Goal: Task Accomplishment & Management: Manage account settings

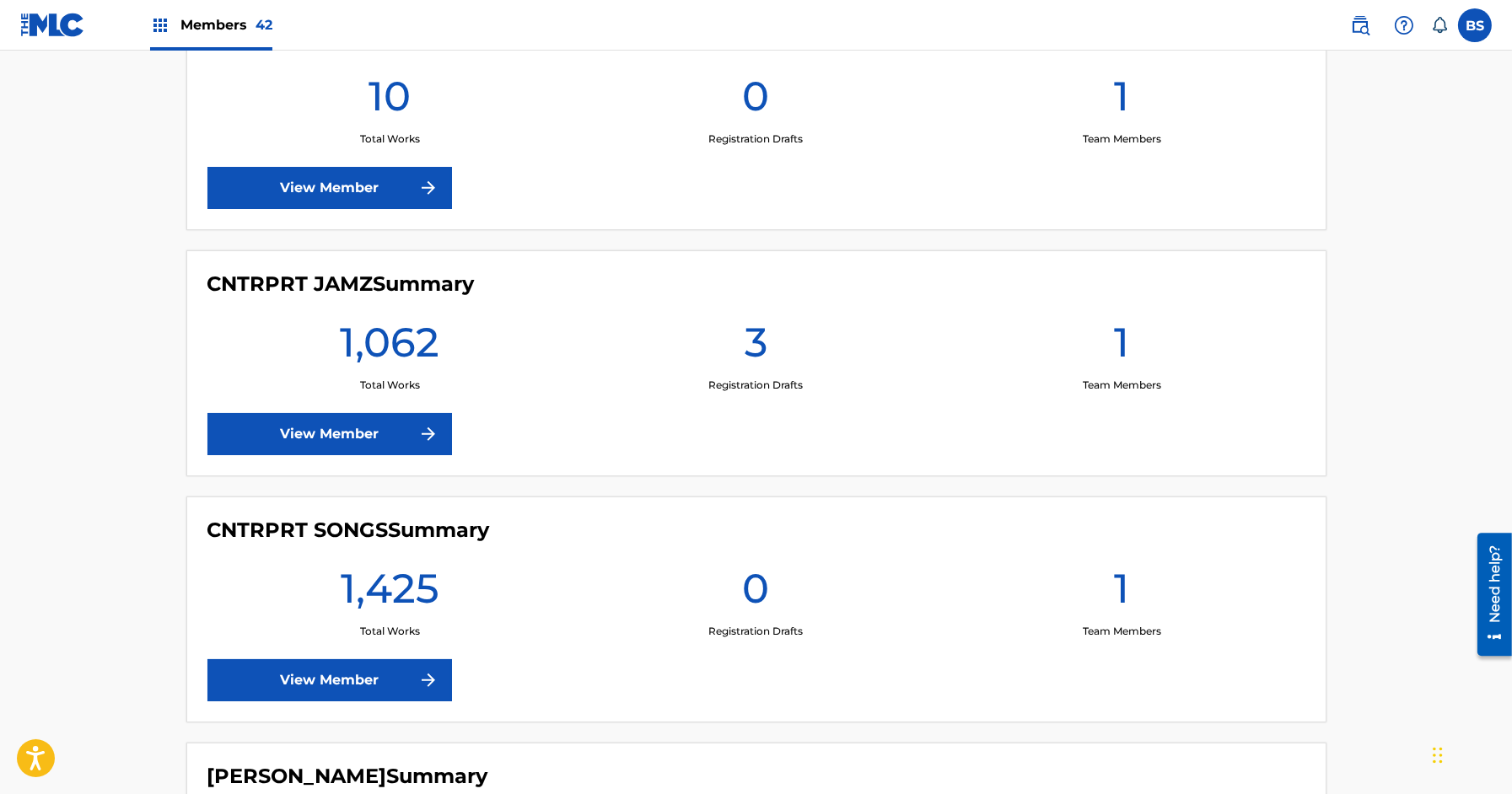
scroll to position [1834, 0]
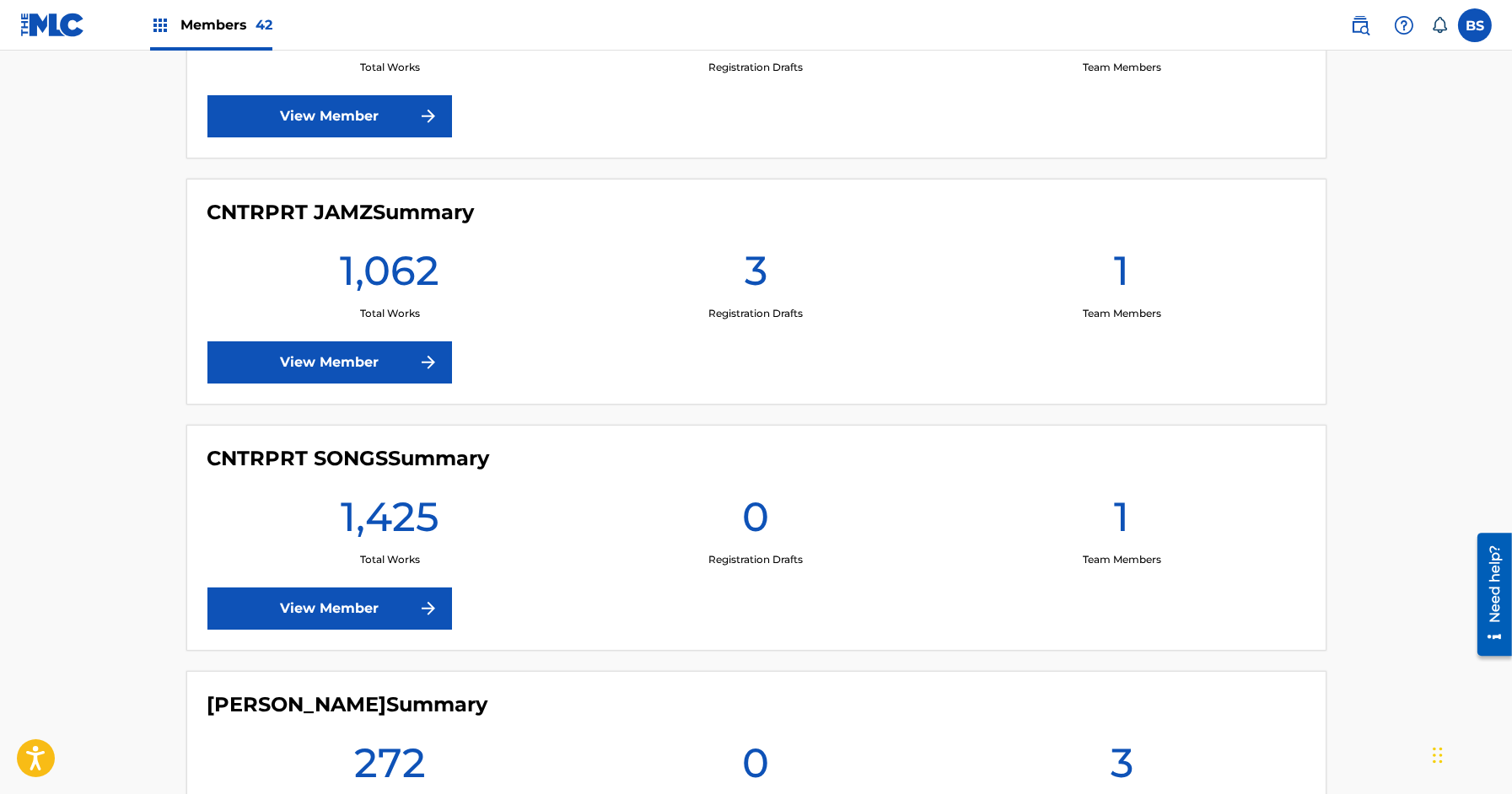
click at [321, 589] on link "View Member" at bounding box center [329, 608] width 245 height 42
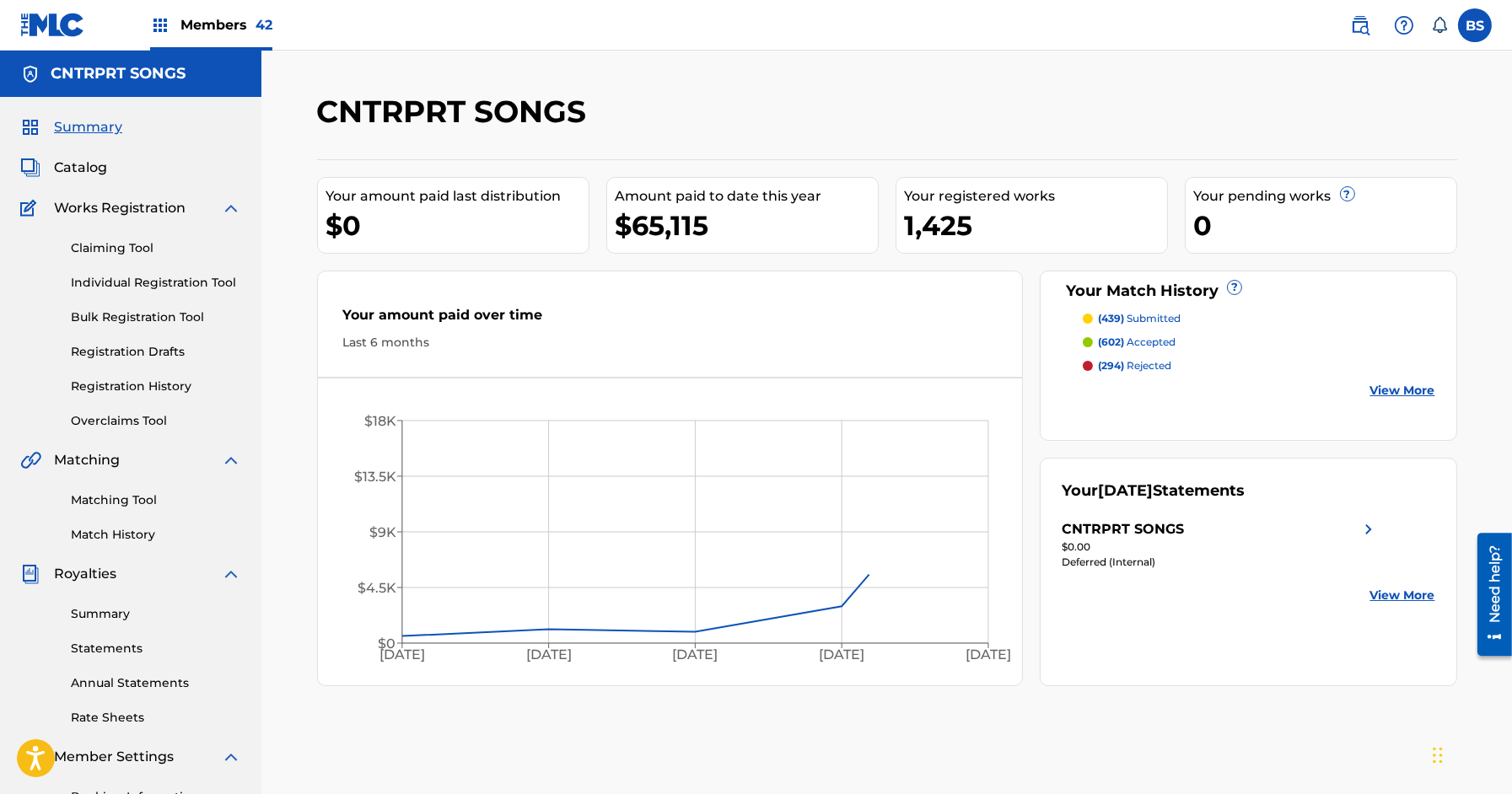
click at [67, 168] on span "Catalog" at bounding box center [81, 167] width 53 height 20
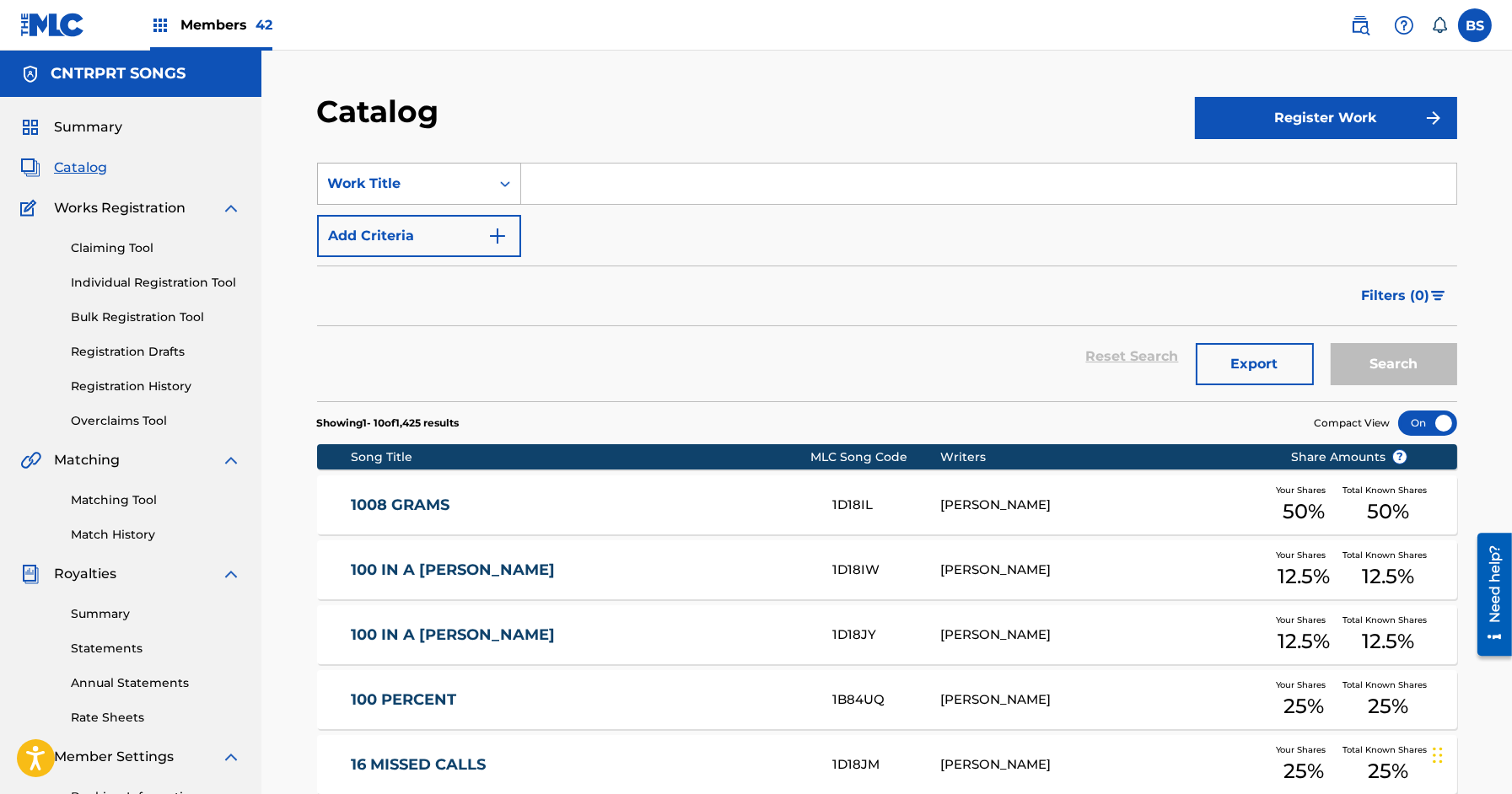
click at [454, 182] on div "Work Title" at bounding box center [403, 183] width 151 height 20
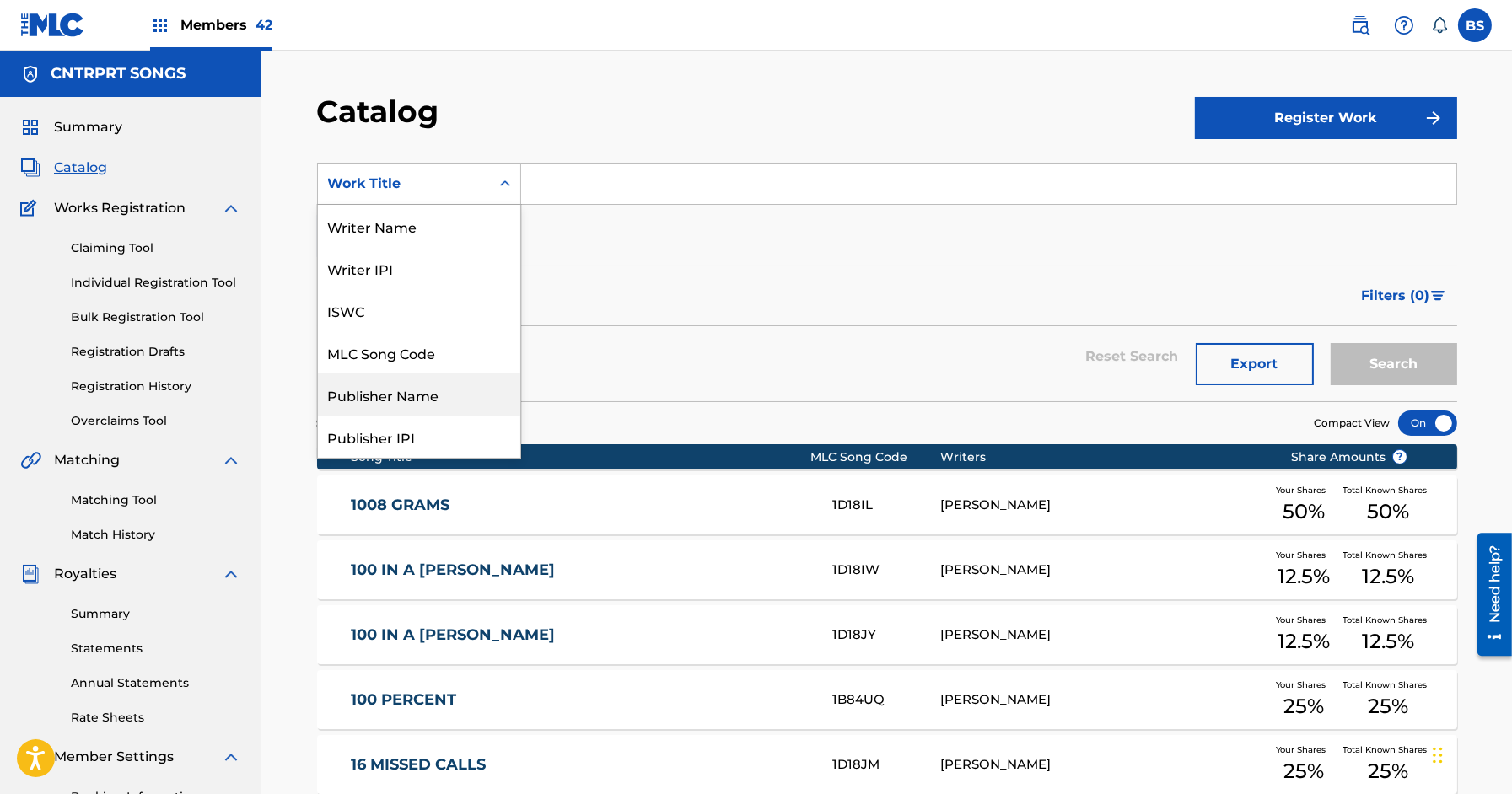
click at [430, 406] on div "Publisher Name" at bounding box center [419, 393] width 202 height 42
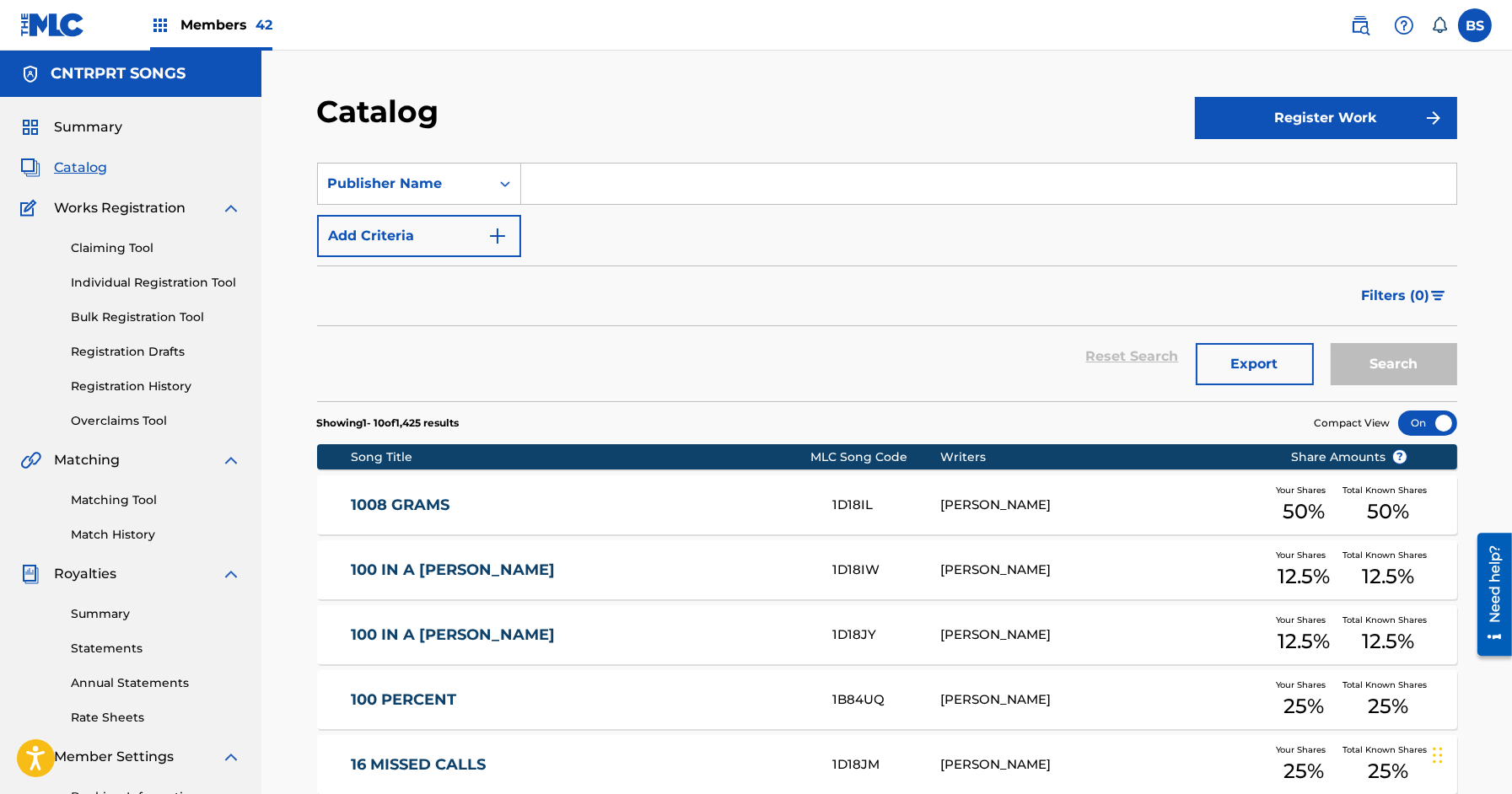
click at [629, 182] on input "Search Form" at bounding box center [988, 183] width 935 height 40
type input "thiago"
click at [1330, 343] on button "Search" at bounding box center [1394, 363] width 126 height 42
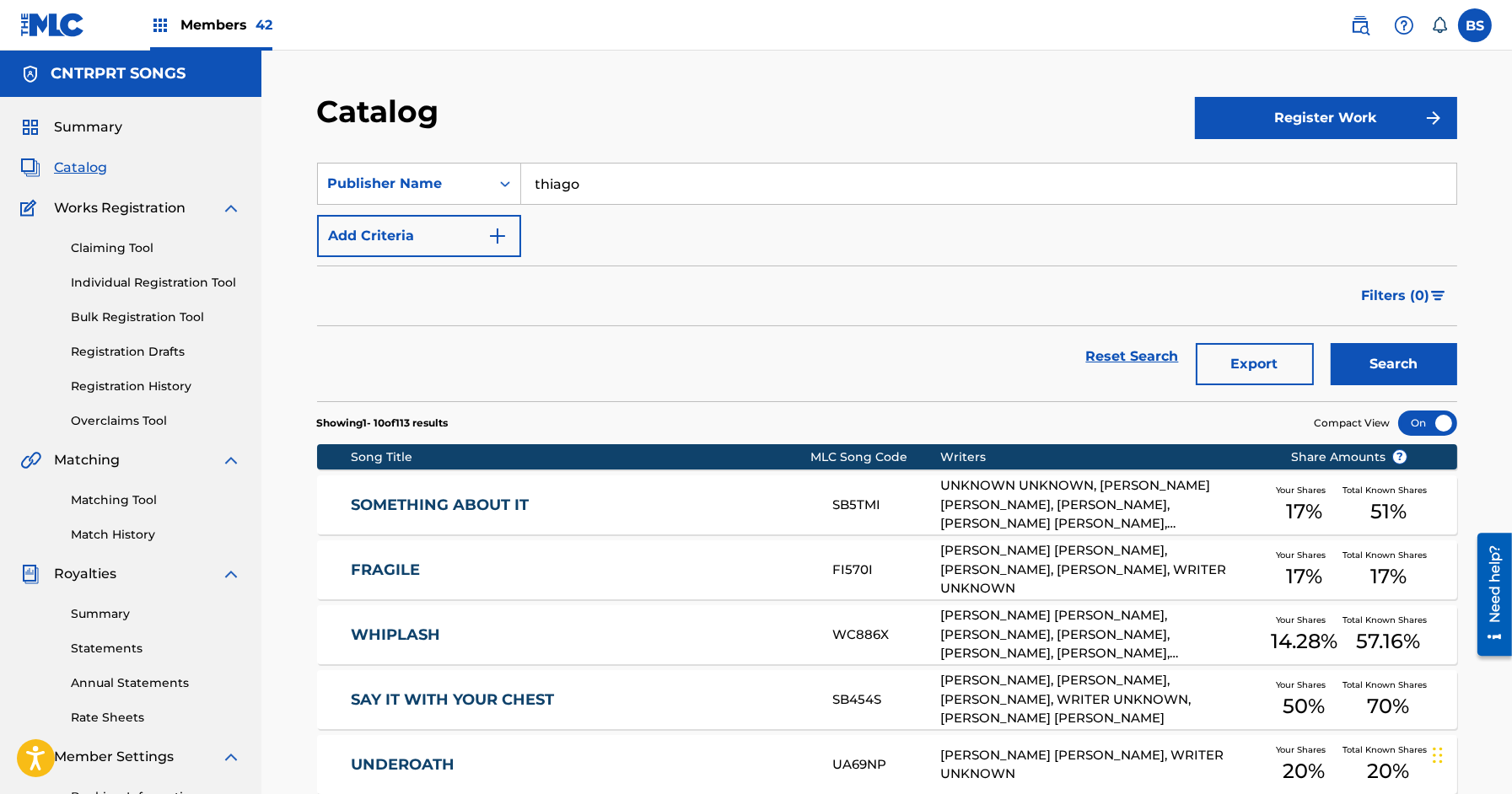
click at [565, 179] on input "thiago" at bounding box center [988, 183] width 935 height 40
click at [565, 179] on input "thiago" at bounding box center [988, 183] width 935 height 40
click at [607, 499] on link "SOMETHING ABOUT IT" at bounding box center [580, 506] width 459 height 20
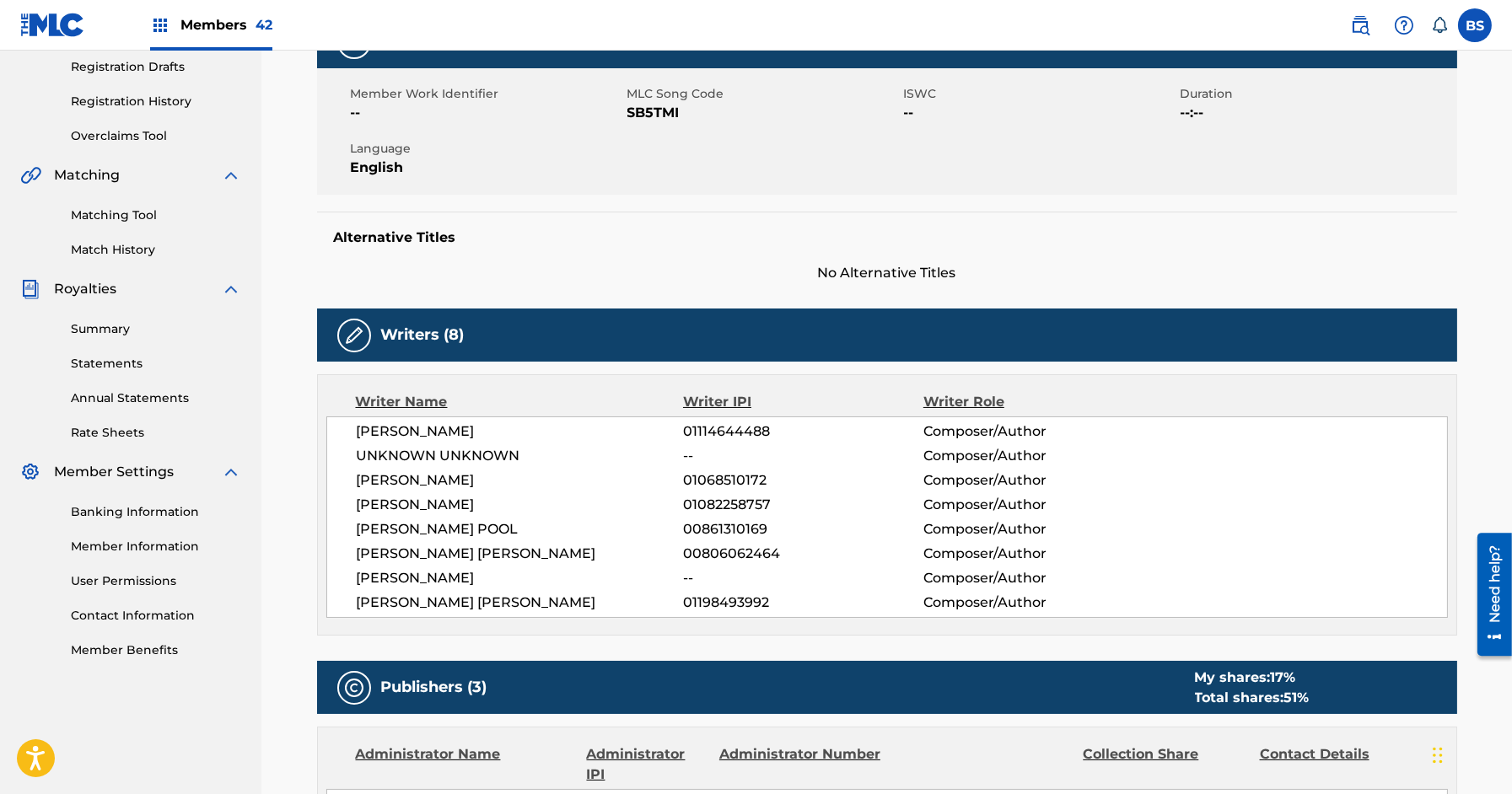
scroll to position [63, 0]
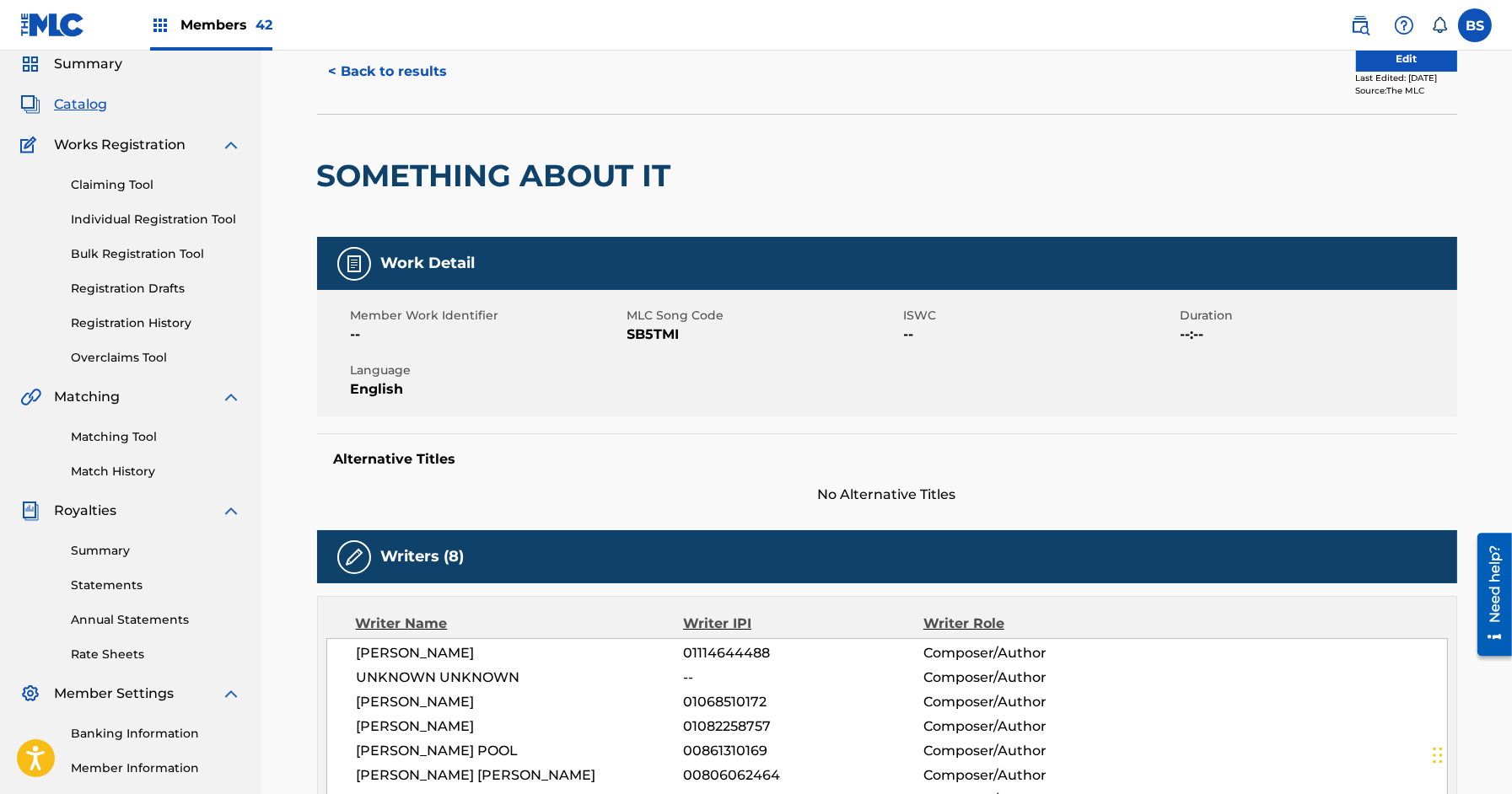
click at [397, 60] on button "< Back to results" at bounding box center [388, 71] width 142 height 42
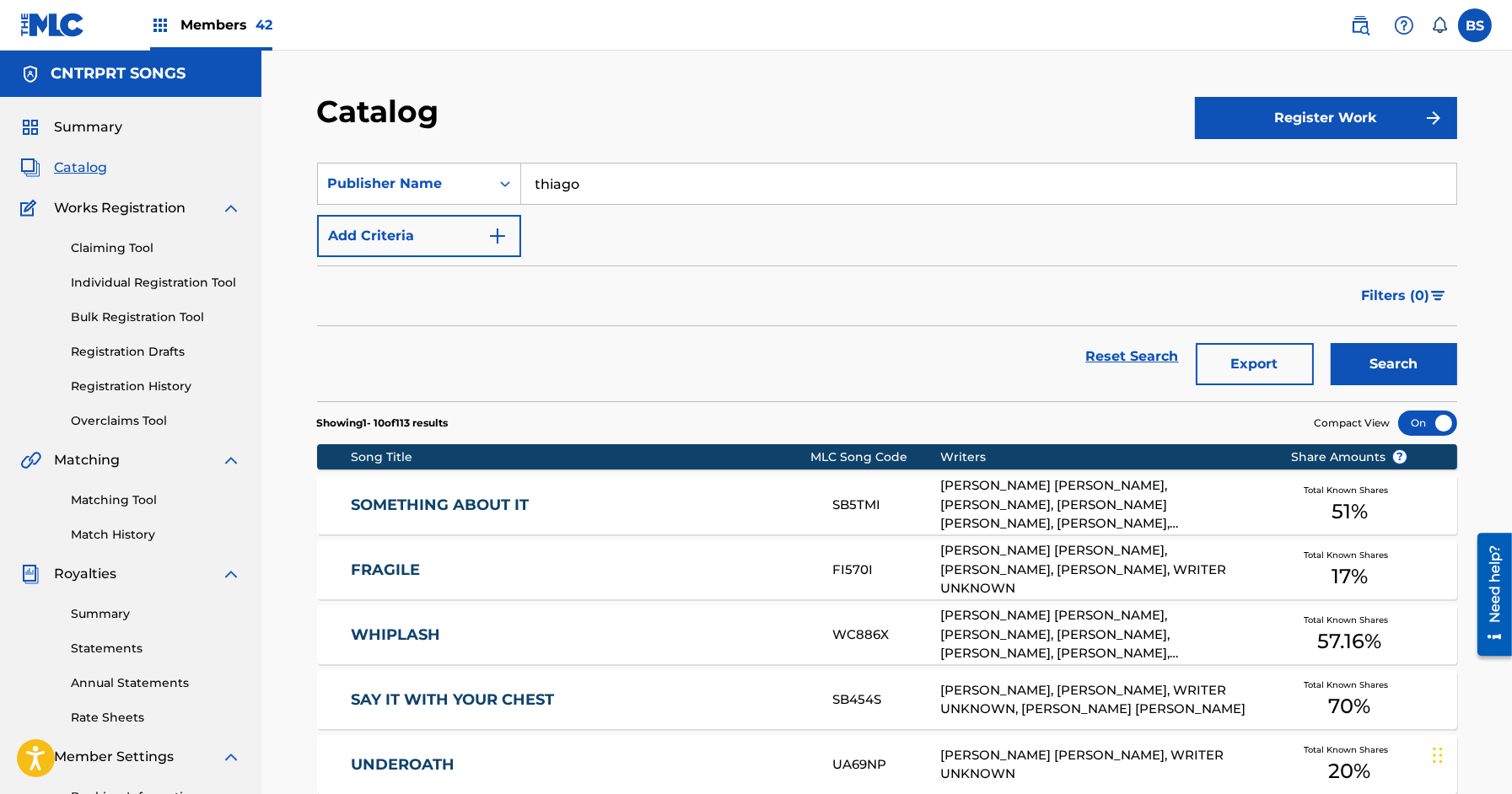
click at [577, 174] on input "thiago" at bounding box center [988, 183] width 935 height 40
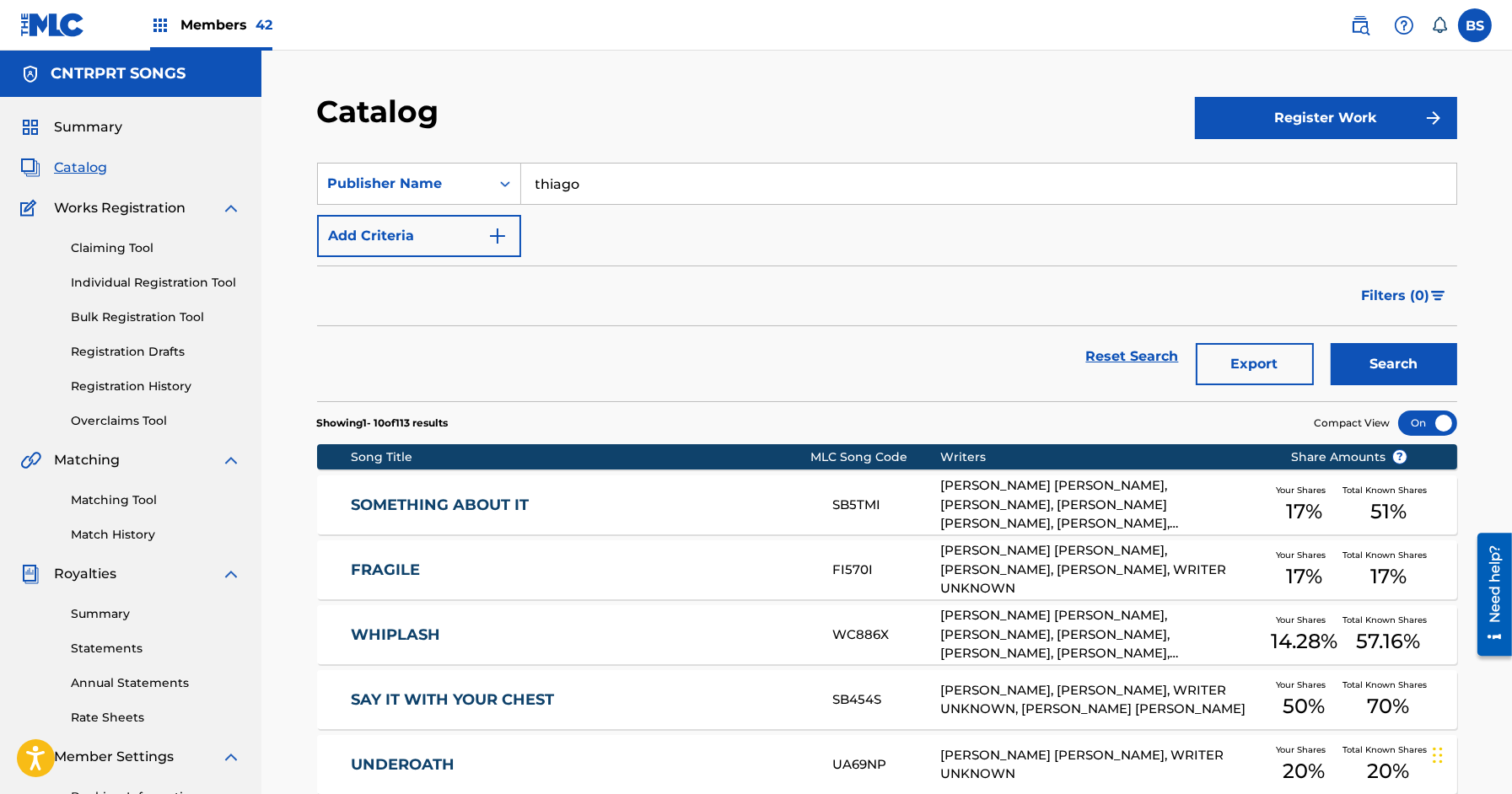
click at [577, 174] on input "thiago" at bounding box center [988, 183] width 935 height 40
click at [1330, 343] on button "Search" at bounding box center [1394, 363] width 126 height 42
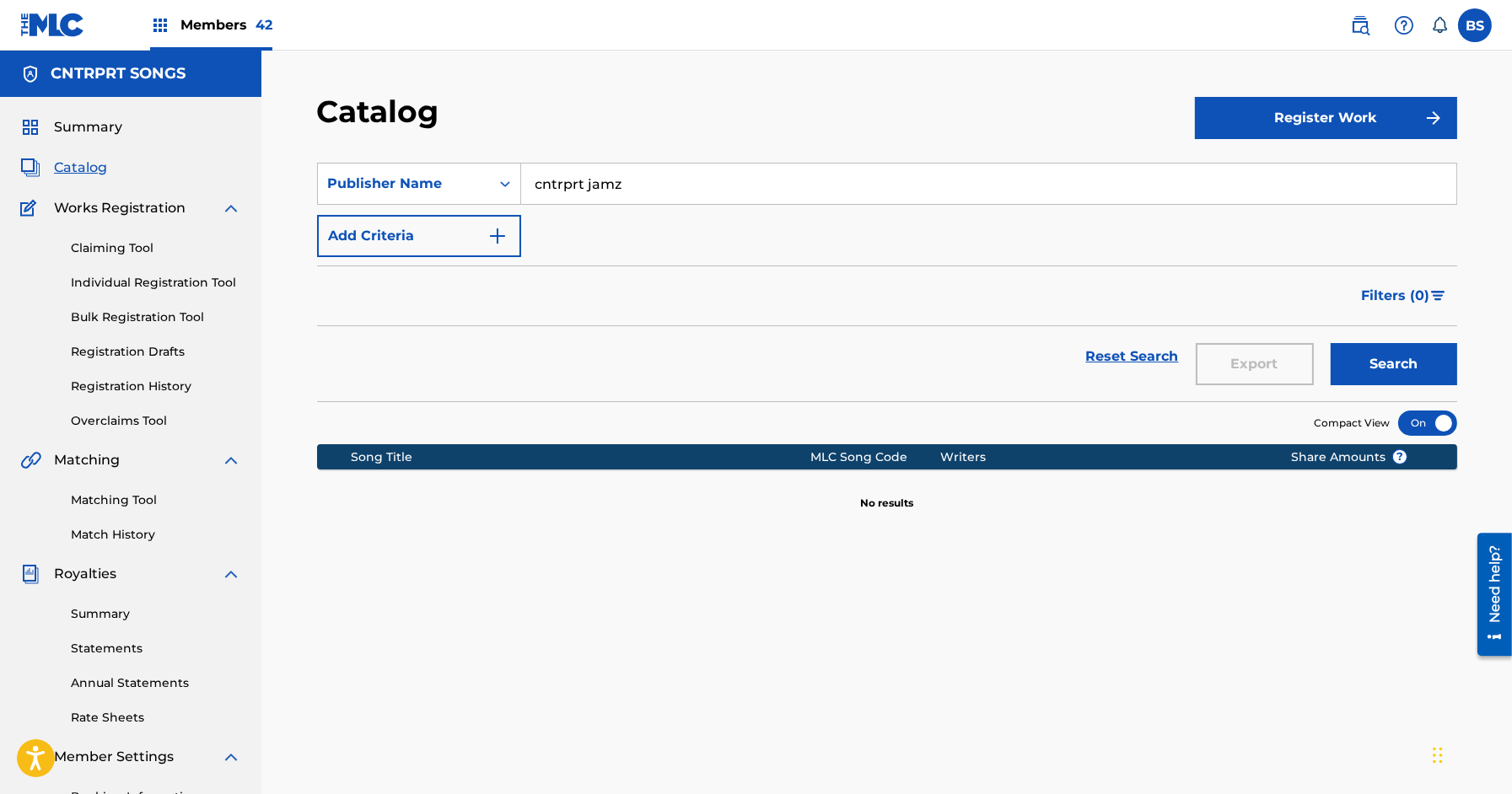
click at [586, 185] on input "cntrprt jamz" at bounding box center [988, 183] width 935 height 40
click at [586, 184] on input "cntrprt jamz" at bounding box center [988, 183] width 935 height 40
type input "koby zane"
click at [1330, 343] on button "Search" at bounding box center [1394, 363] width 126 height 42
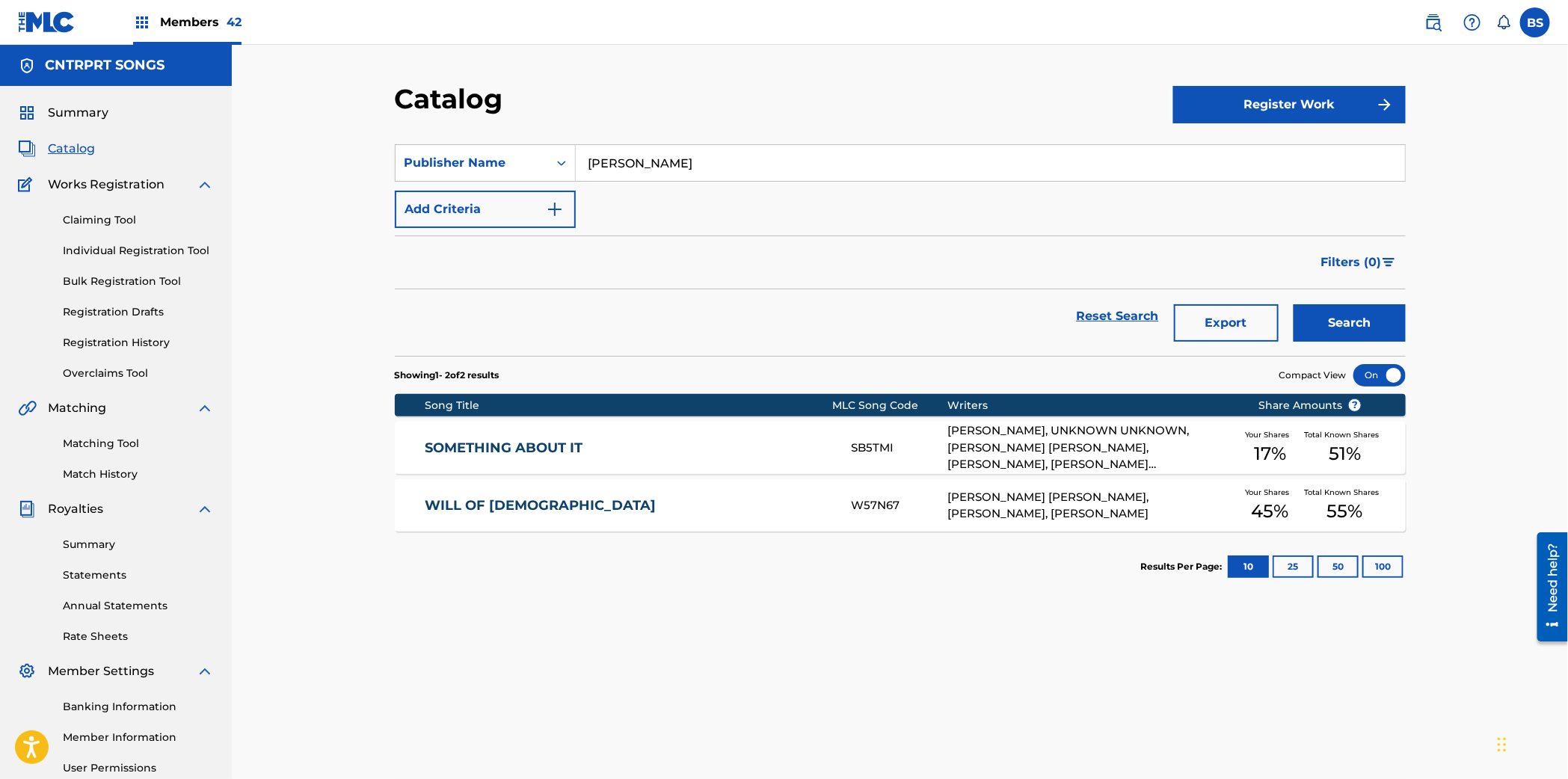
drag, startPoint x: 162, startPoint y: 11, endPoint x: 242, endPoint y: 28, distance: 81.8
click at [162, 11] on div "Members 42" at bounding box center [187, 22] width 108 height 44
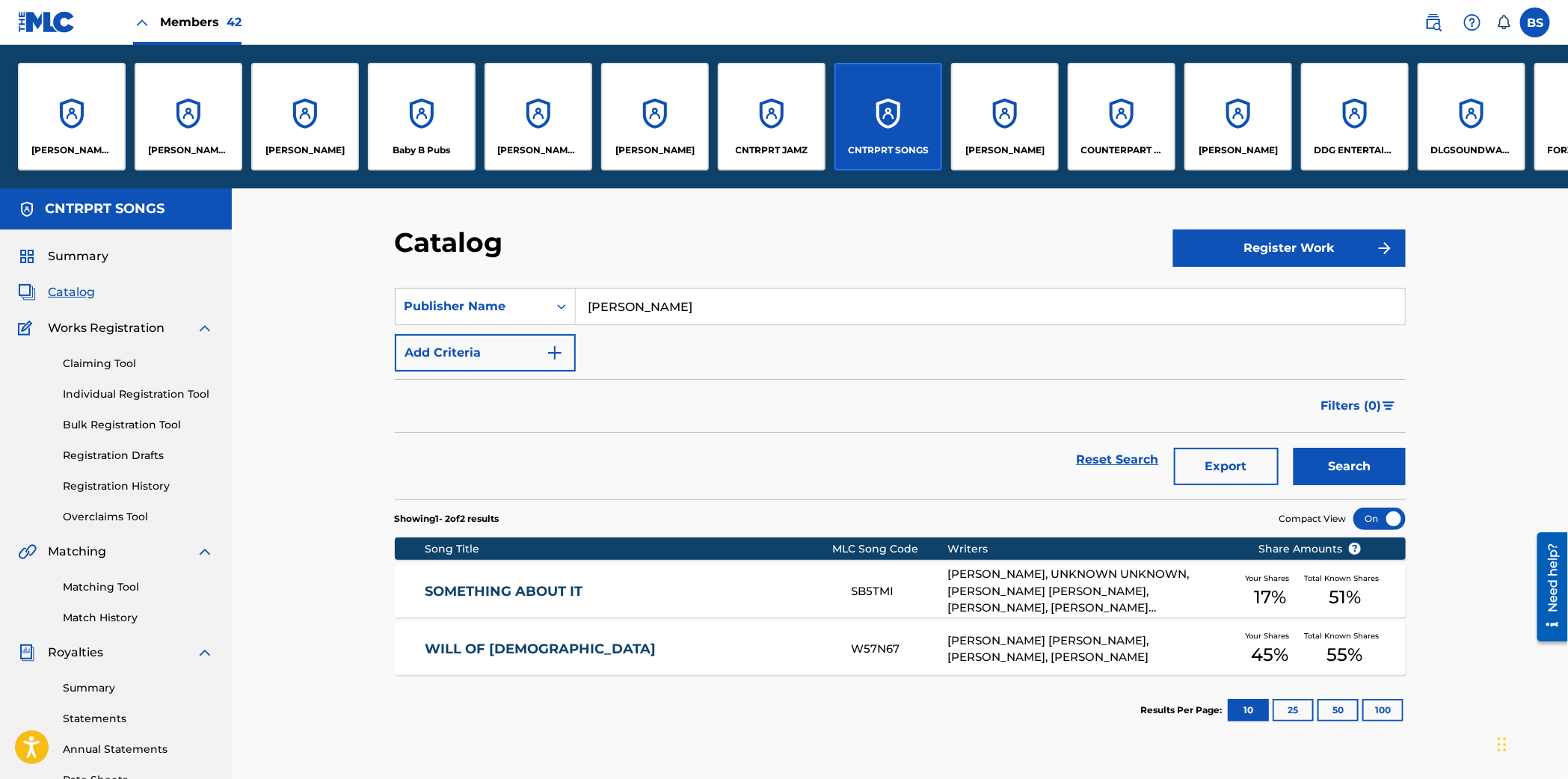
click at [783, 125] on div "CNTRPRT JAMZ" at bounding box center [771, 117] width 107 height 107
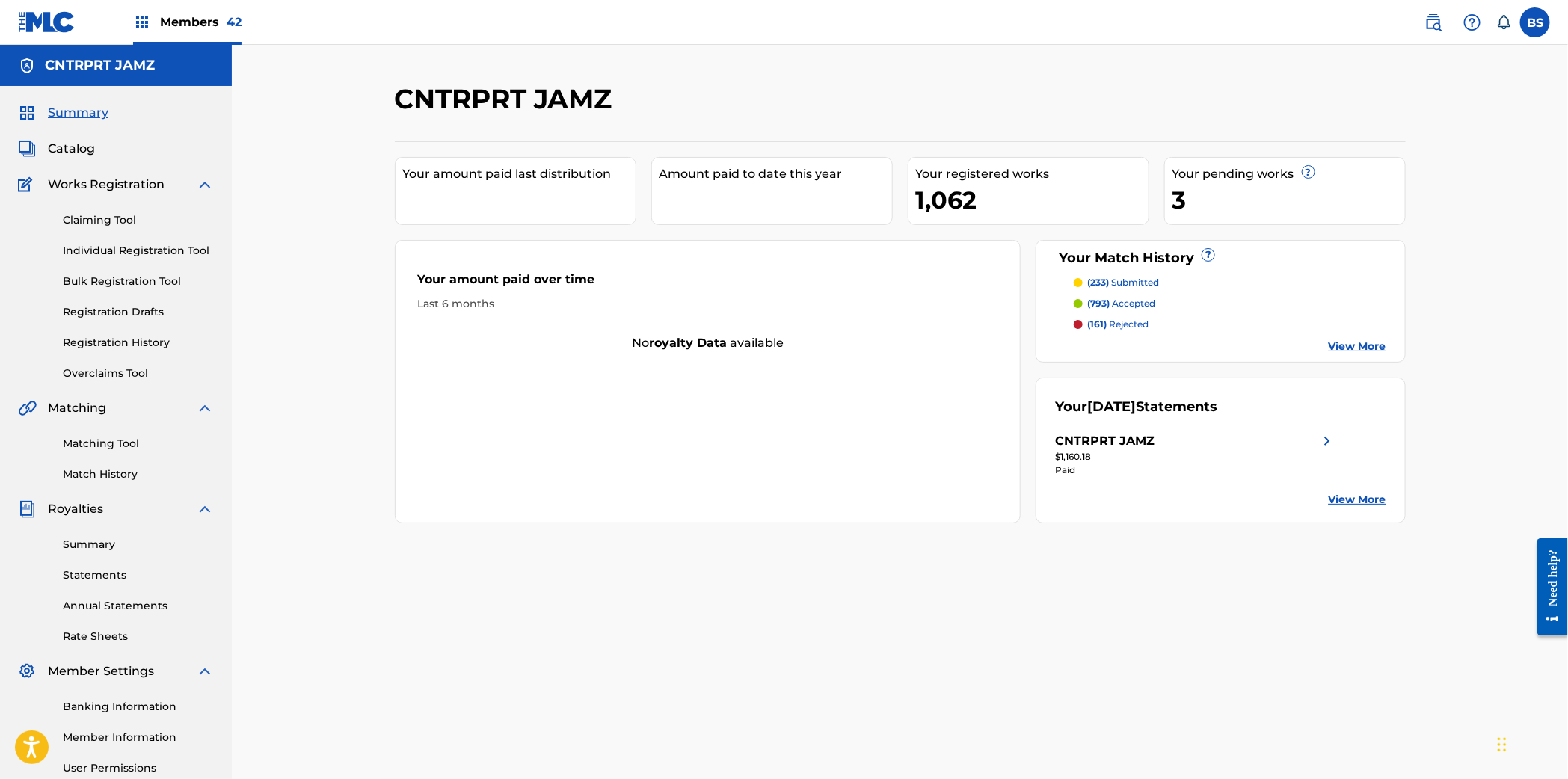
click at [79, 140] on span "Catalog" at bounding box center [72, 148] width 47 height 18
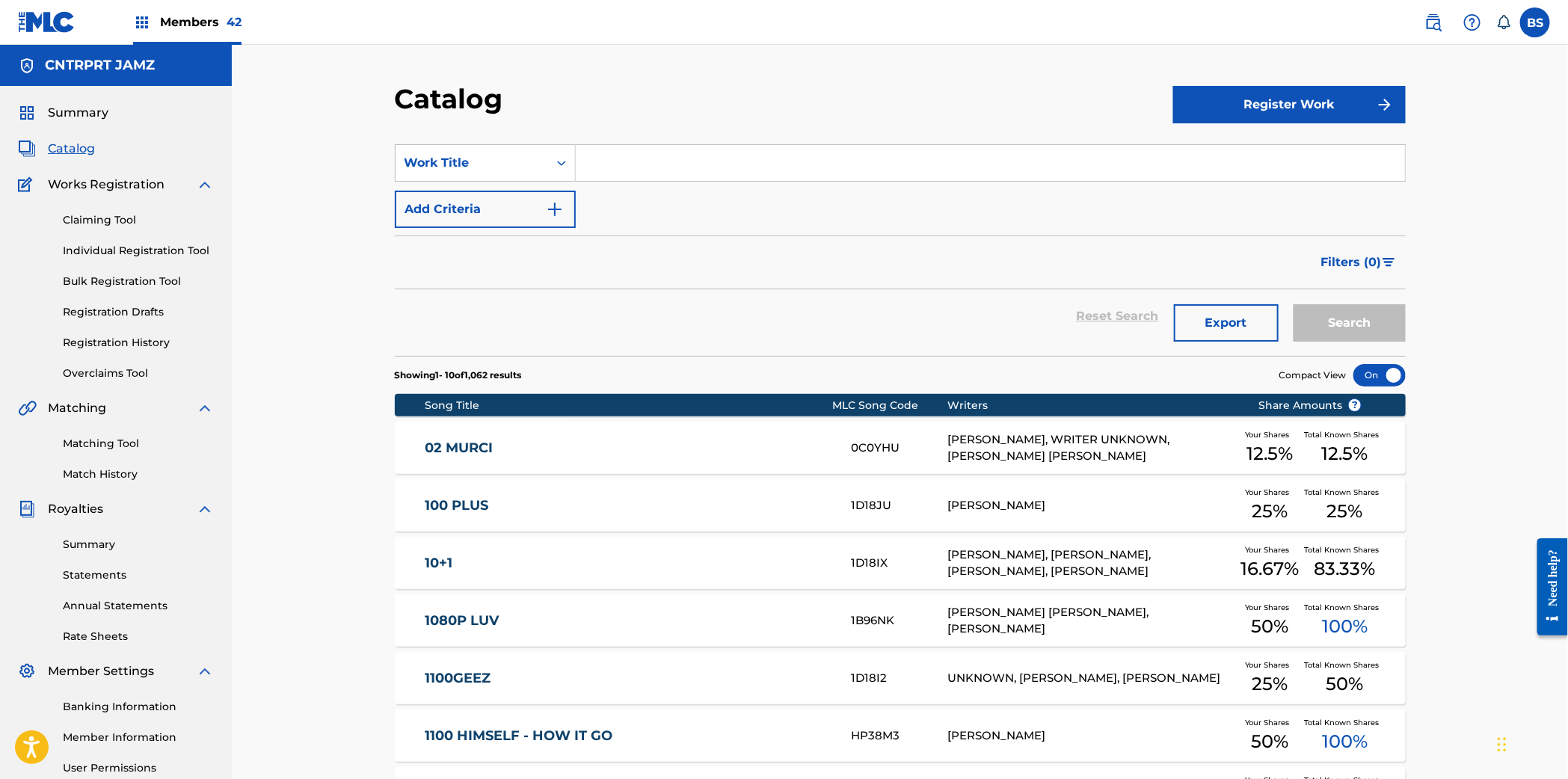
click at [673, 151] on input "Search Form" at bounding box center [990, 163] width 829 height 36
paste input "BOY YOU KNOW IT"
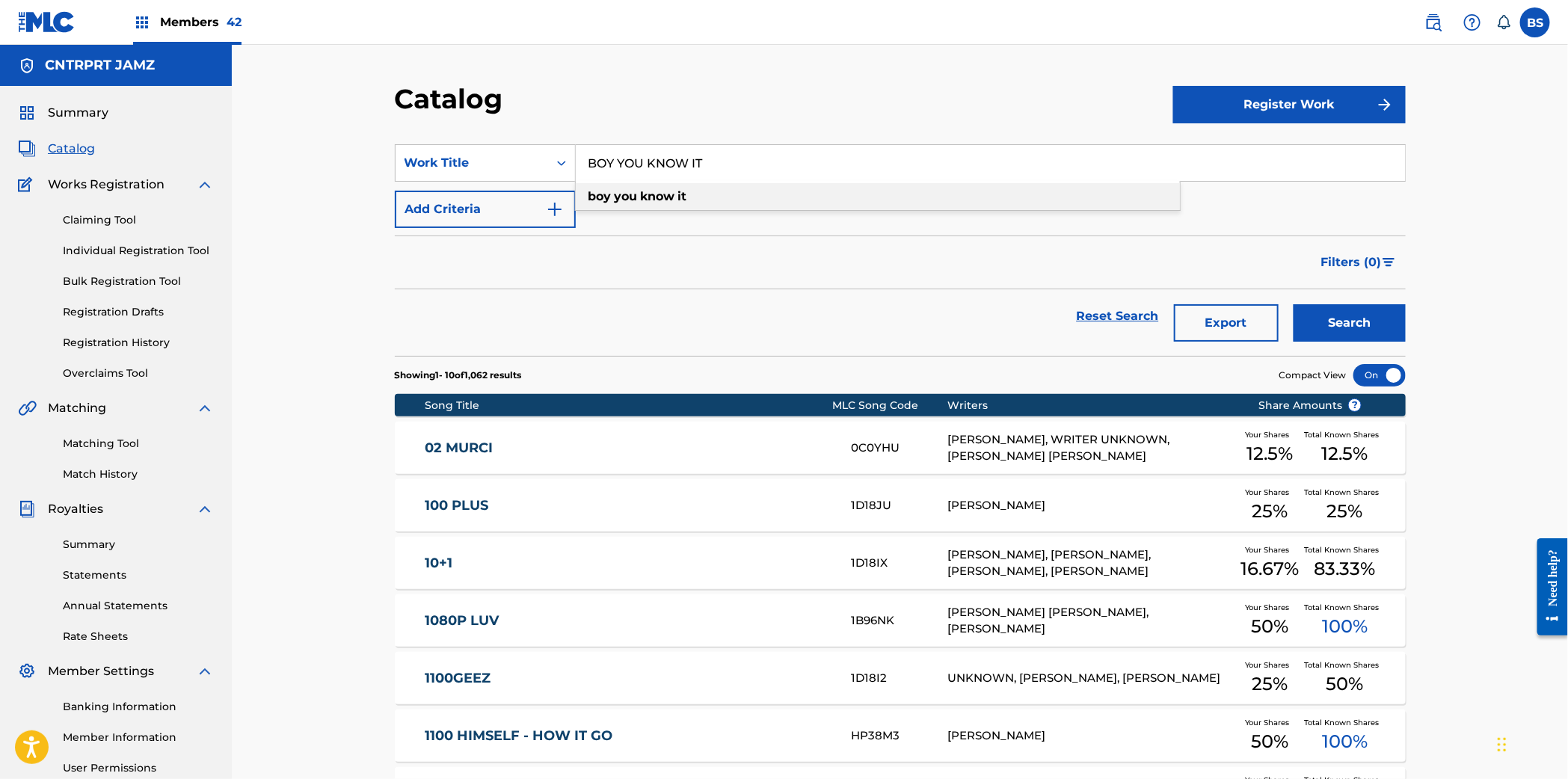
click at [648, 197] on strong "know" at bounding box center [658, 197] width 35 height 14
type input "boy you know it"
click at [1320, 320] on button "Search" at bounding box center [1349, 322] width 112 height 37
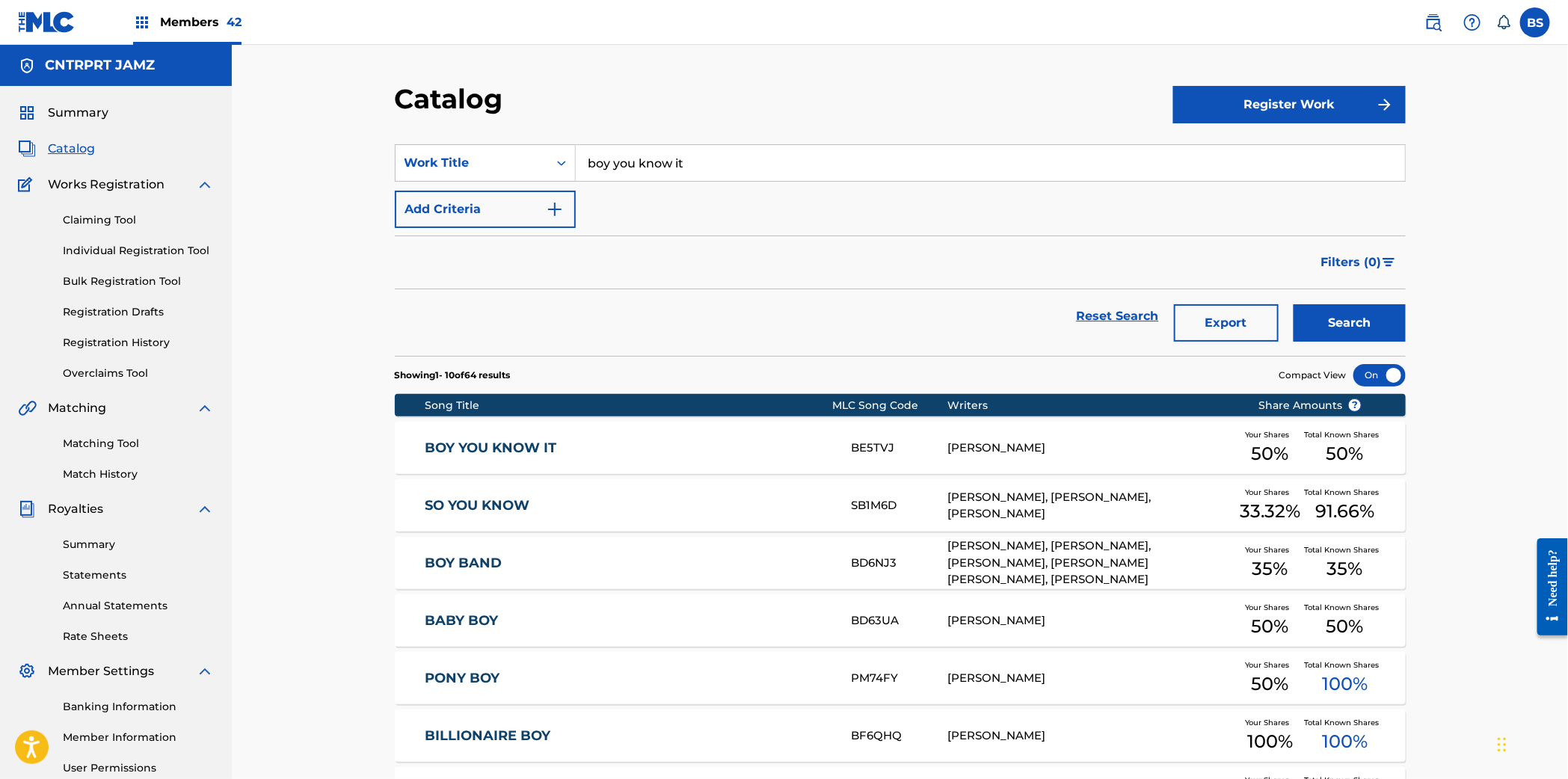
click at [770, 436] on div "BOY YOU KNOW IT BE5TVJ GARRETT OWENS Your Shares 50 % Total Known Shares 50 %" at bounding box center [900, 448] width 1011 height 52
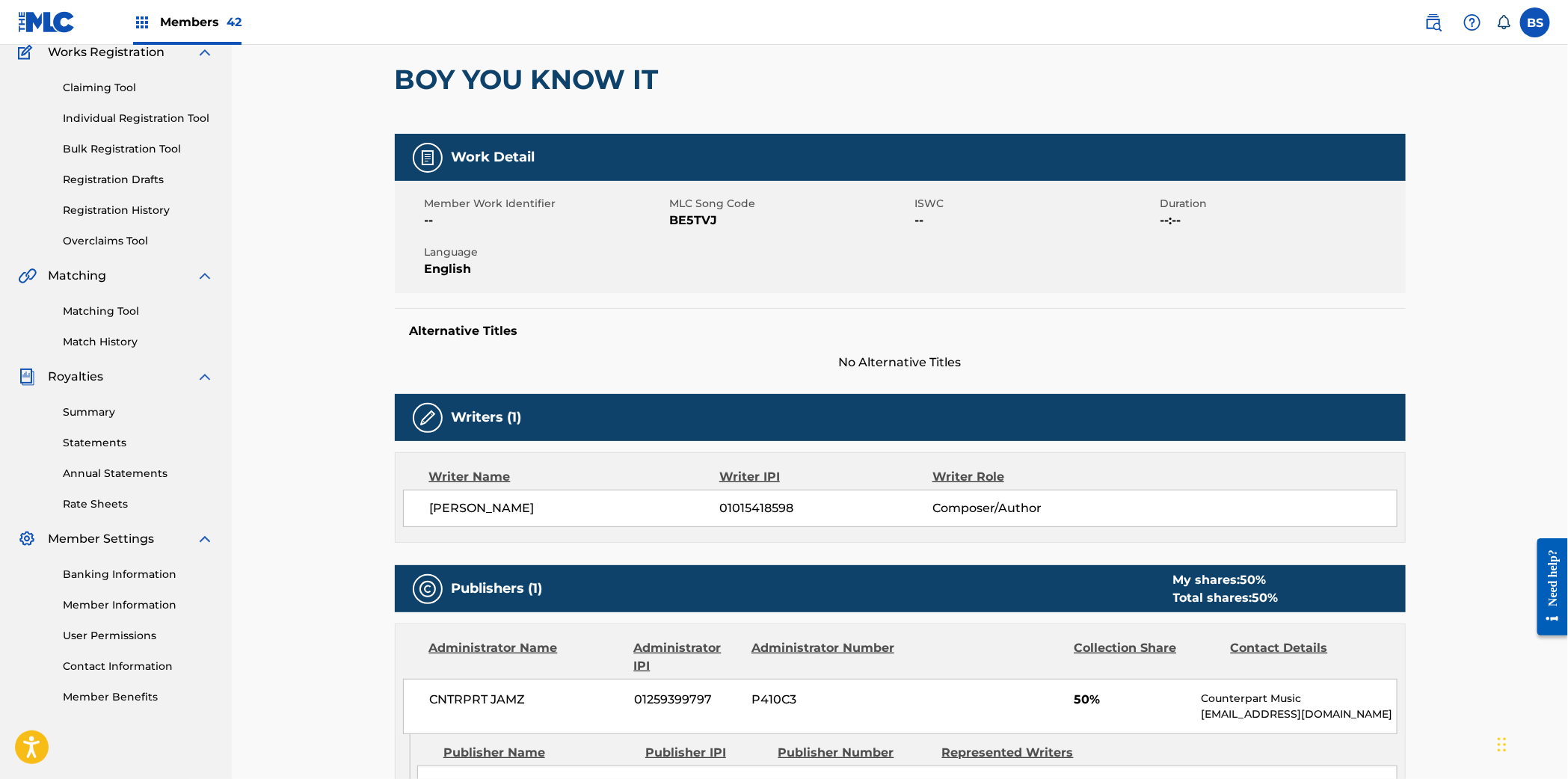
scroll to position [187, 0]
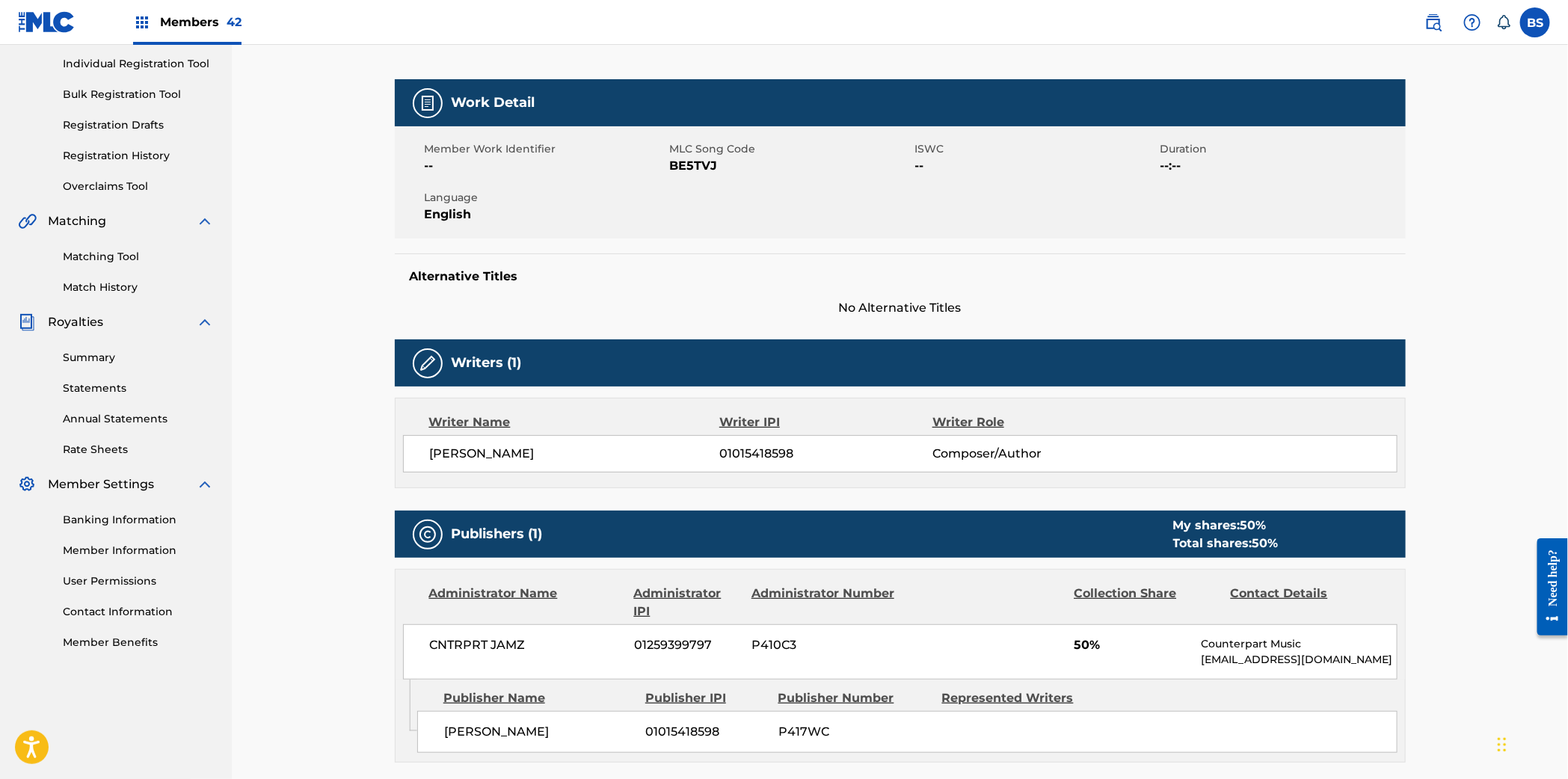
click at [749, 457] on span "01015418598" at bounding box center [825, 453] width 212 height 18
copy span "01015418598"
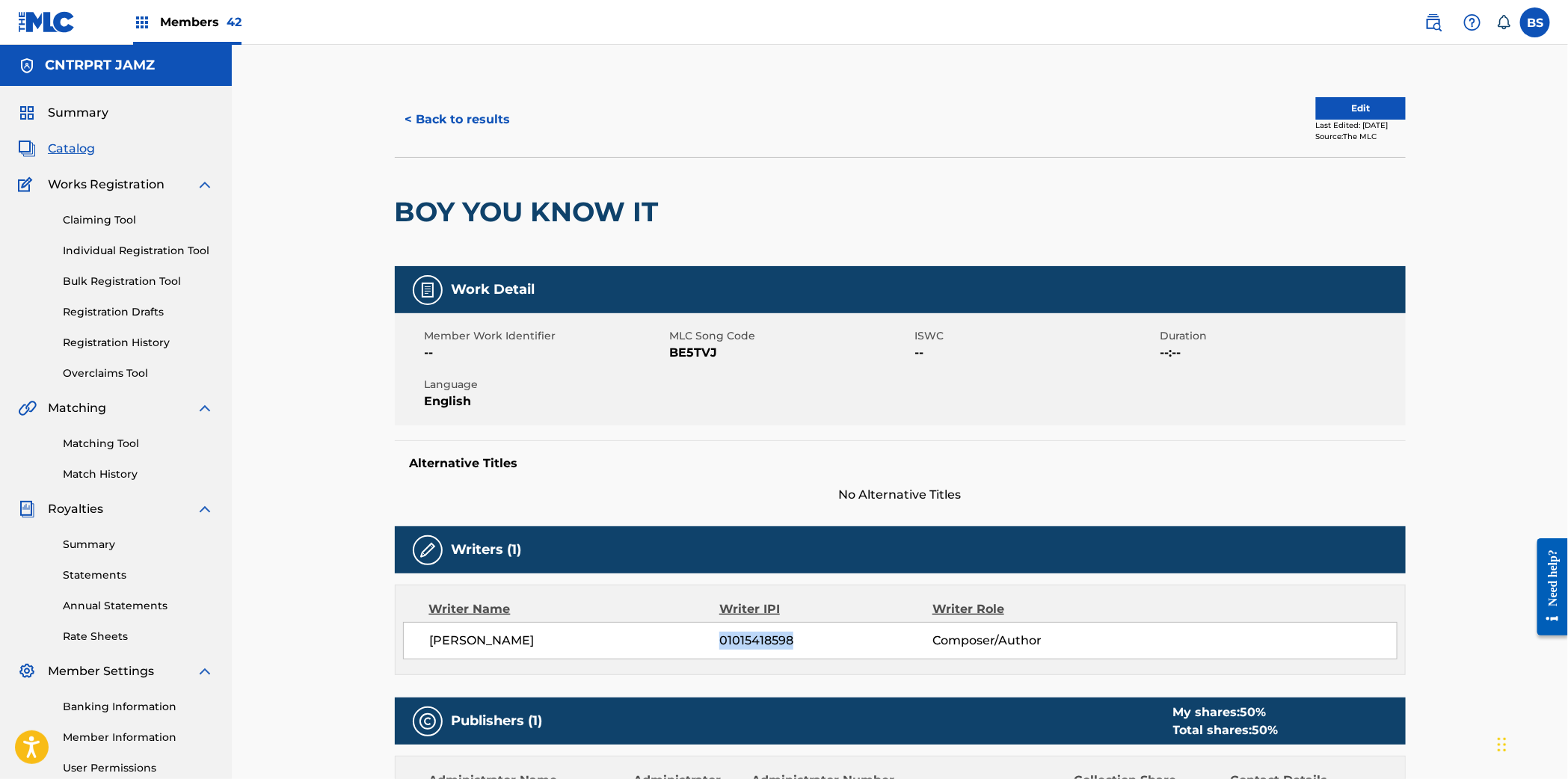
drag, startPoint x: 460, startPoint y: 107, endPoint x: 452, endPoint y: 134, distance: 28.2
click at [460, 108] on button "< Back to results" at bounding box center [458, 119] width 126 height 37
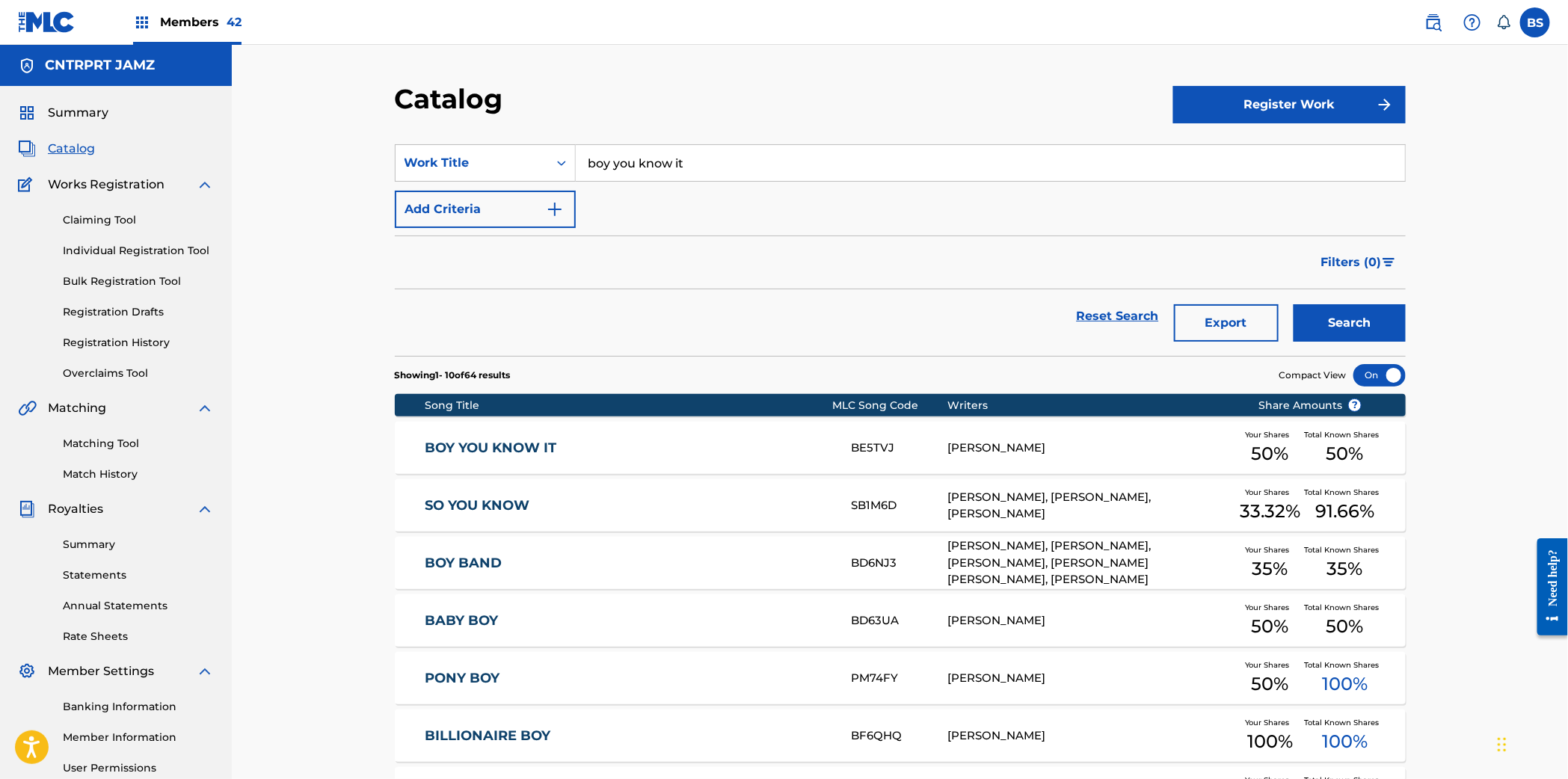
click at [621, 173] on input "boy you know it" at bounding box center [990, 163] width 829 height 36
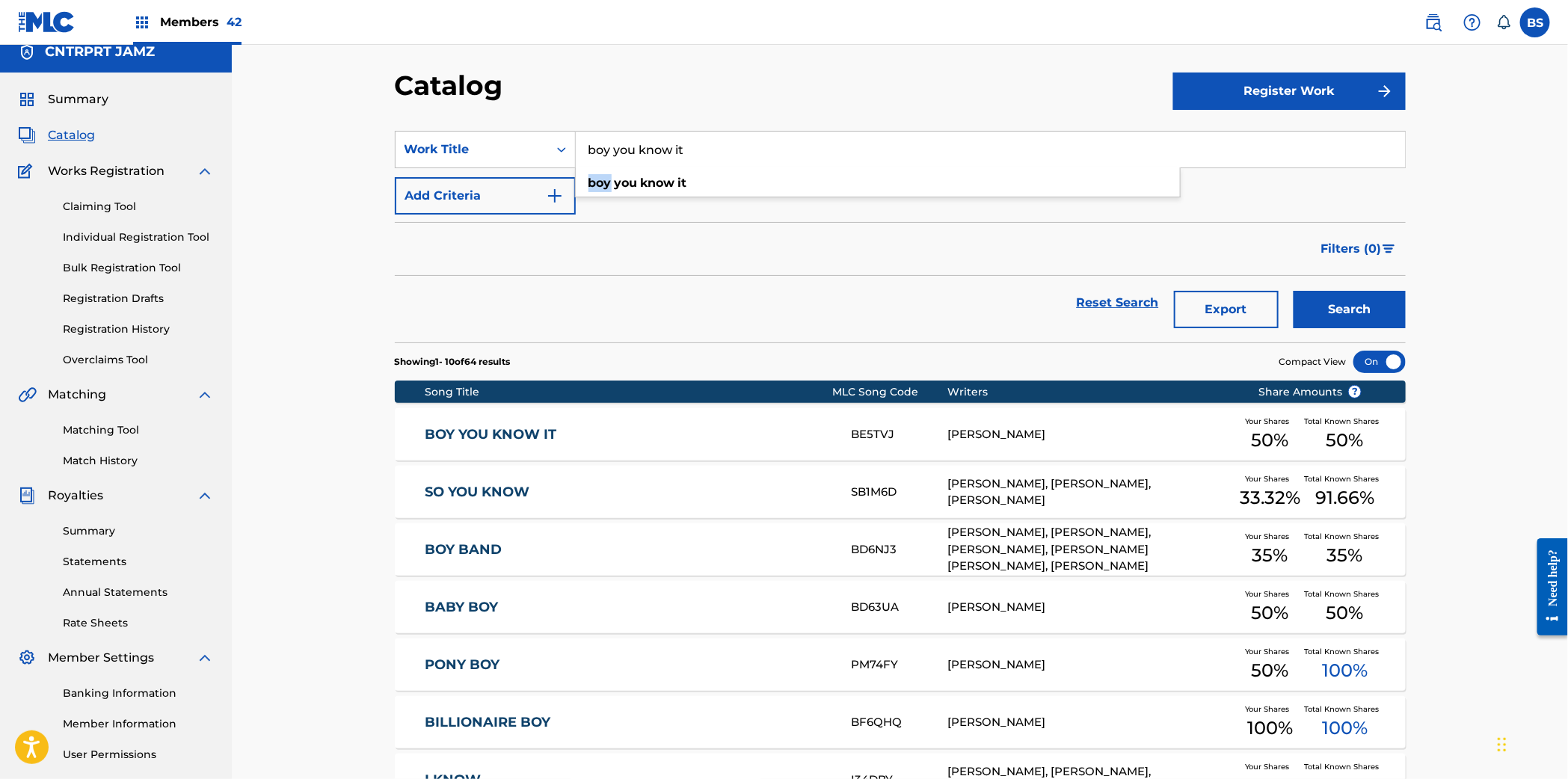
click at [621, 173] on div "boy you know it" at bounding box center [877, 183] width 604 height 27
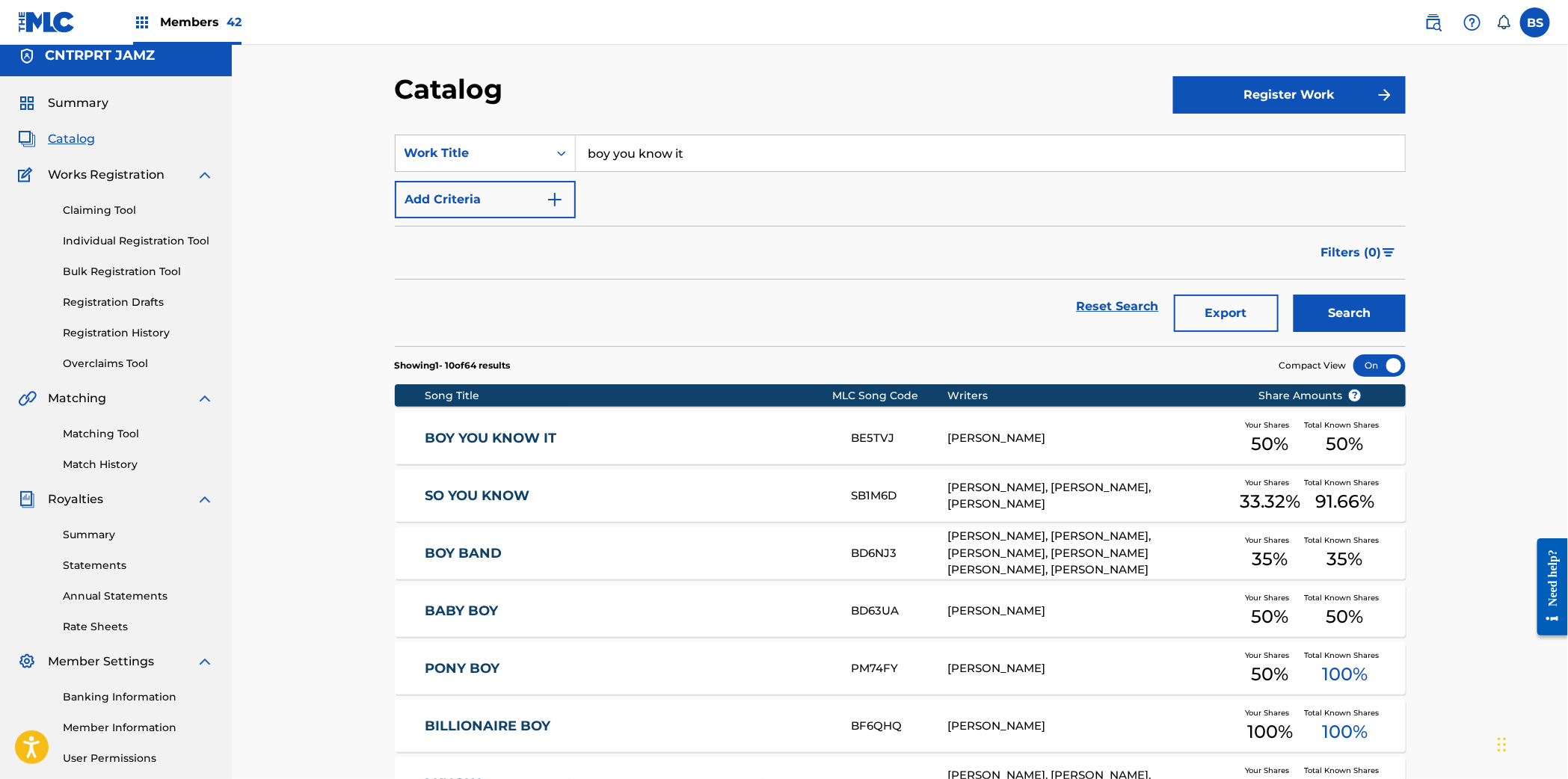
scroll to position [11, 0]
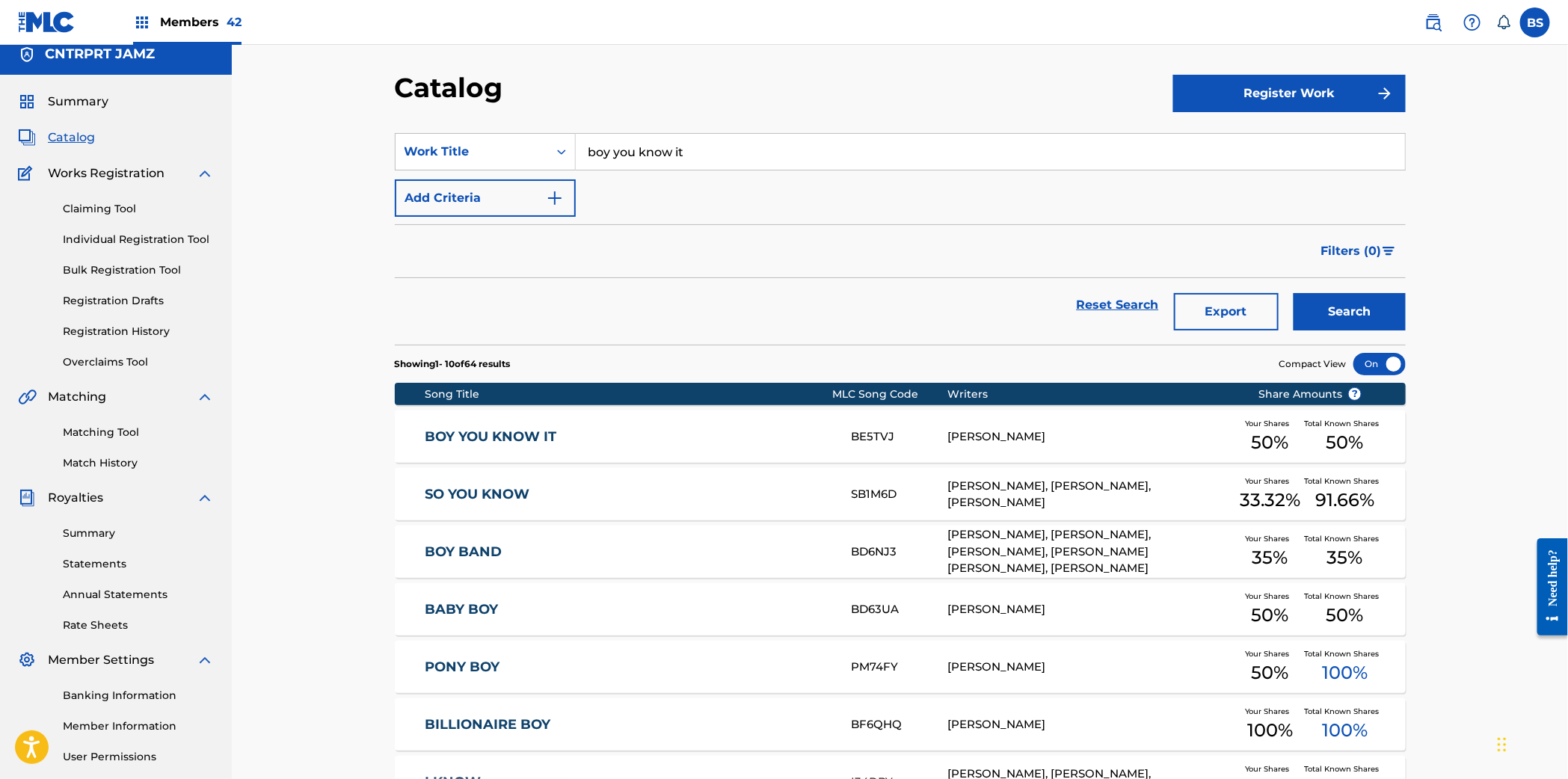
click at [620, 155] on input "boy you know it" at bounding box center [990, 151] width 829 height 36
paste input "SUM' LIGHT"
type input "SUM' LIGHT"
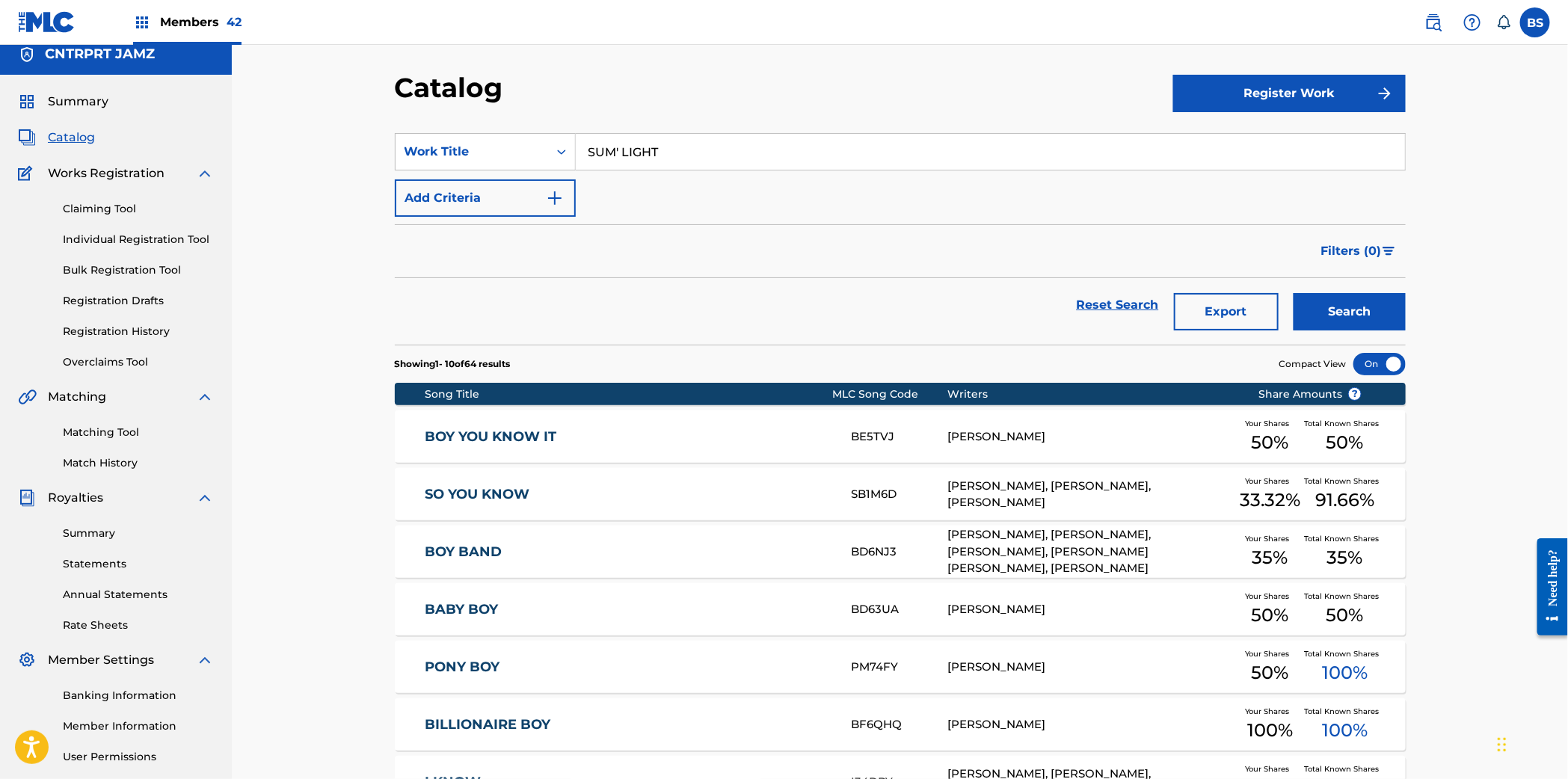
drag, startPoint x: 1353, startPoint y: 306, endPoint x: 1172, endPoint y: 281, distance: 182.7
click at [1353, 306] on button "Search" at bounding box center [1349, 311] width 112 height 37
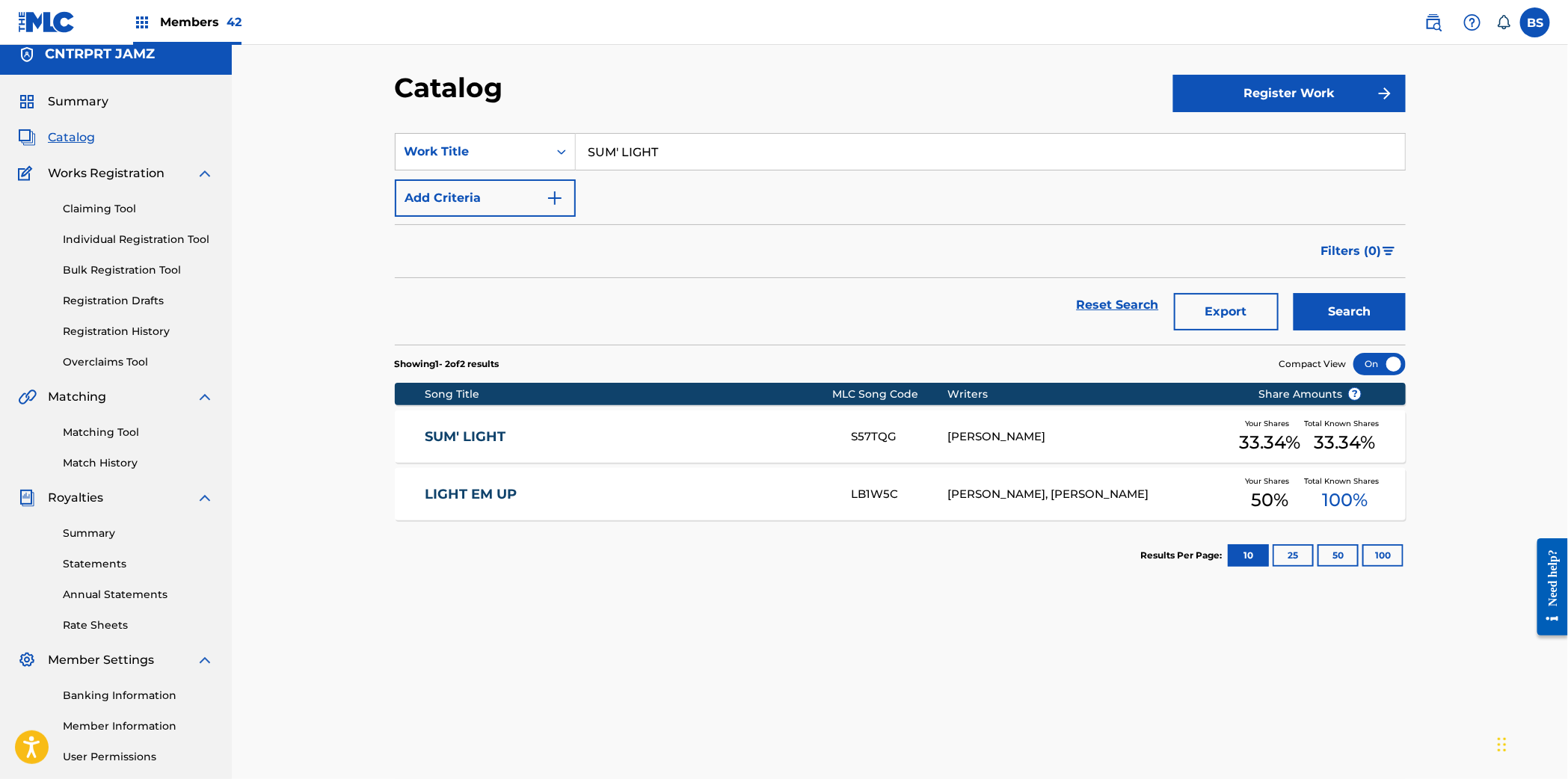
click at [610, 431] on link "SUM' LIGHT" at bounding box center [628, 437] width 407 height 17
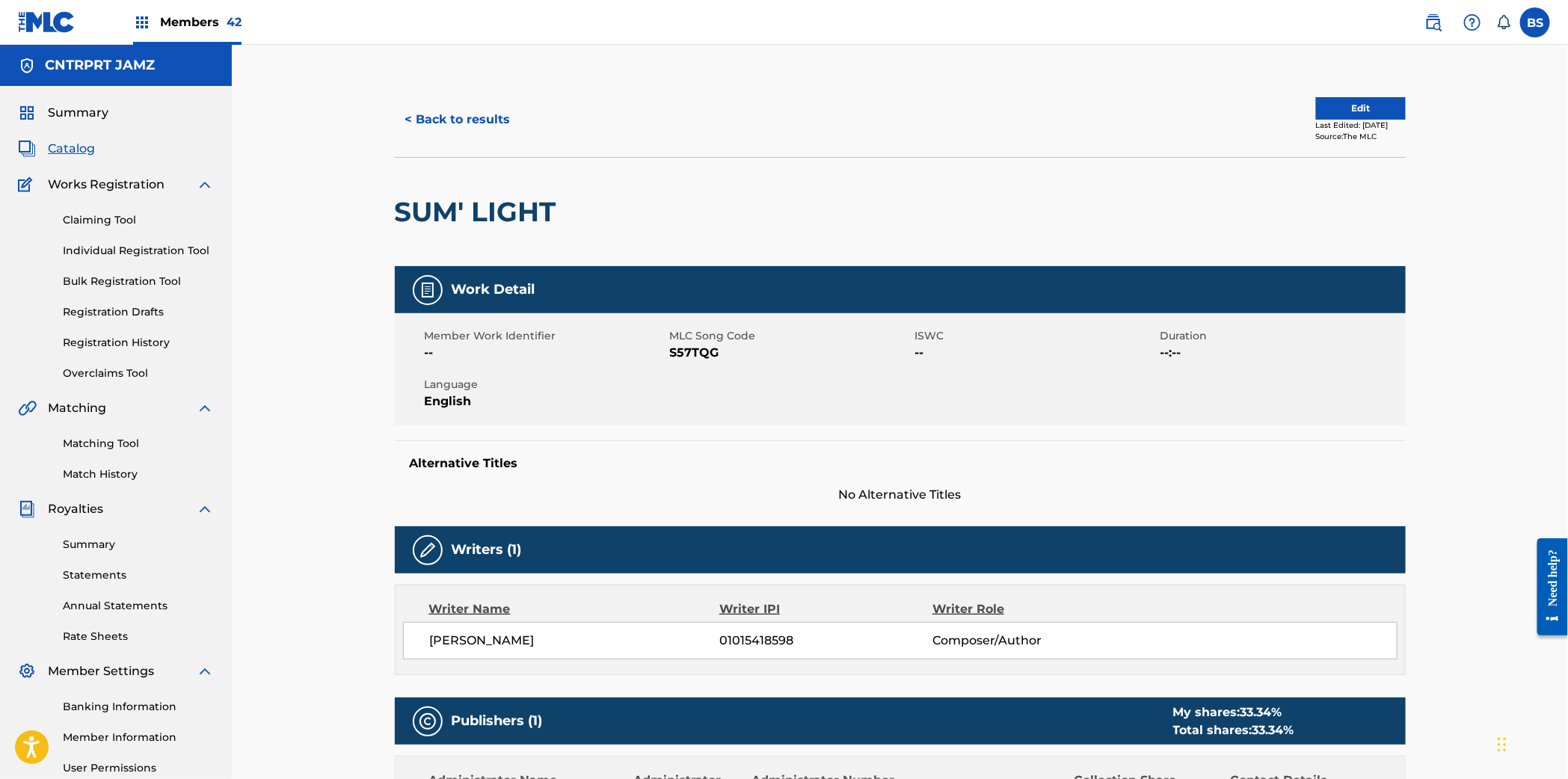
click at [740, 636] on span "01015418598" at bounding box center [825, 640] width 212 height 18
click at [741, 637] on span "01015418598" at bounding box center [825, 640] width 212 height 18
copy span "01015418598"
click at [433, 103] on button "< Back to results" at bounding box center [458, 119] width 126 height 37
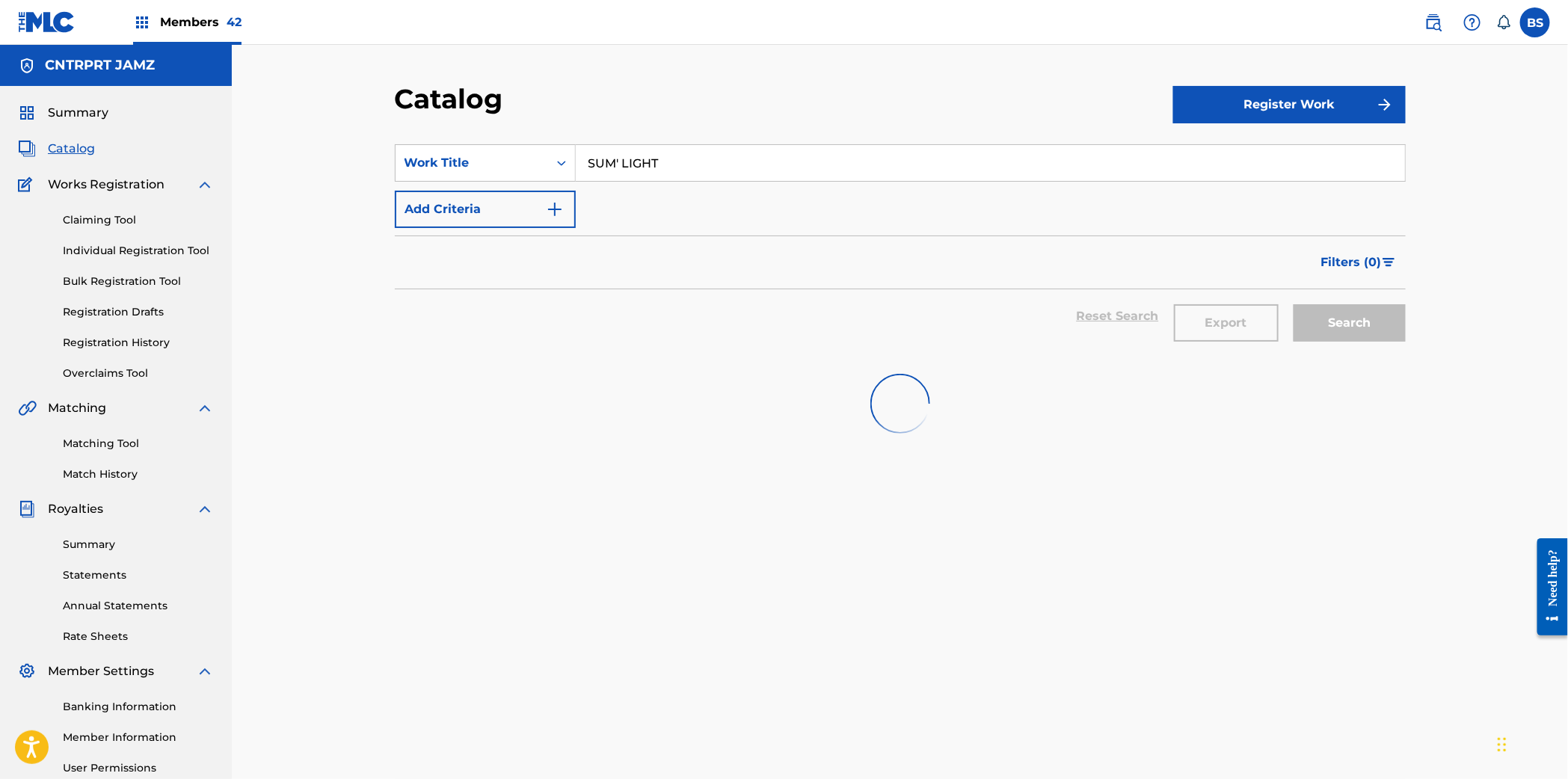
scroll to position [11, 0]
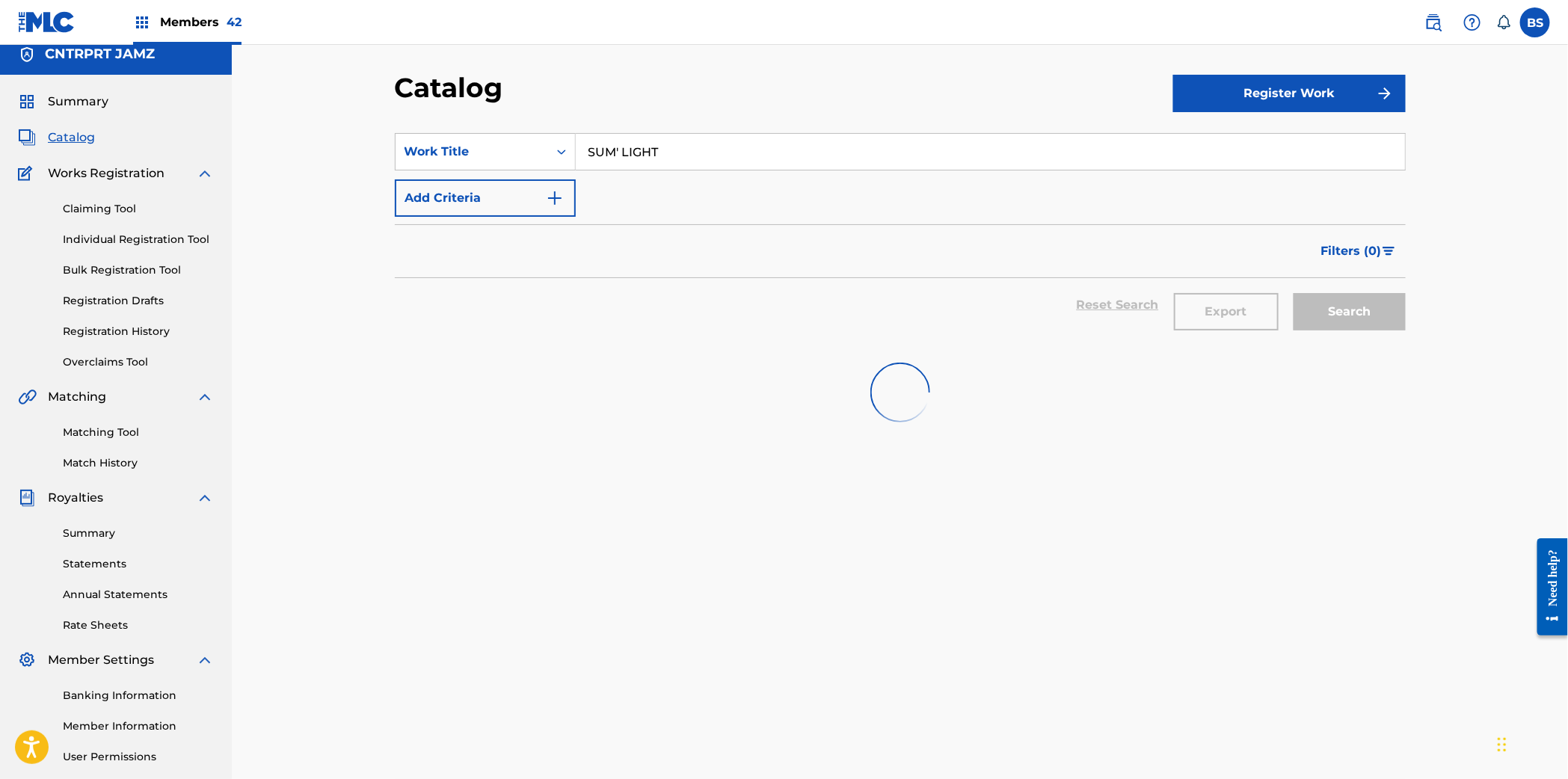
click at [651, 154] on input "SUM' LIGHT" at bounding box center [990, 151] width 829 height 36
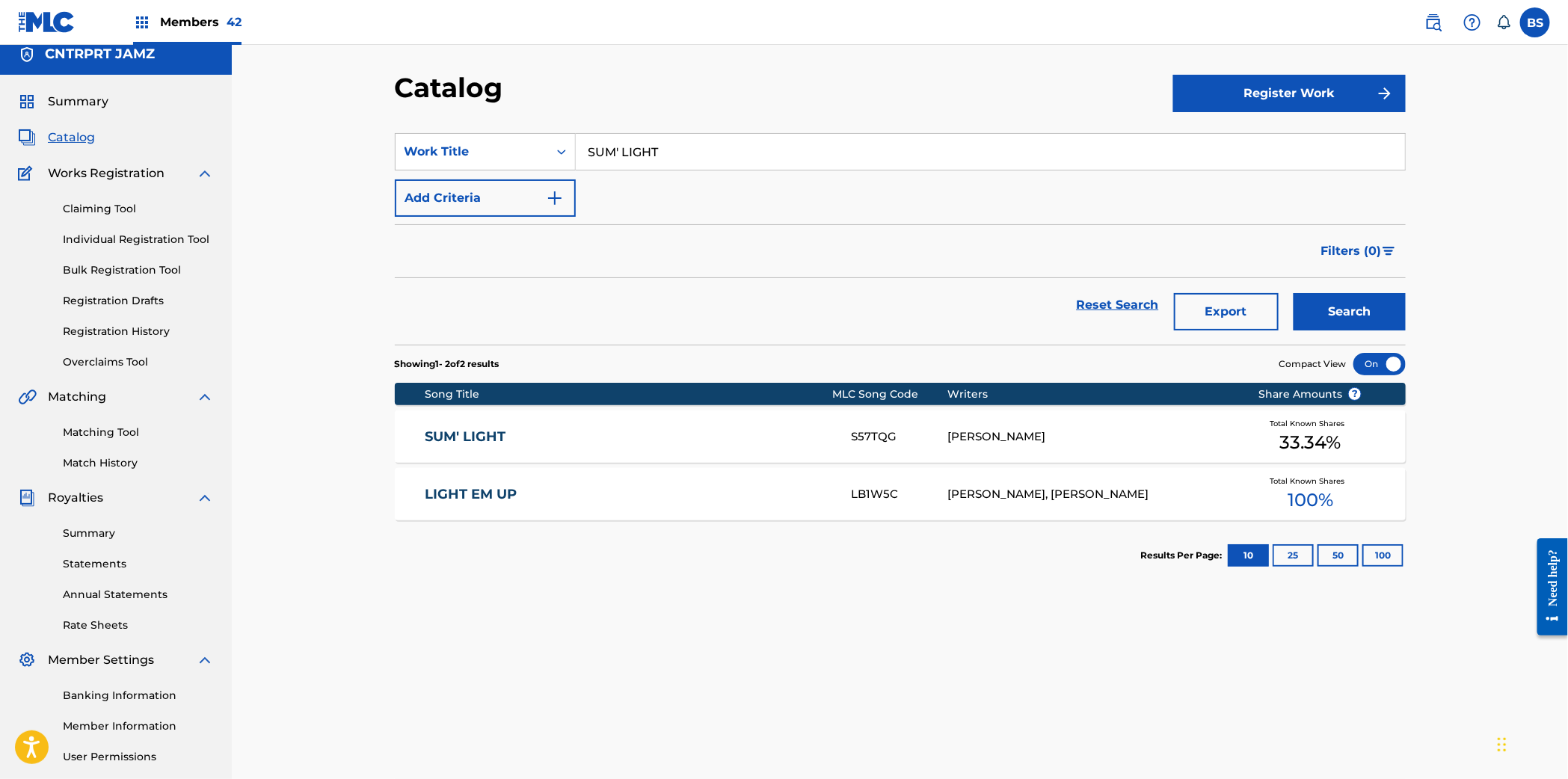
click at [651, 154] on input "SUM' LIGHT" at bounding box center [990, 151] width 829 height 36
paste input "Don't Trip"
drag, startPoint x: 651, startPoint y: 188, endPoint x: 823, endPoint y: 249, distance: 182.5
click at [651, 188] on div "don't trip" at bounding box center [877, 185] width 604 height 27
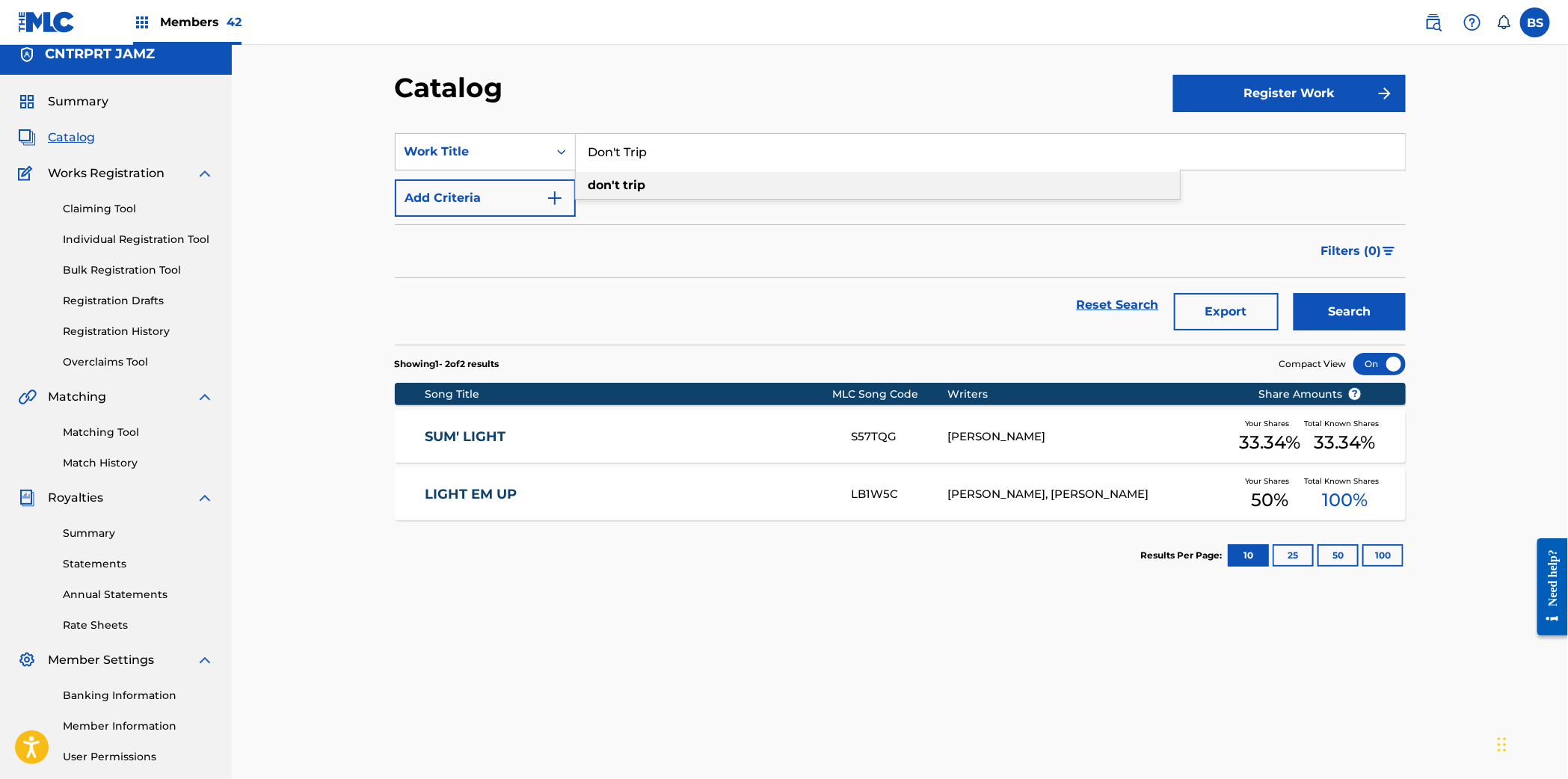
type input "don't trip"
drag, startPoint x: 1363, startPoint y: 329, endPoint x: 1355, endPoint y: 328, distance: 8.1
click at [1363, 329] on button "Search" at bounding box center [1349, 311] width 112 height 37
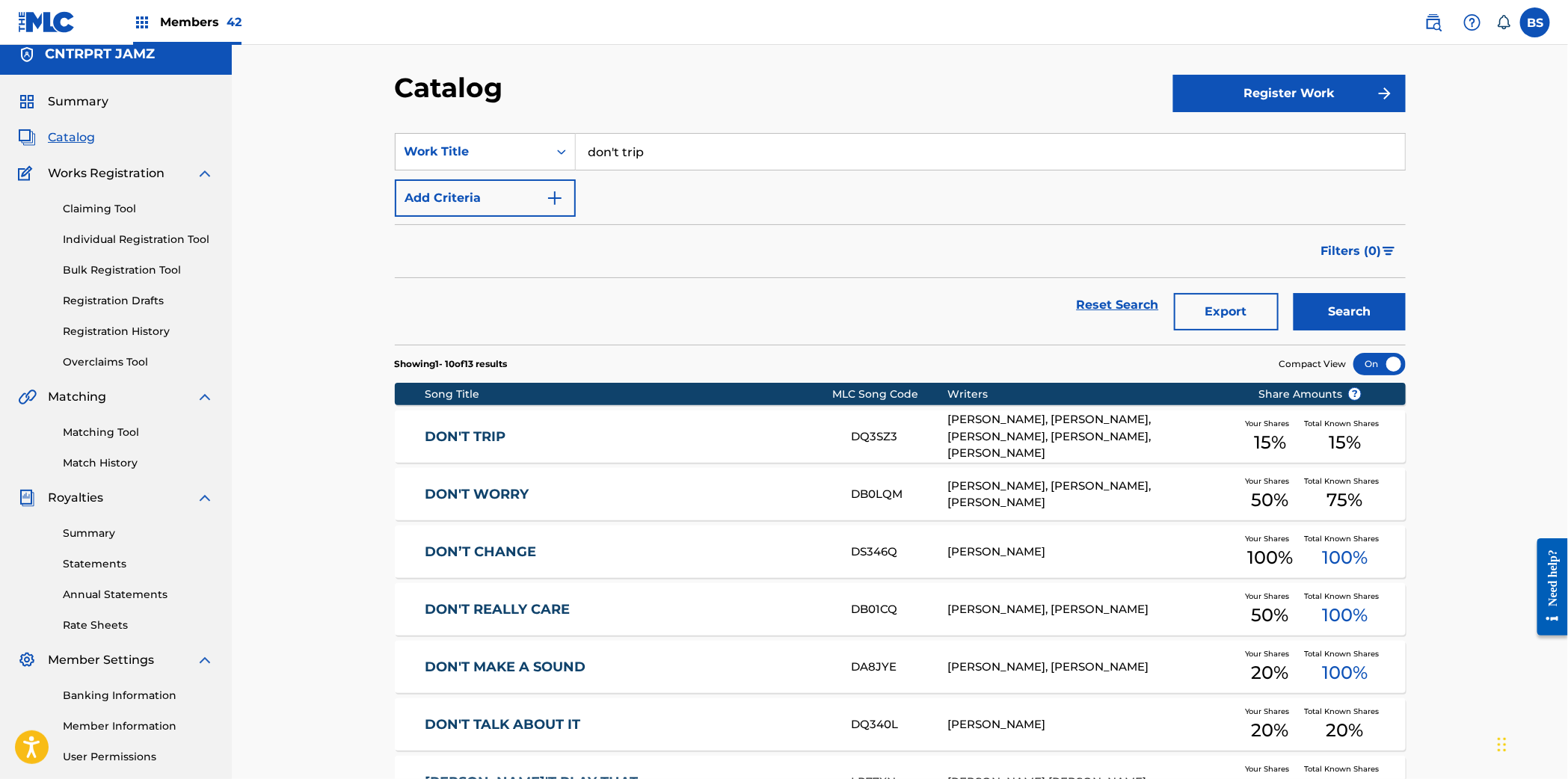
click at [768, 443] on link "DON'T TRIP" at bounding box center [628, 437] width 407 height 17
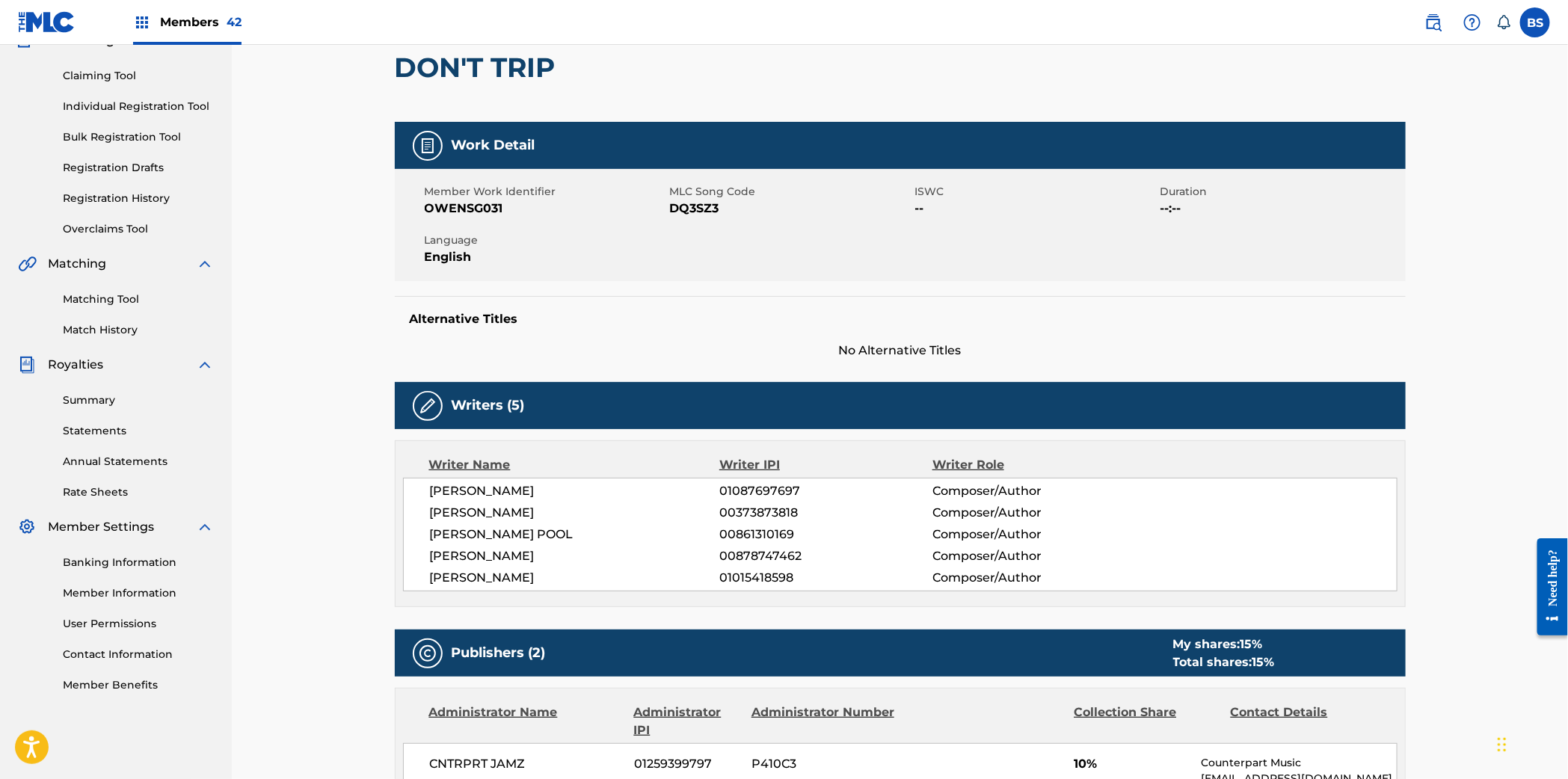
scroll to position [325, 0]
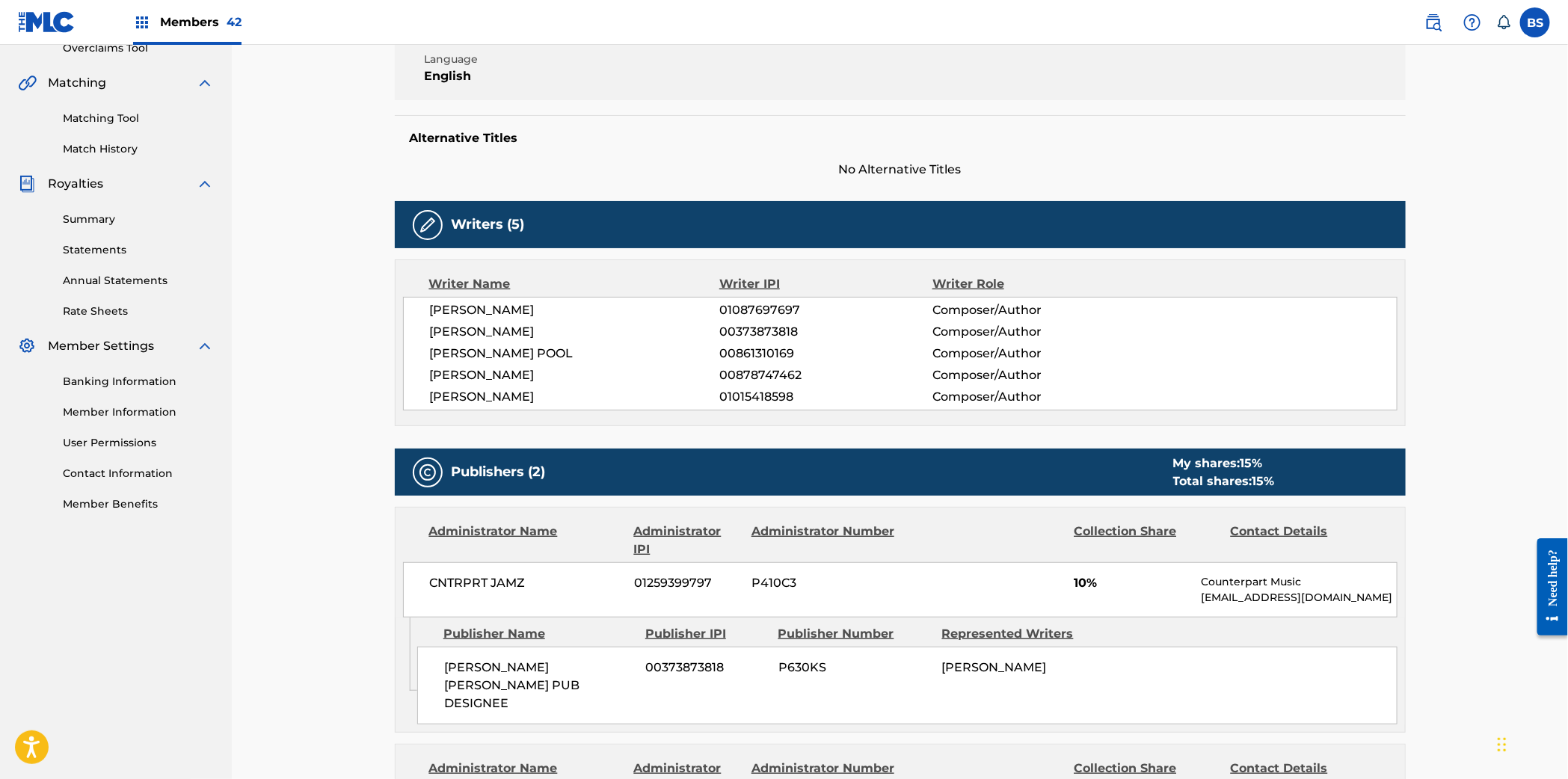
click at [745, 389] on span "01015418598" at bounding box center [825, 396] width 212 height 18
drag, startPoint x: 745, startPoint y: 389, endPoint x: 759, endPoint y: 394, distance: 14.9
click at [746, 391] on span "01015418598" at bounding box center [825, 396] width 212 height 18
copy span "01015418598"
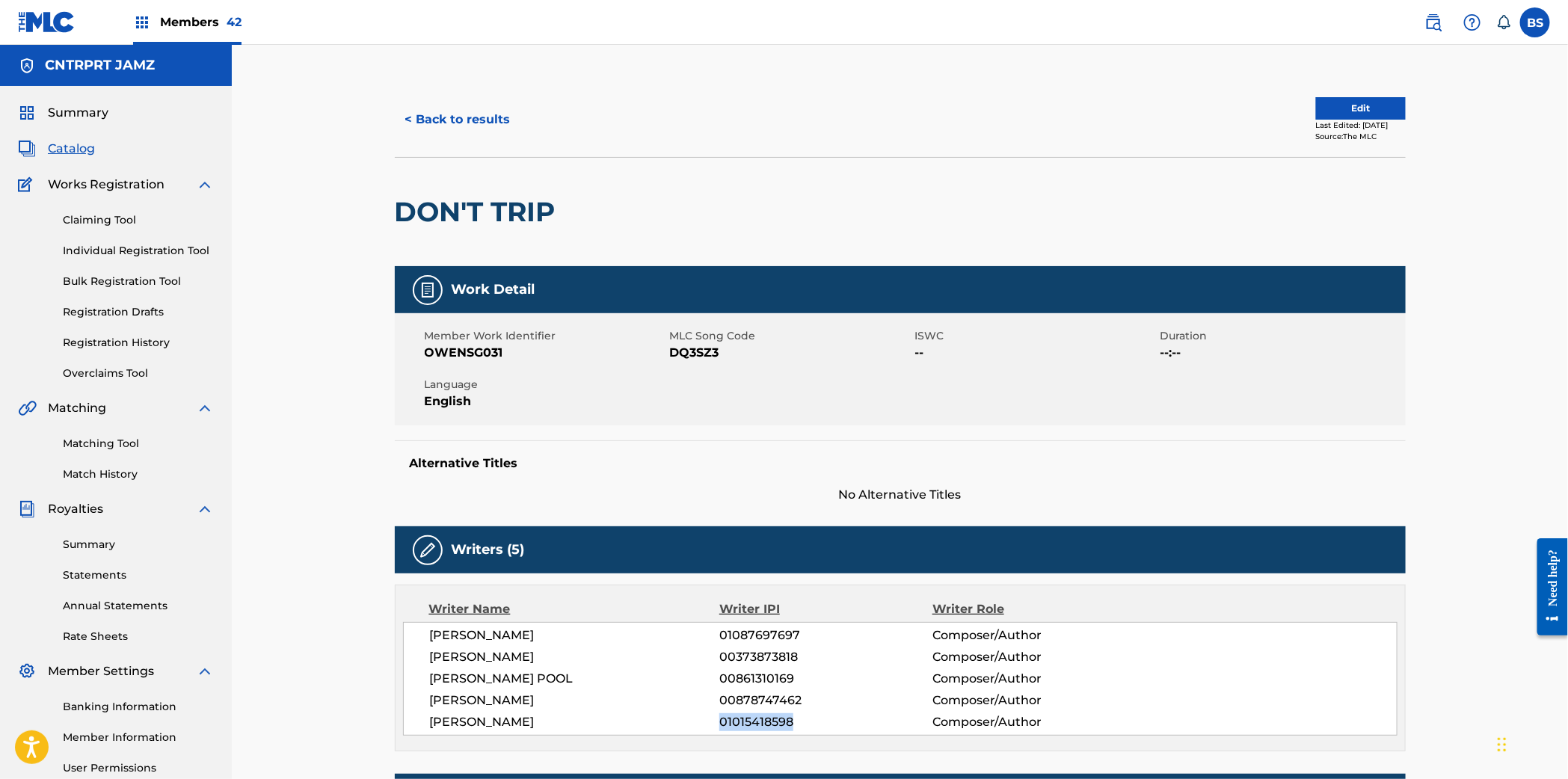
click at [1344, 112] on button "Edit" at bounding box center [1360, 108] width 90 height 22
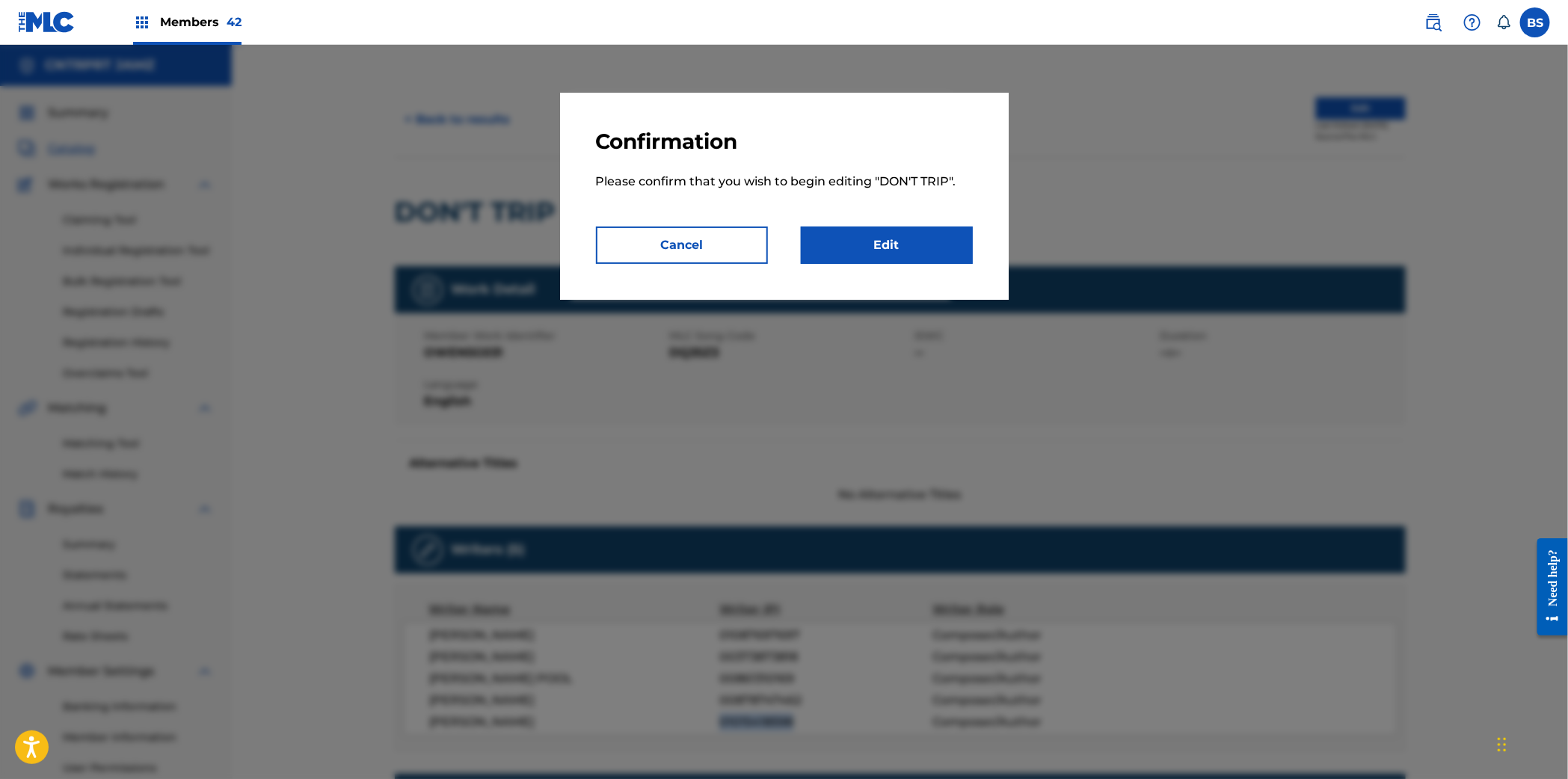
click at [940, 239] on link "Edit" at bounding box center [887, 245] width 172 height 37
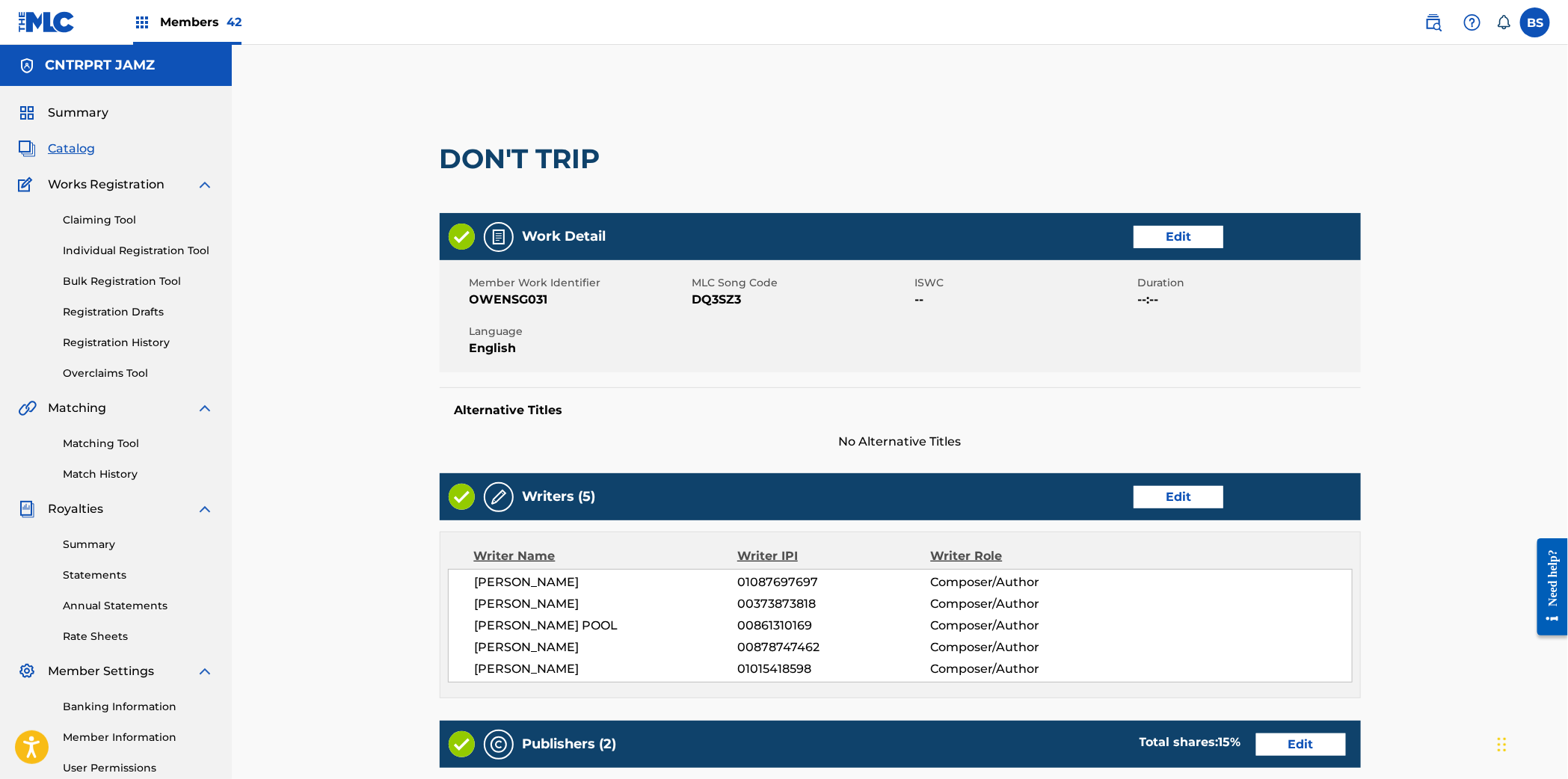
scroll to position [432, 0]
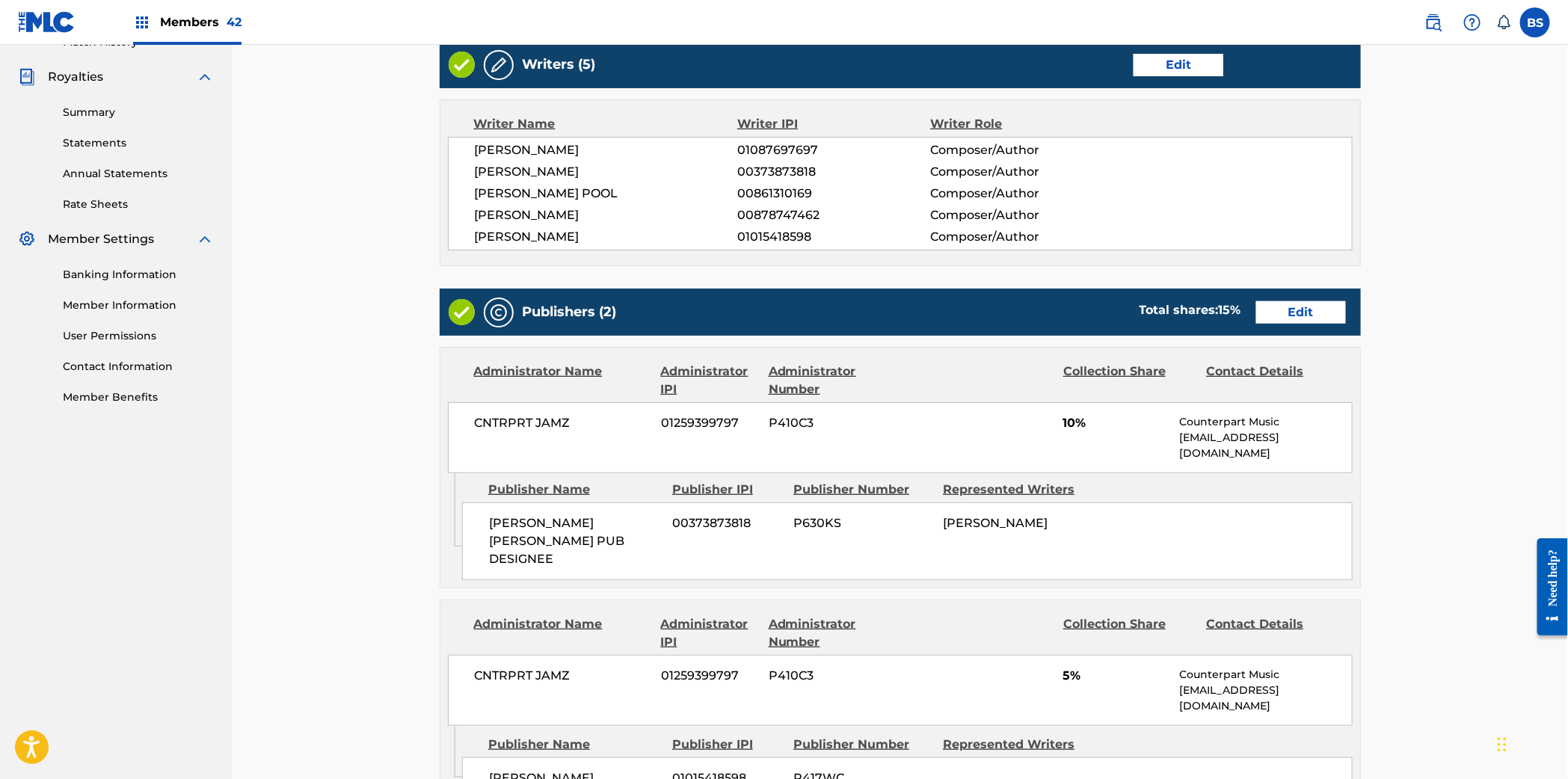
click at [1294, 310] on link "Edit" at bounding box center [1301, 313] width 90 height 22
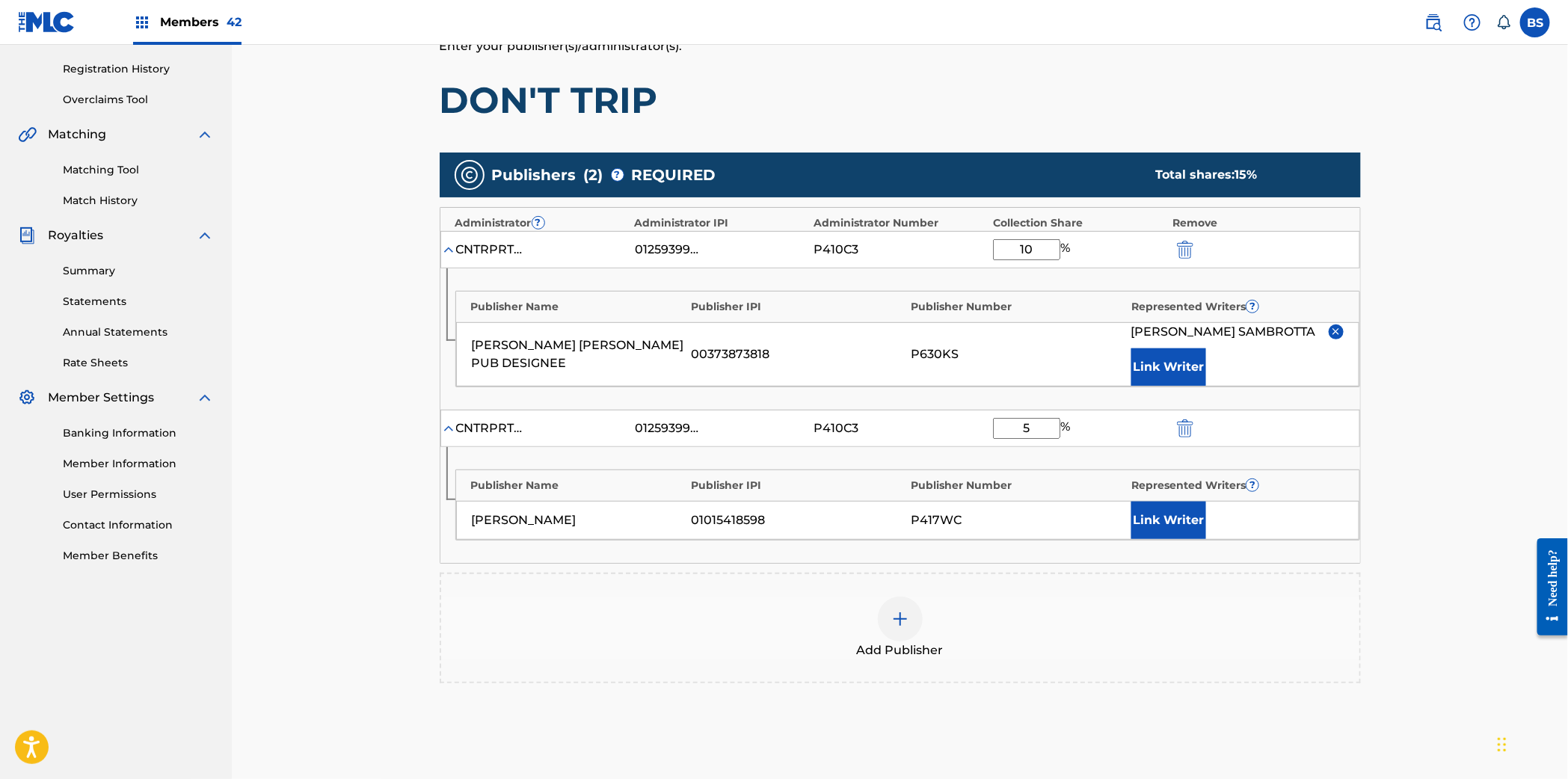
scroll to position [285, 0]
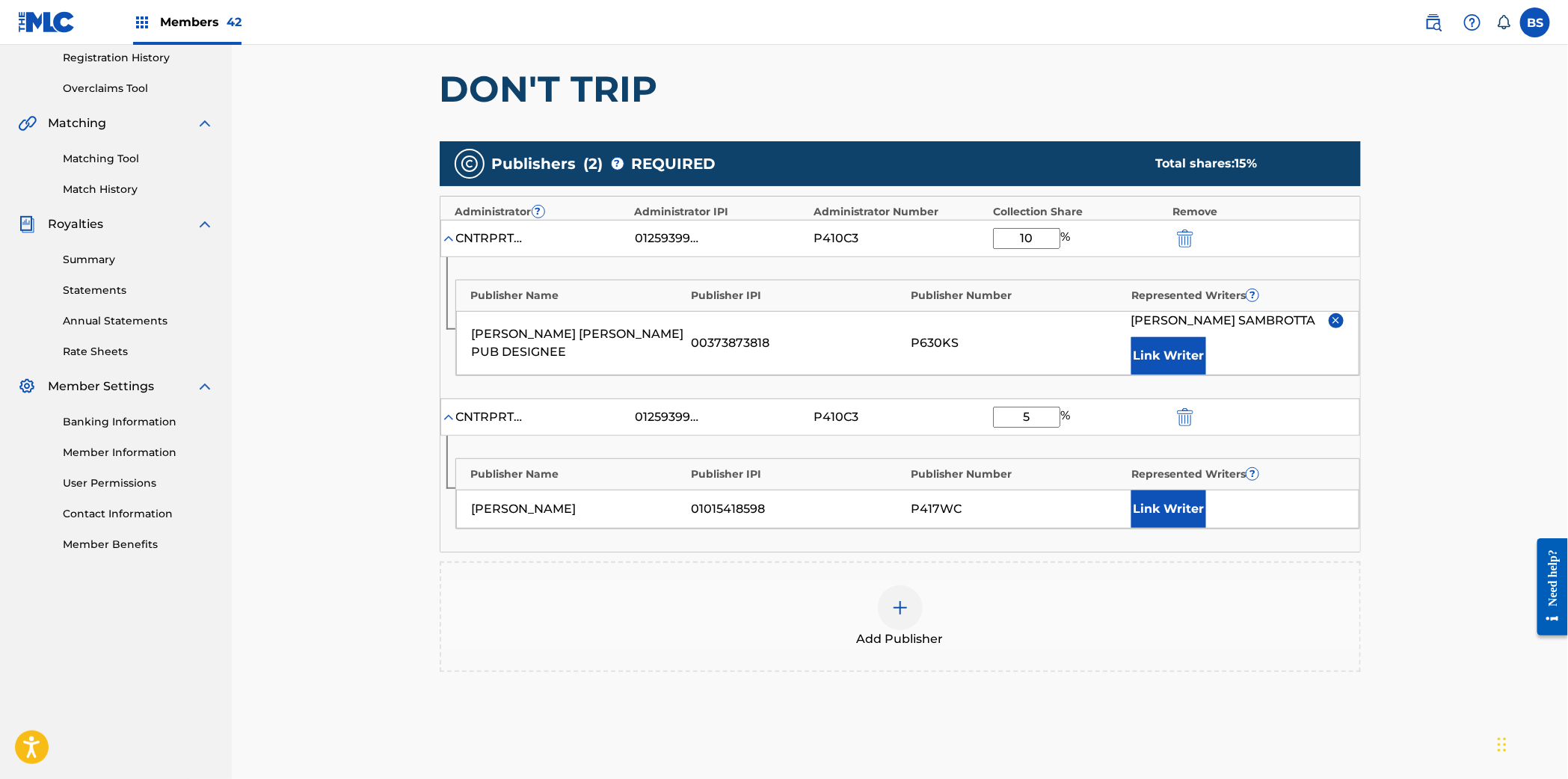
click at [1168, 499] on button "Link Writer" at bounding box center [1168, 508] width 75 height 37
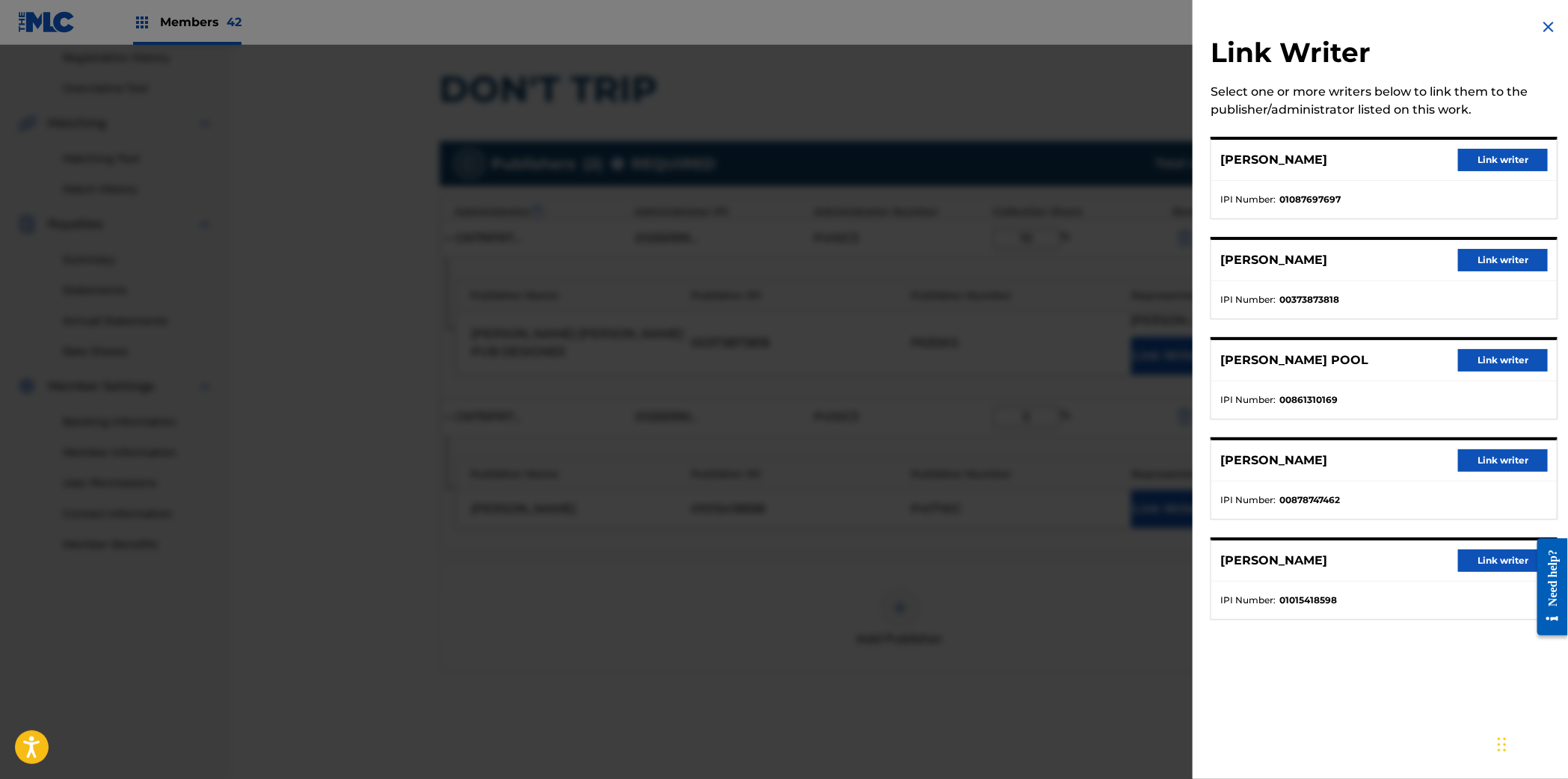
drag, startPoint x: 1477, startPoint y: 559, endPoint x: 1138, endPoint y: 507, distance: 343.0
click at [1439, 549] on div "GARRETT OWENS Link writer" at bounding box center [1383, 561] width 345 height 41
drag, startPoint x: 1491, startPoint y: 556, endPoint x: 1478, endPoint y: 556, distance: 13.0
click at [1490, 556] on button "Link writer" at bounding box center [1502, 560] width 90 height 22
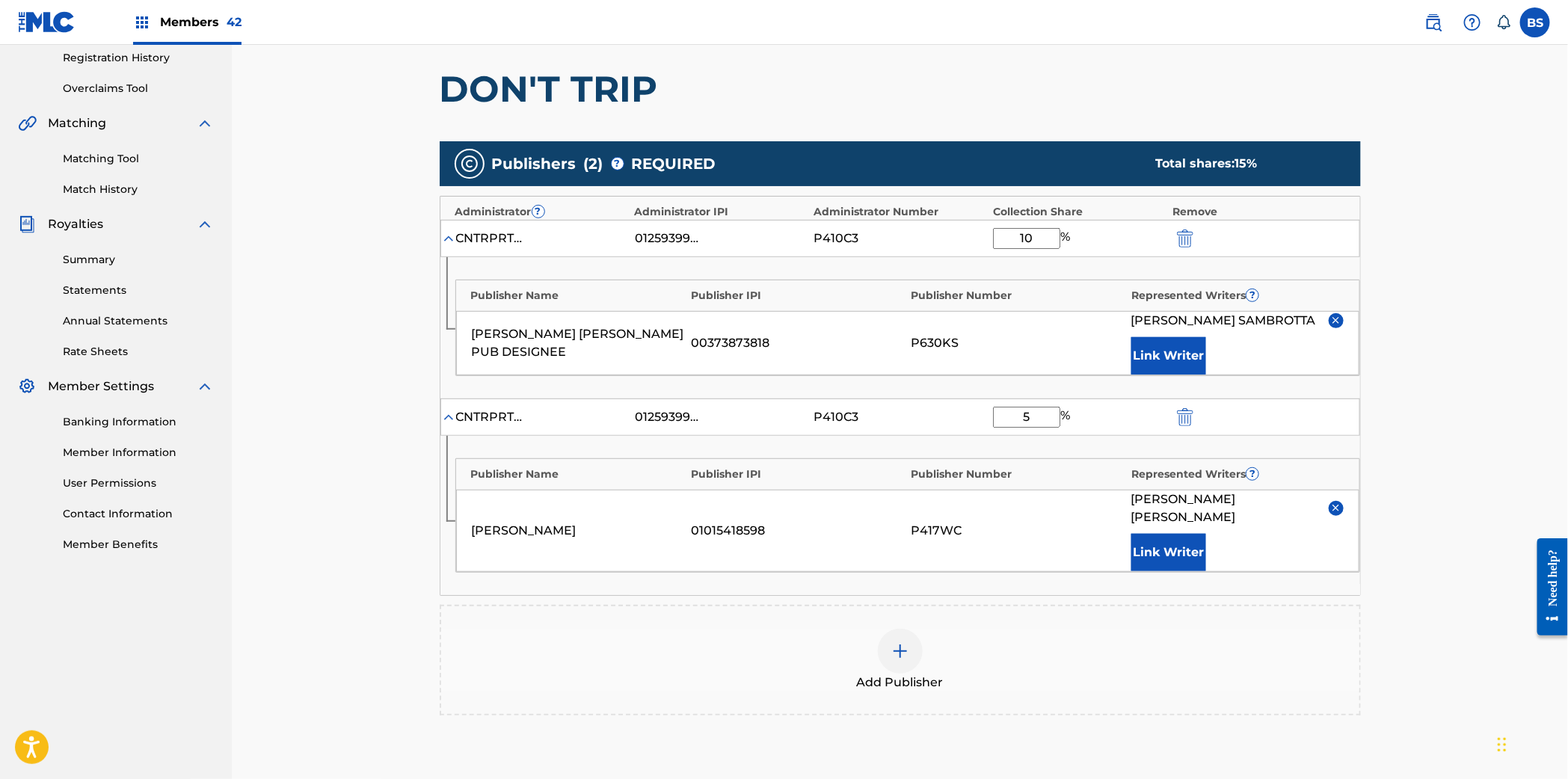
scroll to position [465, 0]
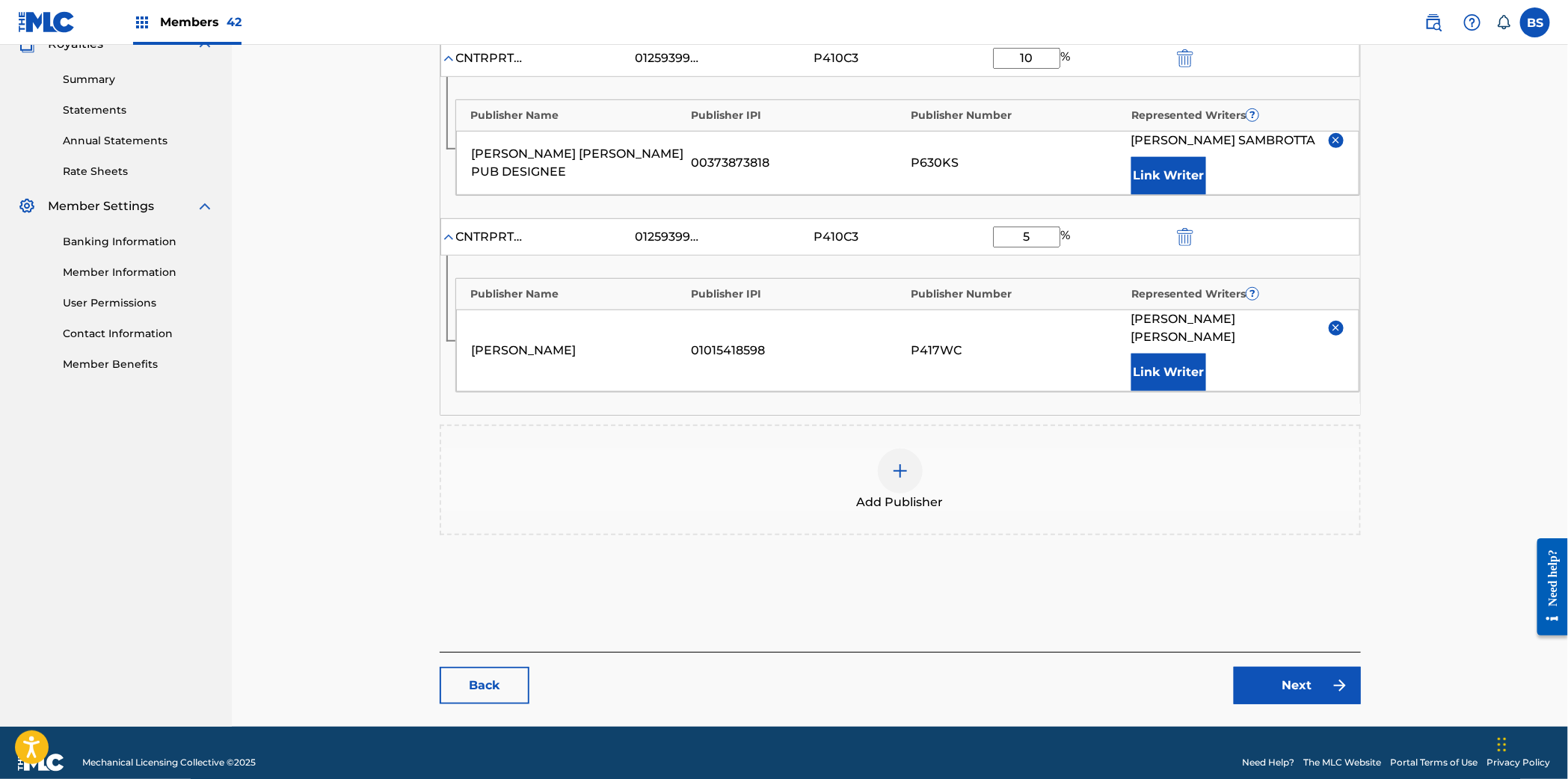
click at [1298, 668] on link "Next" at bounding box center [1296, 685] width 127 height 37
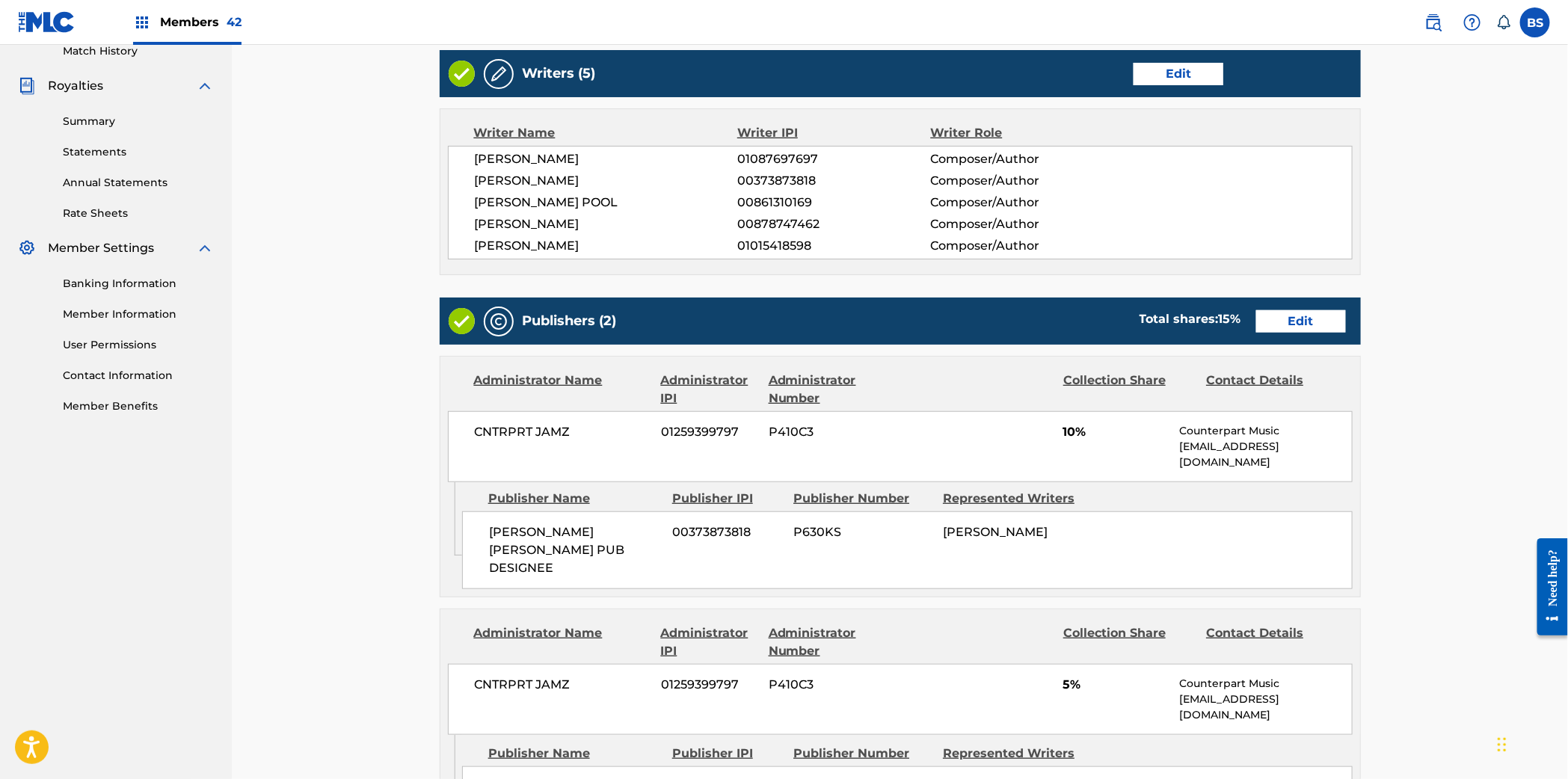
scroll to position [767, 0]
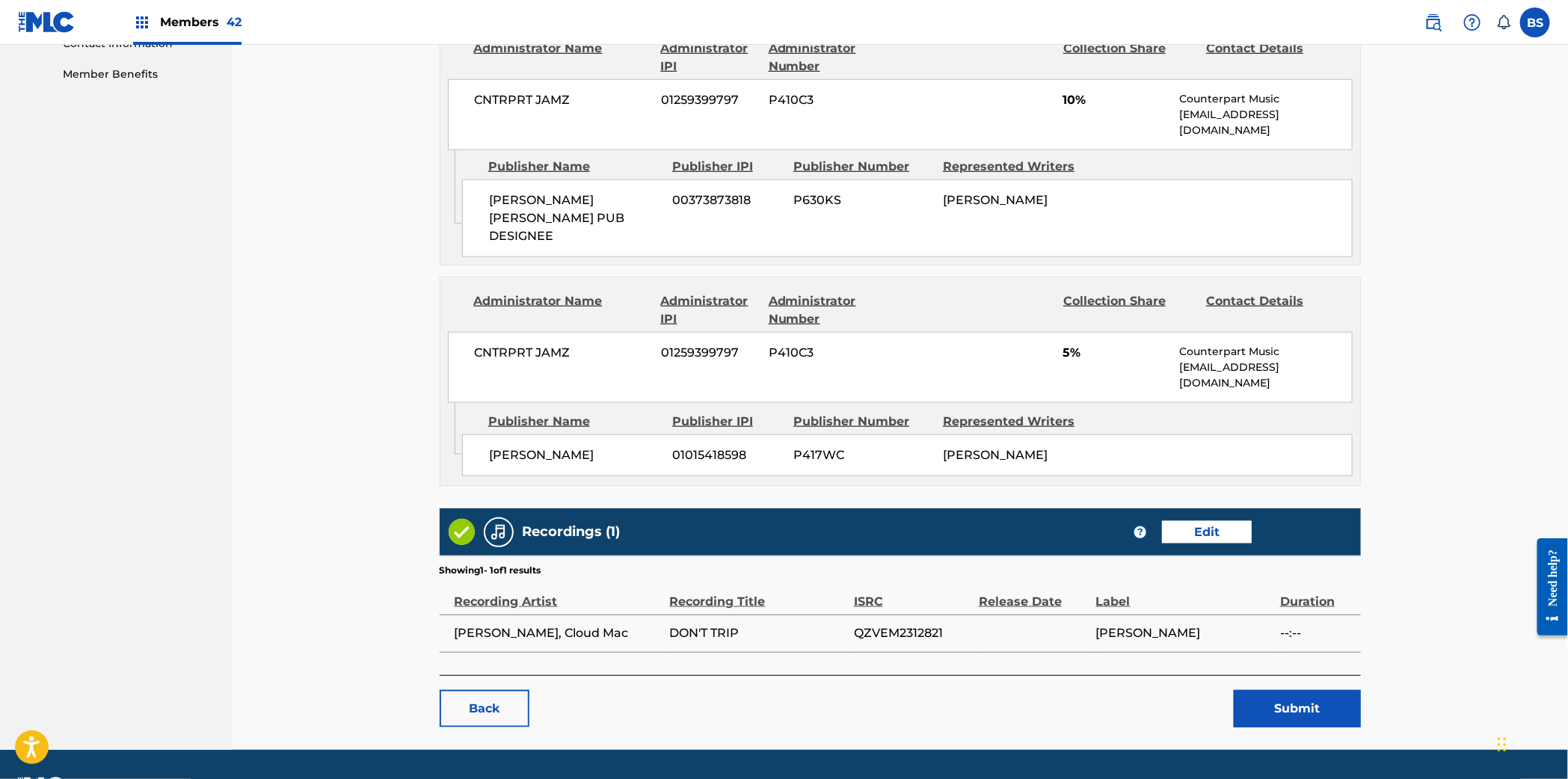
click at [1297, 690] on button "Submit" at bounding box center [1296, 708] width 127 height 37
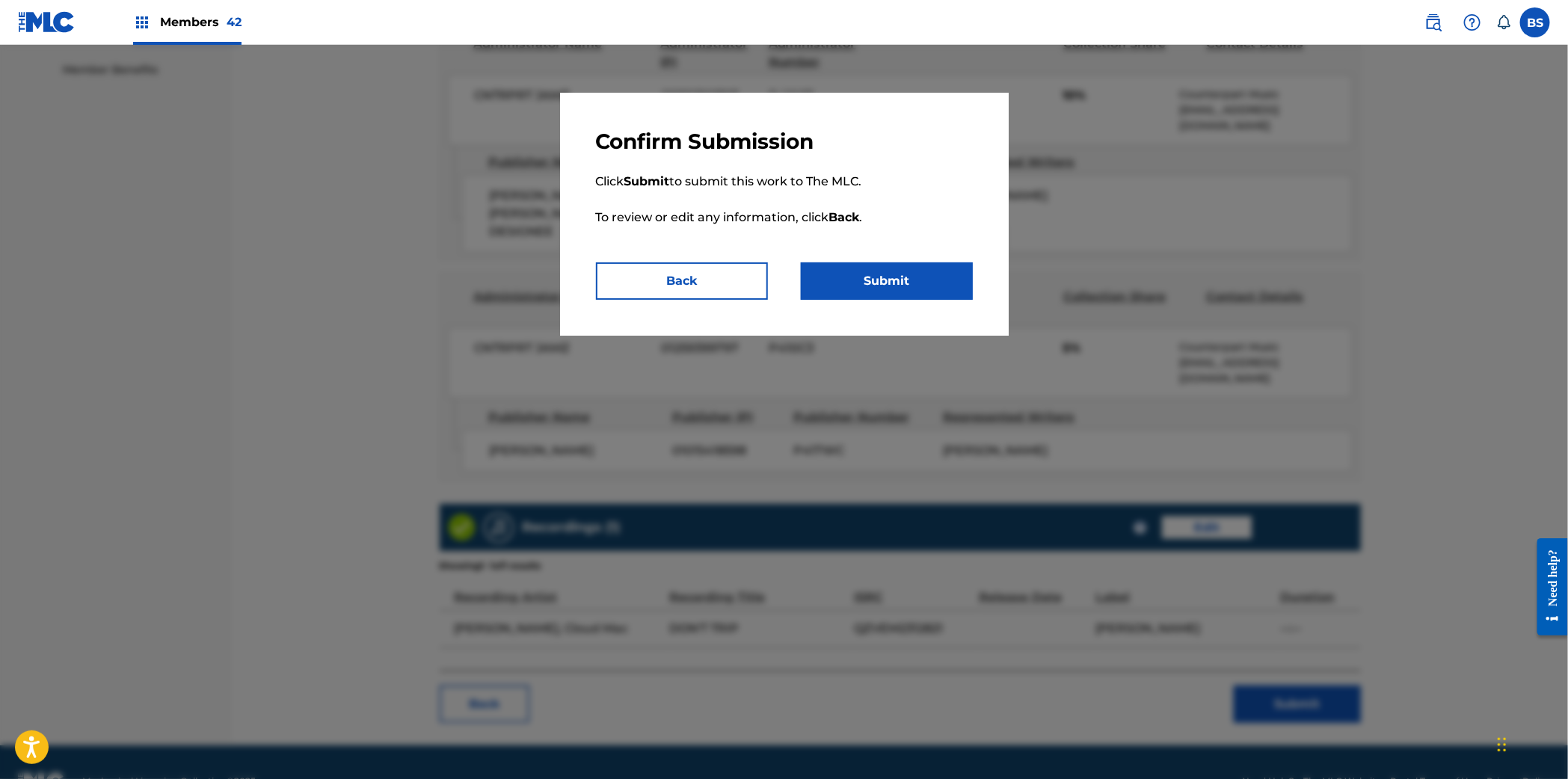
click at [892, 275] on button "Submit" at bounding box center [887, 280] width 172 height 37
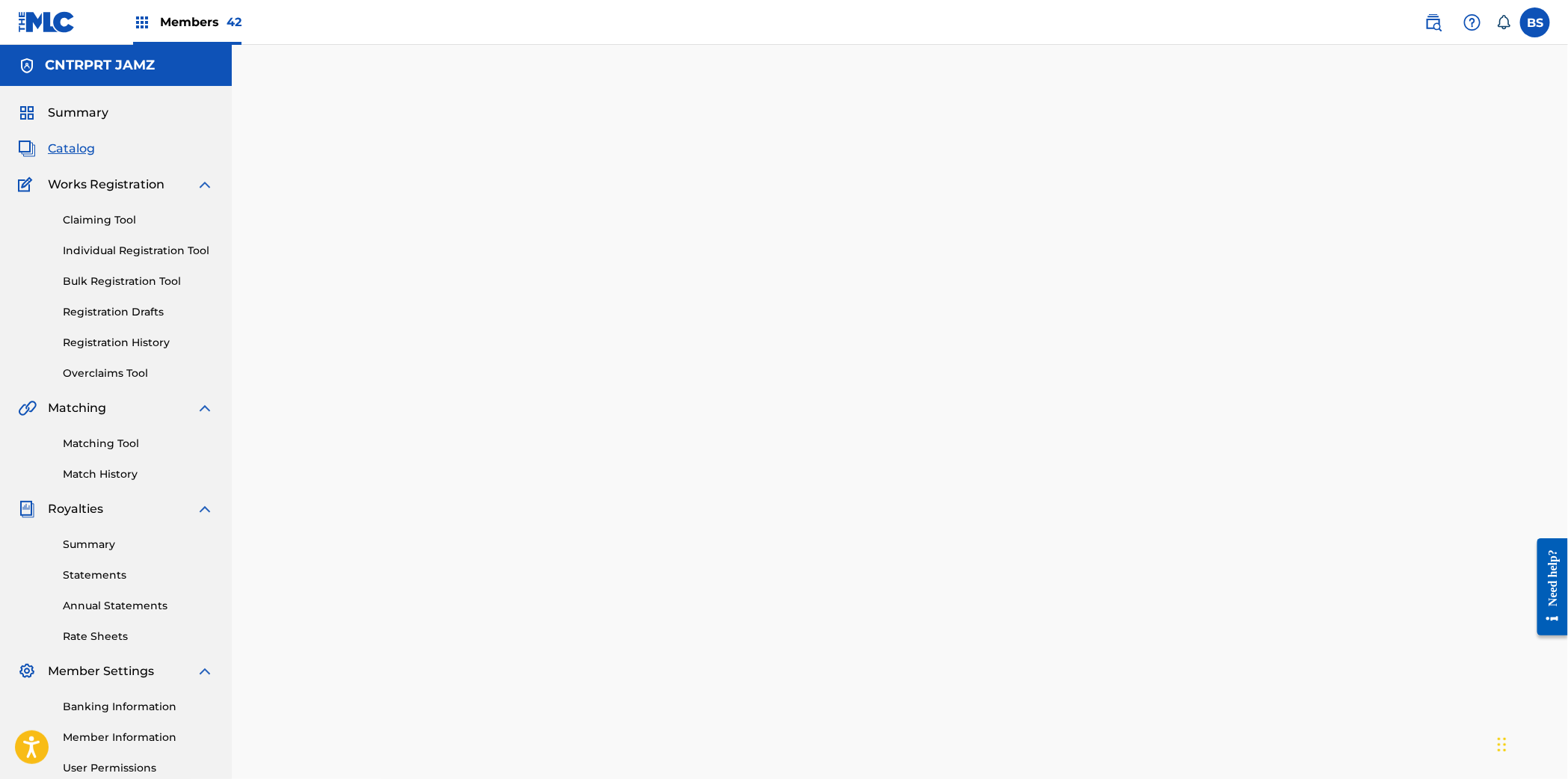
click at [113, 335] on link "Registration History" at bounding box center [138, 343] width 151 height 16
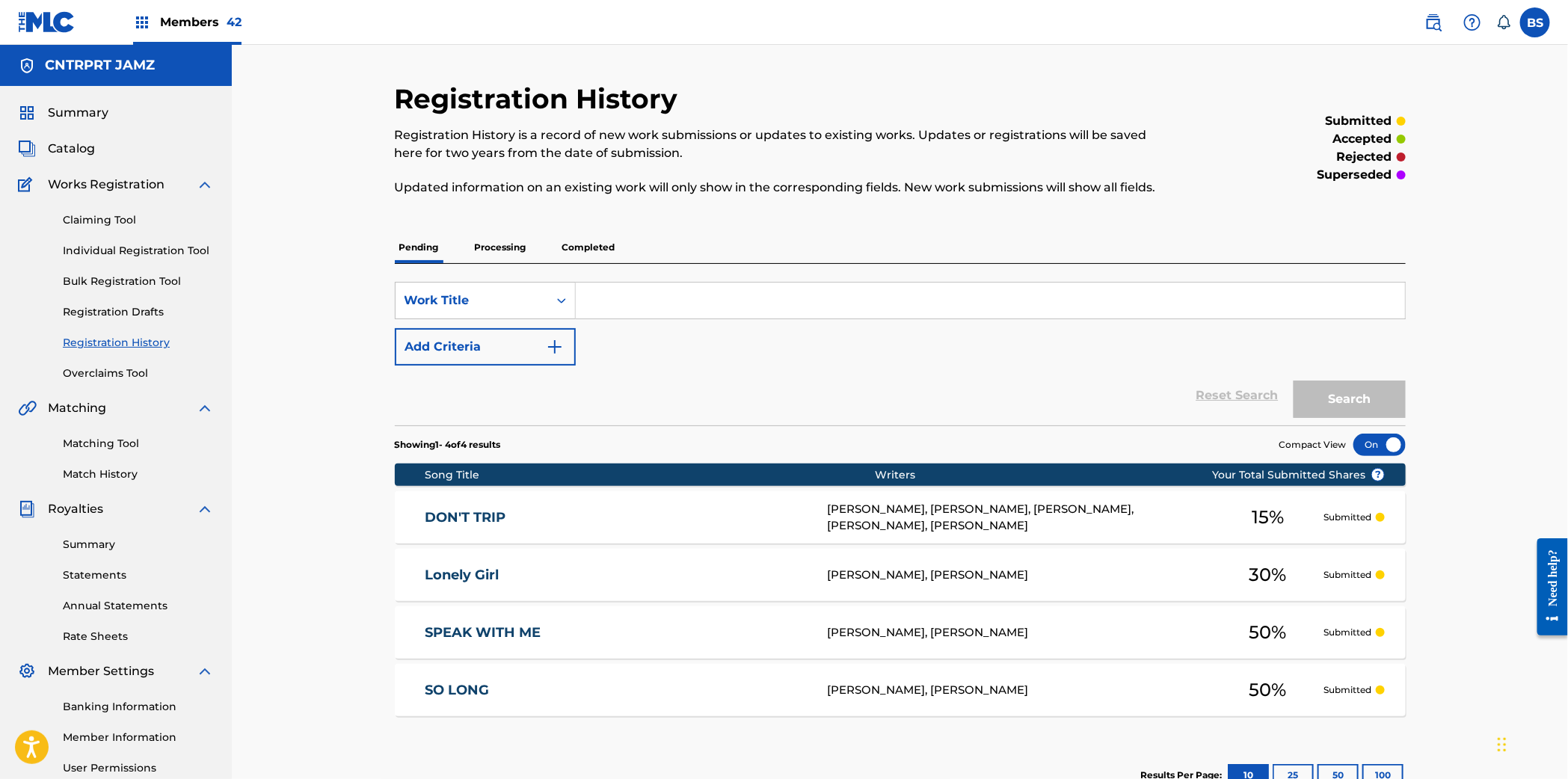
click at [658, 510] on link "DON'T TRIP" at bounding box center [616, 518] width 383 height 17
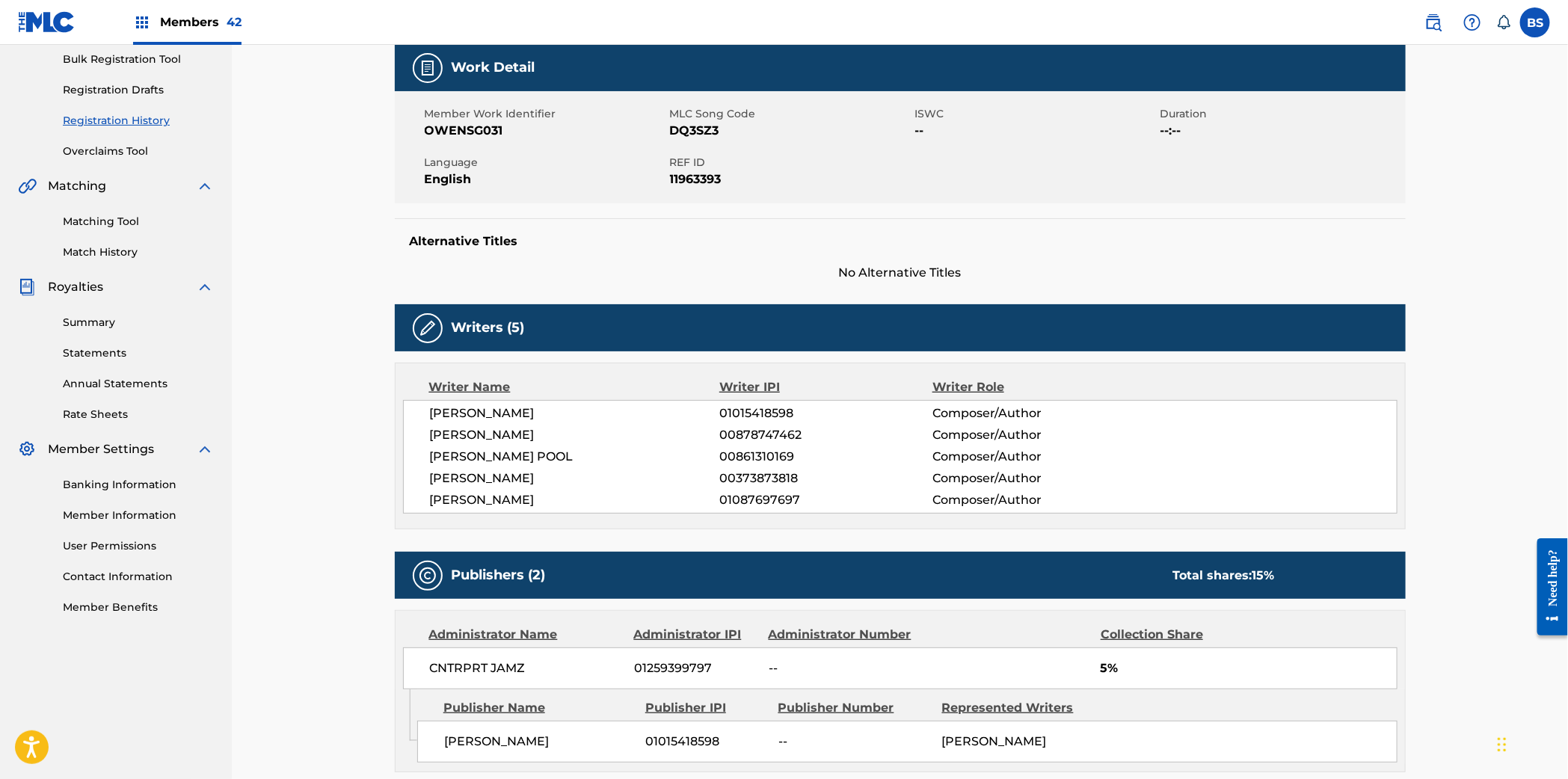
scroll to position [250, 0]
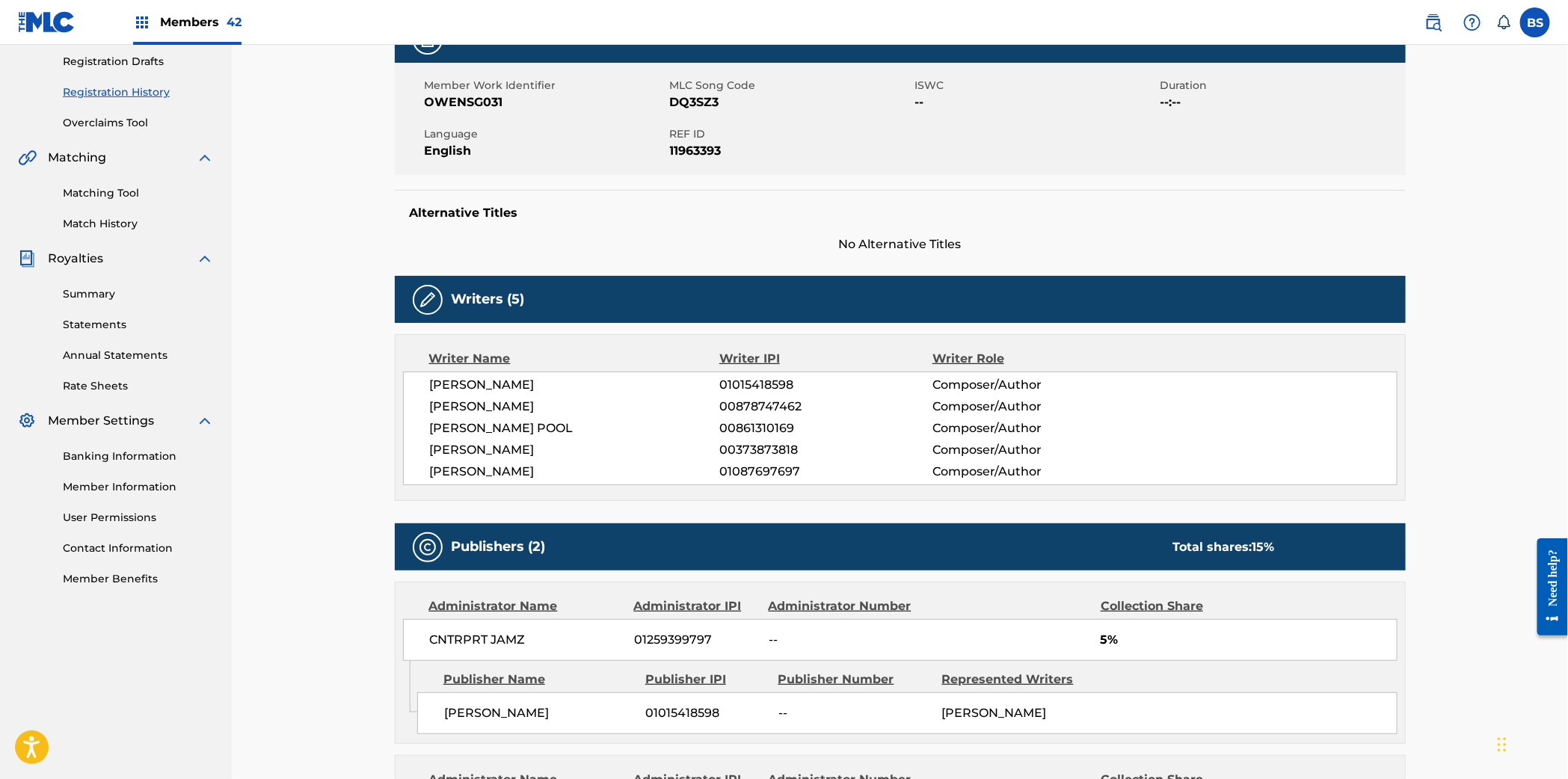
click at [740, 402] on span "00878747462" at bounding box center [825, 406] width 212 height 18
click at [740, 393] on span "01015418598" at bounding box center [825, 384] width 212 height 18
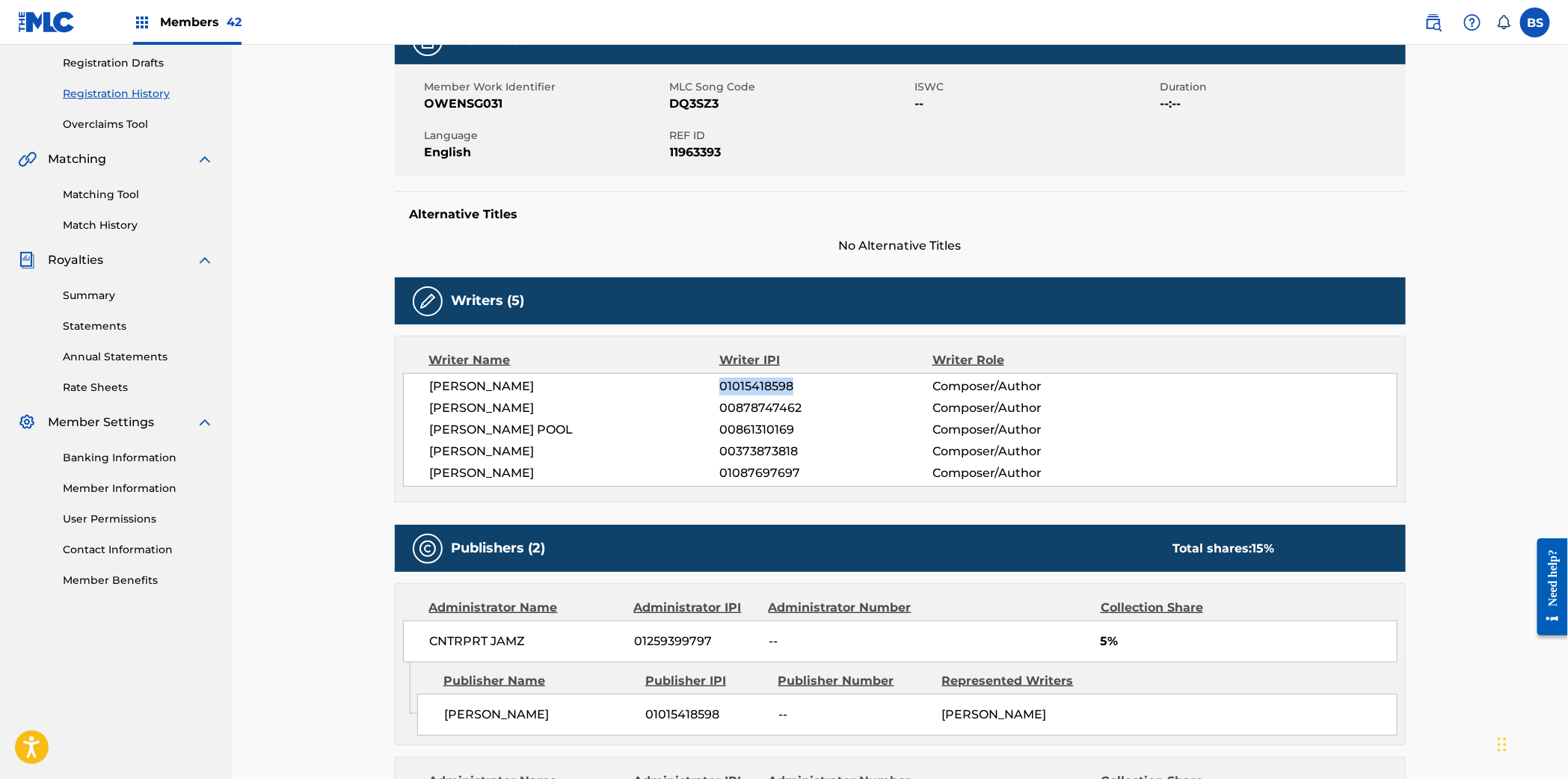
copy span "01015418598"
click at [763, 450] on span "00373873818" at bounding box center [825, 451] width 212 height 18
click at [765, 448] on span "00373873818" at bounding box center [825, 451] width 212 height 18
copy span "00373873818"
click at [767, 406] on span "00878747462" at bounding box center [825, 408] width 212 height 18
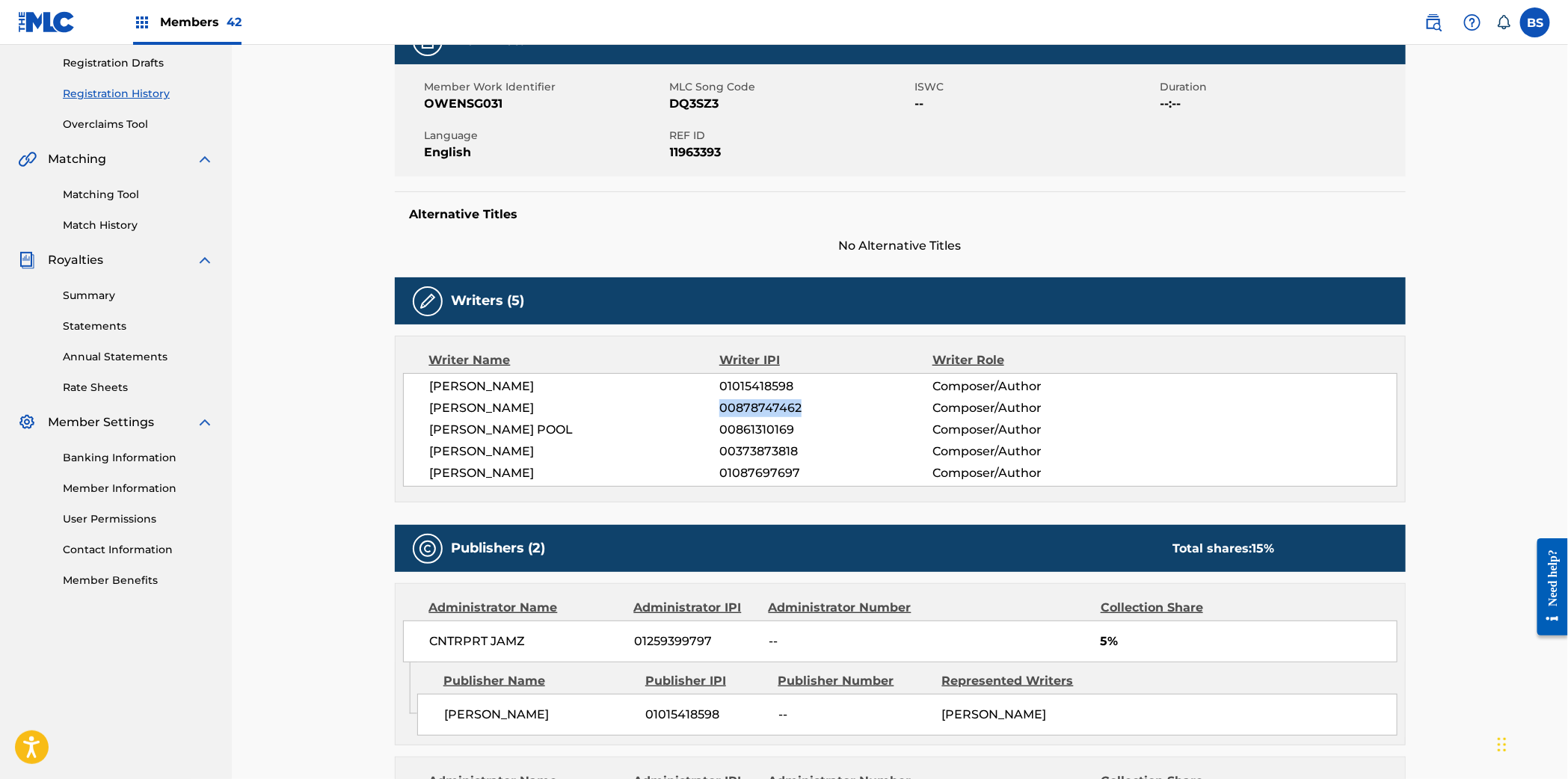
click at [767, 406] on span "00878747462" at bounding box center [825, 408] width 212 height 18
copy span "00878747462"
click at [751, 425] on span "00861310169" at bounding box center [825, 429] width 212 height 18
click at [752, 425] on span "00861310169" at bounding box center [825, 429] width 212 height 18
copy span "00861310169"
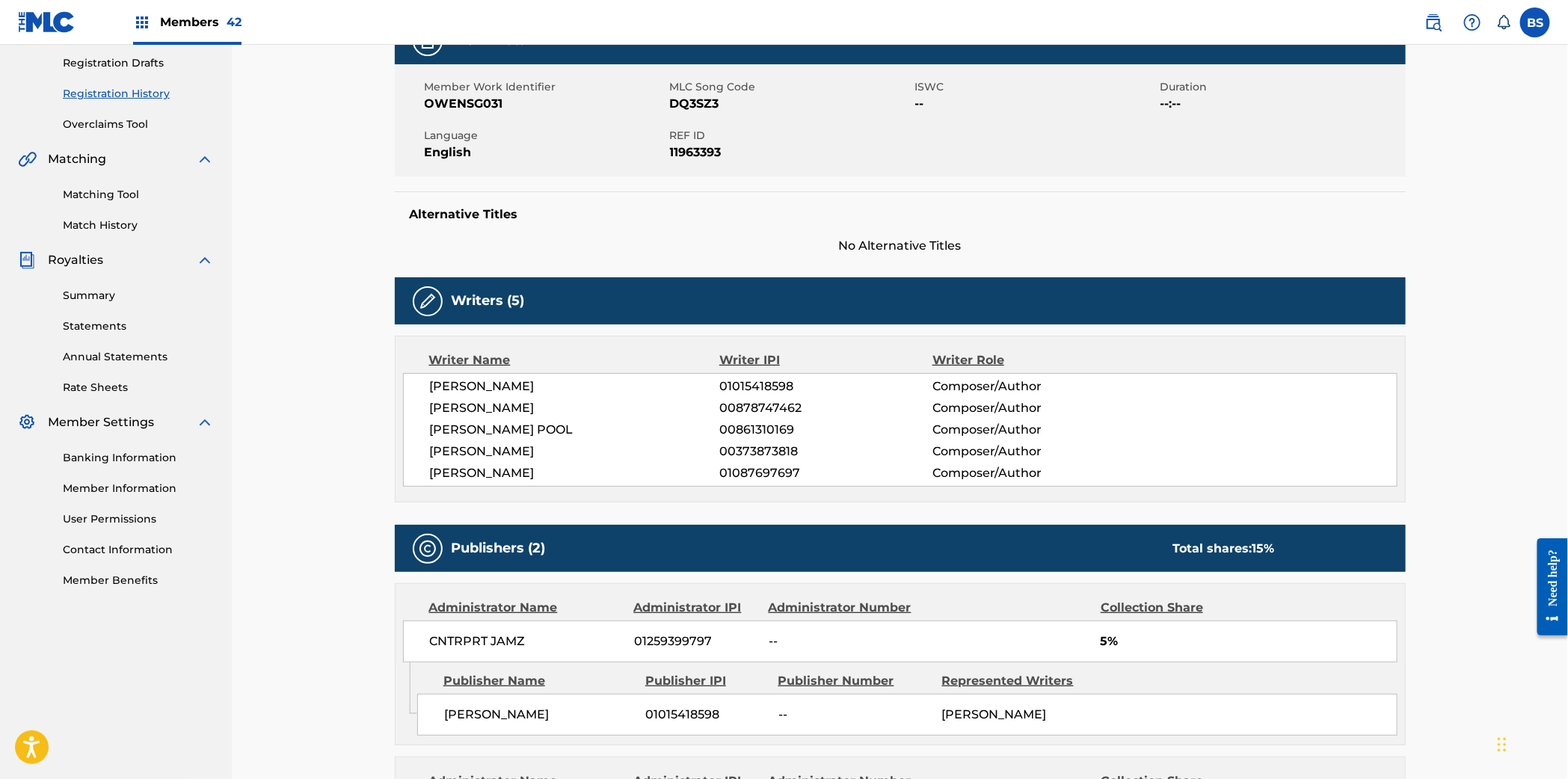
click at [743, 459] on span "00373873818" at bounding box center [825, 451] width 212 height 18
click at [740, 463] on div "GARRETT OWENS 01015418598 Composer/Author COREY RICKETTS 00878747462 Composer/A…" at bounding box center [899, 429] width 994 height 114
click at [741, 473] on span "01087697697" at bounding box center [825, 473] width 212 height 18
drag, startPoint x: 741, startPoint y: 473, endPoint x: 658, endPoint y: 231, distance: 255.8
click at [741, 473] on span "01087697697" at bounding box center [825, 473] width 212 height 18
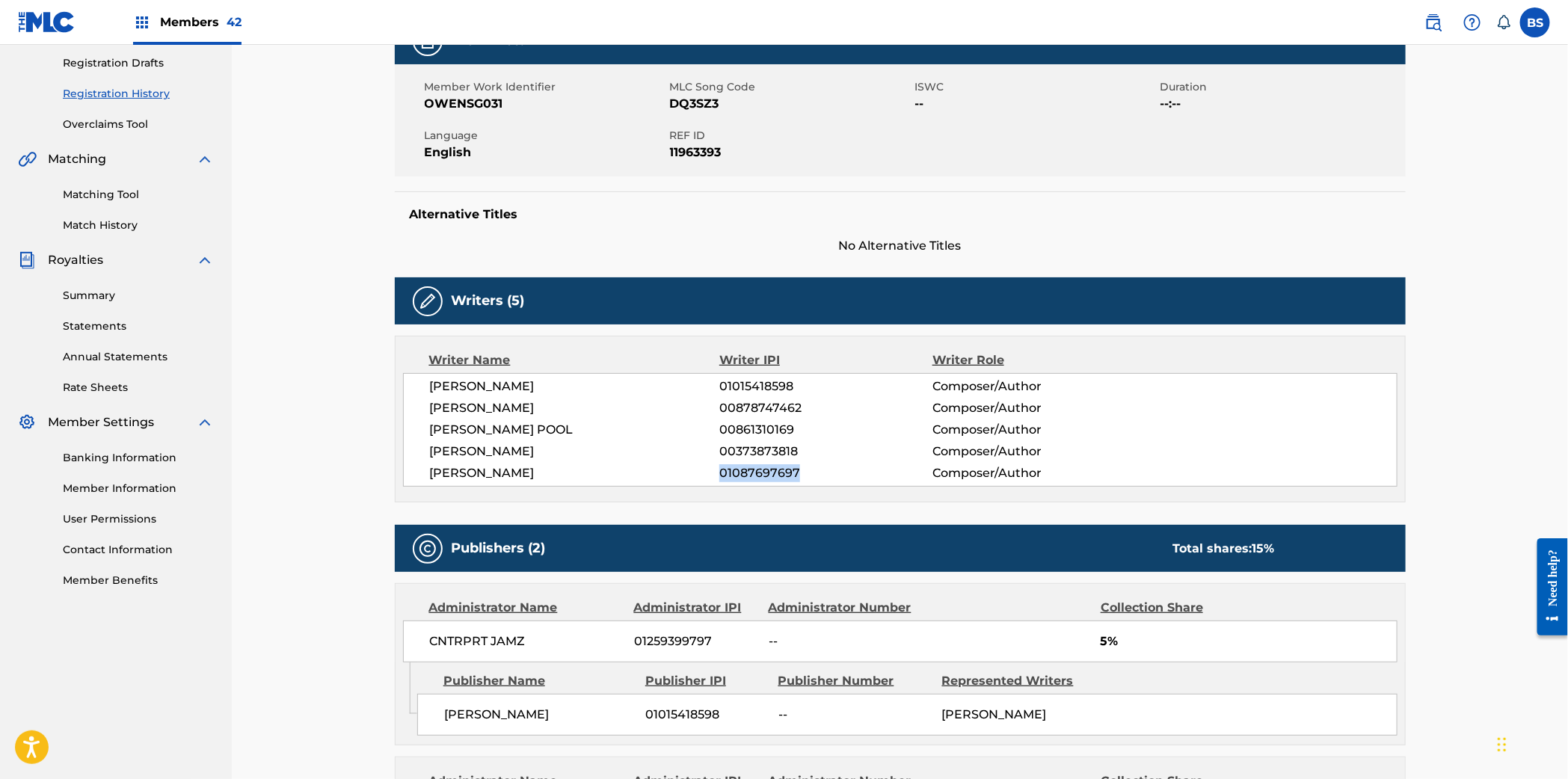
copy span "01087697697"
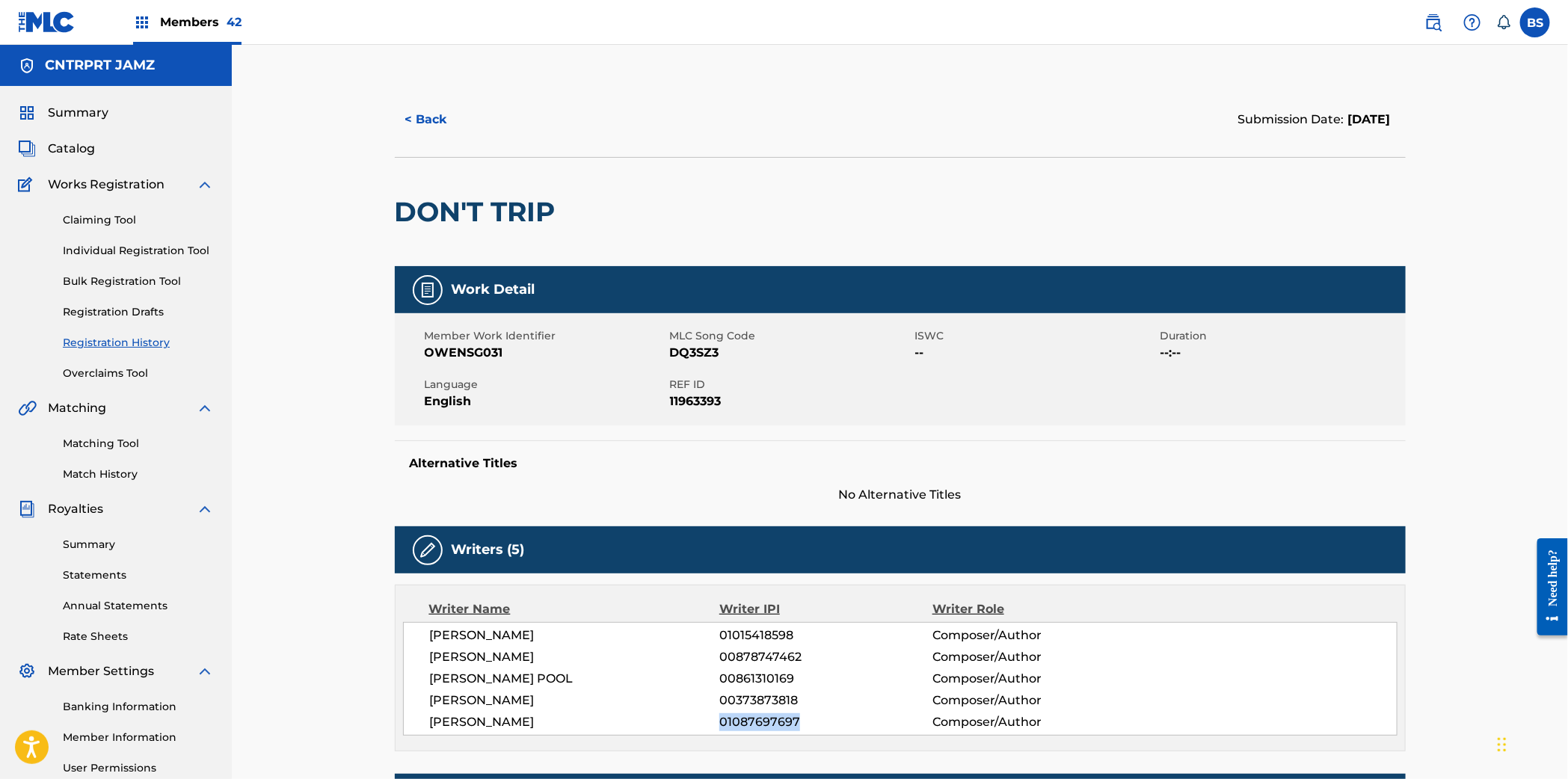
click at [425, 119] on button "< Back" at bounding box center [440, 119] width 90 height 37
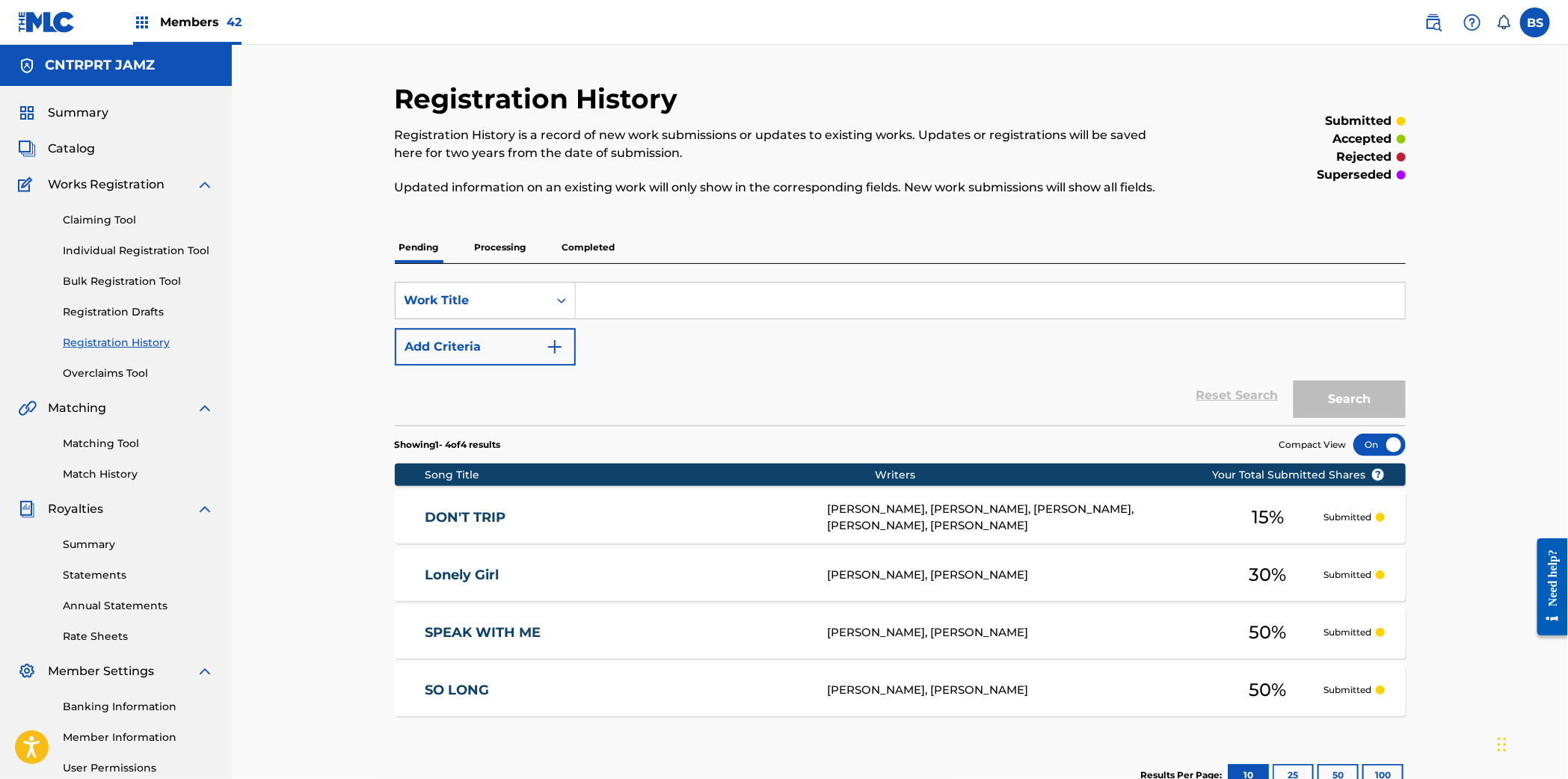
click at [632, 298] on input "Search Form" at bounding box center [990, 300] width 829 height 36
click at [79, 144] on span "Catalog" at bounding box center [72, 148] width 47 height 18
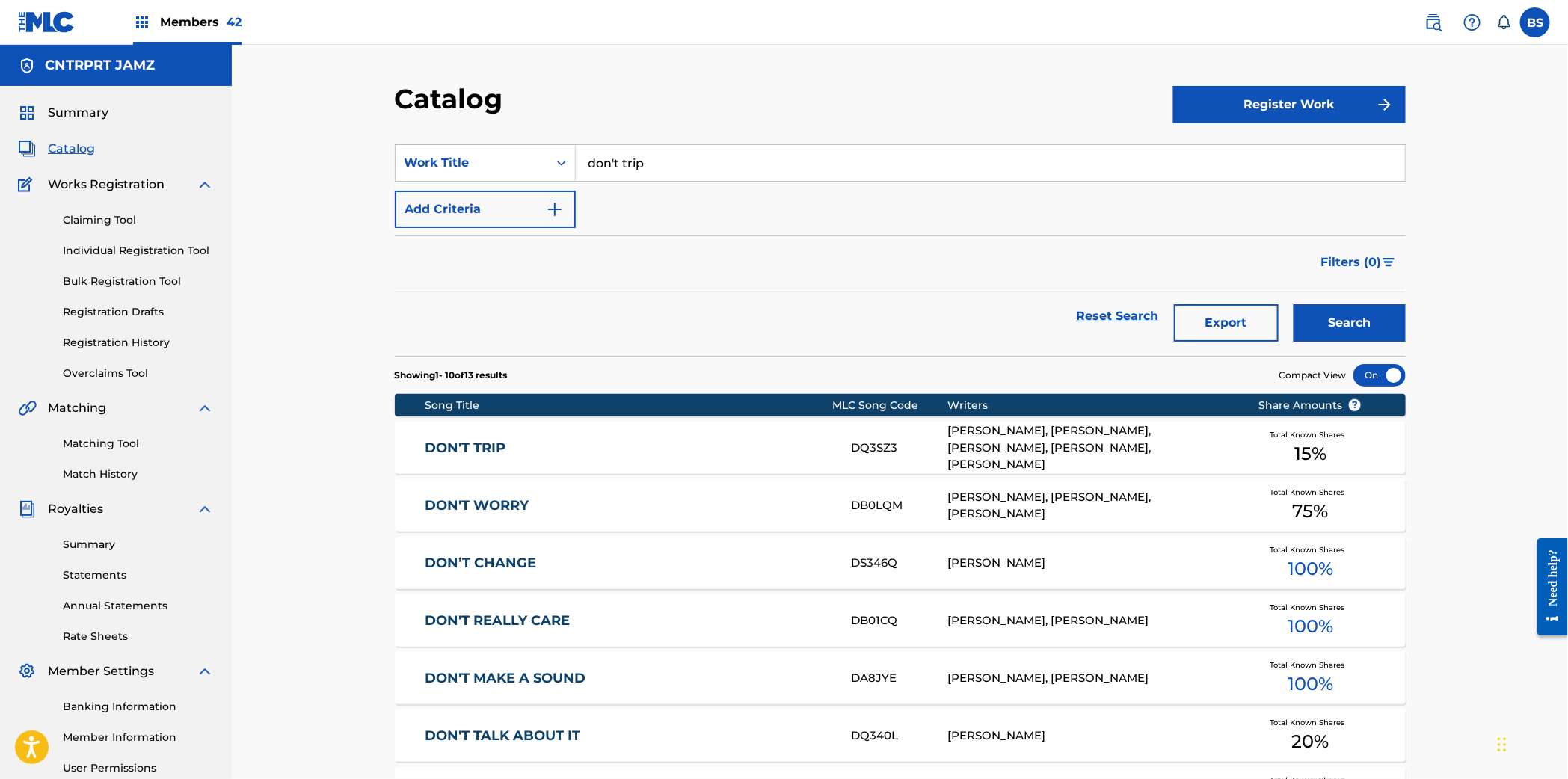
click at [653, 168] on input "don't trip" at bounding box center [990, 163] width 829 height 36
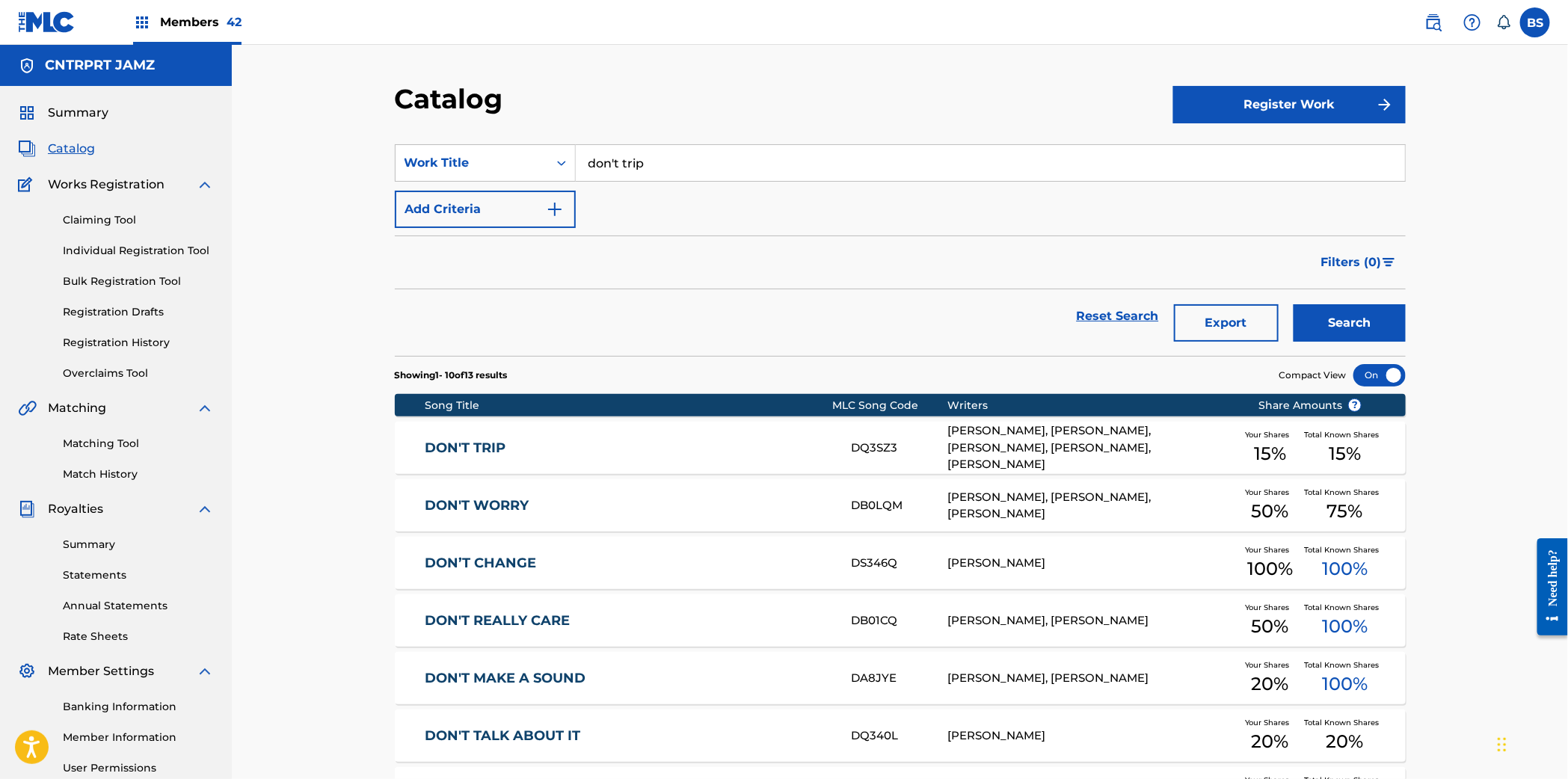
click at [653, 168] on input "don't trip" at bounding box center [990, 163] width 829 height 36
click at [653, 169] on input "don't trip" at bounding box center [990, 163] width 829 height 36
paste input "High On U"
click at [654, 193] on div "high on u" at bounding box center [877, 197] width 604 height 27
type input "high on u"
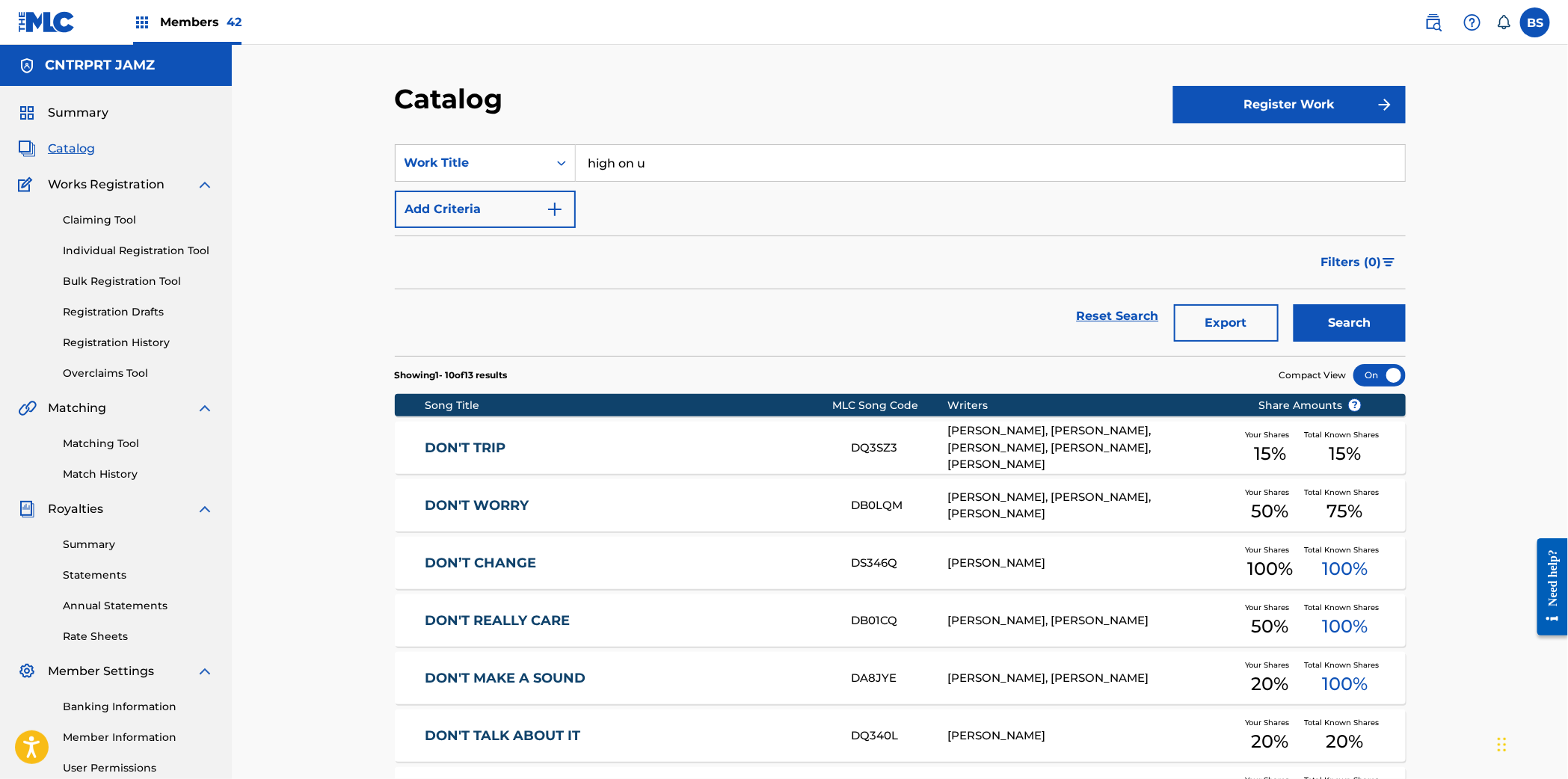
click at [1308, 316] on button "Search" at bounding box center [1349, 322] width 112 height 37
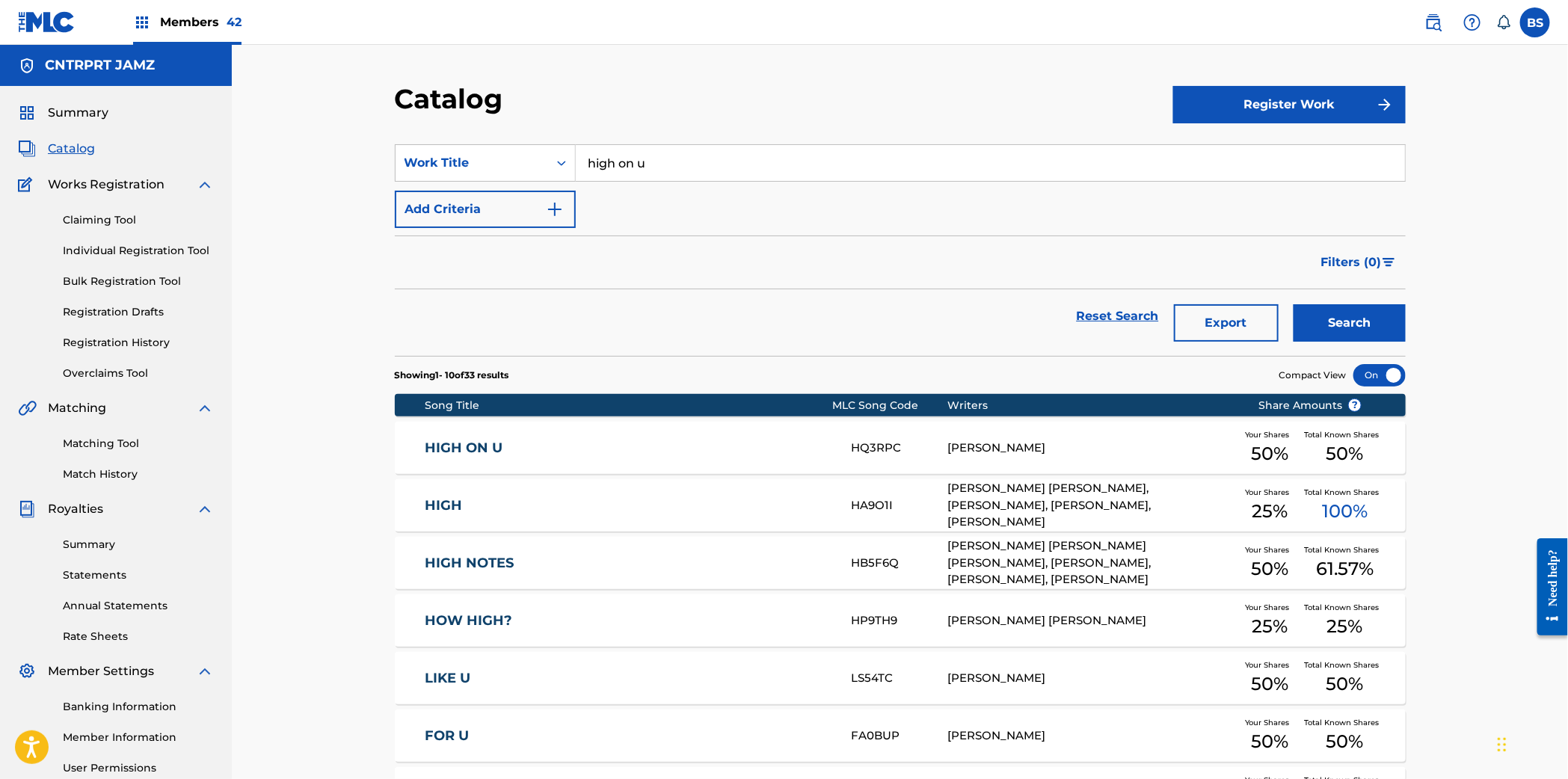
drag, startPoint x: 654, startPoint y: 440, endPoint x: 654, endPoint y: 452, distance: 12.0
click at [654, 440] on link "HIGH ON U" at bounding box center [628, 448] width 407 height 17
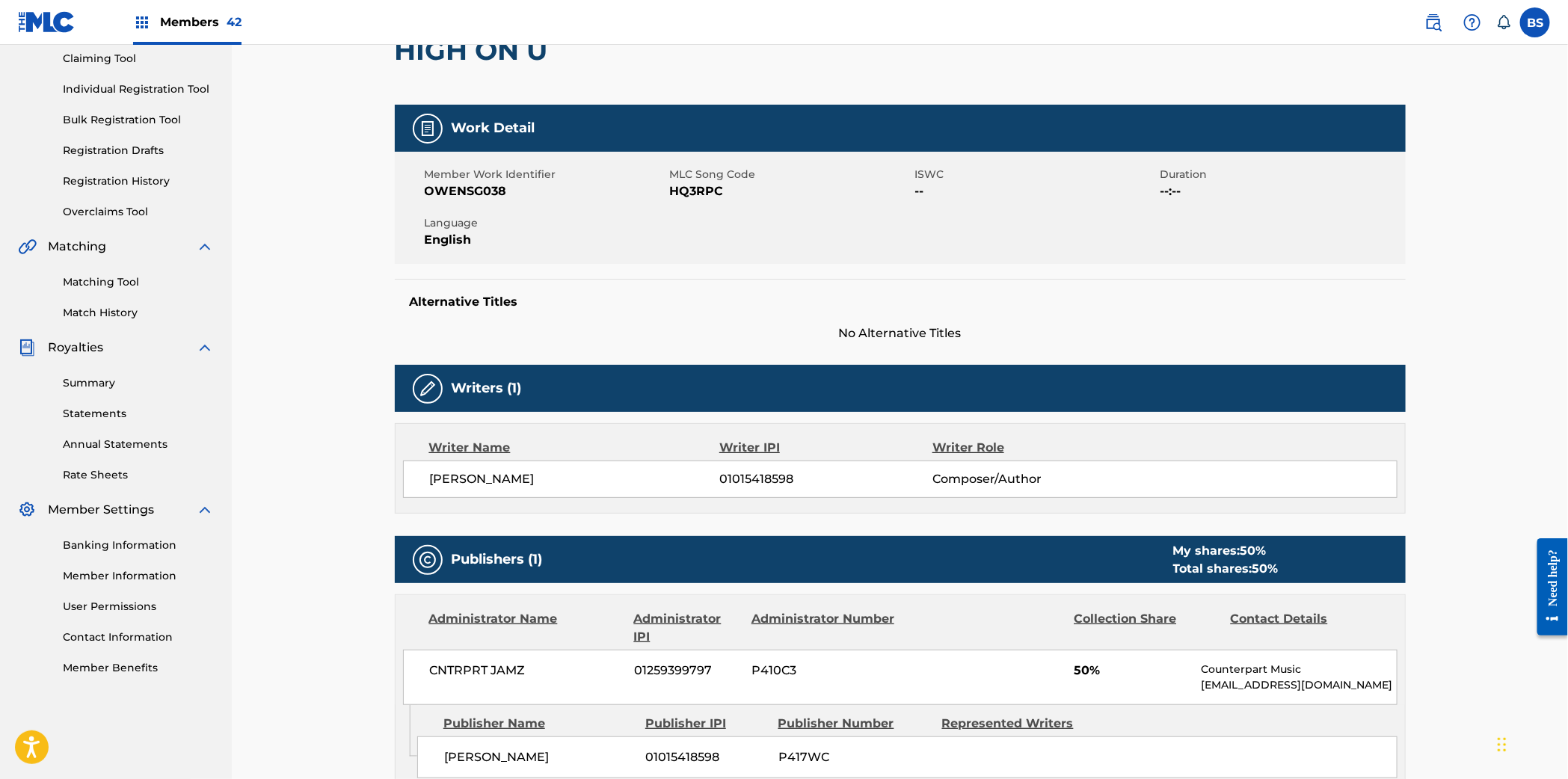
scroll to position [165, 0]
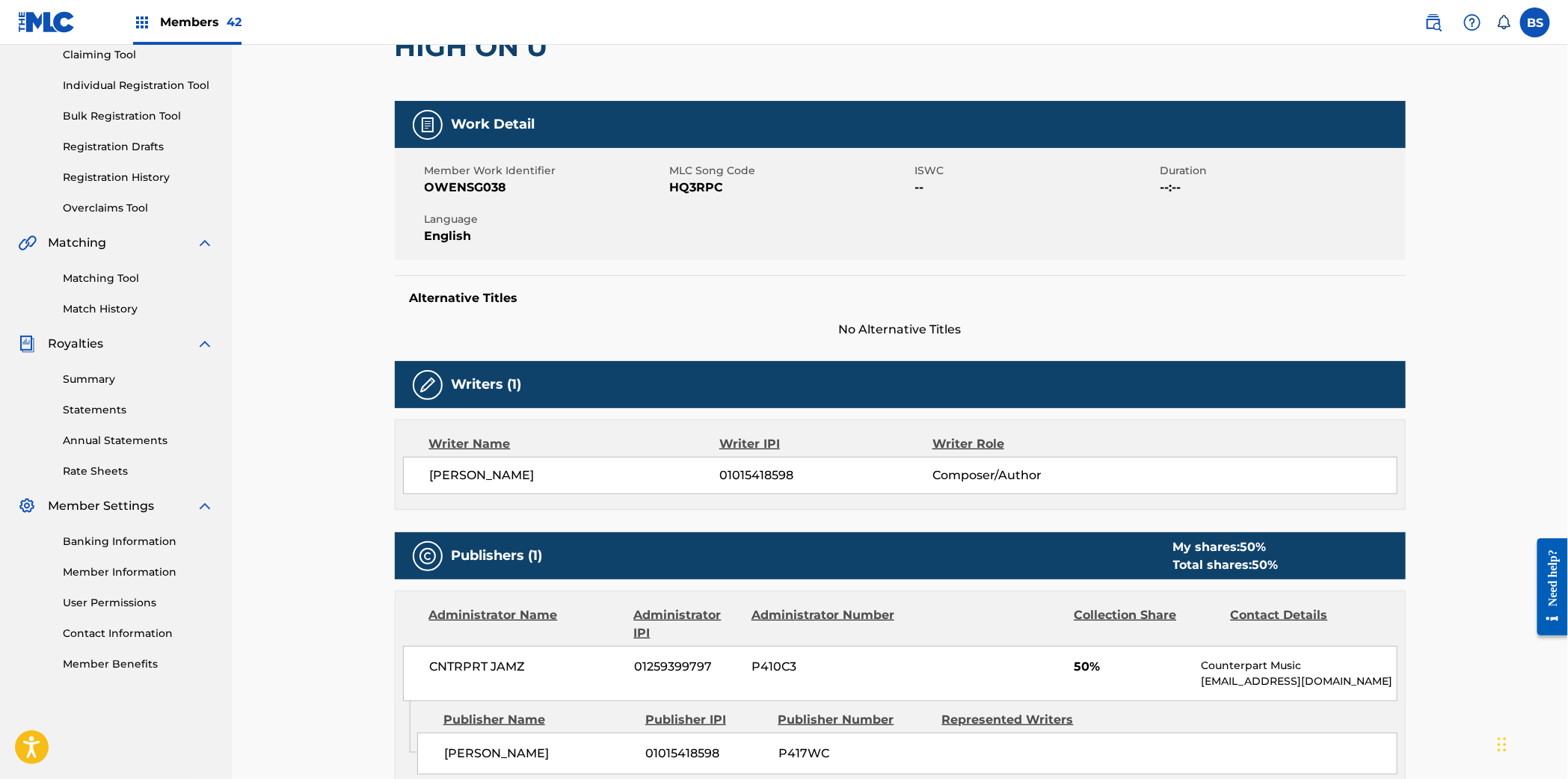
click at [762, 477] on span "01015418598" at bounding box center [825, 475] width 212 height 18
drag, startPoint x: 762, startPoint y: 477, endPoint x: 502, endPoint y: 565, distance: 274.5
click at [762, 477] on span "01015418598" at bounding box center [825, 475] width 212 height 18
copy span "01015418598"
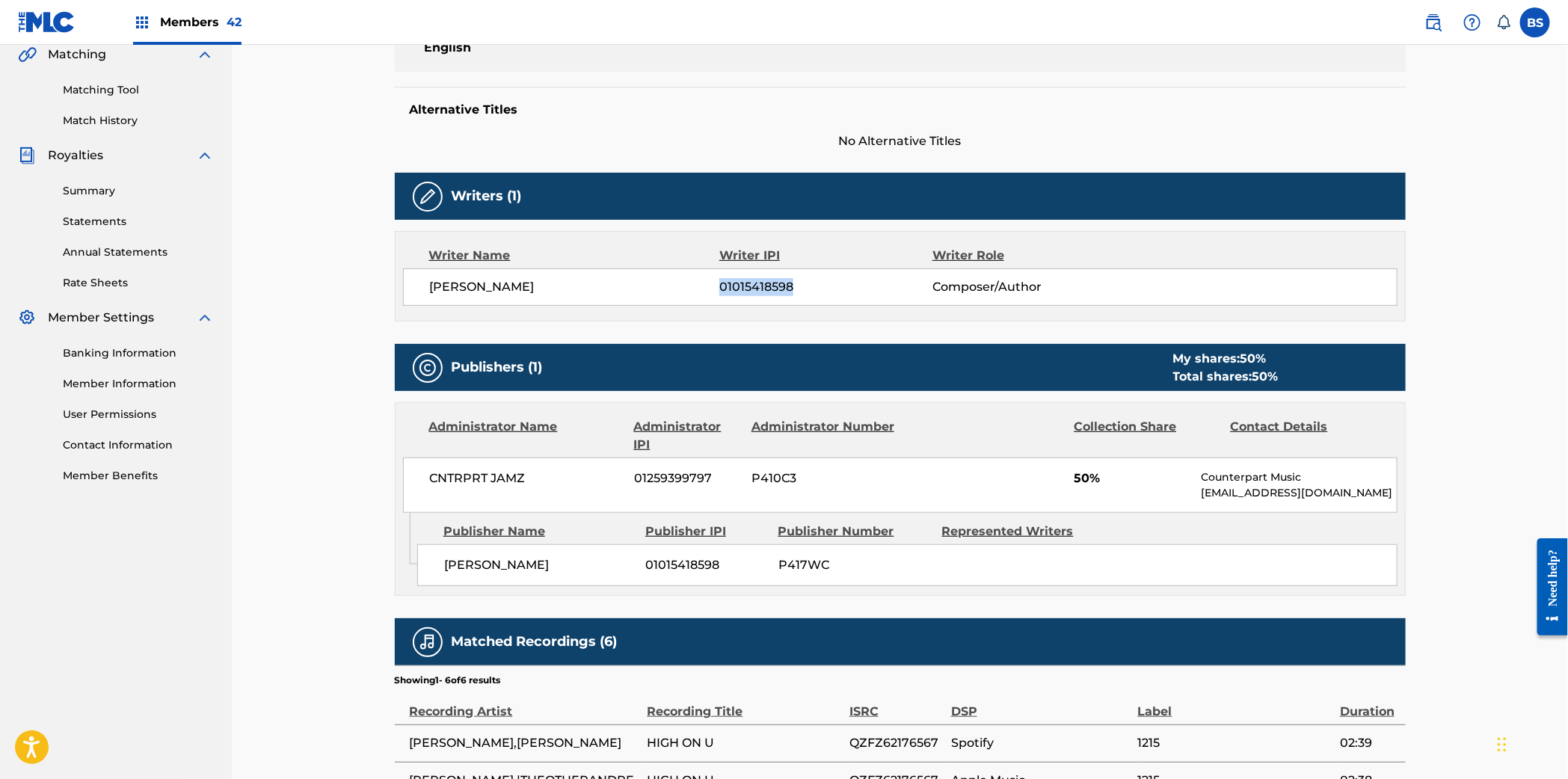
scroll to position [365, 0]
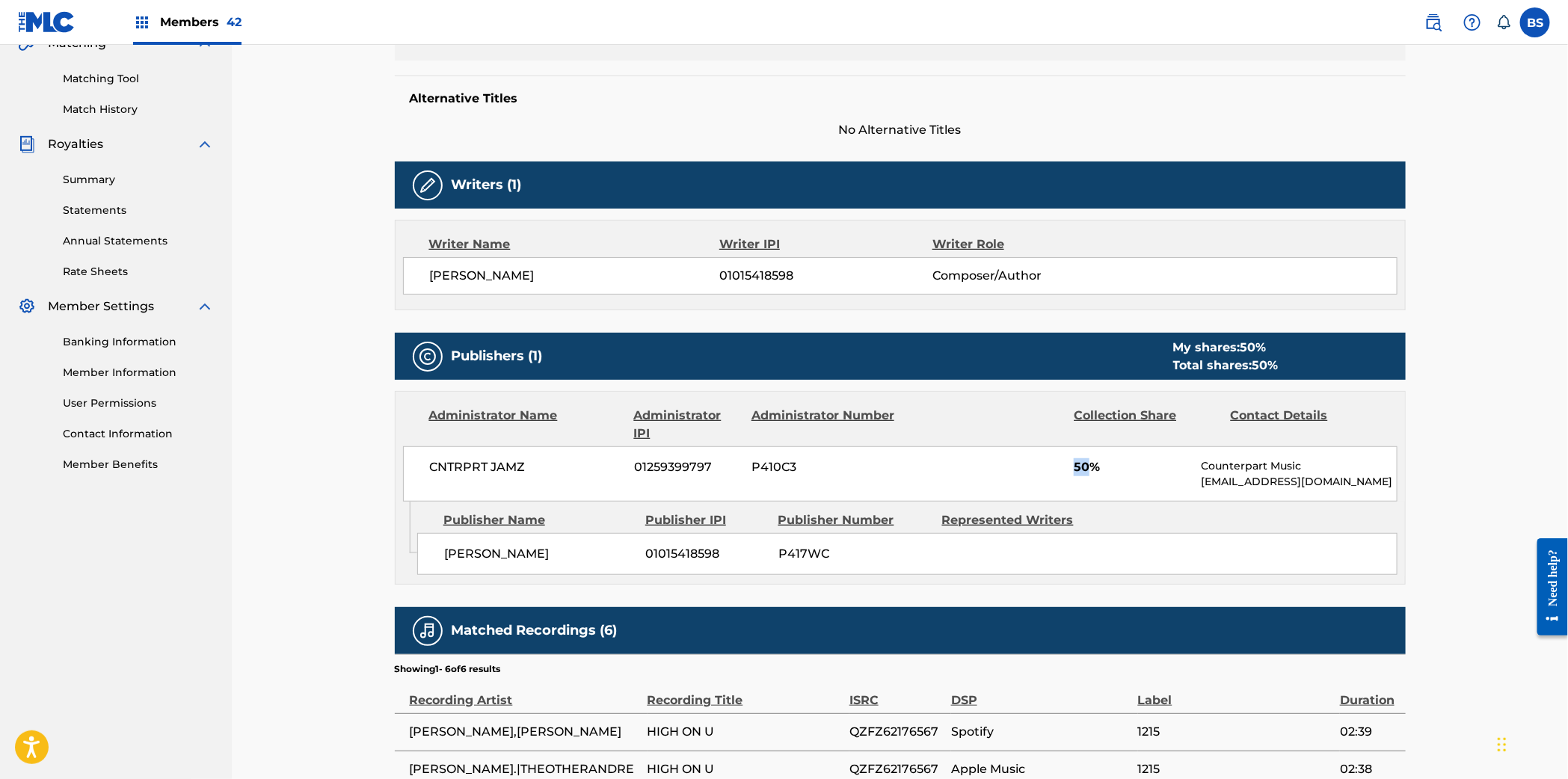
drag, startPoint x: 1075, startPoint y: 471, endPoint x: 1083, endPoint y: 468, distance: 8.5
click at [1087, 470] on span "50%" at bounding box center [1131, 466] width 116 height 18
copy span "50"
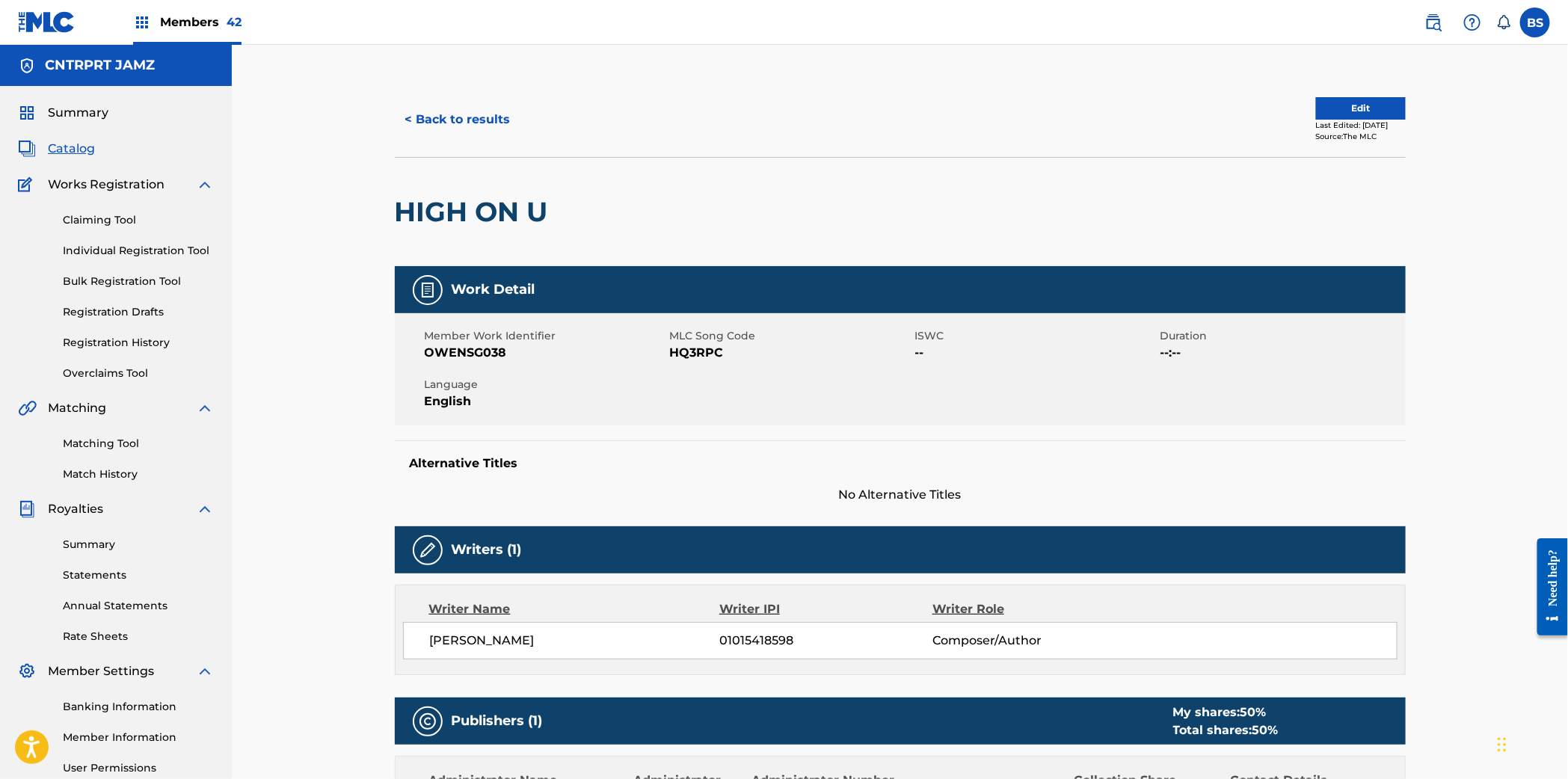
click at [479, 122] on button "< Back to results" at bounding box center [458, 119] width 126 height 37
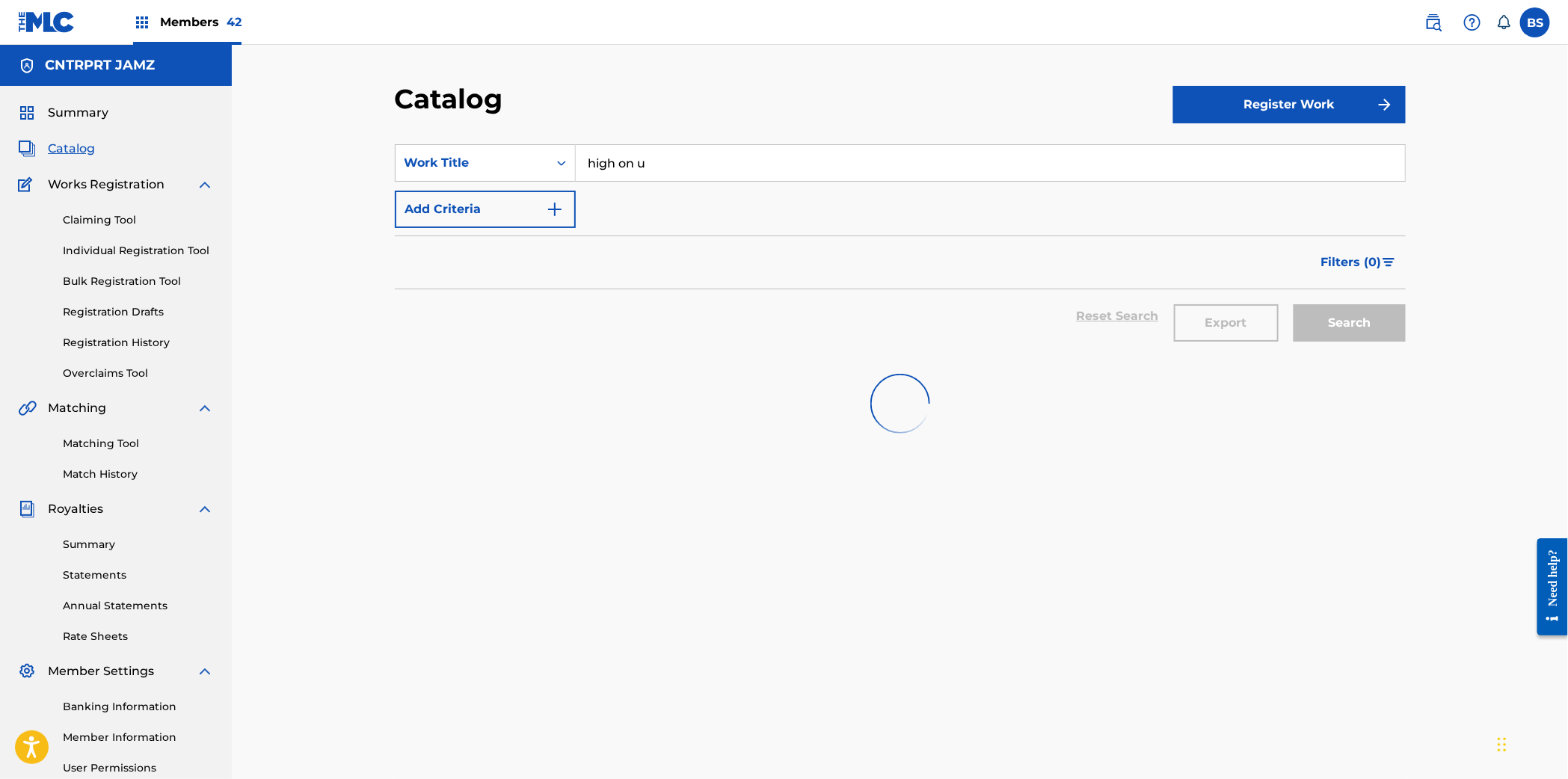
click at [645, 154] on input "high on u" at bounding box center [990, 163] width 829 height 36
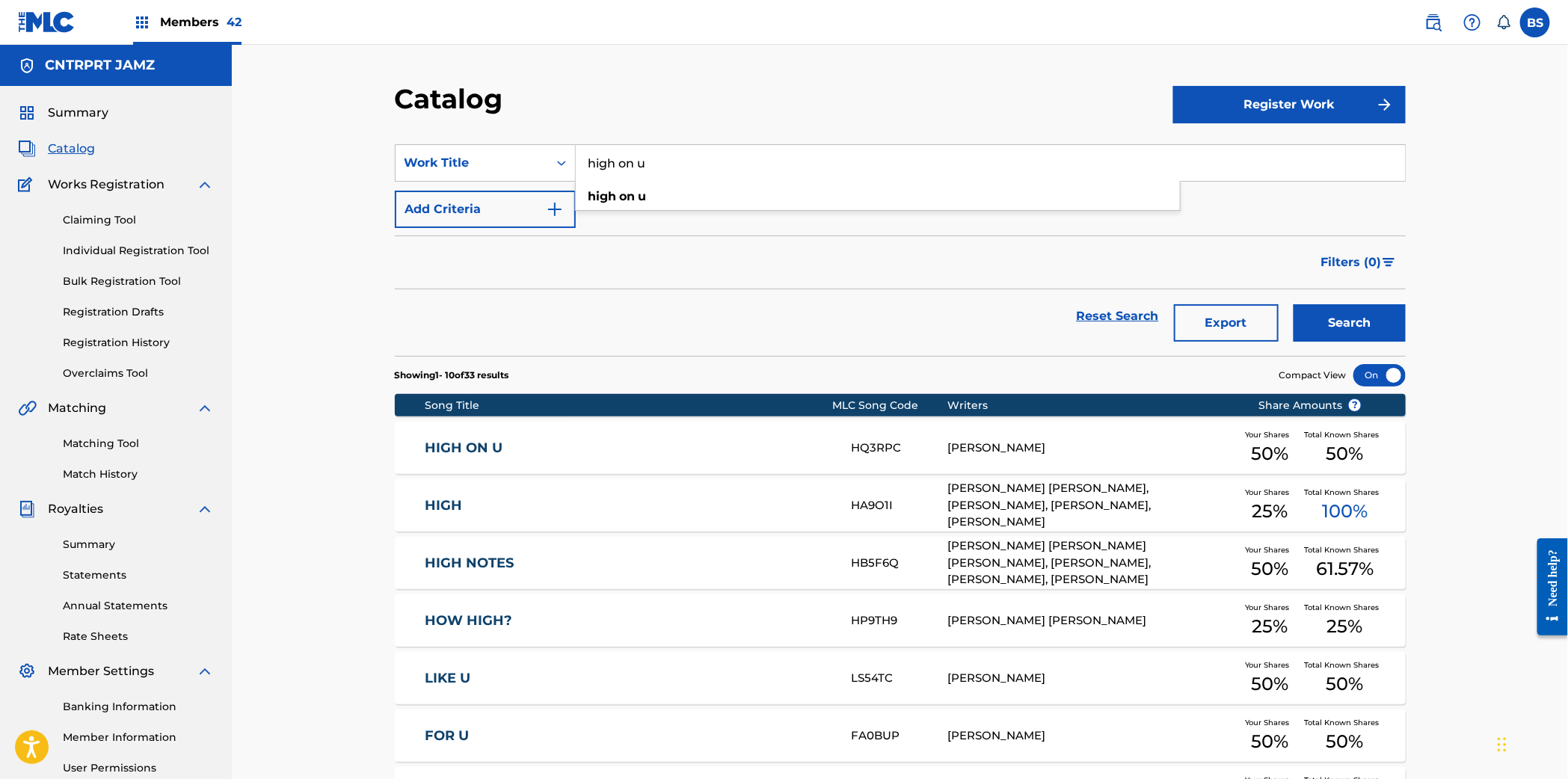
click at [644, 155] on input "high on u" at bounding box center [990, 163] width 829 height 36
paste input "Rainbow Bop"
click at [716, 162] on input "Rainbow Bop on u" at bounding box center [990, 163] width 829 height 36
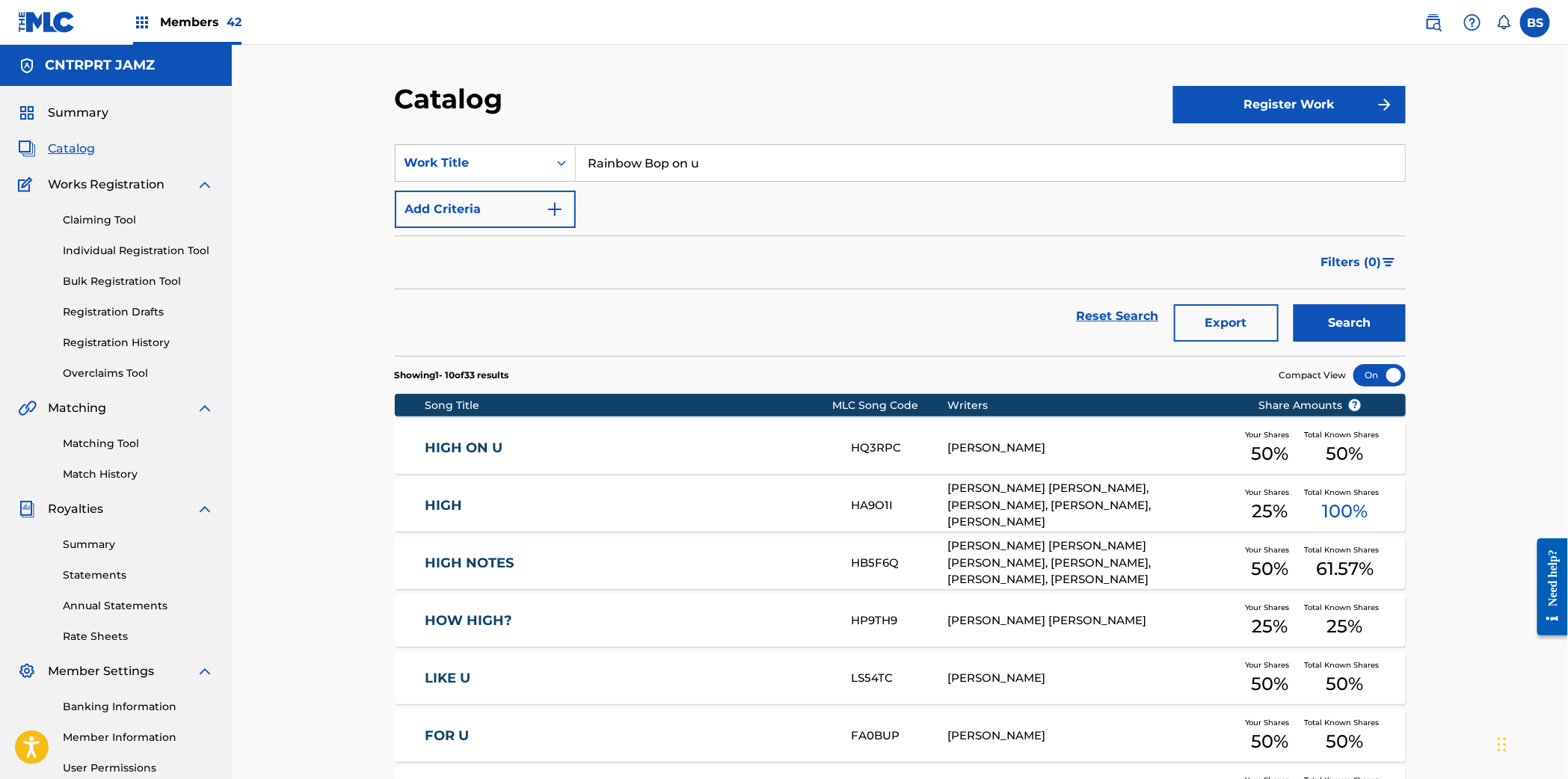
click at [716, 162] on input "Rainbow Bop on u" at bounding box center [990, 163] width 829 height 36
paste input "Search Form"
click at [690, 205] on div "rainbow bop" at bounding box center [877, 197] width 604 height 27
type input "rainbow bop"
drag, startPoint x: 1336, startPoint y: 312, endPoint x: 1141, endPoint y: 331, distance: 195.9
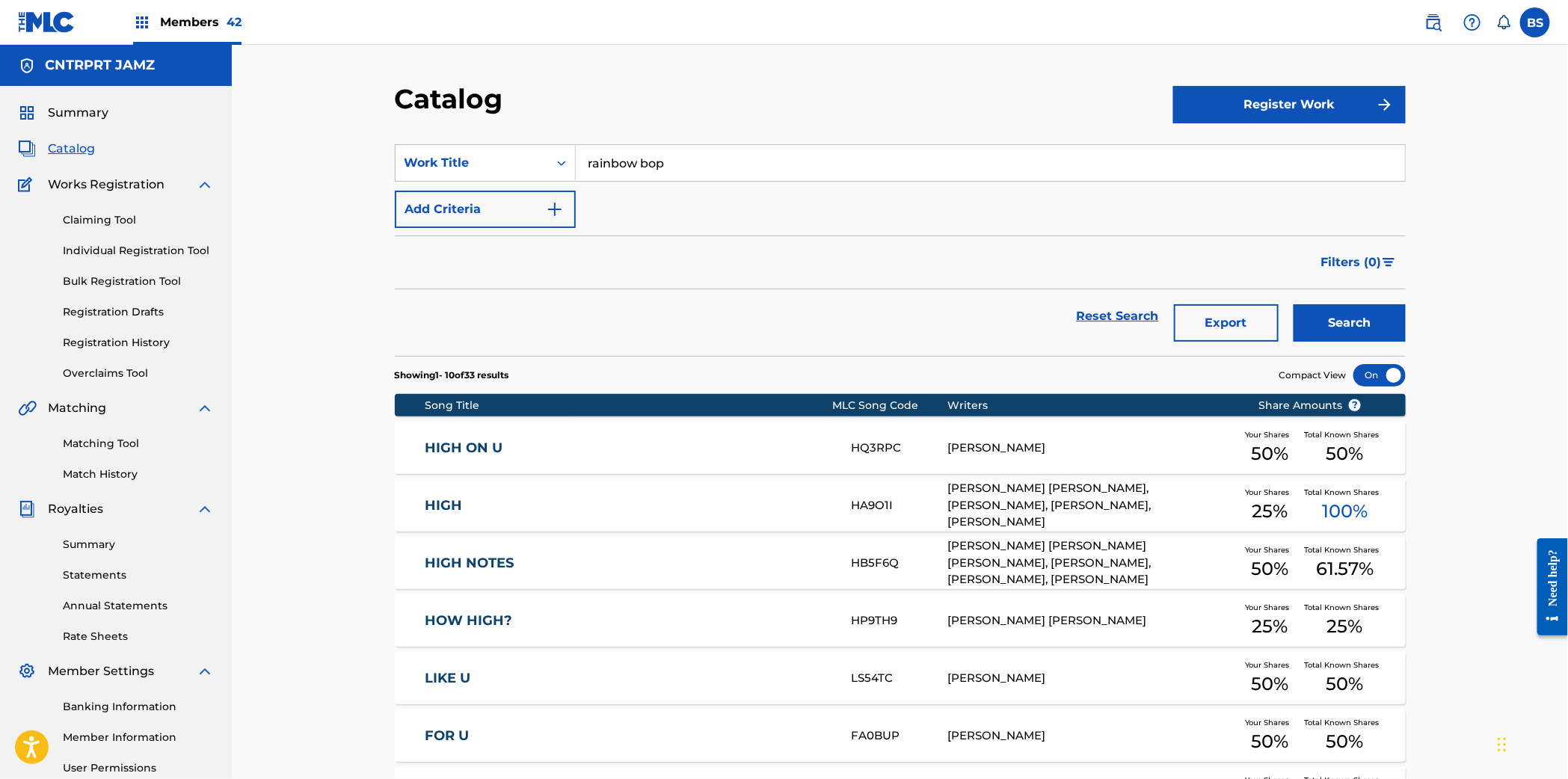
click at [1337, 309] on button "Search" at bounding box center [1349, 322] width 112 height 37
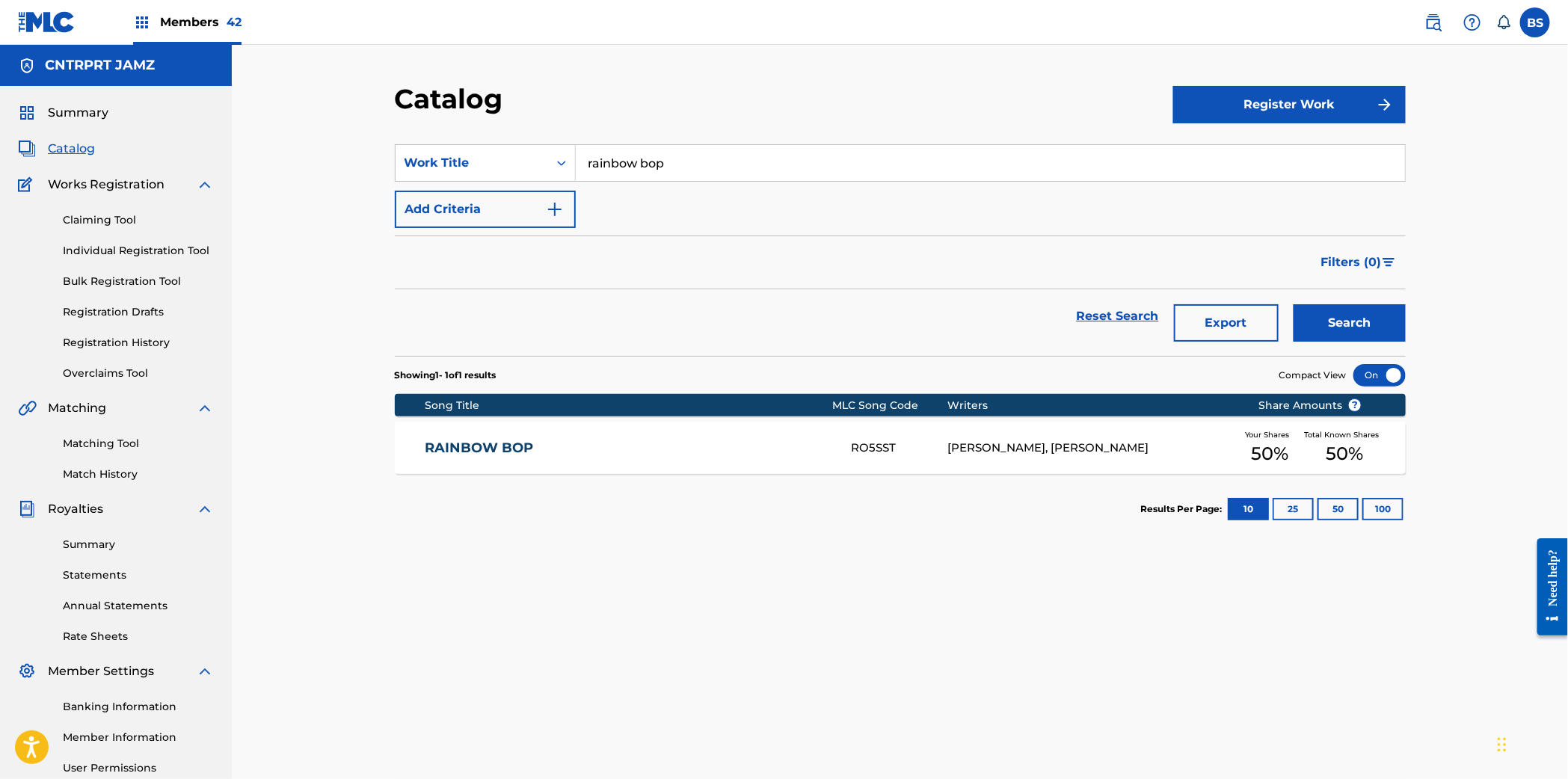
click at [725, 455] on link "RAINBOW BOP" at bounding box center [628, 448] width 407 height 17
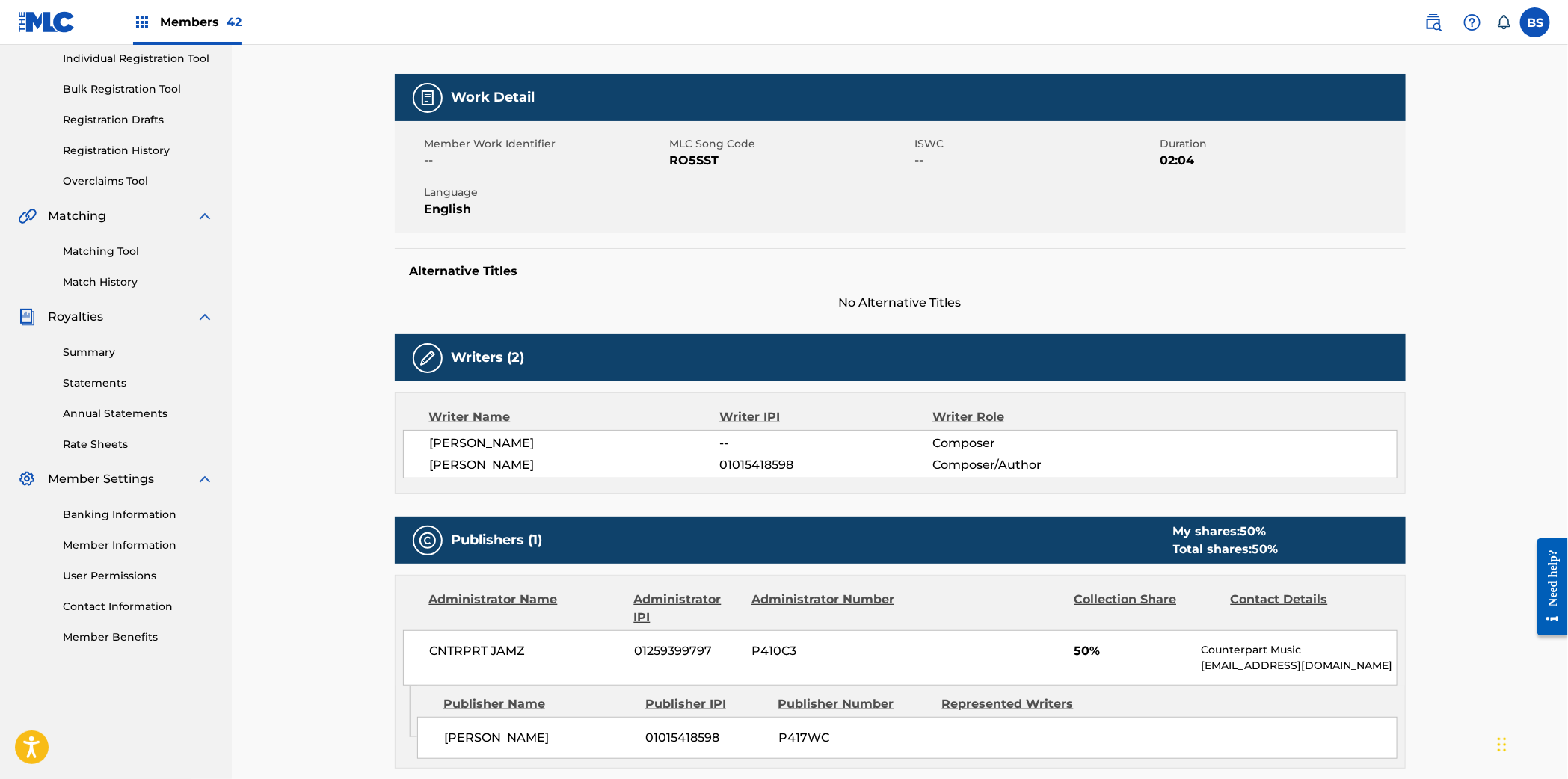
scroll to position [196, 0]
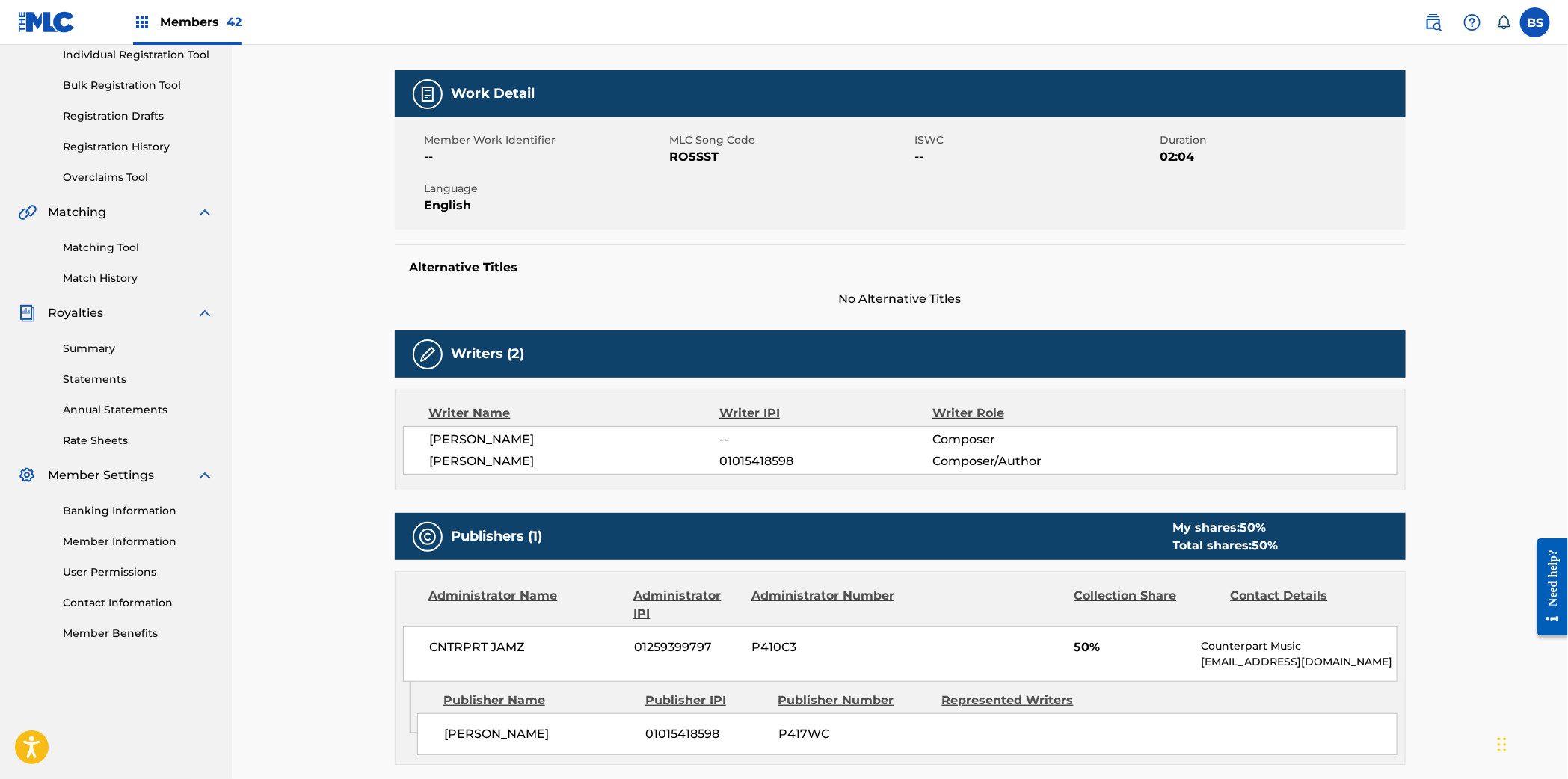
click at [758, 457] on span "01015418598" at bounding box center [825, 461] width 212 height 18
click at [483, 439] on span "JULIA BOZZO" at bounding box center [574, 439] width 290 height 18
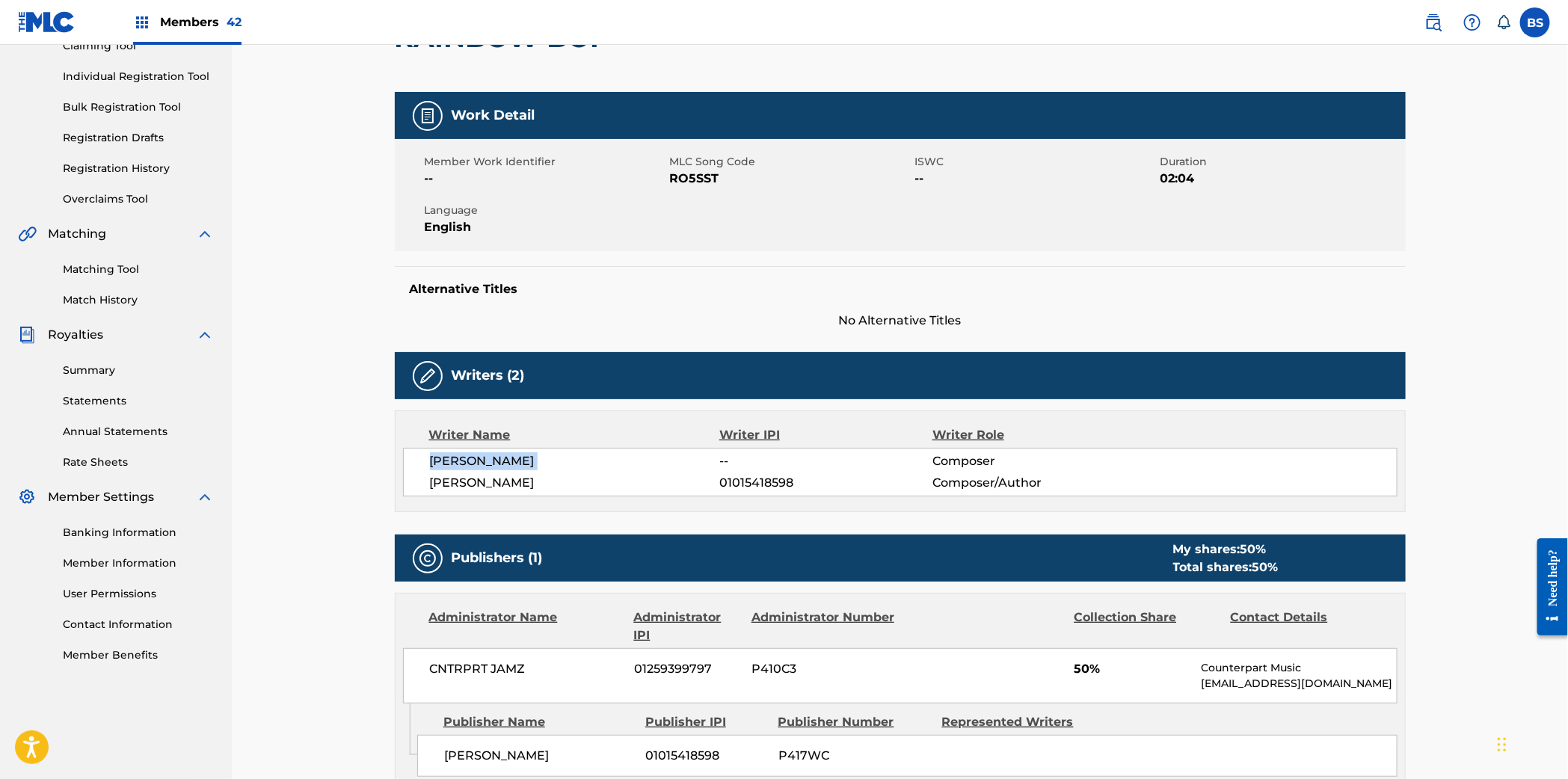
scroll to position [0, 0]
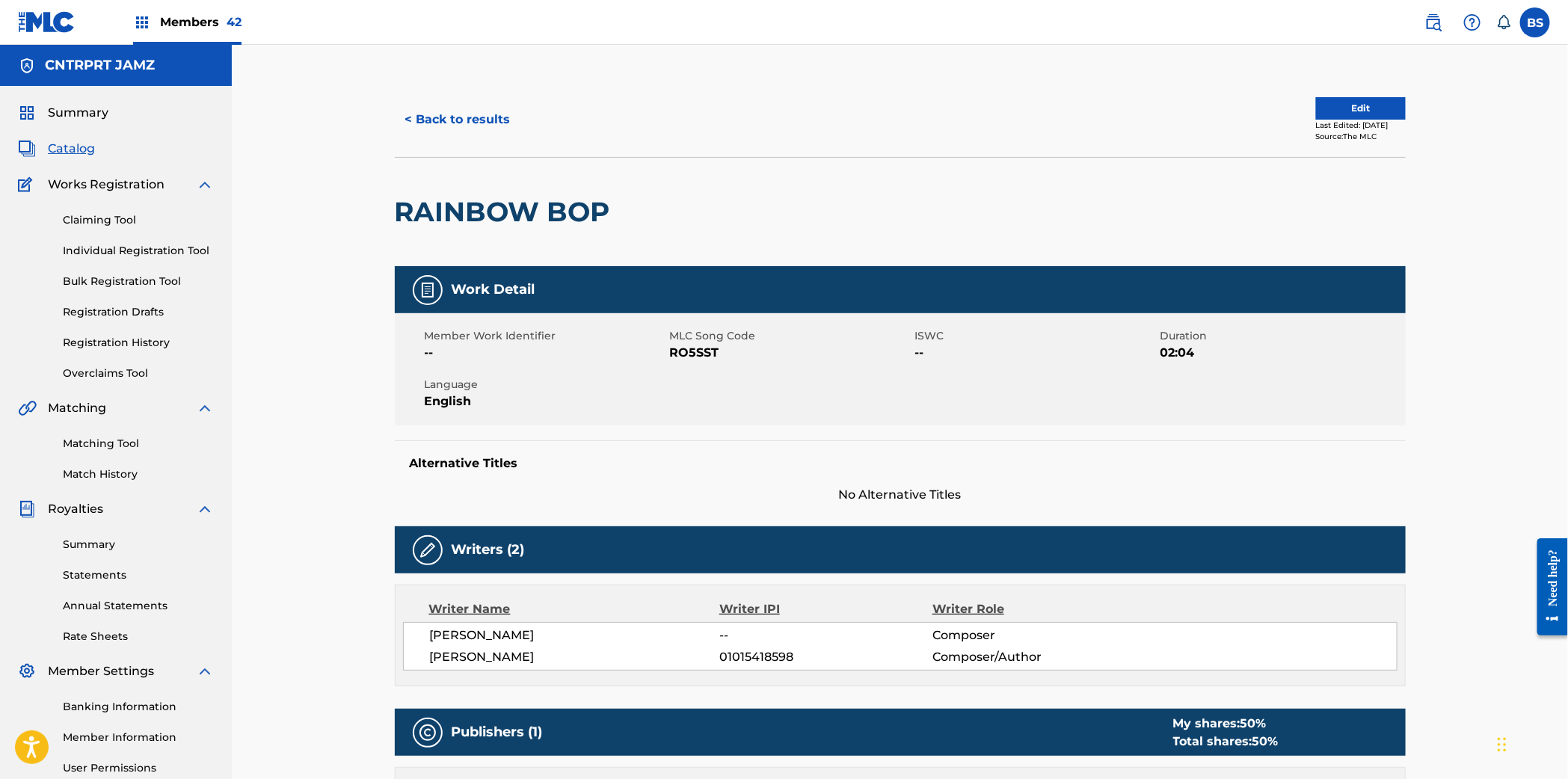
drag, startPoint x: 401, startPoint y: 97, endPoint x: 426, endPoint y: 110, distance: 28.2
click at [400, 98] on div "< Back to results Edit Last Edited: November 24, 2024 Source: The MLC" at bounding box center [900, 119] width 1011 height 75
click at [431, 116] on button "< Back to results" at bounding box center [458, 119] width 126 height 37
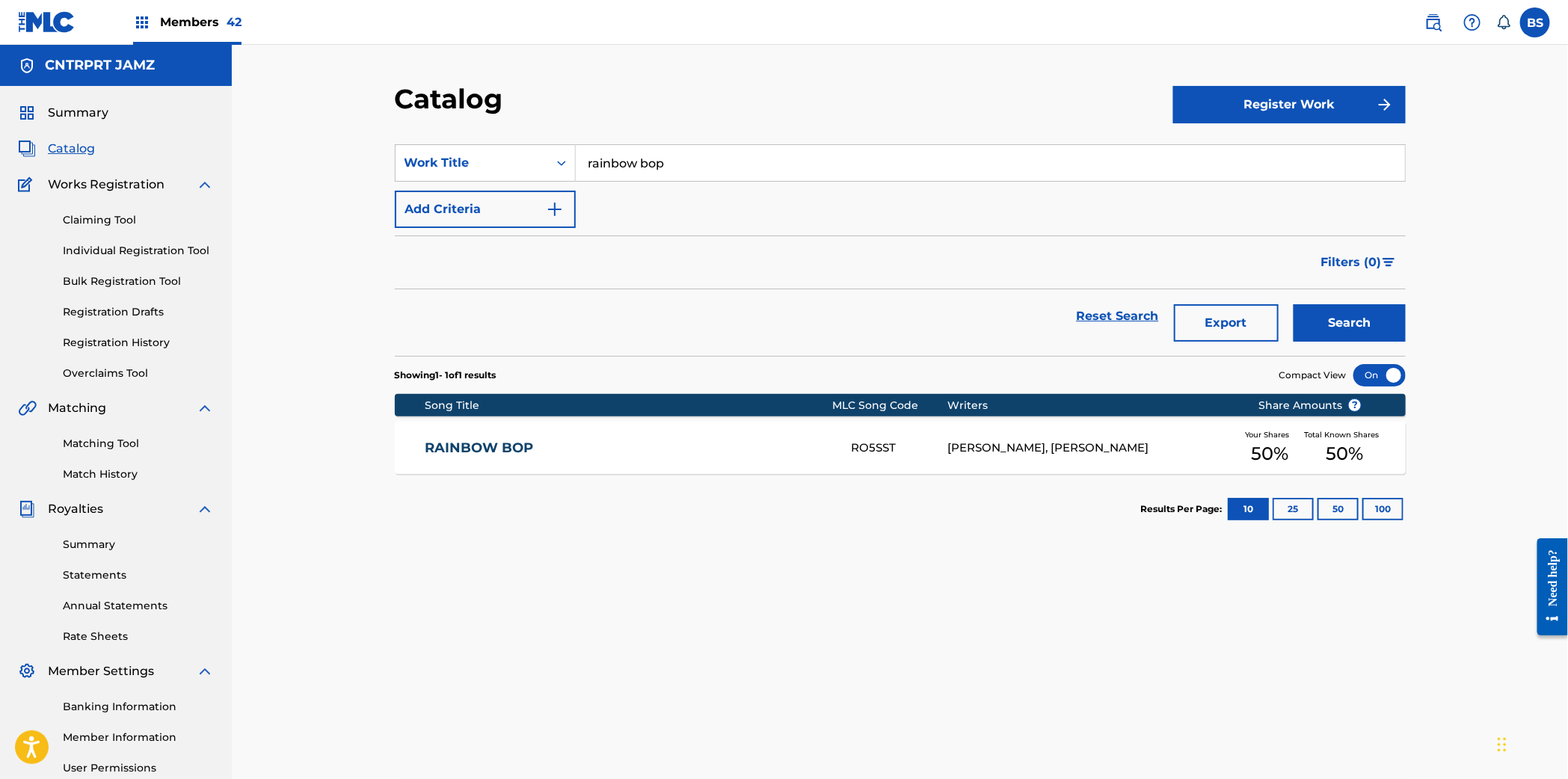
click at [663, 168] on input "rainbow bop" at bounding box center [990, 163] width 829 height 36
paste input "Frontline"
click at [643, 167] on input "rainbow Frontline" at bounding box center [990, 163] width 829 height 36
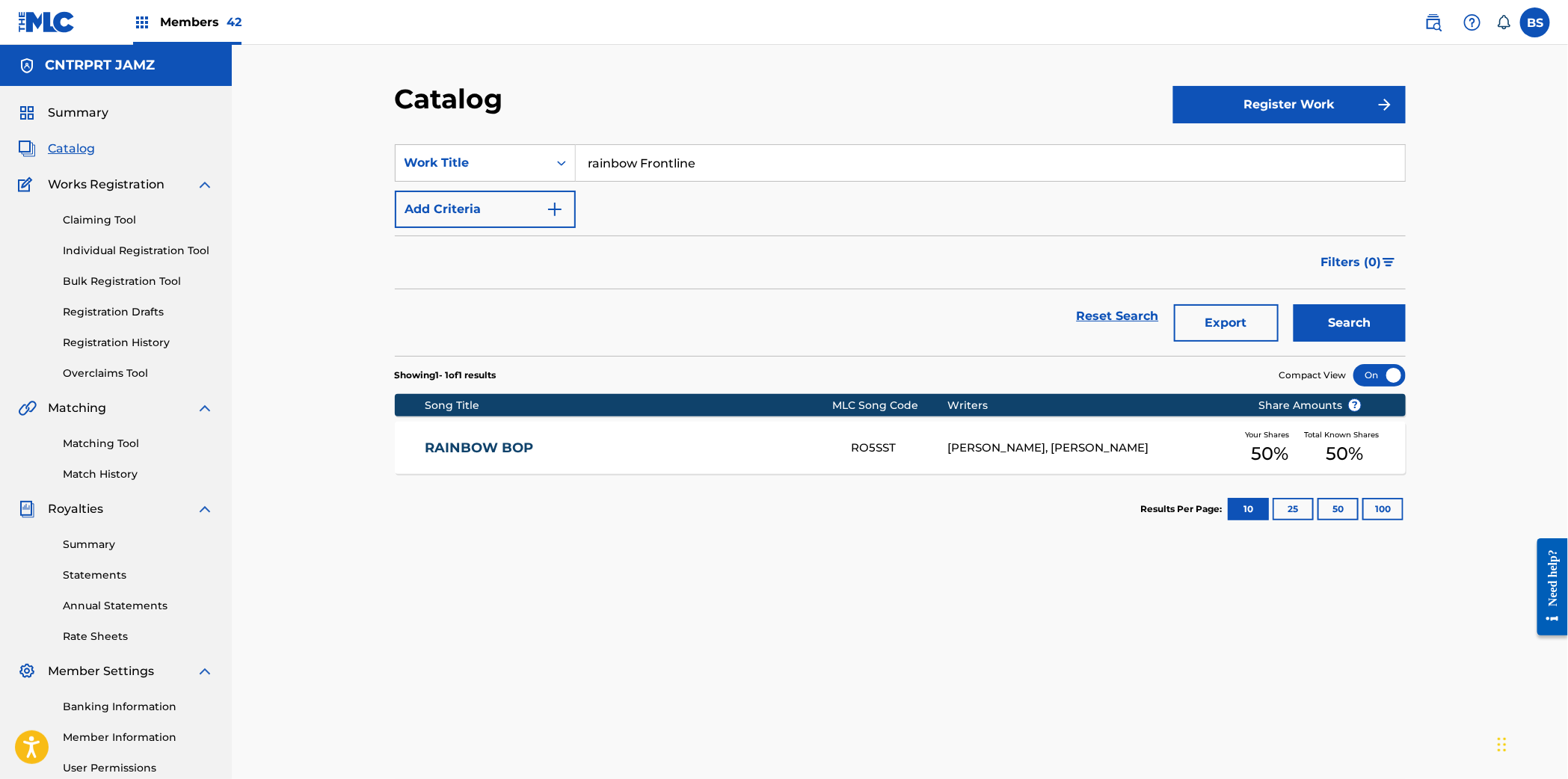
click at [644, 167] on input "rainbow Frontline" at bounding box center [990, 163] width 829 height 36
paste input "Search Form"
type input "Frontline"
drag, startPoint x: 1360, startPoint y: 324, endPoint x: 1186, endPoint y: 345, distance: 175.3
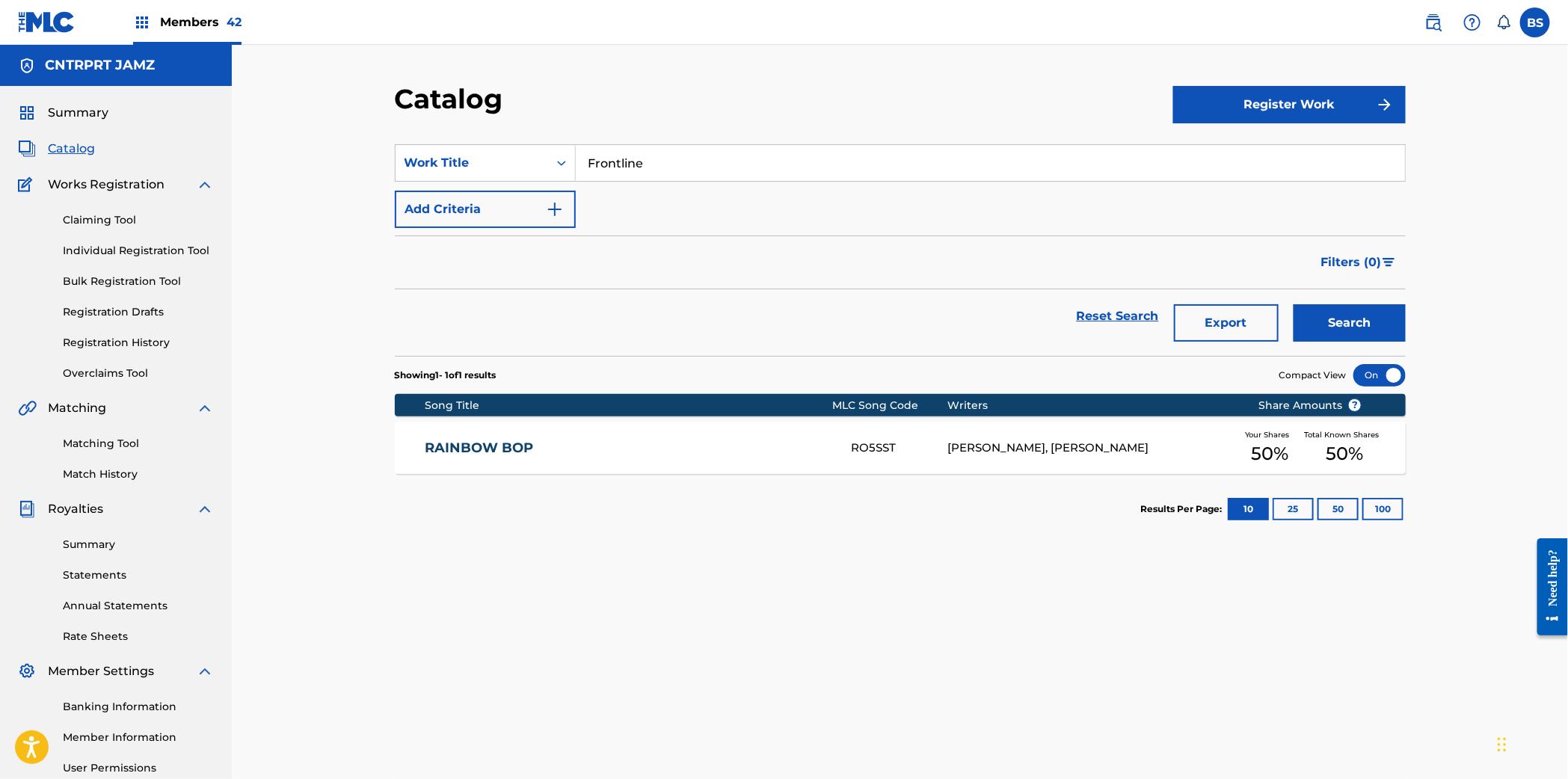
click at [1360, 323] on button "Search" at bounding box center [1349, 322] width 112 height 37
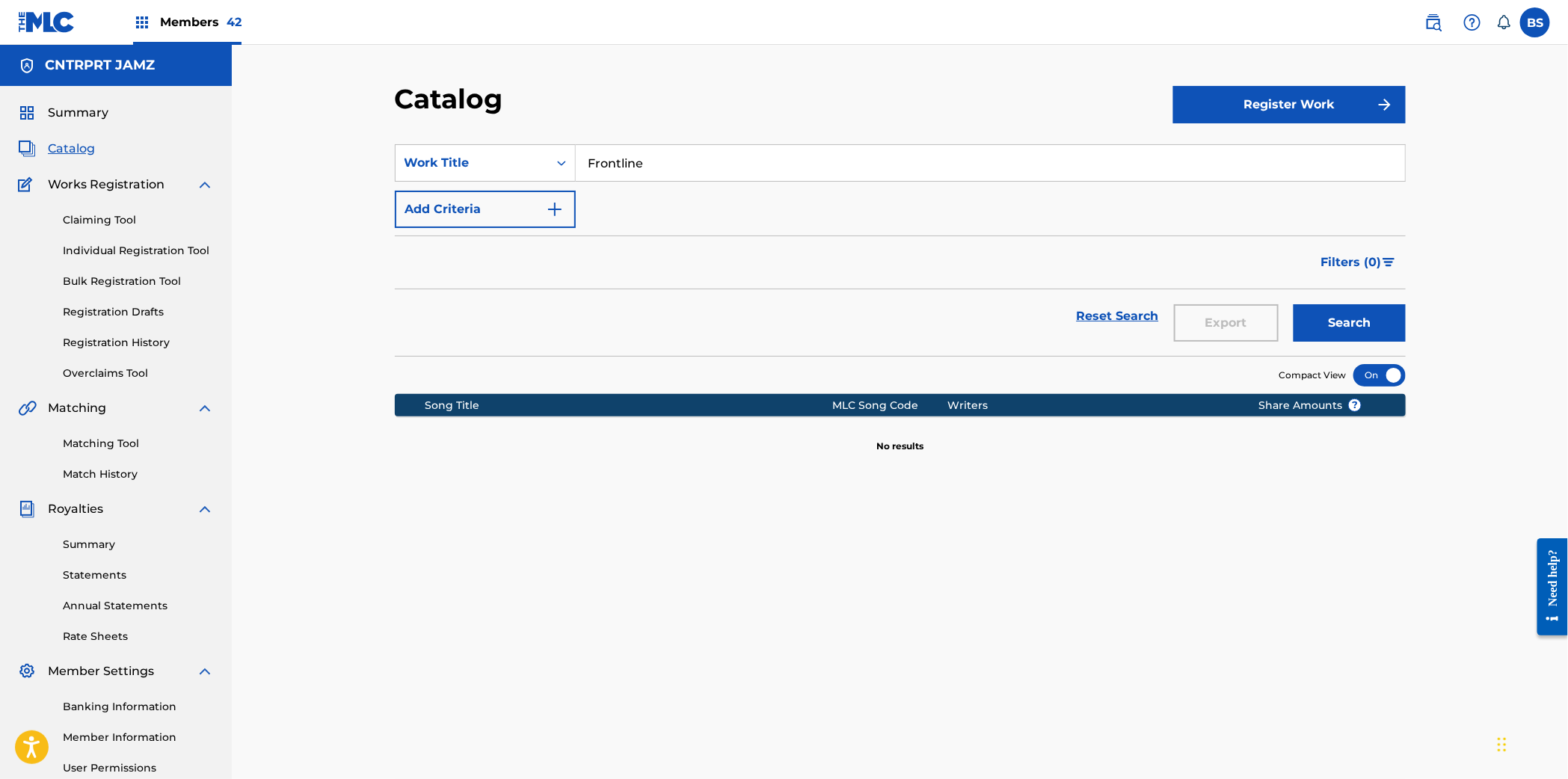
click at [49, 109] on span "Summary" at bounding box center [78, 113] width 61 height 18
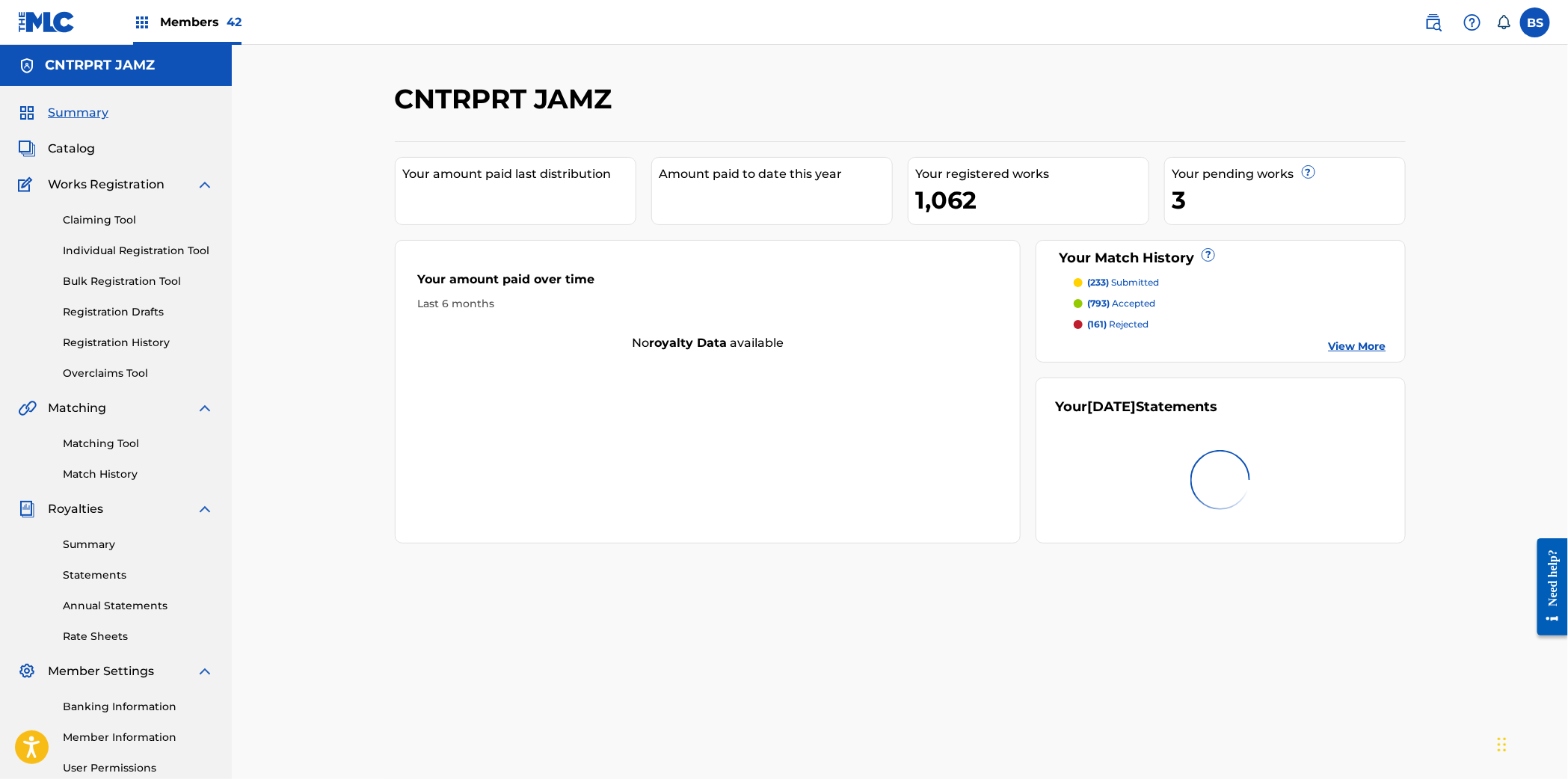
click at [77, 149] on span "Catalog" at bounding box center [72, 148] width 47 height 18
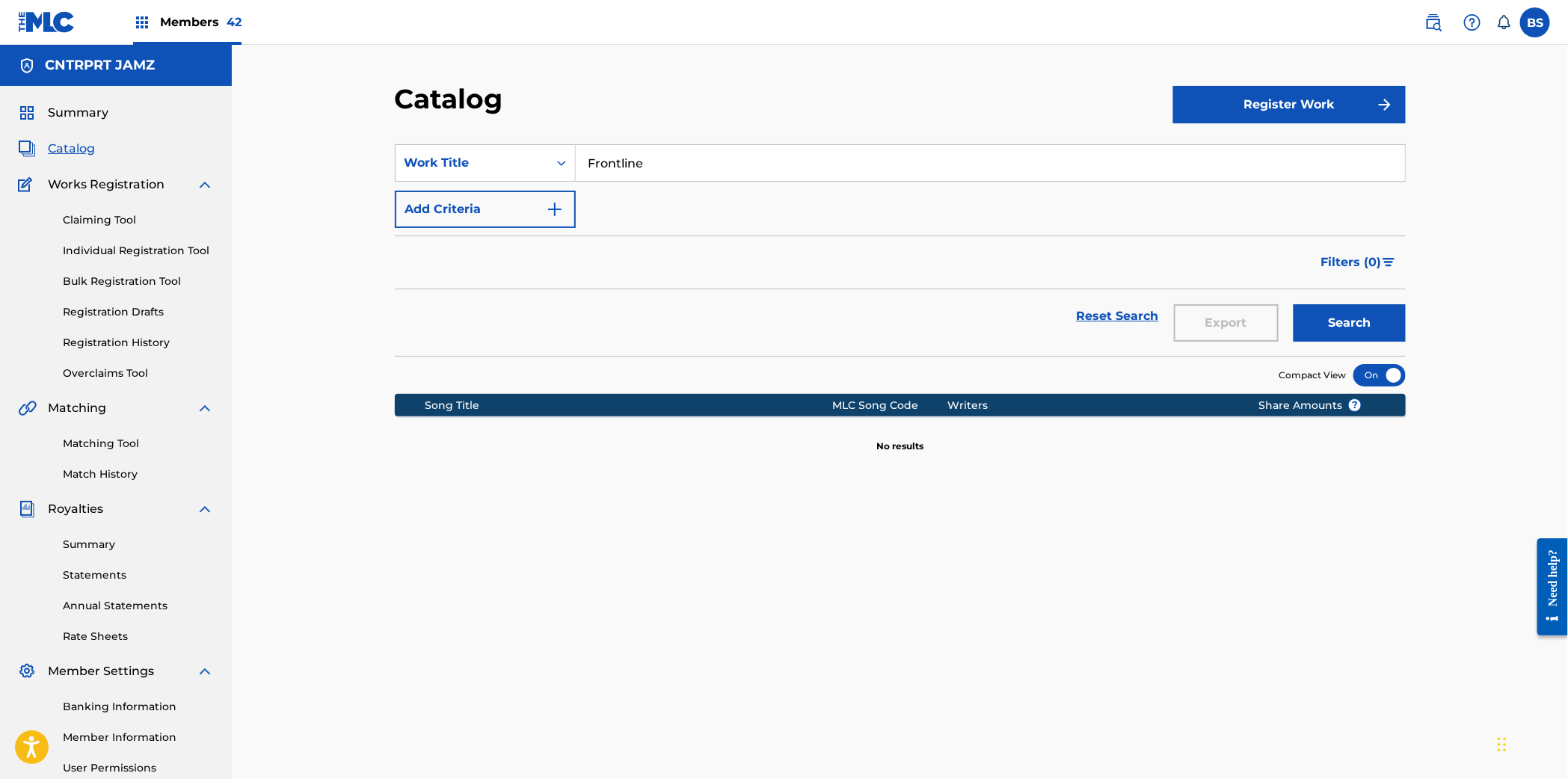
click at [711, 162] on input "Frontline" at bounding box center [990, 163] width 829 height 36
drag, startPoint x: 621, startPoint y: 164, endPoint x: 612, endPoint y: 211, distance: 47.9
click at [621, 164] on input "Frontline" at bounding box center [990, 163] width 829 height 36
click at [1293, 304] on button "Search" at bounding box center [1349, 322] width 112 height 37
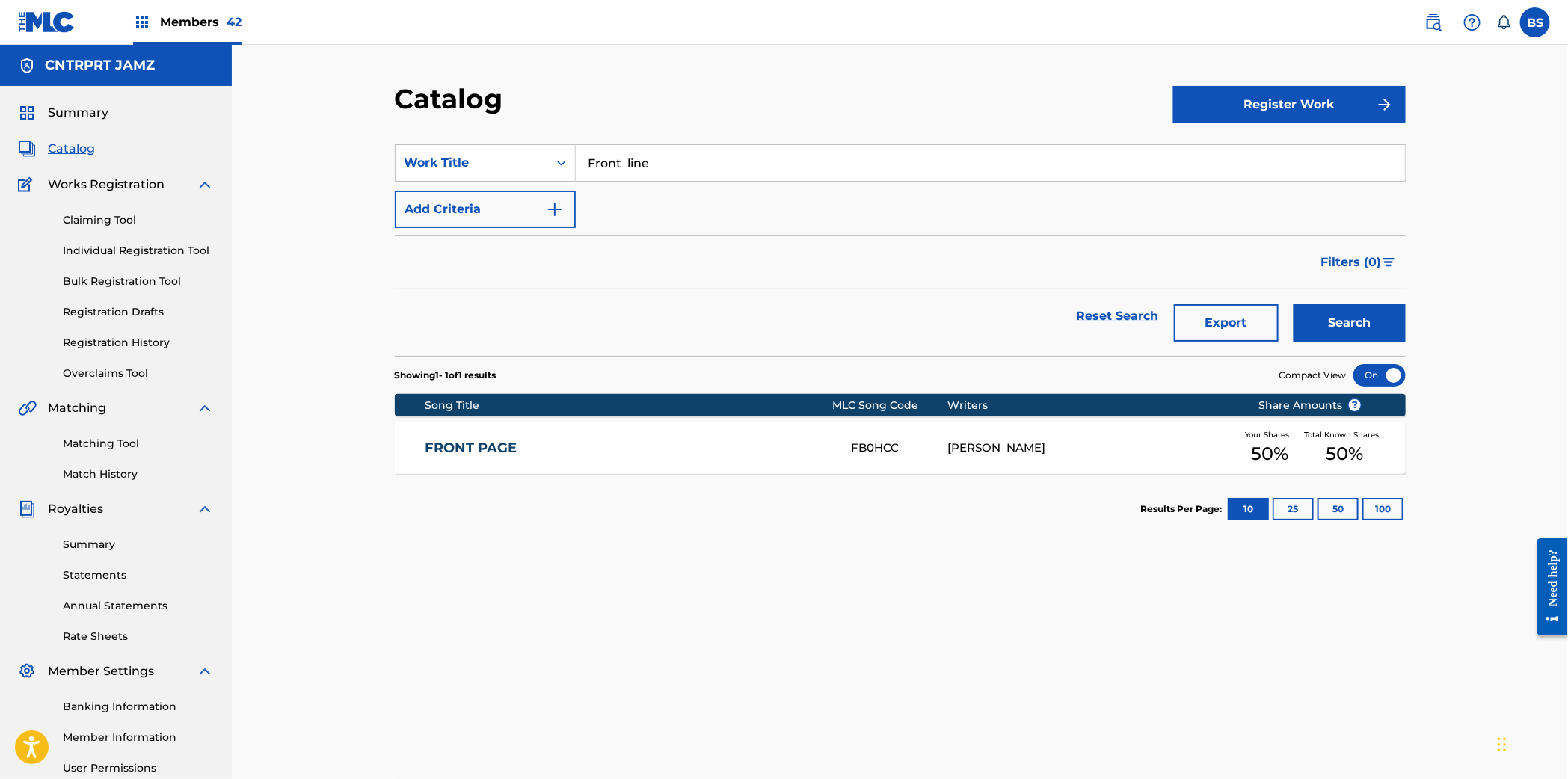
click at [621, 155] on input "Front line" at bounding box center [990, 163] width 829 height 36
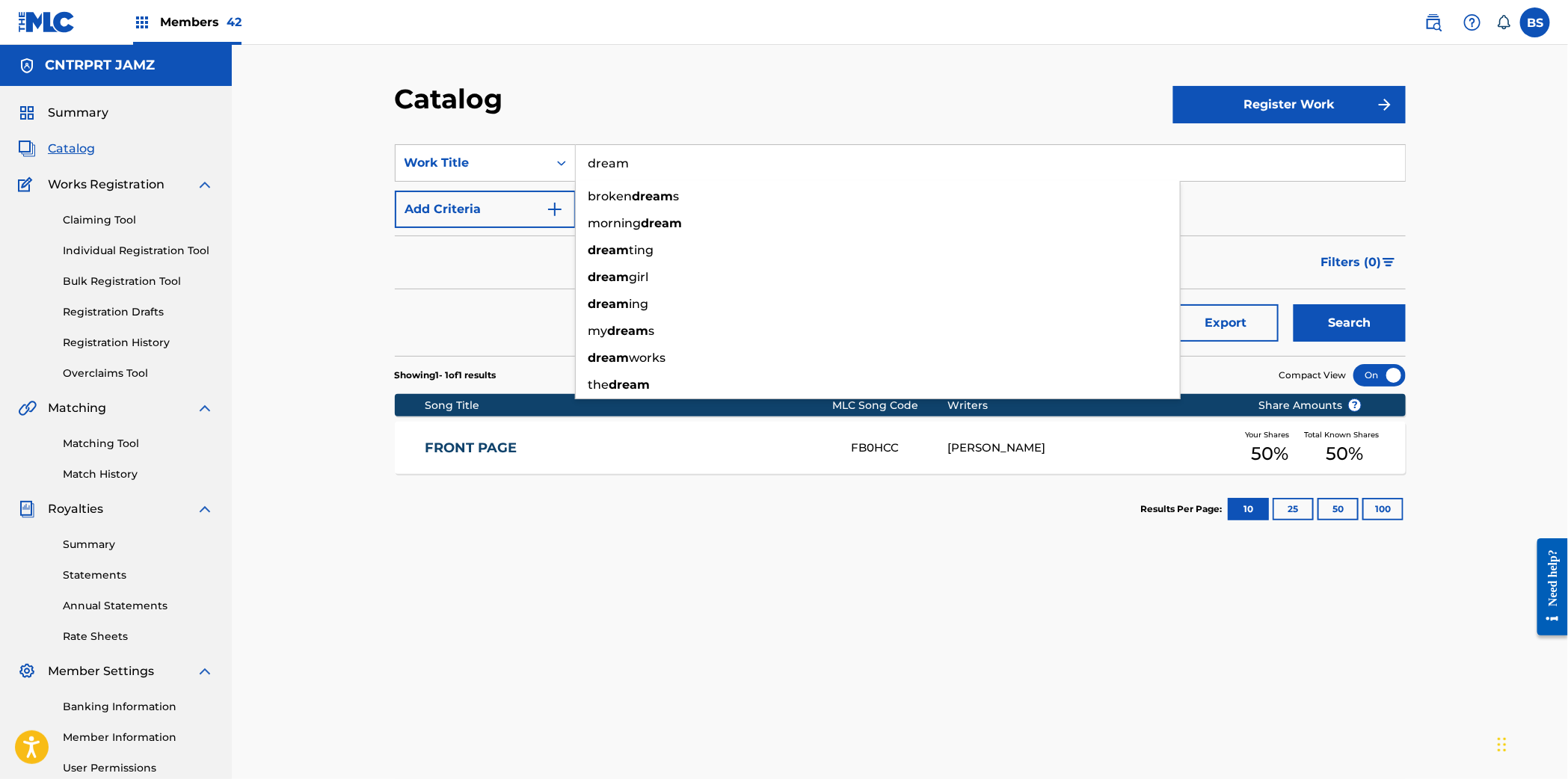
type input "dream"
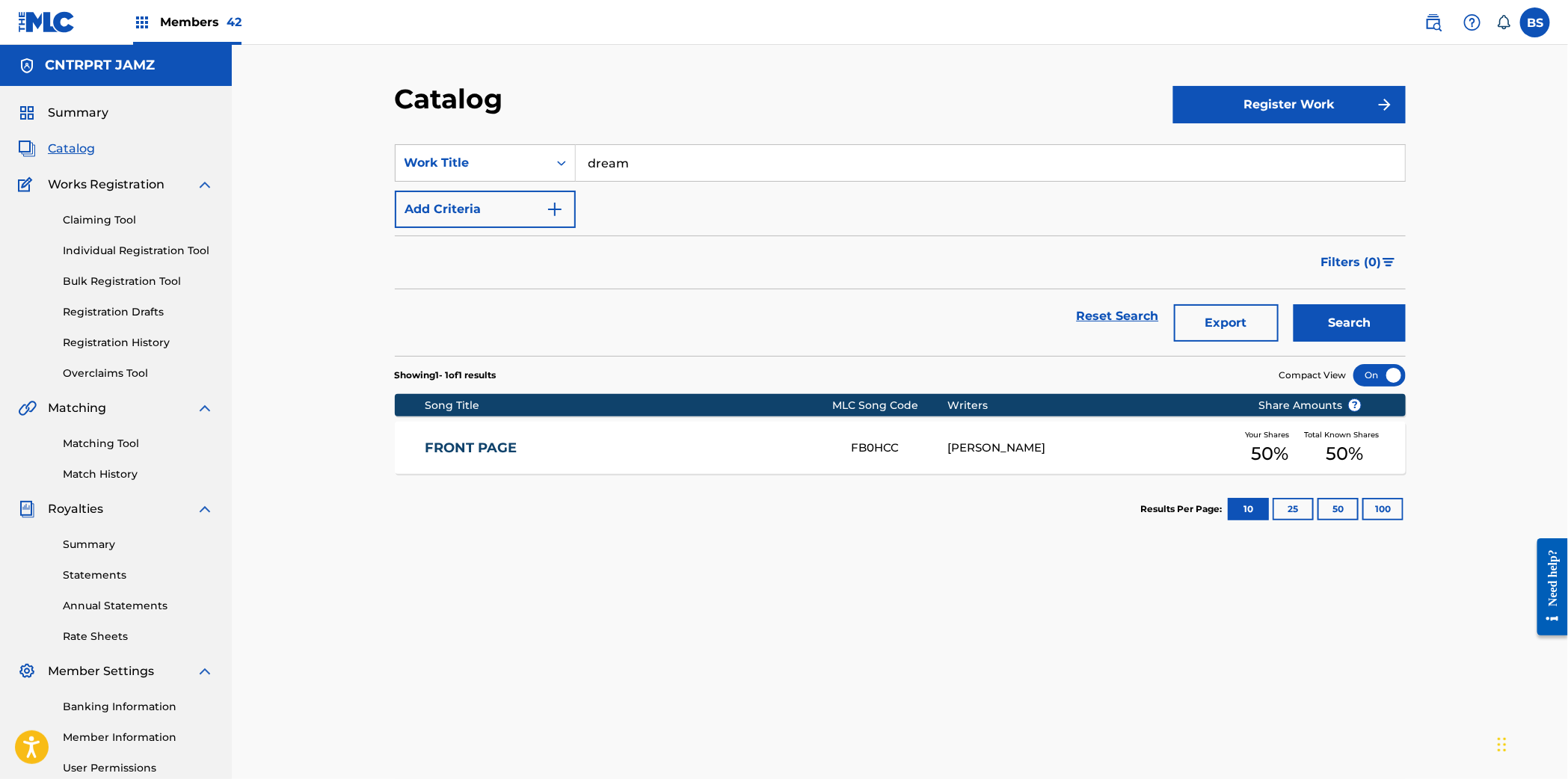
drag, startPoint x: 521, startPoint y: 274, endPoint x: 936, endPoint y: 270, distance: 415.0
click at [524, 274] on div "Filters ( 0 )" at bounding box center [900, 262] width 1011 height 54
drag, startPoint x: 1335, startPoint y: 328, endPoint x: 1301, endPoint y: 317, distance: 35.7
click at [1334, 328] on button "Search" at bounding box center [1349, 322] width 112 height 37
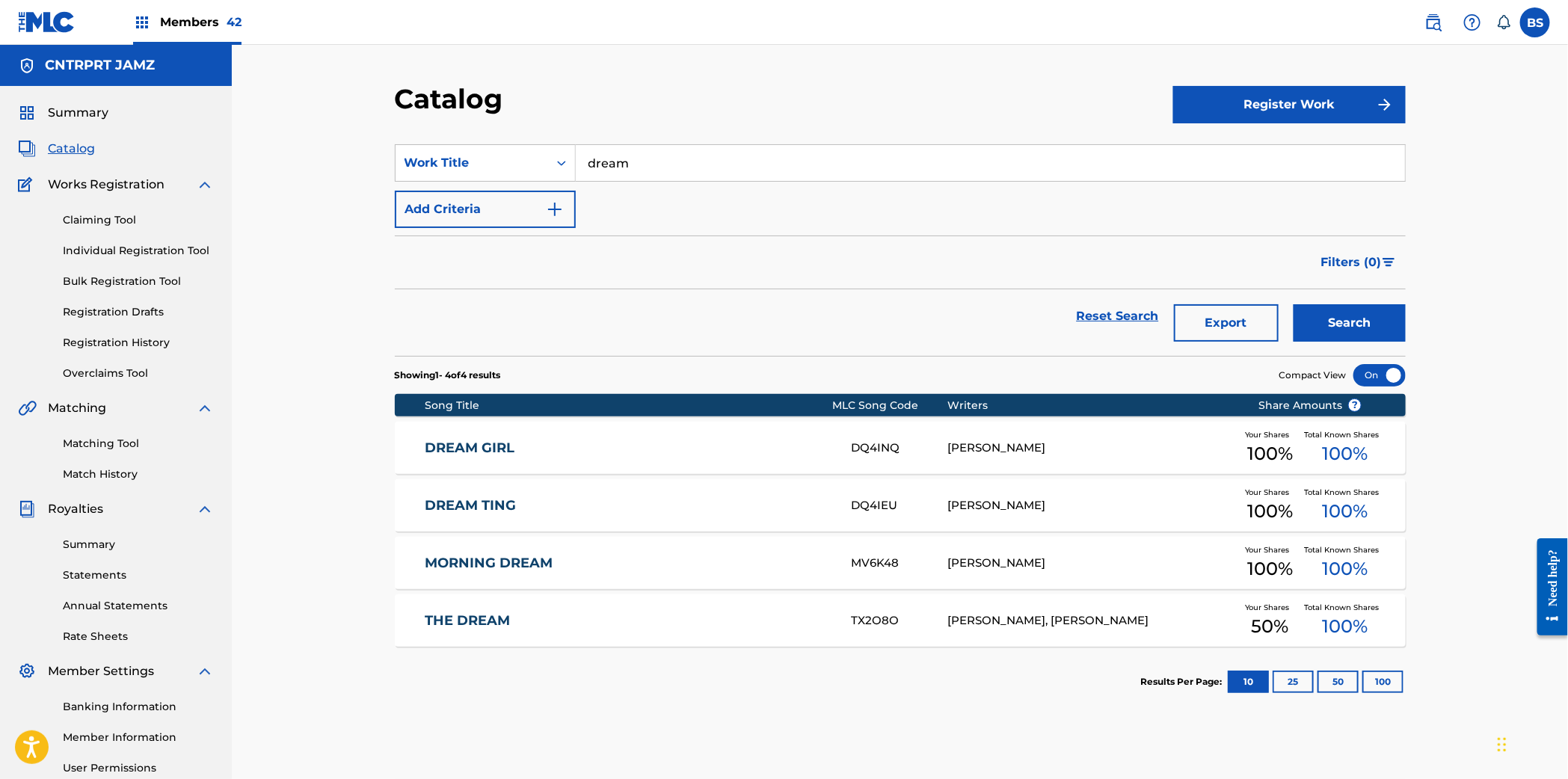
drag, startPoint x: 647, startPoint y: 607, endPoint x: 718, endPoint y: 511, distance: 119.4
click at [647, 607] on div "THE DREAM TX2O8O GARRETT OWENS, TERENCE WILLIAMS Your Shares 50 % Total Known S…" at bounding box center [900, 620] width 1011 height 52
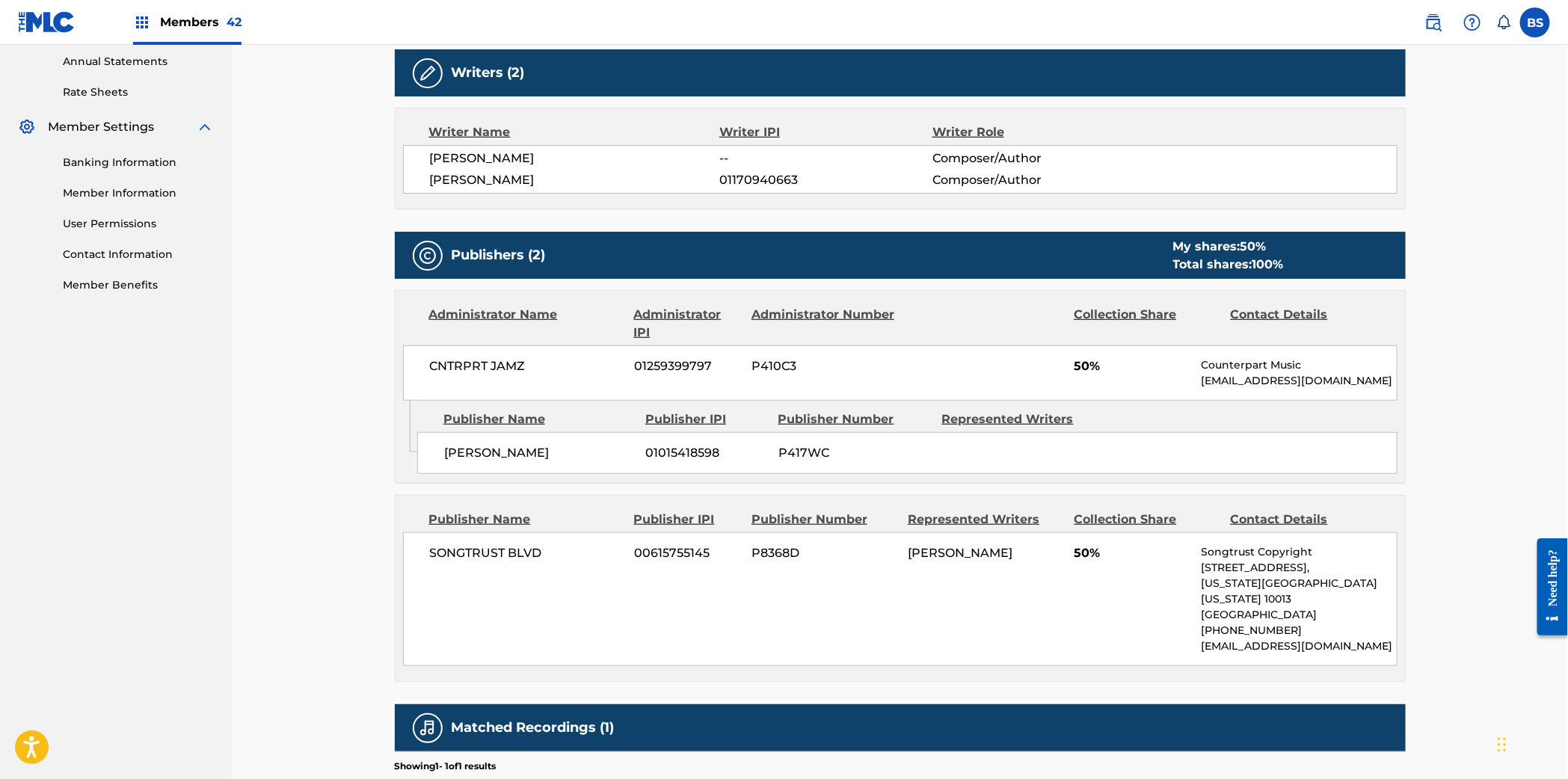
scroll to position [545, 0]
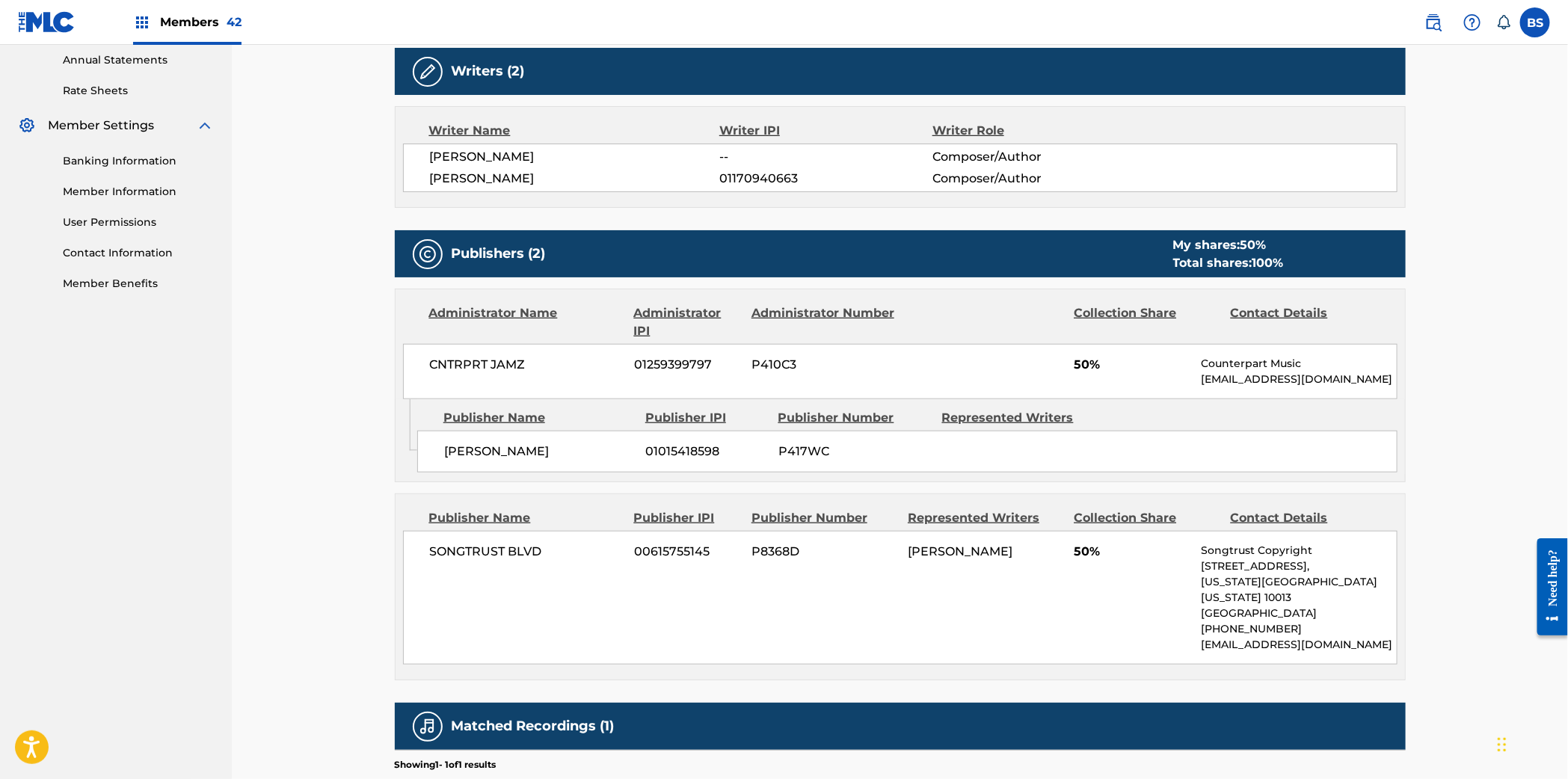
click at [741, 182] on span "01170940663" at bounding box center [825, 178] width 212 height 18
click at [670, 356] on div "CNTRPRT JAMZ 01259399797 P410C3 50% Counterpart Music ben@counterpartmusic.com" at bounding box center [899, 372] width 994 height 55
click at [669, 455] on span "01015418598" at bounding box center [706, 451] width 121 height 18
click at [669, 455] on span "01015418598" at bounding box center [706, 451] width 121 height 18
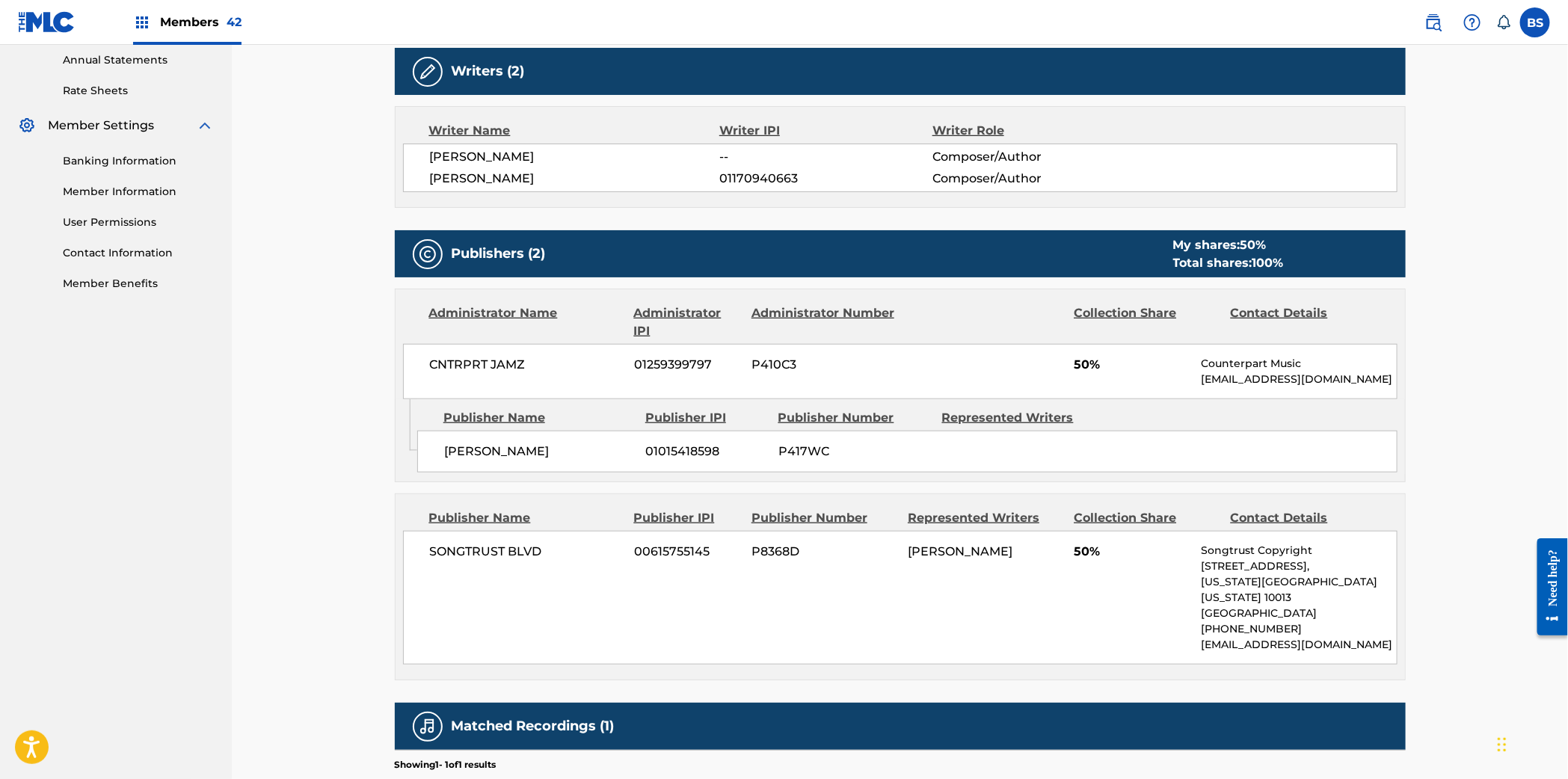
click at [674, 446] on span "01015418598" at bounding box center [706, 451] width 121 height 18
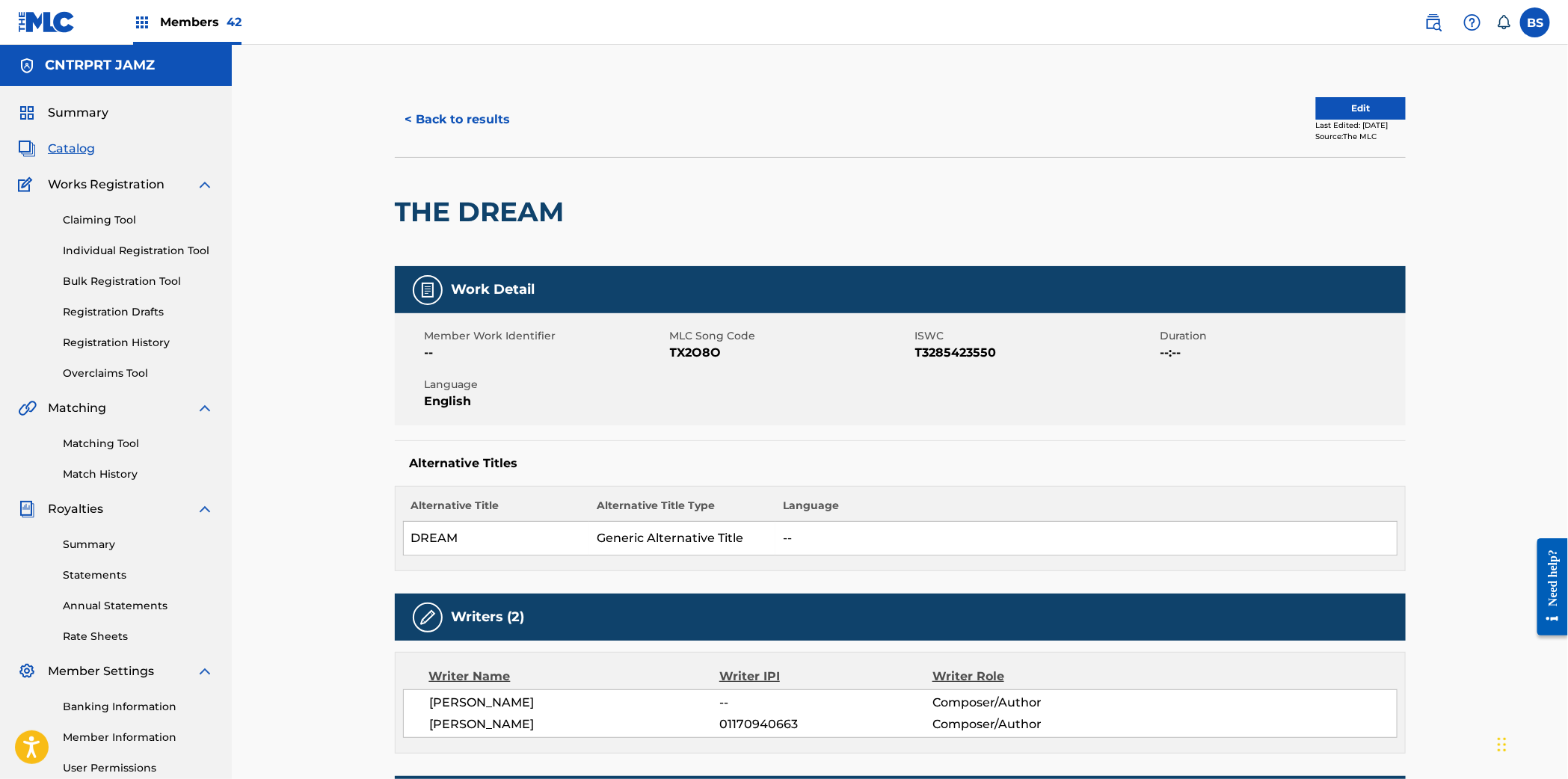
click at [465, 122] on button "< Back to results" at bounding box center [458, 119] width 126 height 37
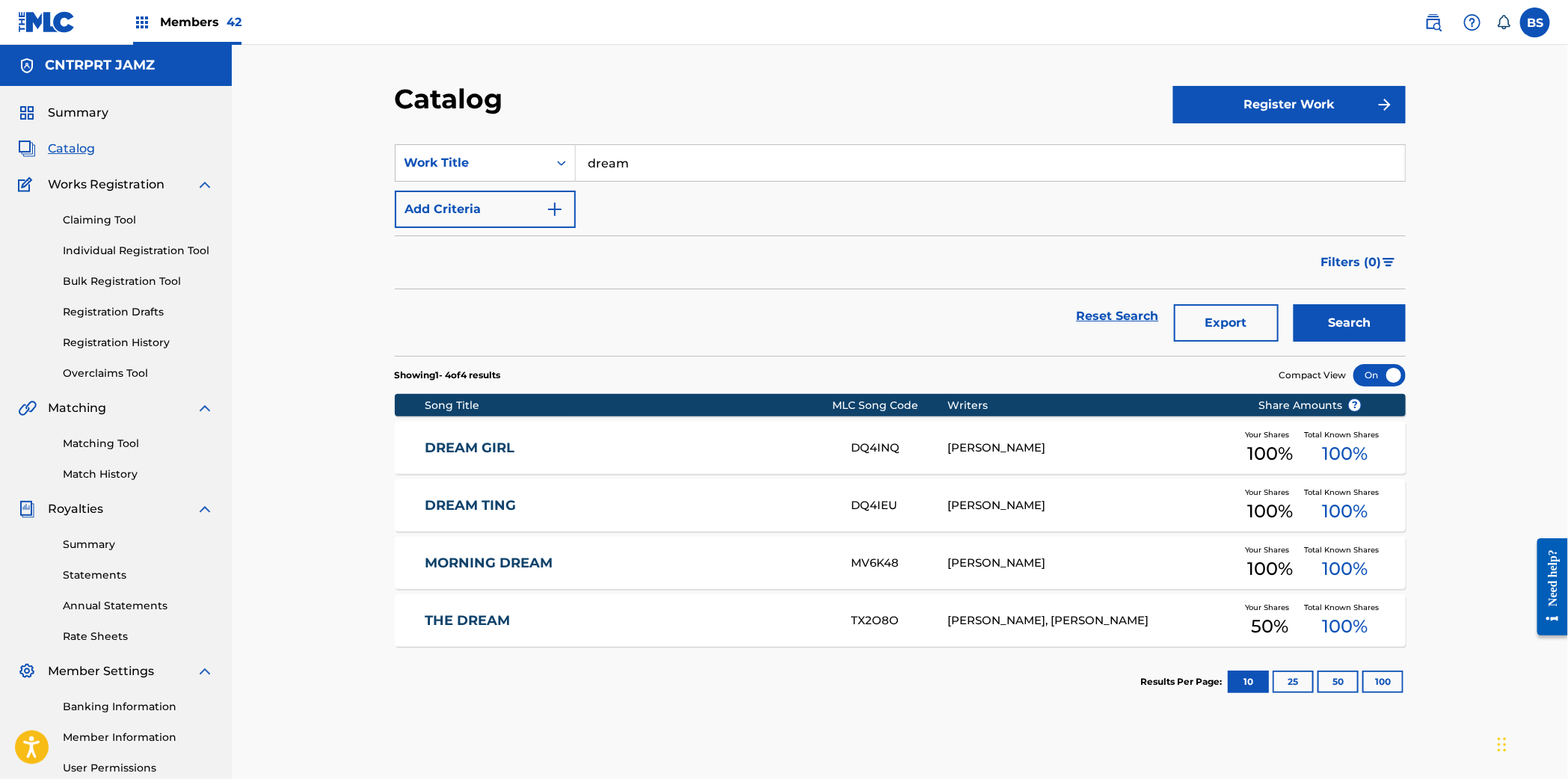
click at [640, 155] on input "dream" at bounding box center [990, 163] width 829 height 36
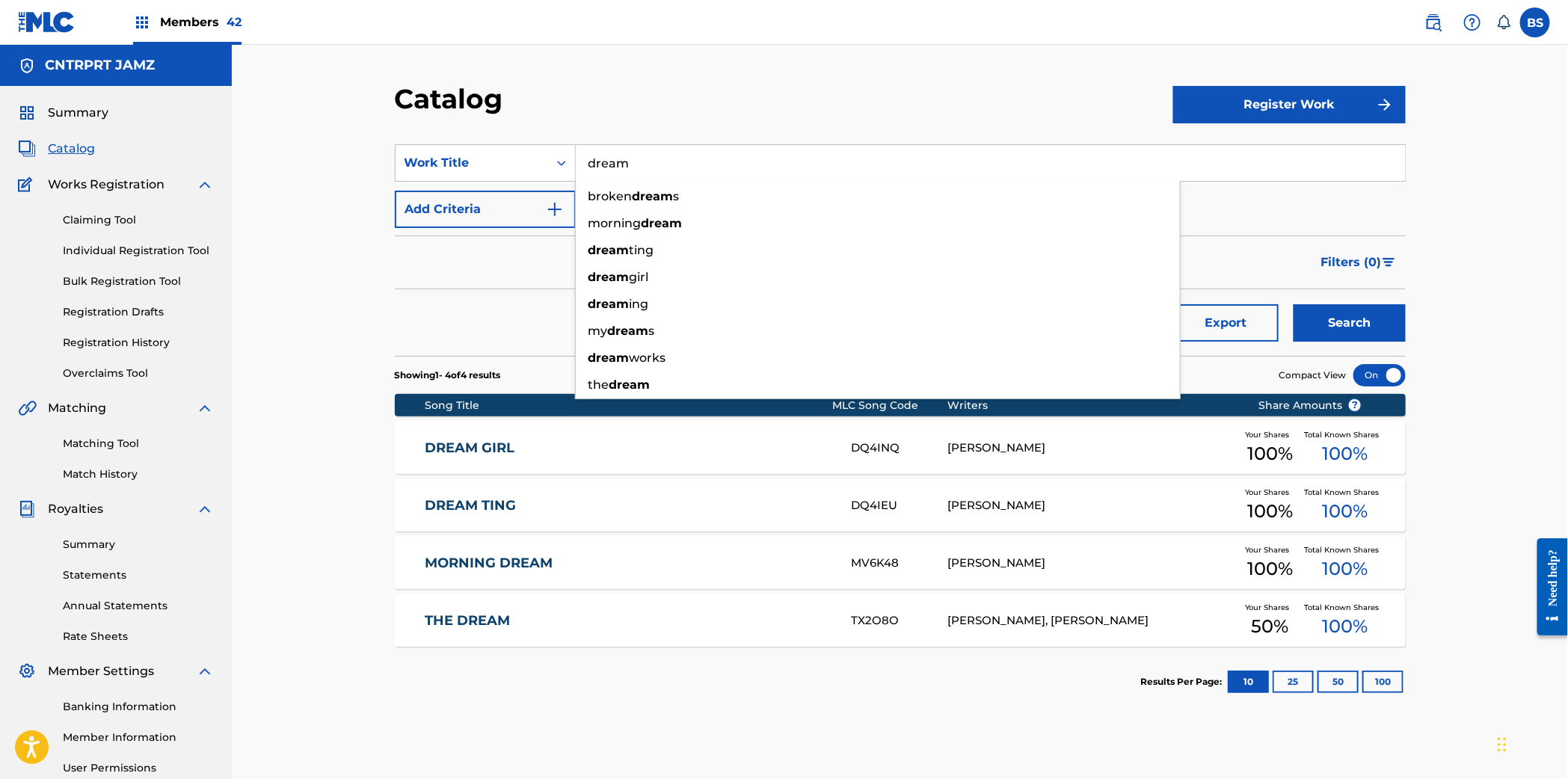
click at [640, 155] on input "dream" at bounding box center [990, 163] width 829 height 36
paste input "FAIRY TALE"
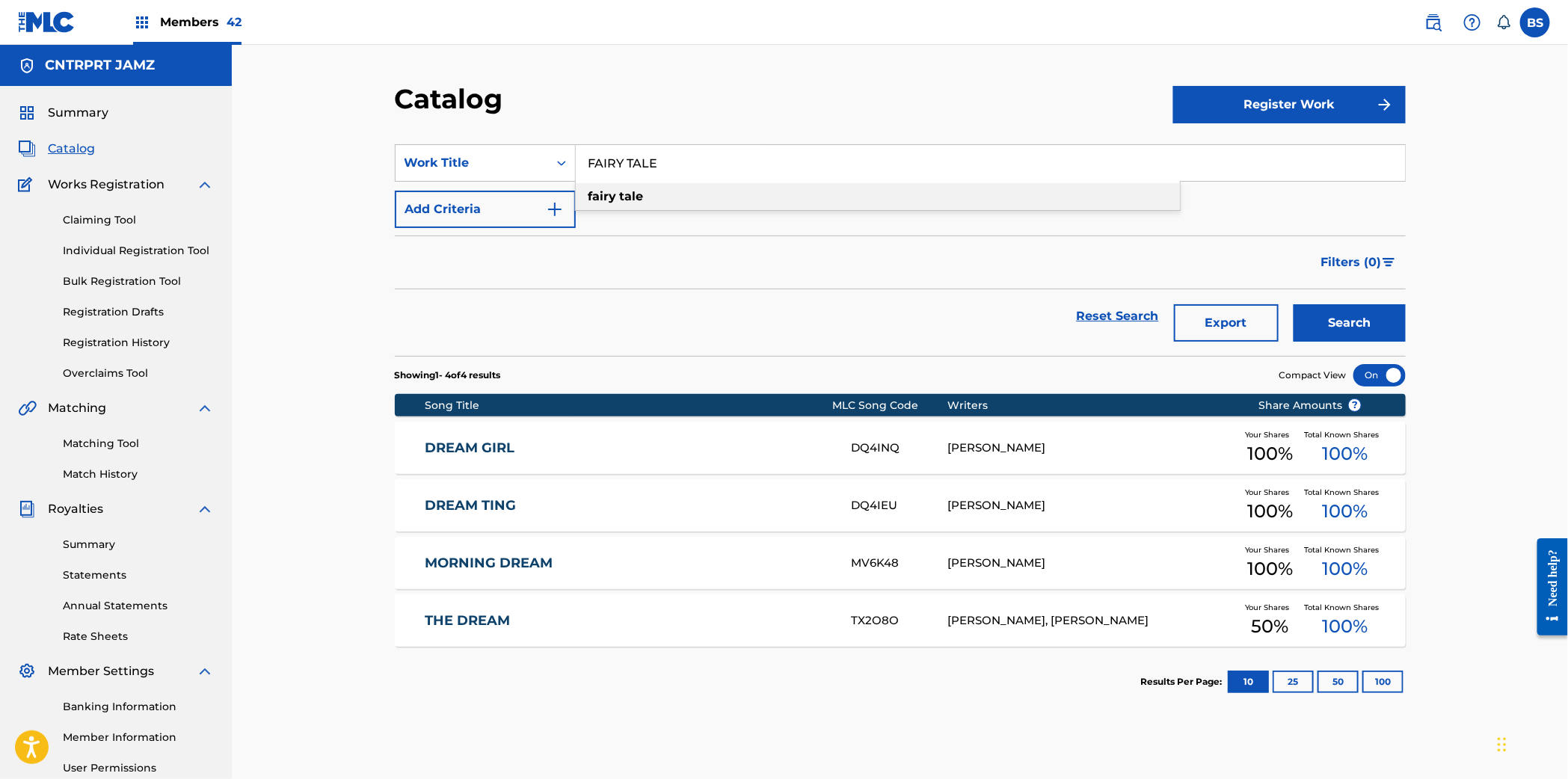
click at [655, 194] on div "fairy tale" at bounding box center [877, 197] width 604 height 27
type input "fairy tale"
click at [1352, 319] on button "Search" at bounding box center [1349, 322] width 112 height 37
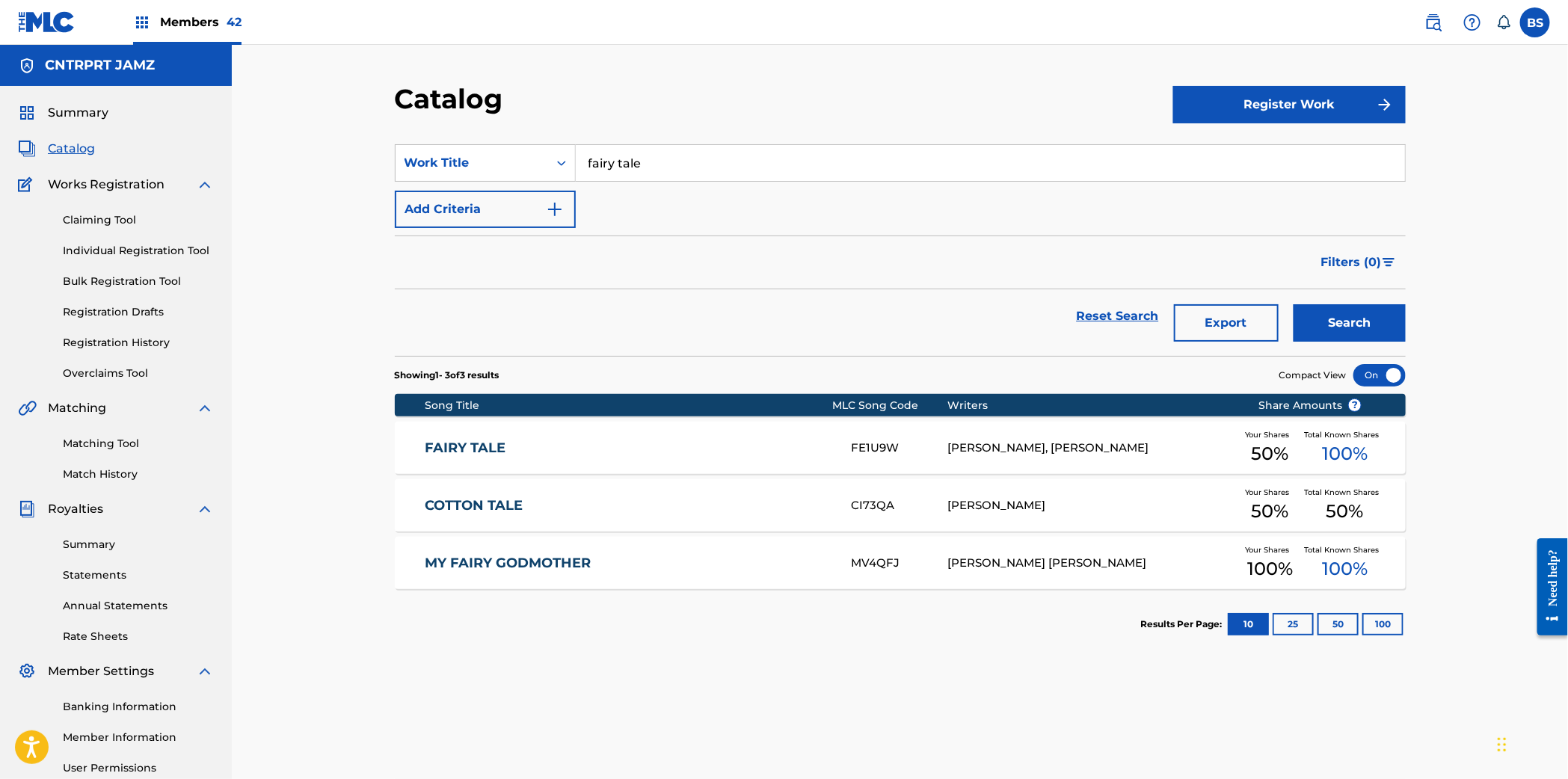
click at [772, 430] on div "FAIRY TALE FE1U9W GARRETT OWENS, BENJAMIN JAMES MCGIBBONEY Your Shares 50 % Tot…" at bounding box center [900, 448] width 1011 height 52
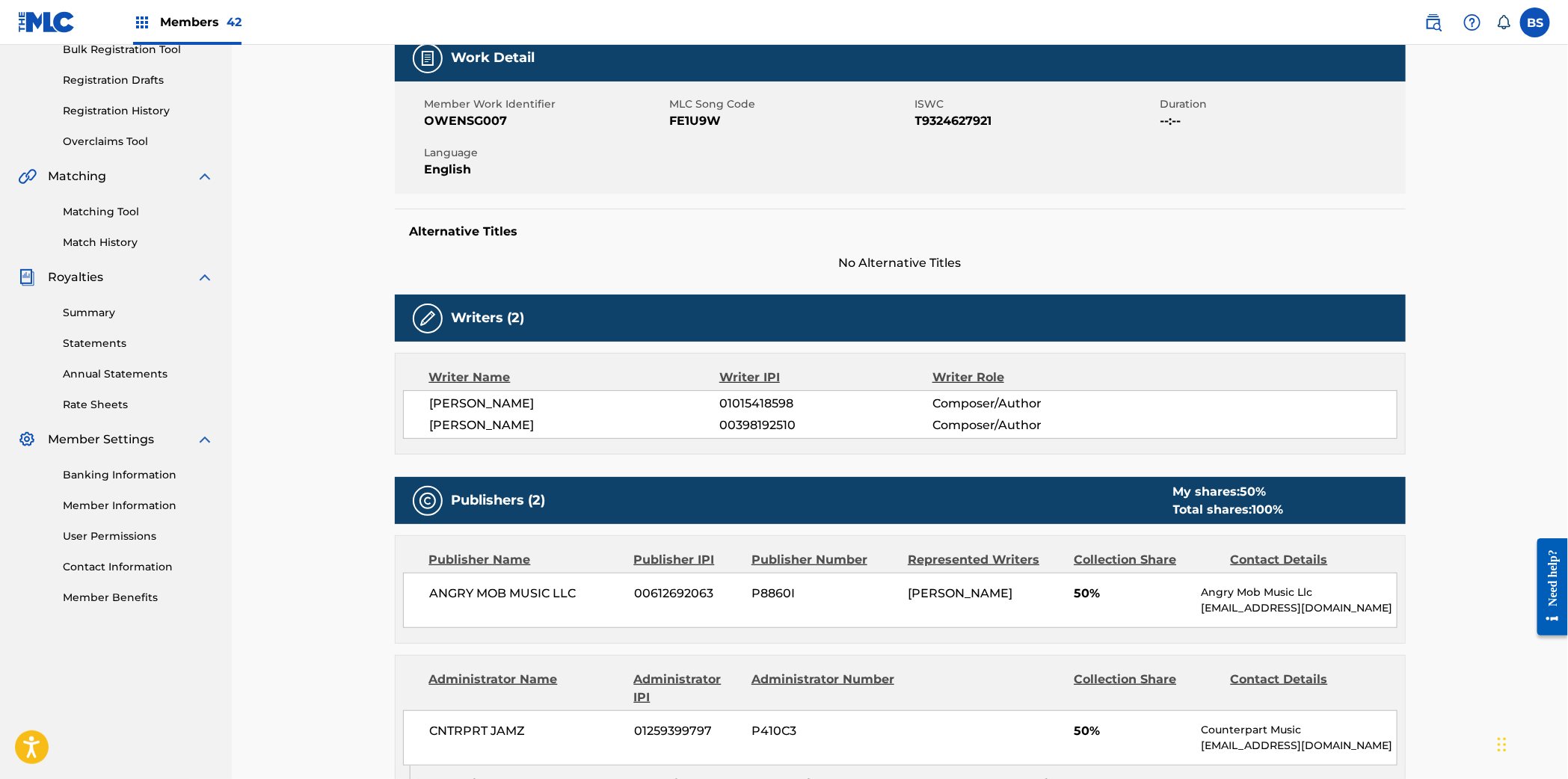
click at [746, 399] on span "01015418598" at bounding box center [825, 403] width 212 height 18
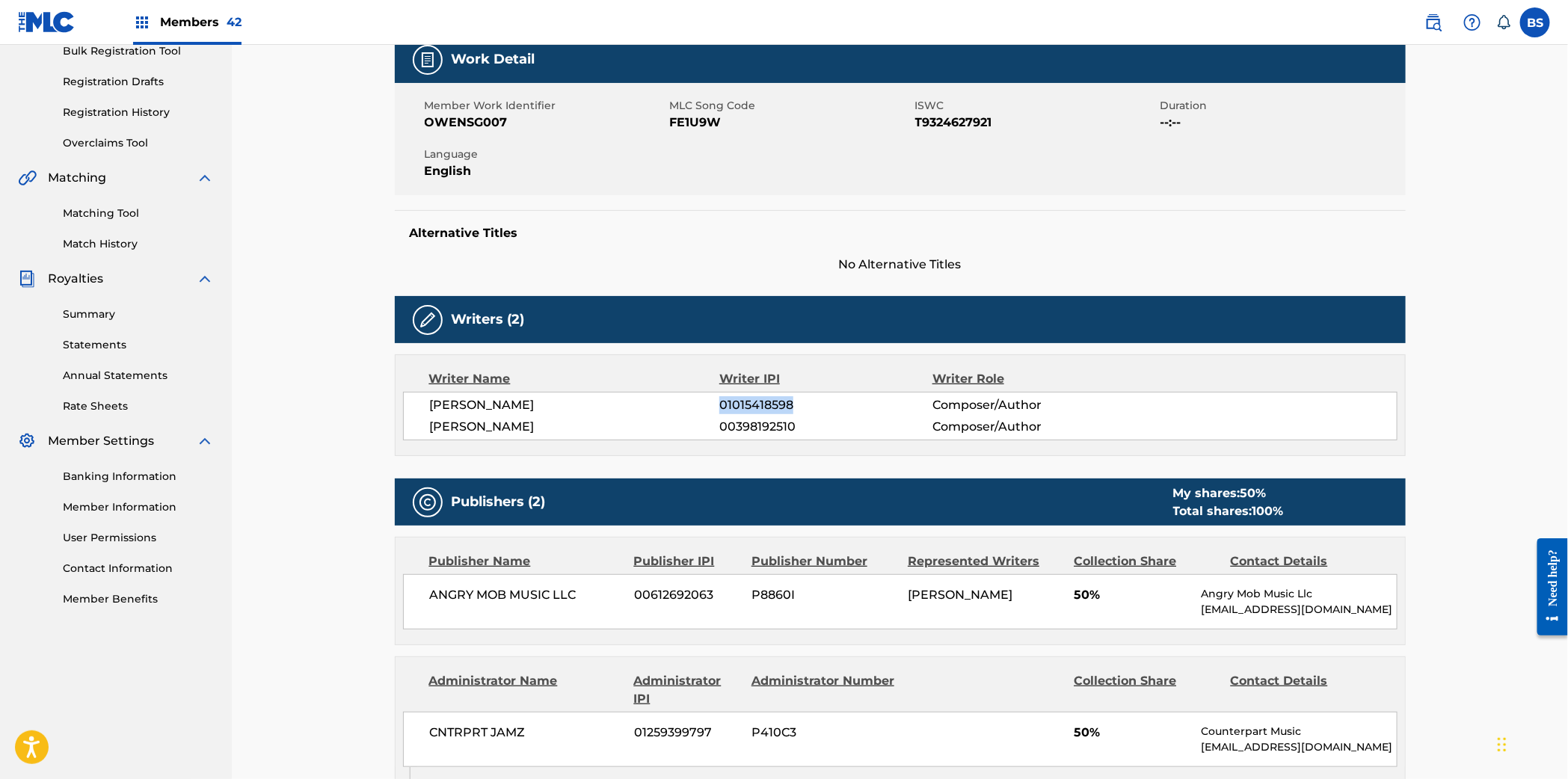
click at [746, 399] on span "01015418598" at bounding box center [825, 405] width 212 height 18
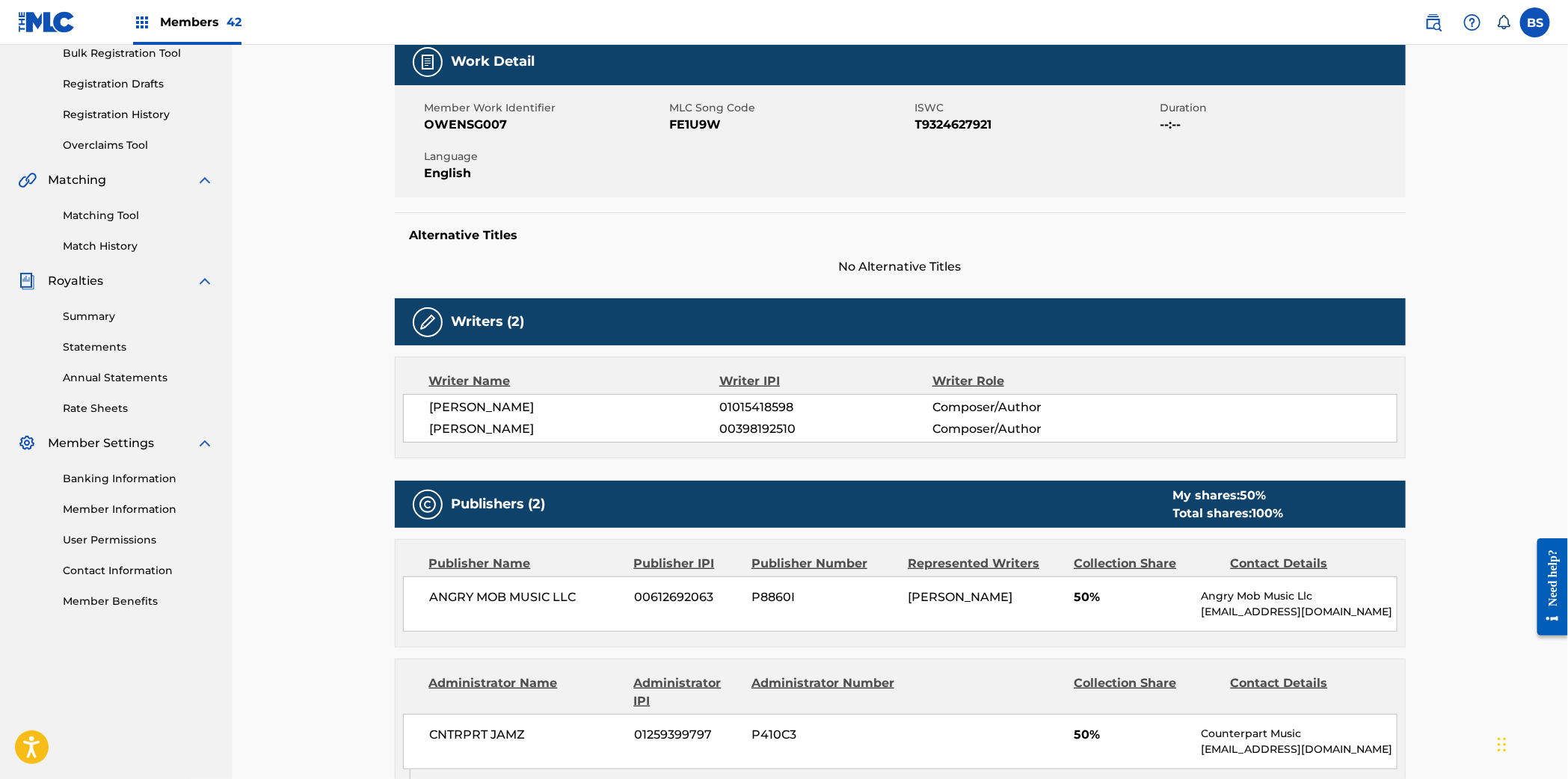
click at [751, 421] on span "00398192510" at bounding box center [825, 429] width 212 height 18
click at [749, 426] on span "00398192510" at bounding box center [825, 429] width 212 height 18
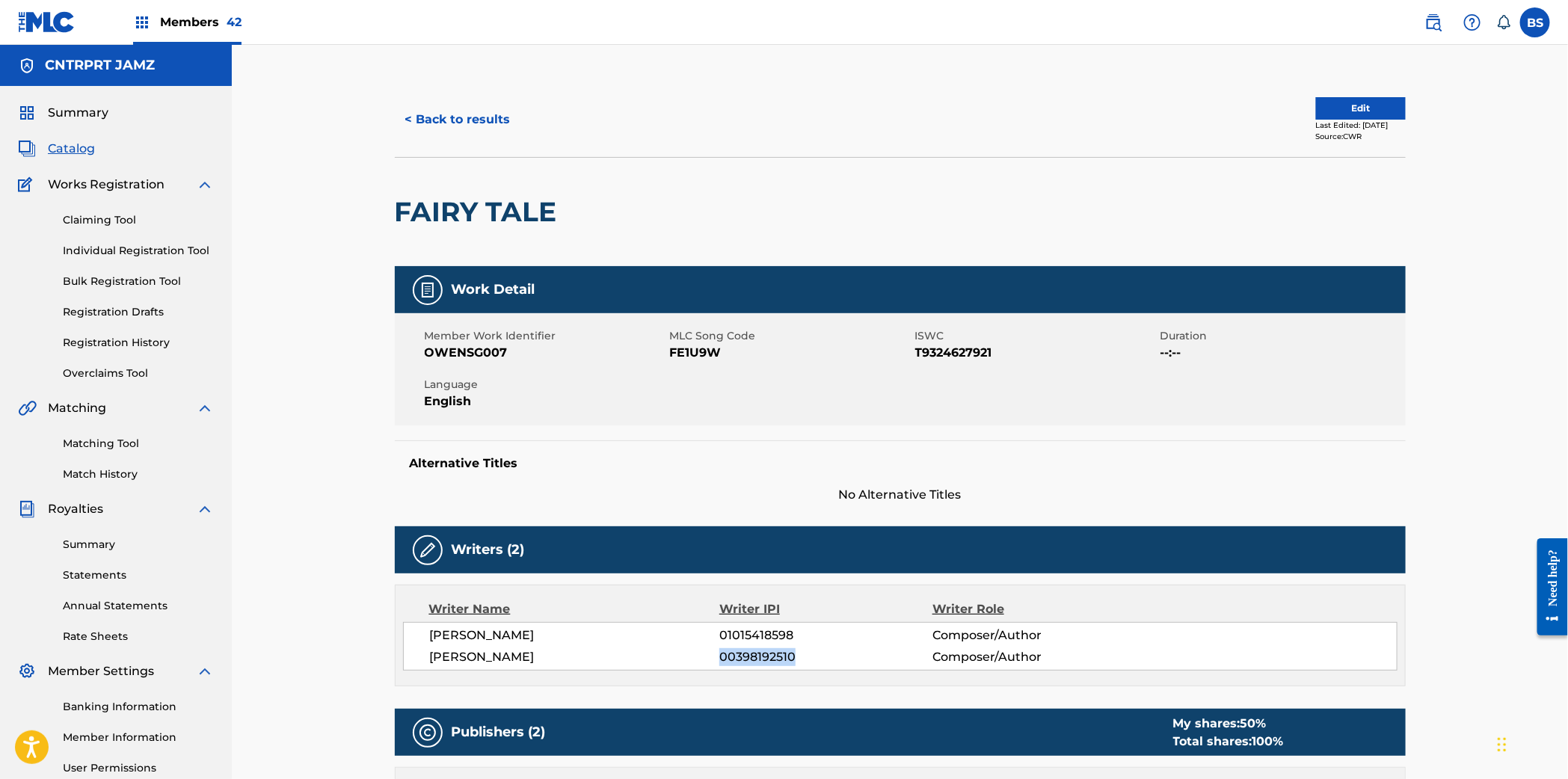
click at [481, 112] on button "< Back to results" at bounding box center [458, 119] width 126 height 37
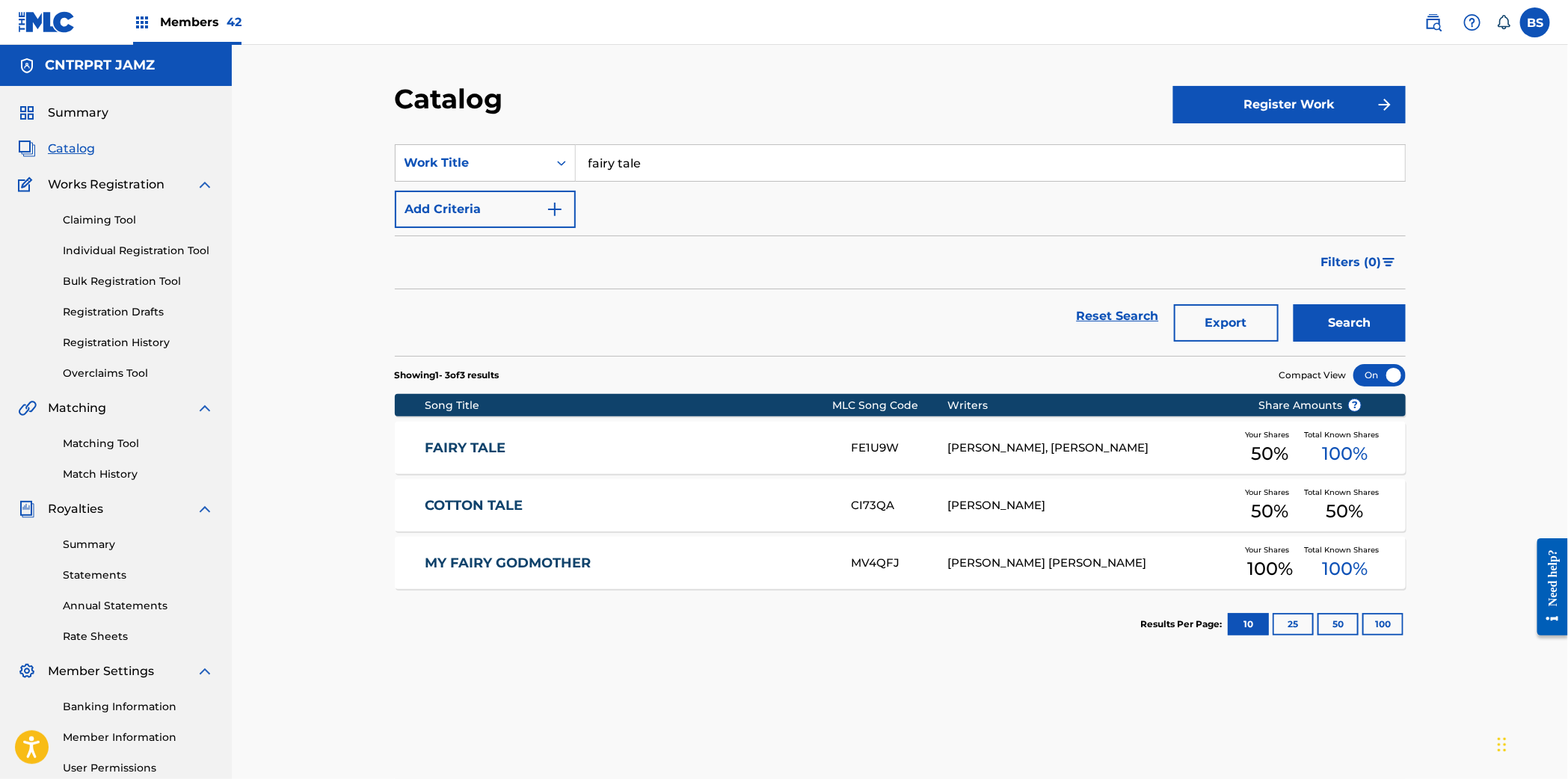
click at [703, 178] on input "fairy tale" at bounding box center [990, 163] width 829 height 36
click at [703, 178] on input "fairy tale" at bounding box center [990, 163] width 829 height 36
click at [703, 178] on input "fairy tale" at bounding box center [990, 163] width 829 height 36
paste input "Hubba Bubba"
click at [647, 201] on strong "bubba" at bounding box center [651, 197] width 40 height 14
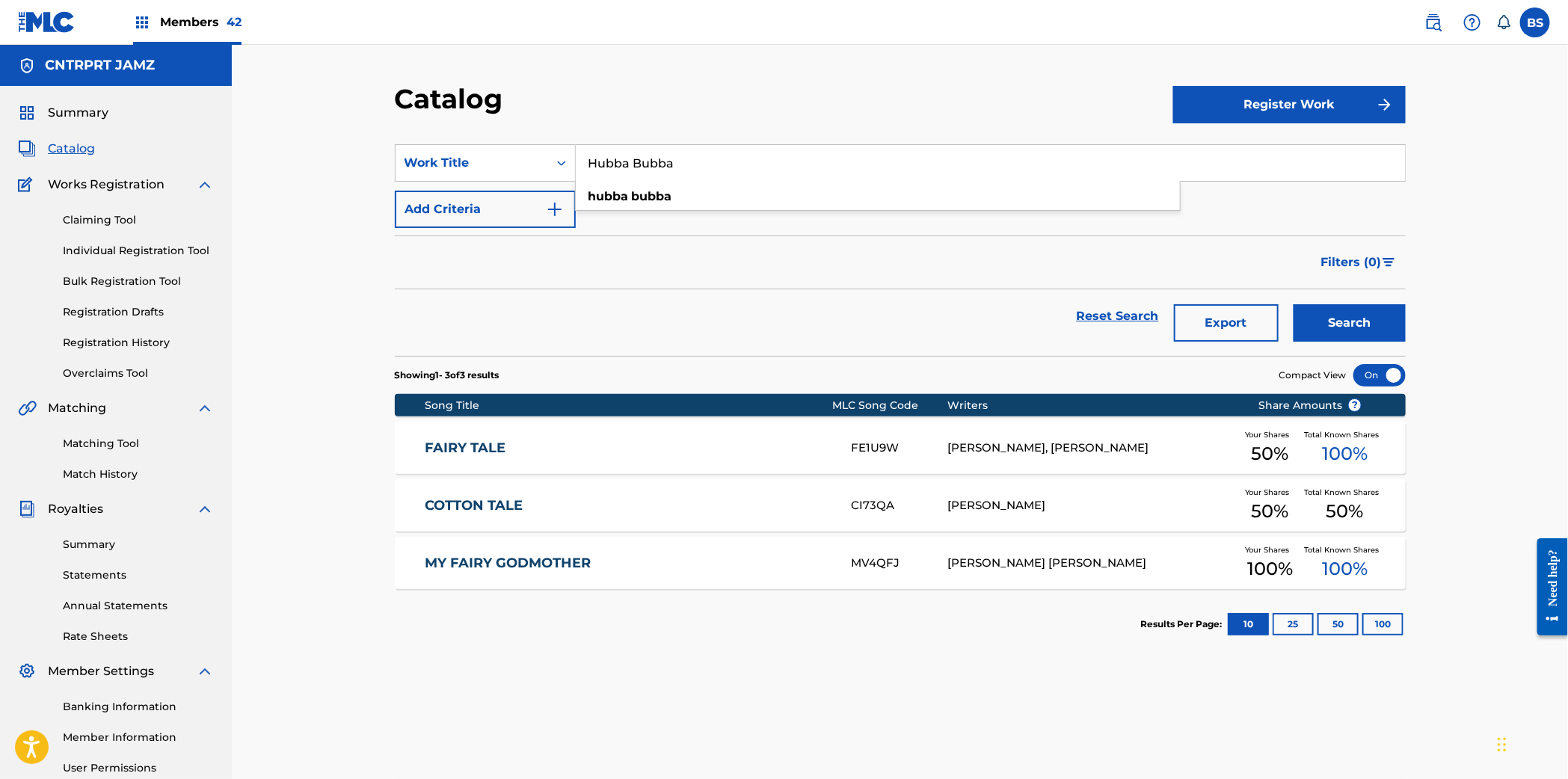
type input "hubba bubba"
click at [1317, 316] on button "Search" at bounding box center [1349, 322] width 112 height 37
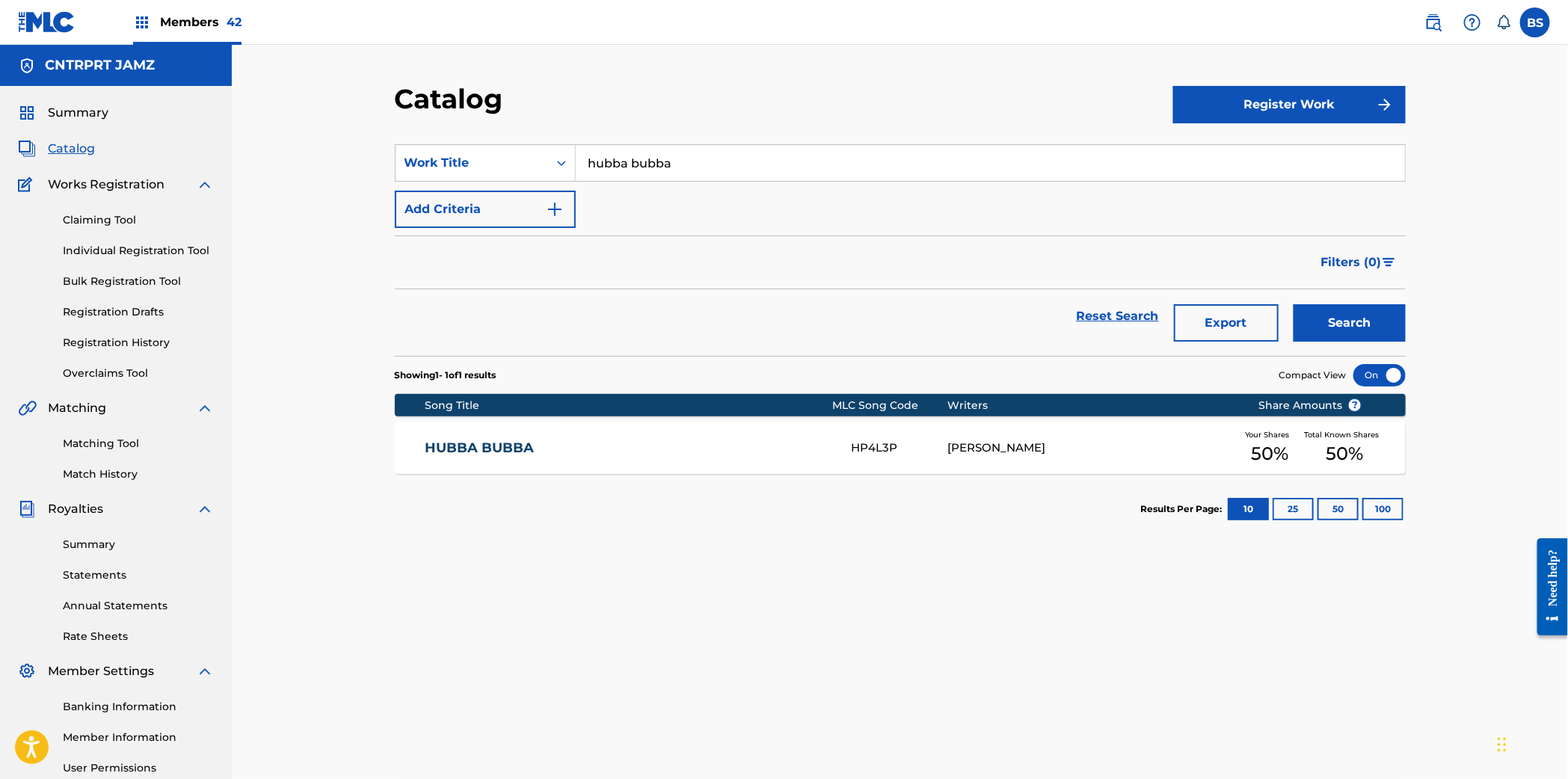
click at [783, 452] on link "HUBBA BUBBA" at bounding box center [628, 448] width 407 height 17
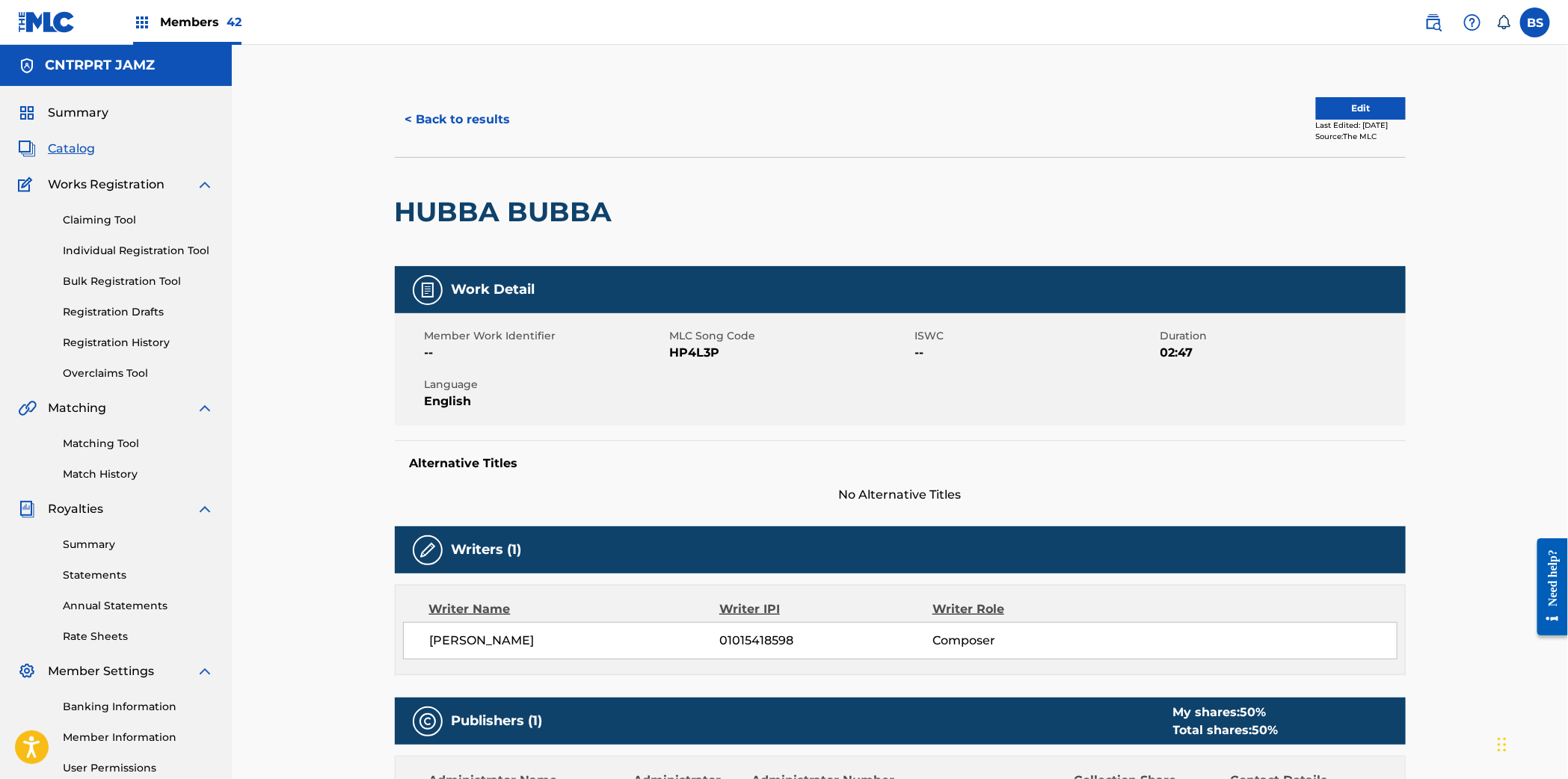
click at [762, 642] on span "01015418598" at bounding box center [825, 640] width 212 height 18
drag, startPoint x: 762, startPoint y: 642, endPoint x: 842, endPoint y: 573, distance: 105.6
click at [762, 642] on span "01015418598" at bounding box center [825, 640] width 212 height 18
click at [550, 203] on h2 "HUBBA BUBBA" at bounding box center [507, 212] width 225 height 34
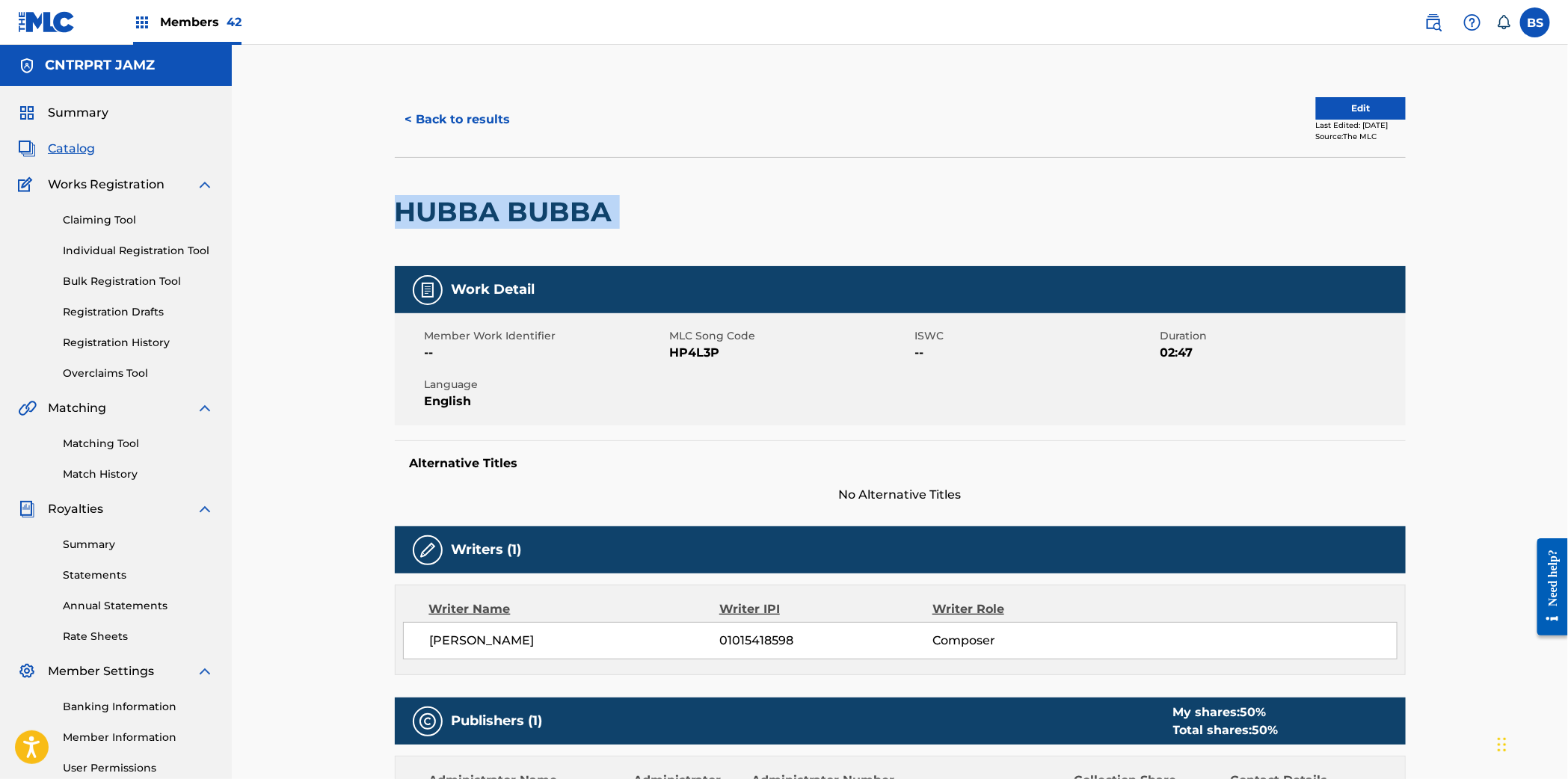
click at [550, 204] on h2 "HUBBA BUBBA" at bounding box center [507, 212] width 225 height 34
click at [737, 639] on span "01015418598" at bounding box center [825, 640] width 212 height 18
drag, startPoint x: 737, startPoint y: 639, endPoint x: 804, endPoint y: 529, distance: 128.8
click at [737, 639] on span "01015418598" at bounding box center [825, 640] width 212 height 18
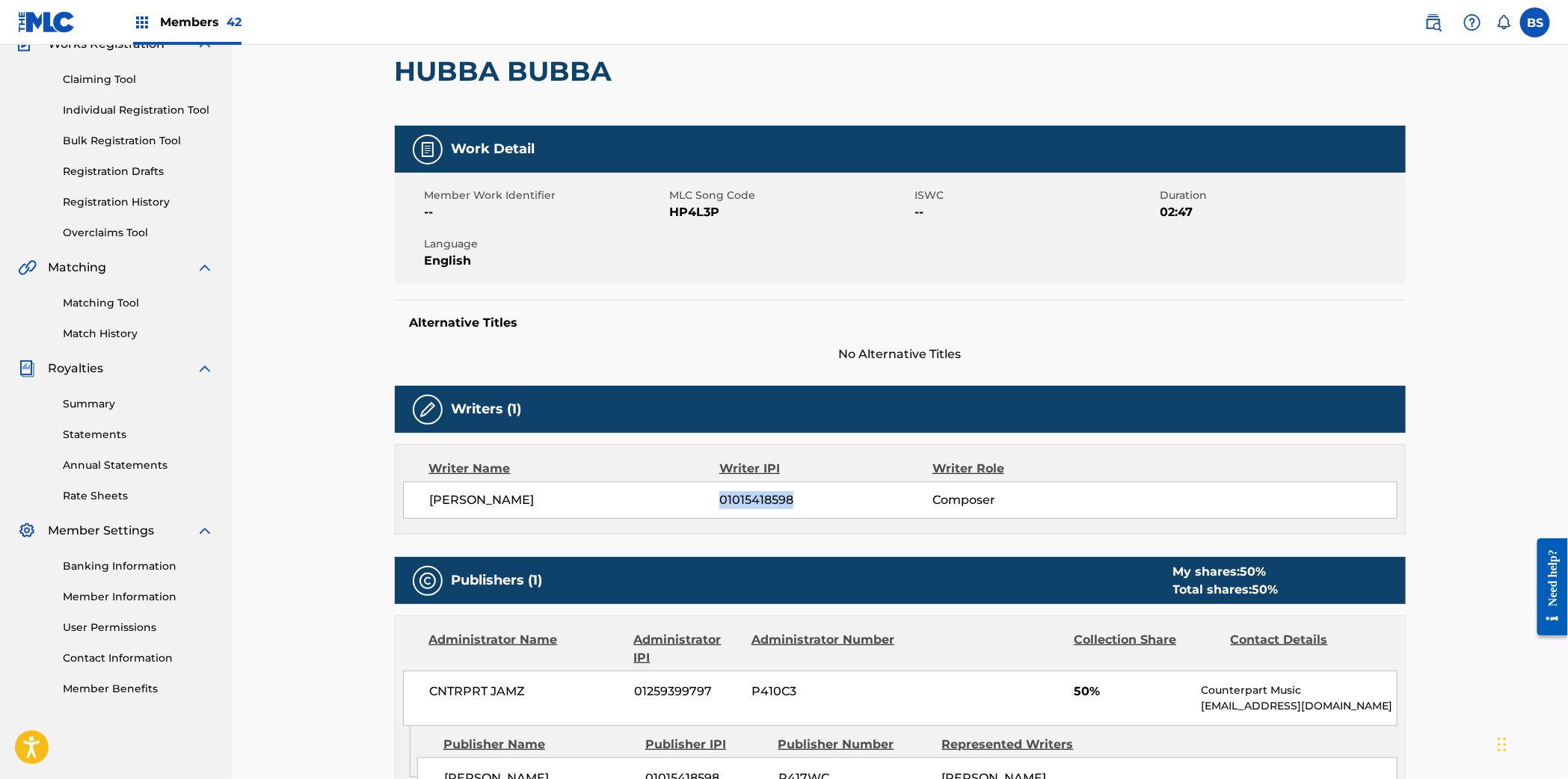
scroll to position [477, 0]
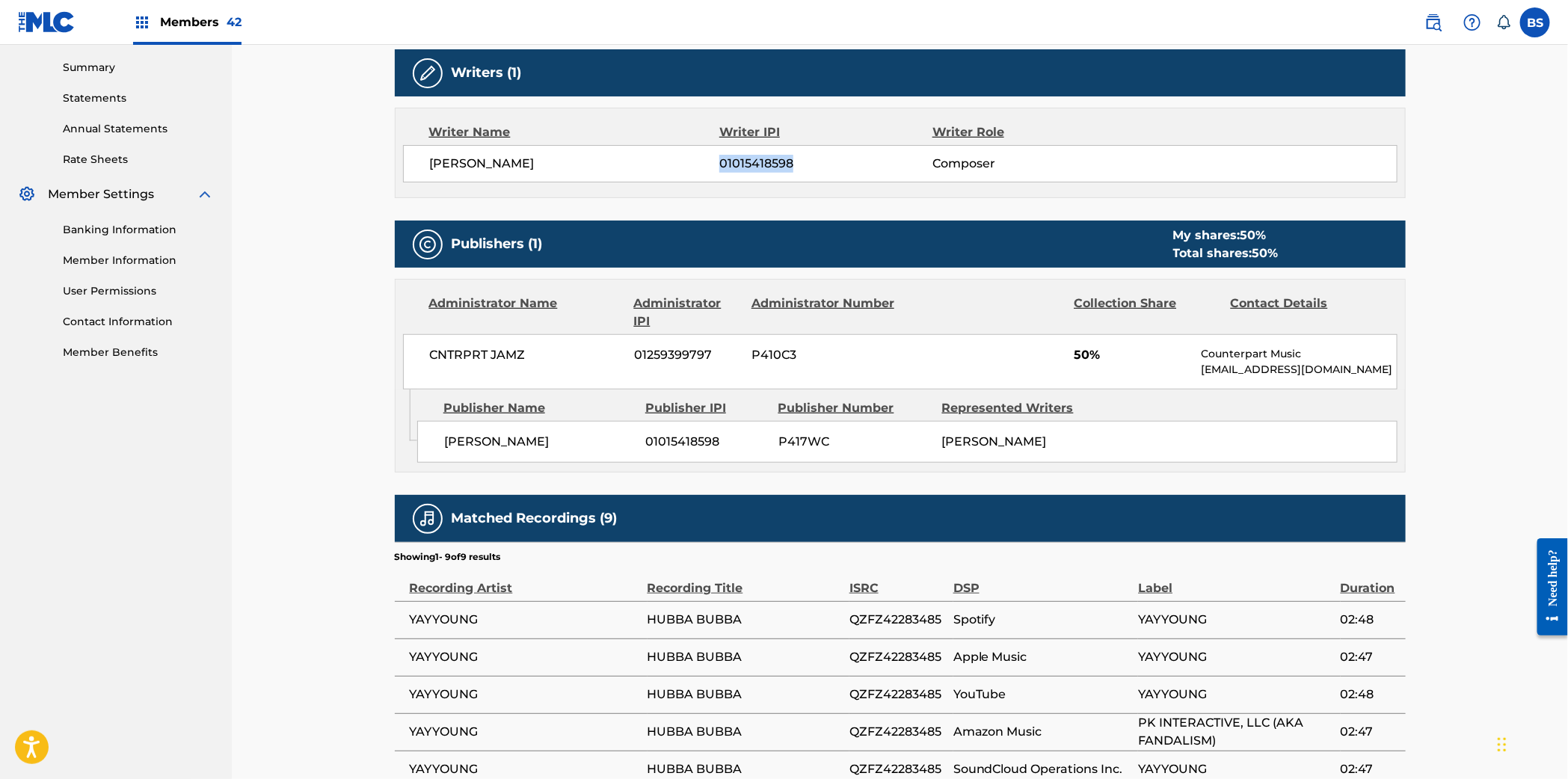
click at [1442, 21] on link at bounding box center [1433, 22] width 30 height 30
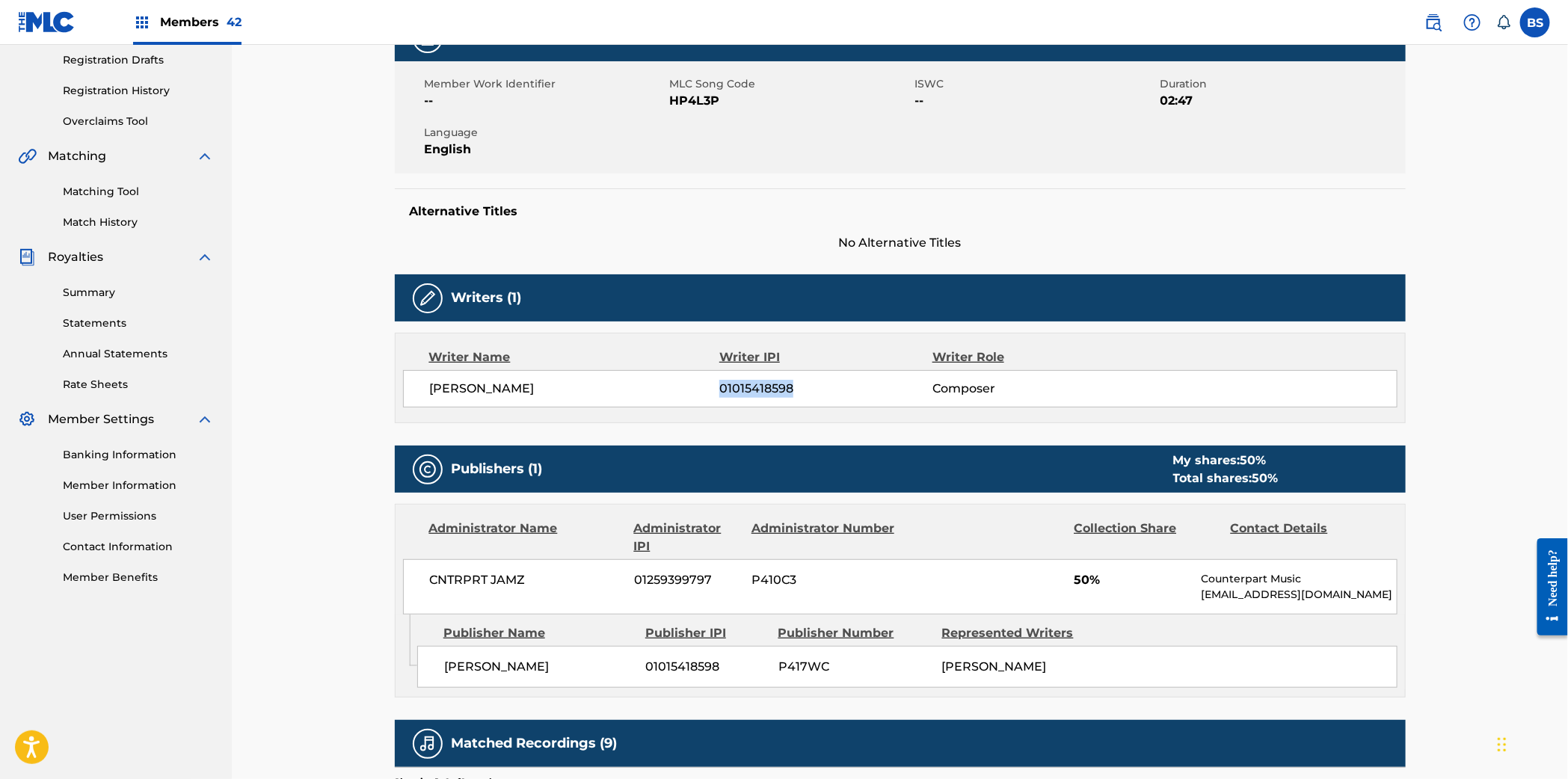
scroll to position [0, 0]
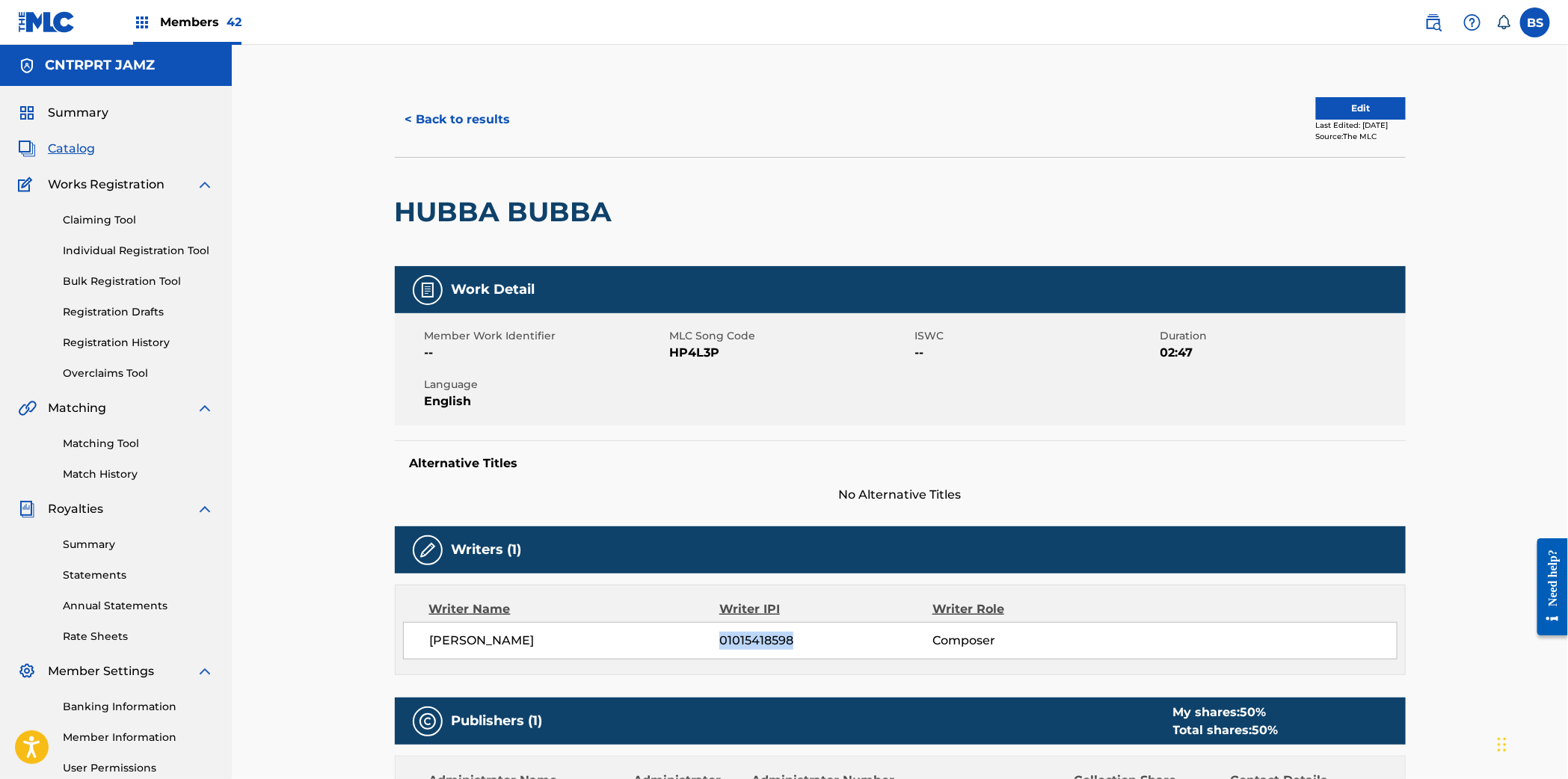
drag, startPoint x: 80, startPoint y: 155, endPoint x: 246, endPoint y: 167, distance: 166.4
click at [80, 155] on span "Catalog" at bounding box center [72, 148] width 47 height 18
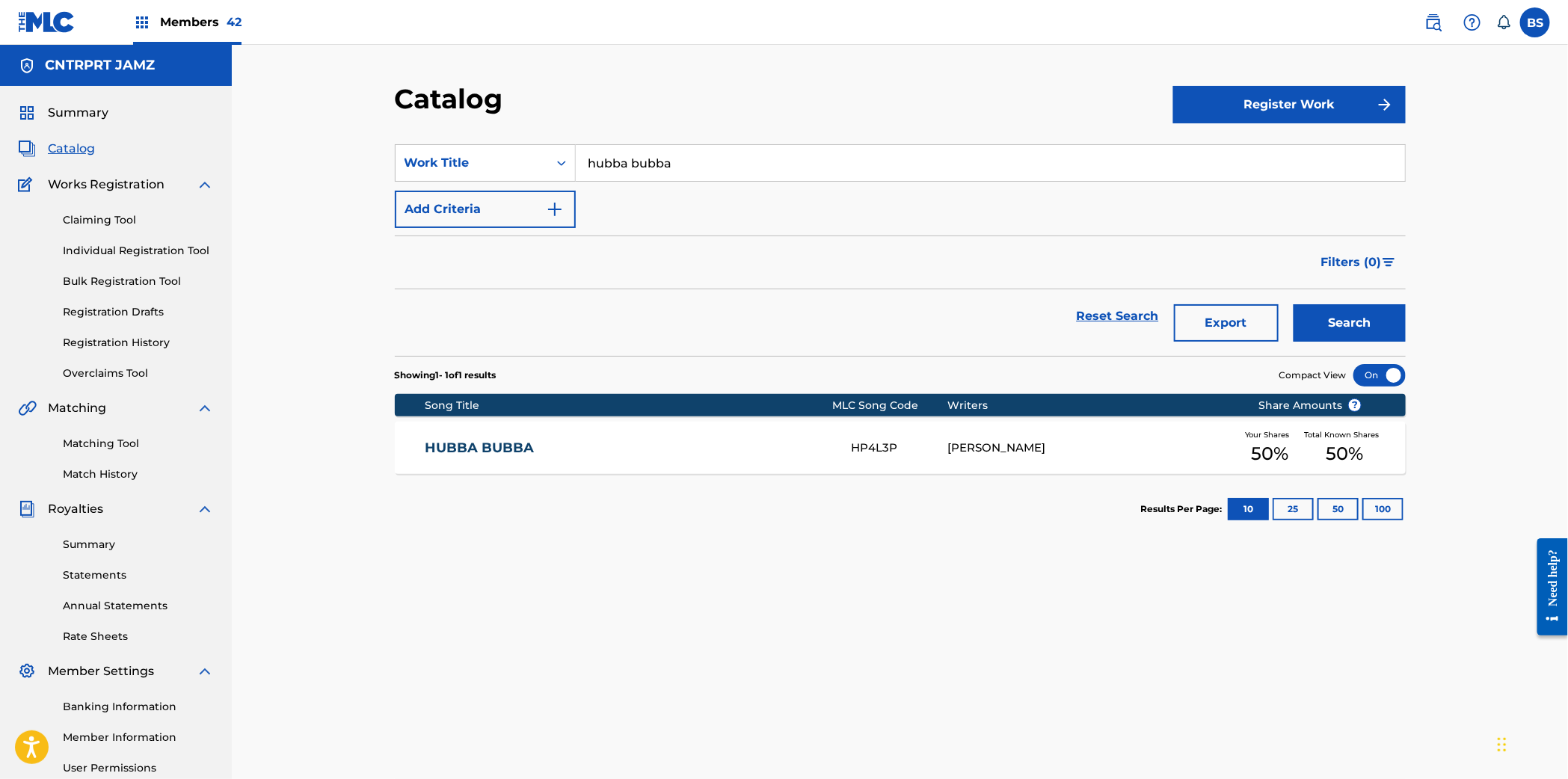
click at [687, 161] on input "hubba bubba" at bounding box center [990, 163] width 829 height 36
paste input "Silver Lining"
click at [654, 192] on strong "lining" at bounding box center [643, 197] width 36 height 14
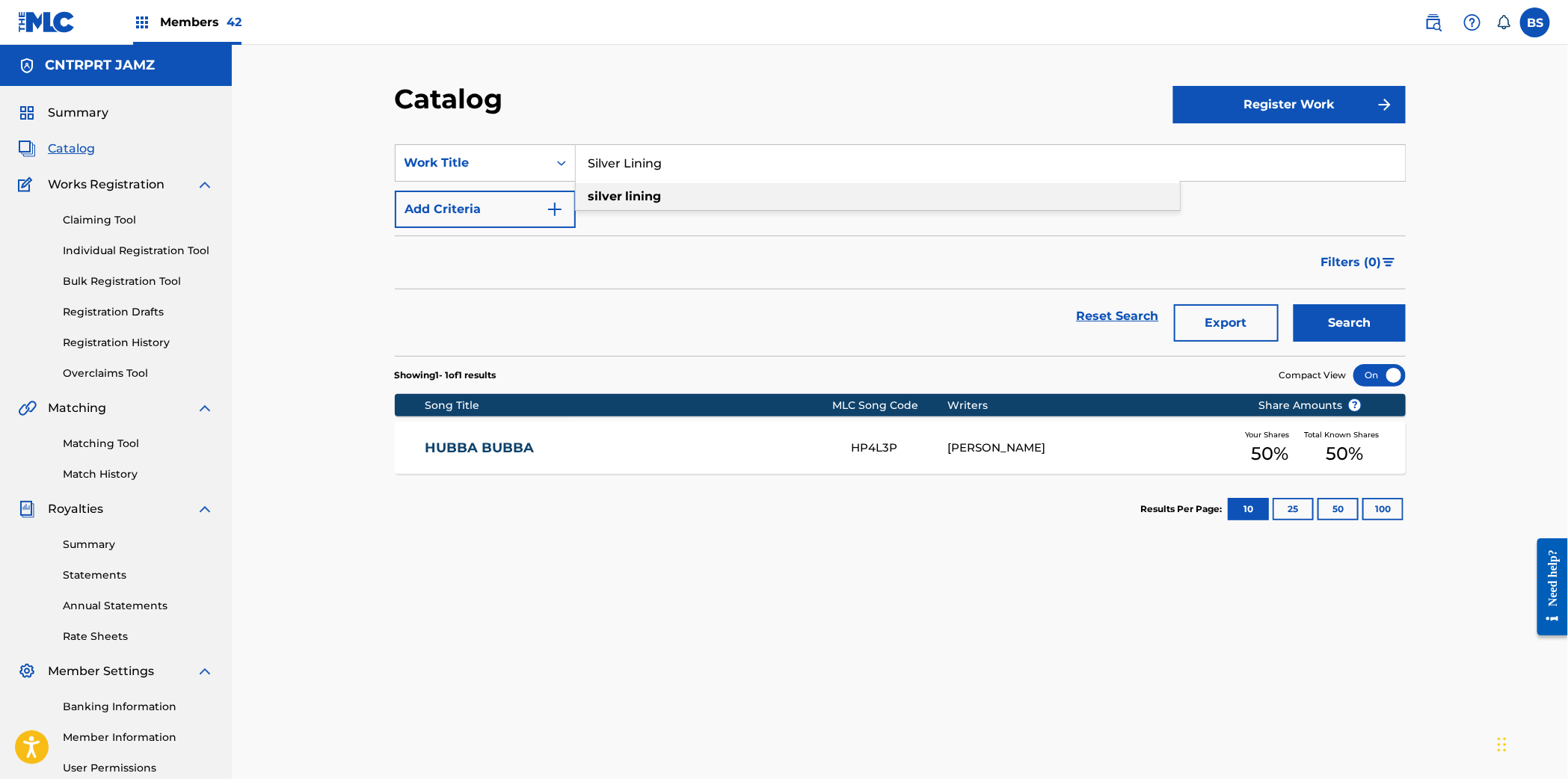
type input "silver lining"
click at [1362, 321] on button "Search" at bounding box center [1349, 322] width 112 height 37
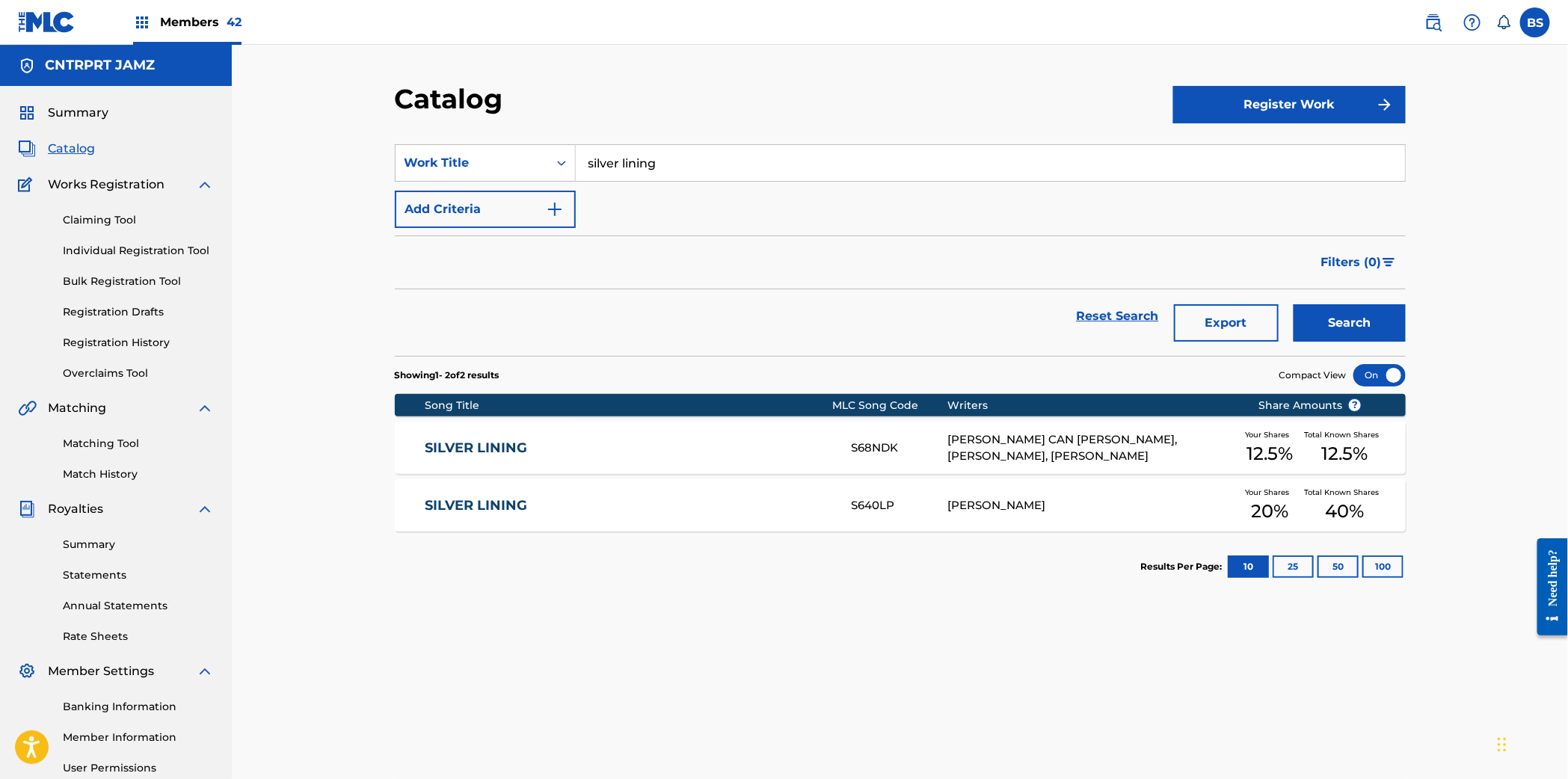
click at [735, 505] on link "SILVER LINING" at bounding box center [628, 506] width 407 height 17
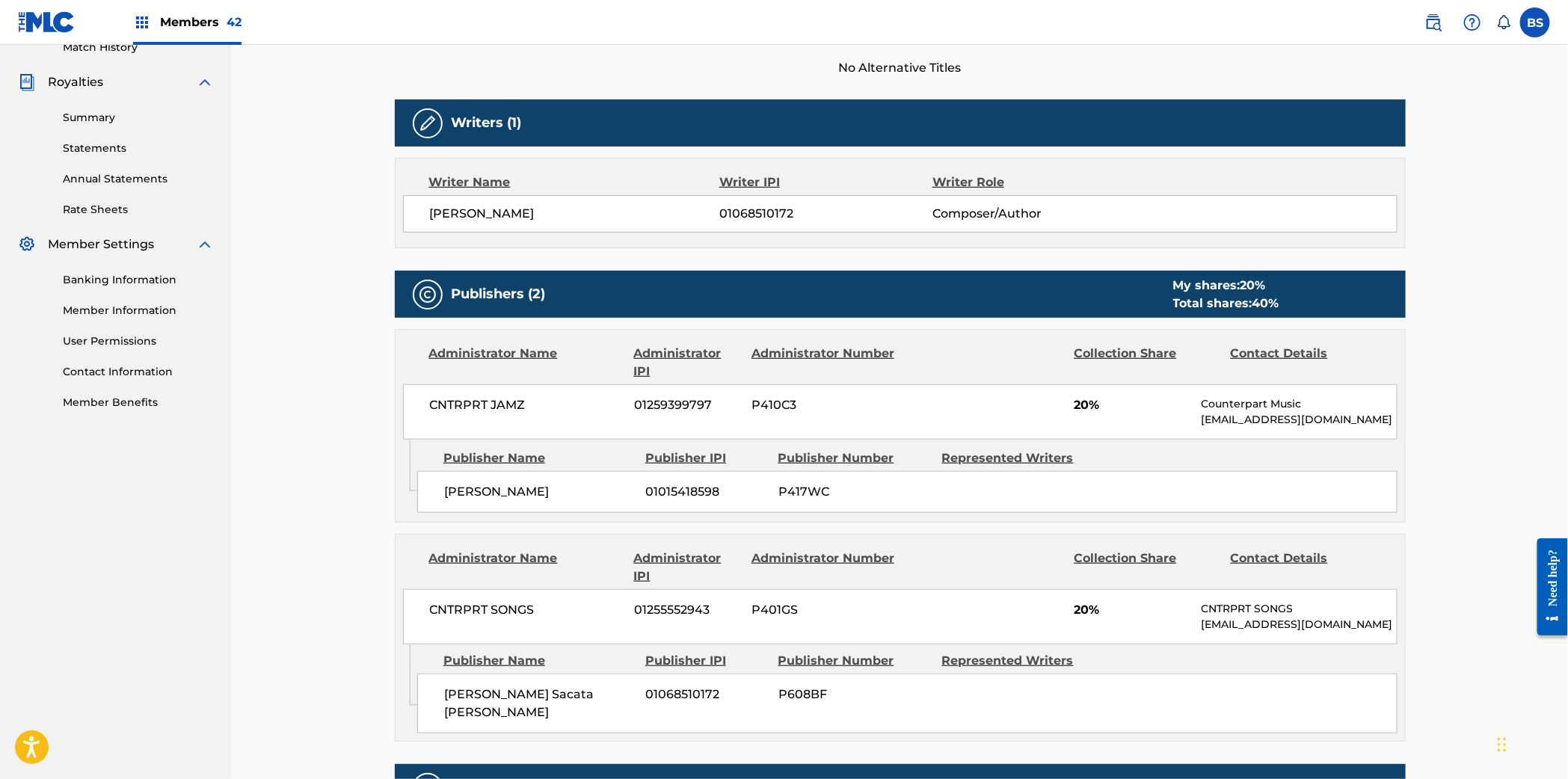
scroll to position [428, 0]
click at [676, 485] on span "01015418598" at bounding box center [706, 491] width 121 height 18
click at [677, 485] on span "01015418598" at bounding box center [706, 491] width 121 height 18
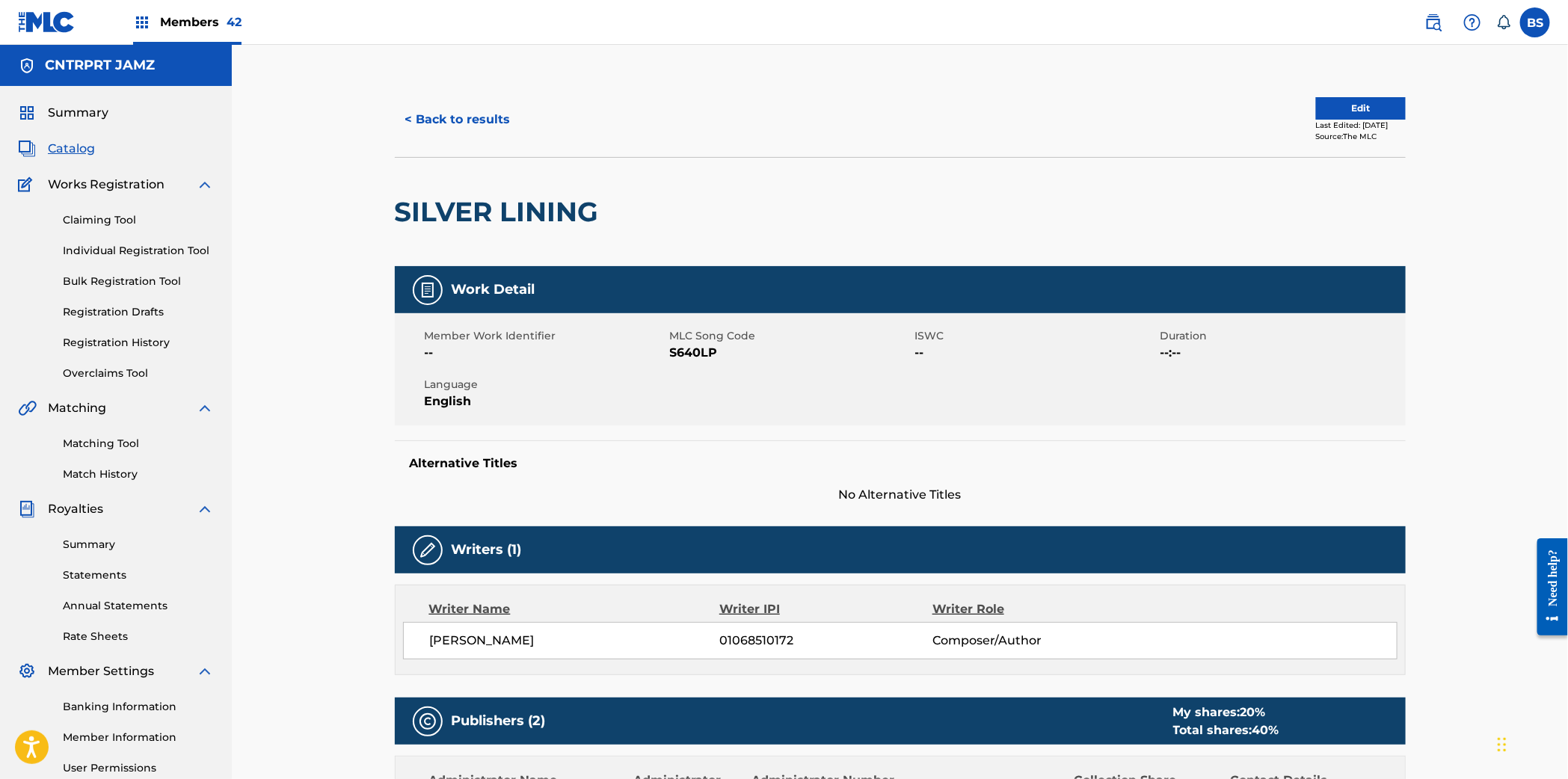
click at [1354, 125] on div "Last Edited: August 05, 2025" at bounding box center [1360, 125] width 90 height 11
click at [1357, 105] on button "Edit" at bounding box center [1360, 108] width 90 height 22
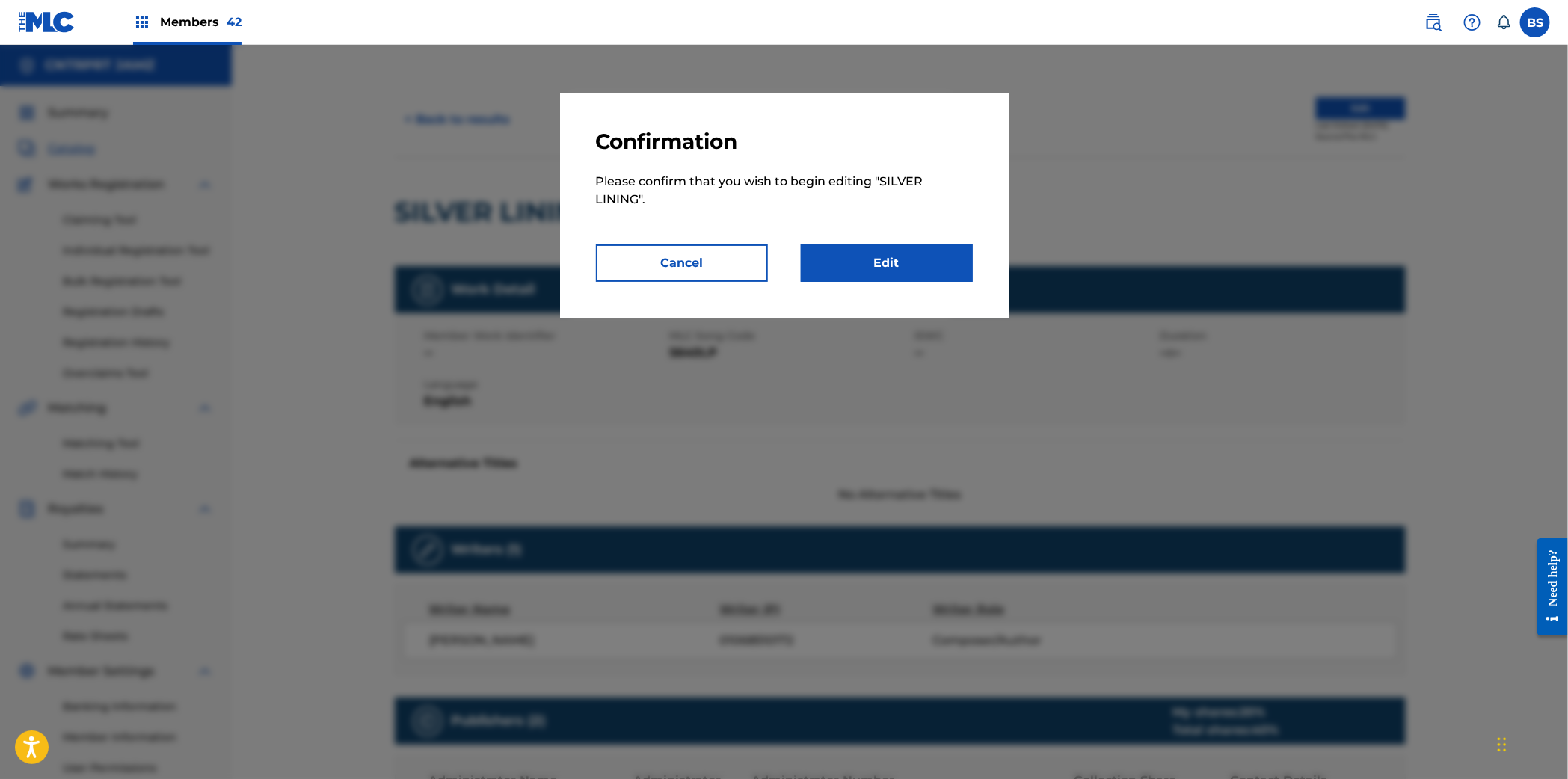
click at [922, 268] on link "Edit" at bounding box center [887, 263] width 172 height 37
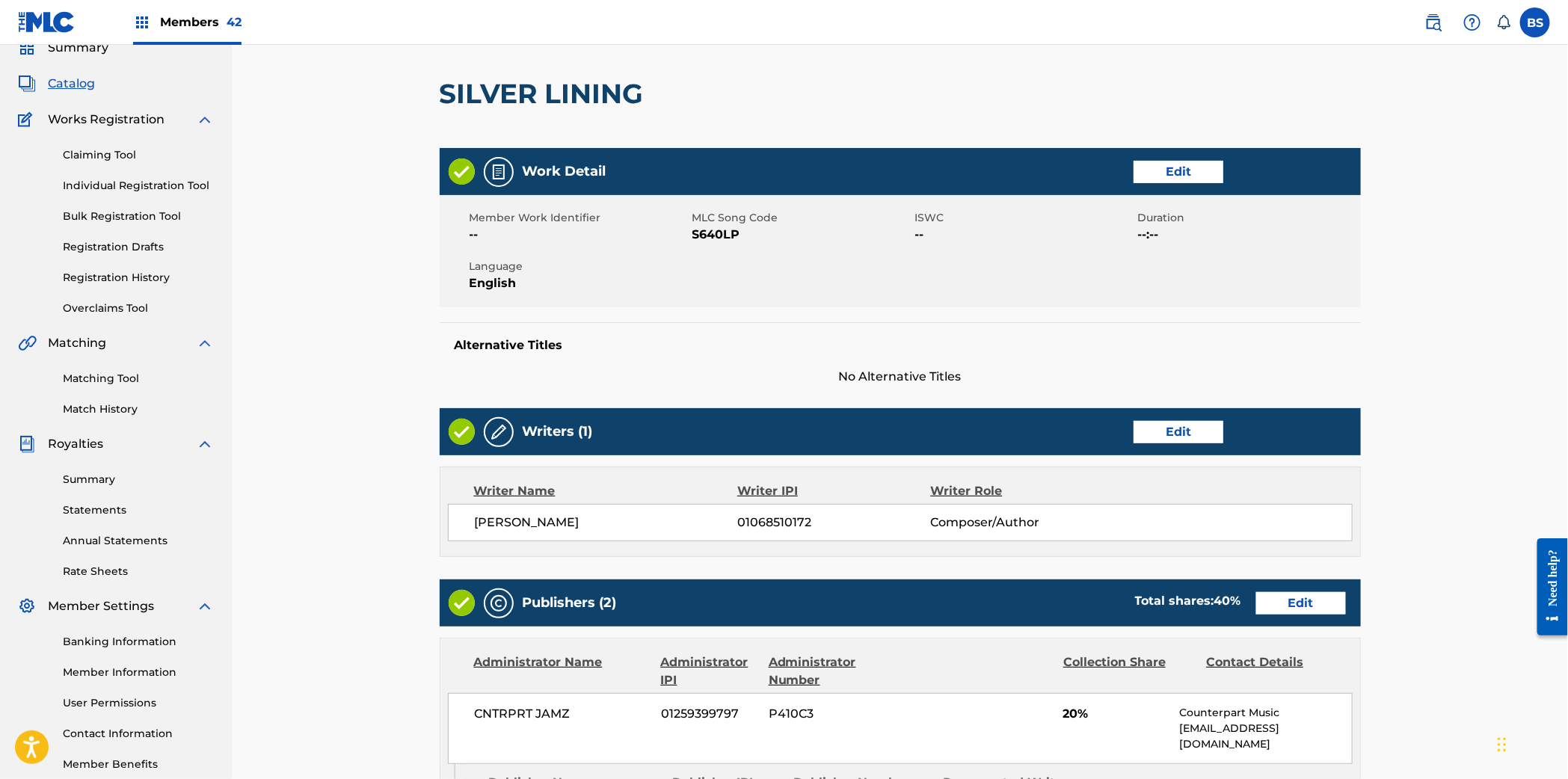
scroll to position [81, 0]
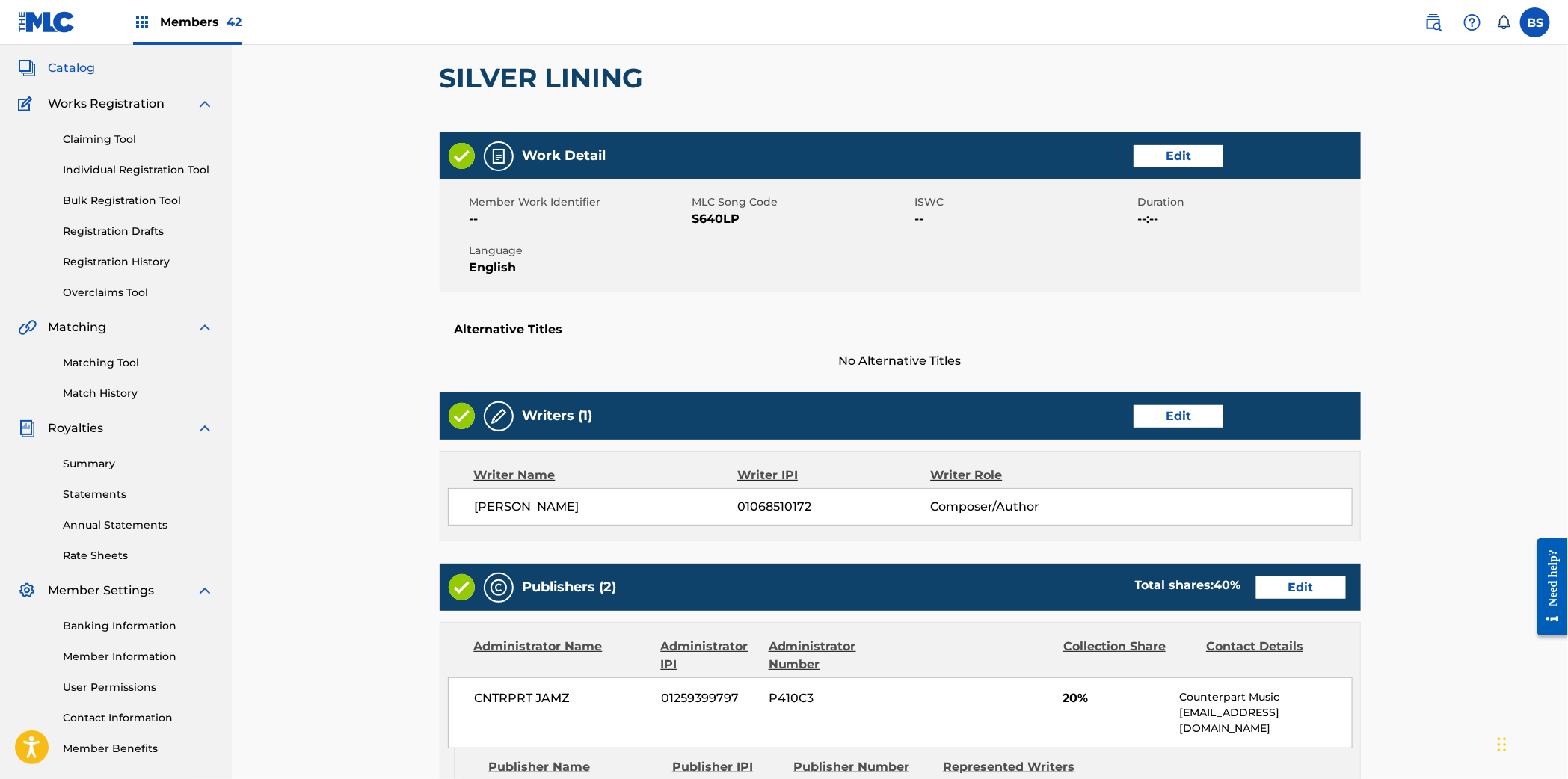
click at [1182, 417] on link "Edit" at bounding box center [1178, 416] width 90 height 22
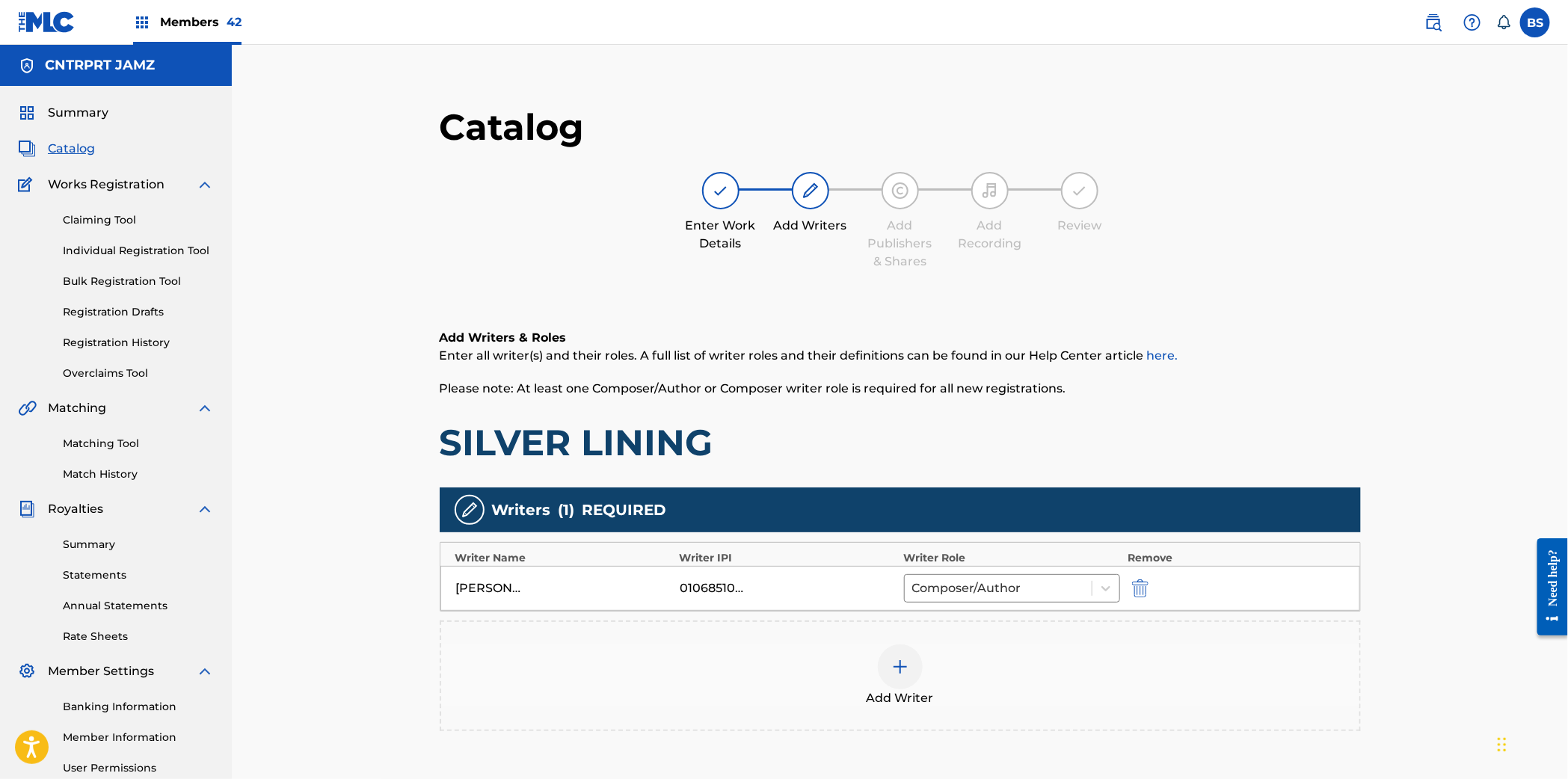
click at [918, 682] on div "Add Writer" at bounding box center [900, 676] width 918 height 63
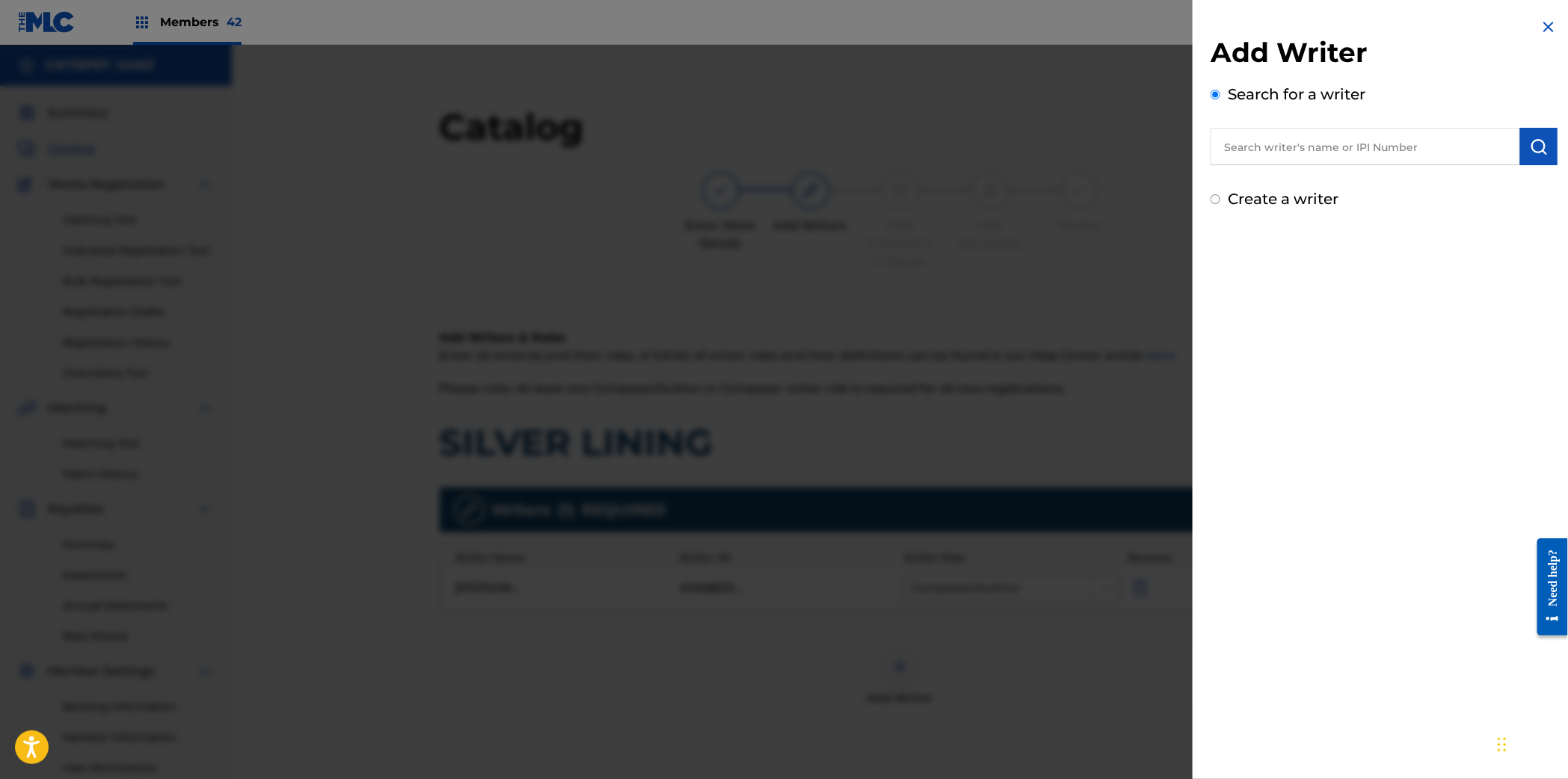
click at [1316, 143] on input "text" at bounding box center [1365, 146] width 309 height 37
paste input "01015418598"
type input "01015418598"
drag, startPoint x: 1534, startPoint y: 152, endPoint x: 1290, endPoint y: 283, distance: 276.9
click at [1535, 152] on img "submit" at bounding box center [1538, 146] width 18 height 18
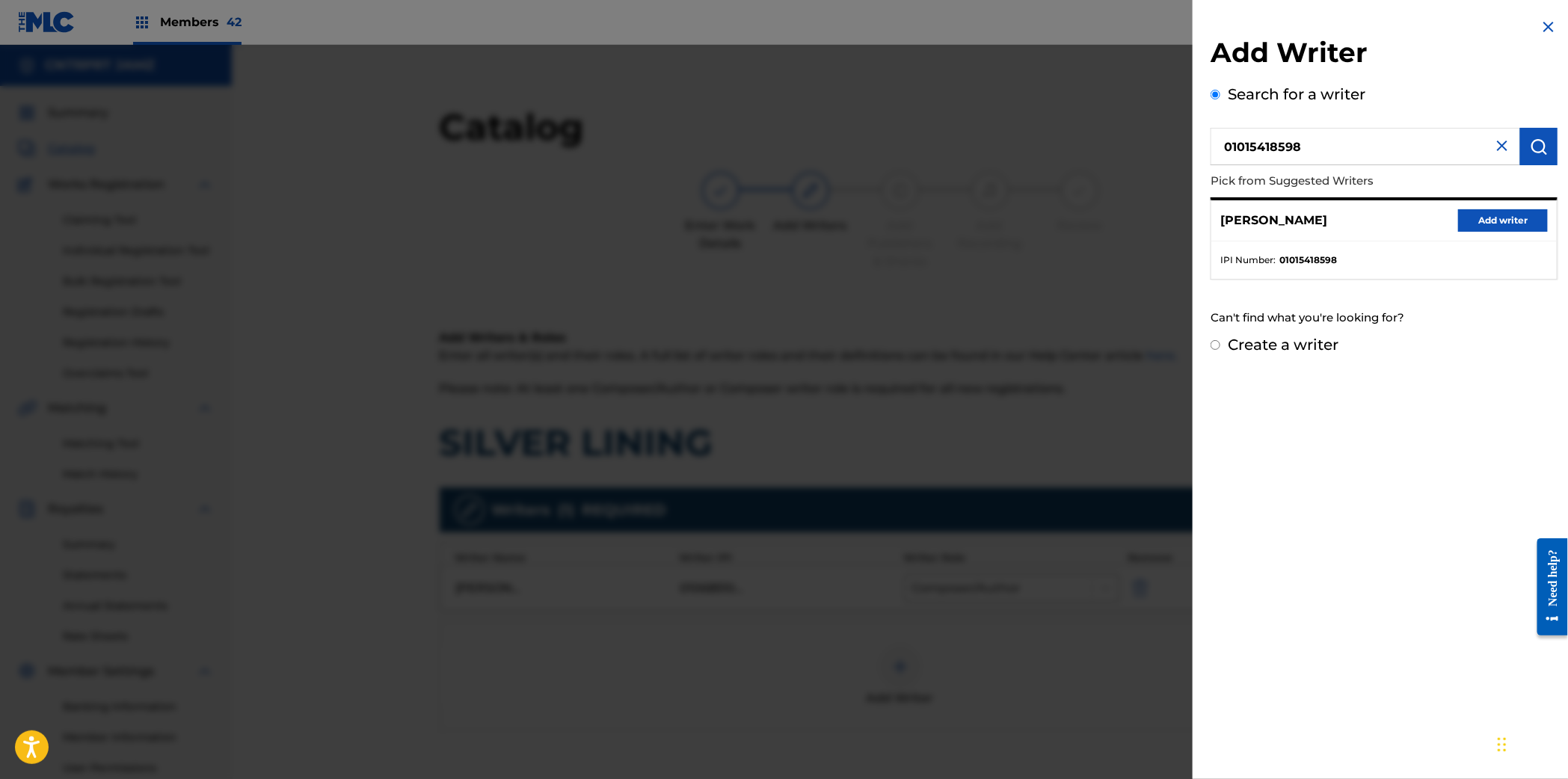
click at [1491, 223] on button "Add writer" at bounding box center [1502, 220] width 90 height 22
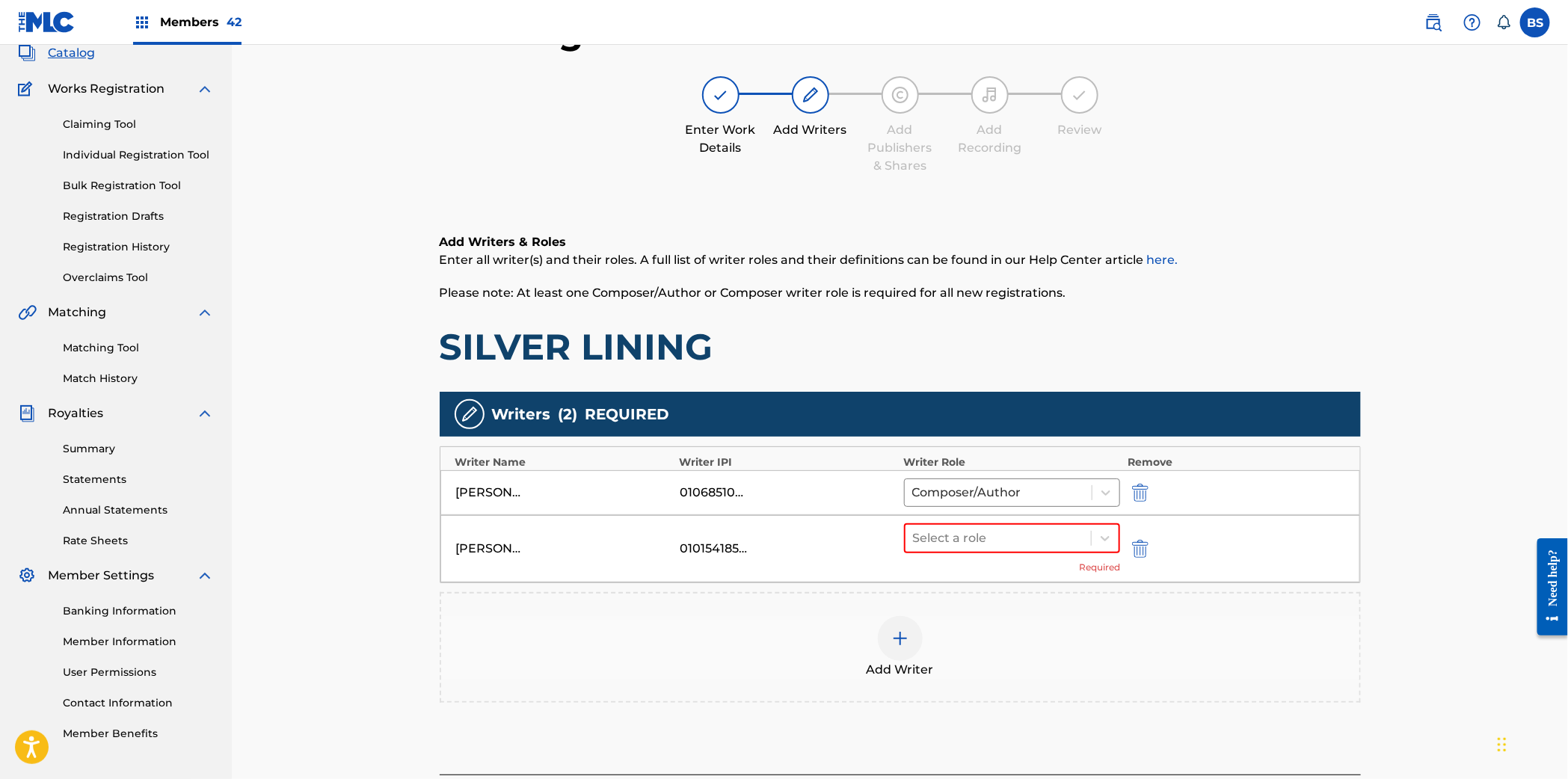
scroll to position [113, 0]
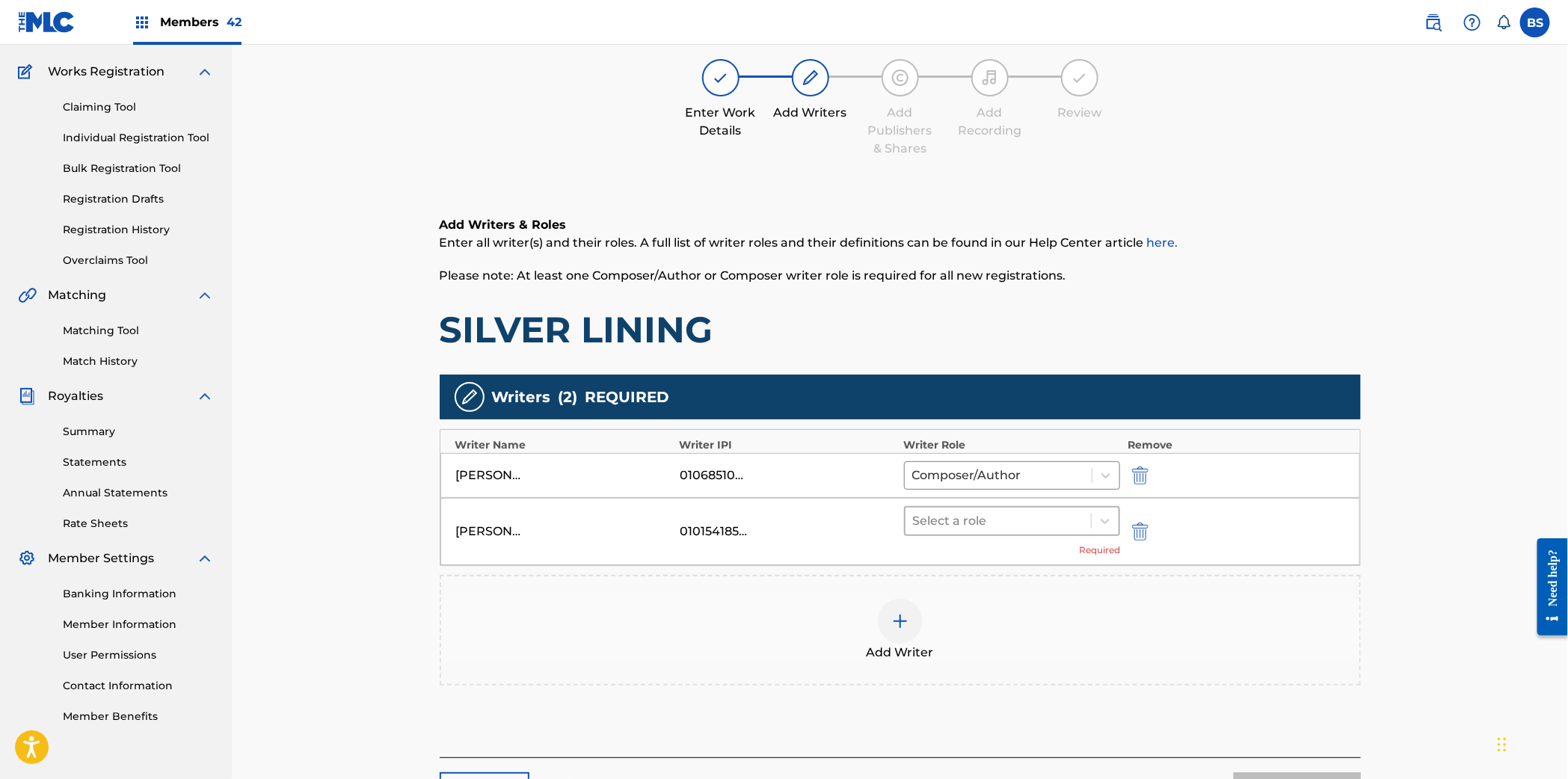
click at [967, 522] on div at bounding box center [998, 521] width 171 height 21
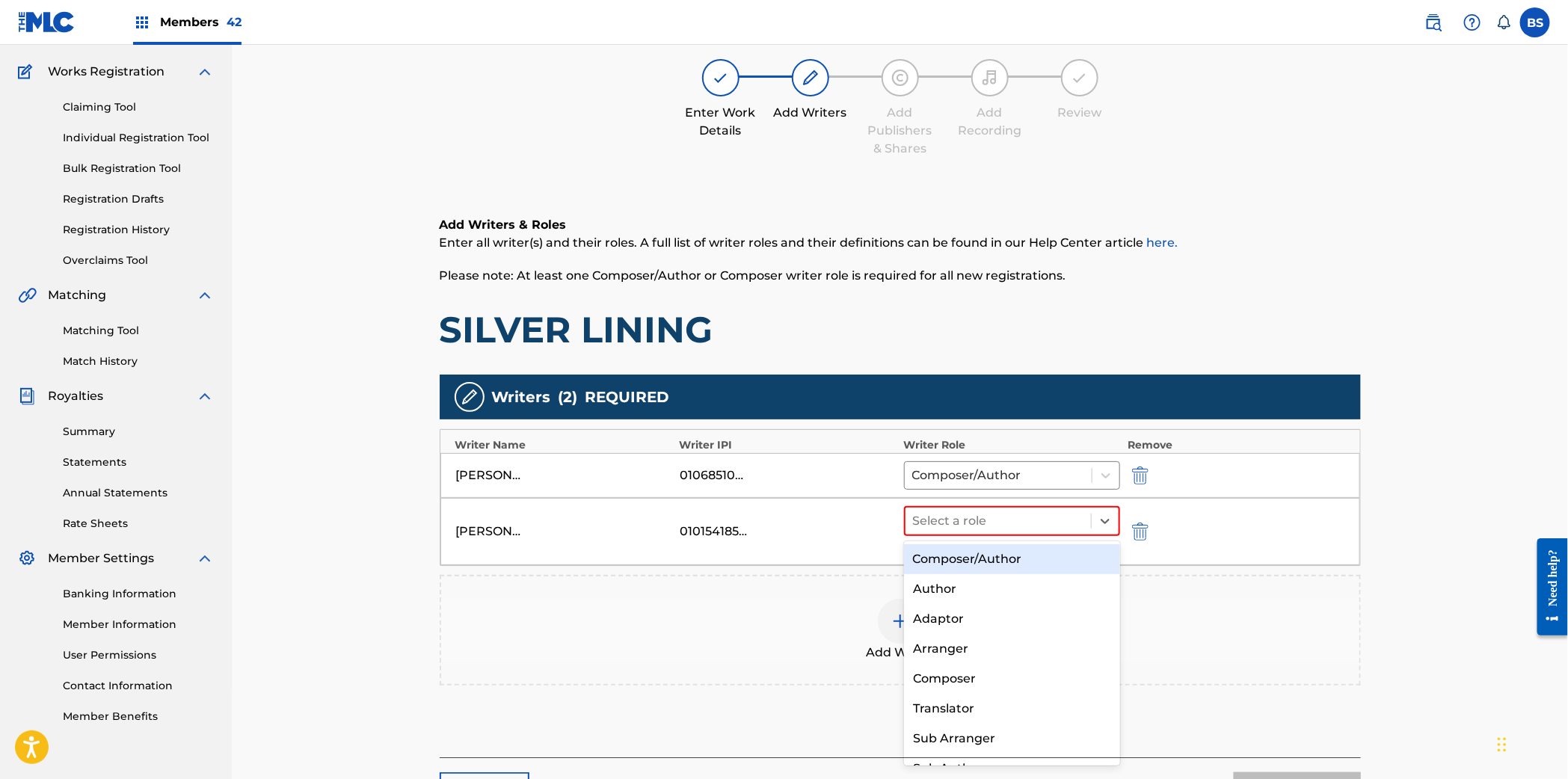
click at [956, 564] on div "Composer/Author" at bounding box center [1012, 559] width 216 height 30
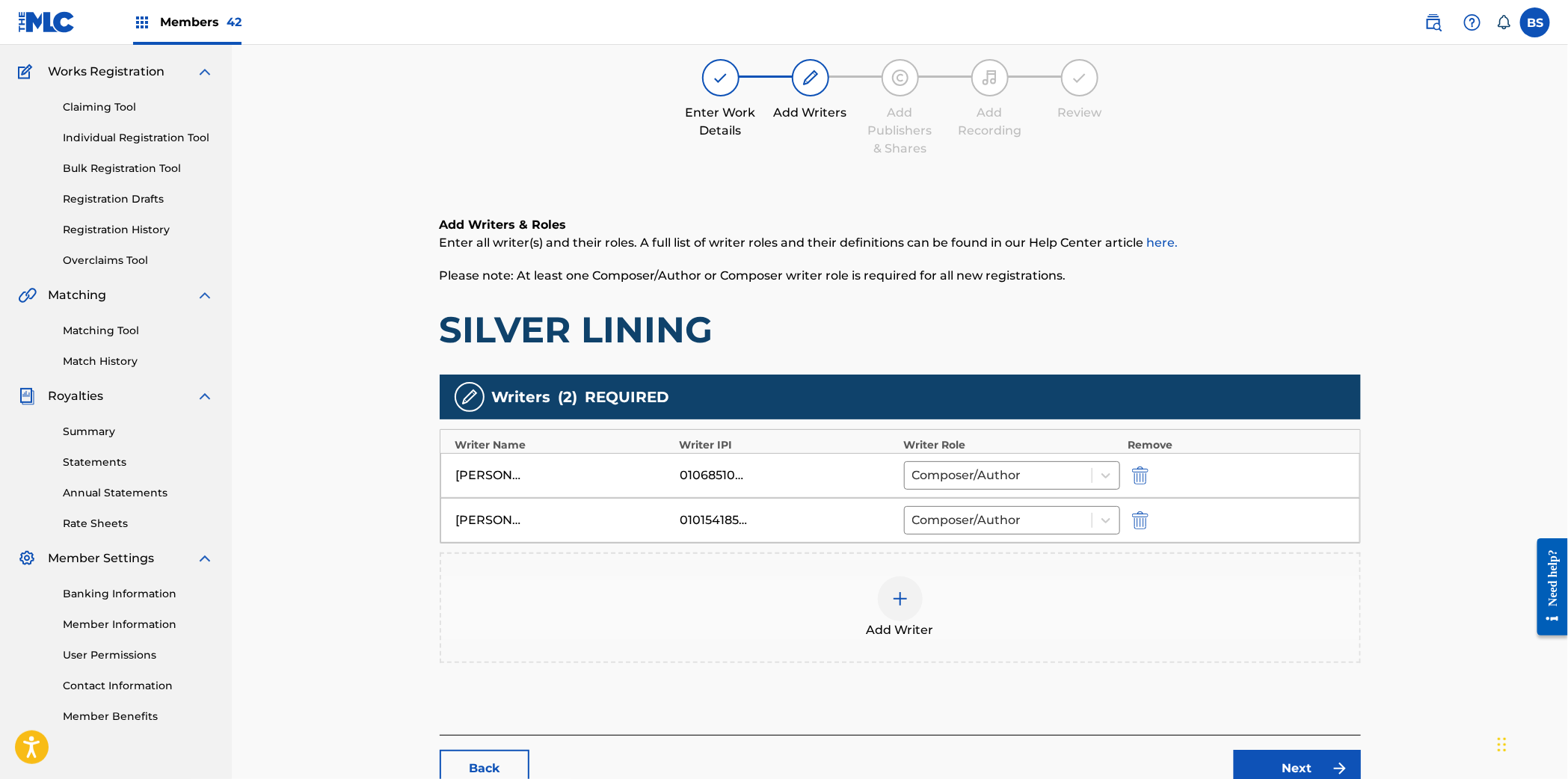
click at [895, 607] on img at bounding box center [900, 598] width 18 height 18
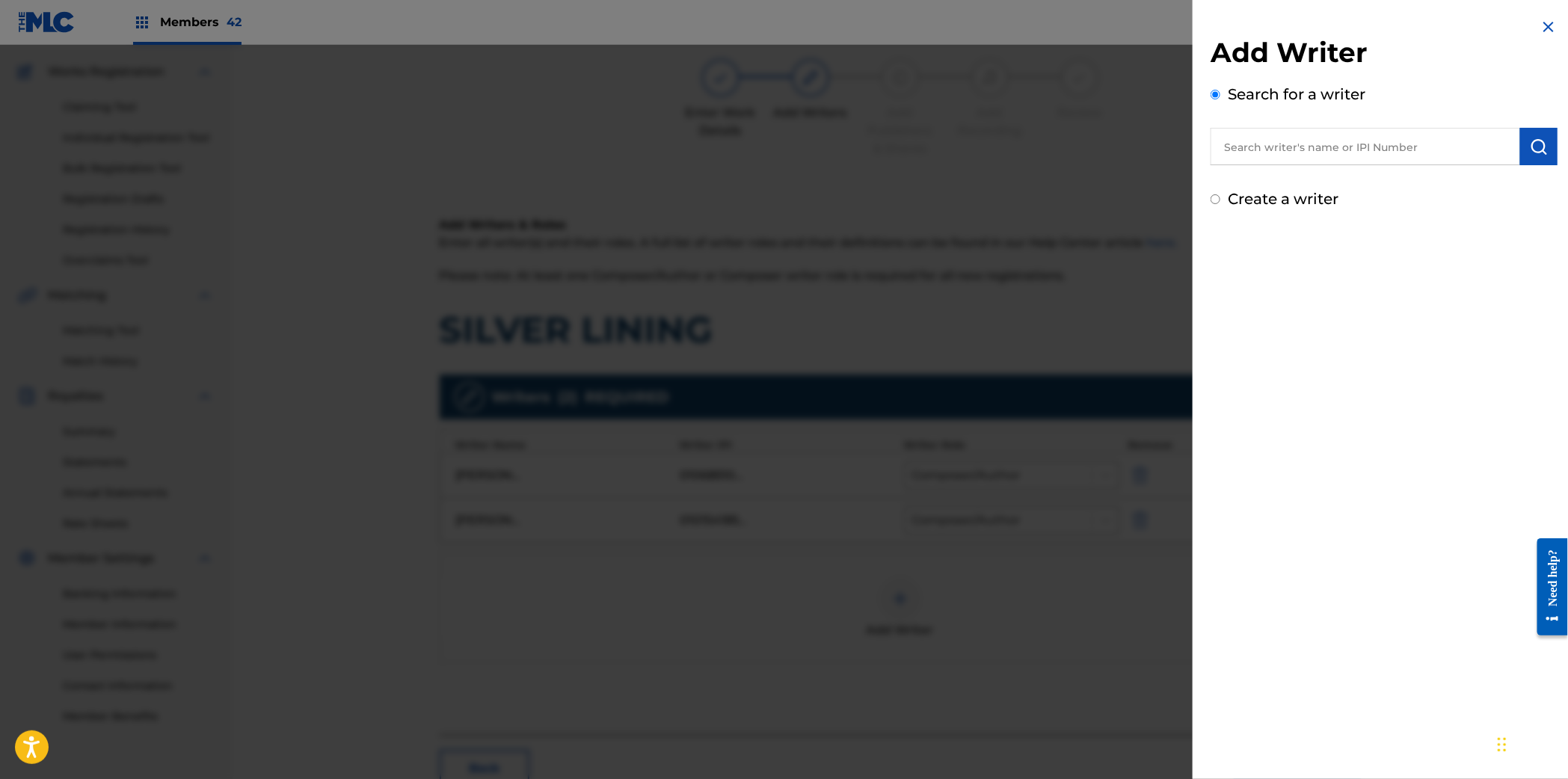
click at [1307, 138] on input "text" at bounding box center [1365, 146] width 309 height 37
type input "austin dean pool"
click at [1303, 185] on strong "pool" at bounding box center [1314, 181] width 27 height 14
click at [1537, 150] on img "submit" at bounding box center [1538, 146] width 18 height 18
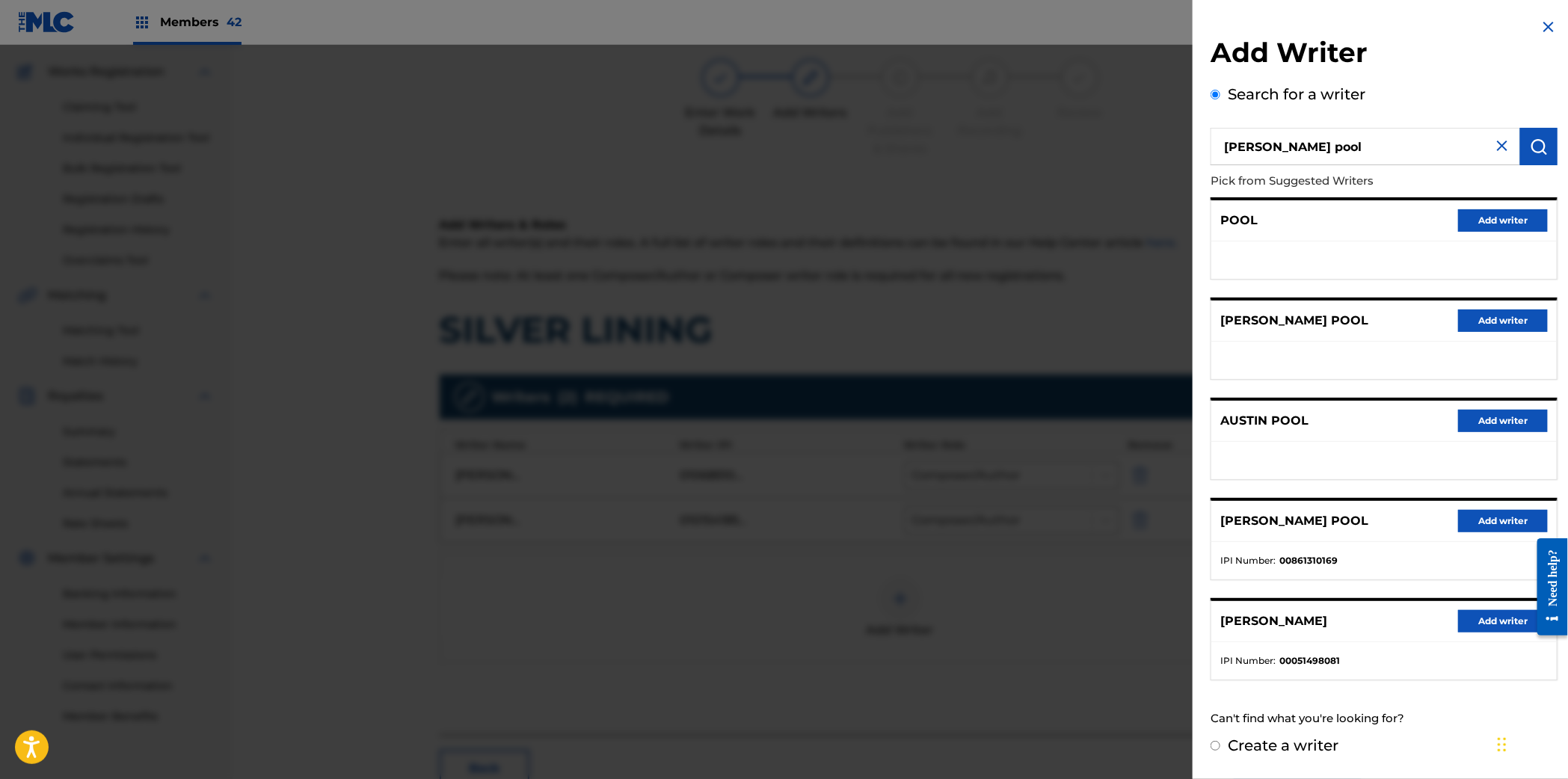
drag, startPoint x: 1478, startPoint y: 519, endPoint x: 1377, endPoint y: 546, distance: 104.5
click at [1477, 520] on button "Add writer" at bounding box center [1502, 521] width 90 height 22
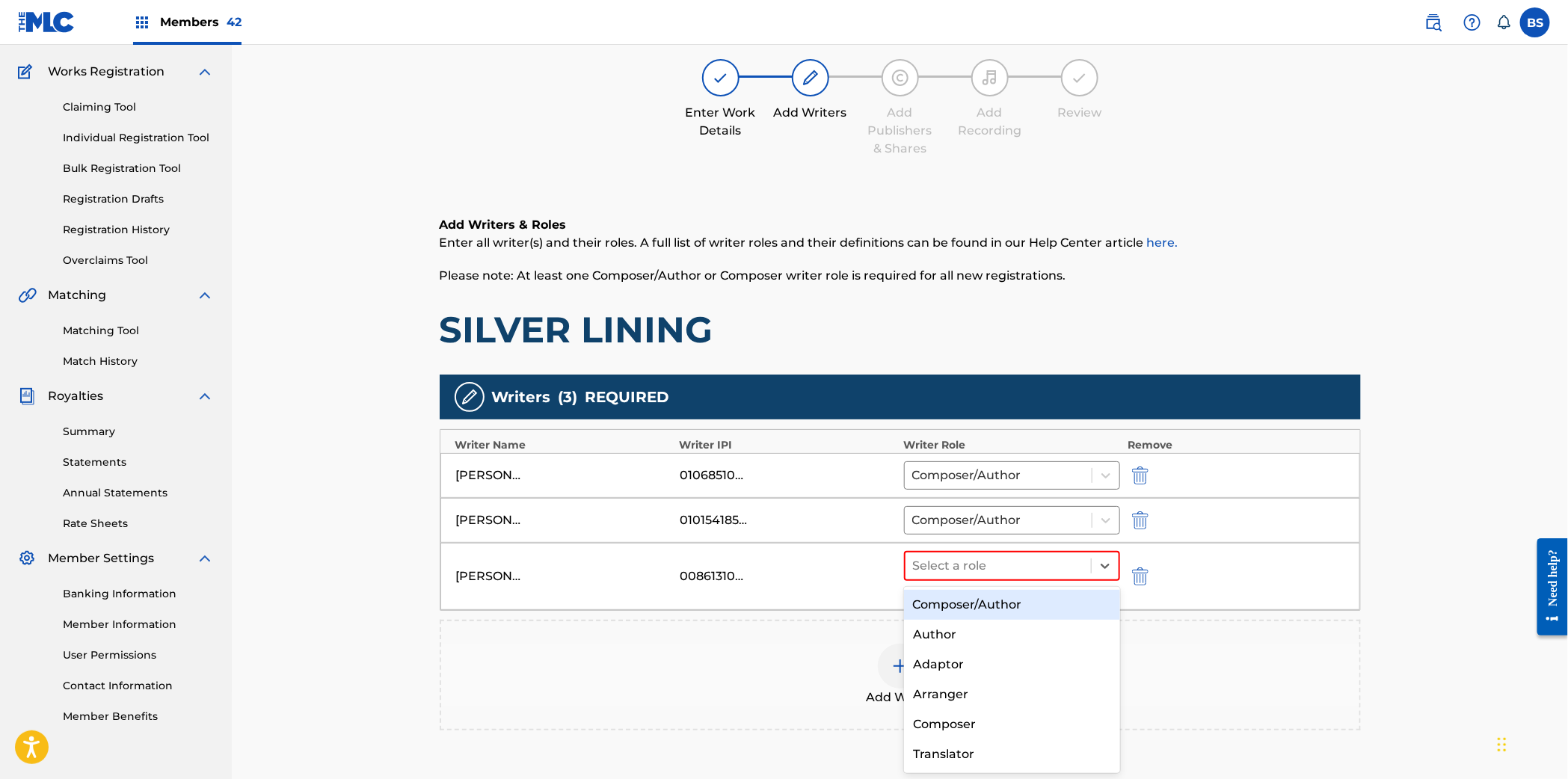
drag, startPoint x: 947, startPoint y: 569, endPoint x: 969, endPoint y: 597, distance: 35.6
click at [946, 569] on div at bounding box center [998, 566] width 171 height 21
drag, startPoint x: 966, startPoint y: 602, endPoint x: 963, endPoint y: 593, distance: 9.5
click at [966, 603] on div "Composer/Author" at bounding box center [1012, 605] width 216 height 30
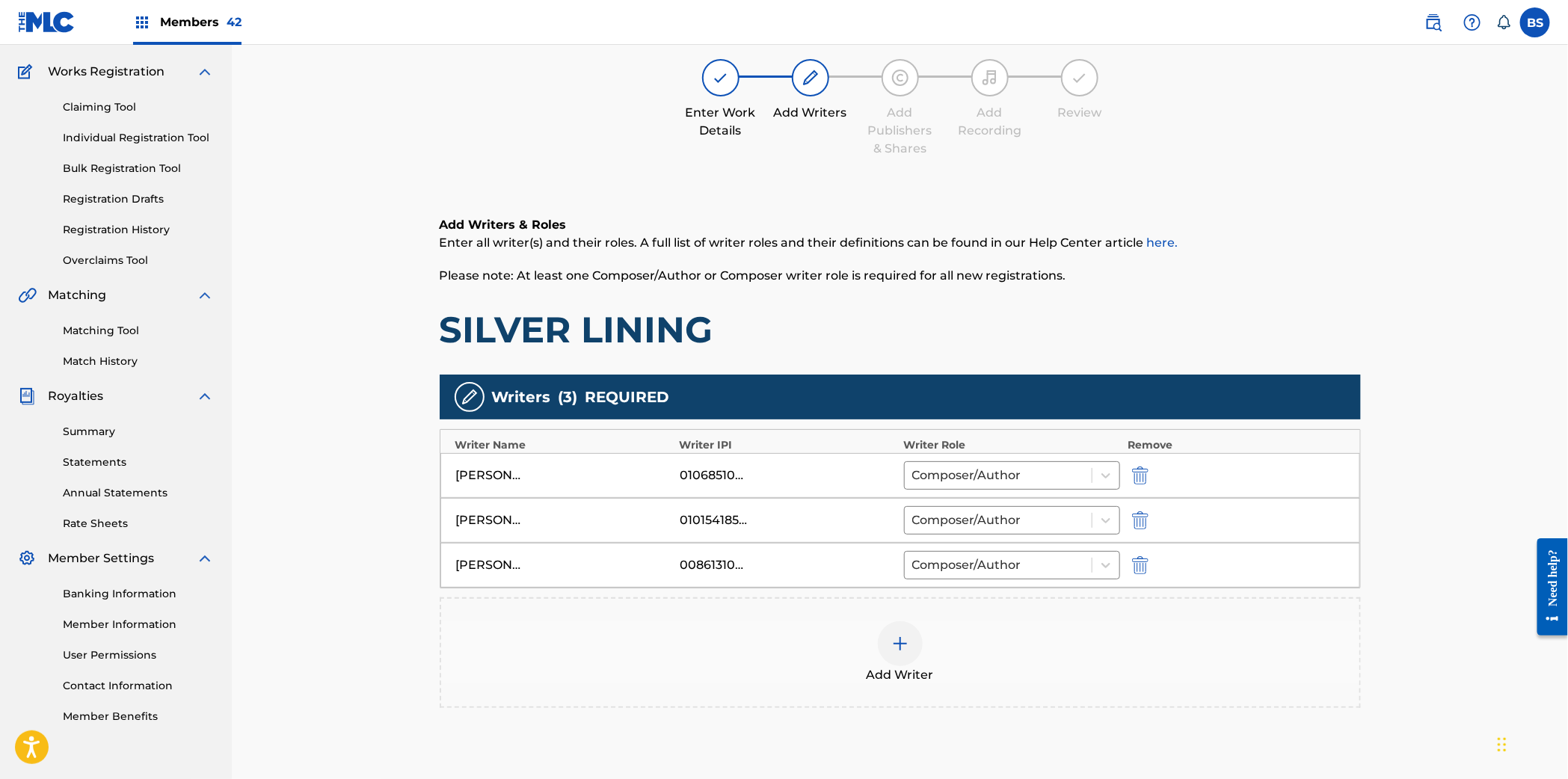
click at [903, 642] on img at bounding box center [900, 643] width 18 height 18
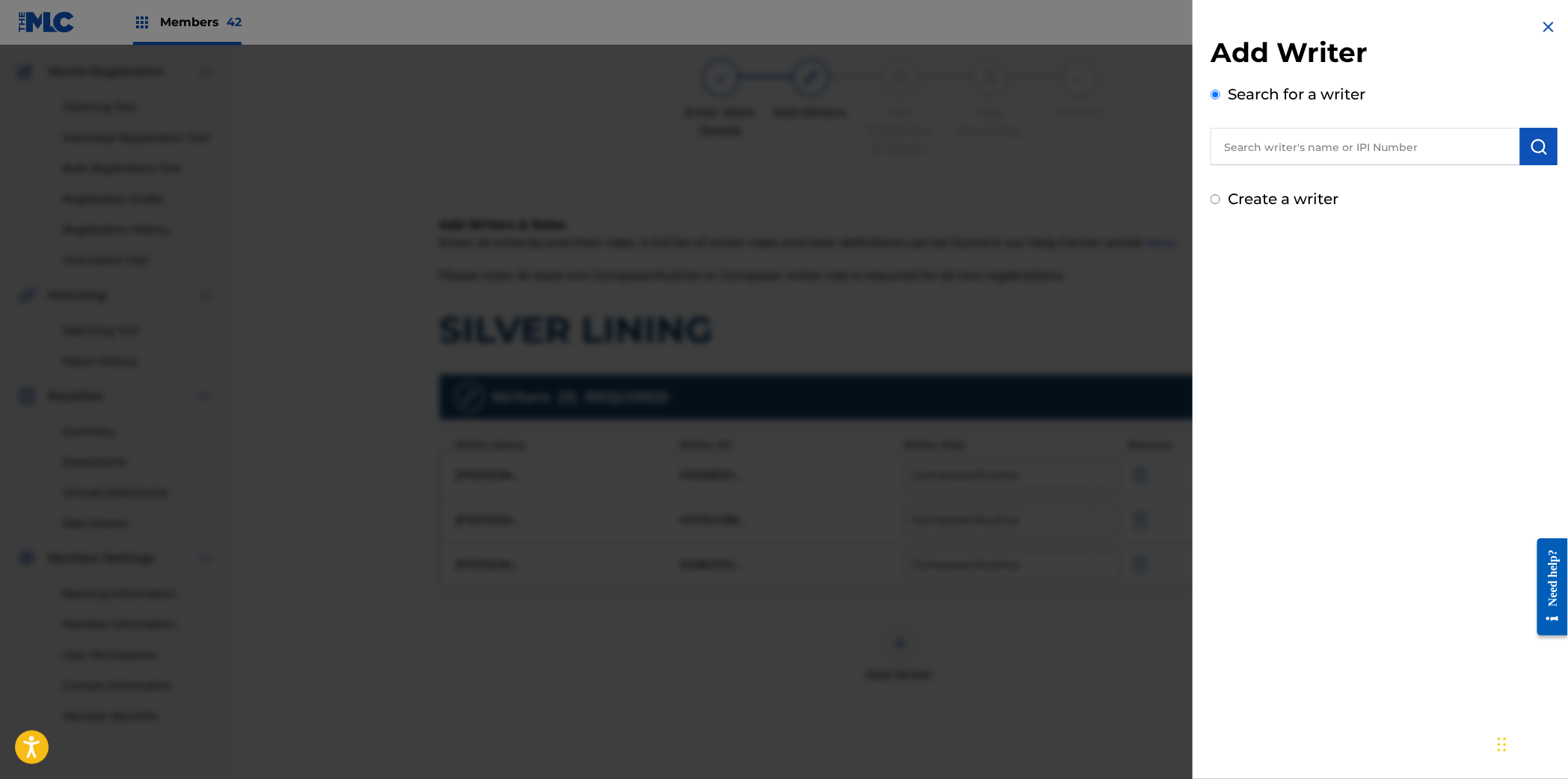
click at [1265, 159] on input "text" at bounding box center [1365, 146] width 309 height 37
type input "Reed Pake"
click at [1534, 144] on img "submit" at bounding box center [1538, 146] width 18 height 18
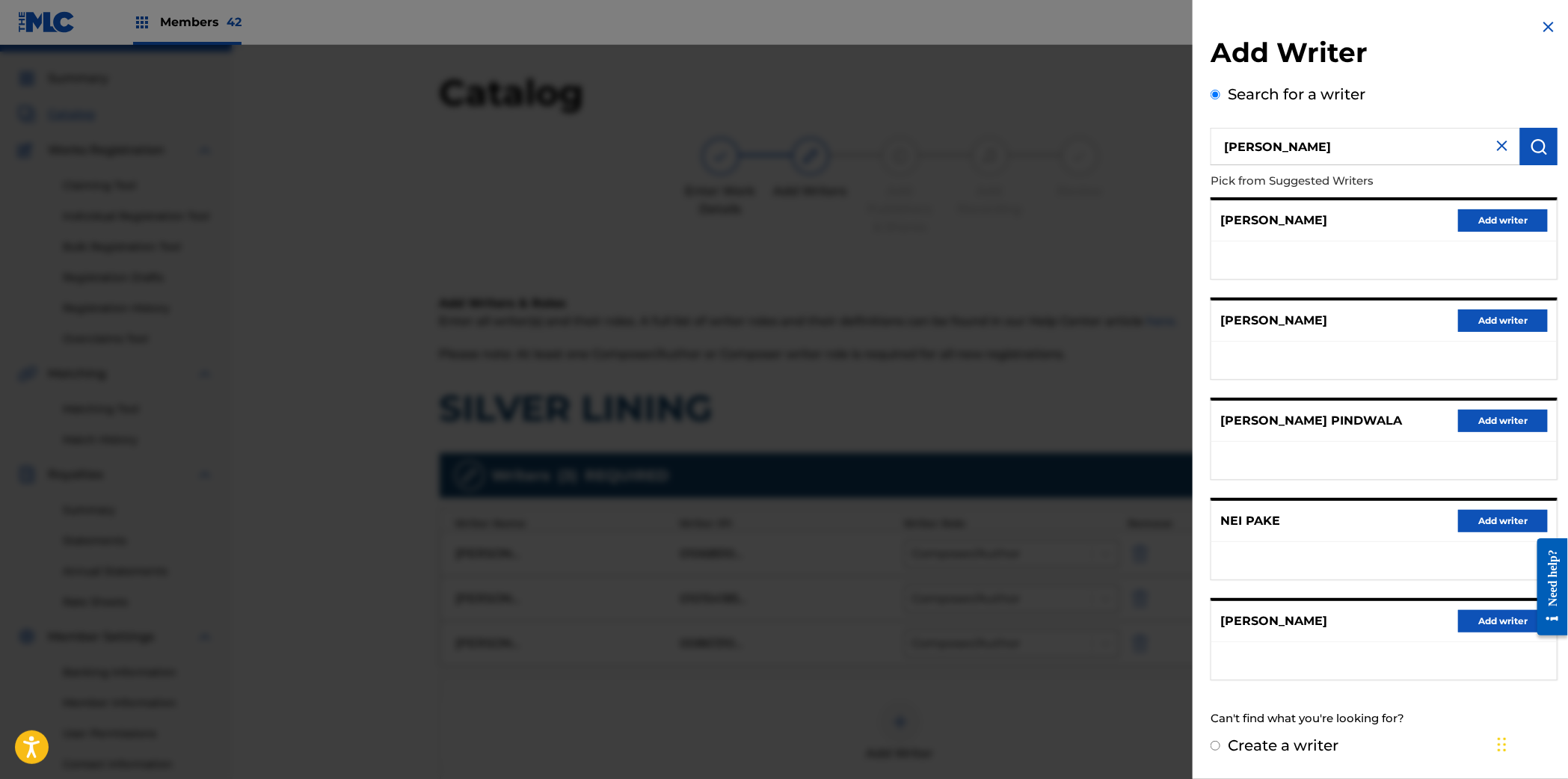
scroll to position [32, 0]
click at [1284, 137] on input "Reed Pake" at bounding box center [1365, 146] width 309 height 37
click at [1361, 182] on strong "magee" at bounding box center [1414, 181] width 107 height 14
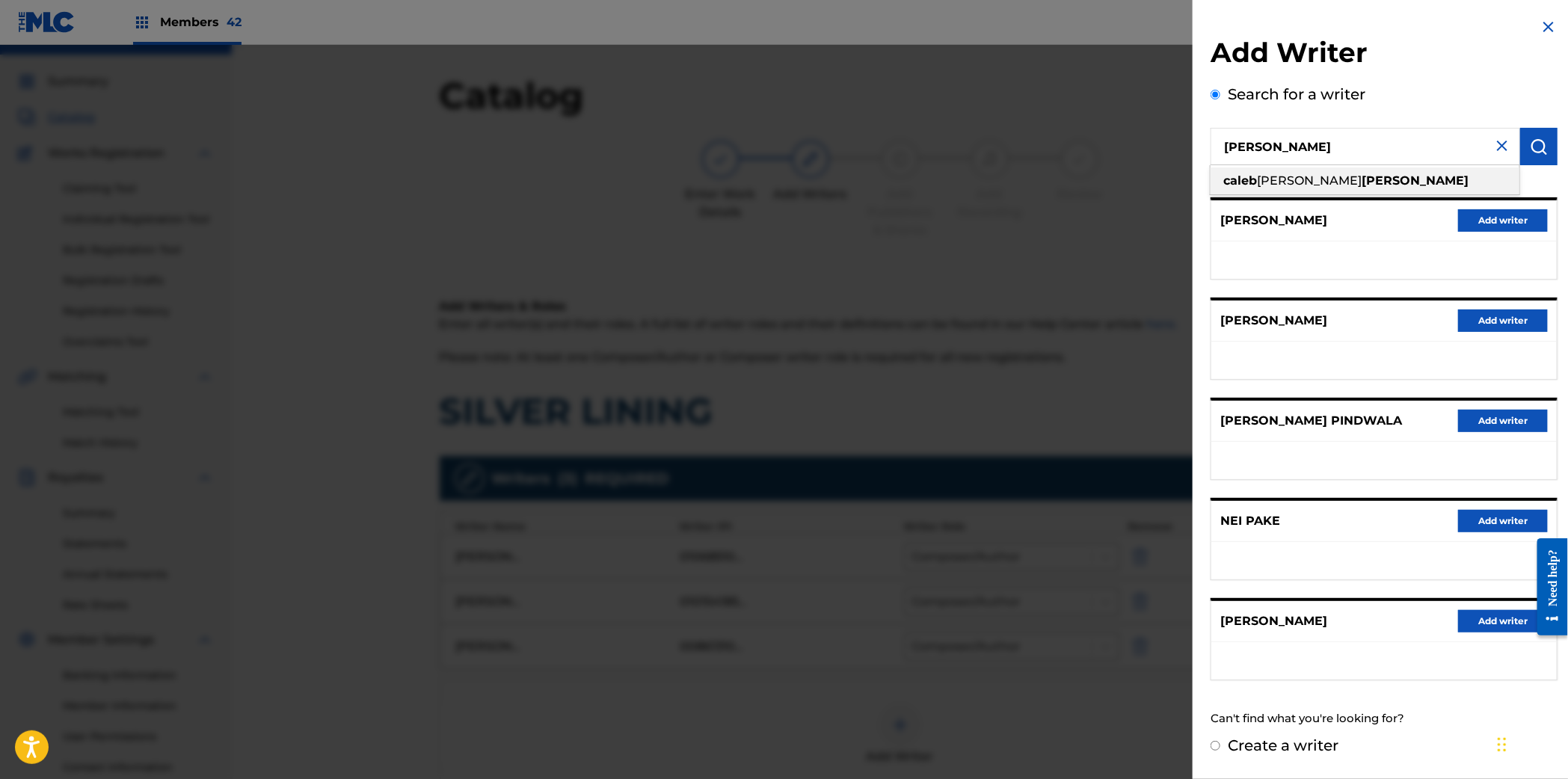
type input "caleb elijah magee"
drag, startPoint x: 1540, startPoint y: 145, endPoint x: 1496, endPoint y: 171, distance: 51.1
click at [1540, 145] on img "submit" at bounding box center [1538, 146] width 18 height 18
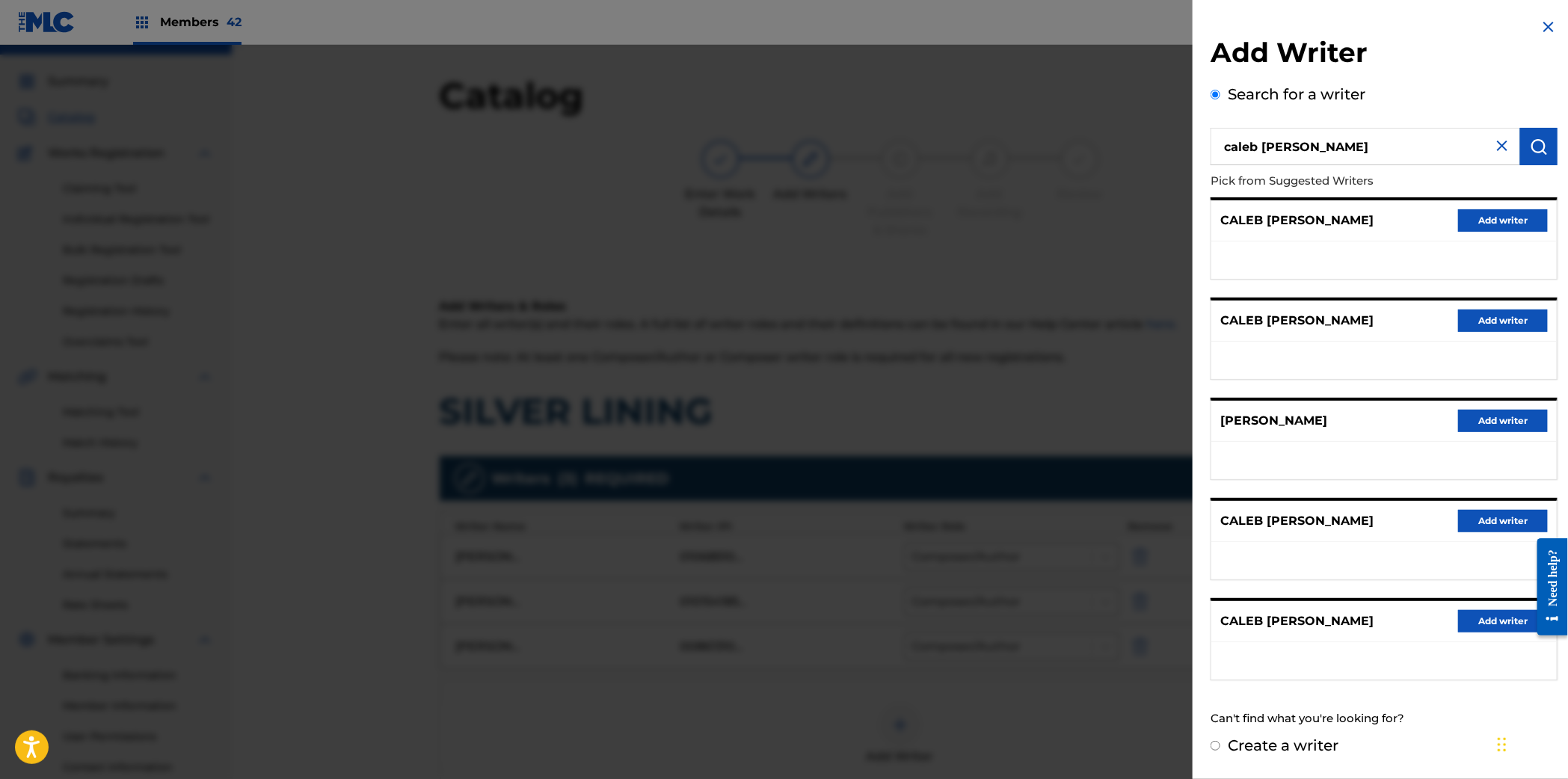
click at [1483, 514] on button "Add writer" at bounding box center [1502, 521] width 90 height 22
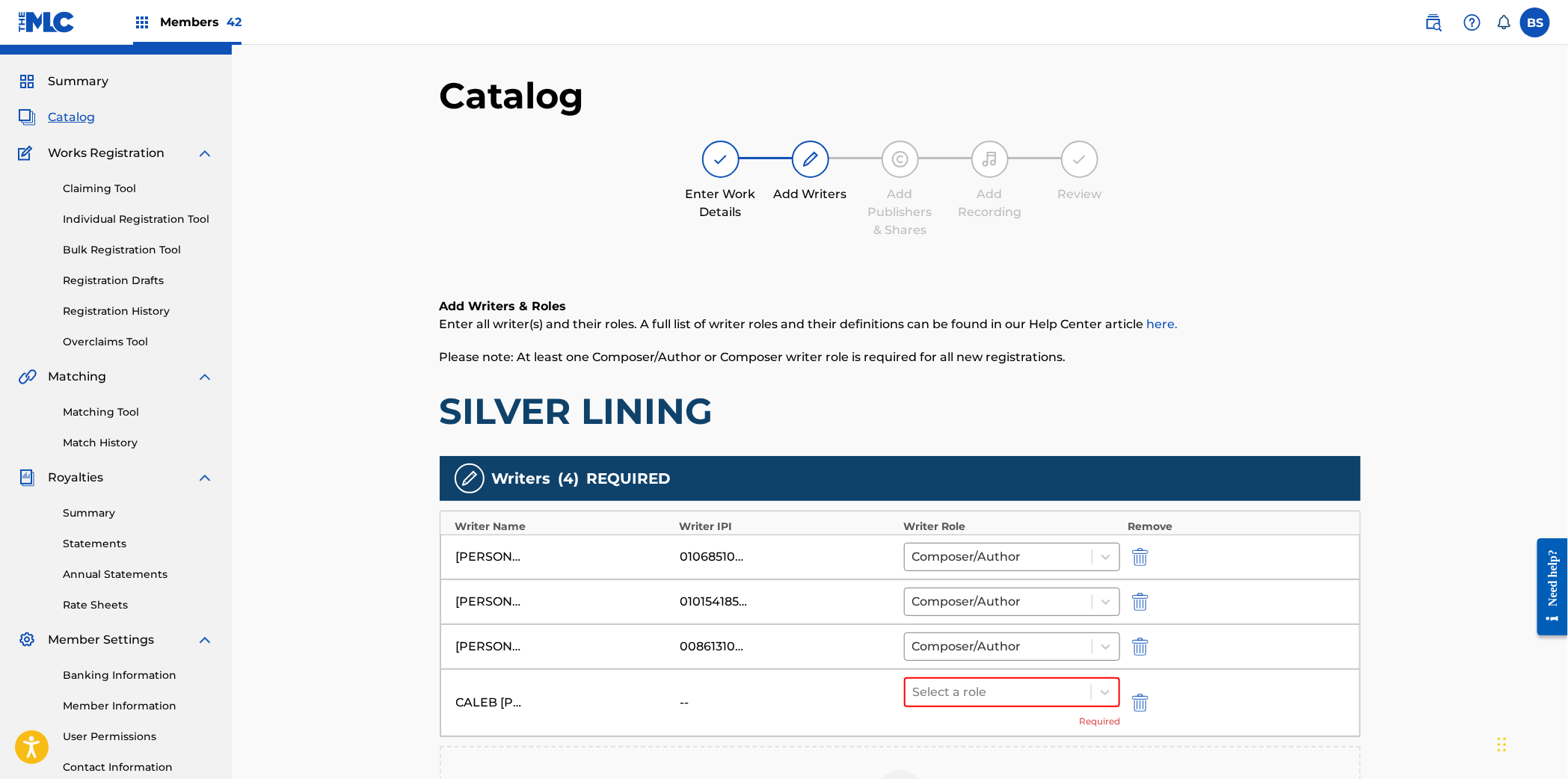
drag, startPoint x: 451, startPoint y: 702, endPoint x: 756, endPoint y: 279, distance: 521.5
click at [591, 702] on div "CALEB ELIJAH MAGEE -- Select a role Required" at bounding box center [900, 702] width 920 height 67
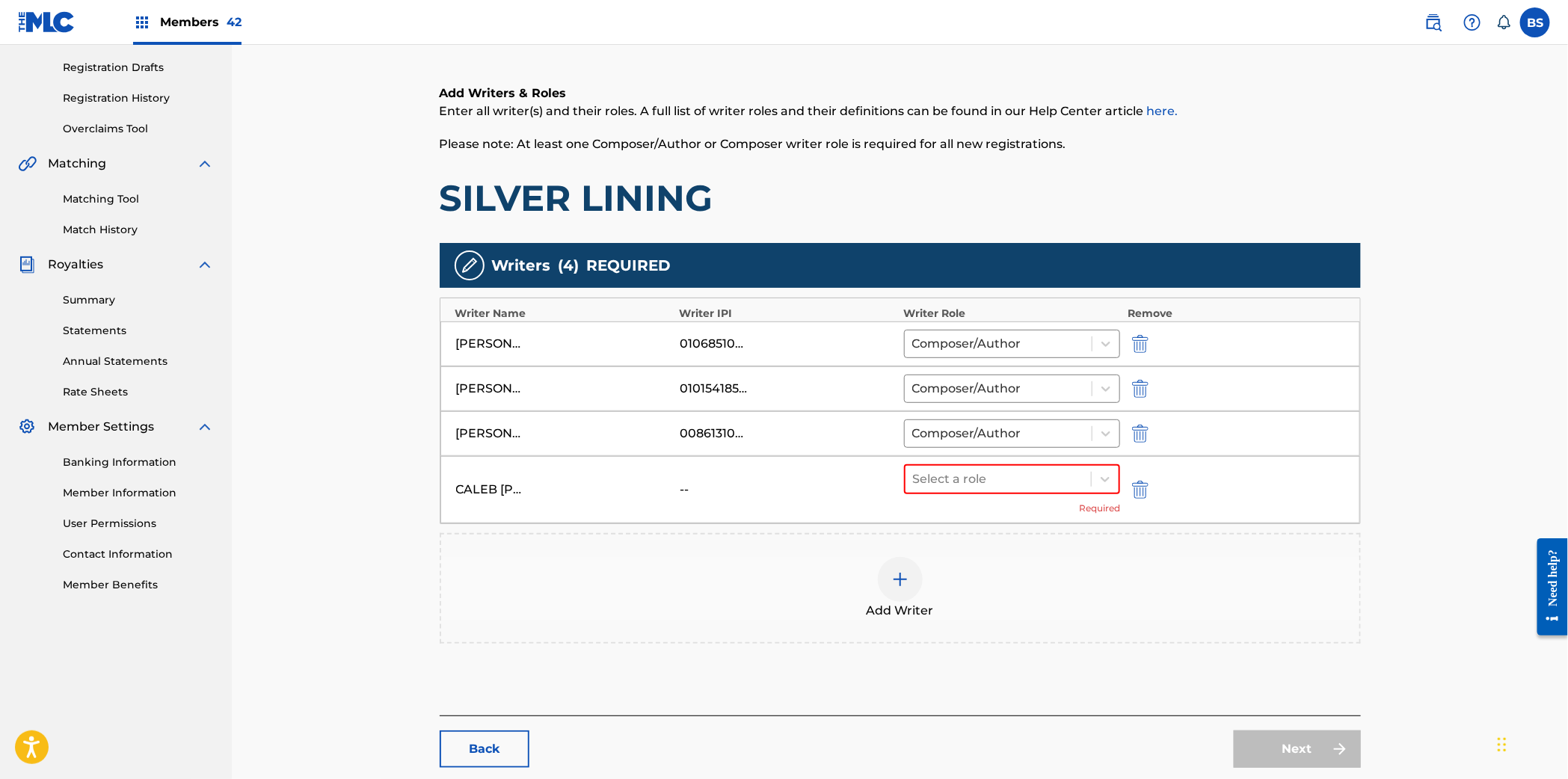
scroll to position [246, 0]
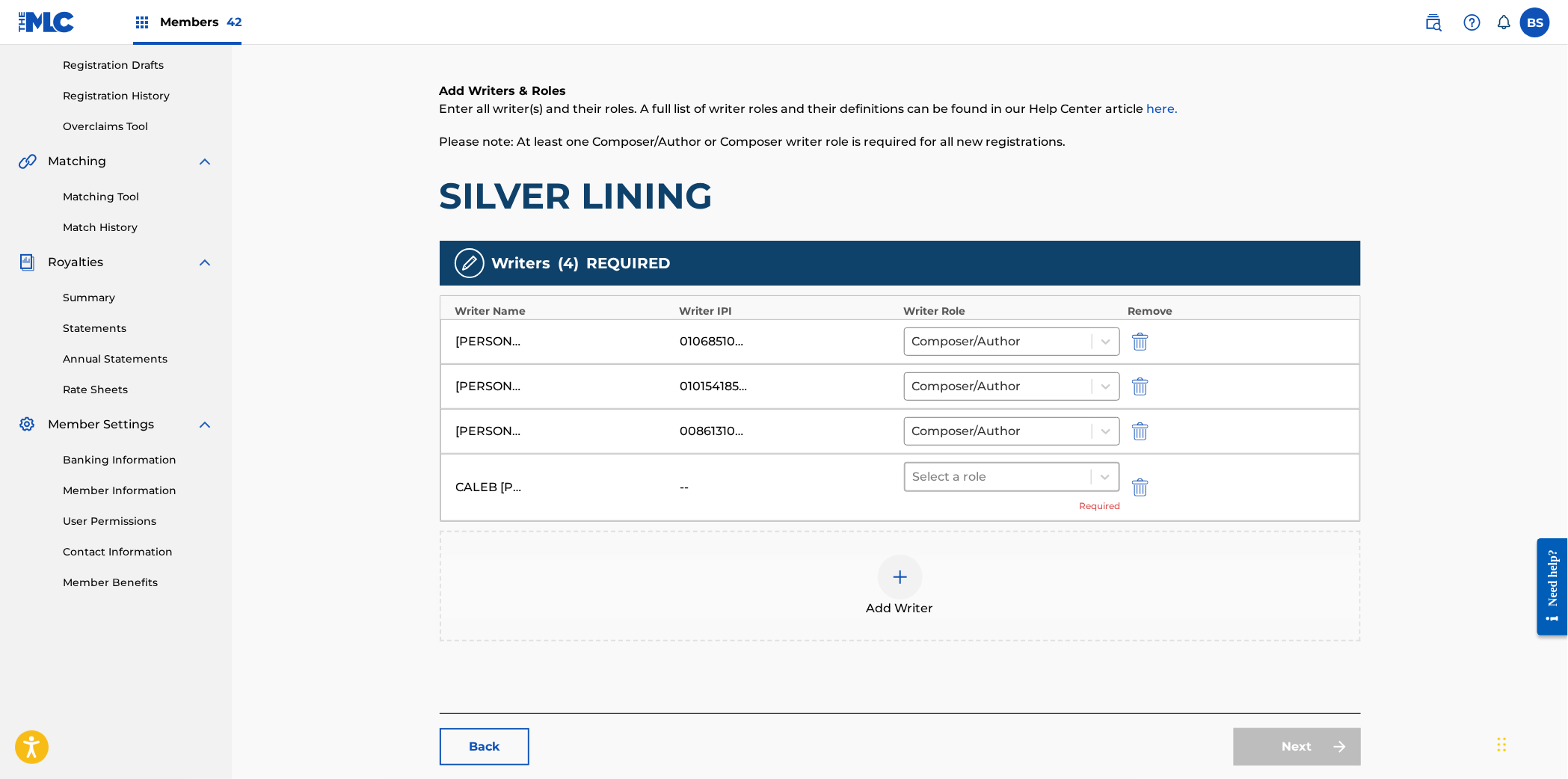
click at [995, 478] on div at bounding box center [998, 477] width 171 height 21
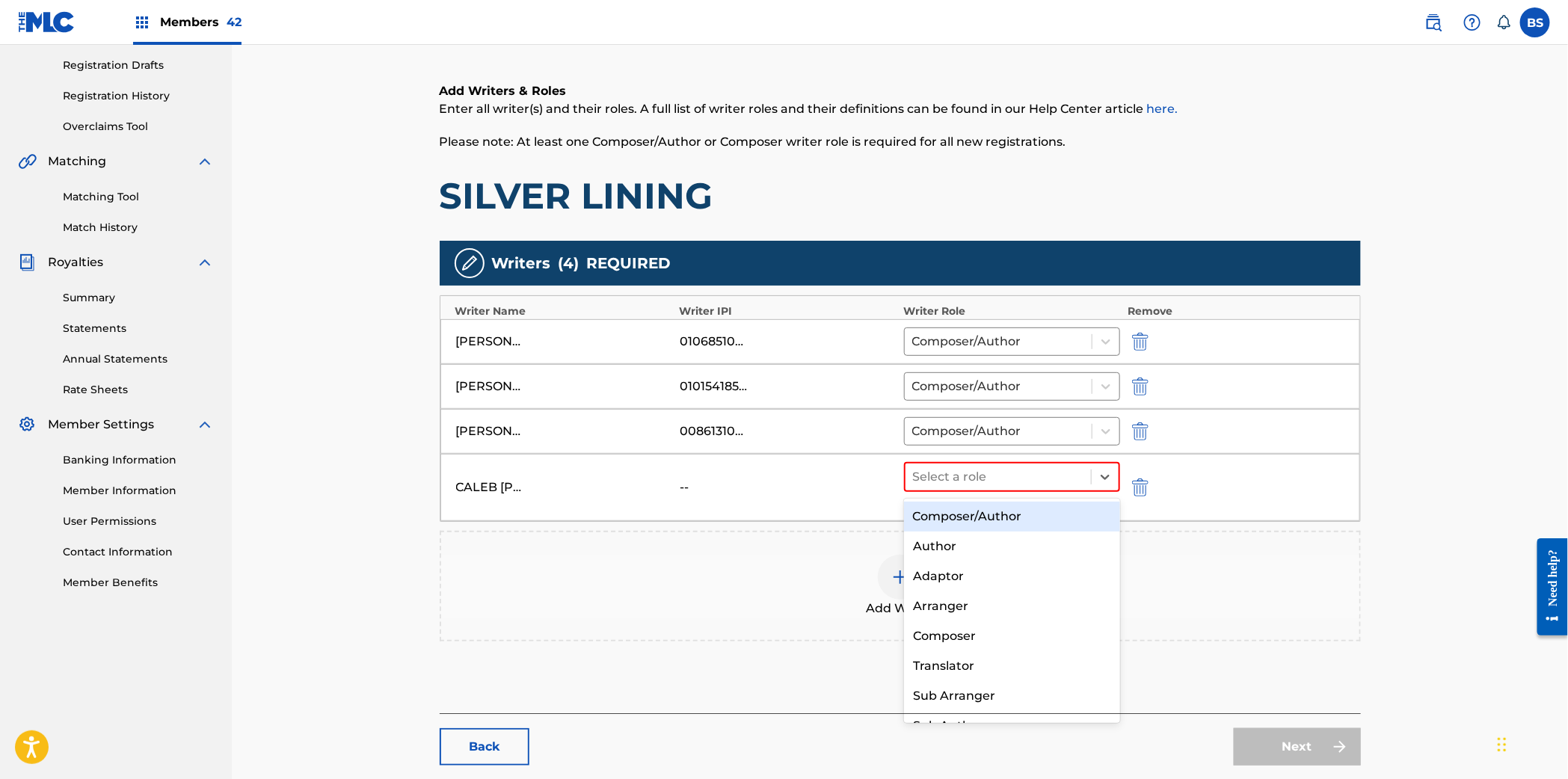
drag, startPoint x: 991, startPoint y: 521, endPoint x: 977, endPoint y: 507, distance: 19.8
click at [992, 519] on div "Composer/Author" at bounding box center [1012, 516] width 216 height 30
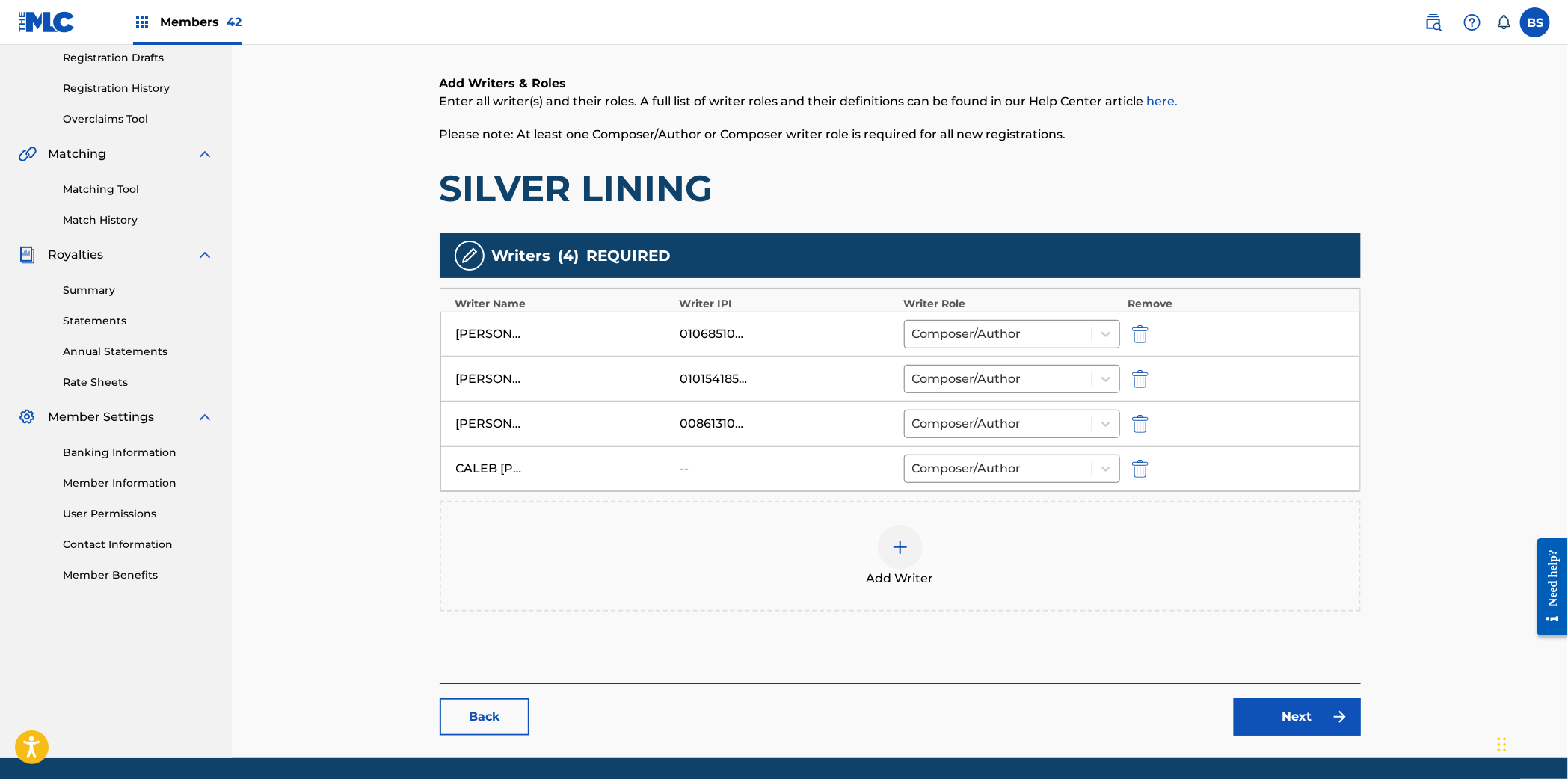
scroll to position [306, 0]
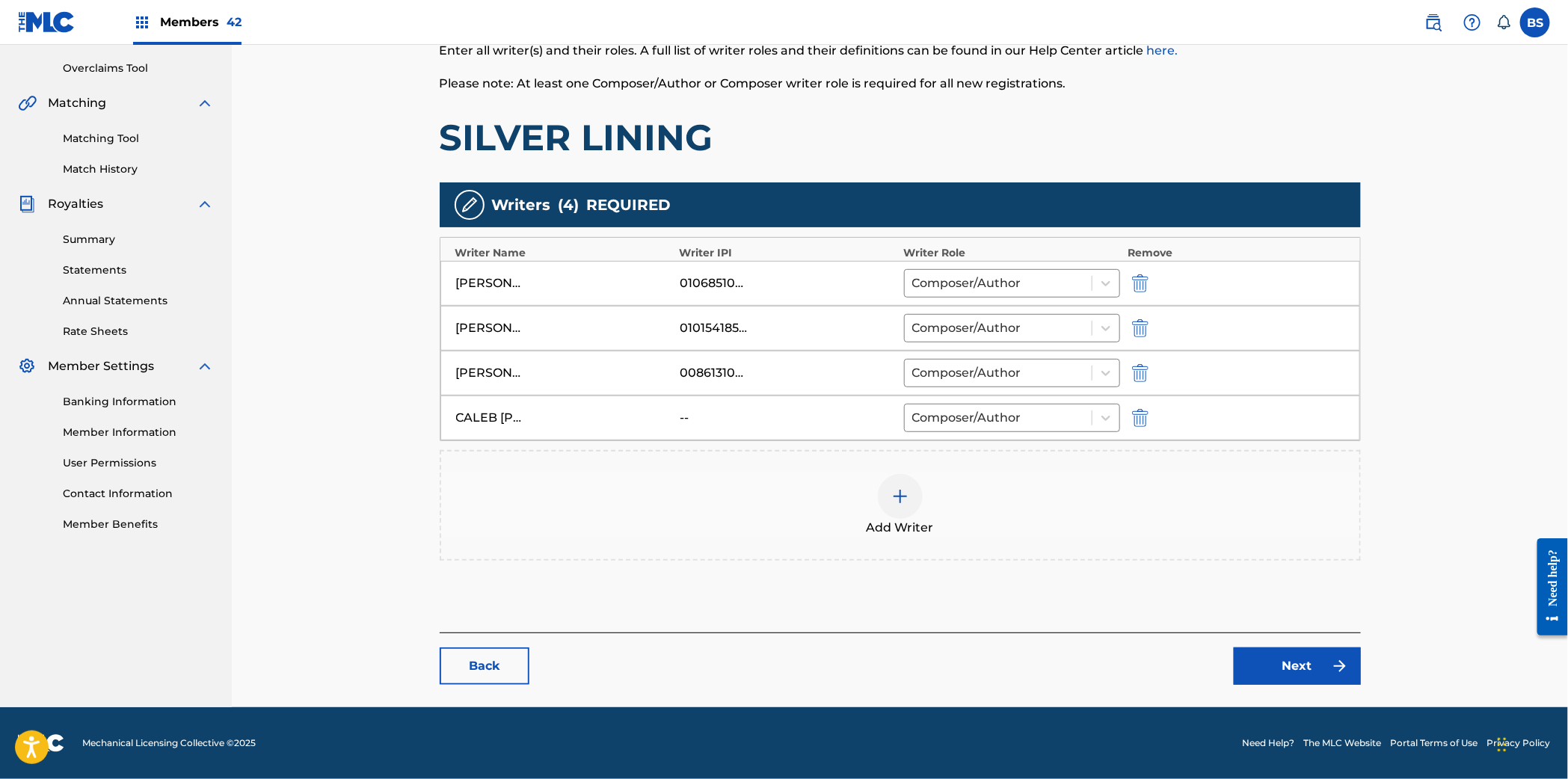
click at [1306, 650] on link "Next" at bounding box center [1296, 665] width 127 height 37
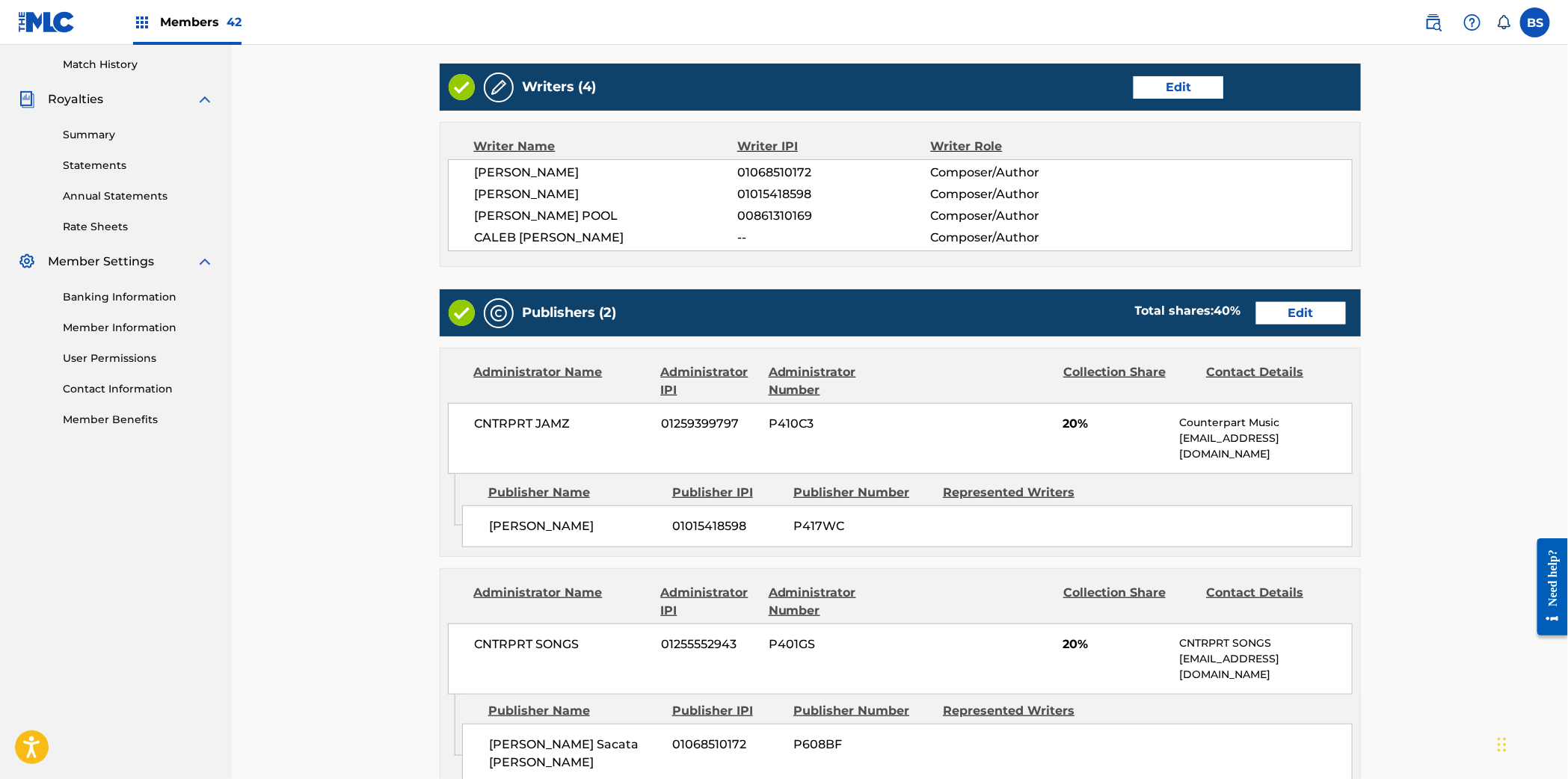
scroll to position [412, 0]
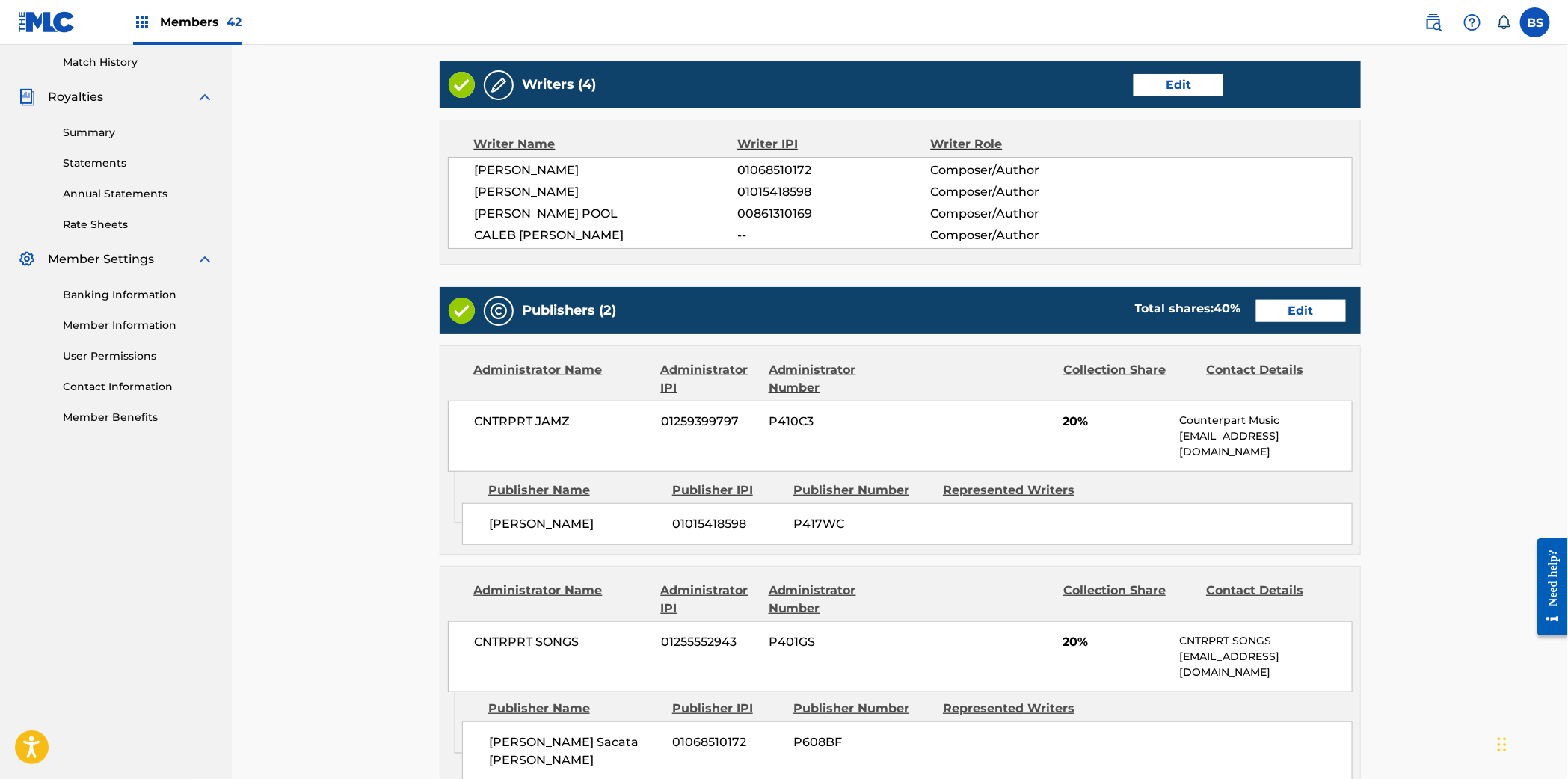
click at [1332, 314] on link "Edit" at bounding box center [1301, 311] width 90 height 22
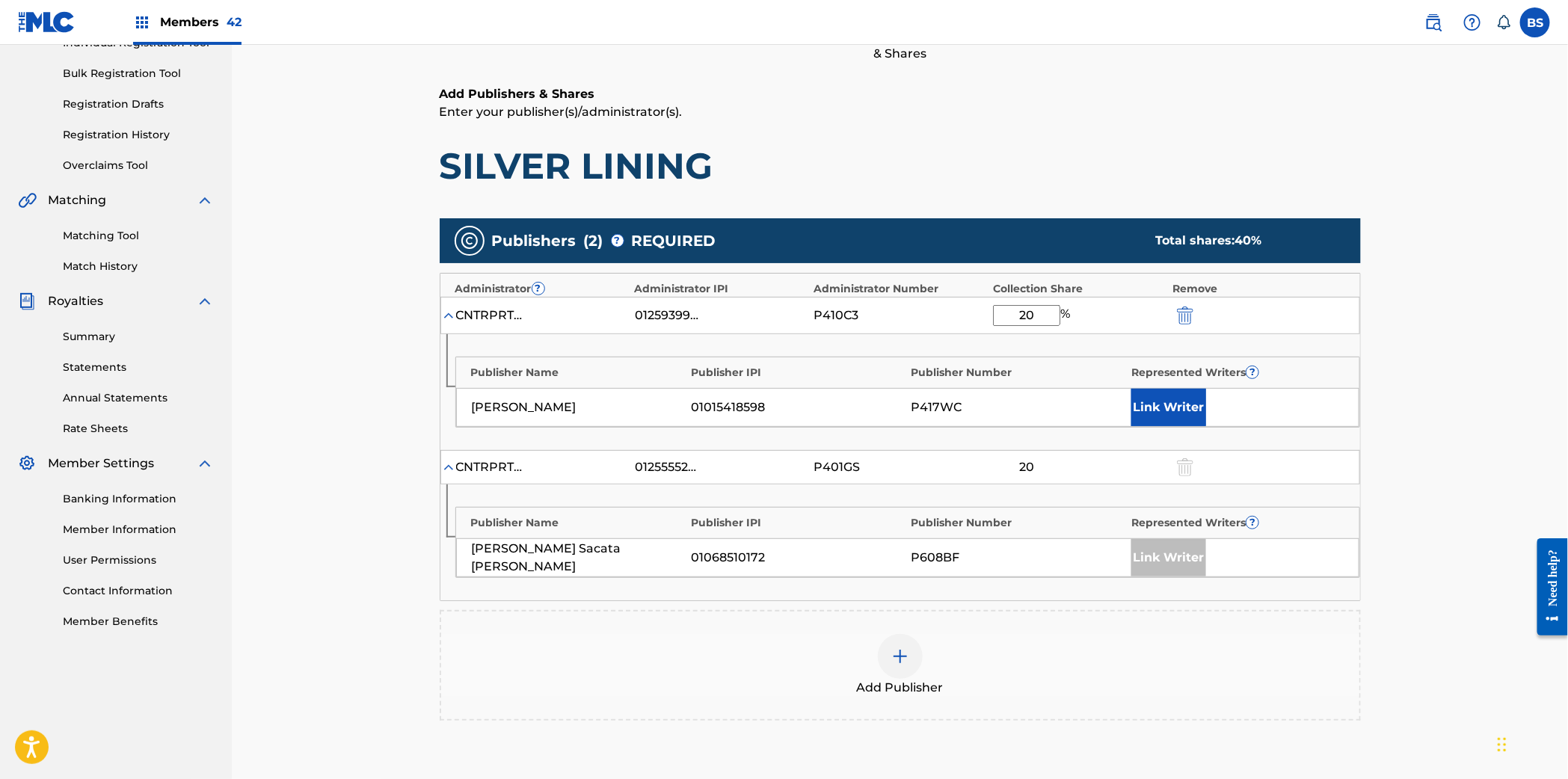
scroll to position [214, 0]
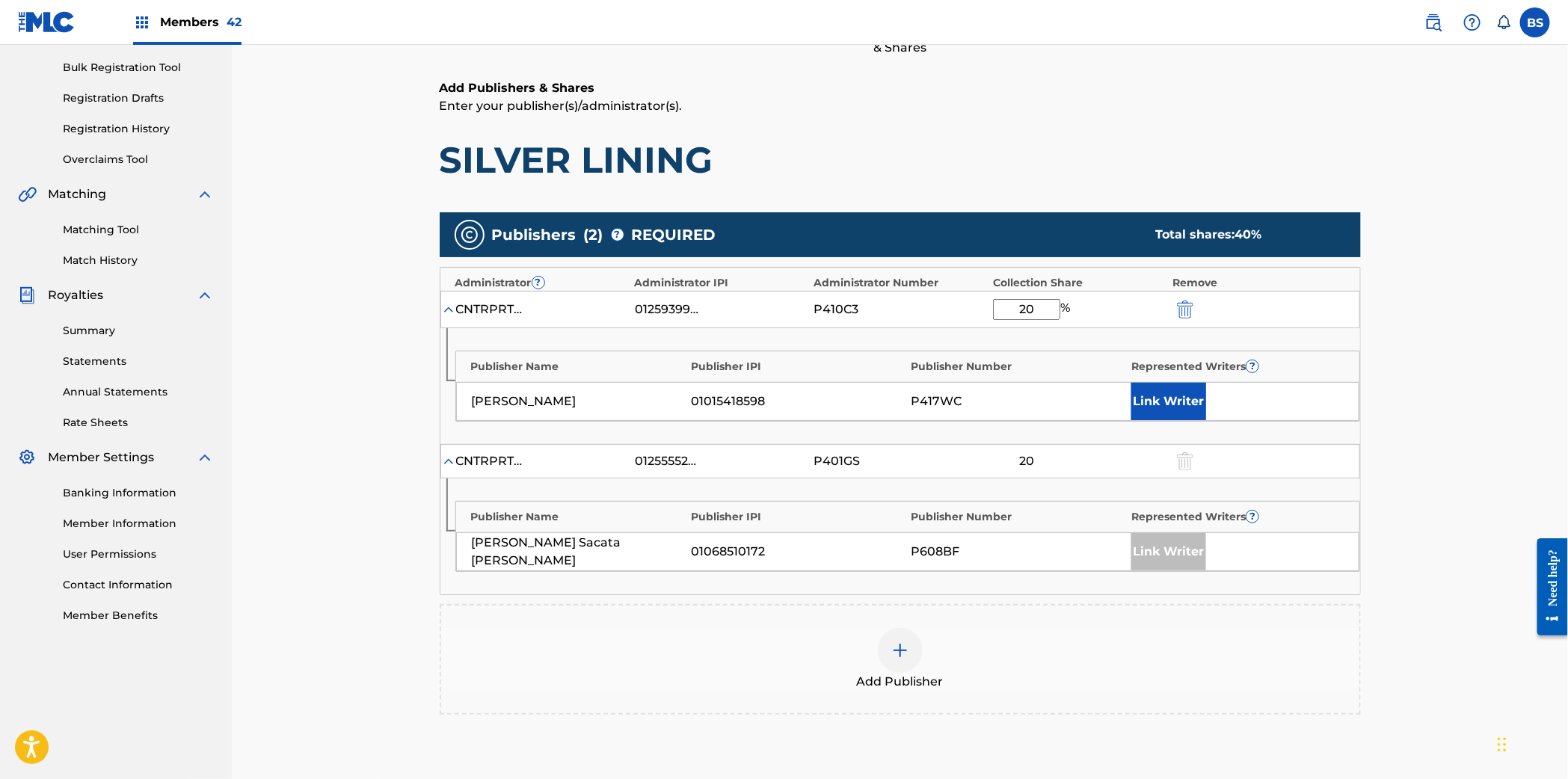
click at [1167, 389] on button "Link Writer" at bounding box center [1168, 401] width 75 height 37
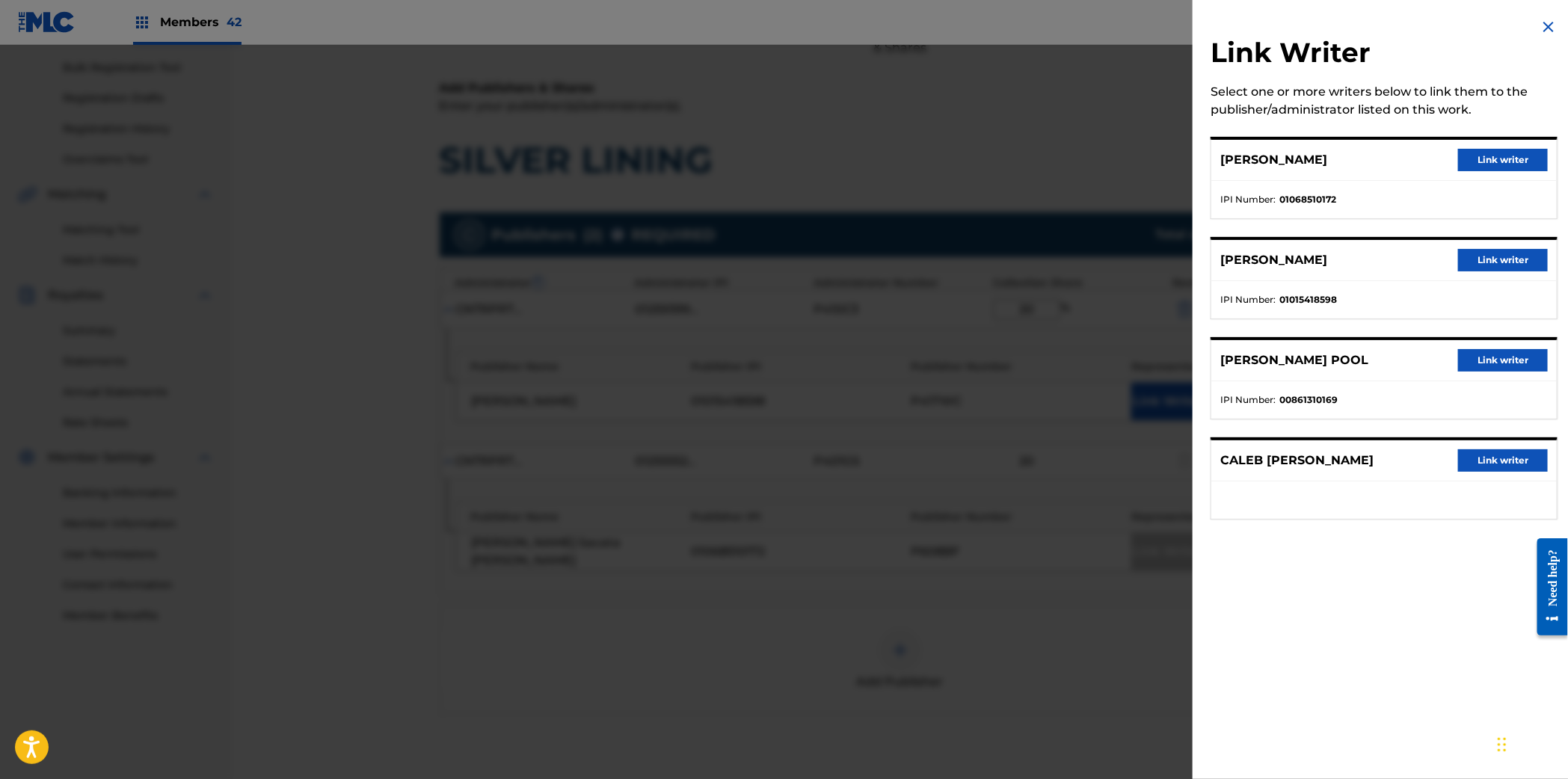
click at [1506, 262] on button "Link writer" at bounding box center [1502, 260] width 90 height 22
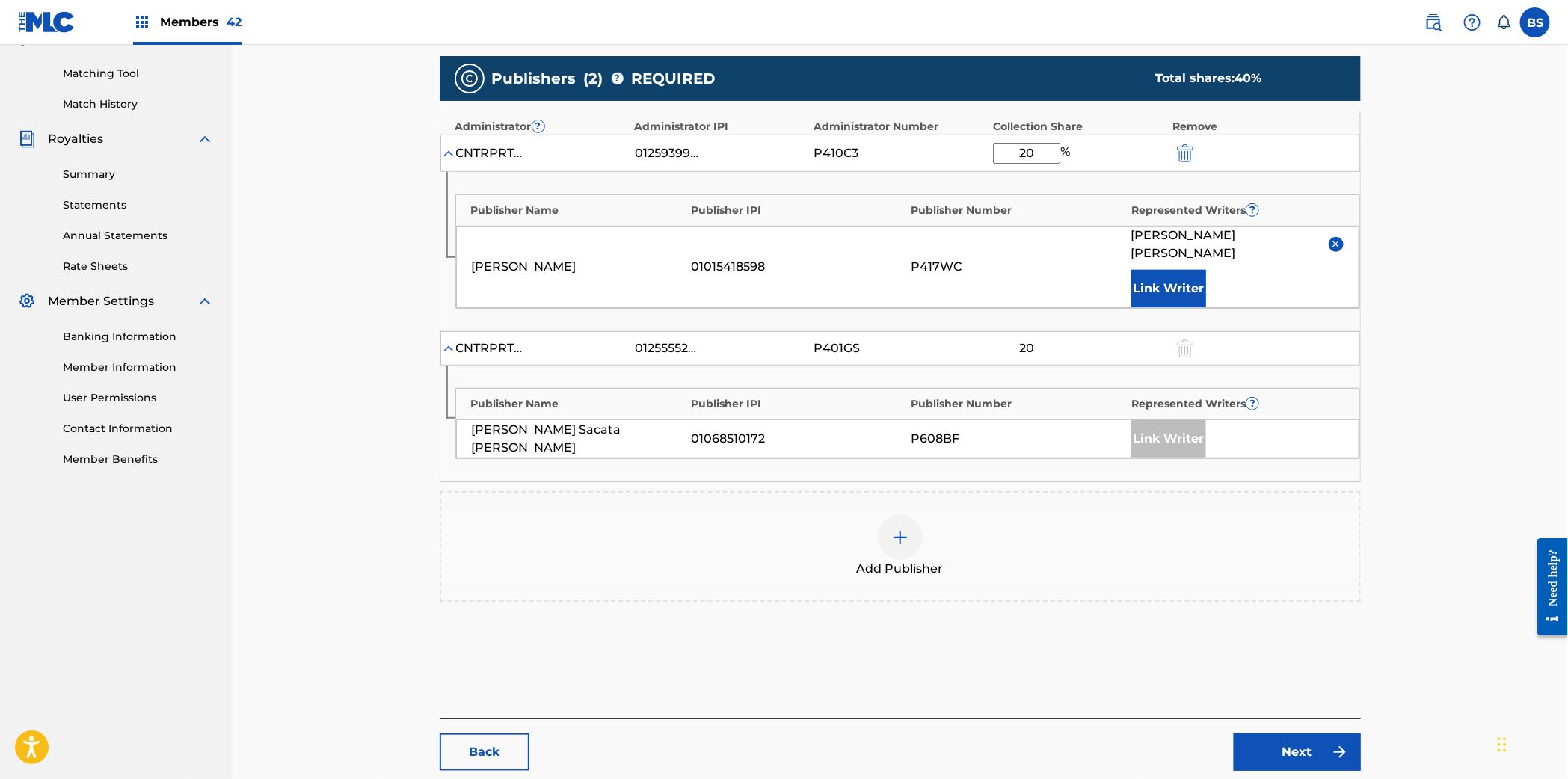
scroll to position [438, 0]
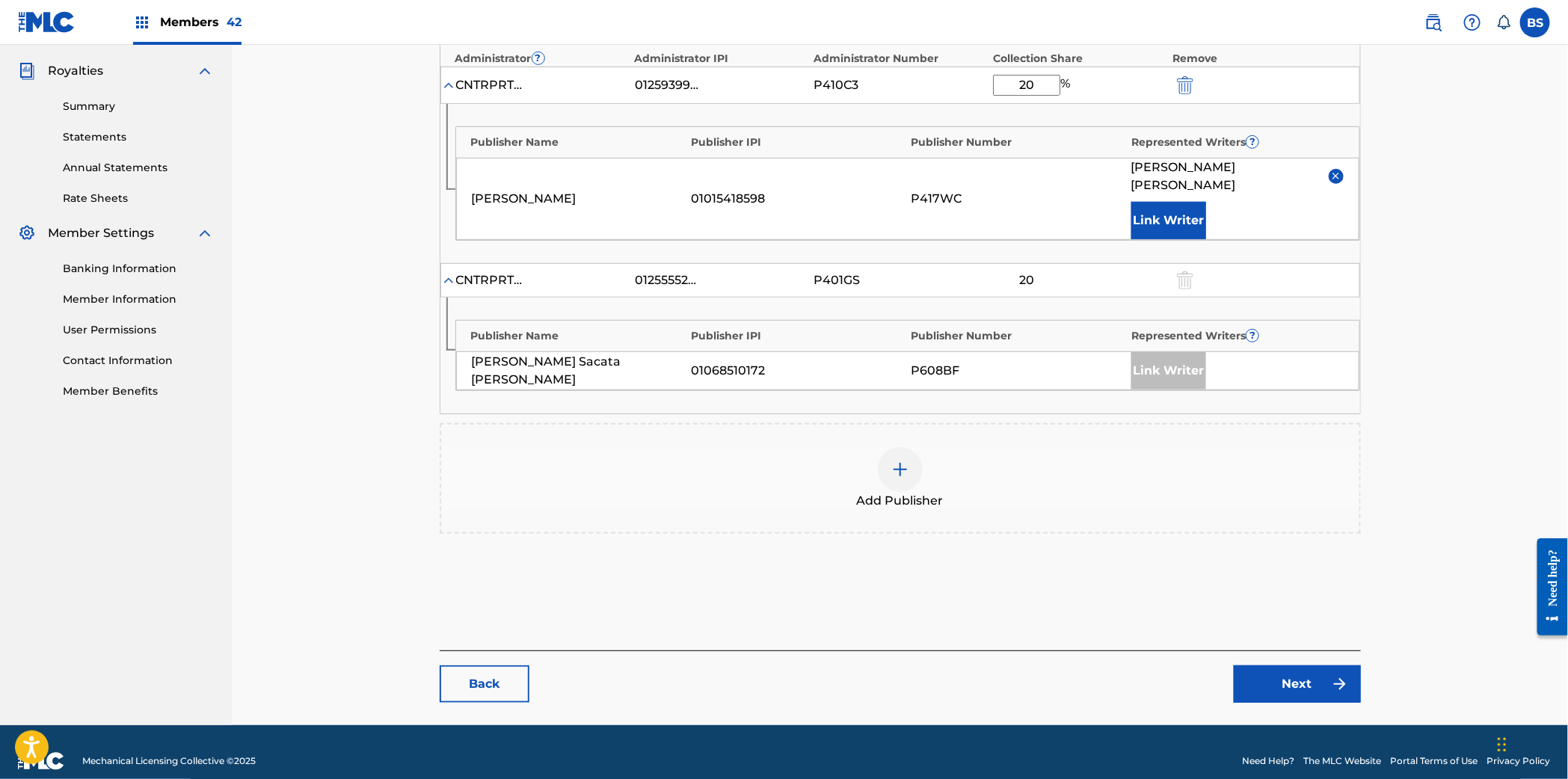
click at [1315, 665] on link "Next" at bounding box center [1296, 683] width 127 height 37
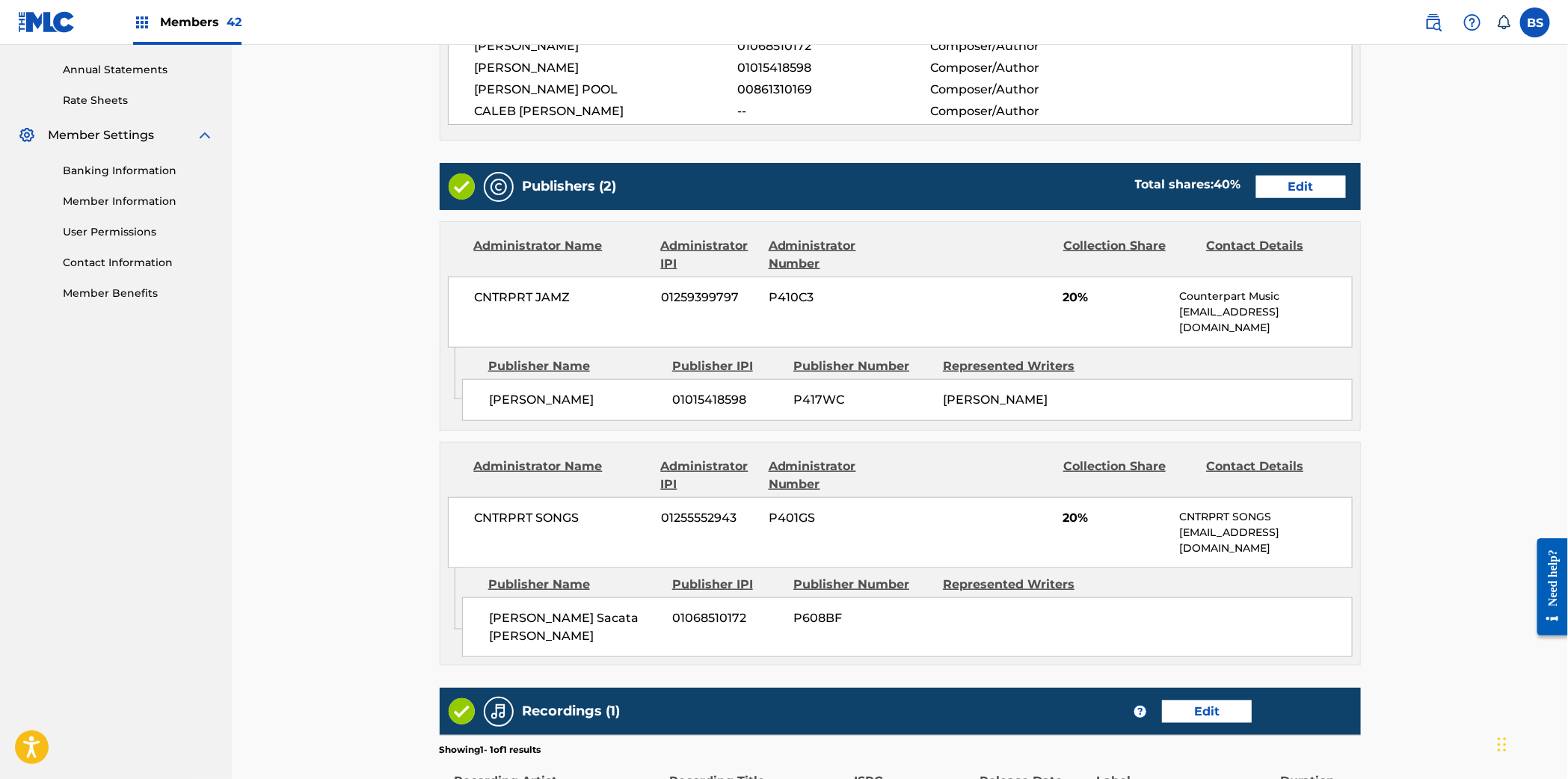
scroll to position [728, 0]
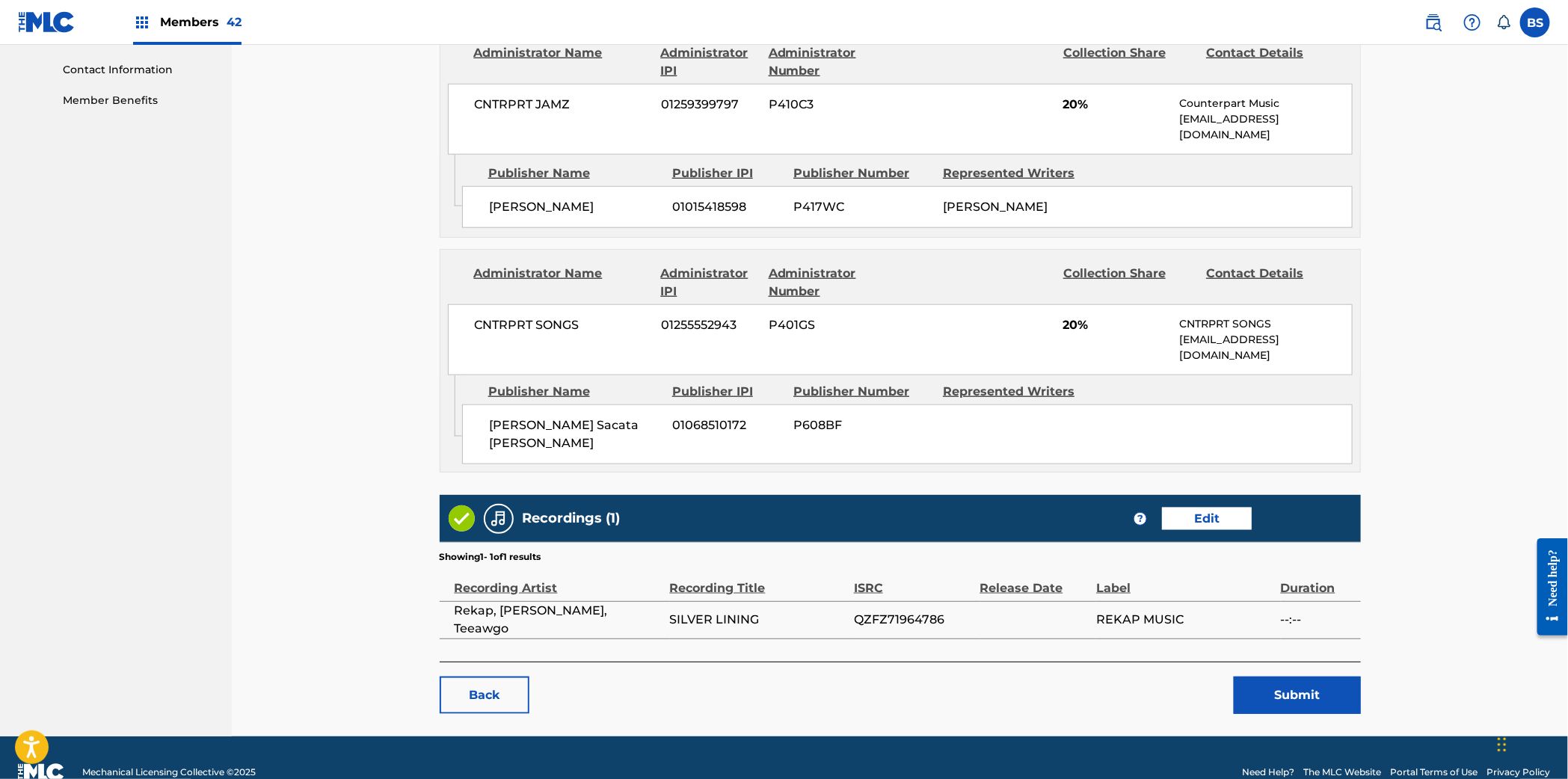
click at [1299, 676] on button "Submit" at bounding box center [1296, 695] width 127 height 37
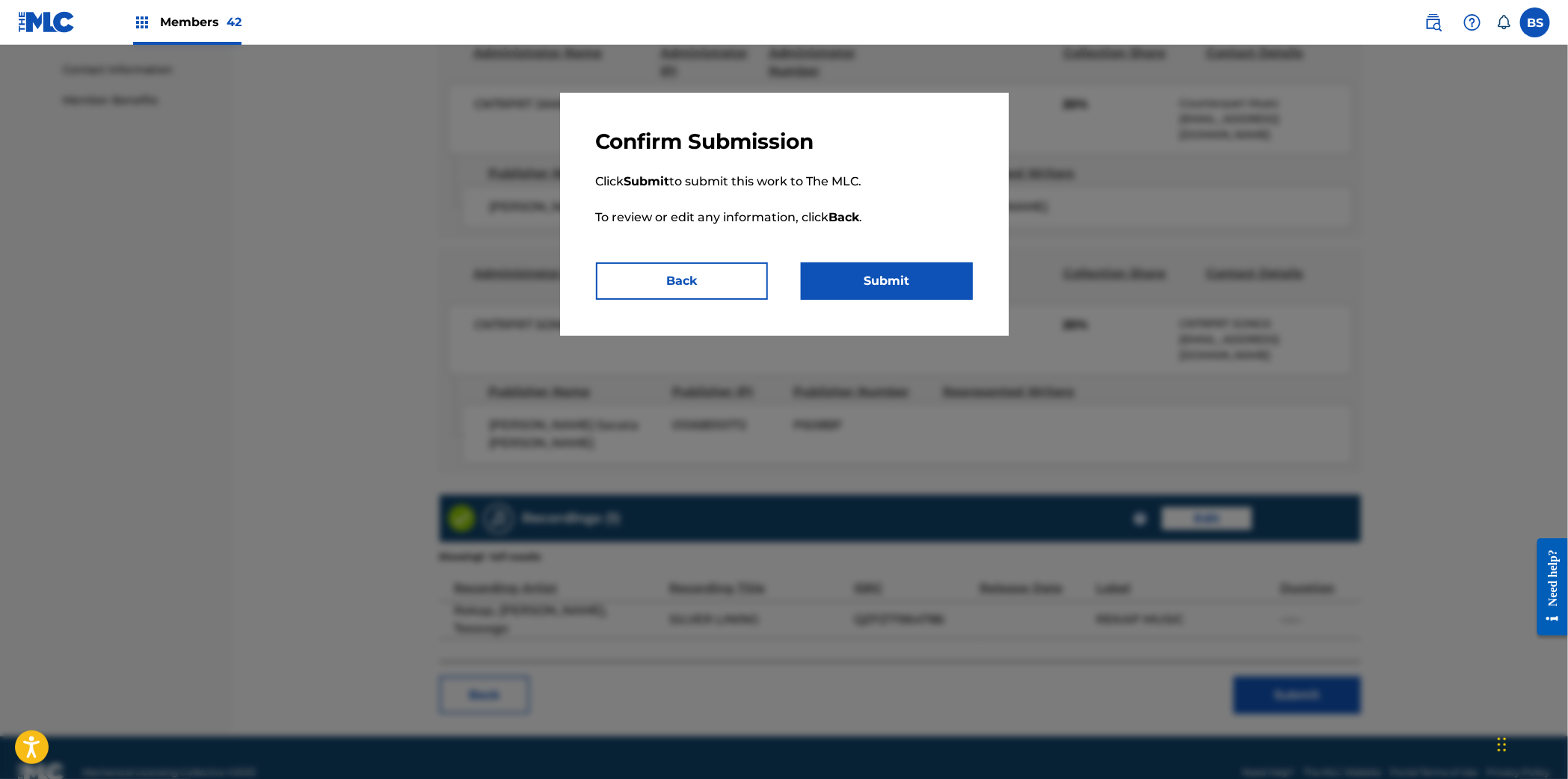
drag, startPoint x: 906, startPoint y: 275, endPoint x: 897, endPoint y: 287, distance: 15.0
click at [906, 275] on button "Submit" at bounding box center [887, 280] width 172 height 37
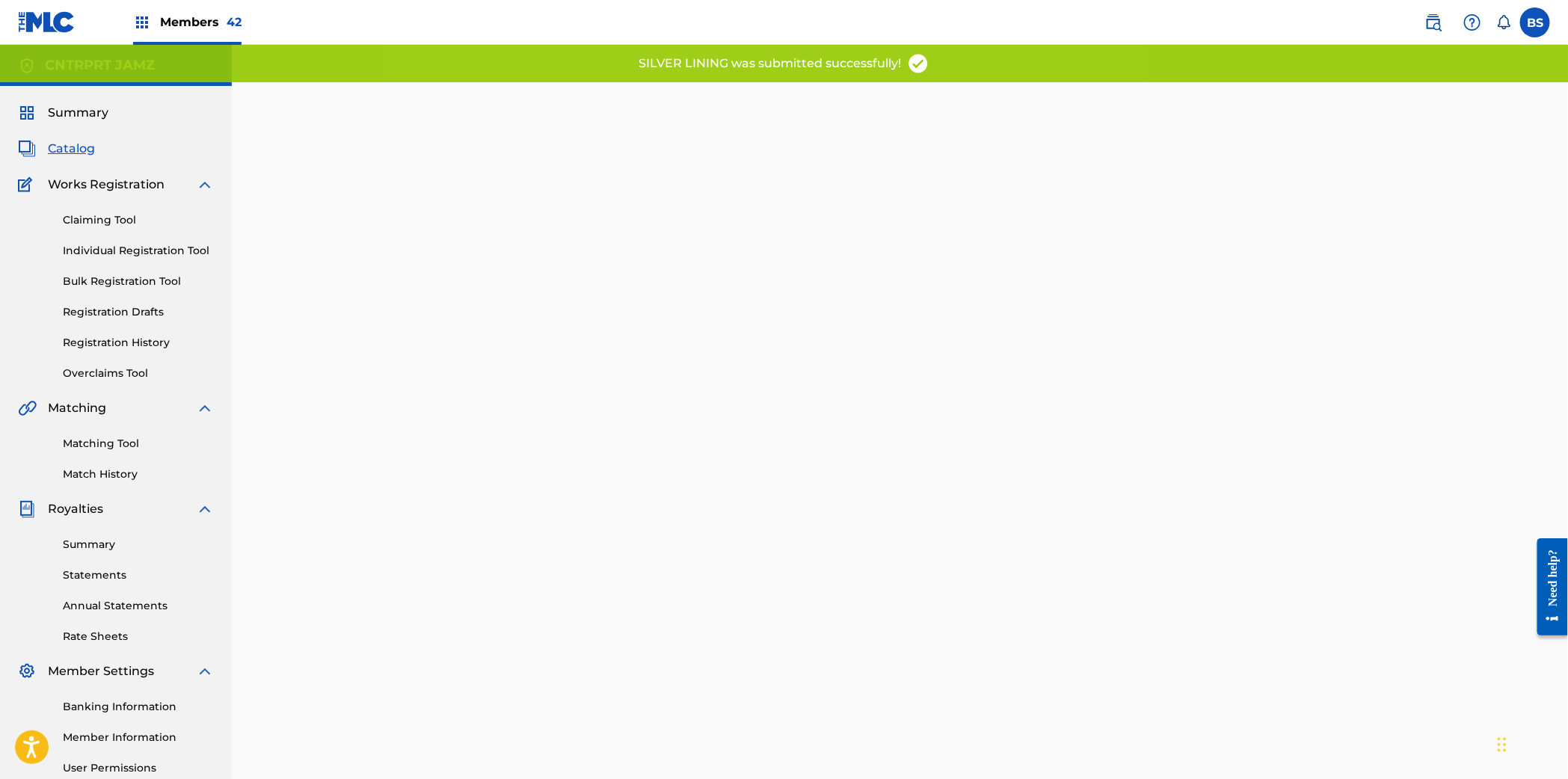
drag, startPoint x: 122, startPoint y: 340, endPoint x: 261, endPoint y: 344, distance: 139.1
click at [122, 340] on link "Registration History" at bounding box center [138, 343] width 151 height 16
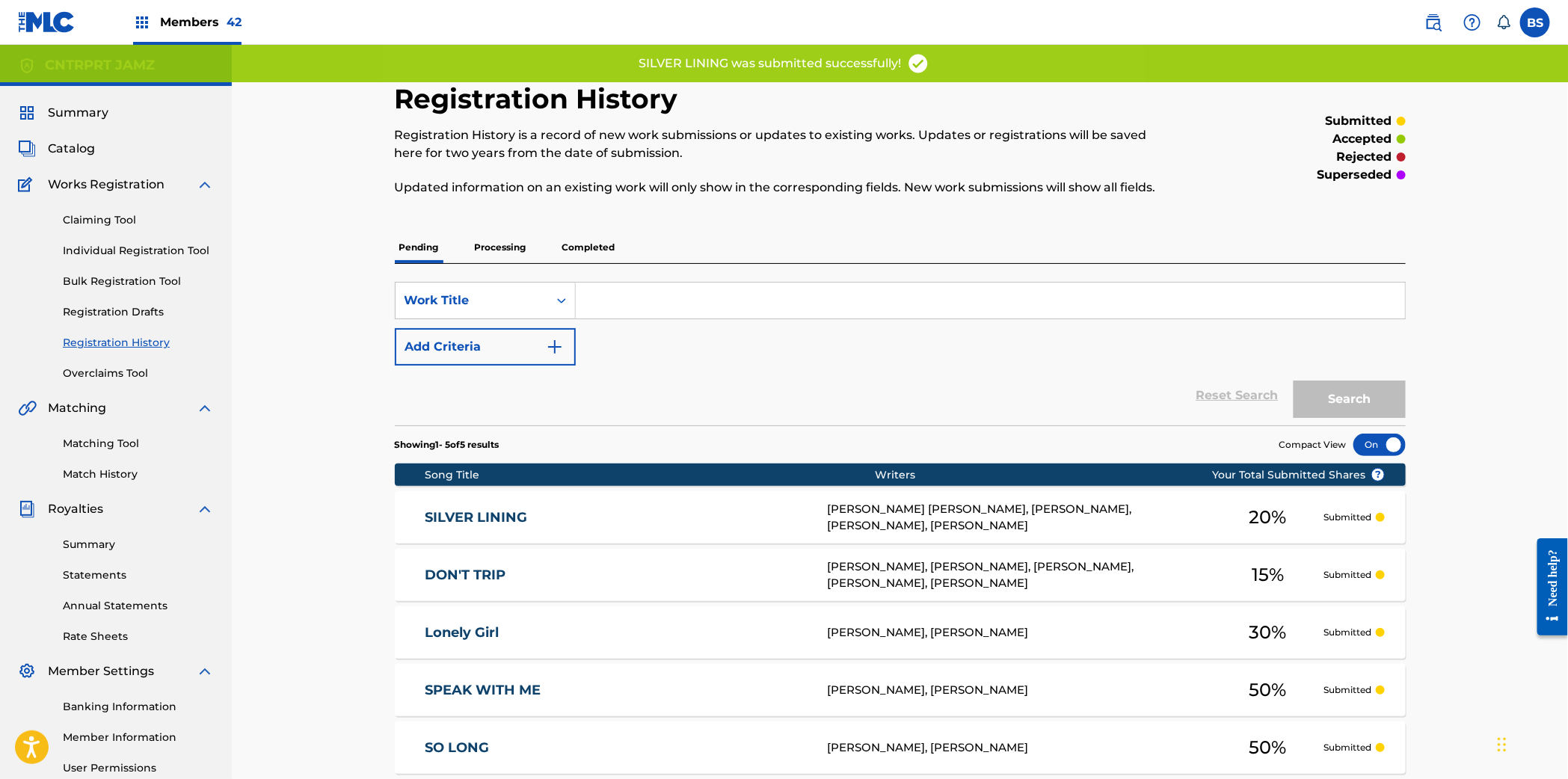
click at [650, 519] on link "SILVER LINING" at bounding box center [616, 518] width 383 height 17
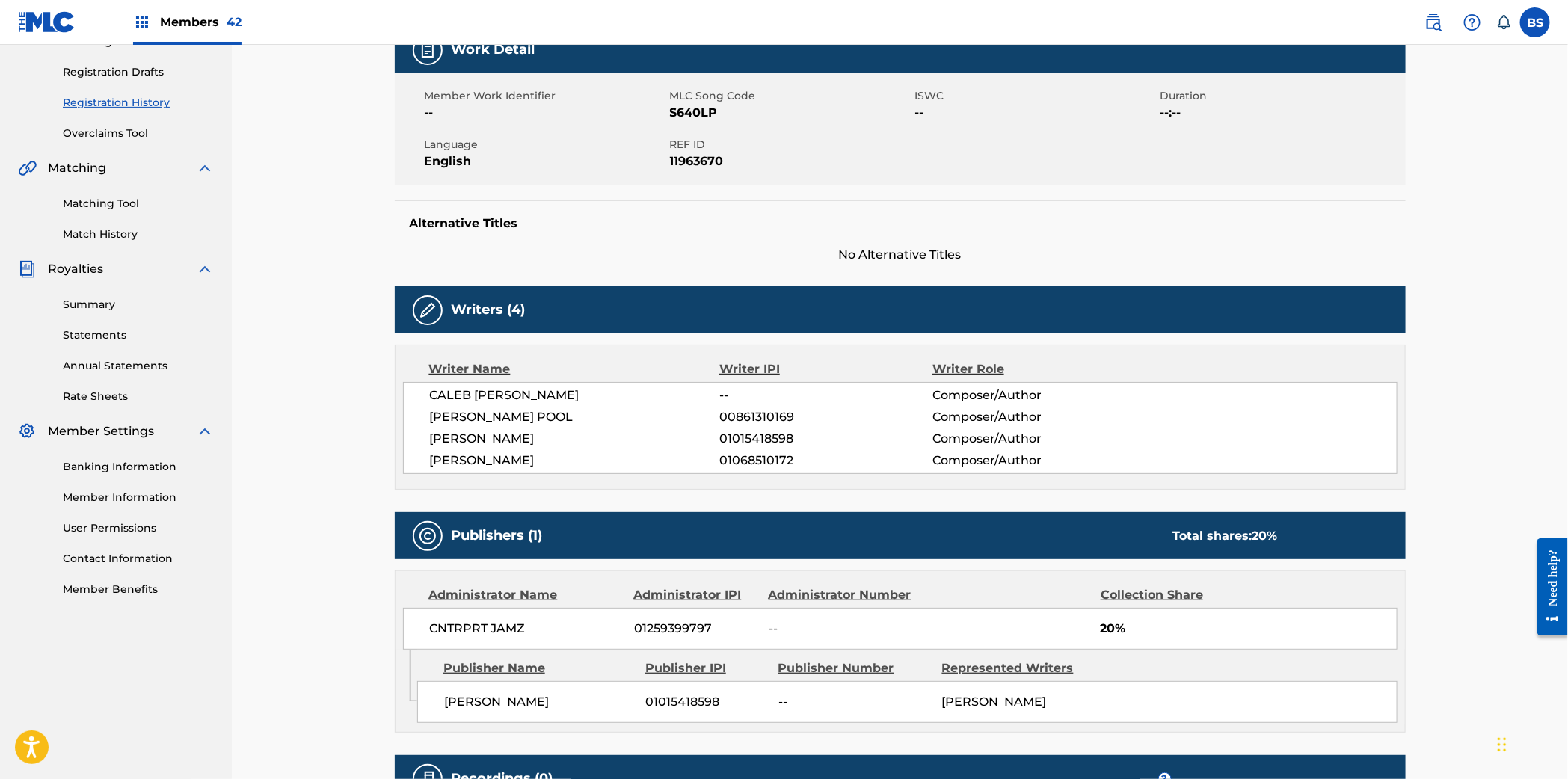
scroll to position [246, 0]
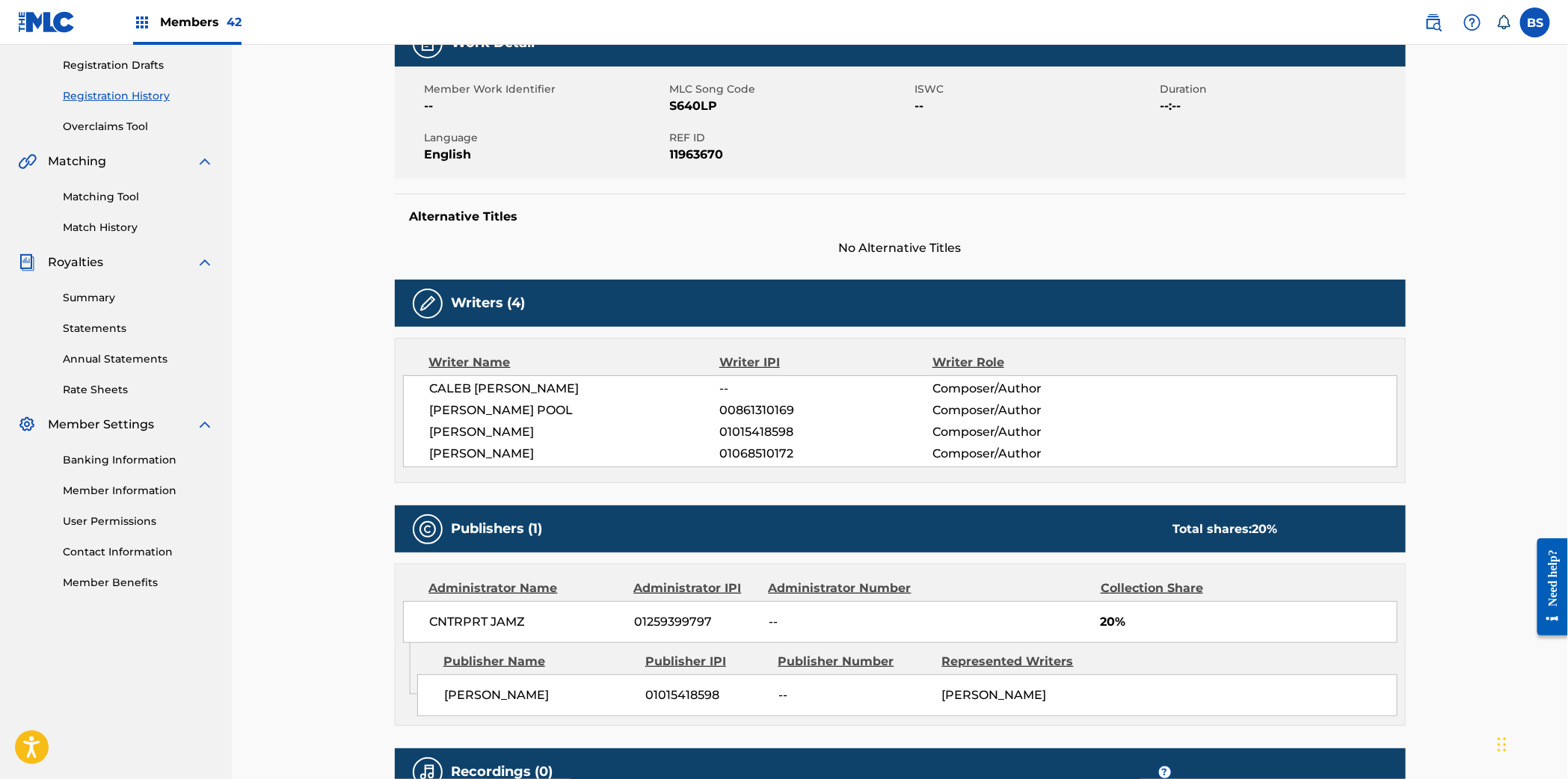
click at [756, 453] on span "01068510172" at bounding box center [825, 453] width 212 height 18
click at [761, 438] on span "01015418598" at bounding box center [825, 432] width 212 height 18
click at [744, 451] on span "01068510172" at bounding box center [825, 453] width 212 height 18
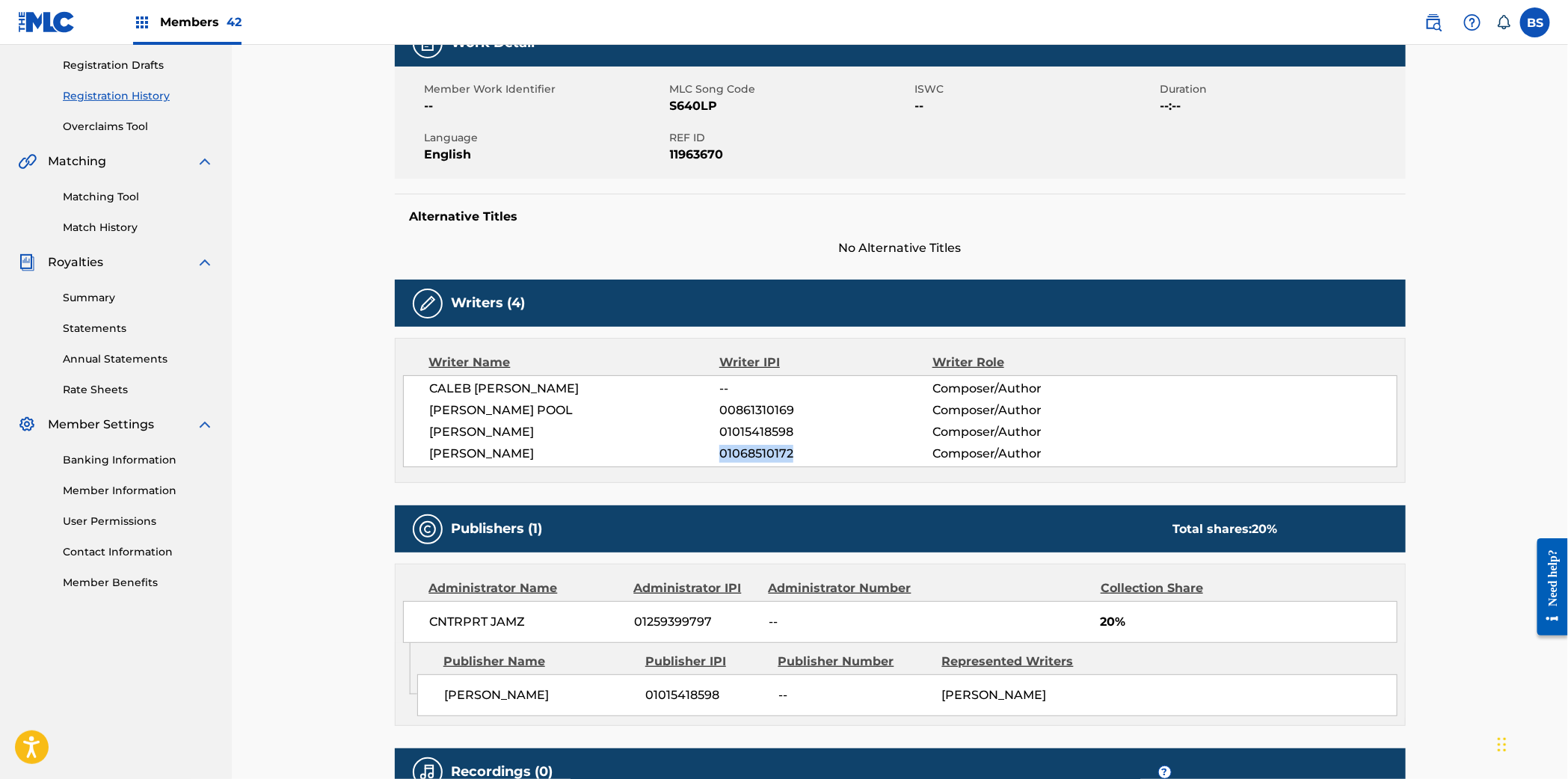
click at [744, 451] on span "01068510172" at bounding box center [825, 453] width 212 height 18
click at [745, 414] on span "00861310169" at bounding box center [825, 410] width 212 height 18
drag, startPoint x: 430, startPoint y: 389, endPoint x: 685, endPoint y: 416, distance: 256.4
click at [669, 387] on span "CALEB ELIJAH MAGEE" at bounding box center [574, 388] width 290 height 18
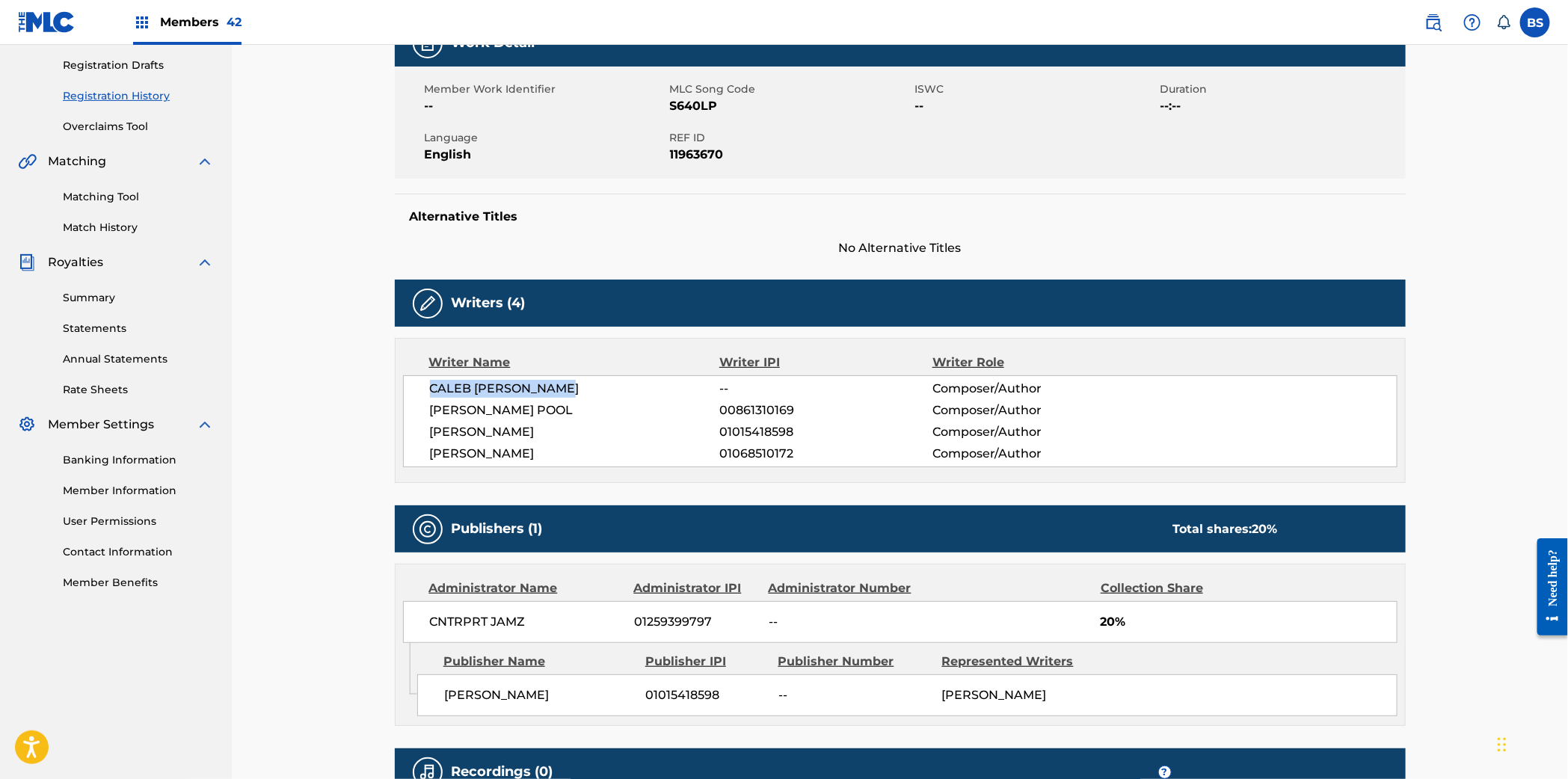
scroll to position [0, 0]
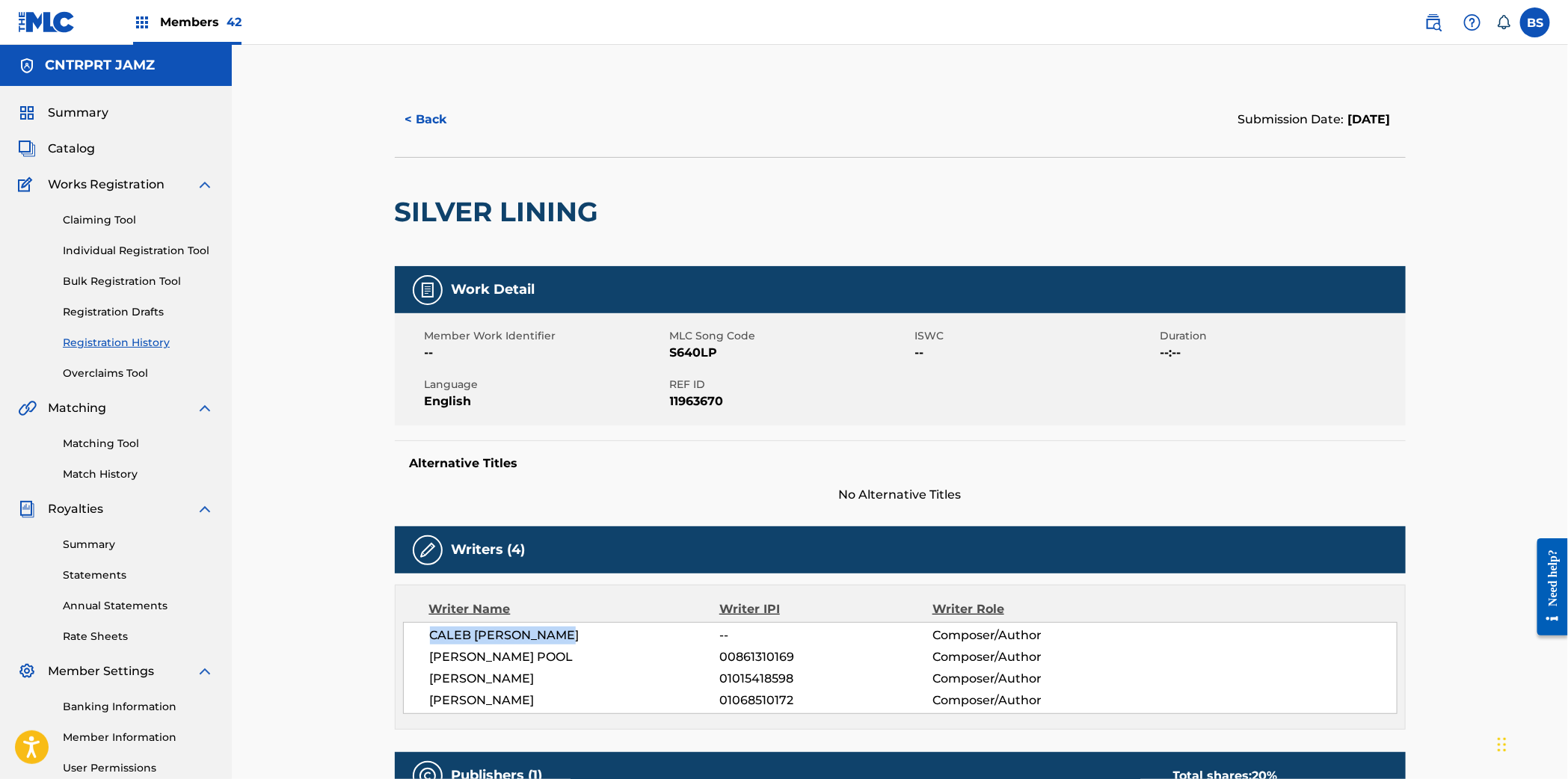
click at [422, 121] on button "< Back" at bounding box center [440, 119] width 90 height 37
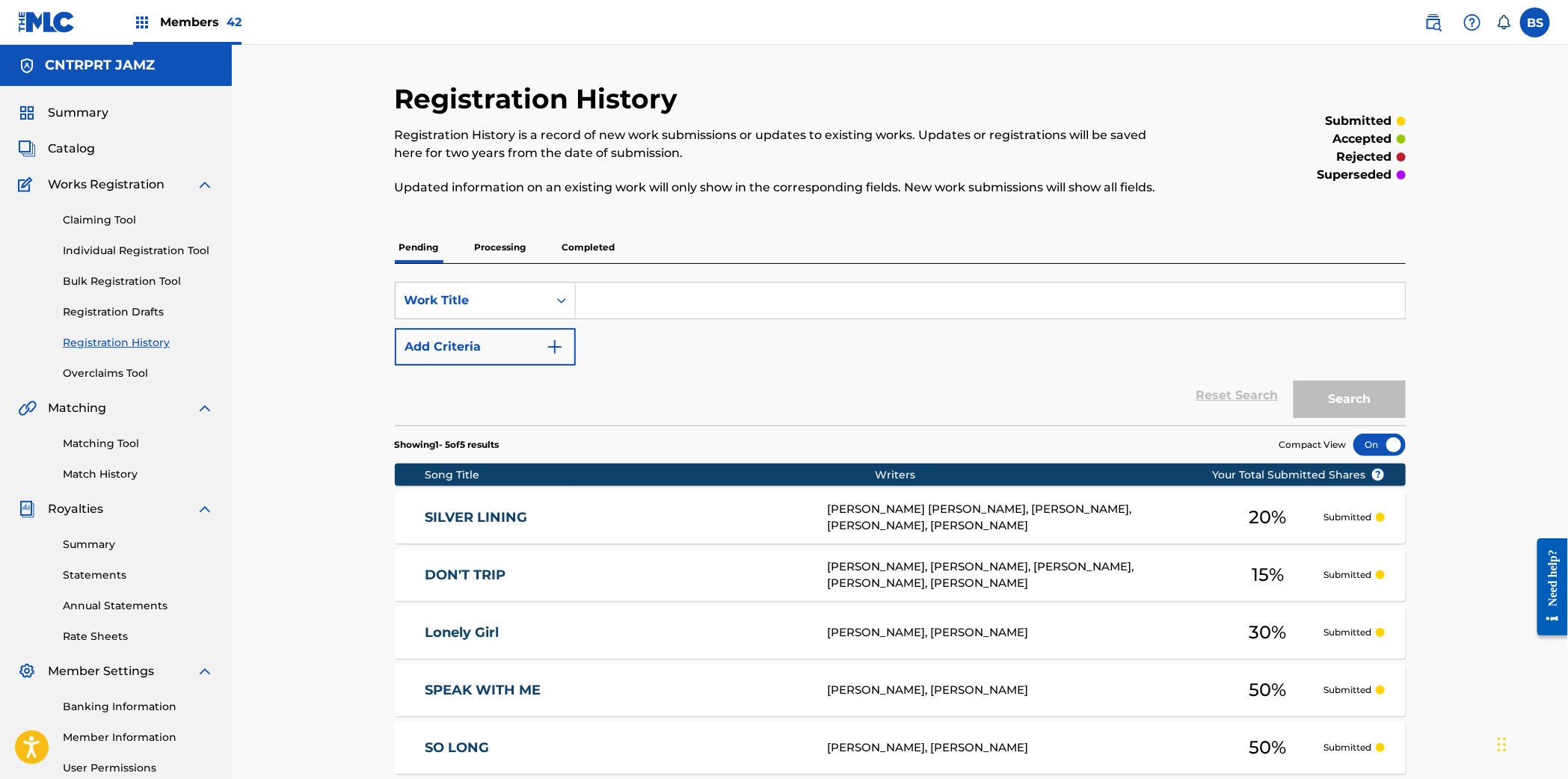
drag, startPoint x: 72, startPoint y: 151, endPoint x: 392, endPoint y: 263, distance: 339.0
click at [72, 151] on span "Catalog" at bounding box center [72, 148] width 47 height 18
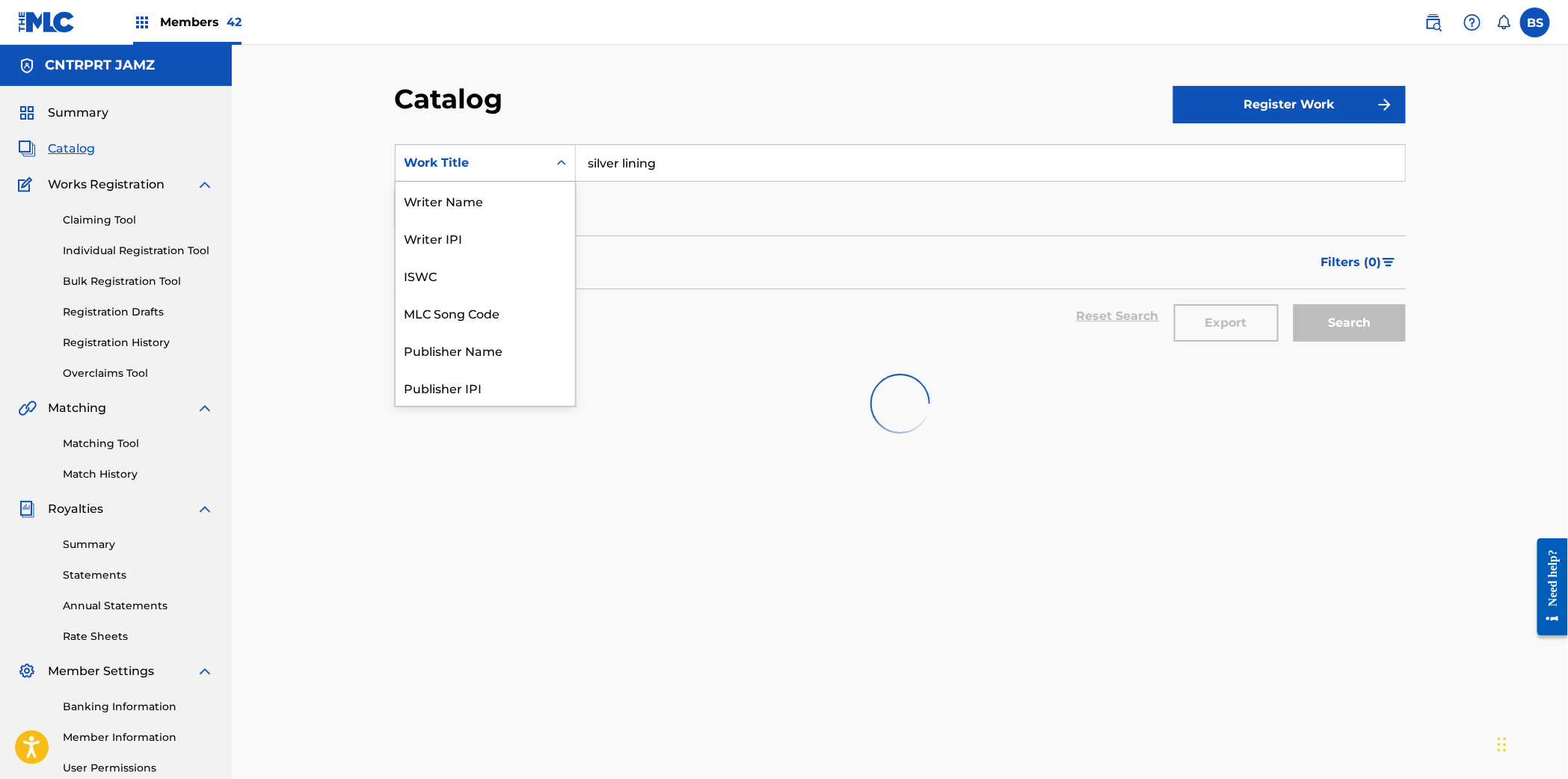
click at [465, 148] on div "Work Title" at bounding box center [471, 163] width 152 height 28
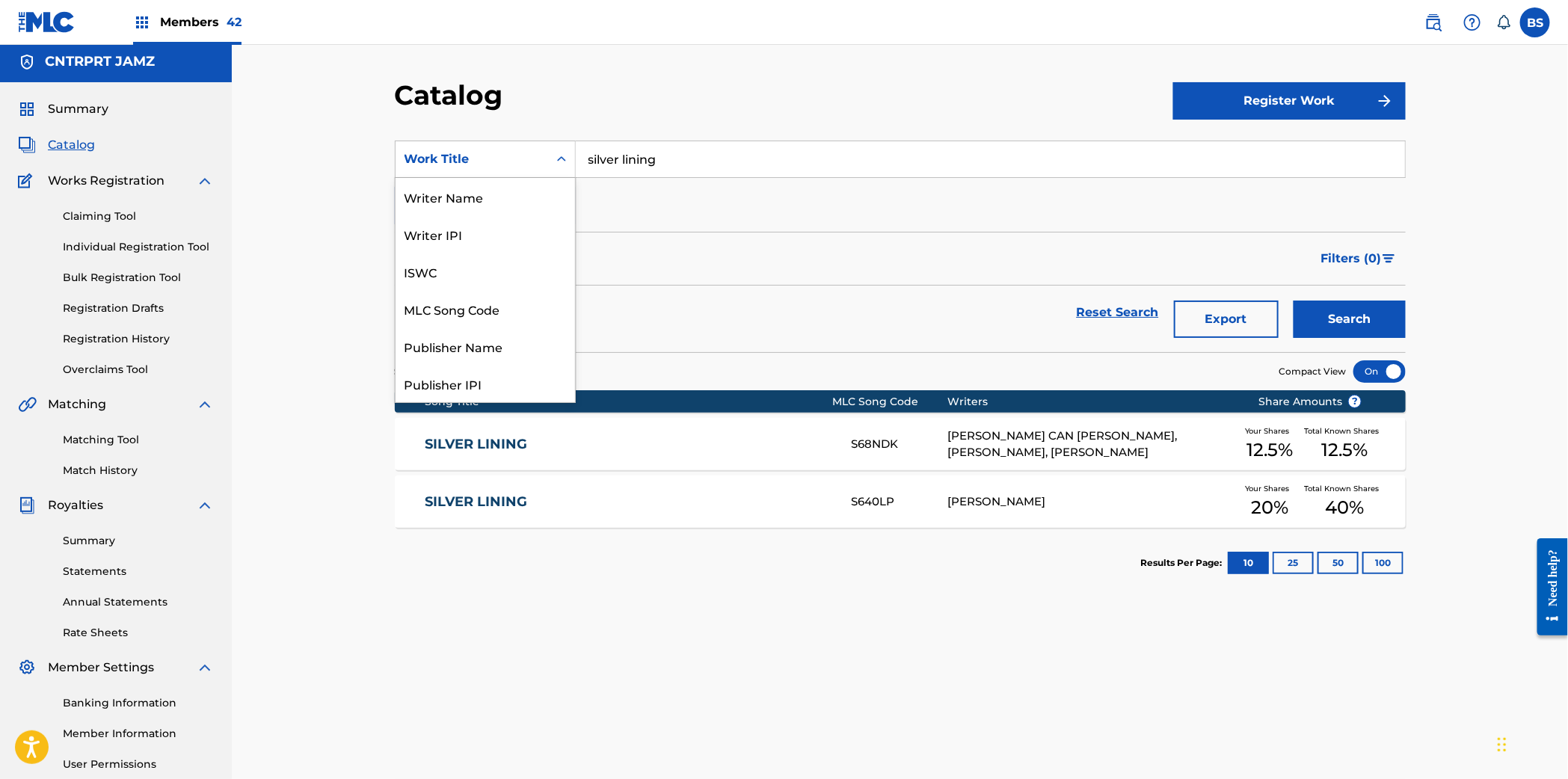
scroll to position [224, 0]
click at [662, 155] on input "silver lining" at bounding box center [990, 159] width 829 height 36
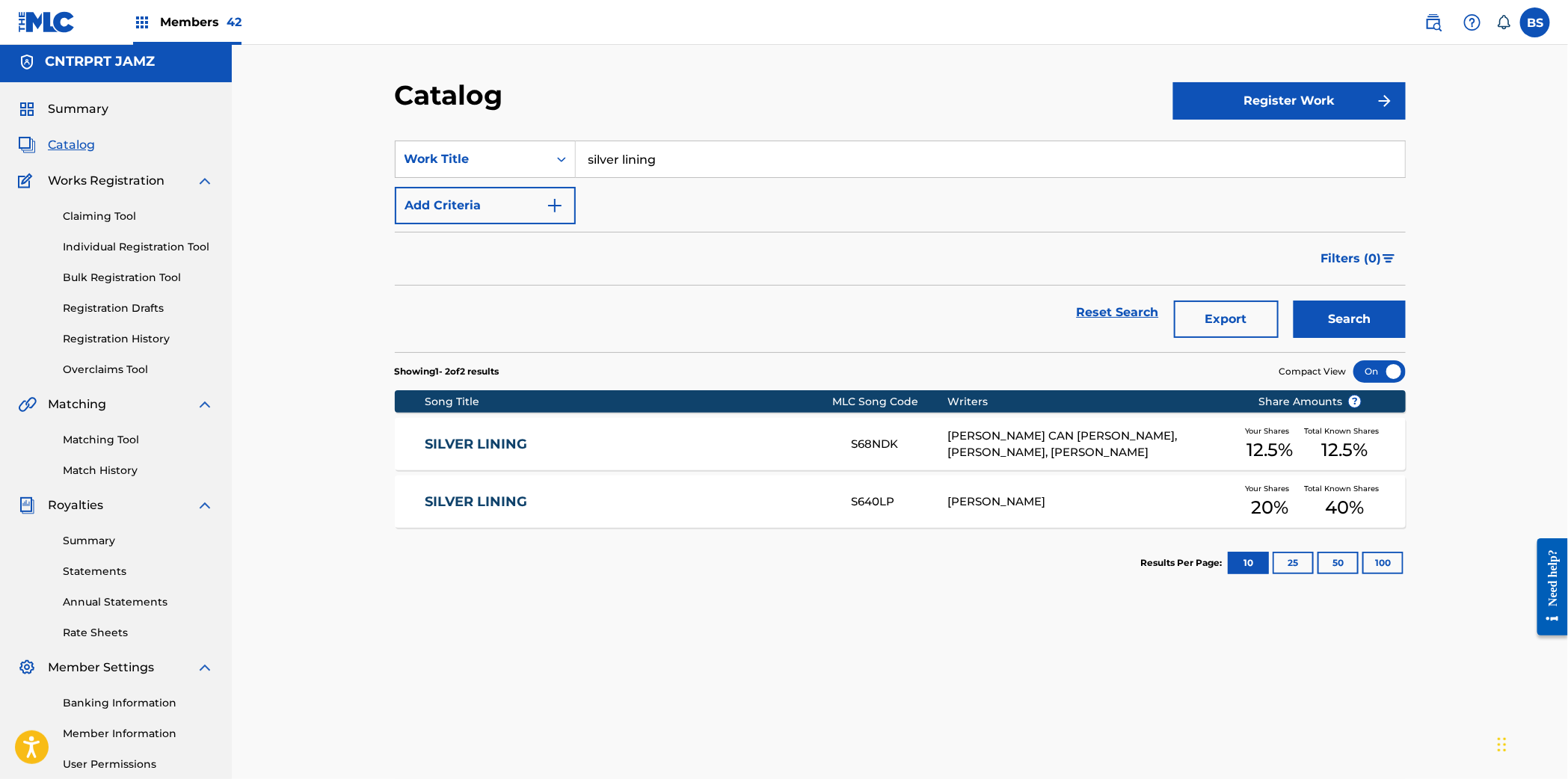
scroll to position [0, 0]
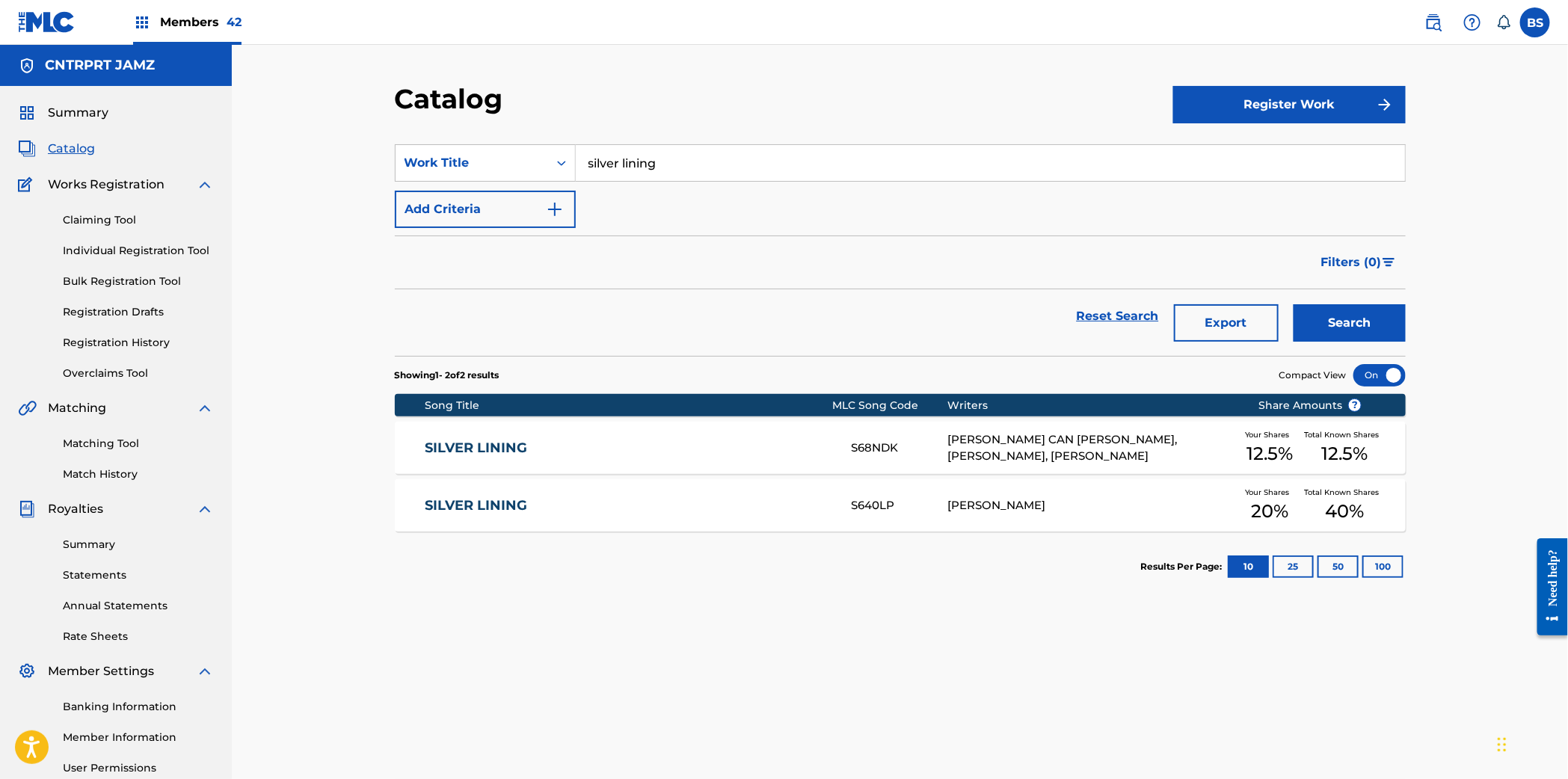
click at [662, 155] on input "silver lining" at bounding box center [990, 163] width 829 height 36
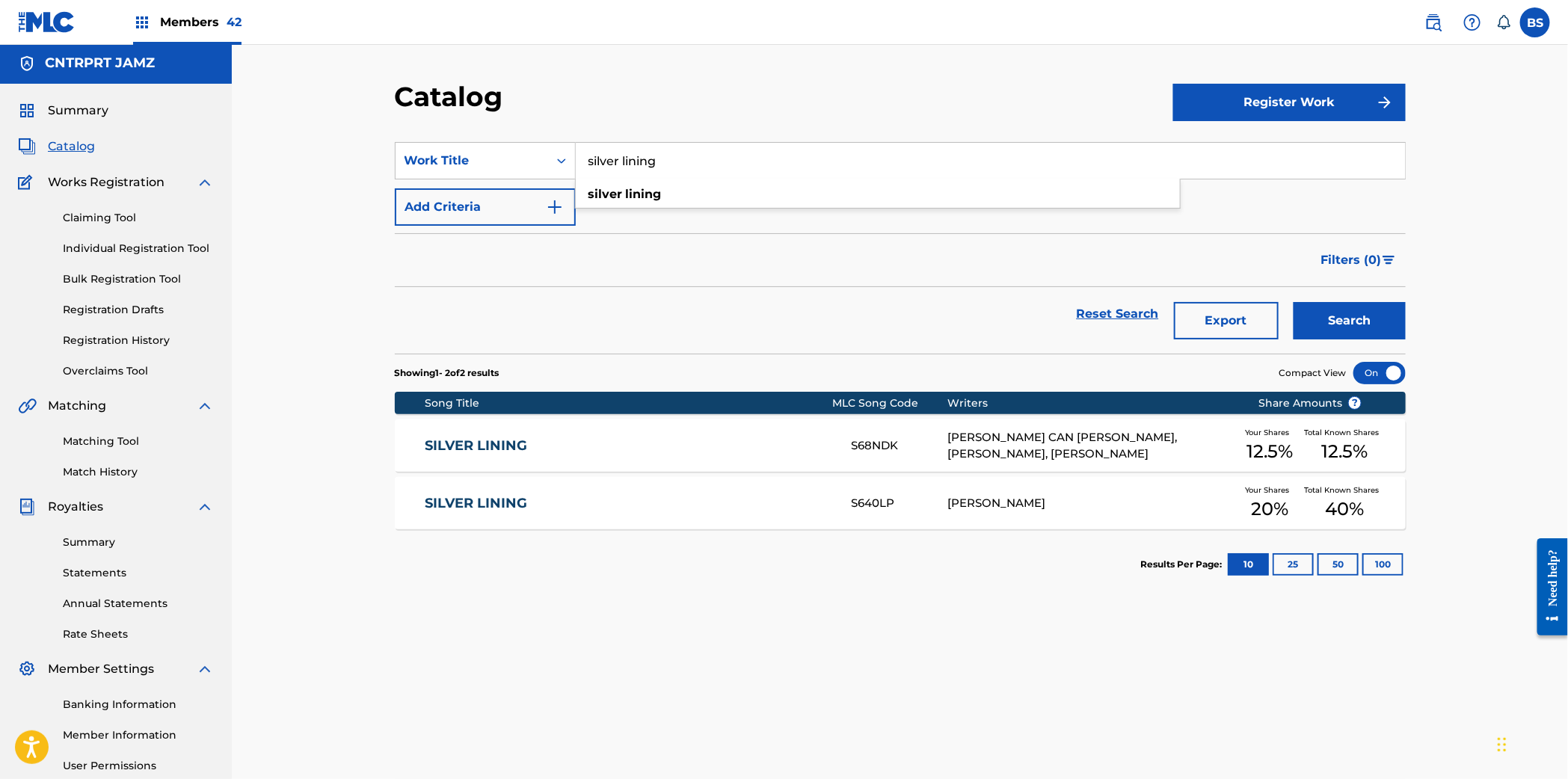
paste input "TASTE"
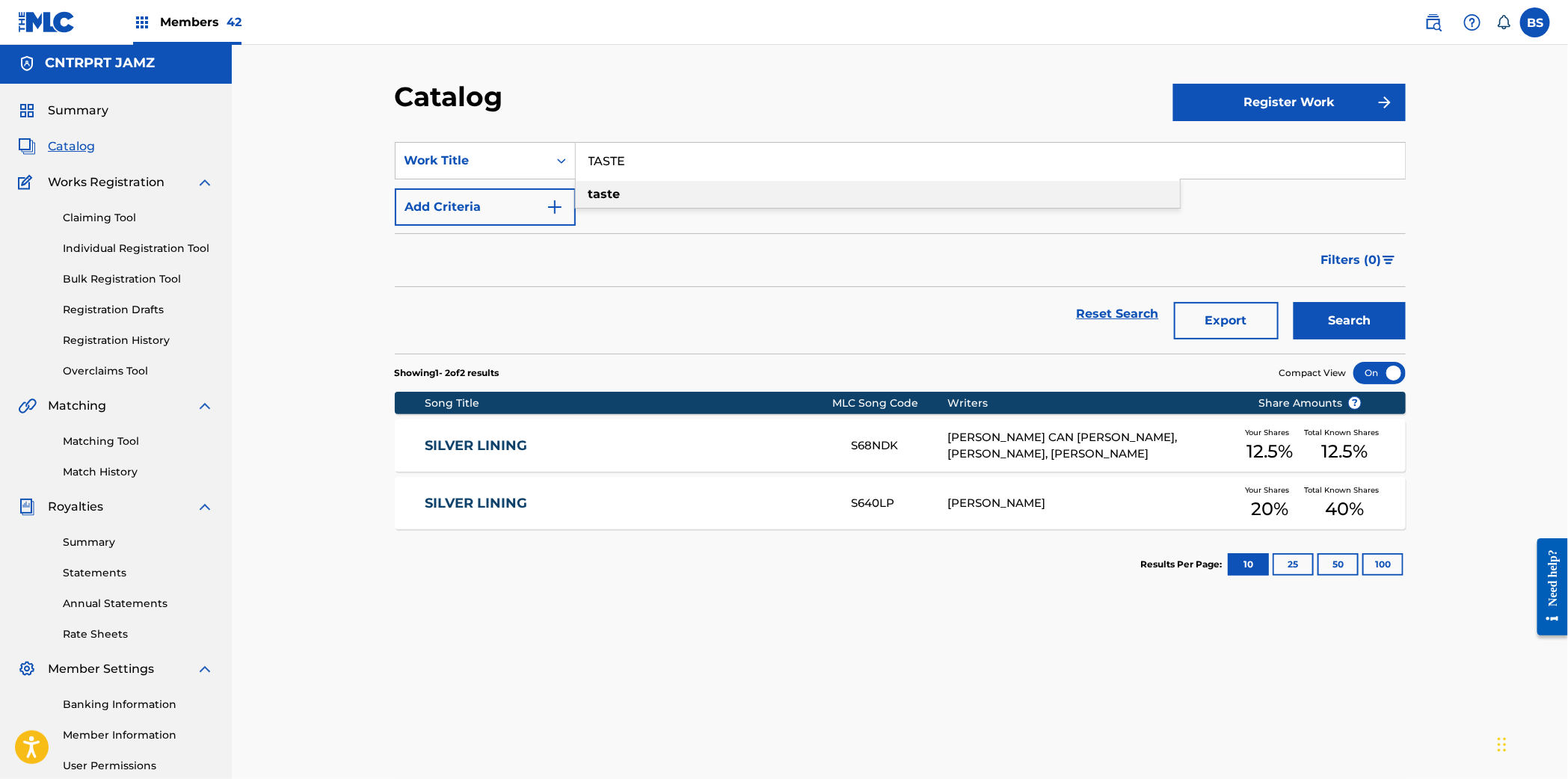
click at [662, 194] on div "taste" at bounding box center [877, 194] width 604 height 27
type input "taste"
click at [1345, 324] on button "Search" at bounding box center [1349, 320] width 112 height 37
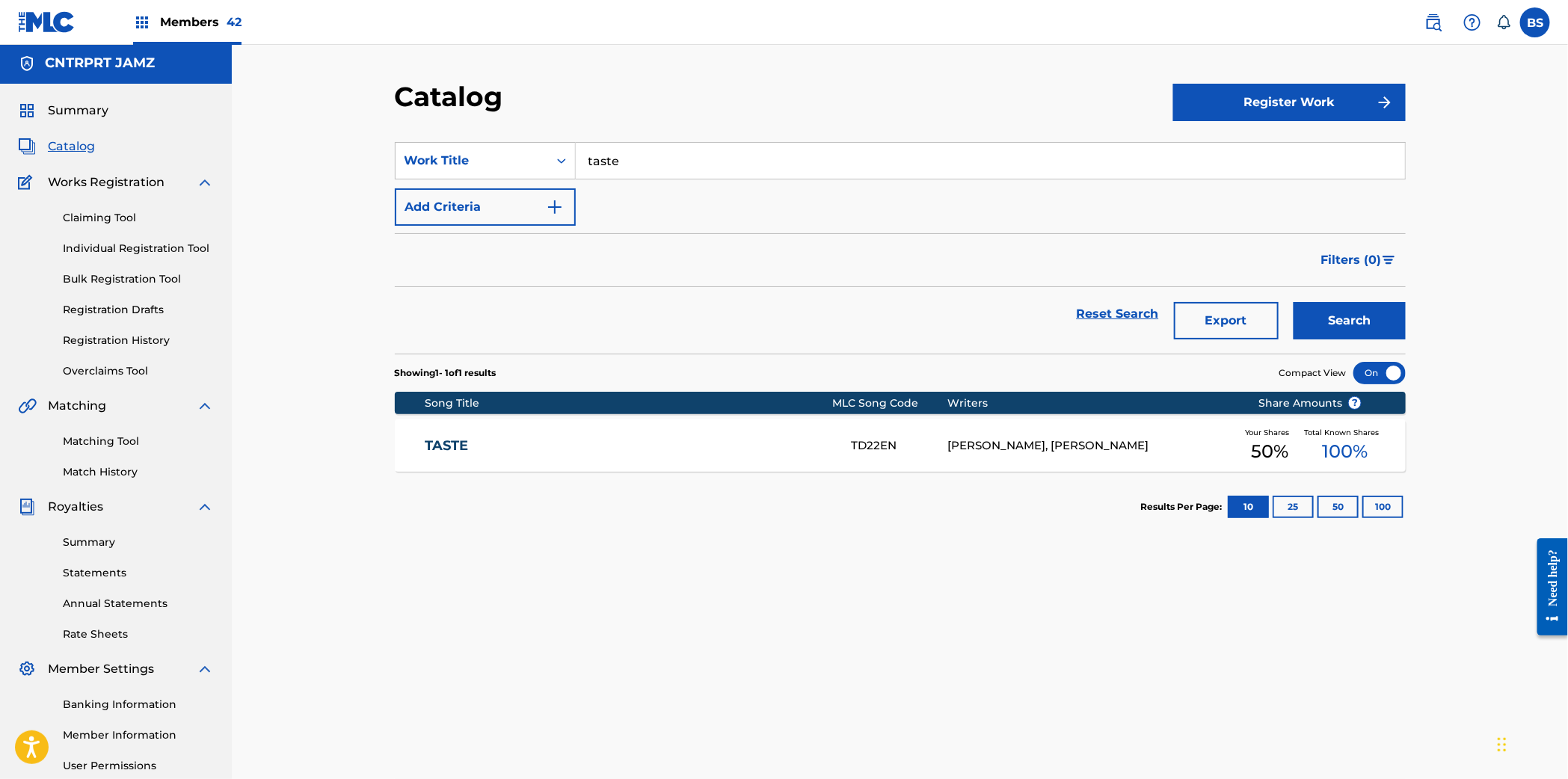
click at [717, 437] on link "TASTE" at bounding box center [628, 446] width 407 height 17
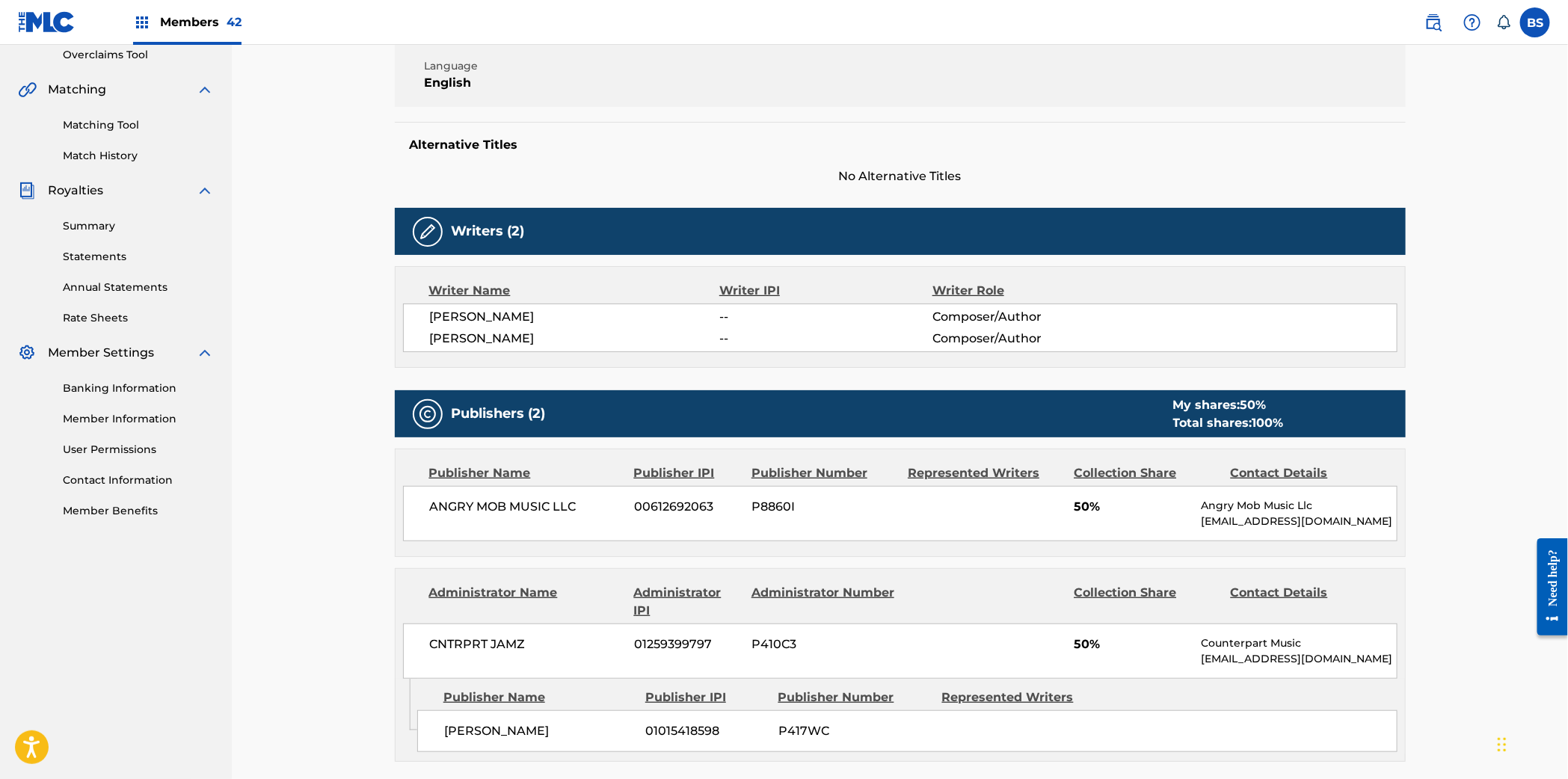
scroll to position [414, 0]
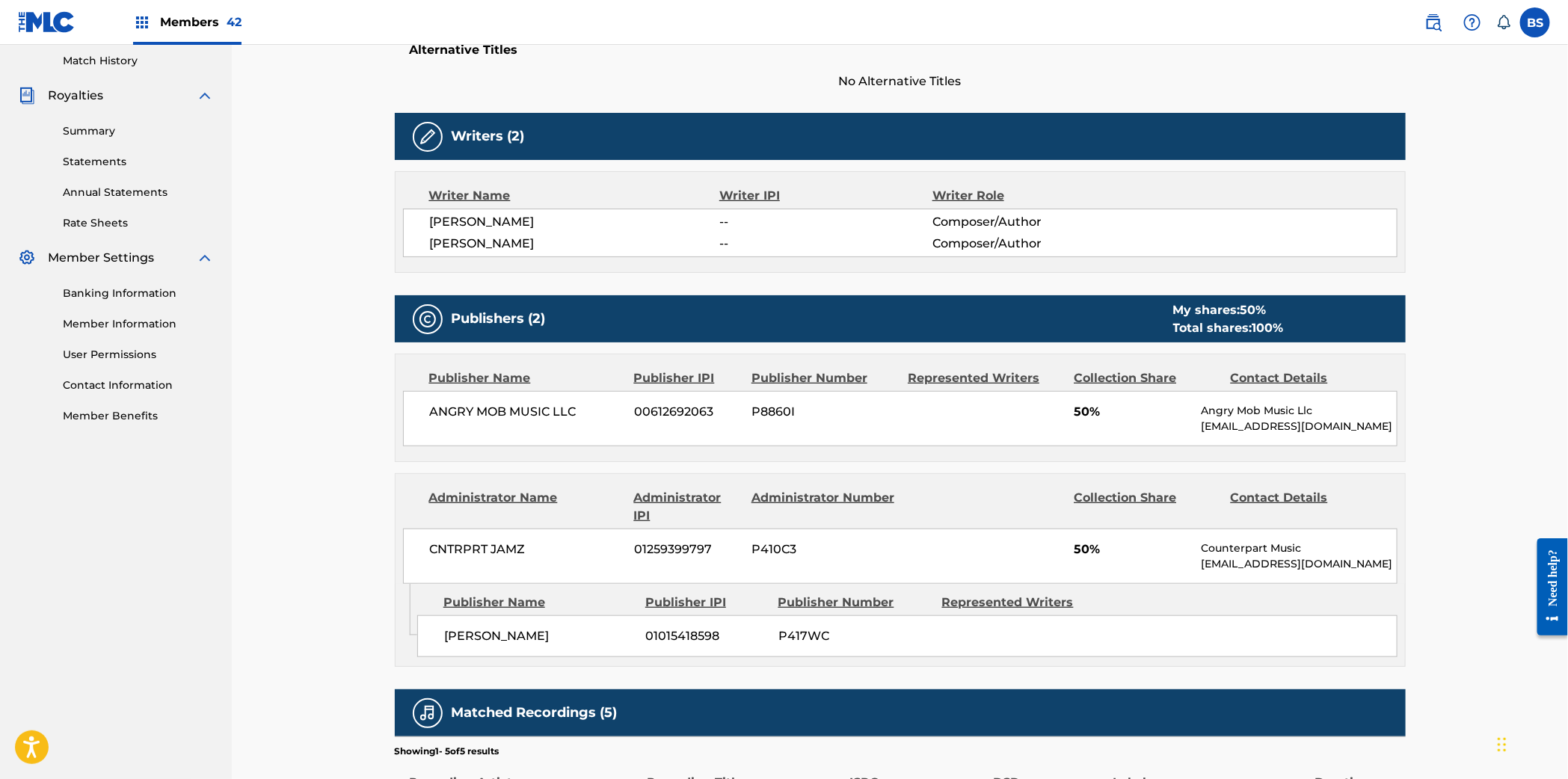
click at [683, 639] on span "01015418598" at bounding box center [706, 635] width 121 height 18
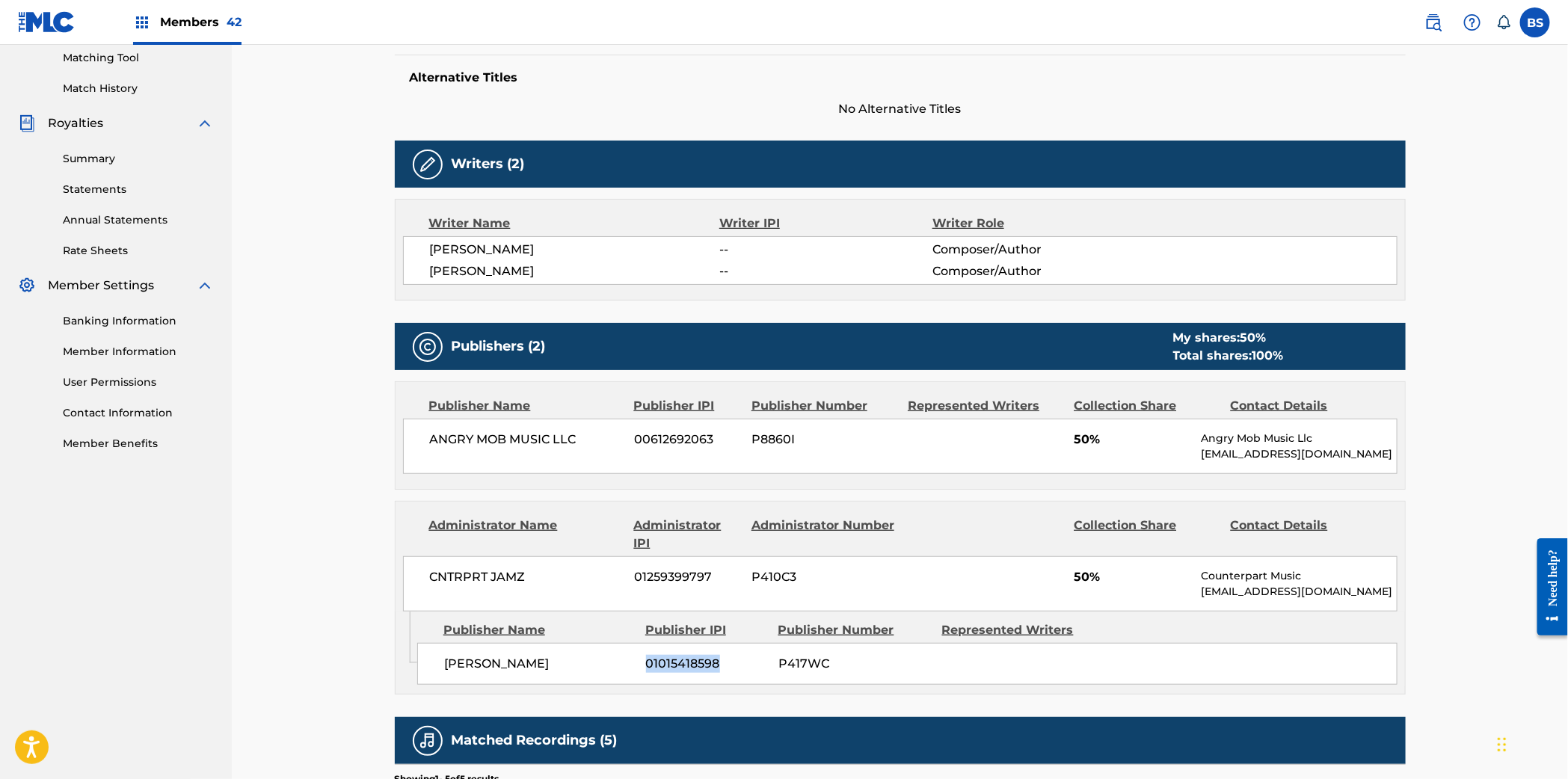
scroll to position [0, 0]
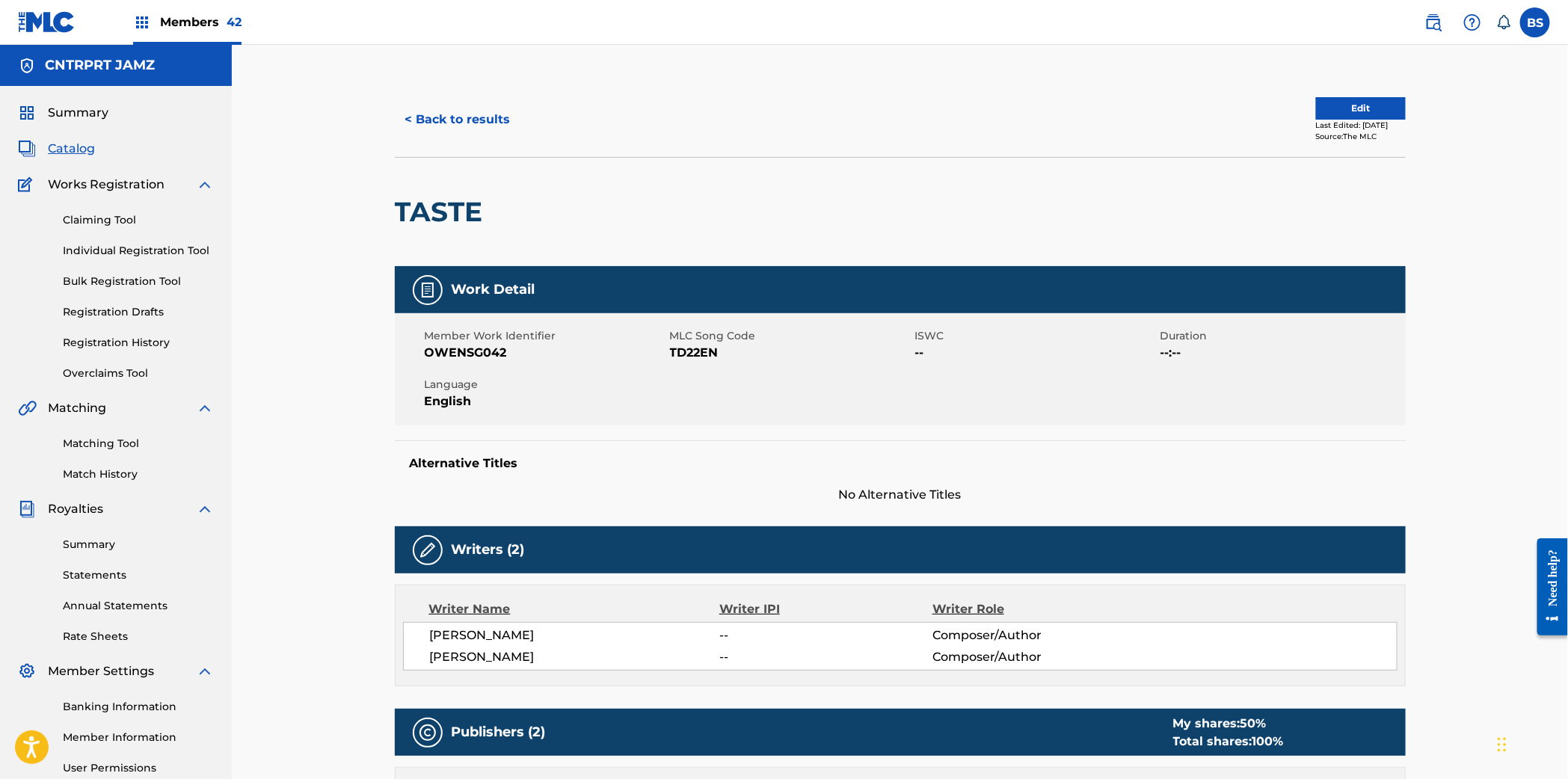
drag, startPoint x: 194, startPoint y: 10, endPoint x: 201, endPoint y: 23, distance: 14.8
click at [194, 12] on div "Members 42" at bounding box center [187, 22] width 108 height 44
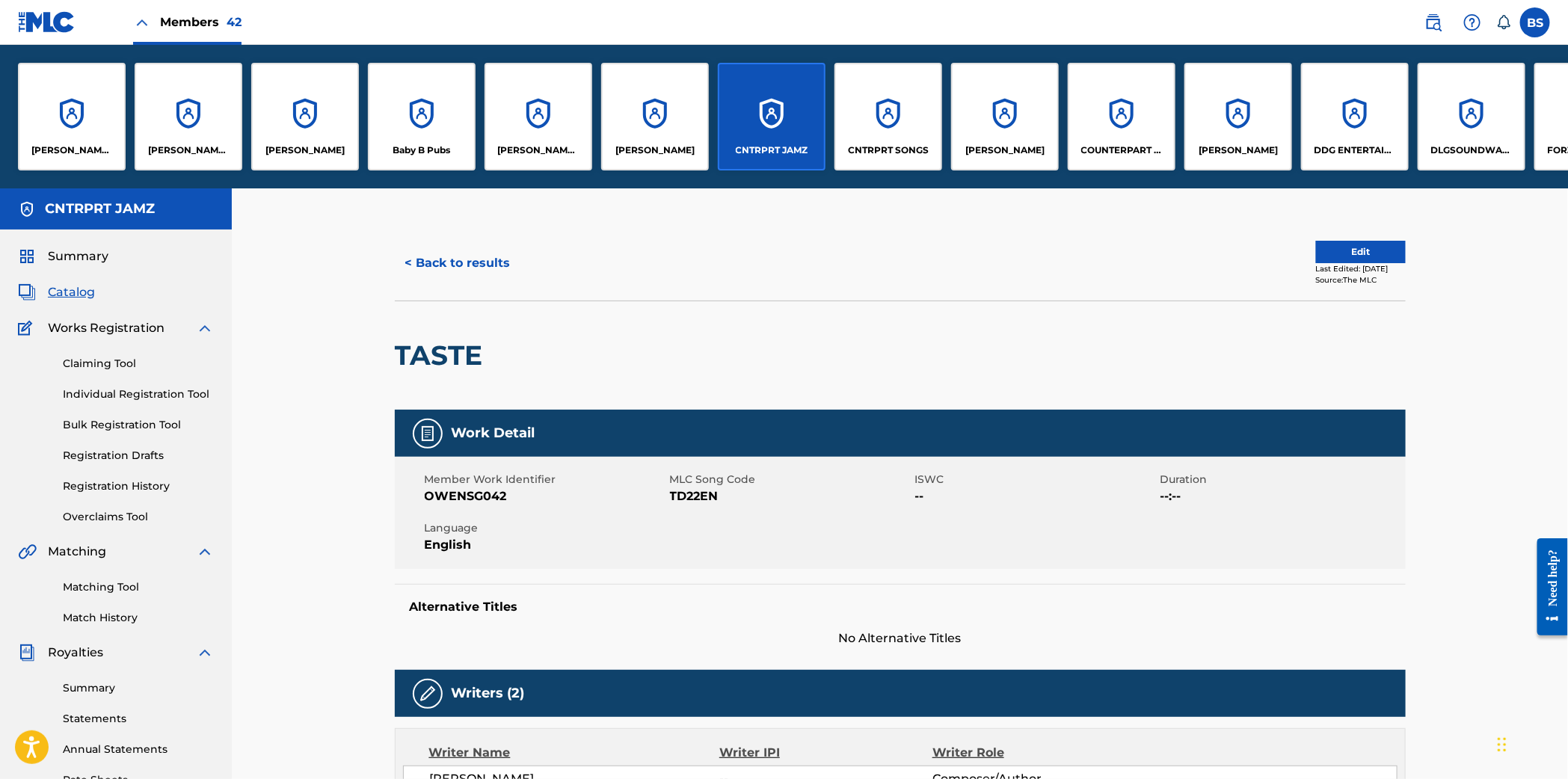
click at [880, 125] on div "CNTRPRT SONGS" at bounding box center [888, 117] width 107 height 107
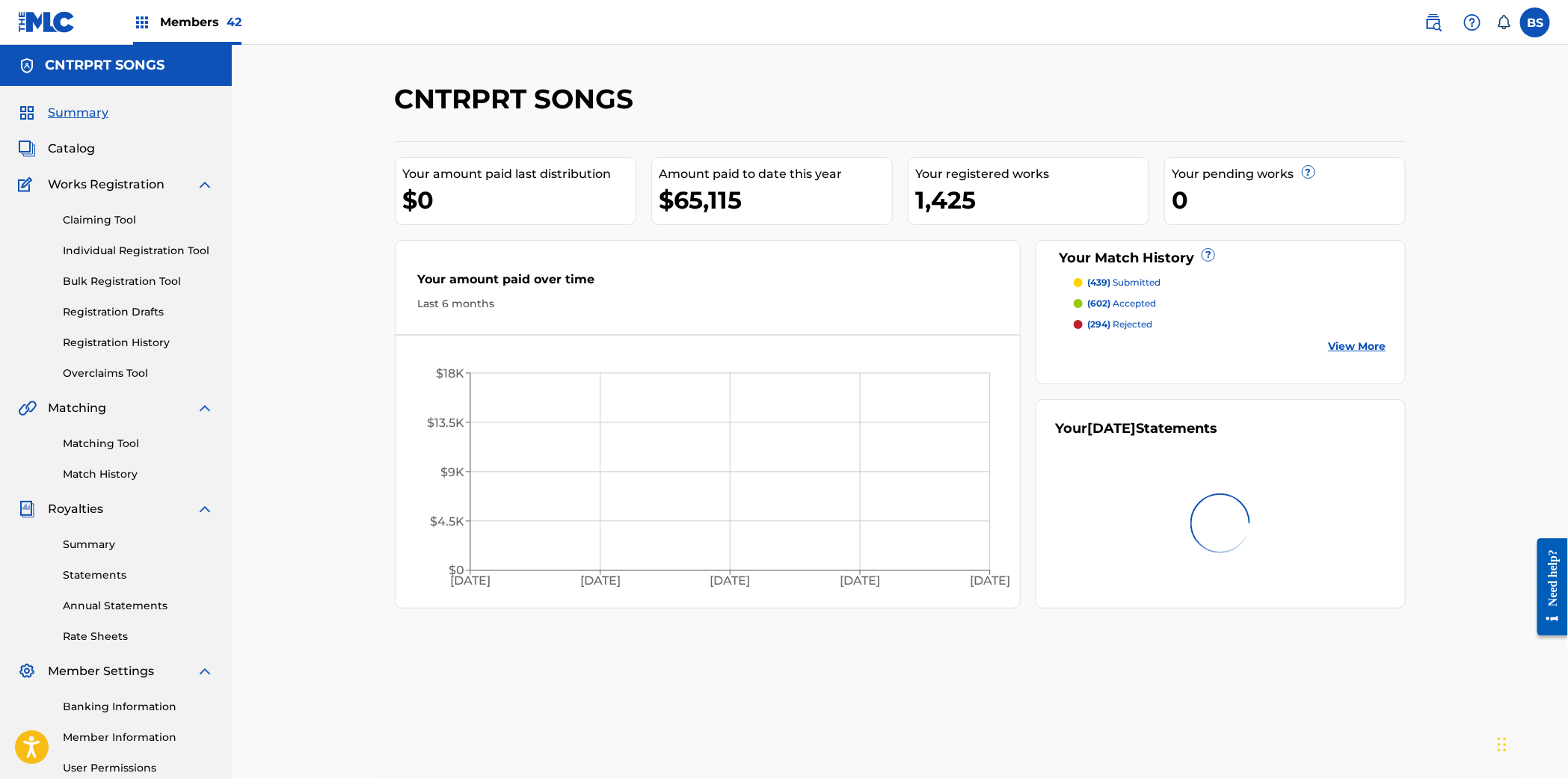
click at [77, 149] on span "Catalog" at bounding box center [72, 148] width 47 height 18
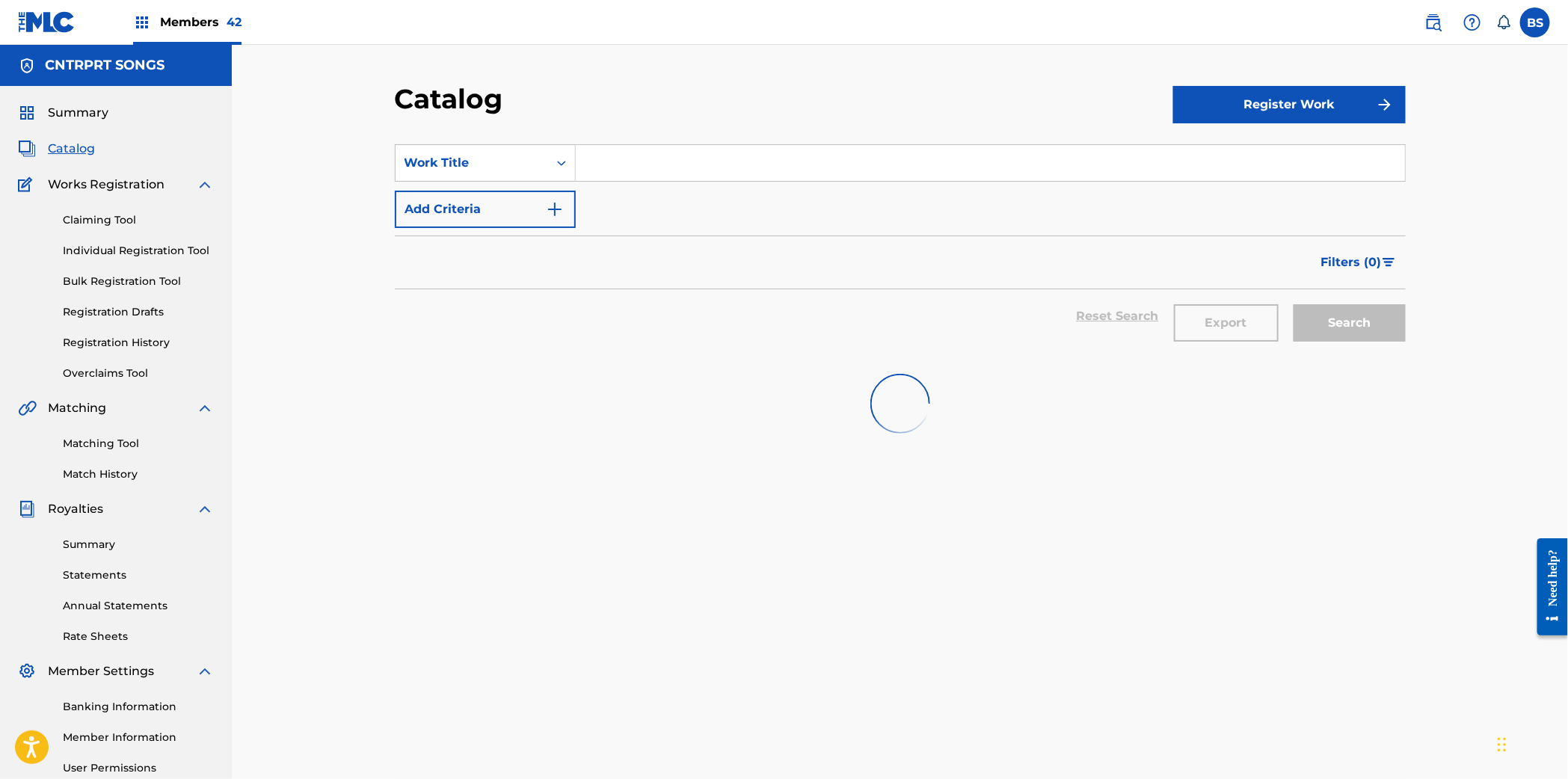
click at [675, 172] on input "Search Form" at bounding box center [990, 163] width 829 height 36
paste input "FRONTLINE"
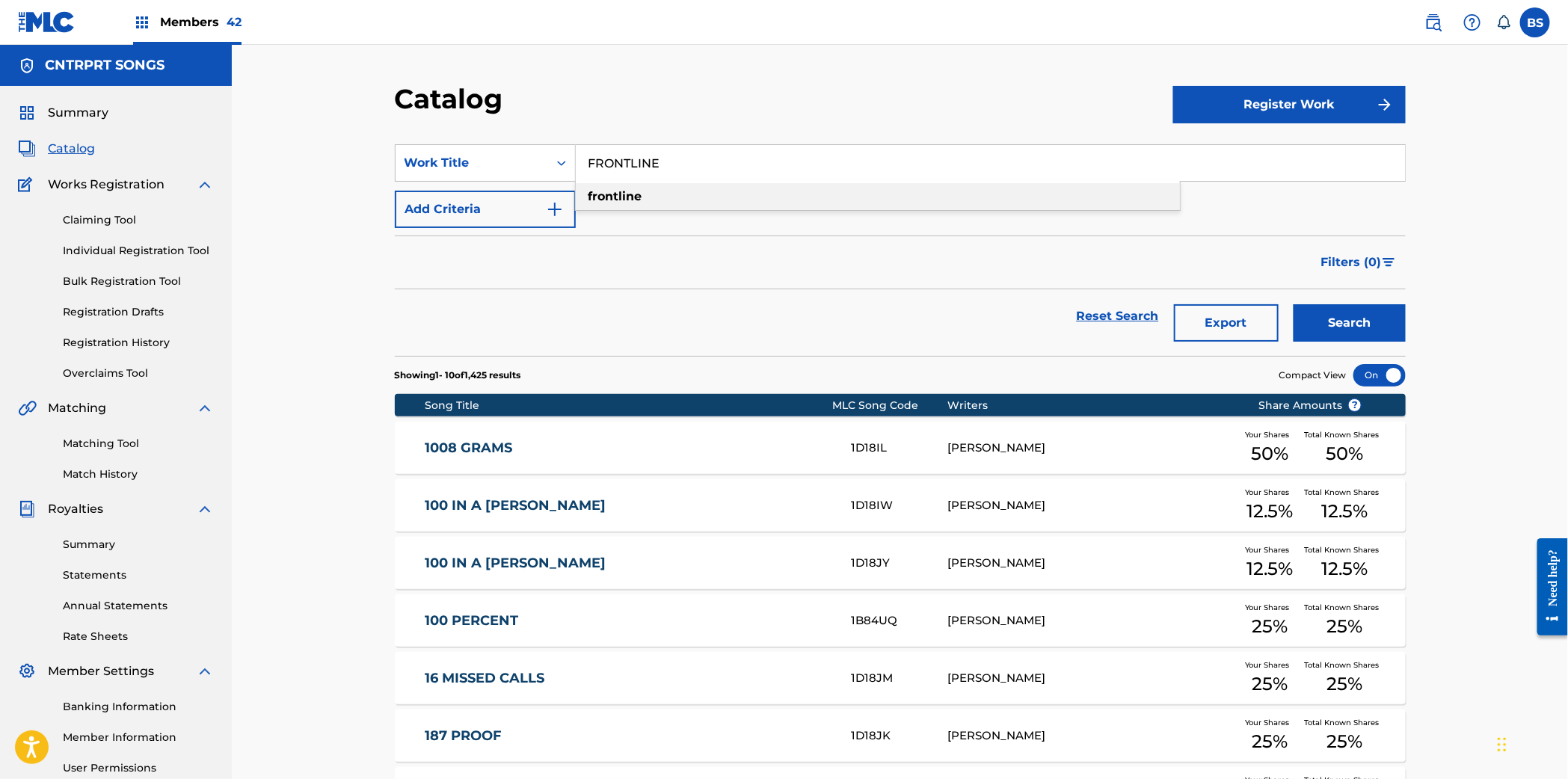
click at [638, 200] on strong "frontline" at bounding box center [615, 197] width 54 height 14
type input "frontline"
click at [1362, 320] on button "Search" at bounding box center [1349, 322] width 112 height 37
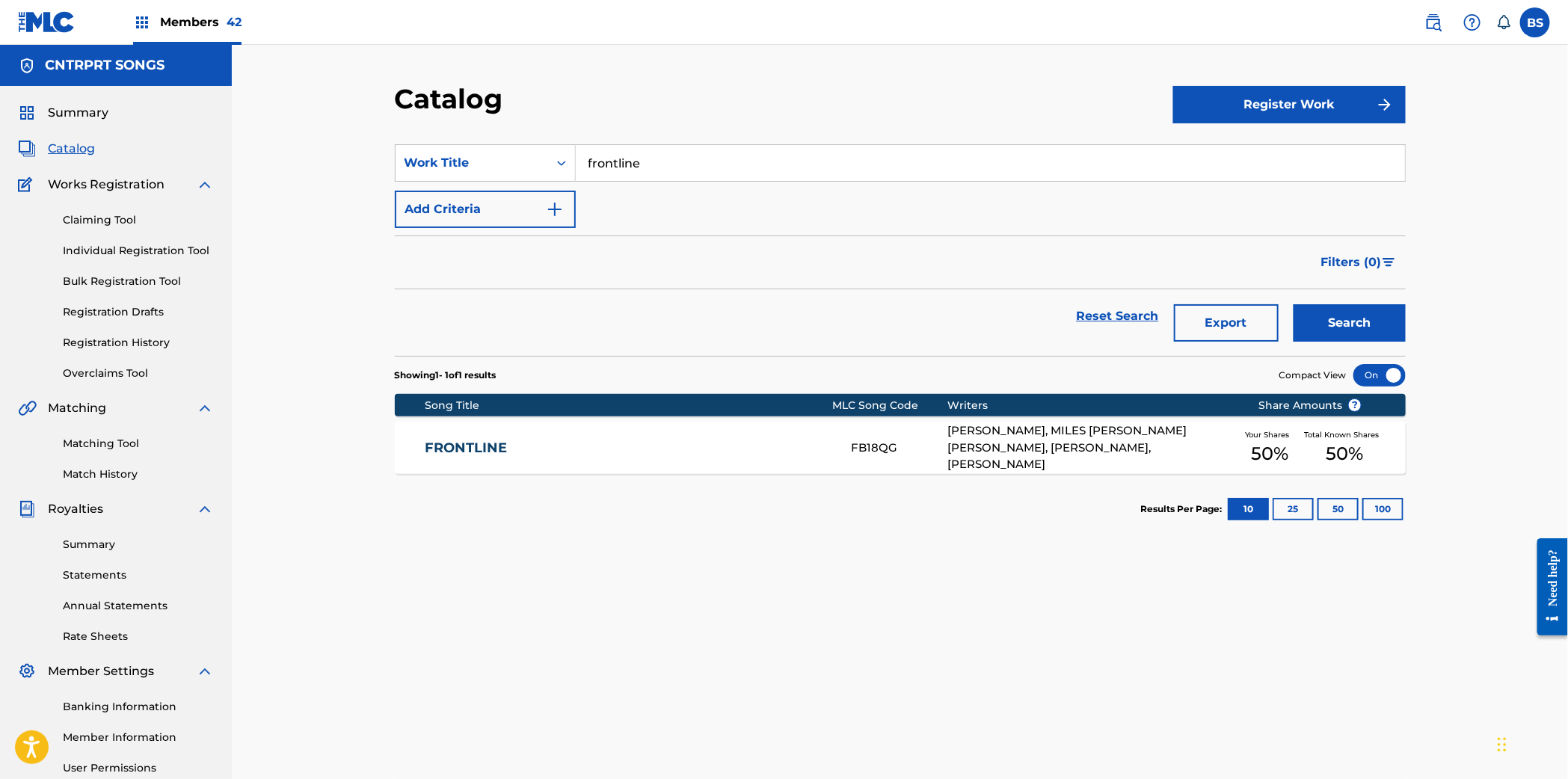
click at [692, 445] on link "FRONTLINE" at bounding box center [628, 448] width 407 height 17
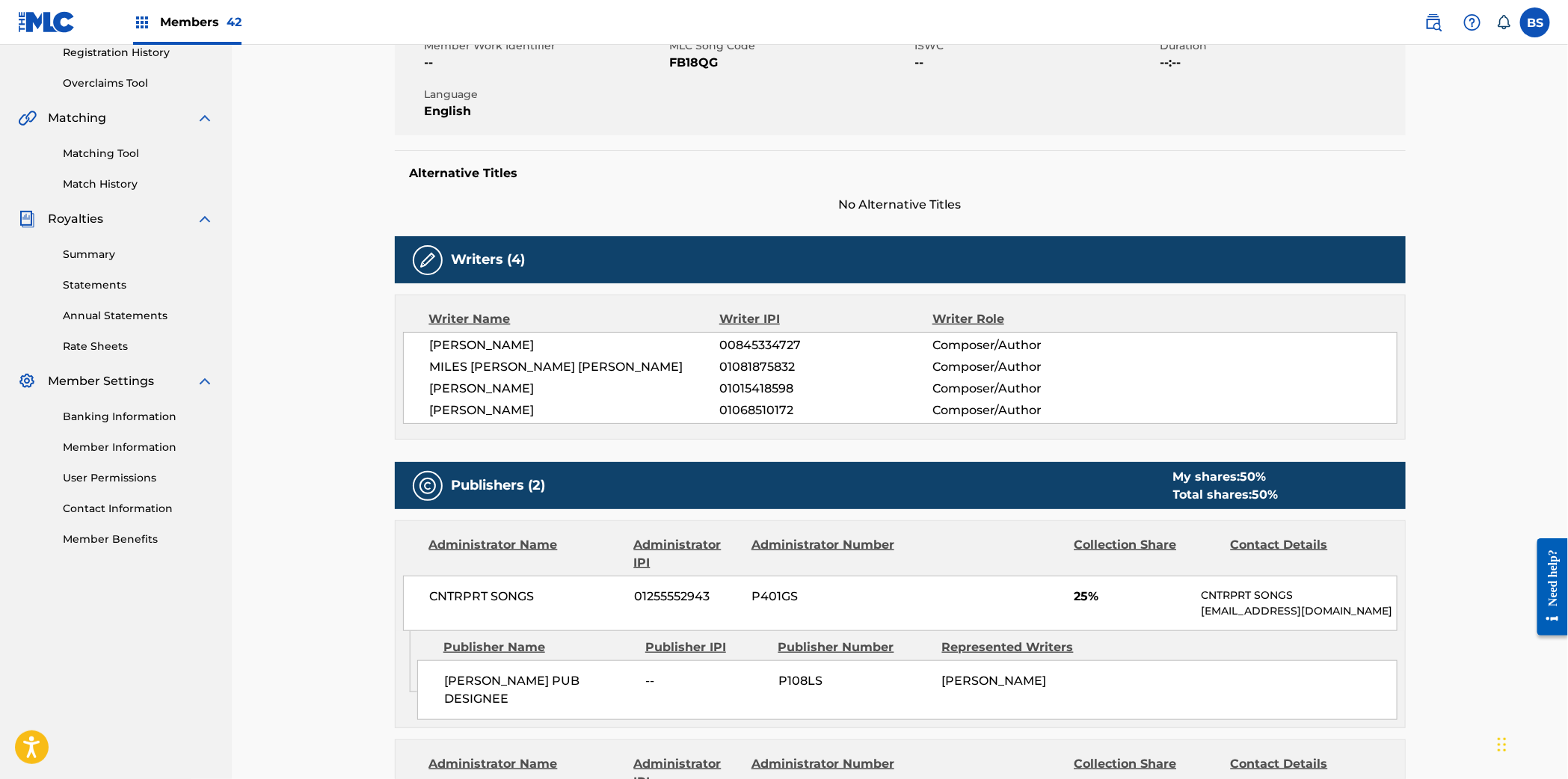
scroll to position [182, 0]
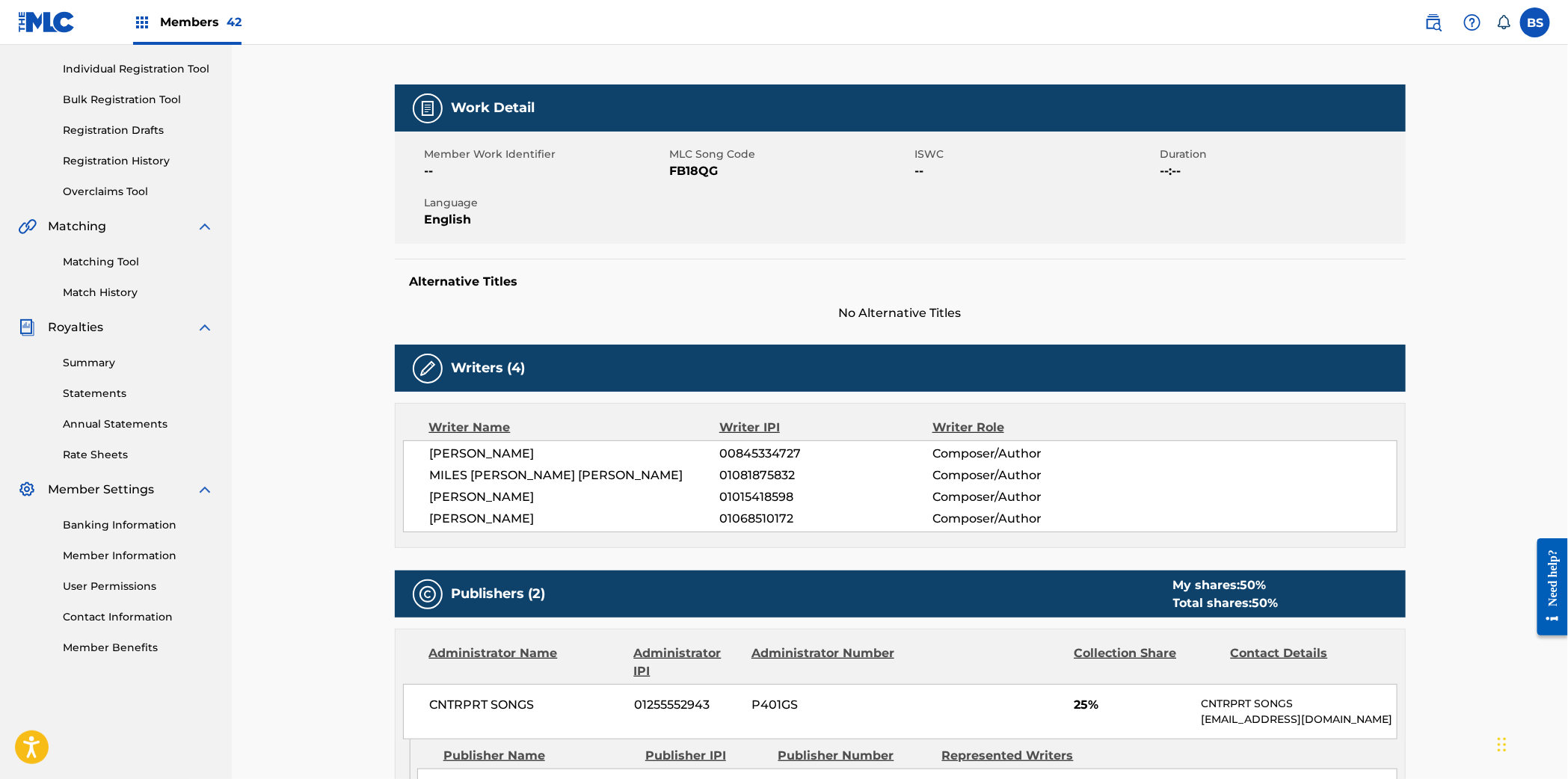
click at [674, 166] on span "FB18QG" at bounding box center [790, 170] width 242 height 18
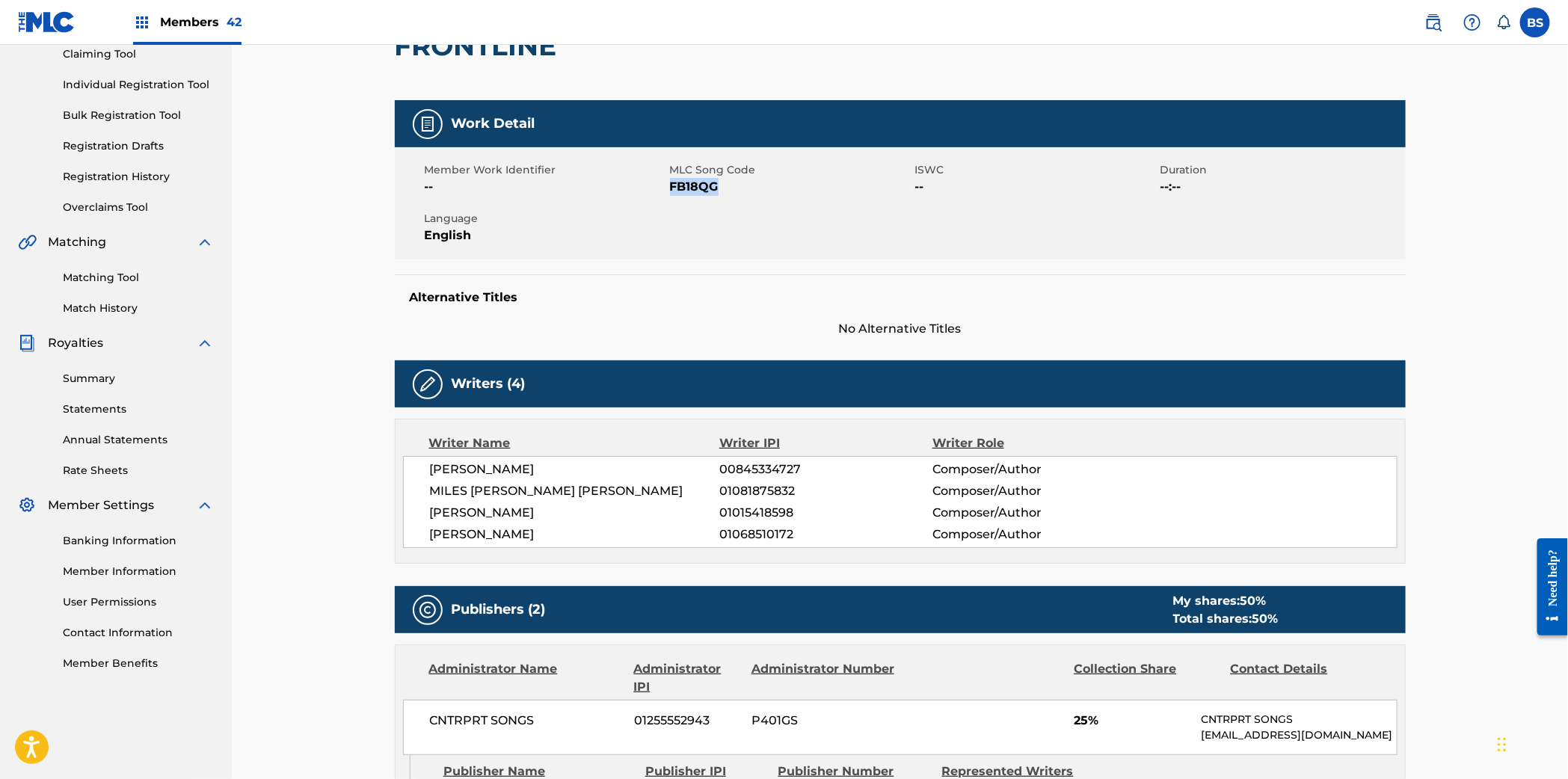
scroll to position [0, 0]
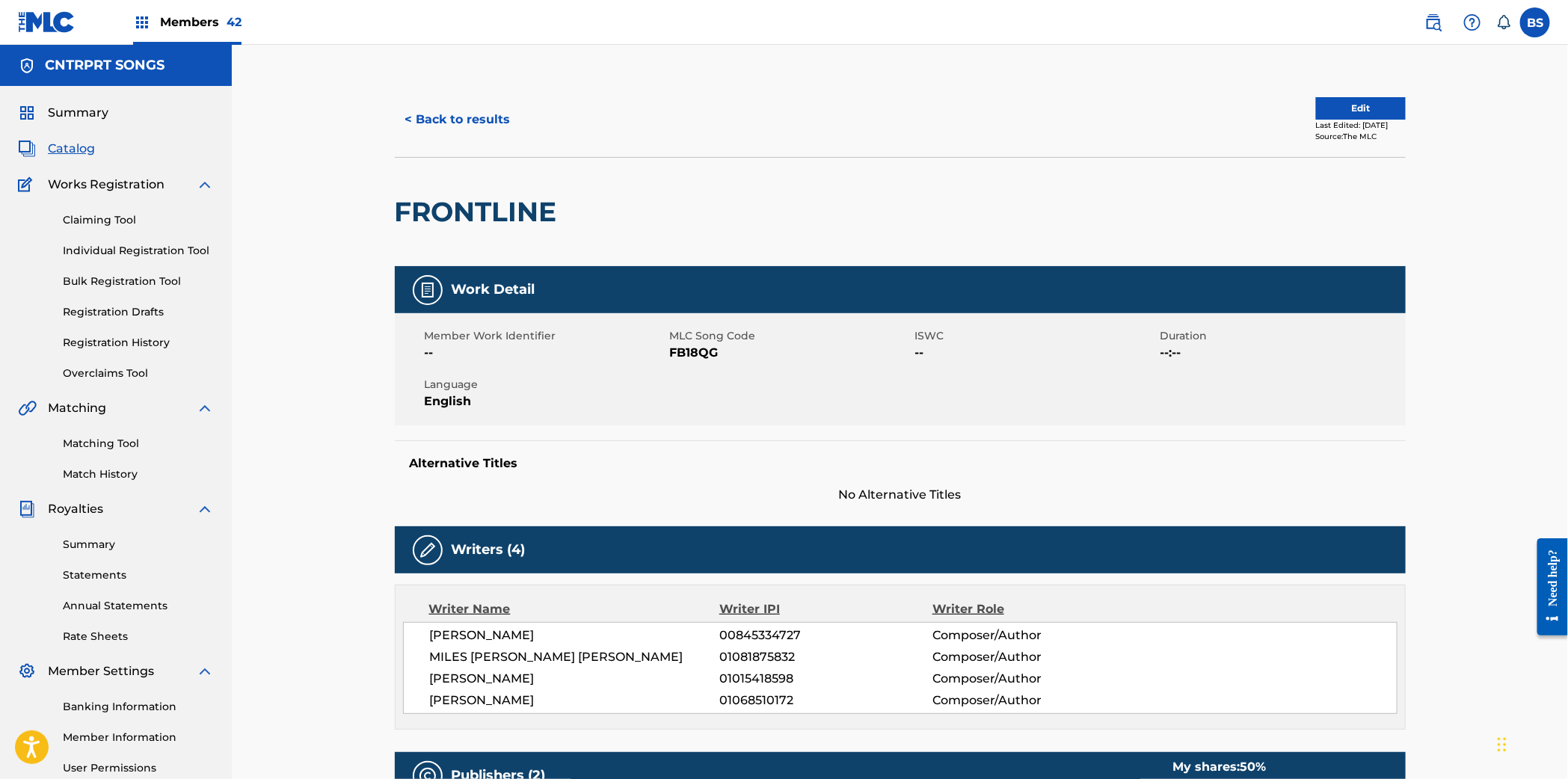
click at [189, 27] on span "Members 42" at bounding box center [201, 22] width 81 height 17
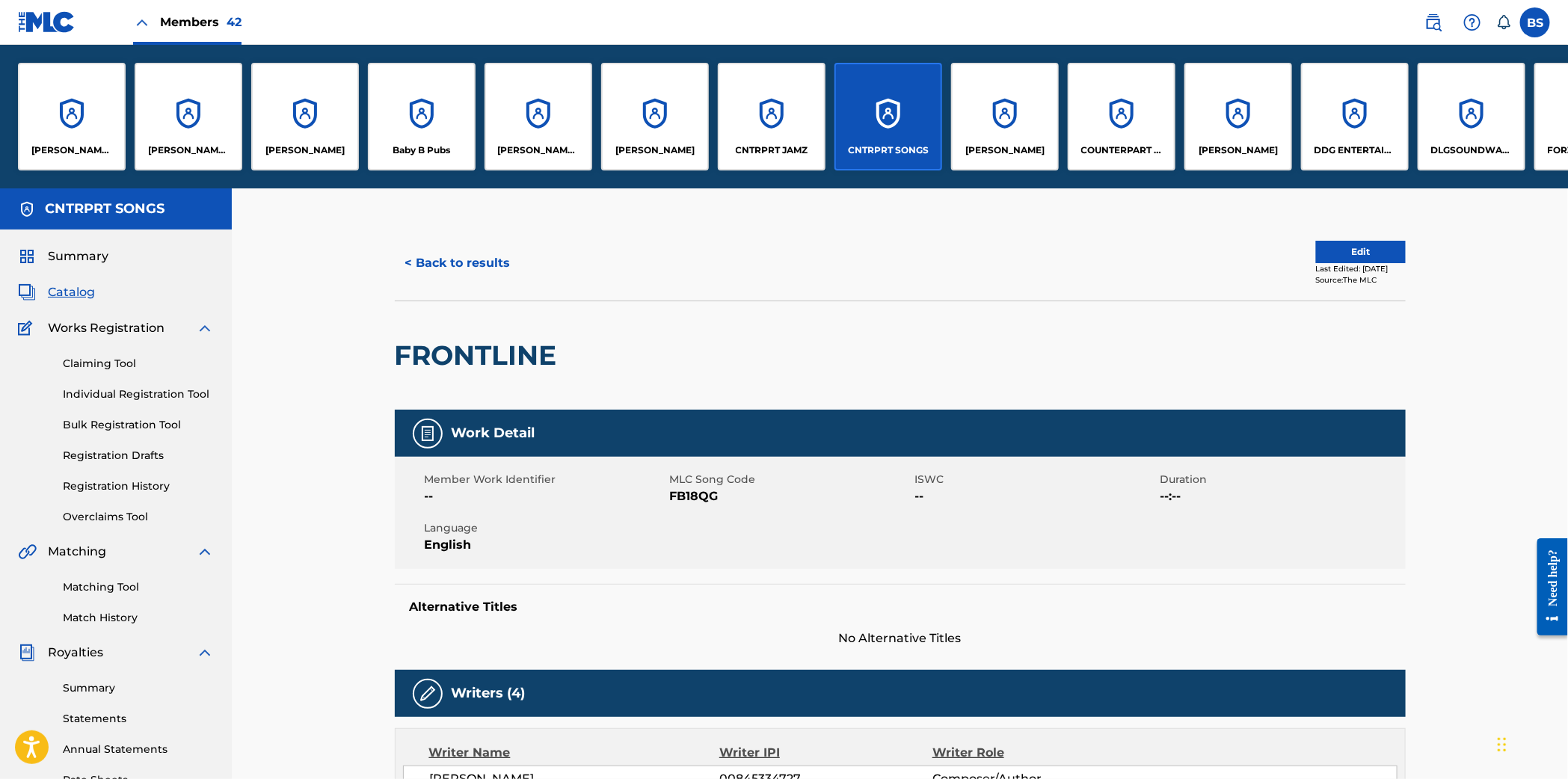
click at [791, 129] on div "CNTRPRT JAMZ" at bounding box center [771, 117] width 107 height 107
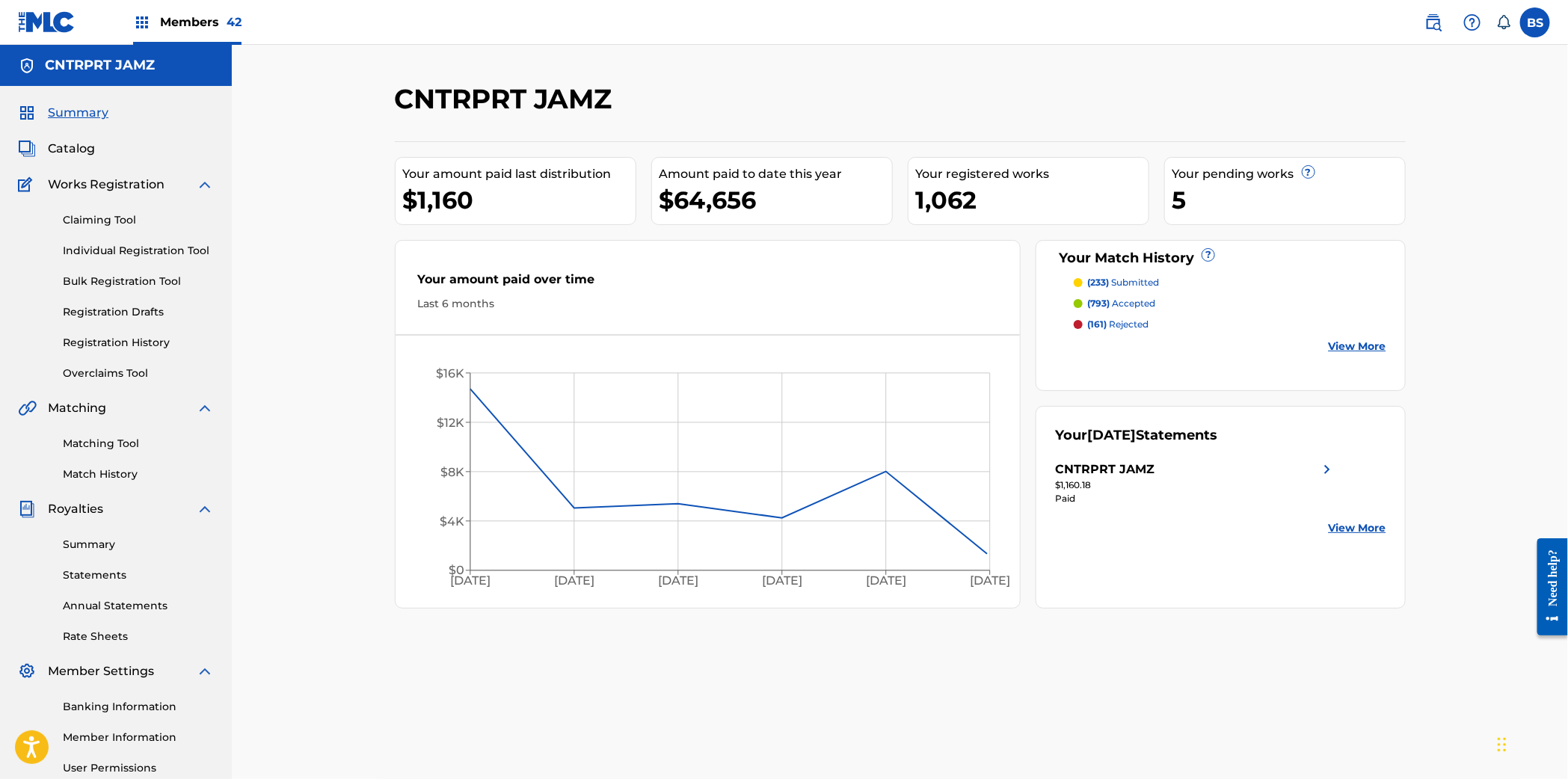
drag, startPoint x: 96, startPoint y: 219, endPoint x: 191, endPoint y: 268, distance: 106.9
click at [96, 219] on link "Claiming Tool" at bounding box center [138, 220] width 151 height 16
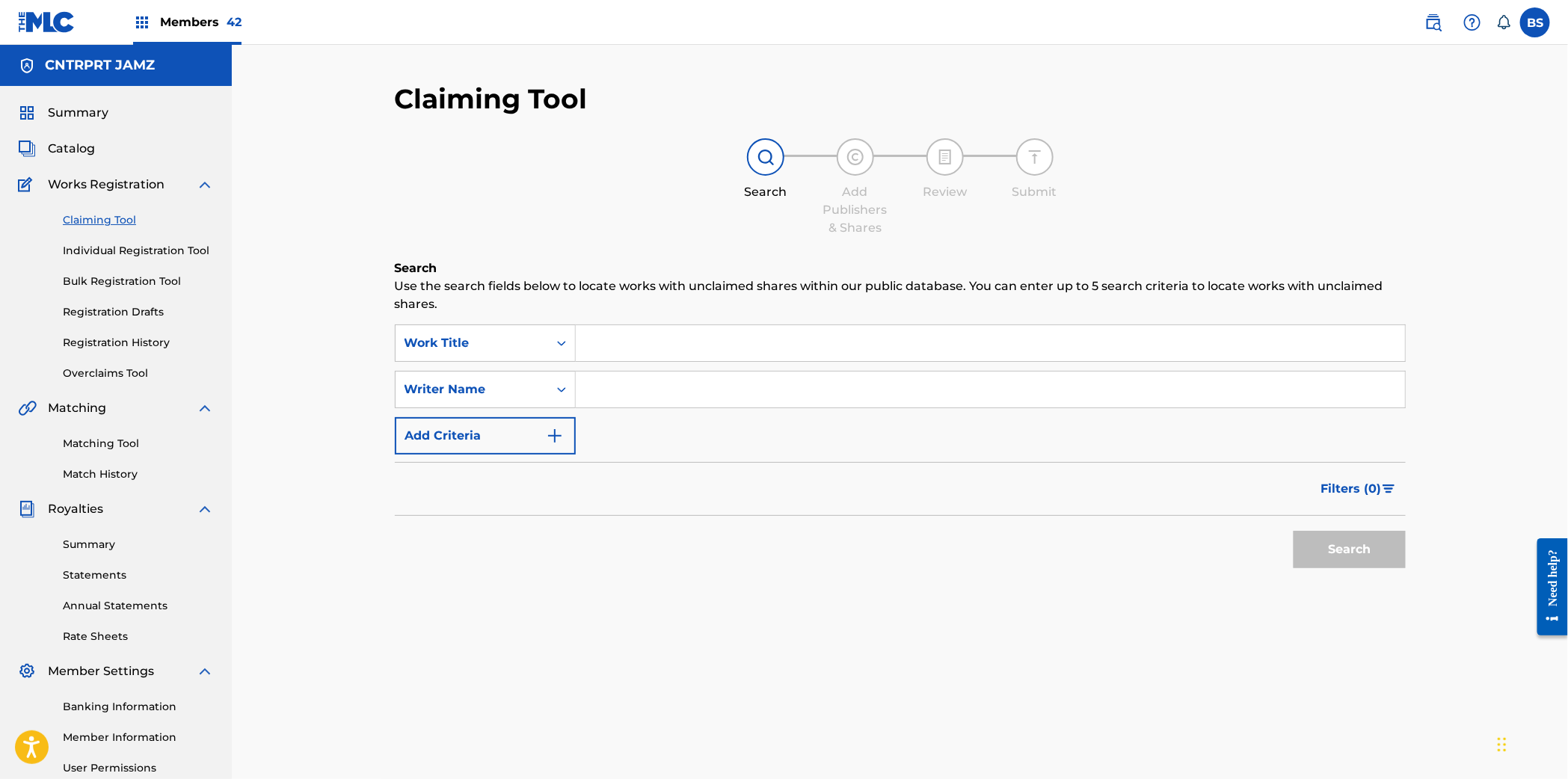
click at [495, 318] on div "Search Use the search fields below to locate works with unclaimed shares within…" at bounding box center [900, 455] width 1011 height 391
click at [697, 352] on input "Search Form" at bounding box center [990, 343] width 829 height 36
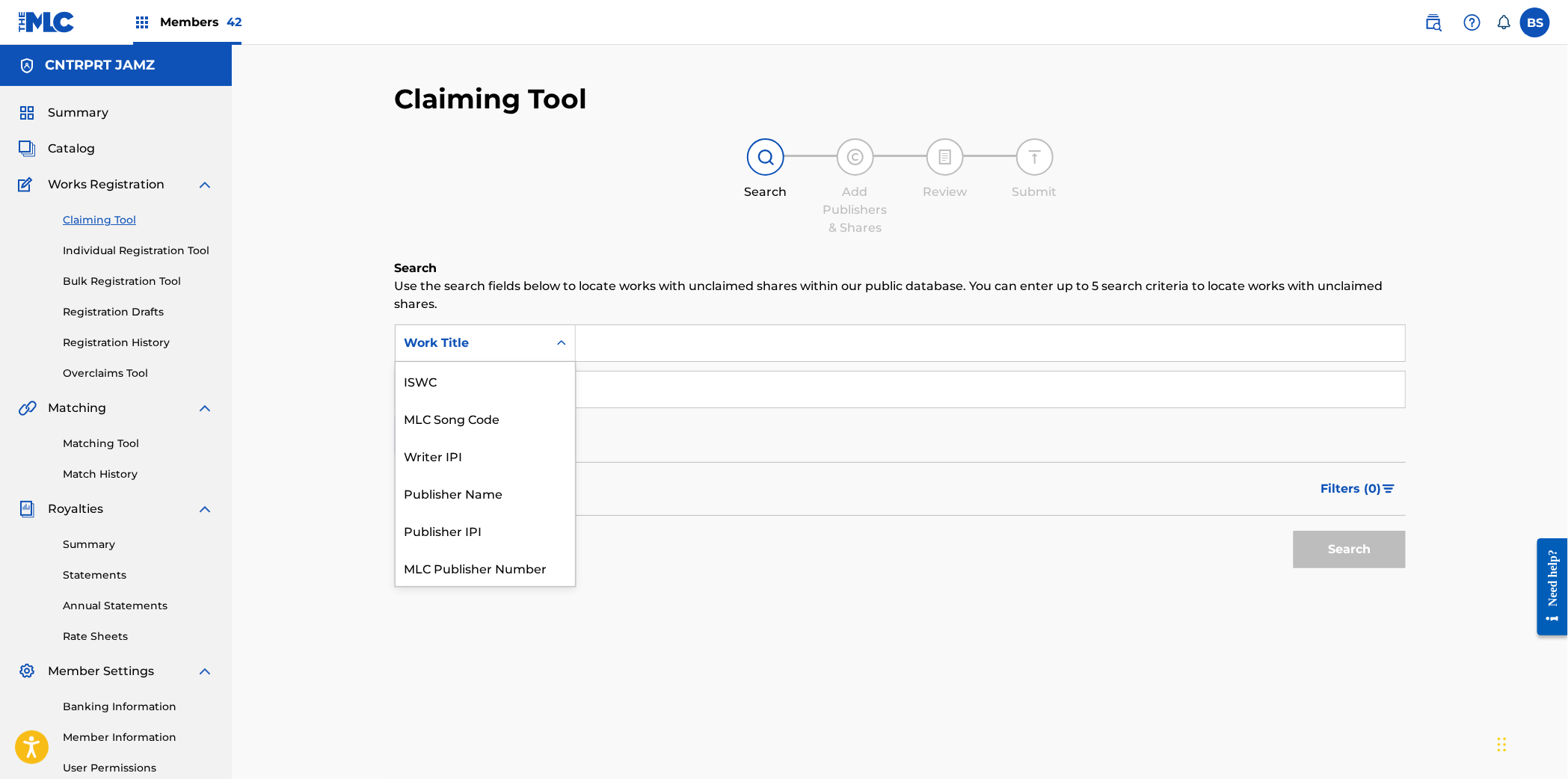
click at [499, 343] on div "Work Title" at bounding box center [471, 343] width 134 height 18
drag, startPoint x: 487, startPoint y: 390, endPoint x: 546, endPoint y: 367, distance: 63.3
click at [492, 387] on div "MLC Song Code" at bounding box center [485, 380] width 179 height 37
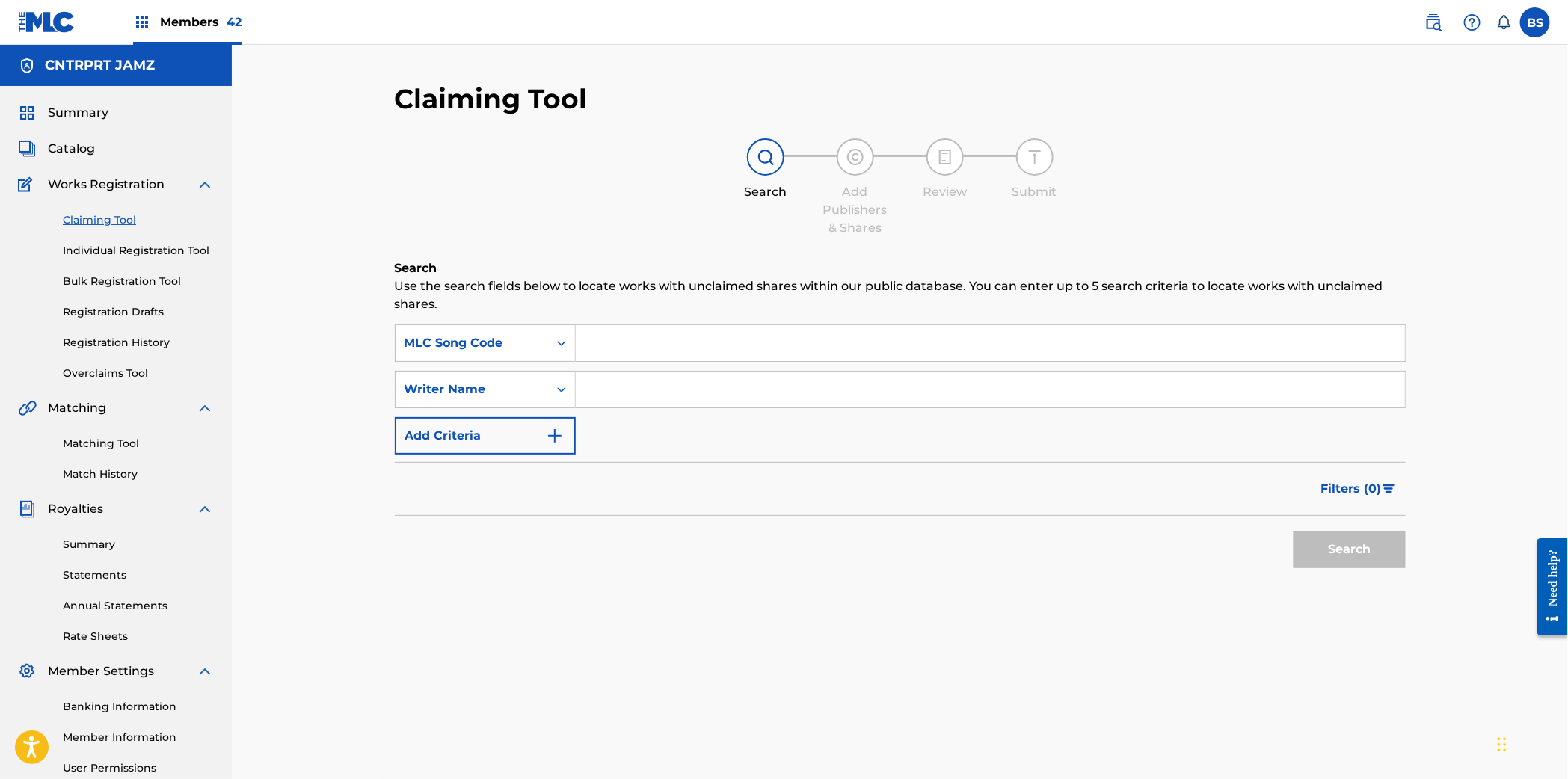
click at [600, 348] on input "Search Form" at bounding box center [990, 343] width 829 height 36
type input "FB18QG"
drag, startPoint x: 1365, startPoint y: 551, endPoint x: 856, endPoint y: 569, distance: 509.3
click at [1365, 549] on button "Search" at bounding box center [1349, 549] width 112 height 37
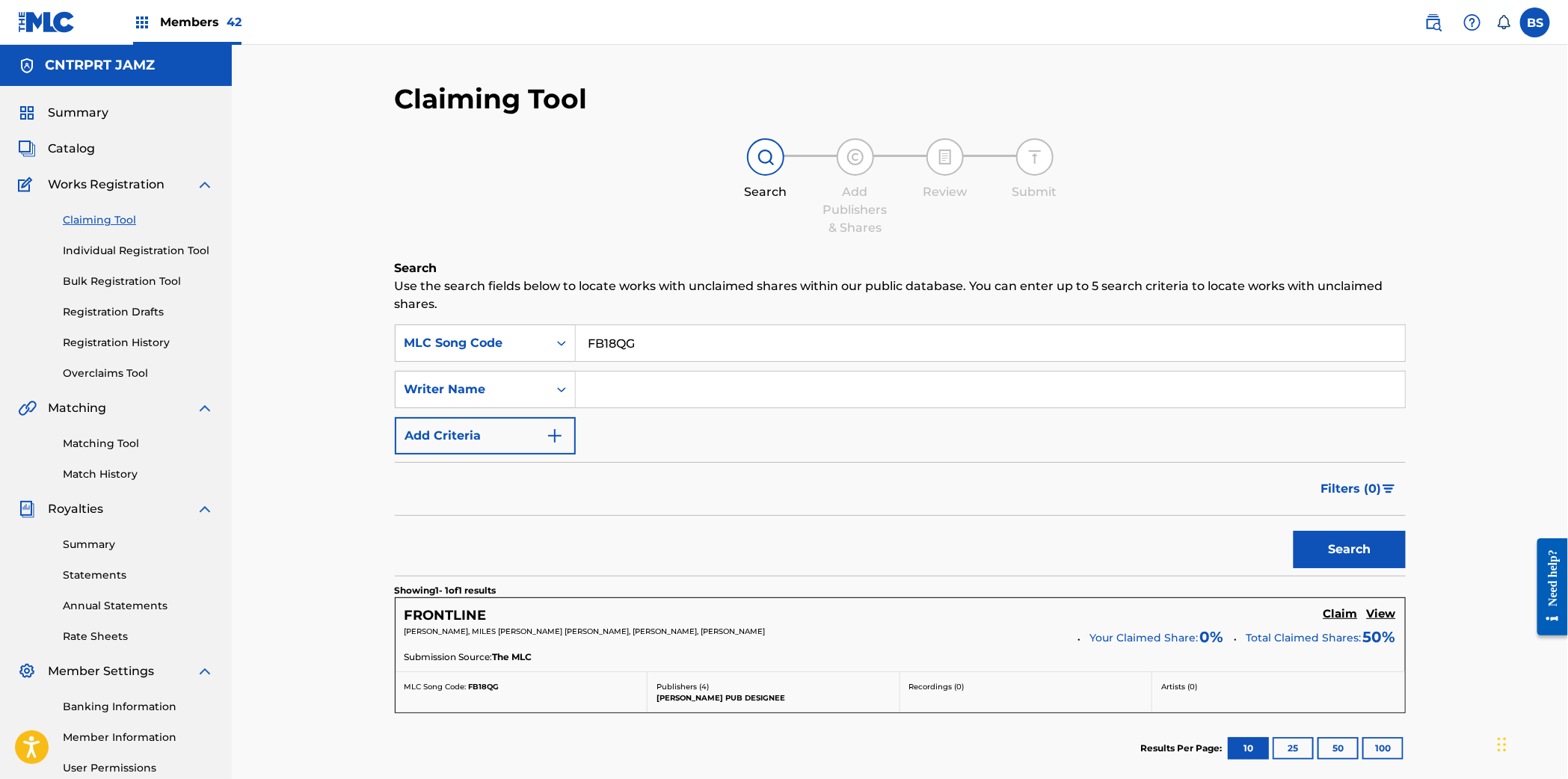
click at [1334, 610] on h5 "Claim" at bounding box center [1341, 614] width 35 height 14
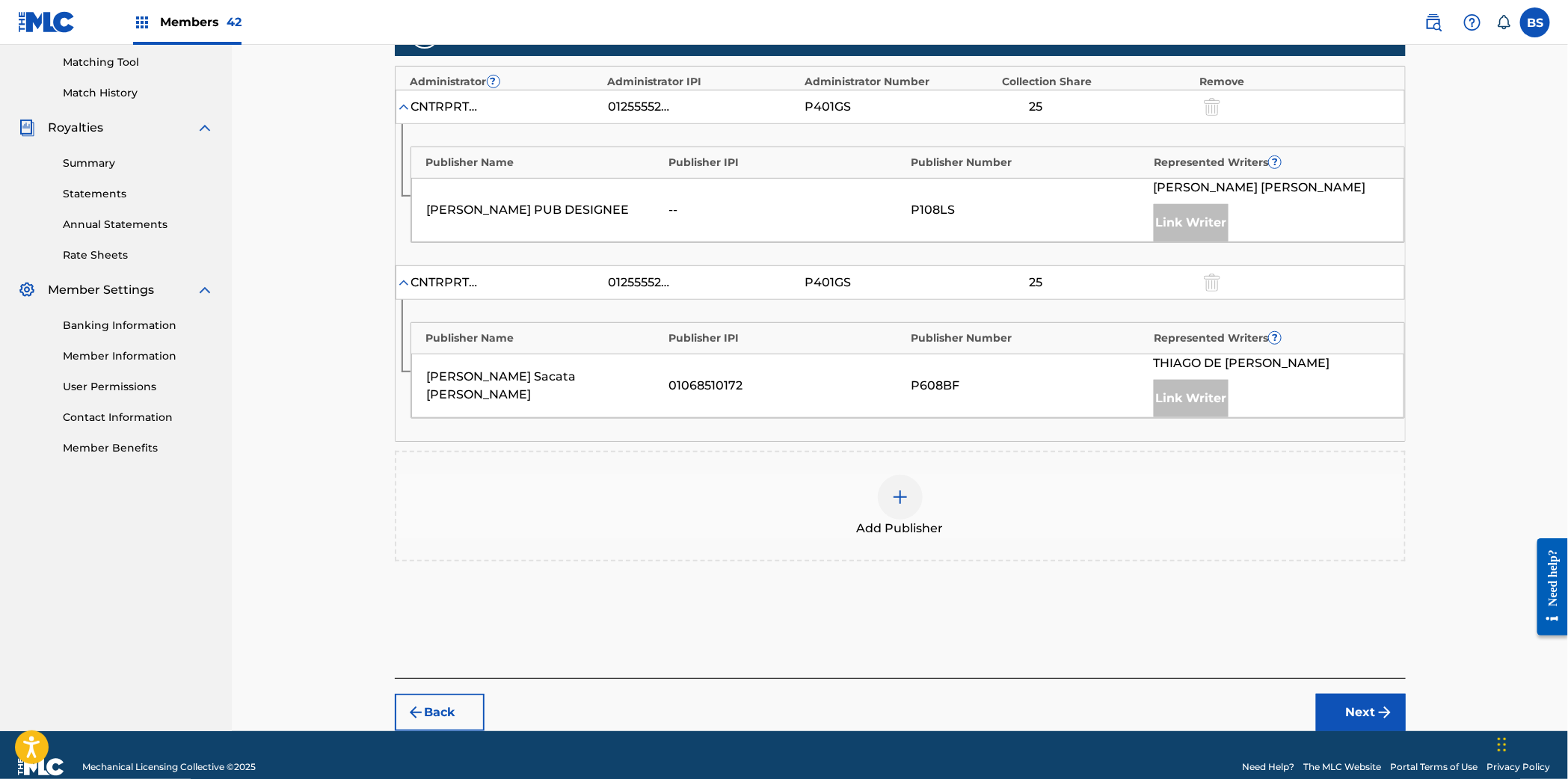
click at [912, 499] on div at bounding box center [900, 496] width 45 height 45
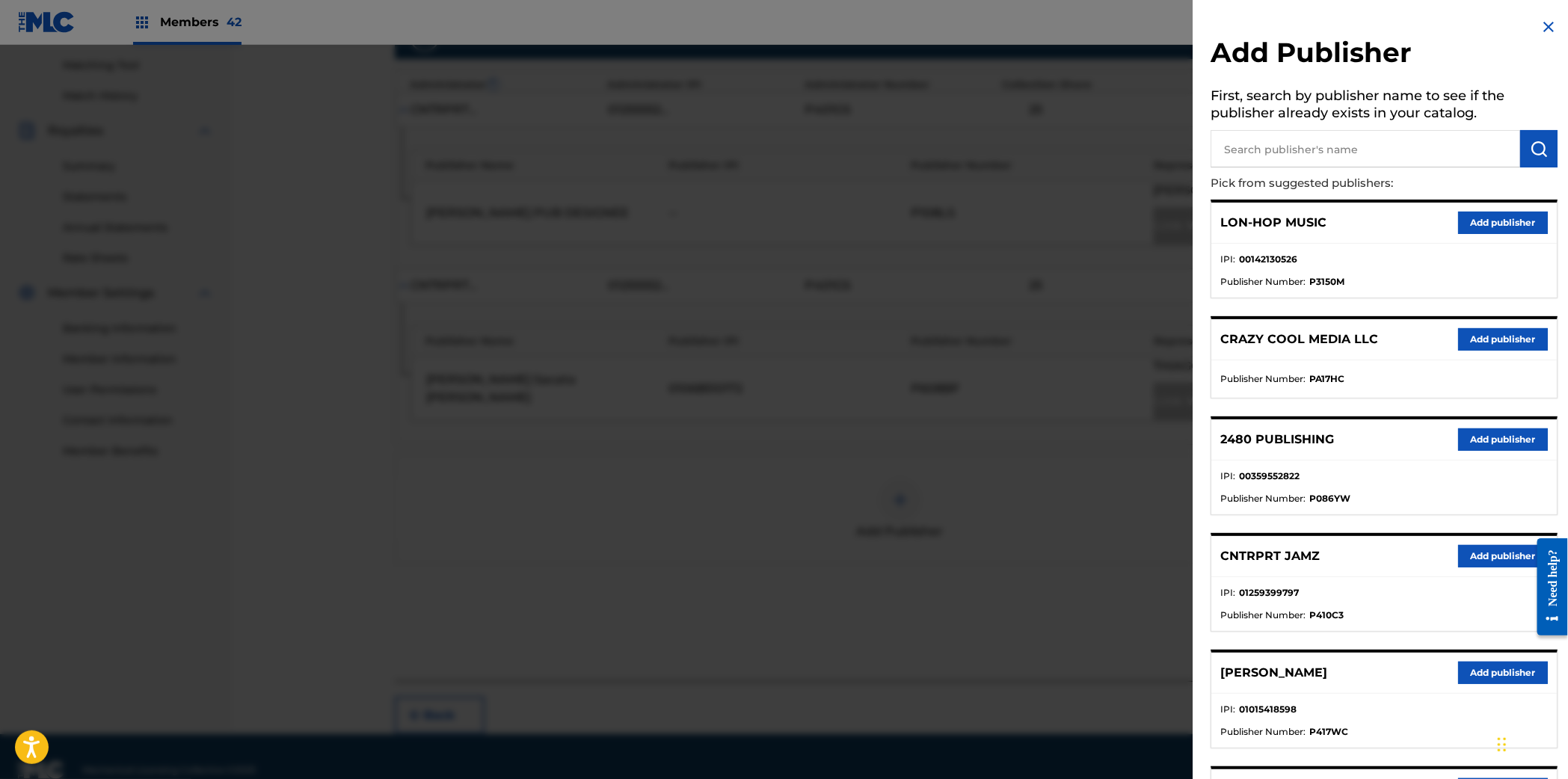
drag, startPoint x: 1491, startPoint y: 670, endPoint x: 1276, endPoint y: 567, distance: 238.4
click at [1491, 670] on button "Add publisher" at bounding box center [1502, 672] width 90 height 22
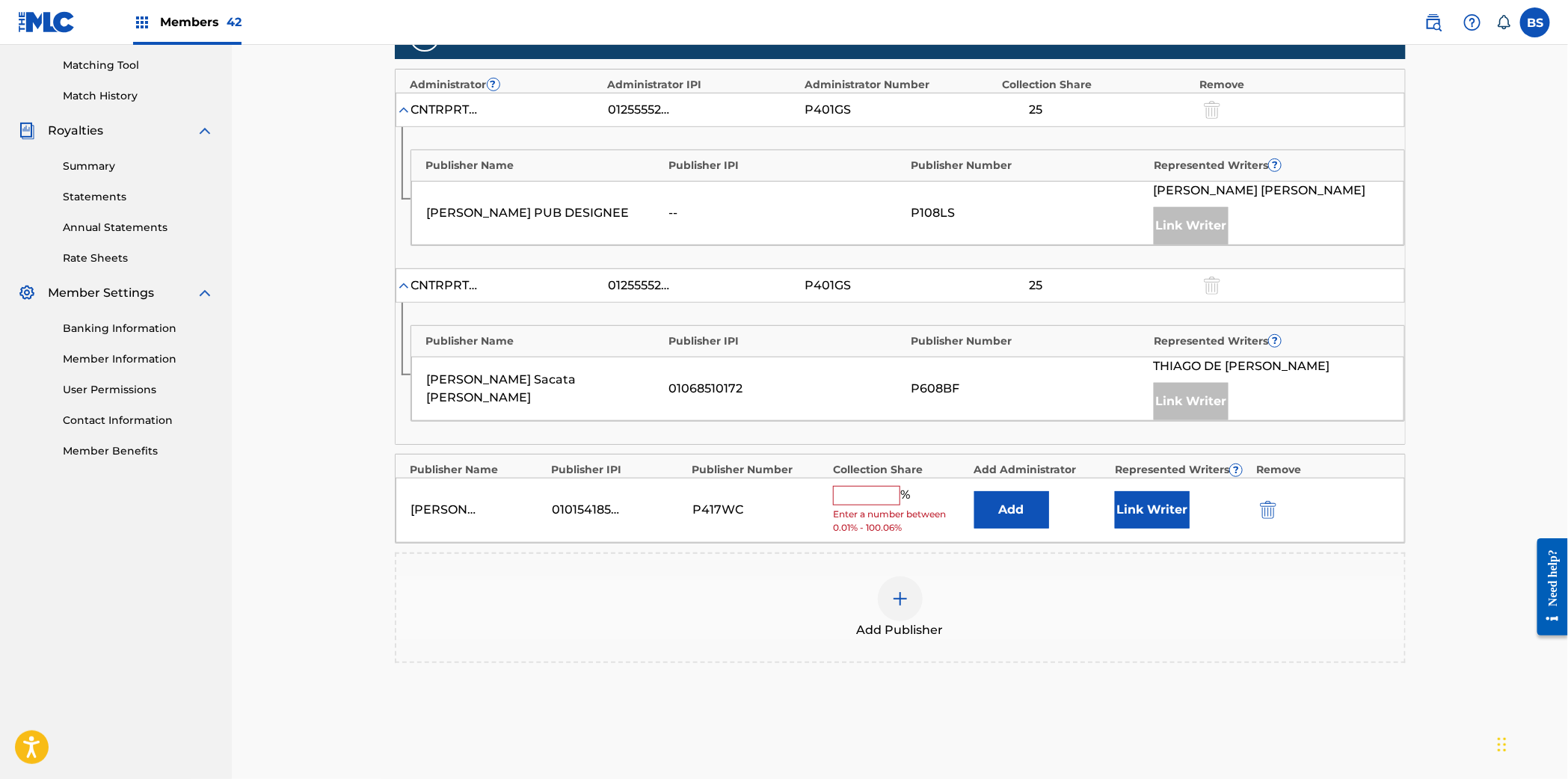
click at [1011, 503] on button "Add" at bounding box center [1011, 509] width 75 height 37
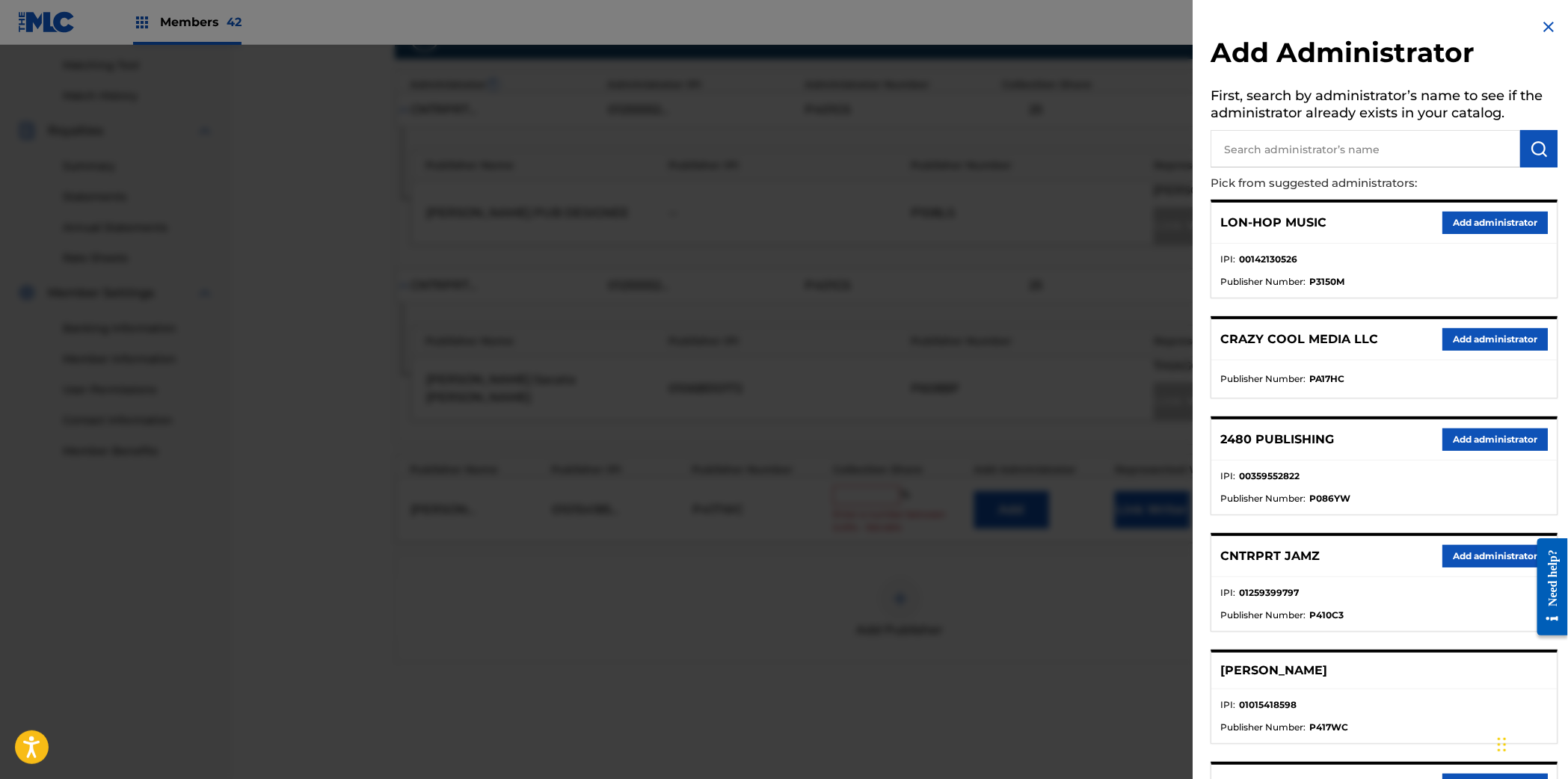
click at [1463, 552] on button "Add administrator" at bounding box center [1495, 556] width 106 height 22
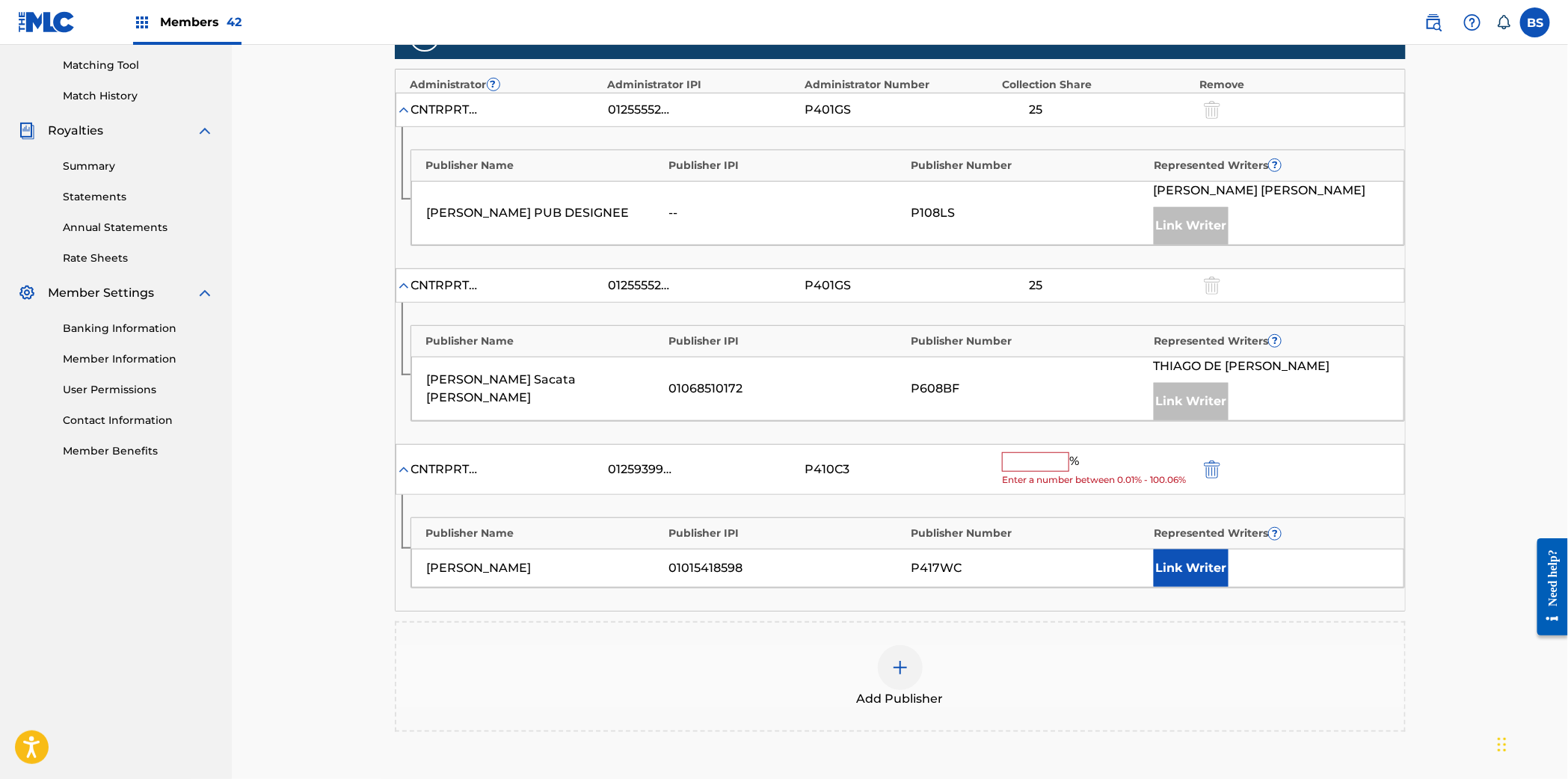
click at [1207, 573] on button "Link Writer" at bounding box center [1191, 567] width 75 height 37
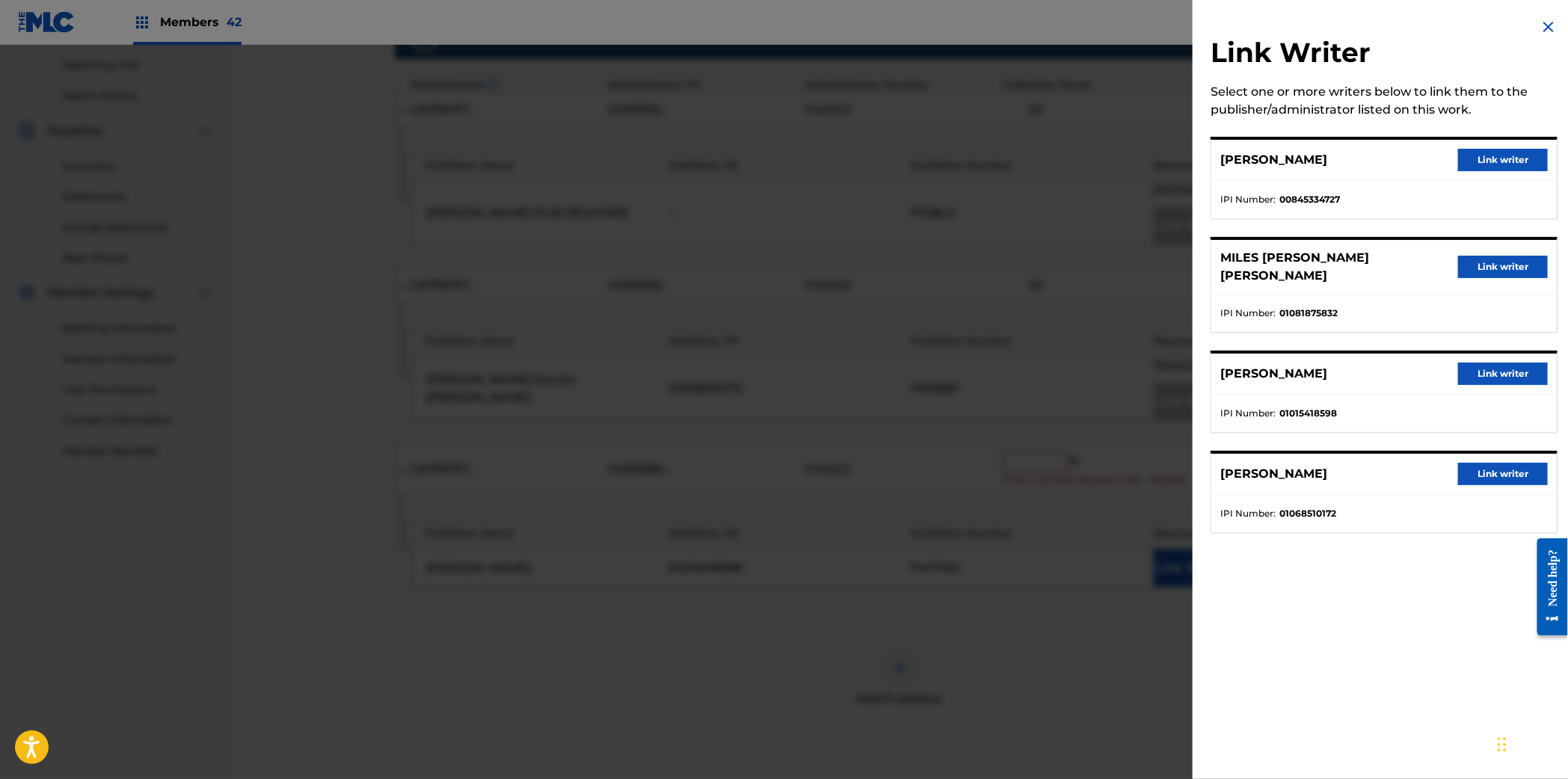
click at [1494, 362] on button "Link writer" at bounding box center [1502, 373] width 90 height 22
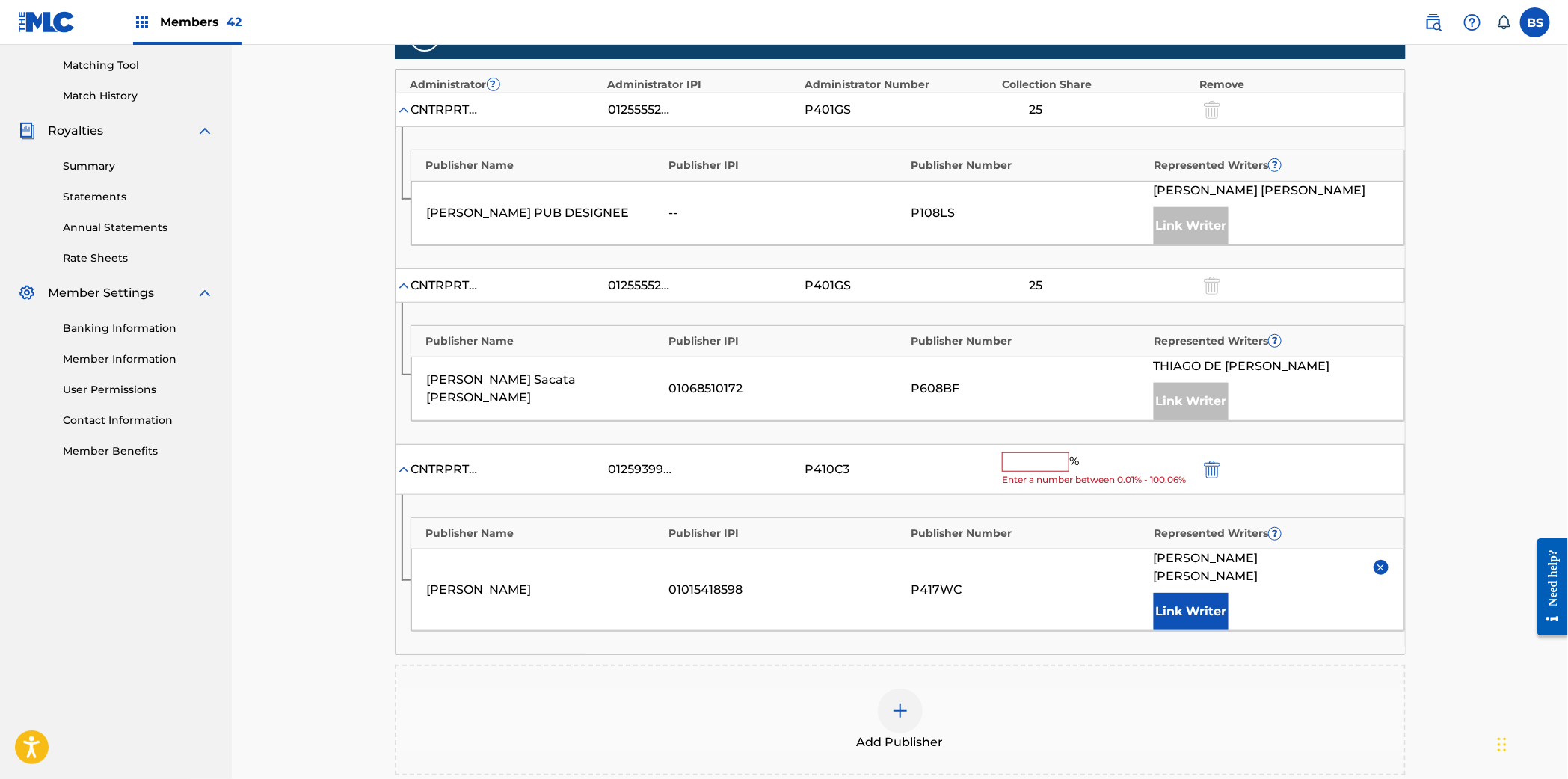
drag, startPoint x: 1028, startPoint y: 471, endPoint x: 912, endPoint y: 491, distance: 117.7
click at [1027, 471] on input "text" at bounding box center [1035, 462] width 67 height 20
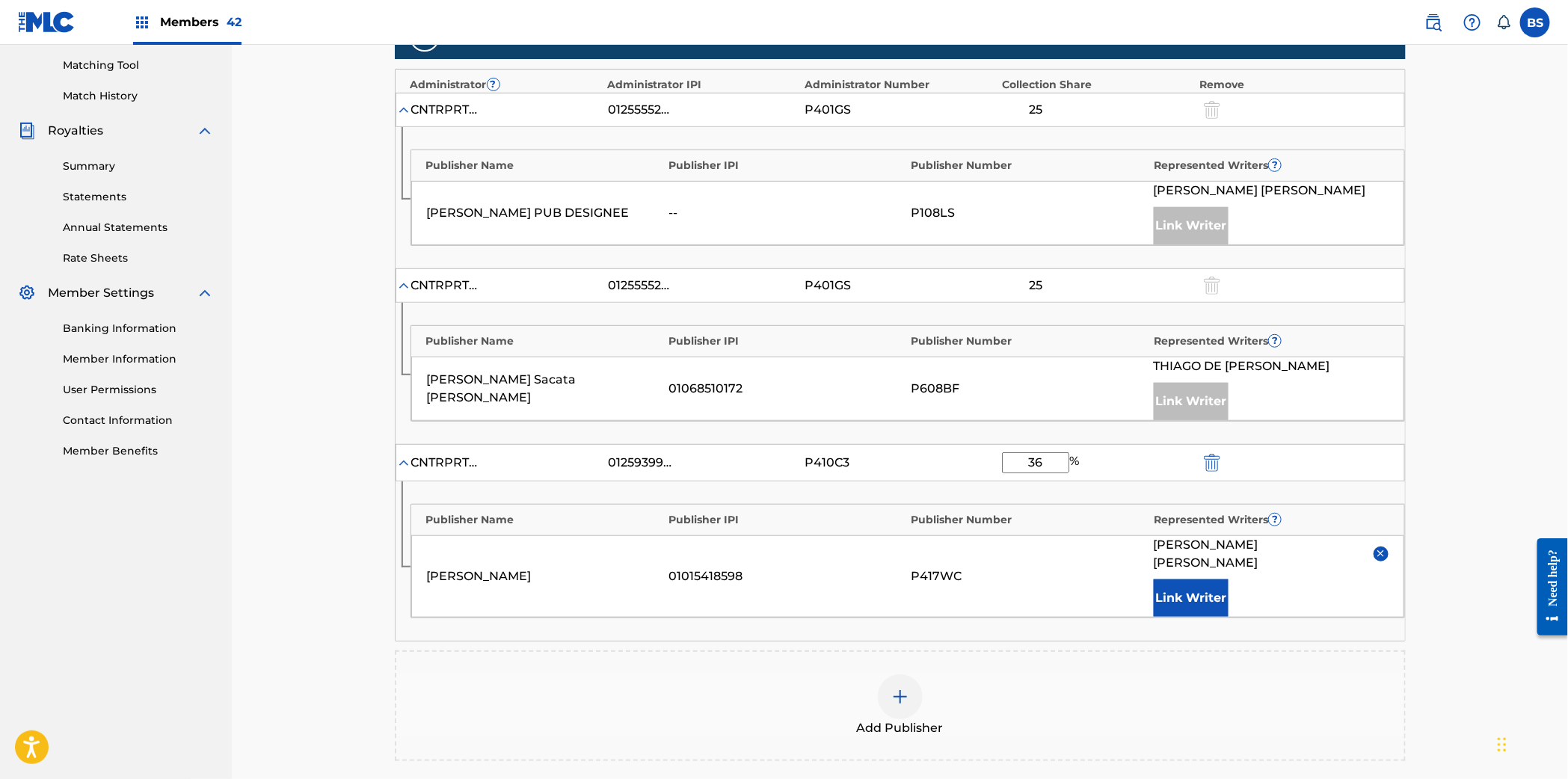
type input "3"
type input "25"
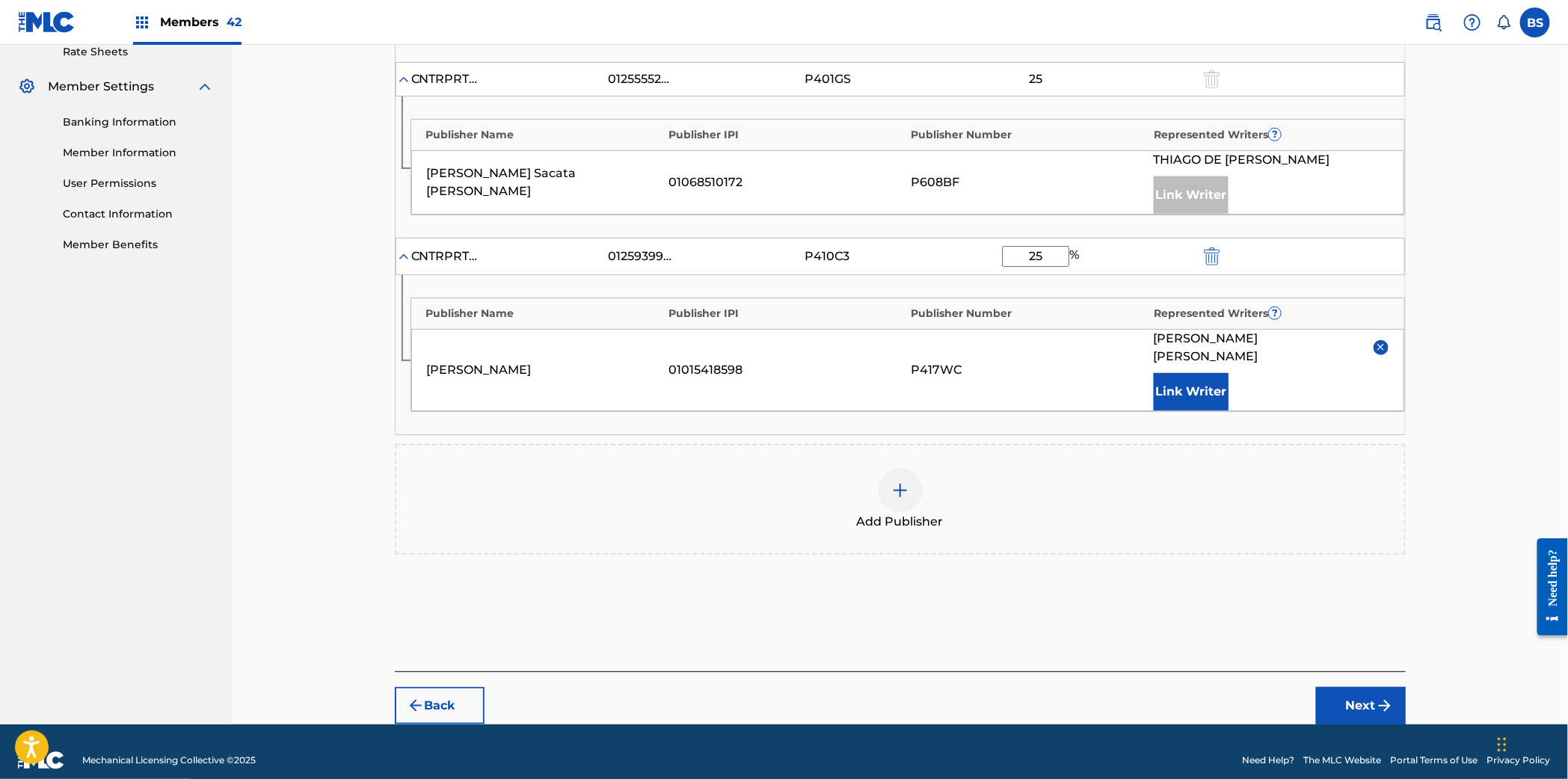
click at [1358, 687] on button "Next" at bounding box center [1360, 705] width 90 height 37
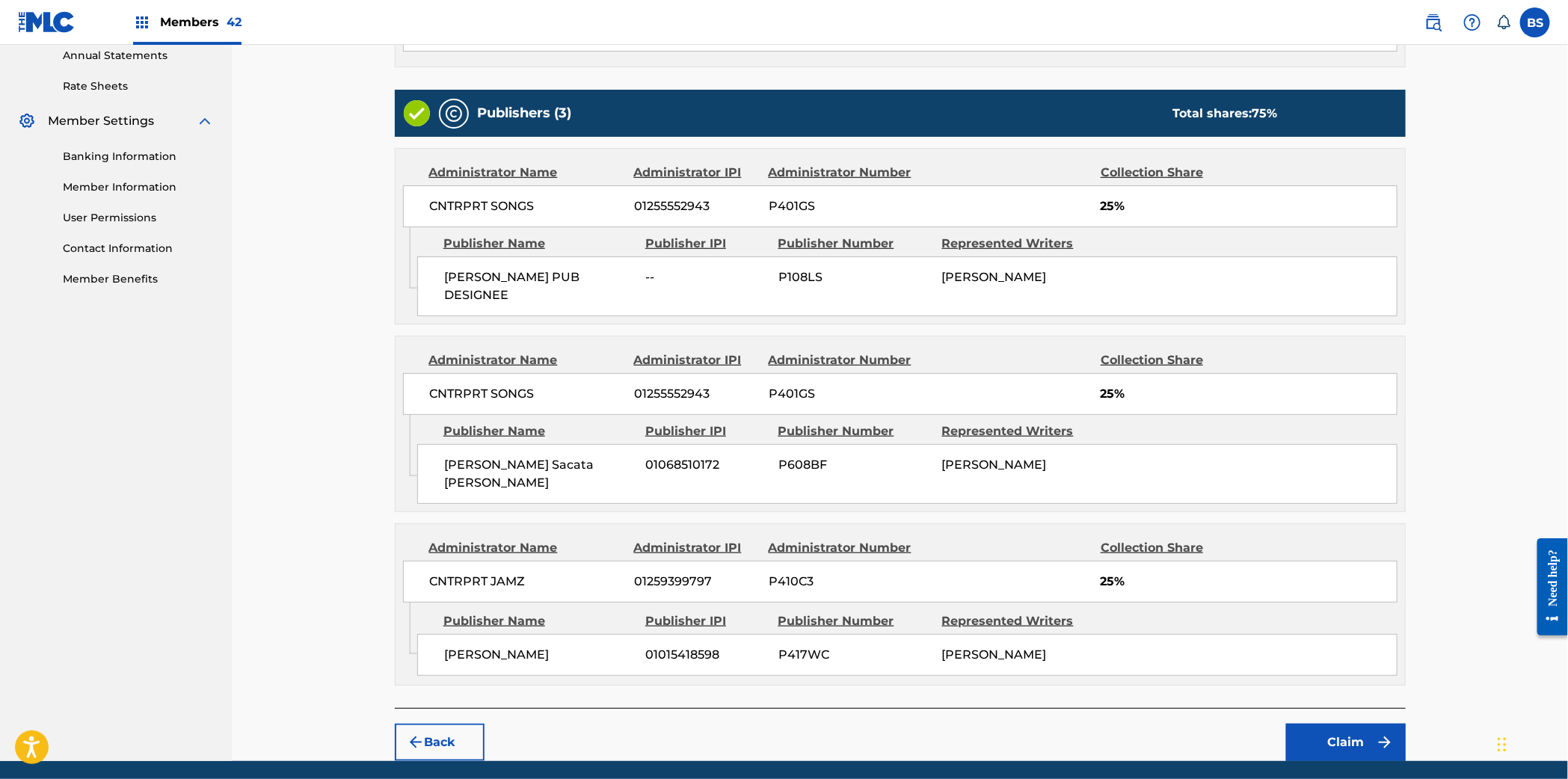
scroll to position [552, 0]
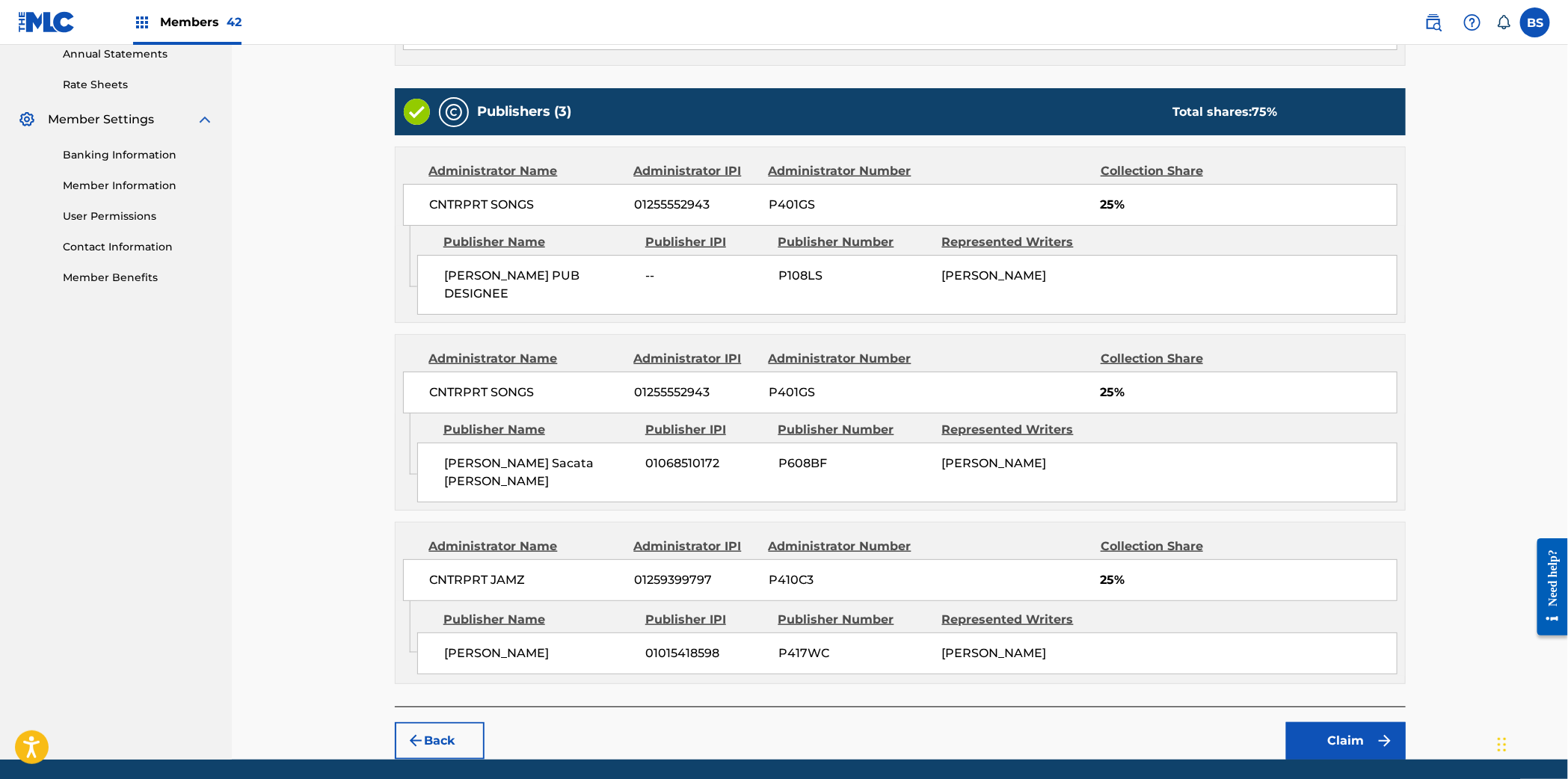
click at [1327, 726] on button "Claim" at bounding box center [1345, 740] width 119 height 37
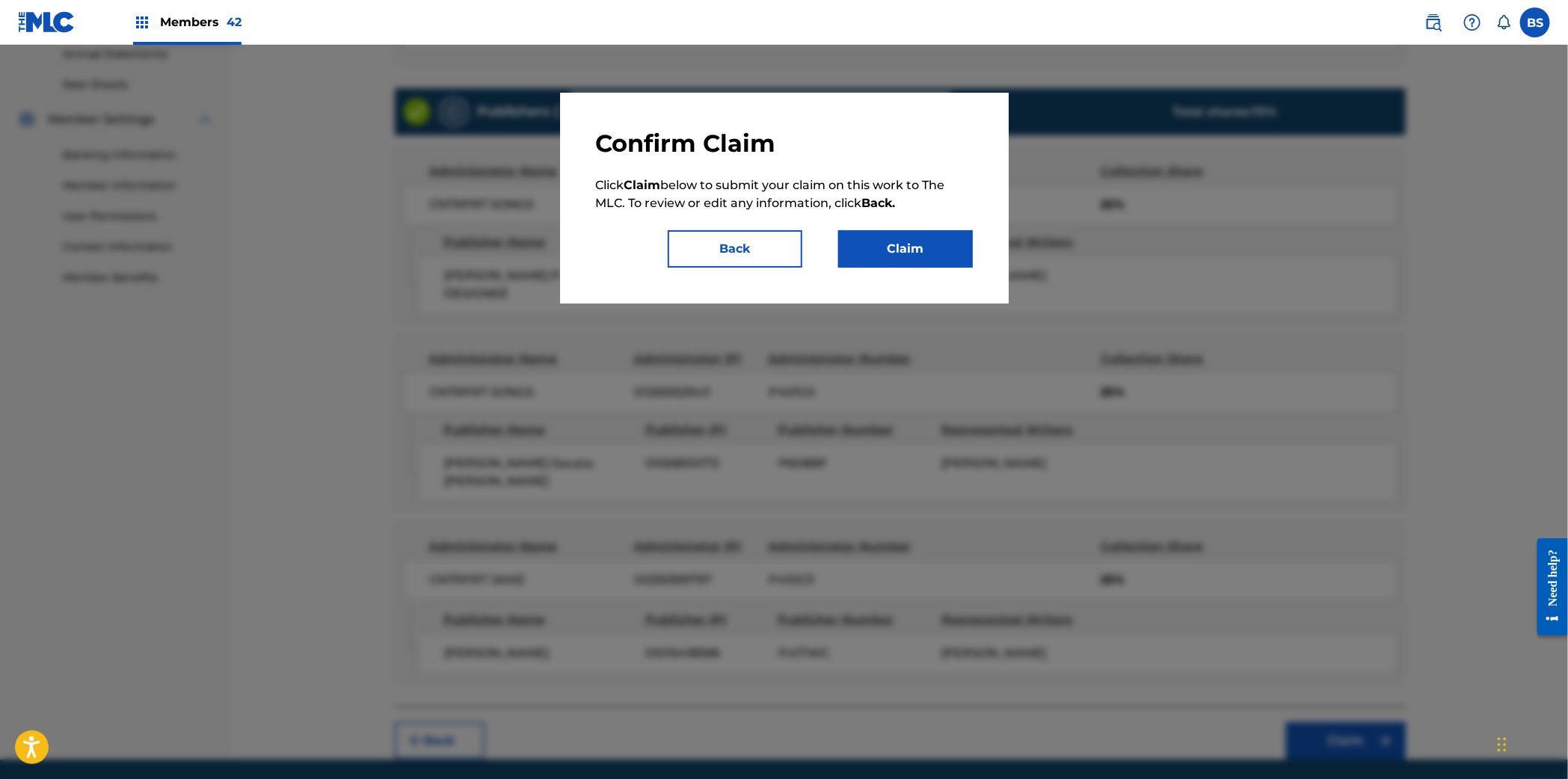
click at [917, 249] on button "Claim" at bounding box center [905, 249] width 134 height 37
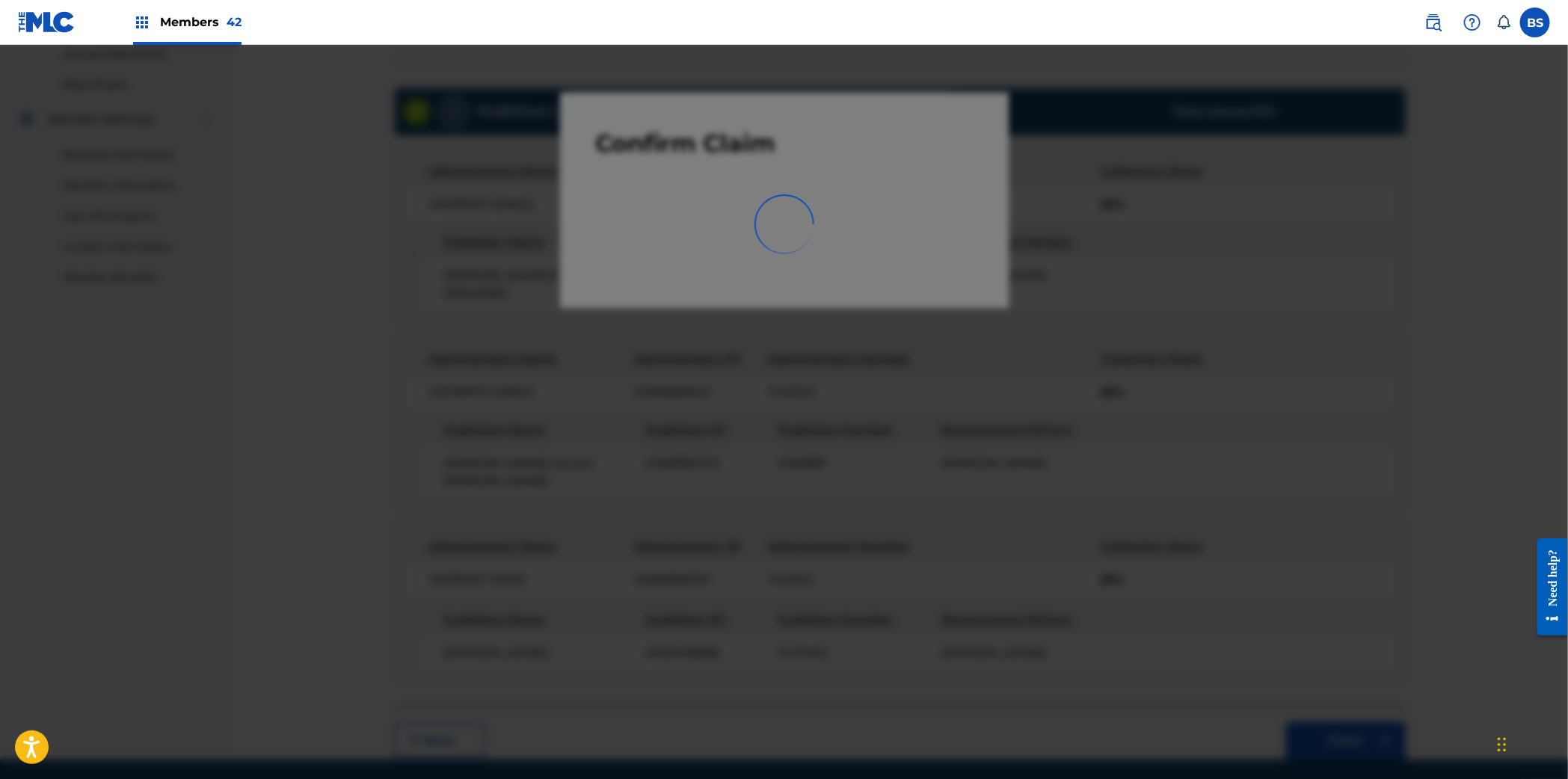
scroll to position [148, 0]
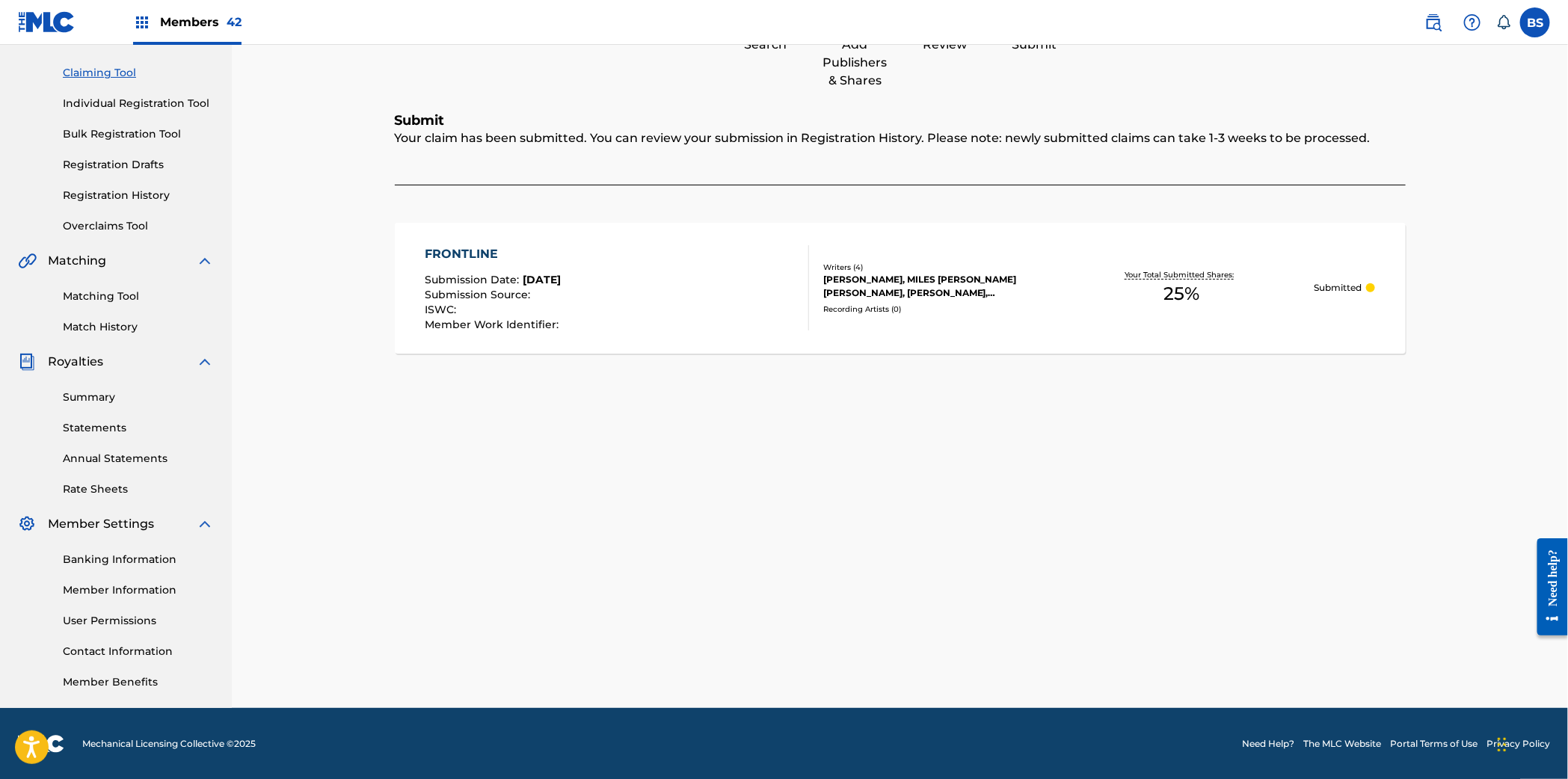
click at [496, 284] on span "Submission Date :" at bounding box center [474, 279] width 98 height 13
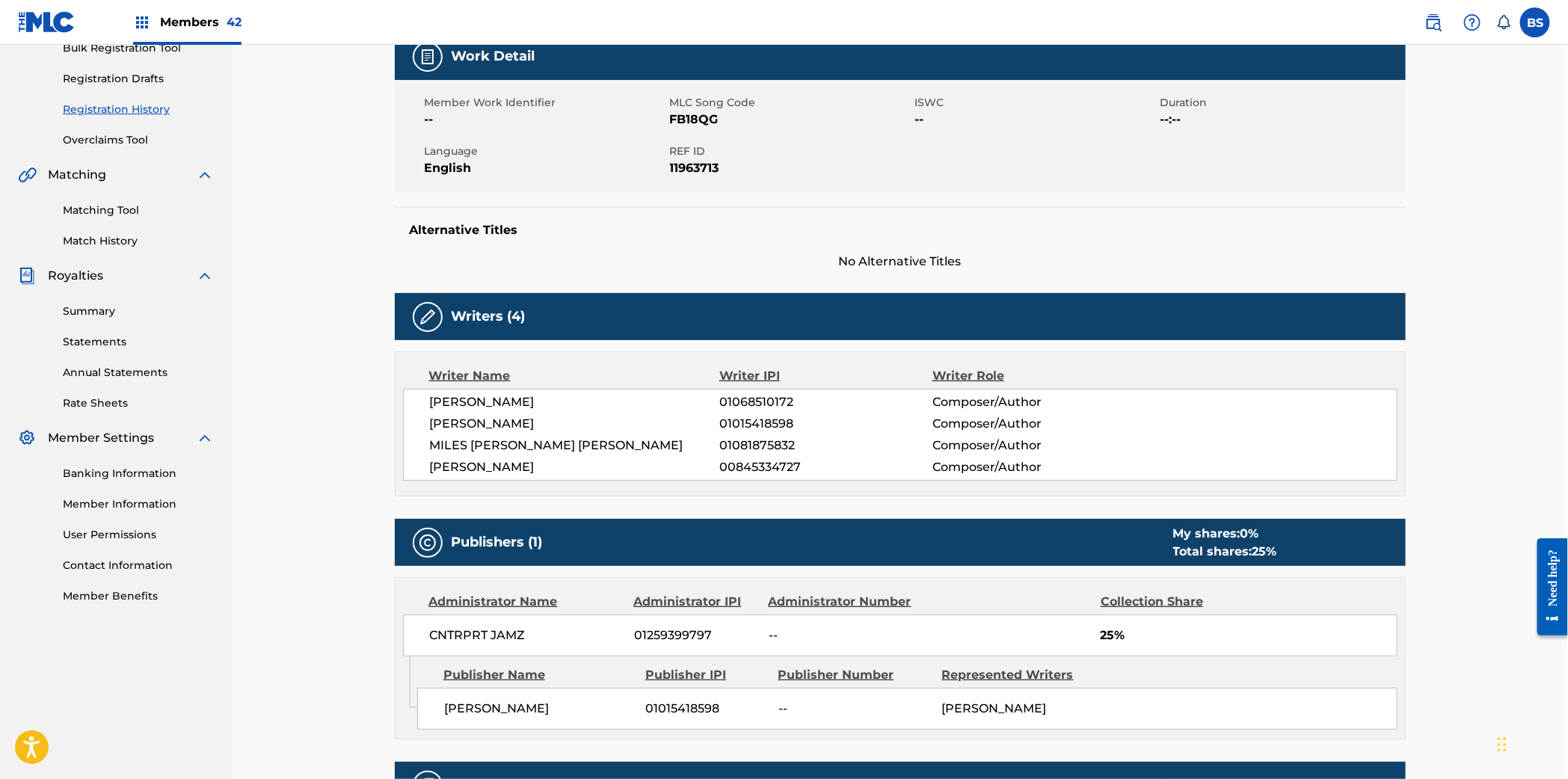
scroll to position [243, 0]
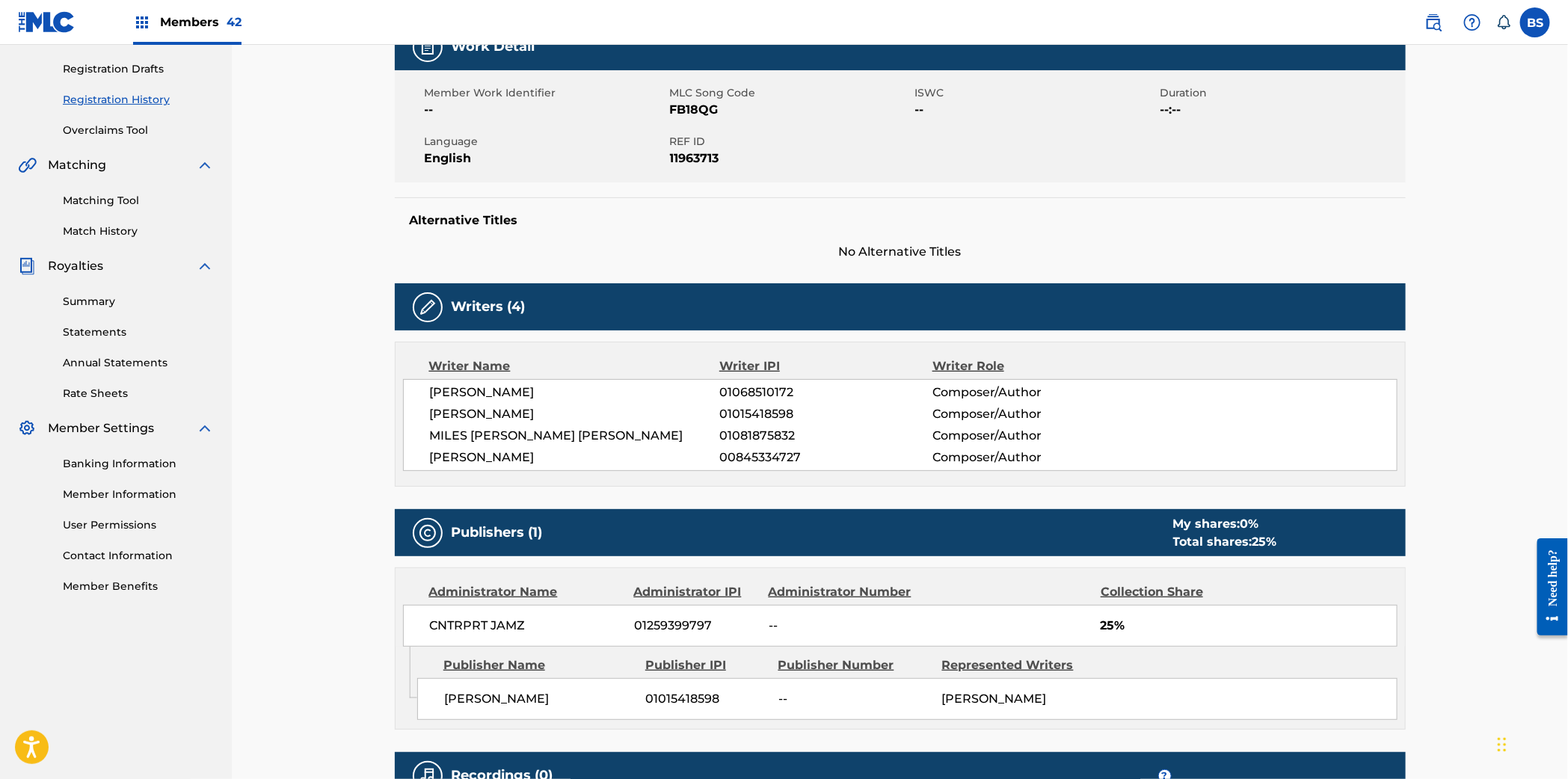
click at [733, 389] on span "01068510172" at bounding box center [825, 392] width 212 height 18
drag, startPoint x: 733, startPoint y: 389, endPoint x: 712, endPoint y: 436, distance: 51.5
click at [733, 389] on span "01068510172" at bounding box center [825, 392] width 212 height 18
click at [733, 424] on div "THIAGO DE SOUZA 01068510172 Composer/Author GARRETT OWENS 01015418598 Composer/…" at bounding box center [899, 425] width 994 height 92
click at [733, 424] on div "THIAGO DE SOUZA 01068510172 Composer/Author GARRETT OWENS 01015418598 Composer/…" at bounding box center [899, 425] width 994 height 92
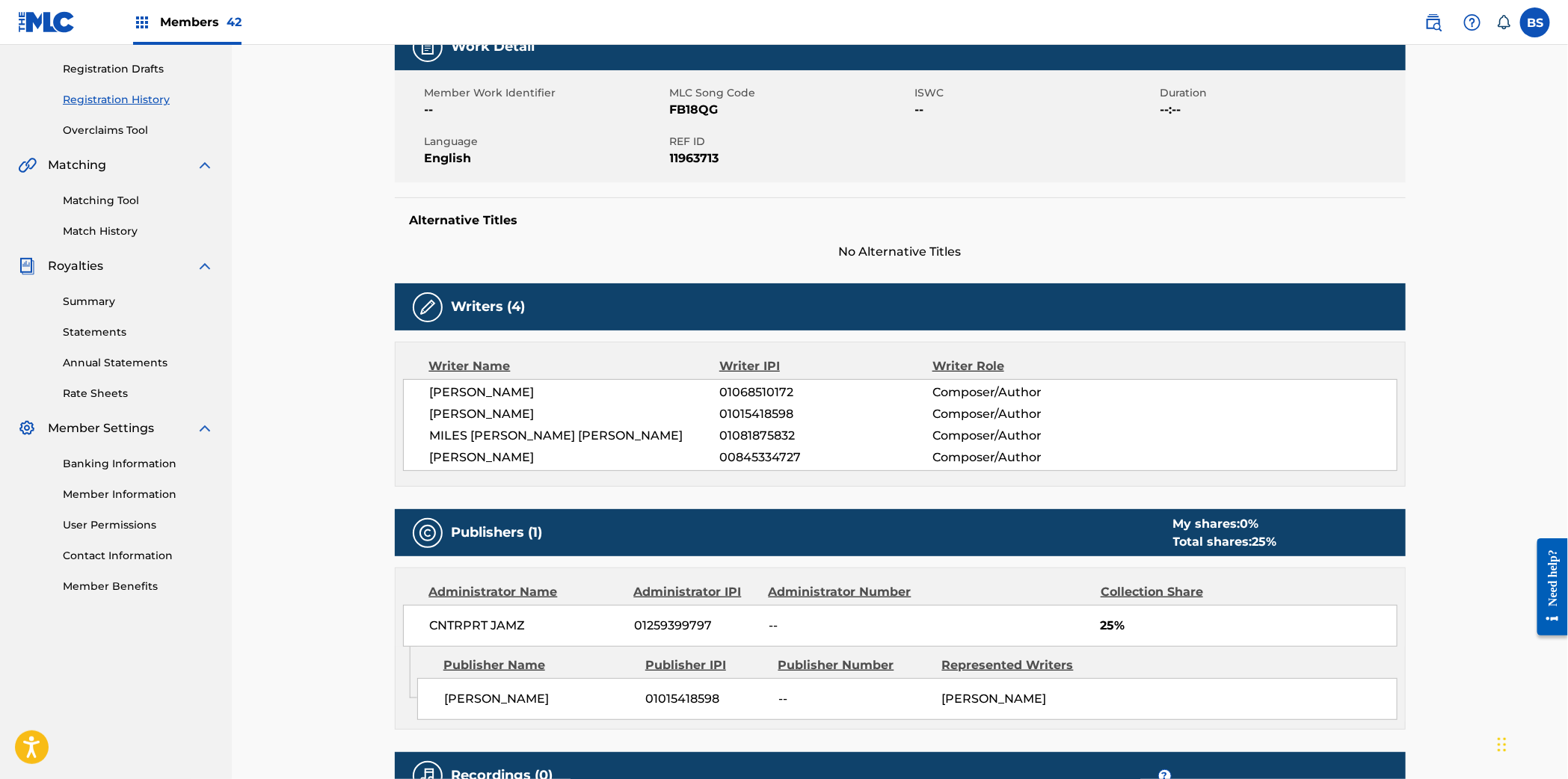
click at [738, 414] on span "01015418598" at bounding box center [825, 414] width 212 height 18
drag, startPoint x: 738, startPoint y: 414, endPoint x: 741, endPoint y: 403, distance: 11.4
click at [739, 413] on span "01015418598" at bounding box center [825, 414] width 212 height 18
click at [752, 436] on span "01081875832" at bounding box center [825, 436] width 212 height 18
click at [752, 437] on span "01081875832" at bounding box center [825, 436] width 212 height 18
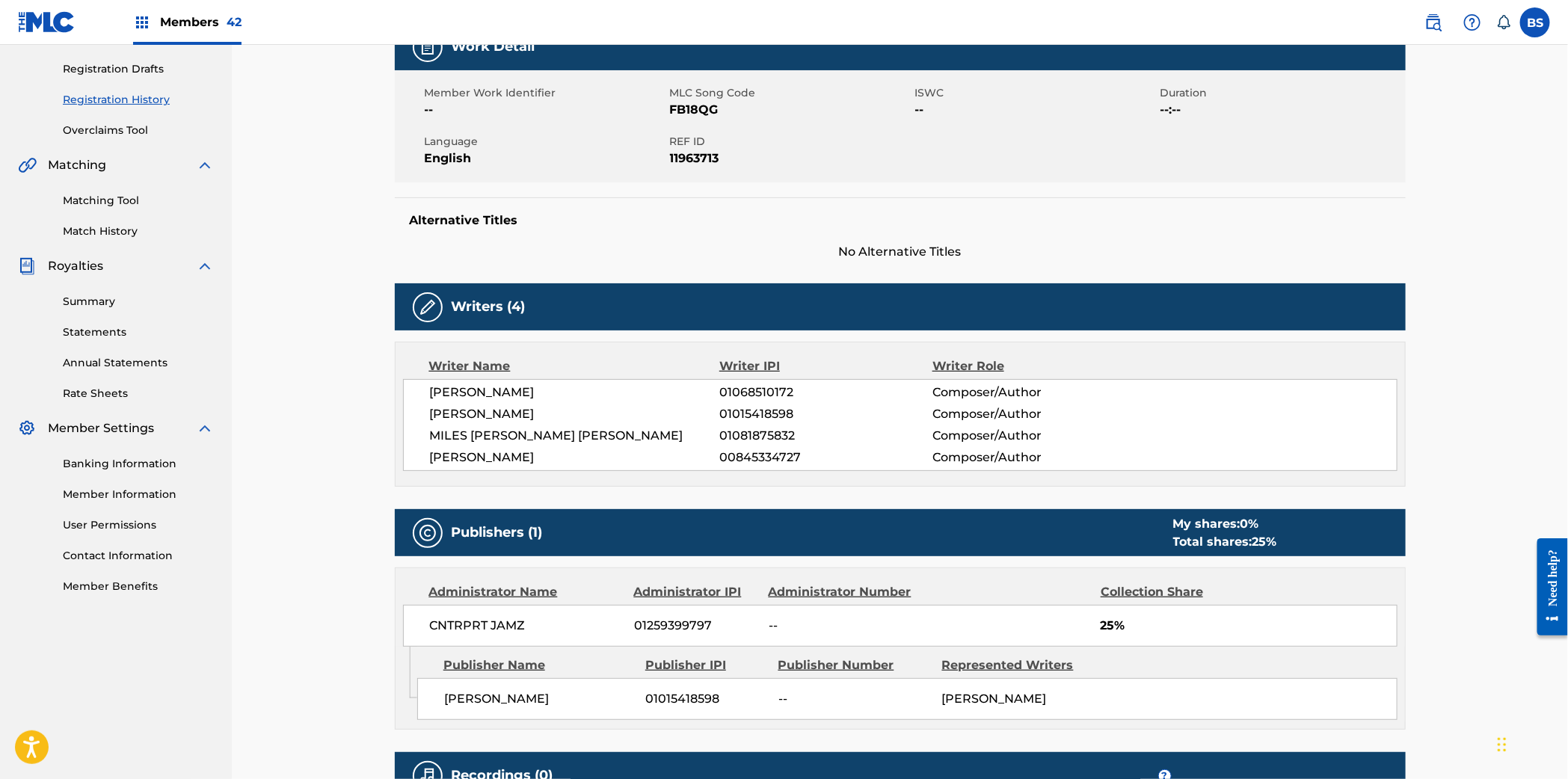
click at [734, 451] on span "00845334727" at bounding box center [825, 457] width 212 height 18
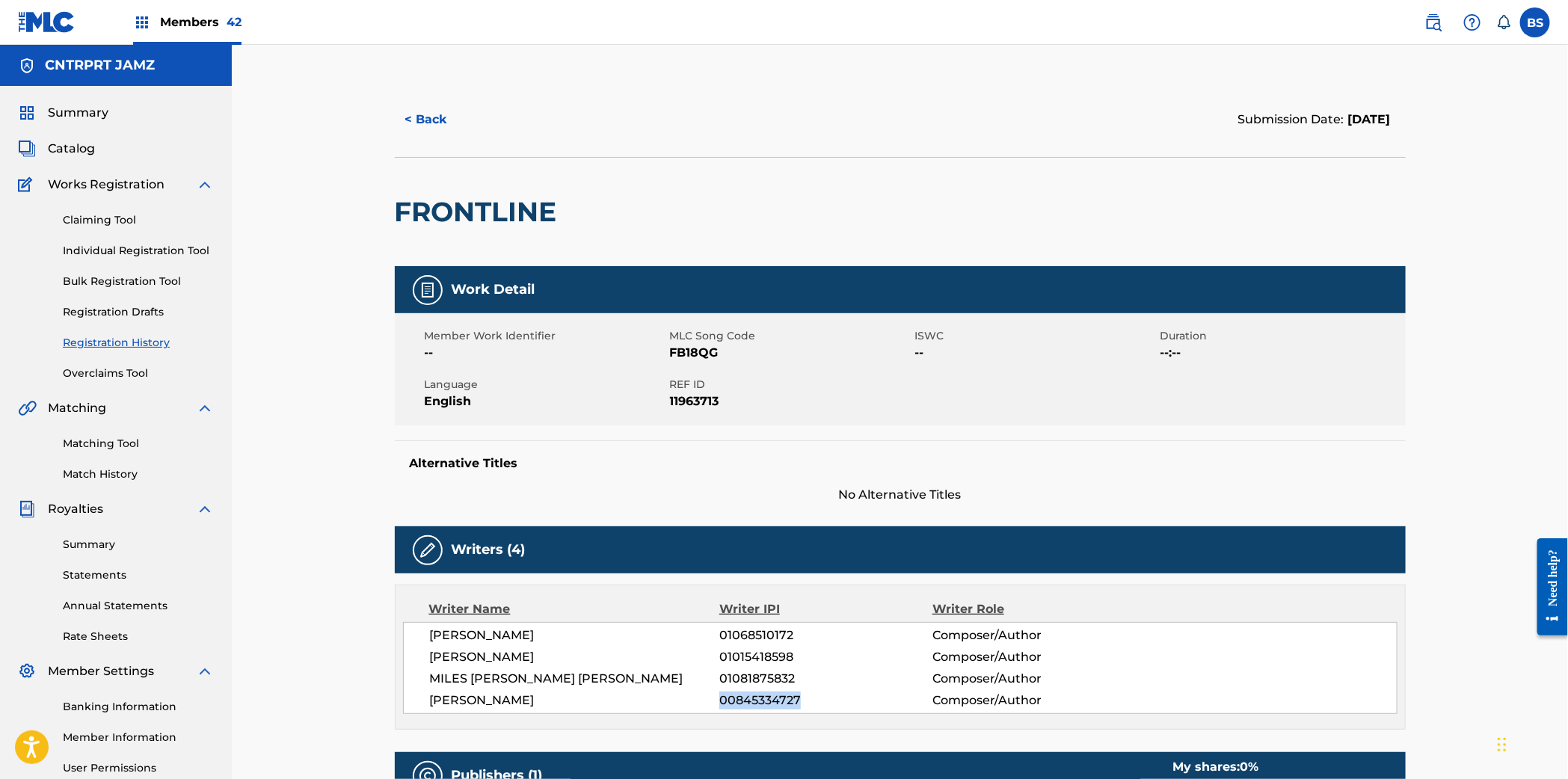
click at [415, 104] on button "< Back" at bounding box center [440, 119] width 90 height 37
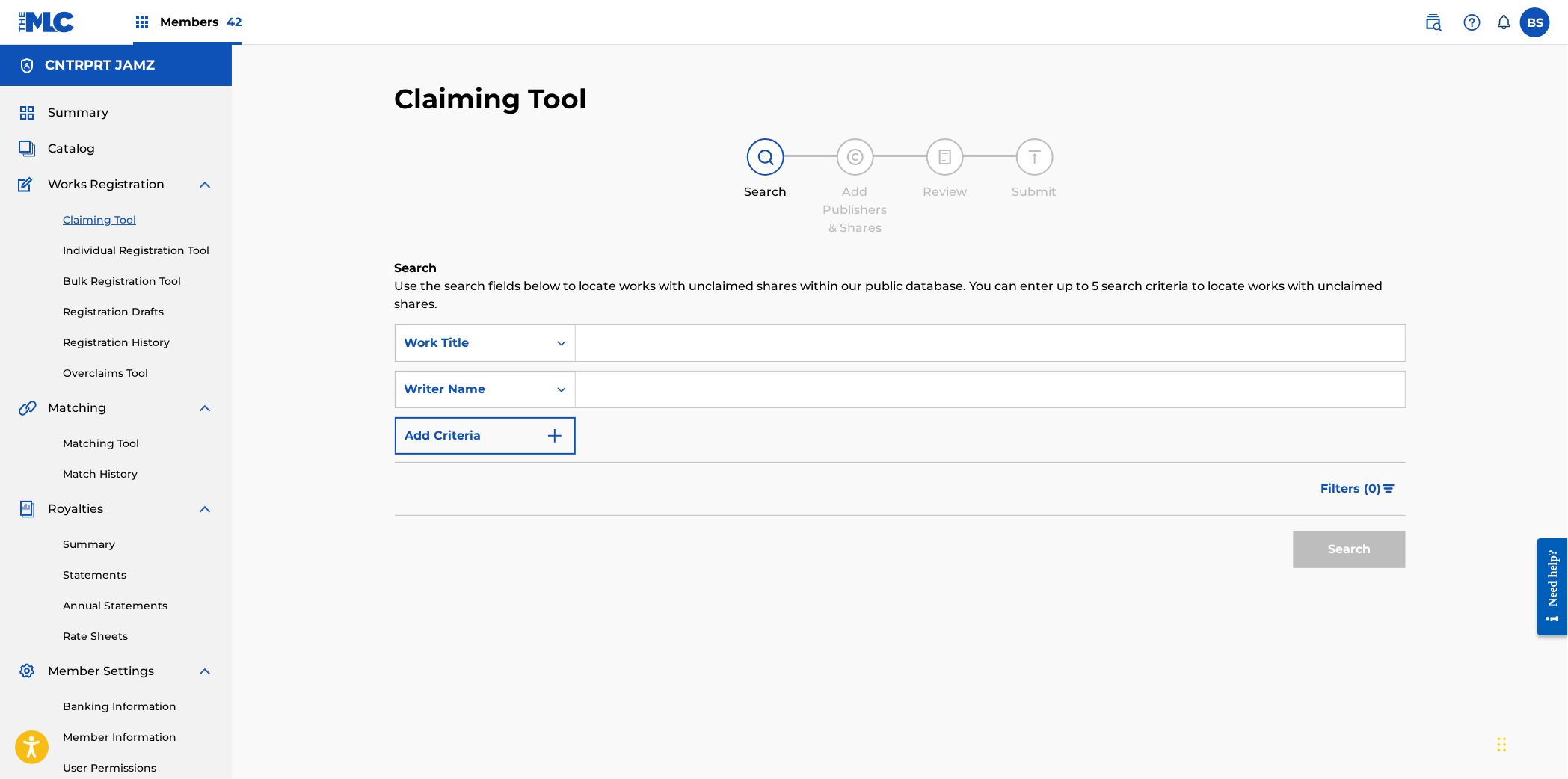
scroll to position [148, 0]
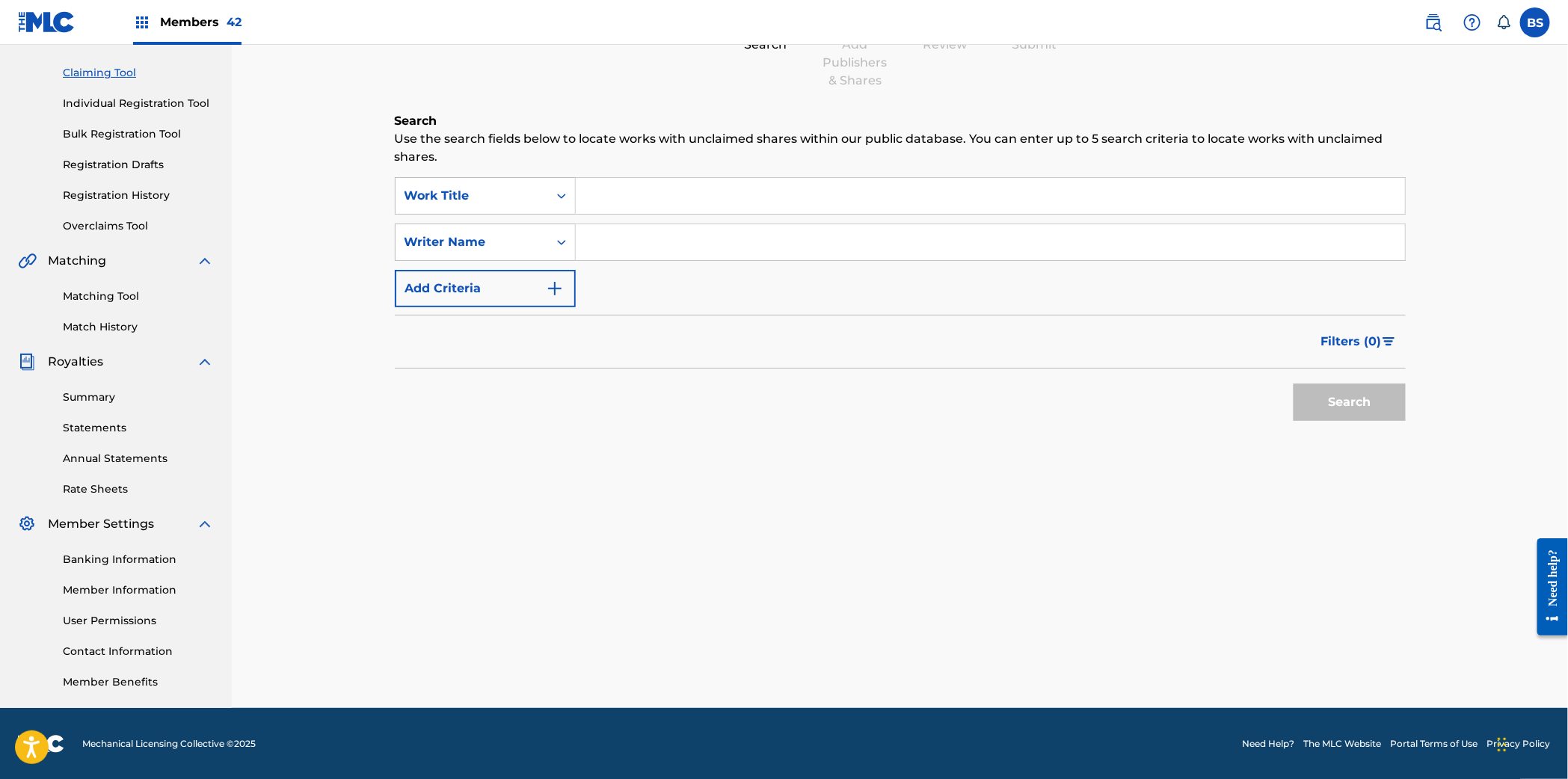
click at [682, 186] on input "Search Form" at bounding box center [990, 195] width 829 height 36
paste input "Way Up"
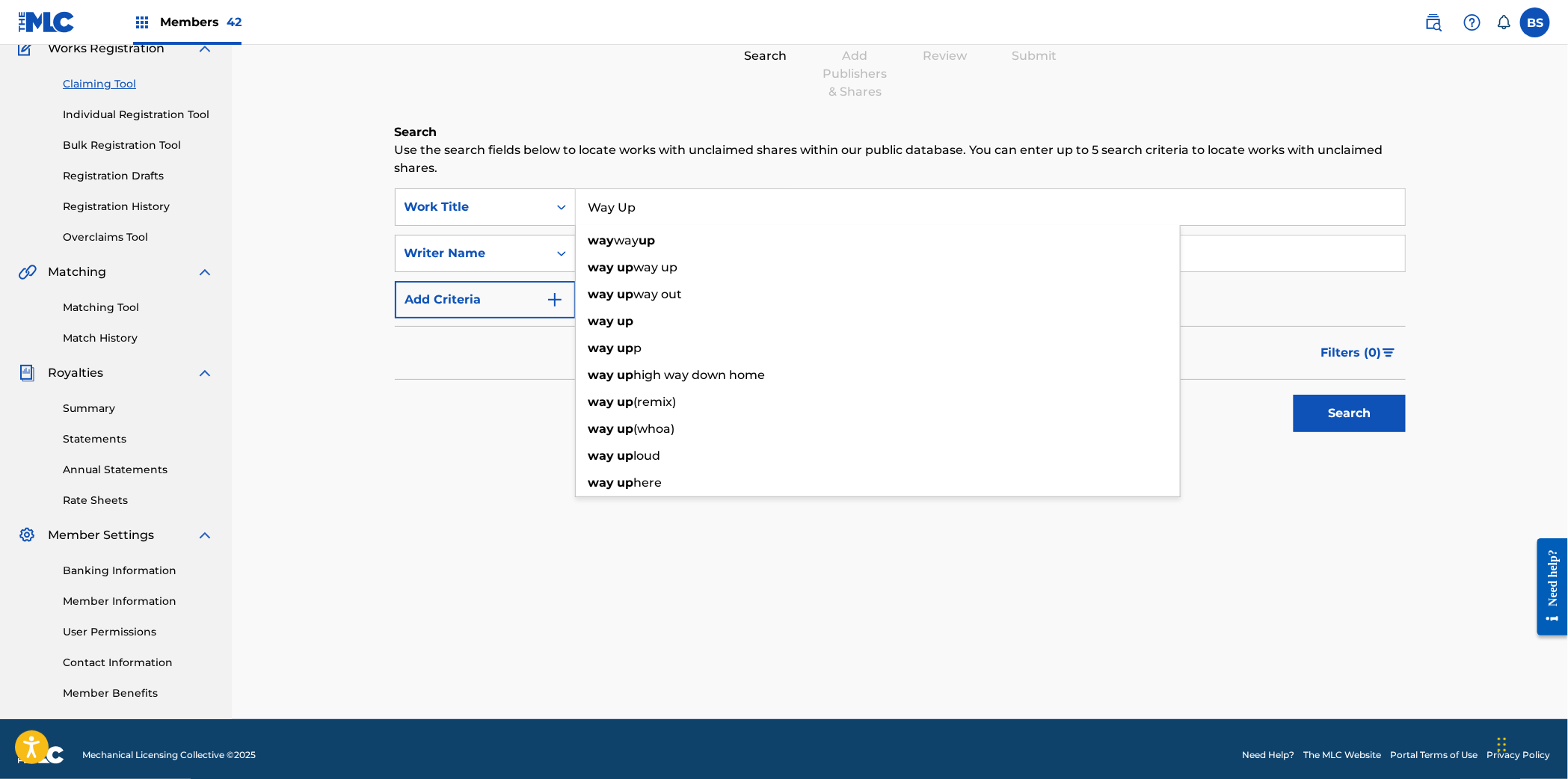
scroll to position [0, 0]
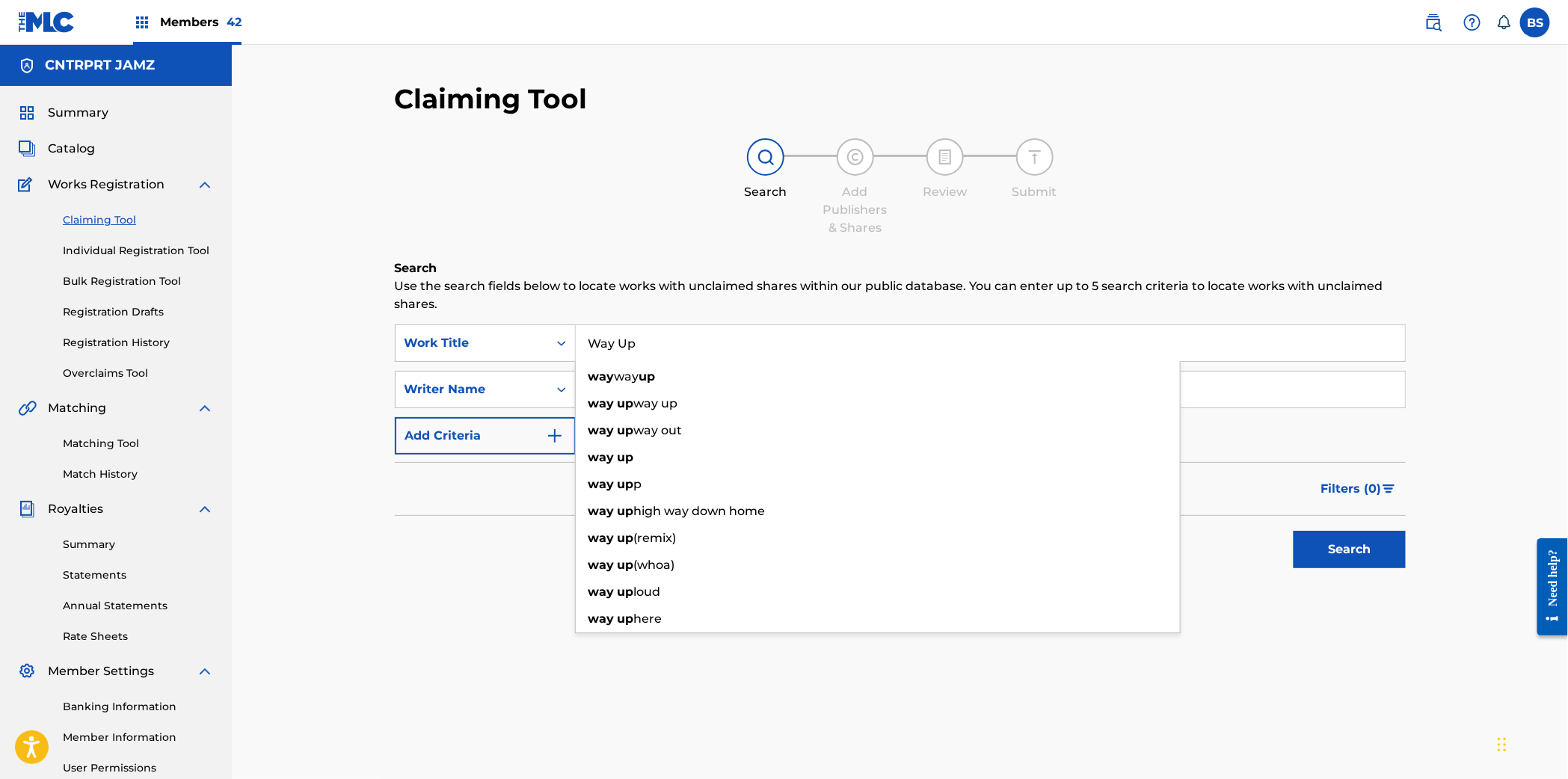
type input "Way Up"
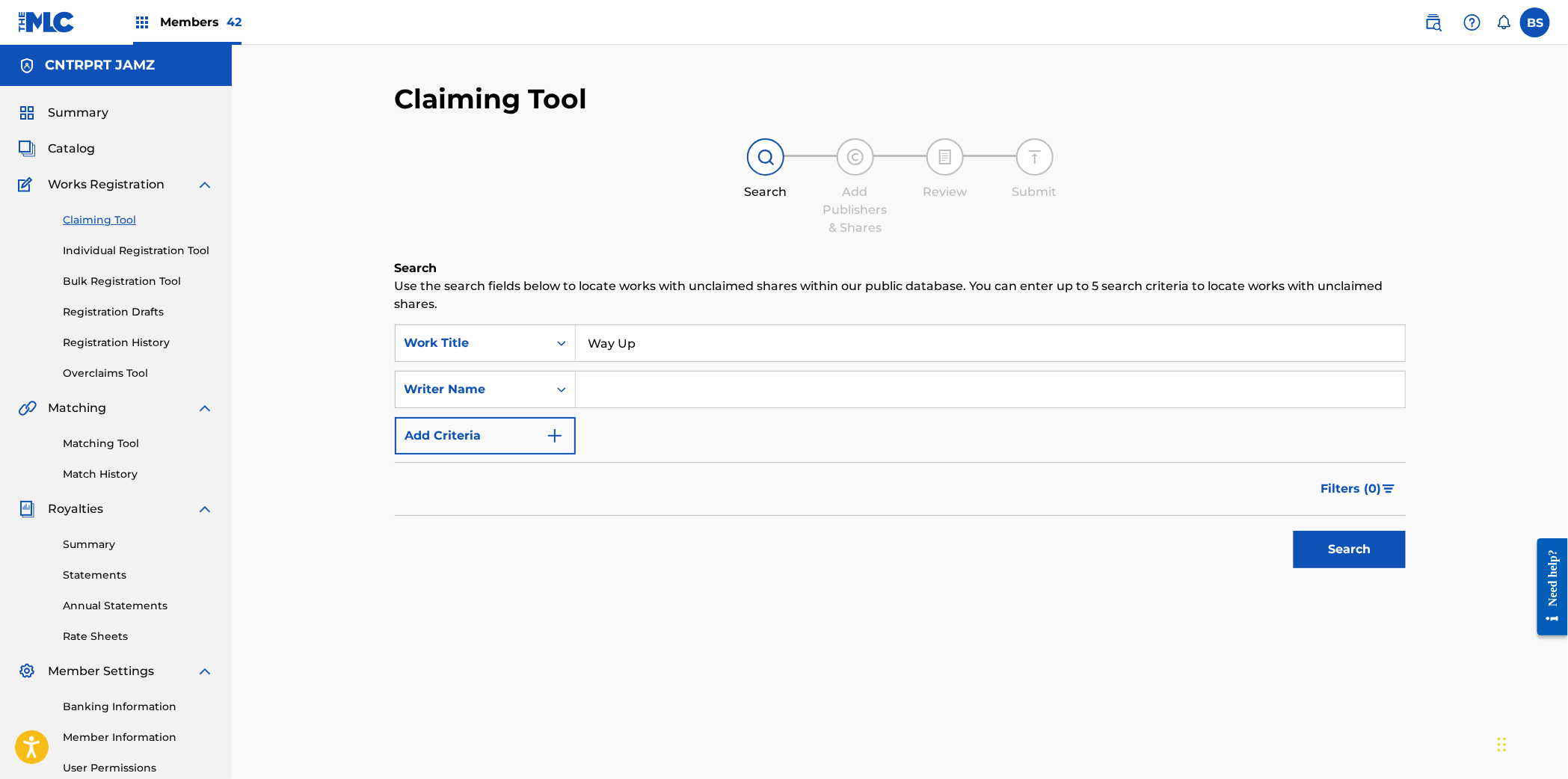
click at [76, 153] on span "Catalog" at bounding box center [72, 148] width 47 height 18
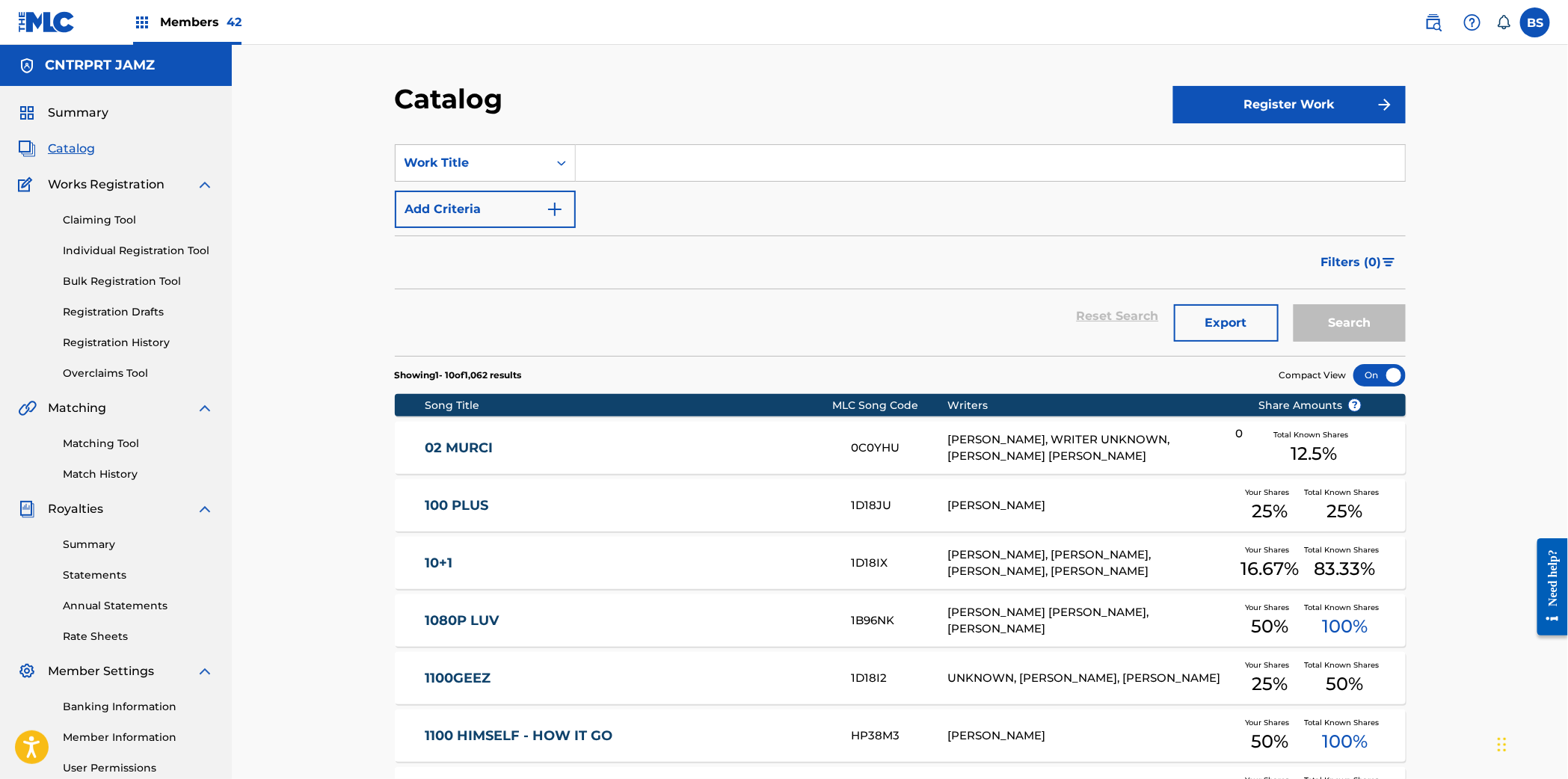
click at [666, 178] on input "Search Form" at bounding box center [990, 163] width 829 height 36
paste input "Way Up"
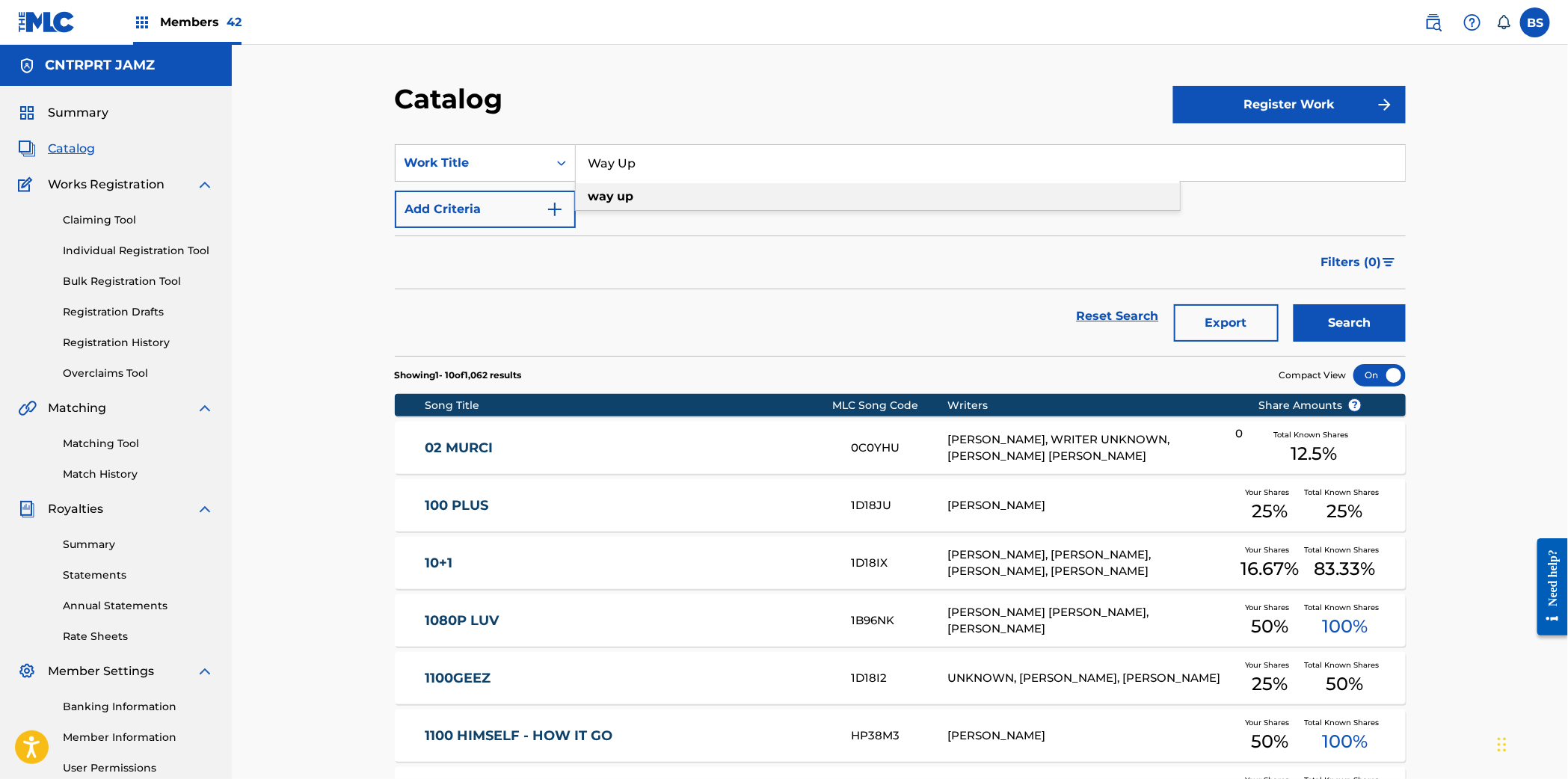
click at [635, 200] on div "way up" at bounding box center [877, 197] width 604 height 27
type input "way up"
click at [1349, 317] on button "Search" at bounding box center [1349, 322] width 112 height 37
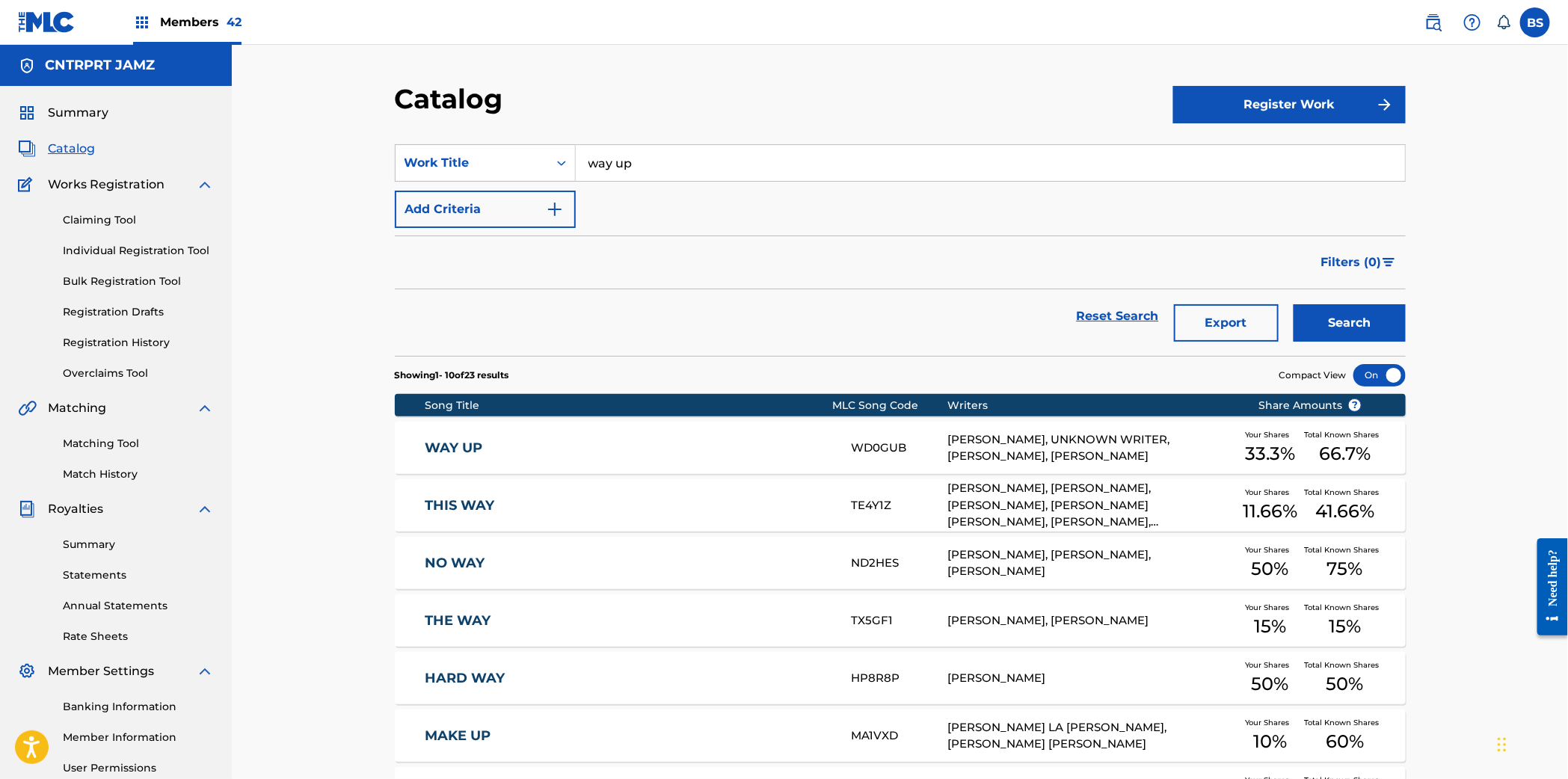
click at [787, 457] on div "WAY UP WD0GUB GARRETT OWENS, UNKNOWN WRITER, COREY RICKETTS, DAVID A BOWMAN You…" at bounding box center [900, 448] width 1011 height 52
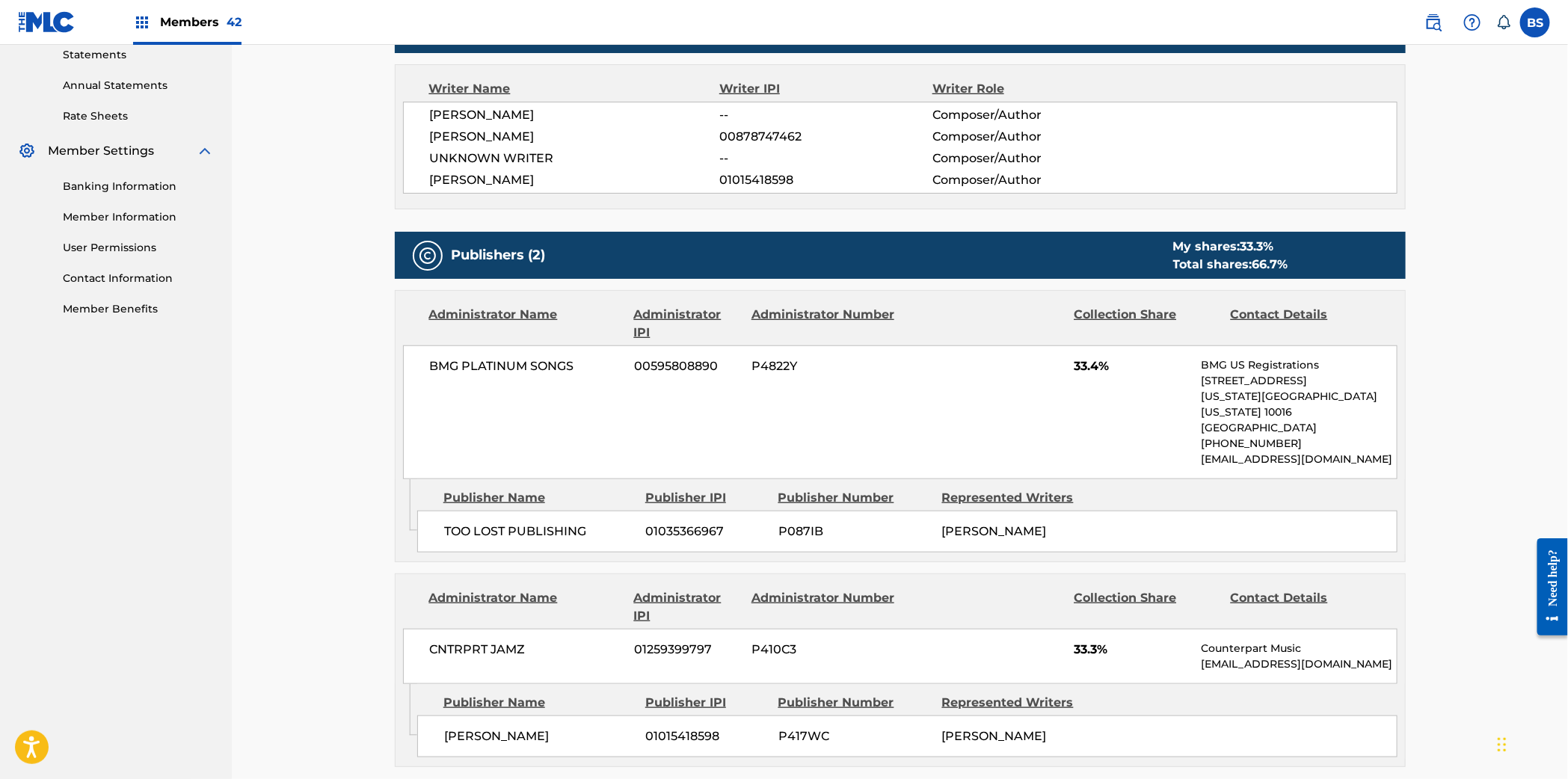
scroll to position [550, 0]
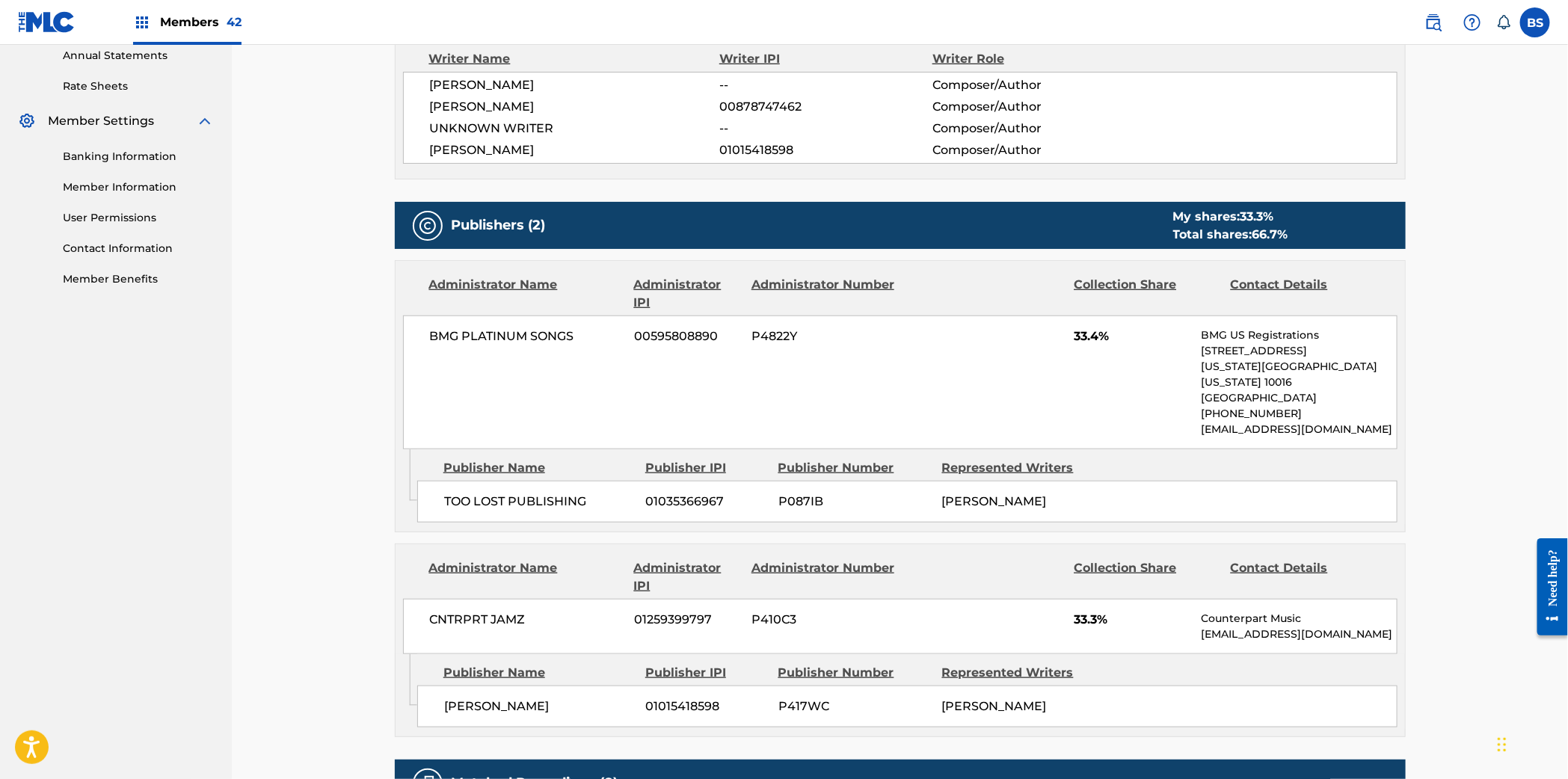
click at [1013, 494] on span "COREY RICKETTS" at bounding box center [994, 501] width 105 height 14
click at [756, 108] on span "00878747462" at bounding box center [825, 107] width 212 height 18
click at [692, 697] on span "01015418598" at bounding box center [706, 706] width 121 height 18
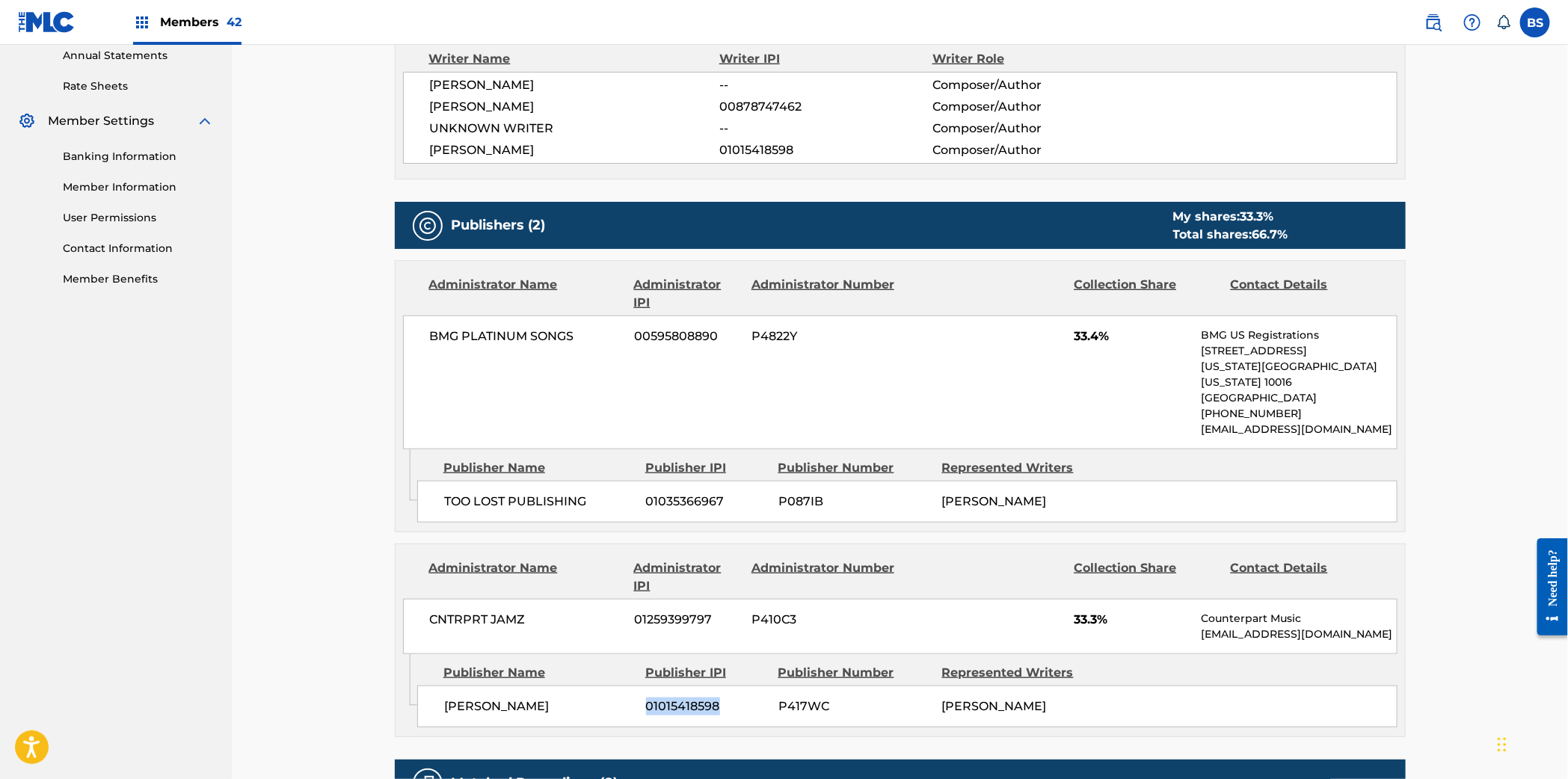
click at [692, 697] on span "01015418598" at bounding box center [706, 706] width 121 height 18
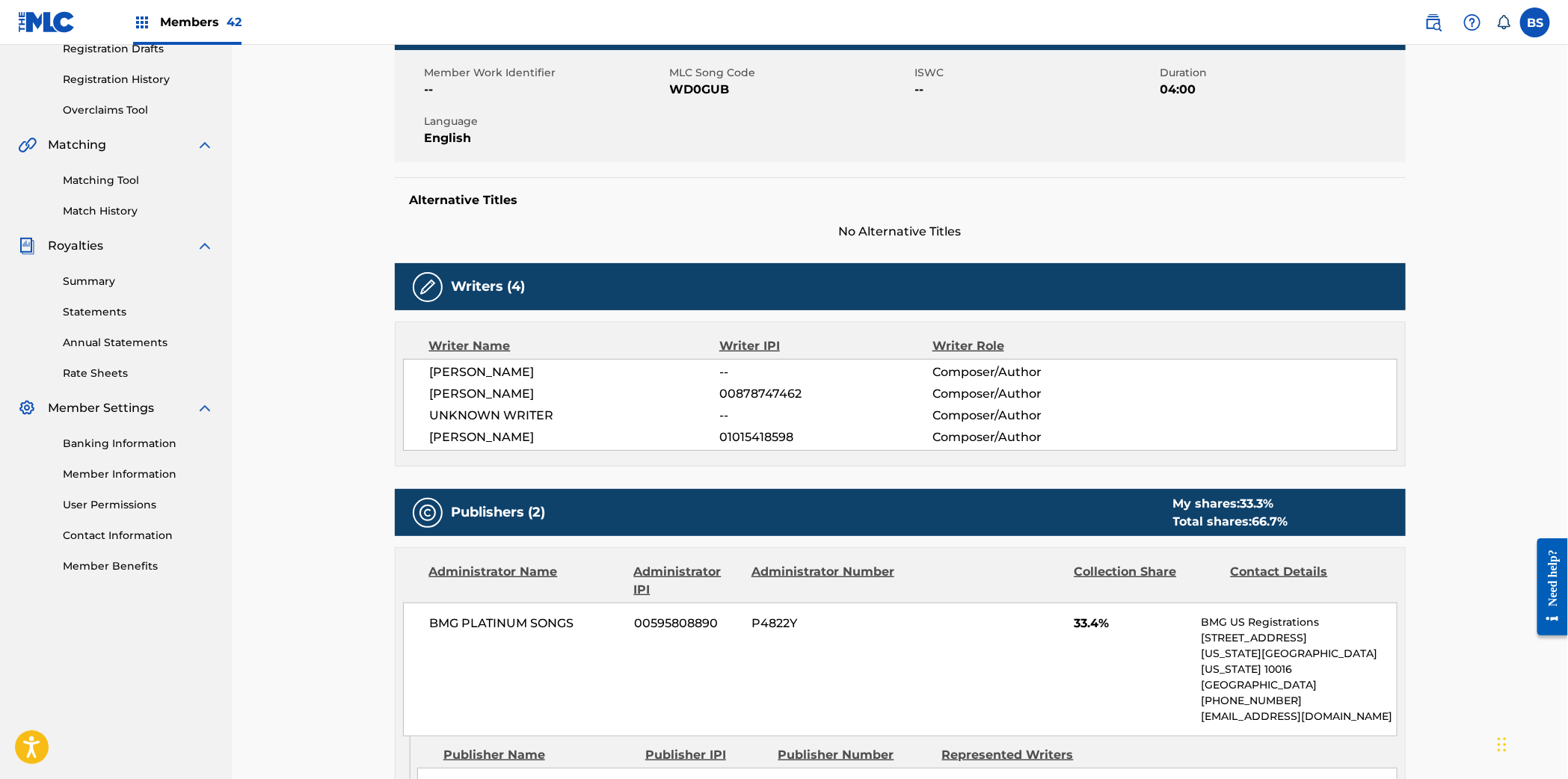
scroll to position [0, 0]
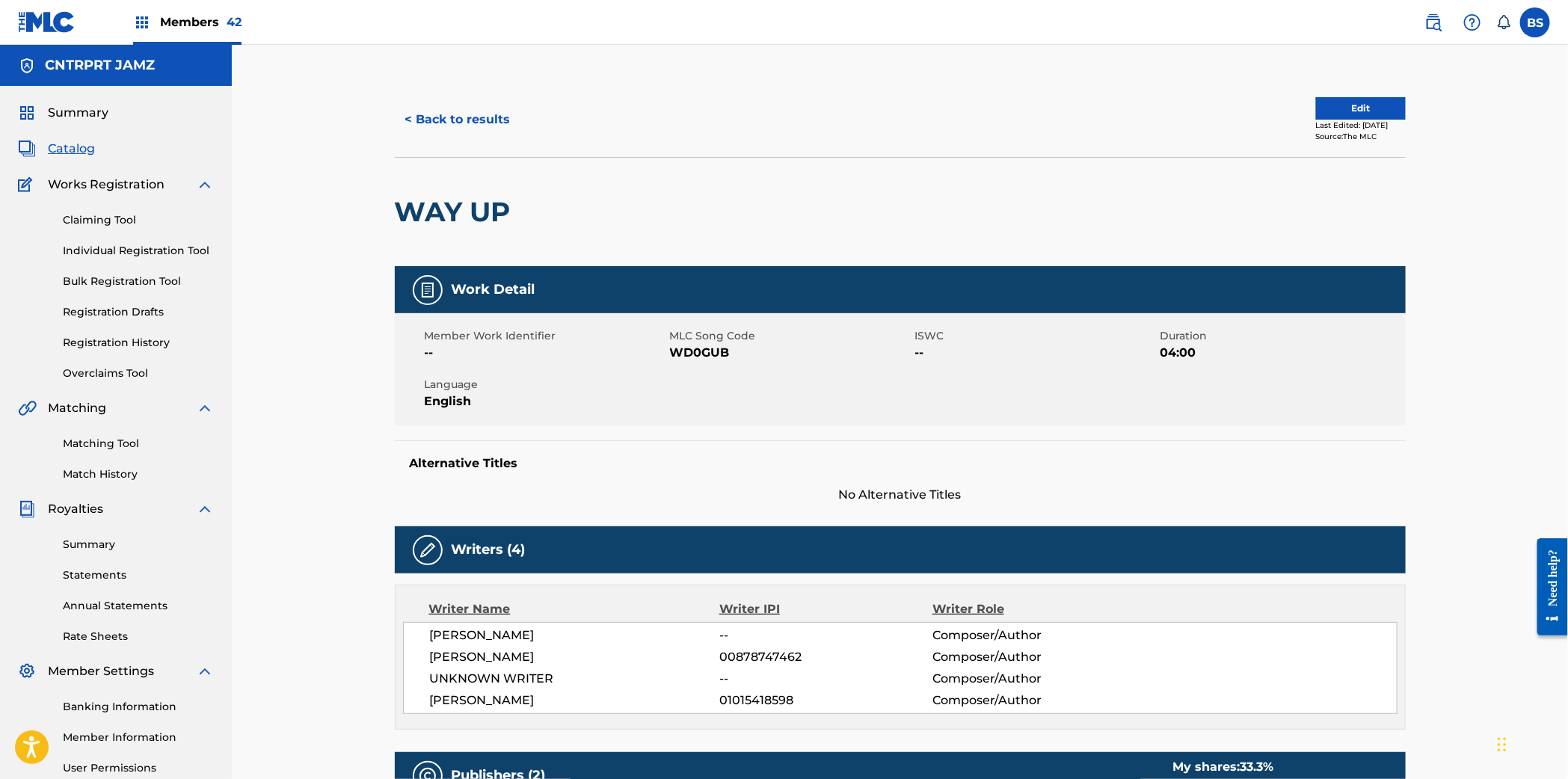
click at [1352, 113] on button "Edit" at bounding box center [1360, 108] width 90 height 22
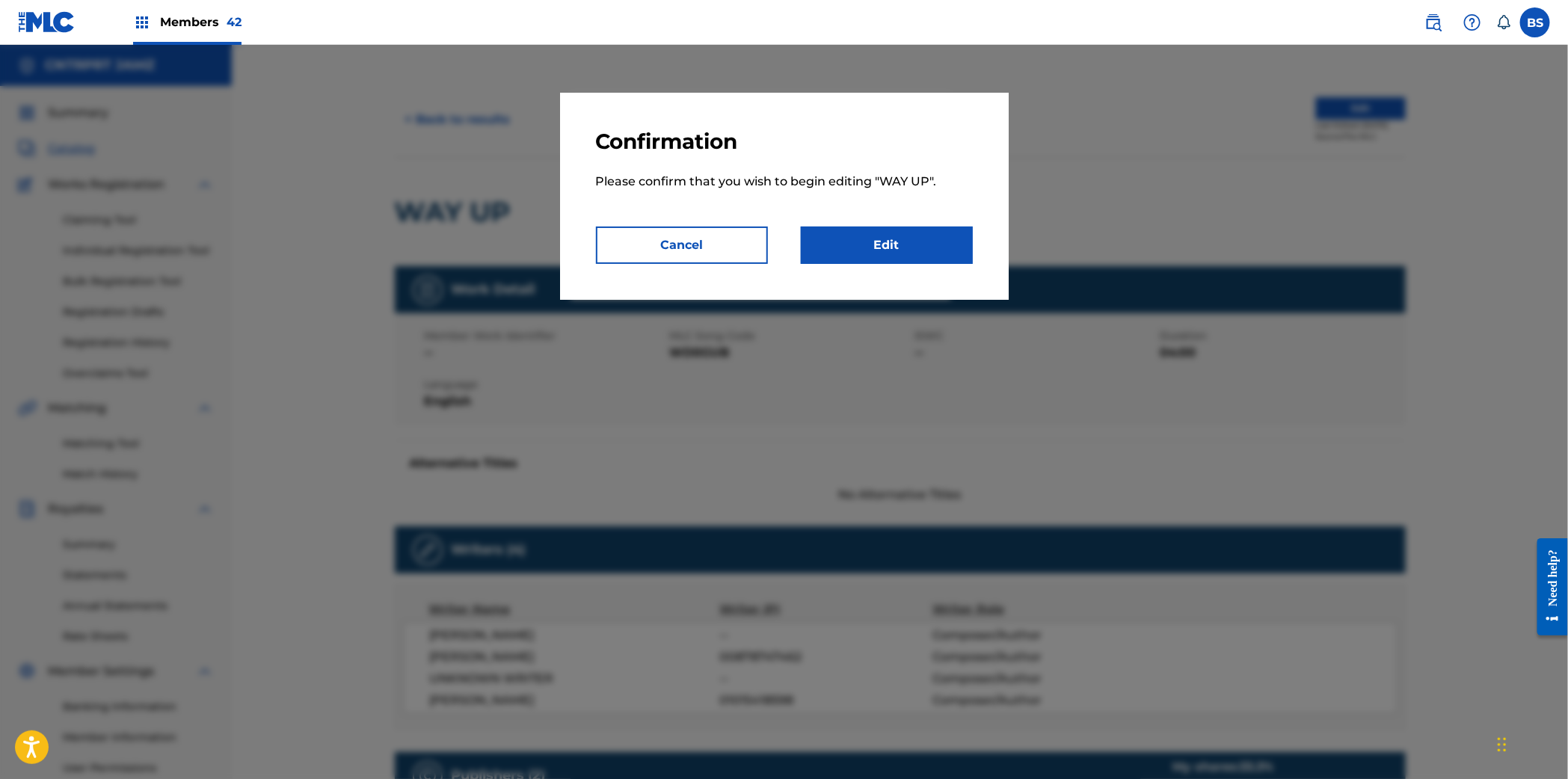
click at [880, 245] on link "Edit" at bounding box center [887, 245] width 172 height 37
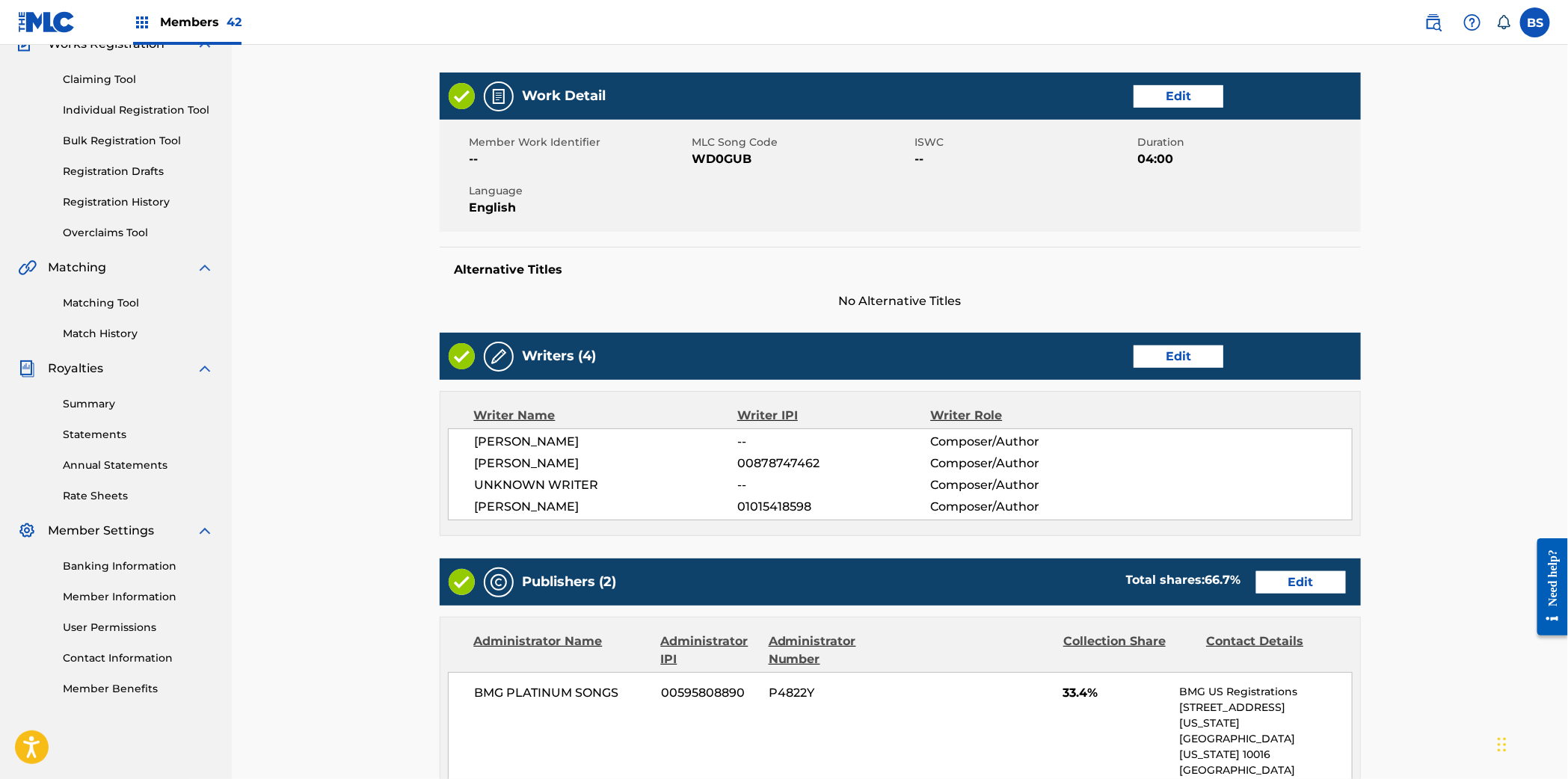
scroll to position [190, 0]
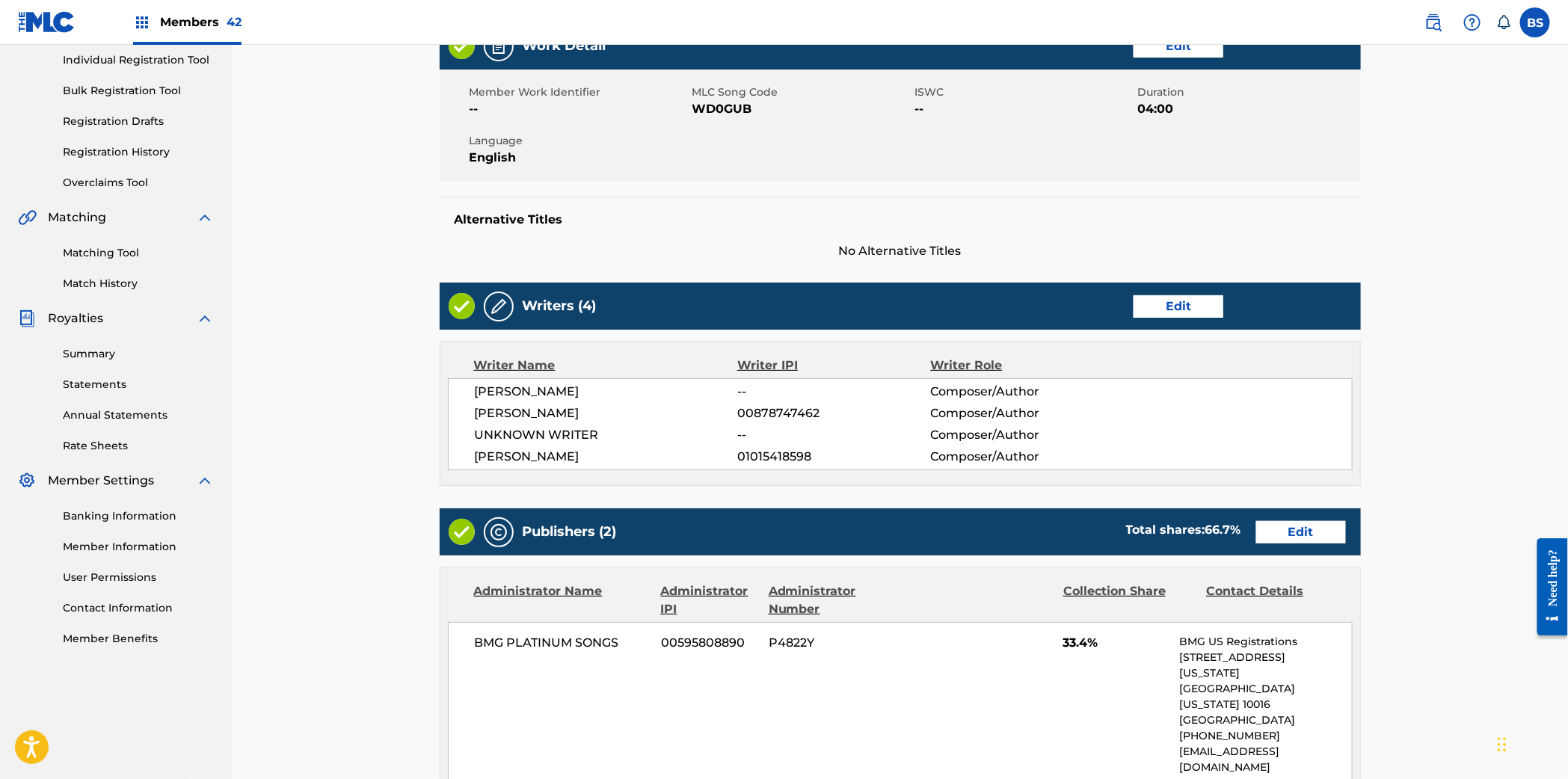
click at [1172, 304] on link "Edit" at bounding box center [1178, 306] width 90 height 22
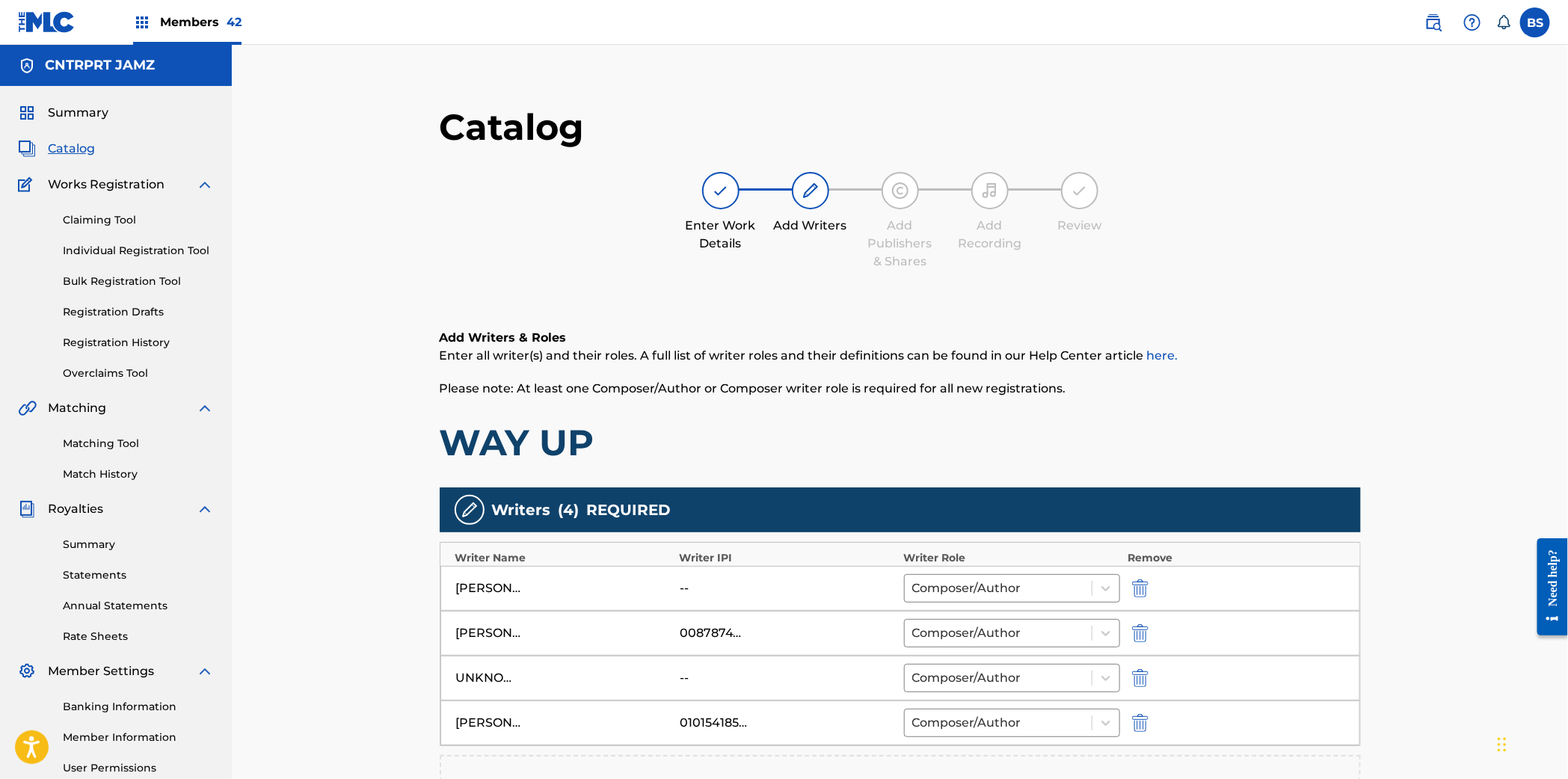
drag, startPoint x: 1135, startPoint y: 683, endPoint x: 681, endPoint y: 691, distance: 454.1
click at [1135, 683] on img "submit" at bounding box center [1140, 677] width 17 height 18
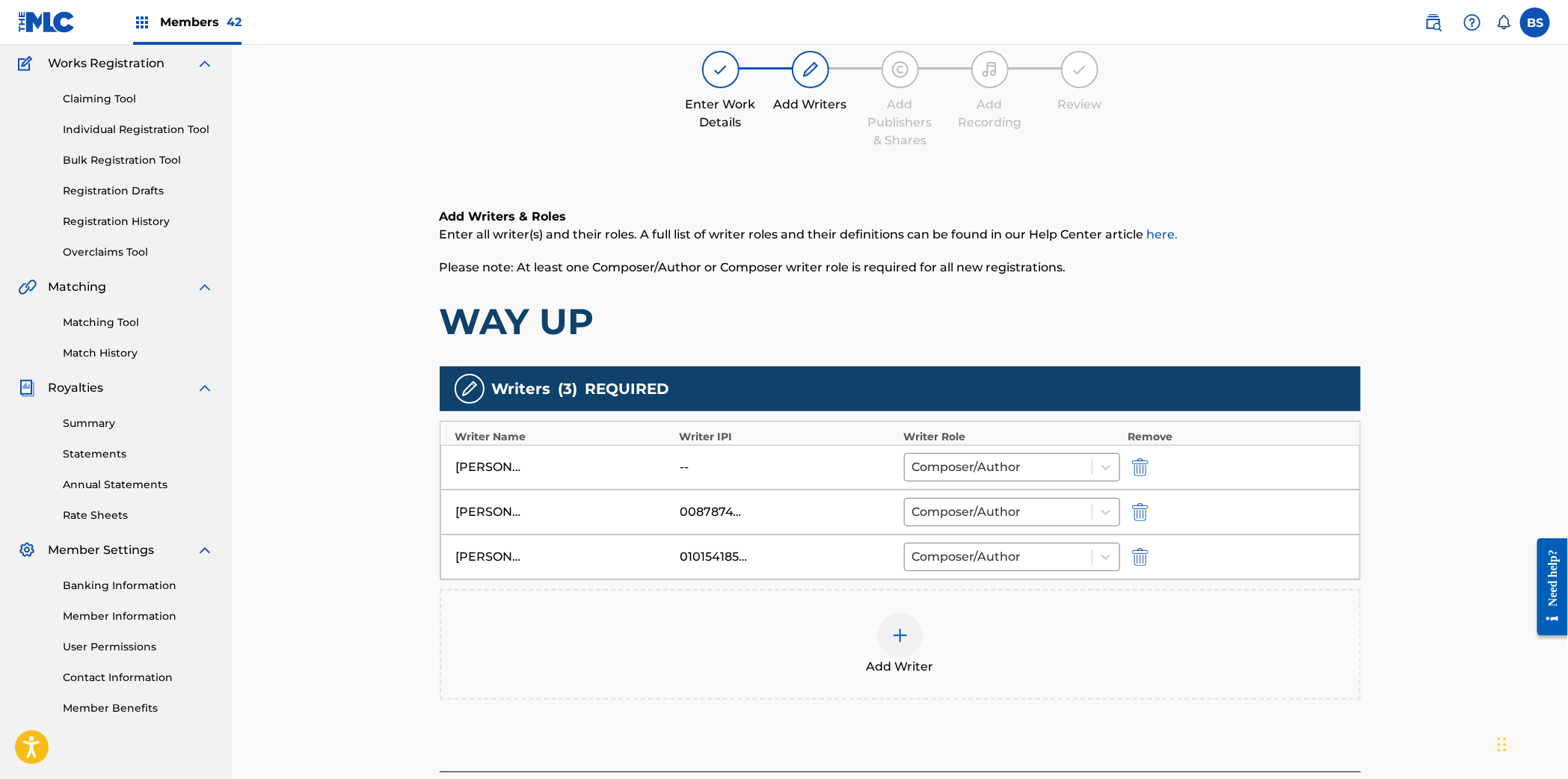
scroll to position [260, 0]
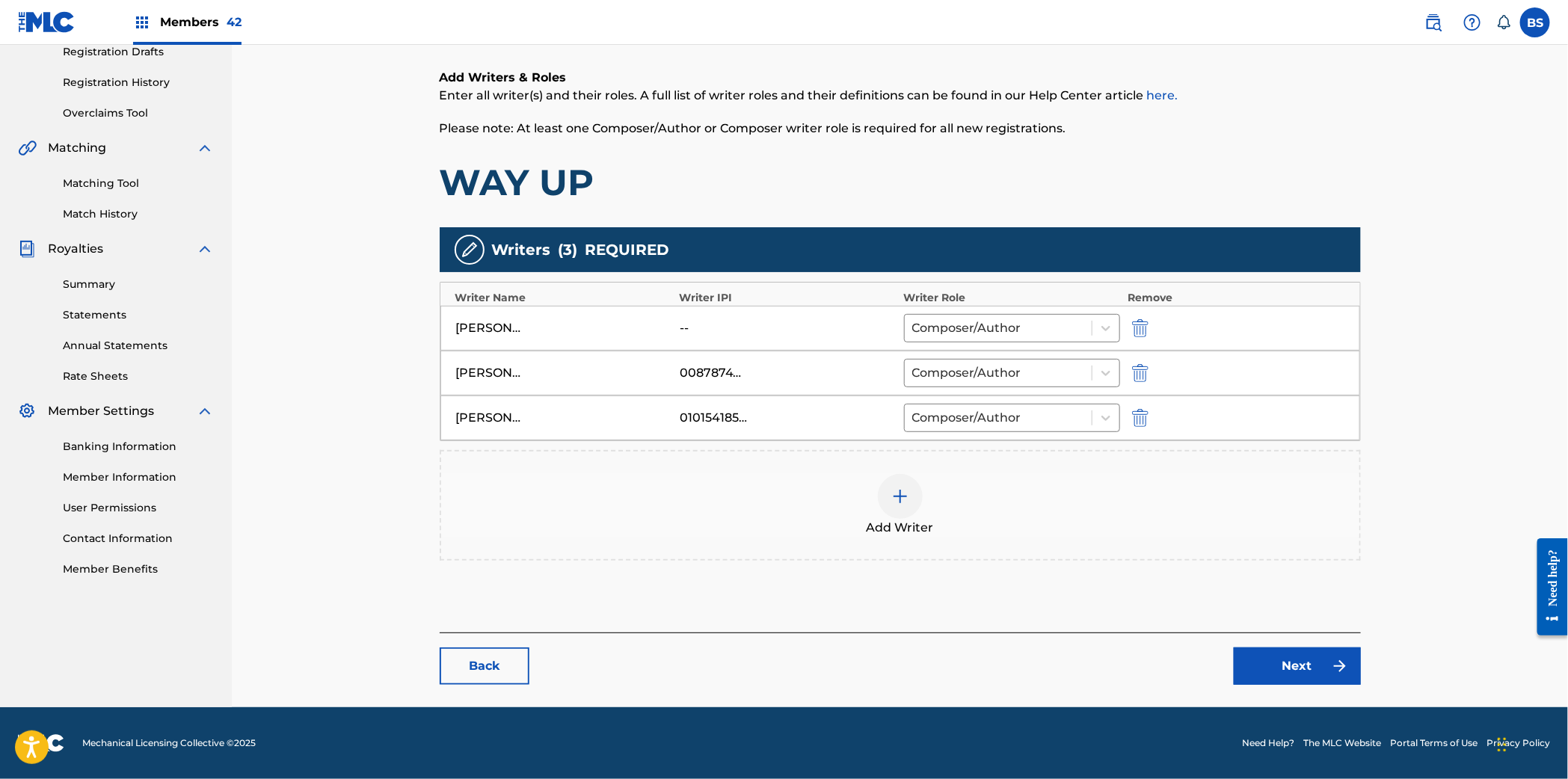
click at [1295, 654] on link "Next" at bounding box center [1296, 665] width 127 height 37
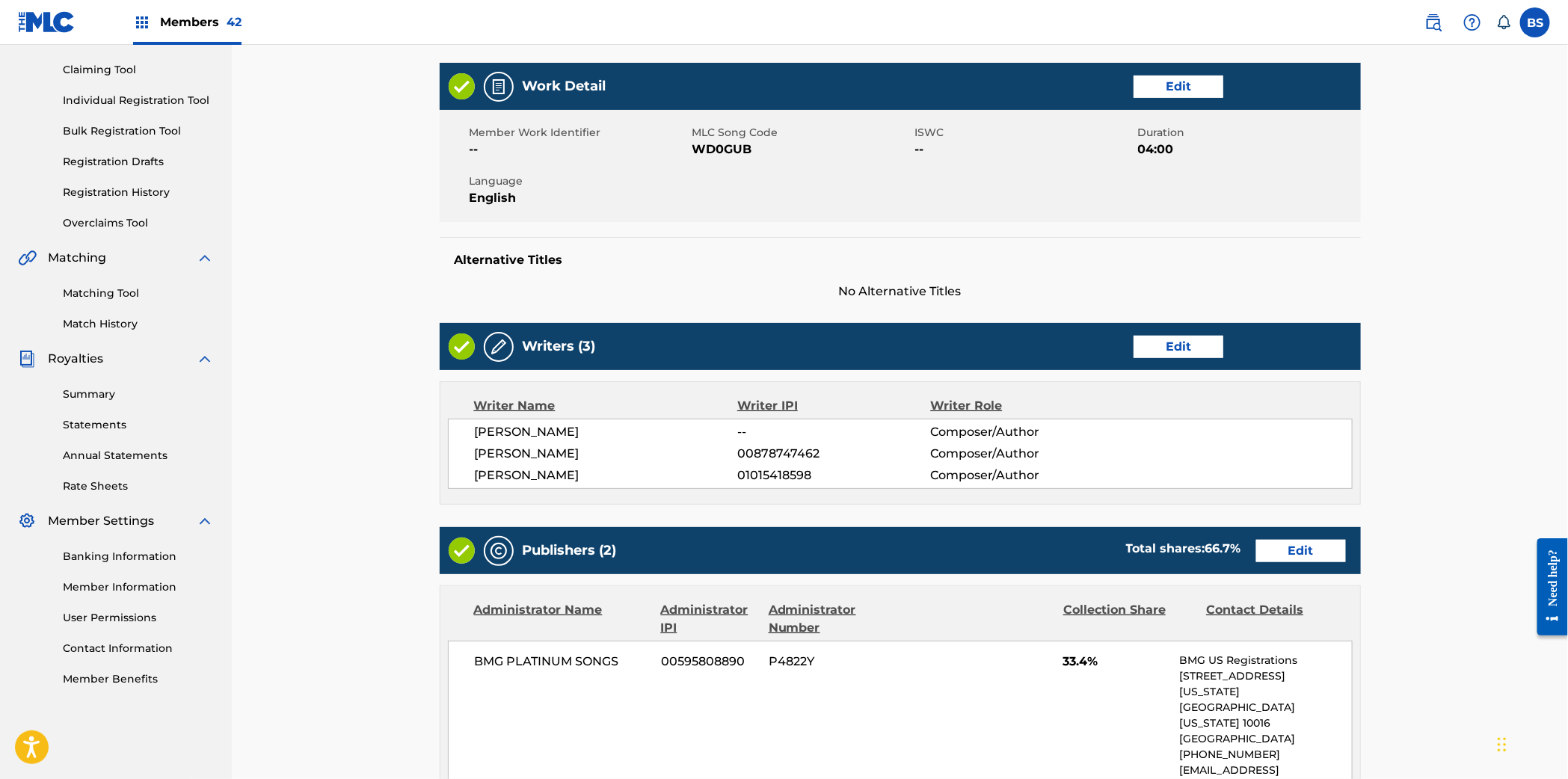
scroll to position [755, 0]
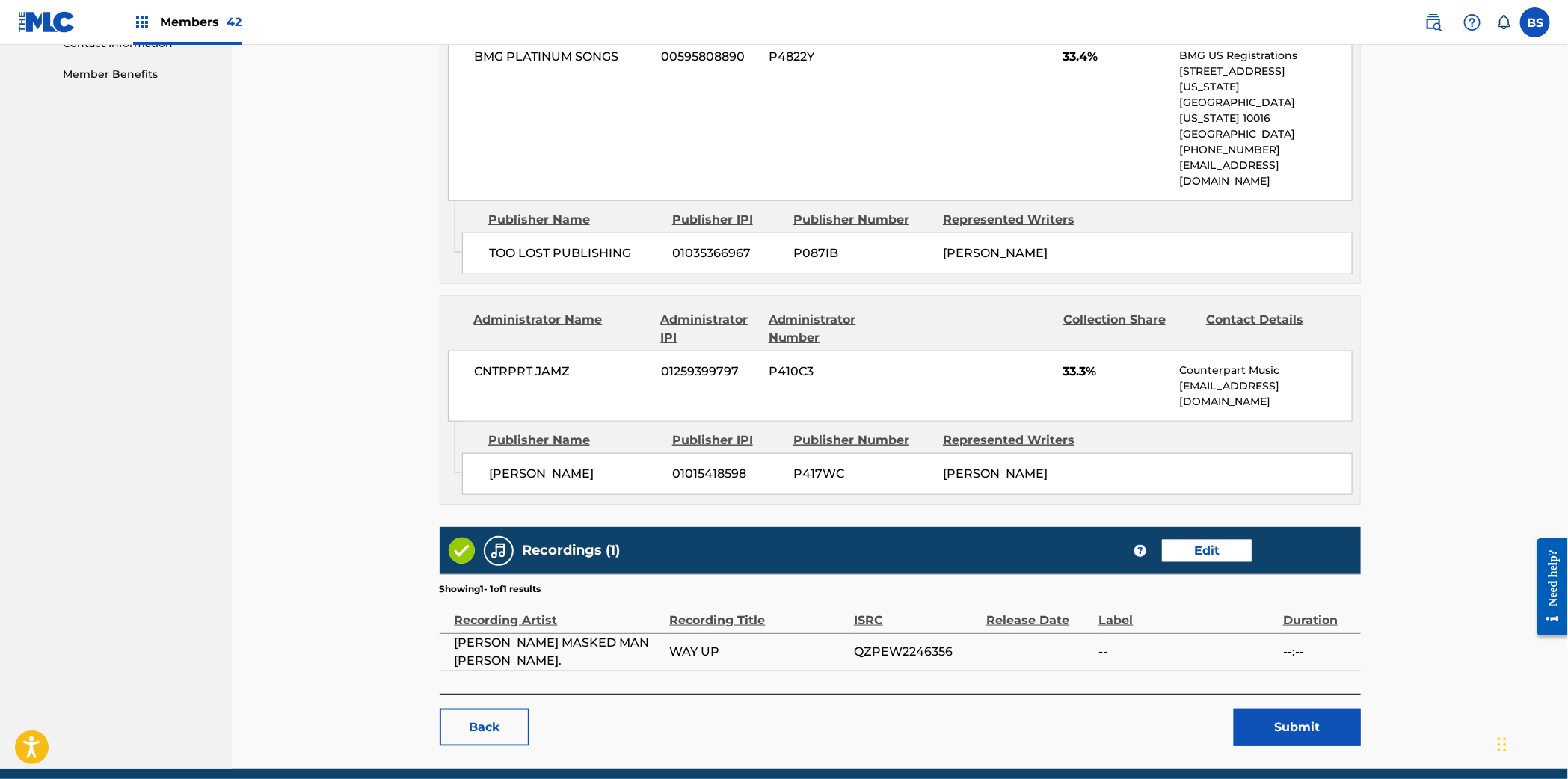
click at [1304, 709] on button "Submit" at bounding box center [1296, 727] width 127 height 37
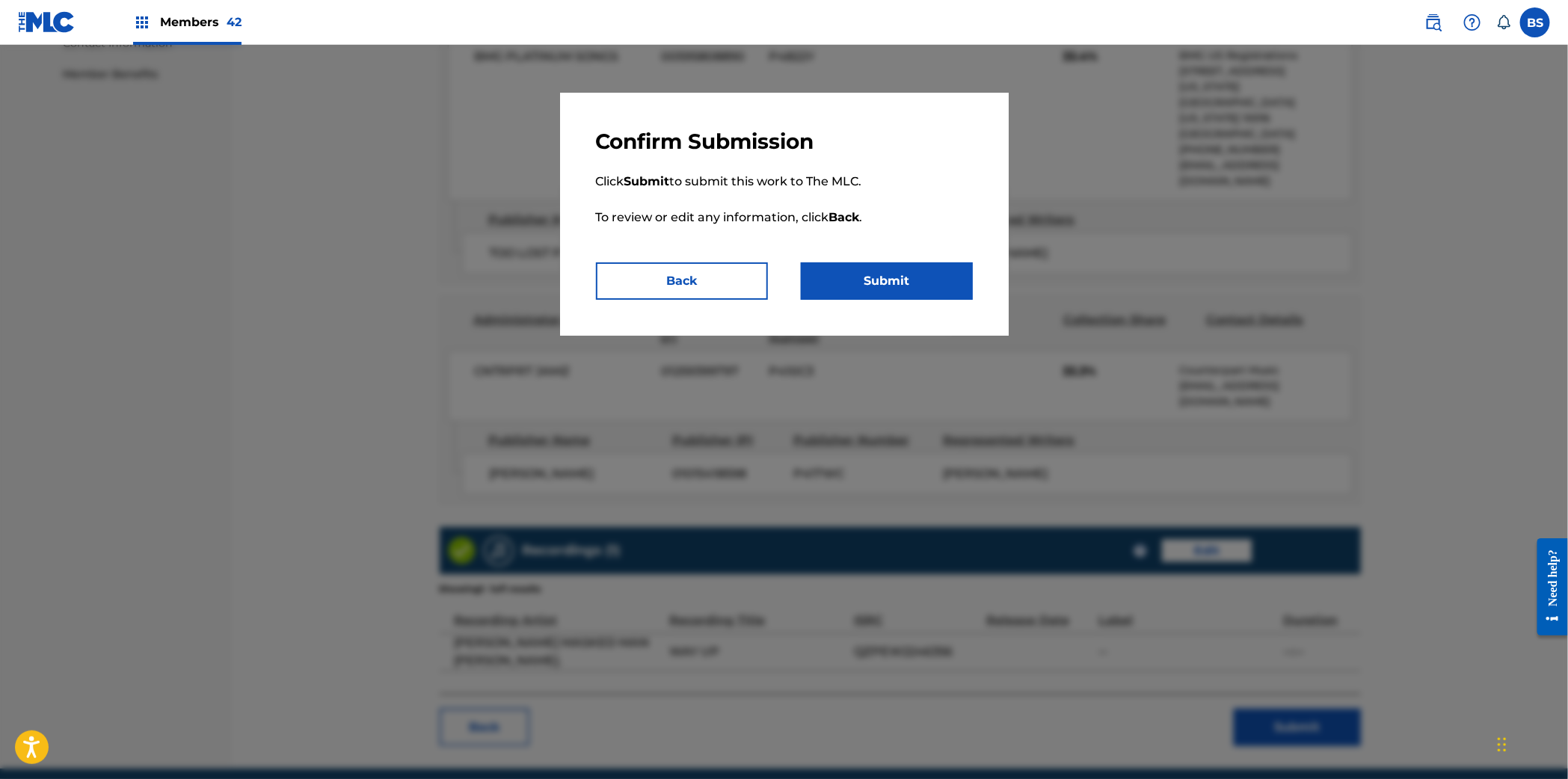
drag, startPoint x: 923, startPoint y: 279, endPoint x: 859, endPoint y: 328, distance: 80.6
click at [923, 279] on button "Submit" at bounding box center [887, 280] width 172 height 37
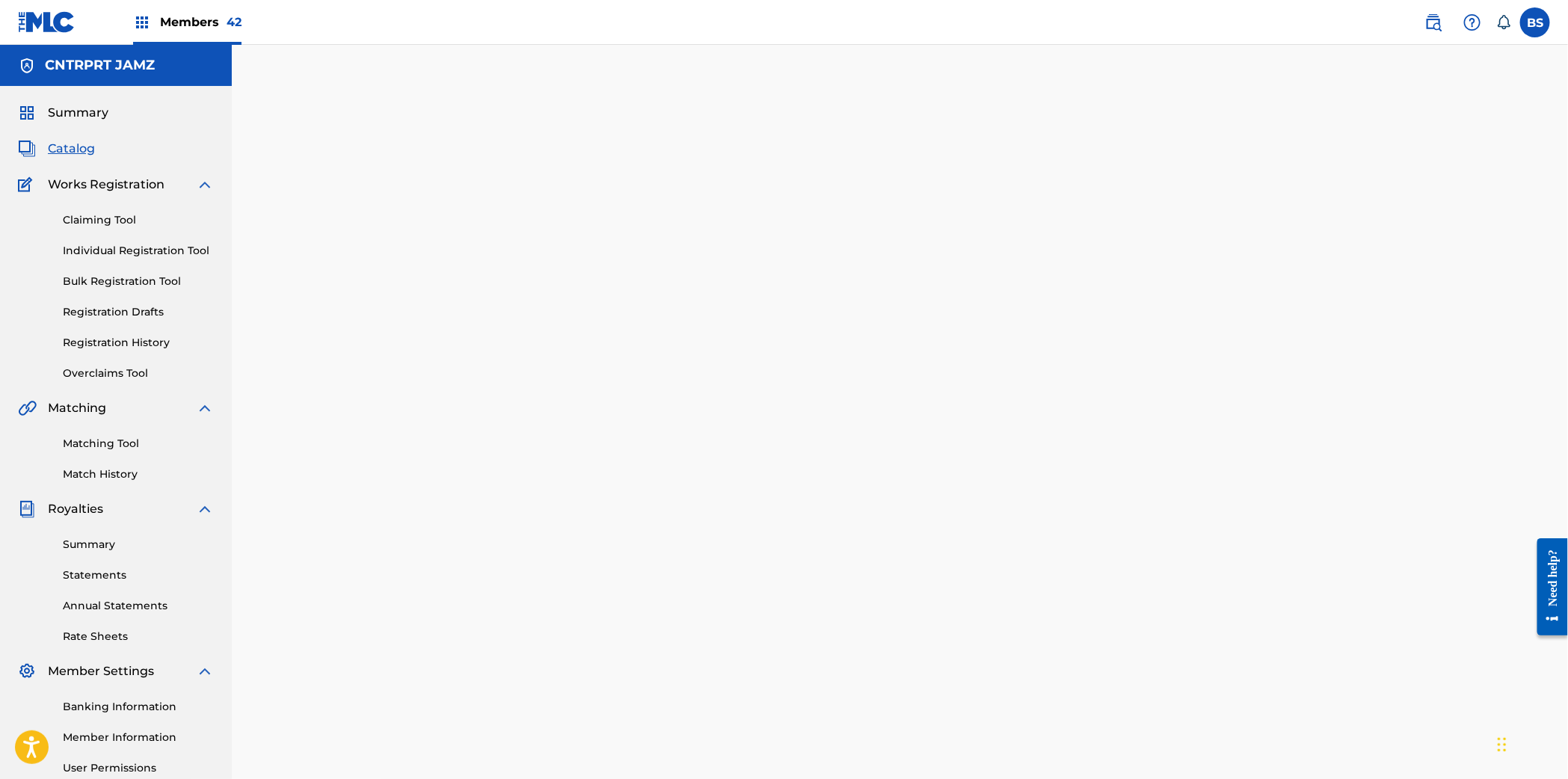
click at [111, 339] on link "Registration History" at bounding box center [138, 343] width 151 height 16
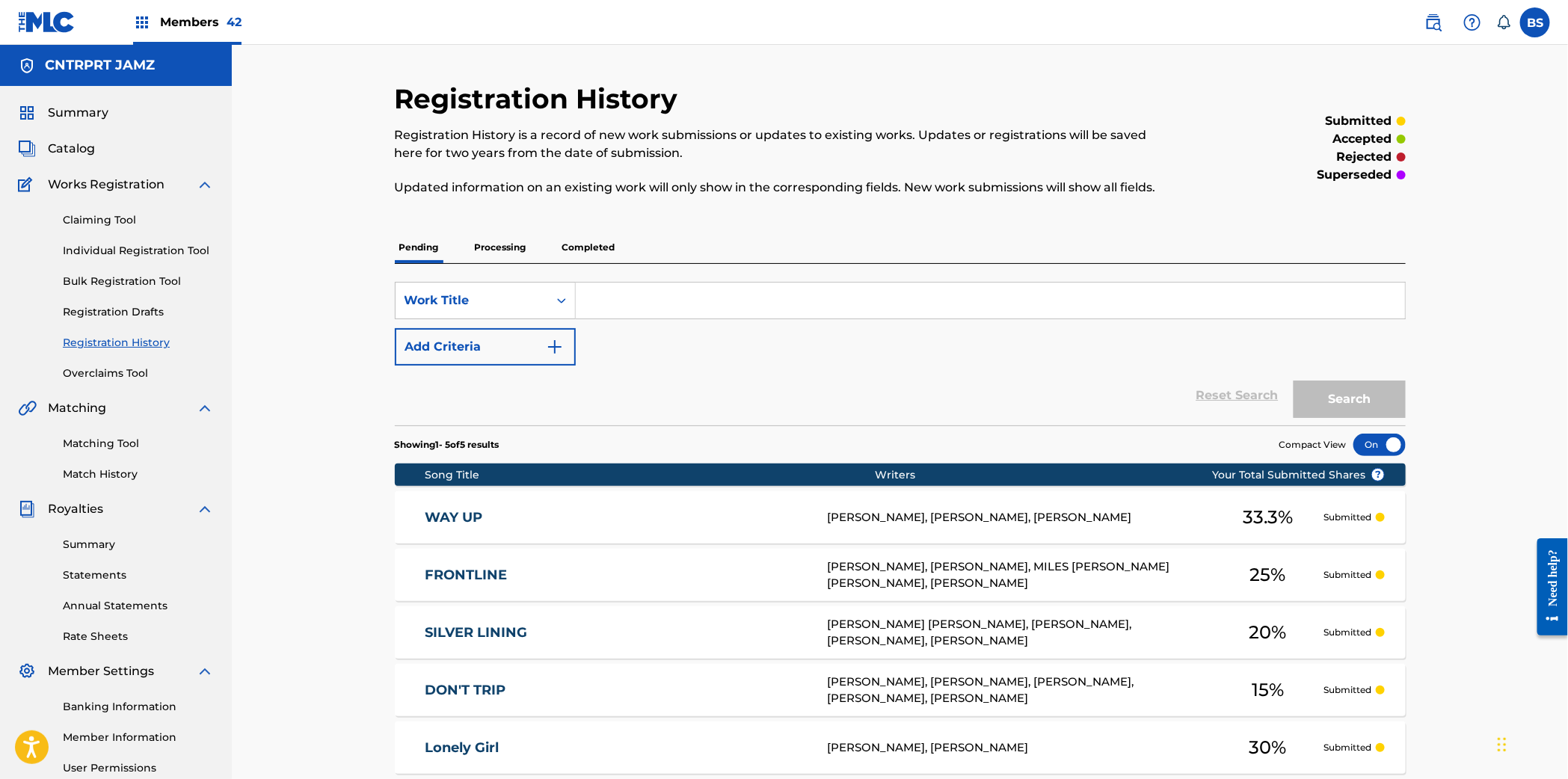
click at [679, 505] on div "WAY UP WD0GUB GARRETT OWENS, COREY RICKETTS, DAVID A BOWMAN 33.3 % Submitted" at bounding box center [900, 517] width 1011 height 52
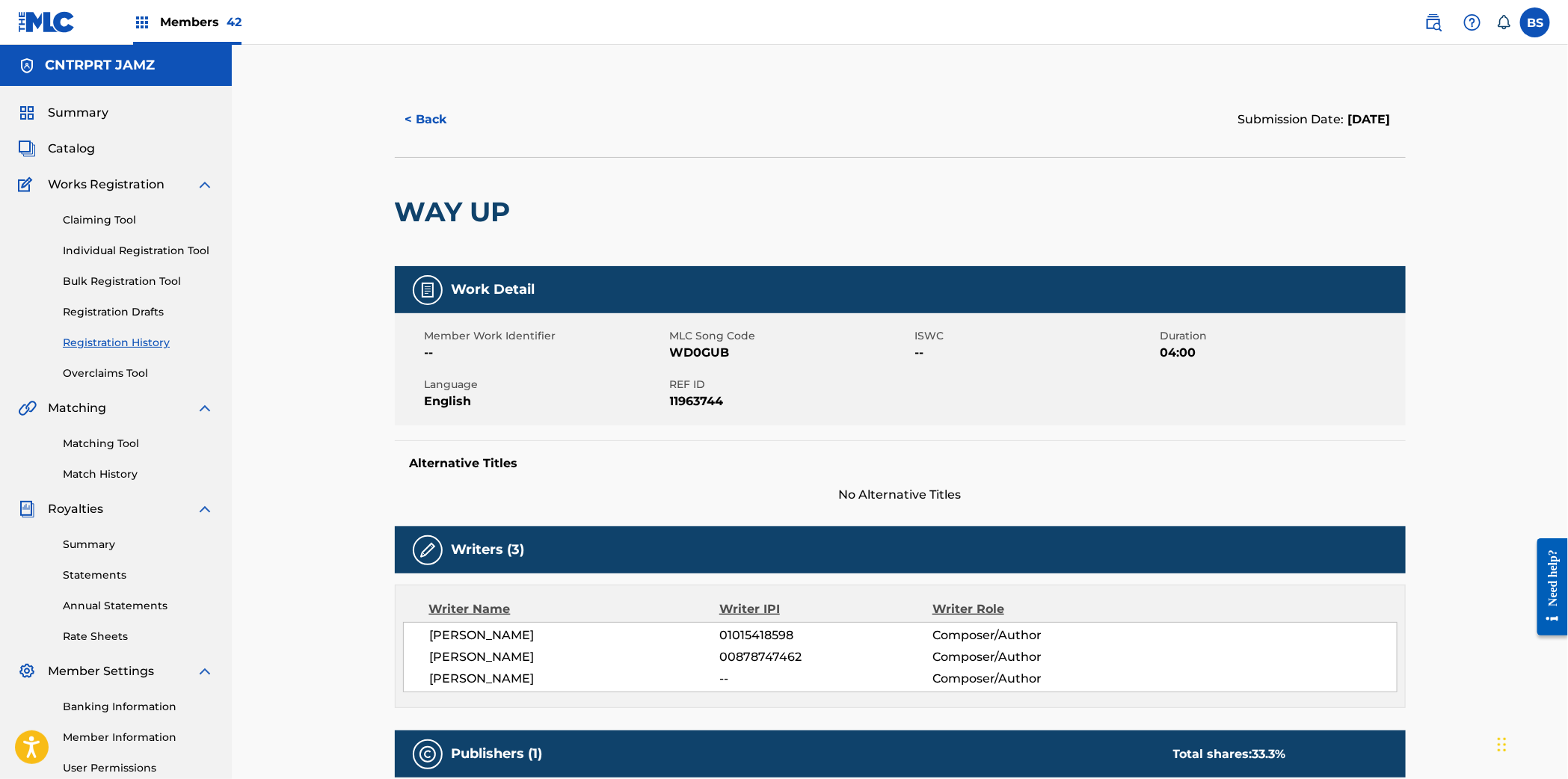
click at [696, 346] on span "WD0GUB" at bounding box center [790, 353] width 242 height 18
drag, startPoint x: 81, startPoint y: 148, endPoint x: 313, endPoint y: 217, distance: 242.0
click at [81, 148] on span "Catalog" at bounding box center [72, 148] width 47 height 18
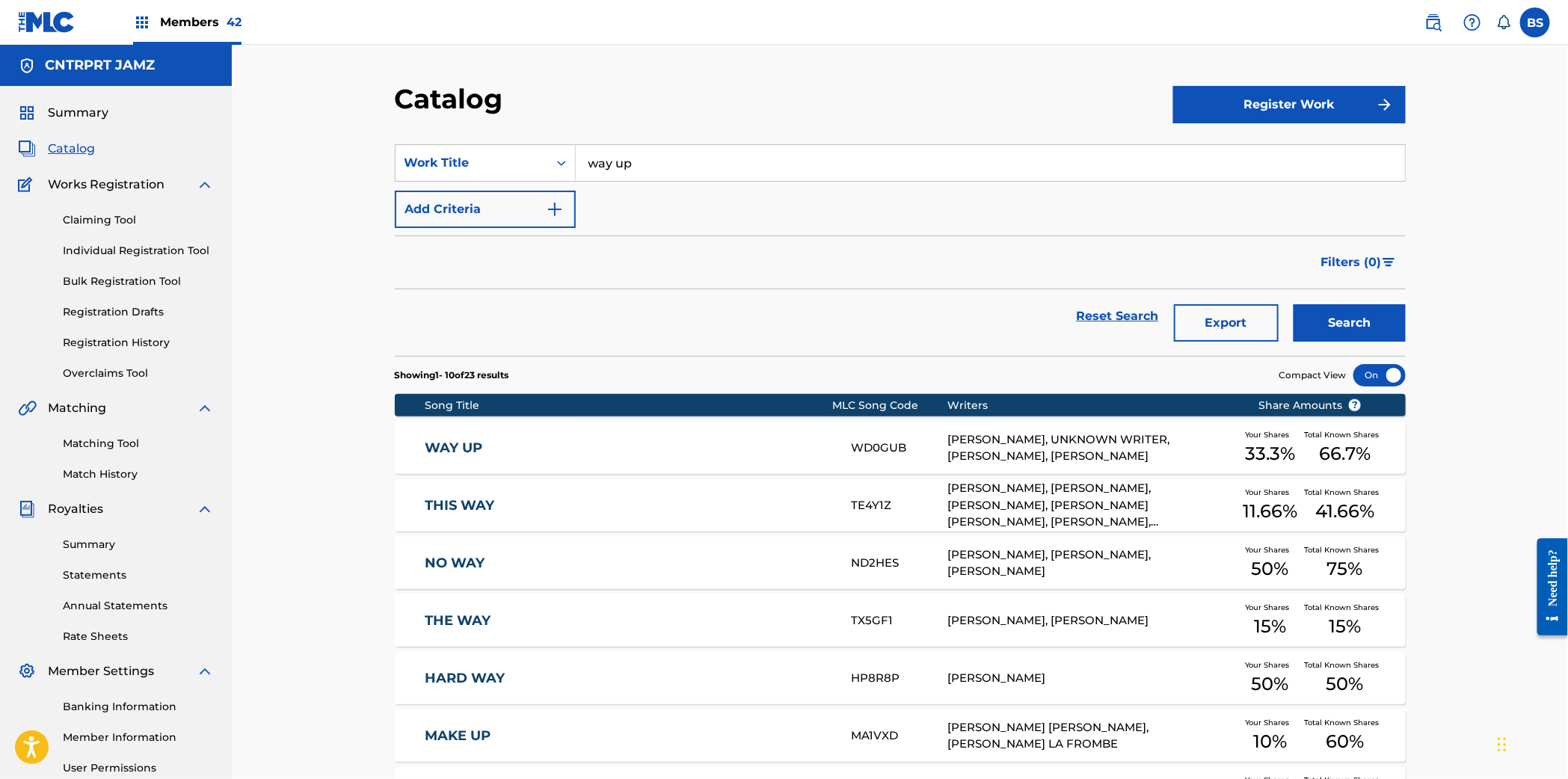
click at [538, 444] on link "WAY UP" at bounding box center [628, 448] width 407 height 17
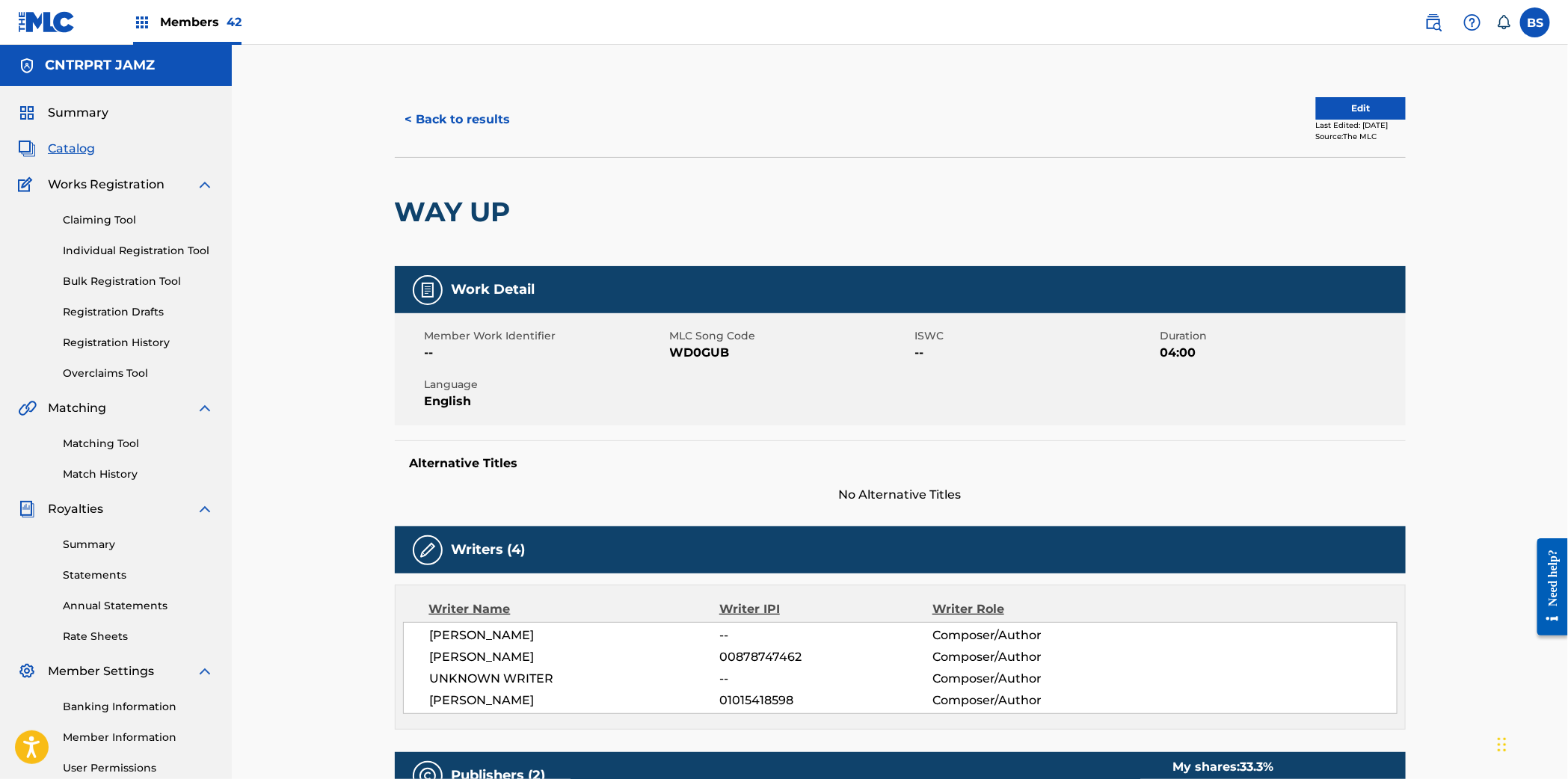
click at [475, 115] on button "< Back to results" at bounding box center [458, 119] width 126 height 37
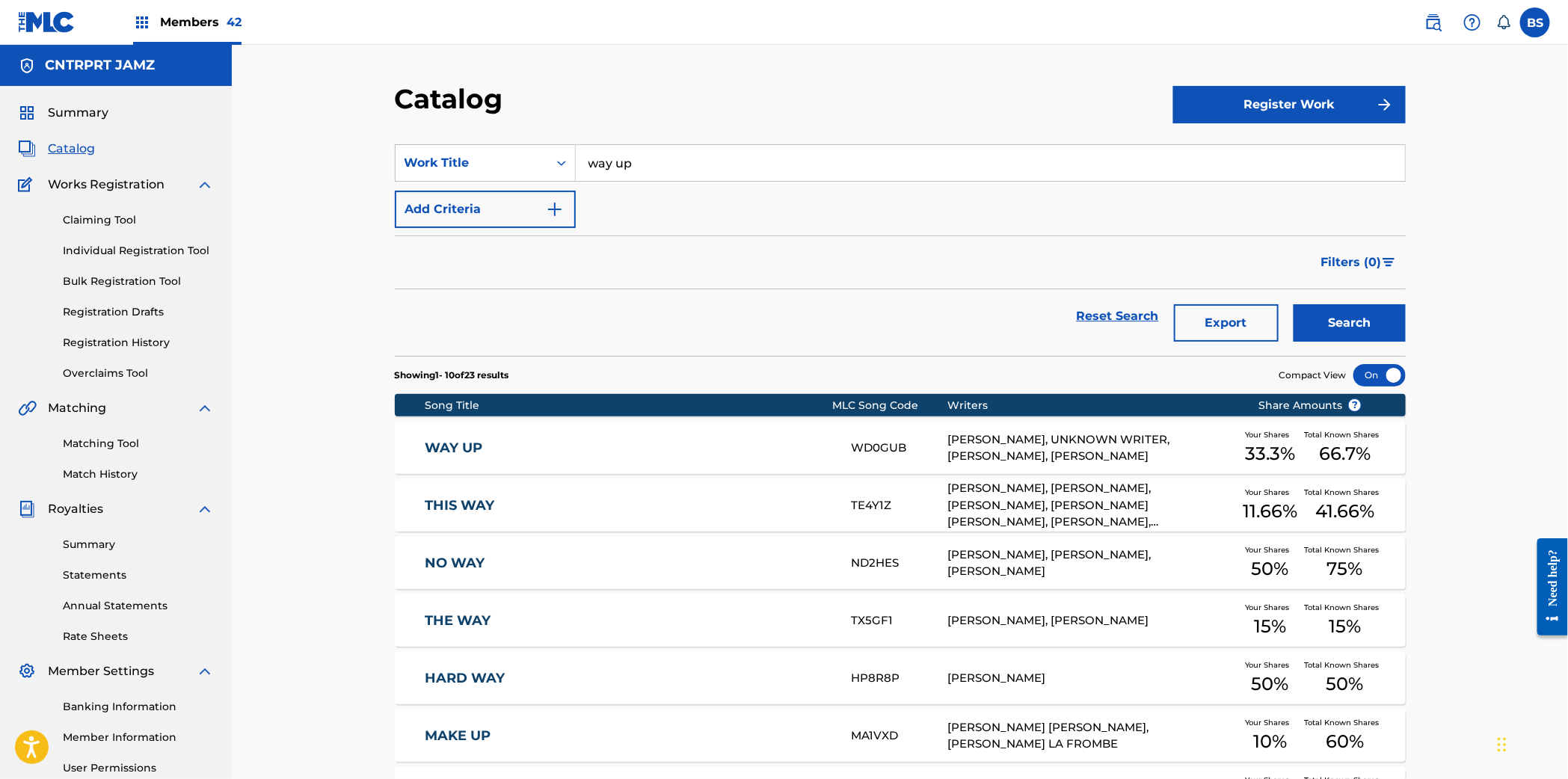
click at [664, 171] on input "way up" at bounding box center [990, 163] width 829 height 36
paste input "Whoa"
drag, startPoint x: 652, startPoint y: 191, endPoint x: 672, endPoint y: 200, distance: 21.9
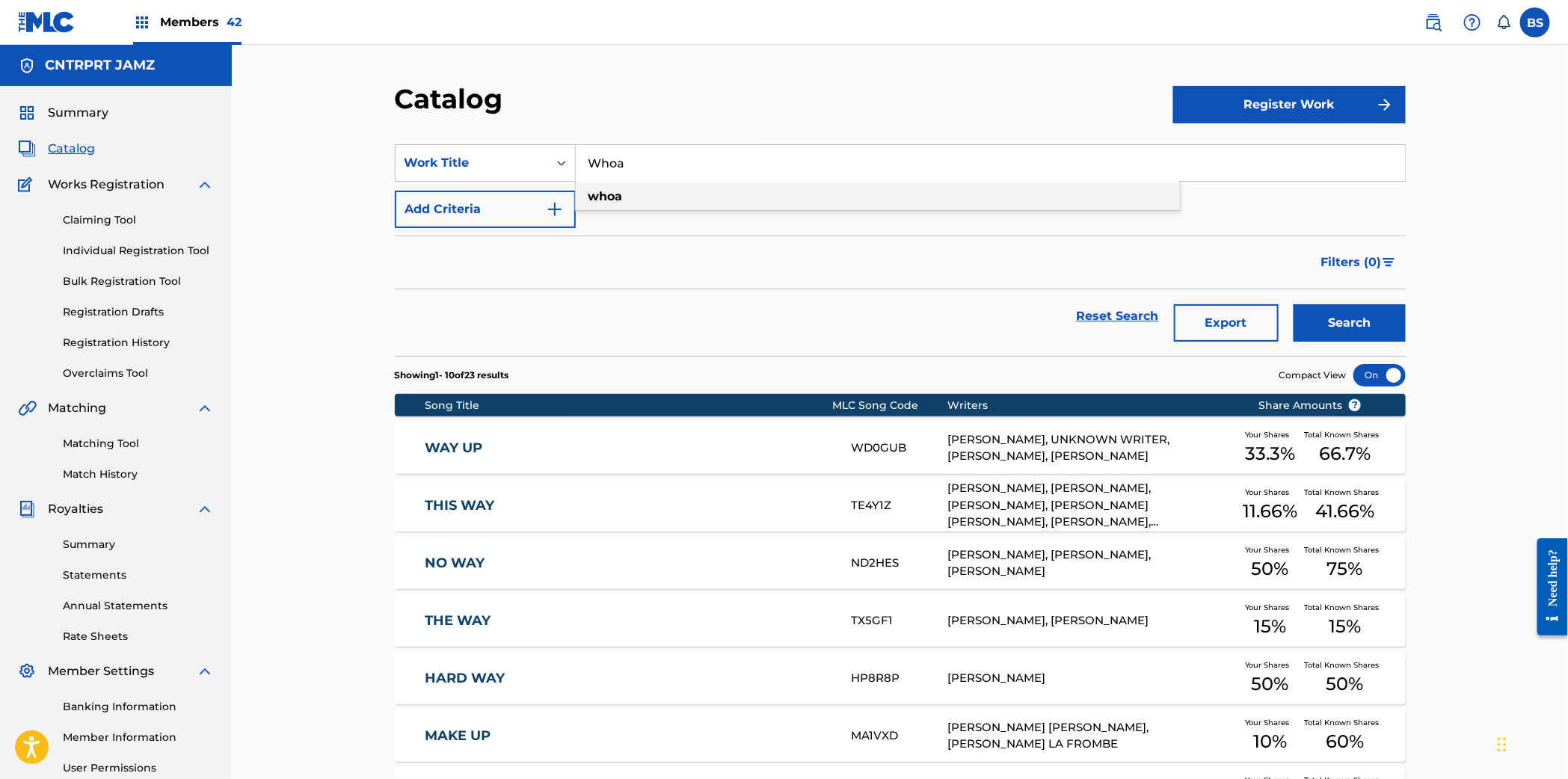
click at [652, 191] on div "whoa" at bounding box center [877, 197] width 604 height 27
type input "whoa"
click at [1348, 333] on button "Search" at bounding box center [1349, 322] width 112 height 37
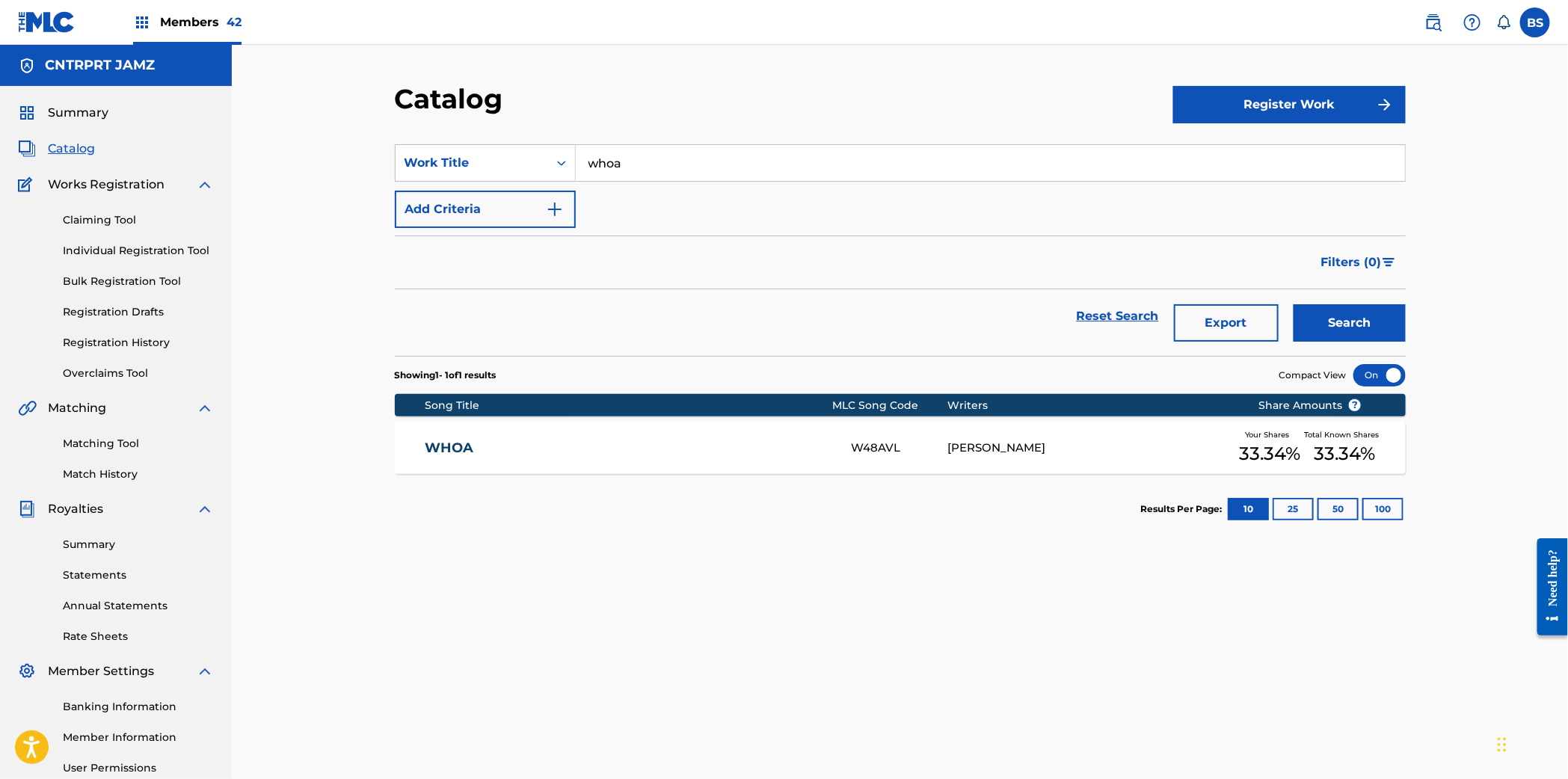
click at [724, 457] on div "WHOA W48AVL GARRETT OWENS Your Shares 33.34 % Total Known Shares 33.34 %" at bounding box center [900, 448] width 1011 height 52
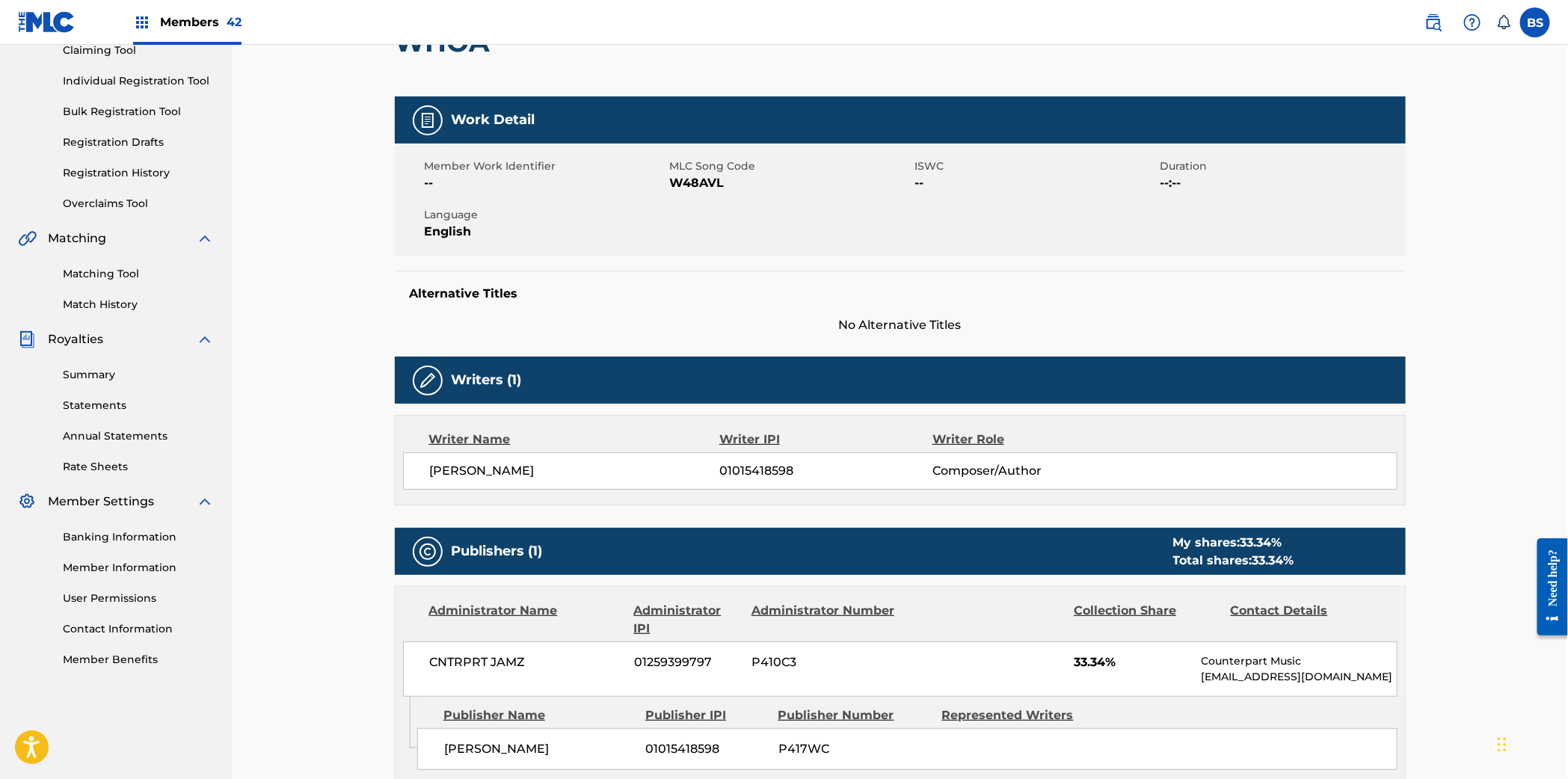
scroll to position [200, 0]
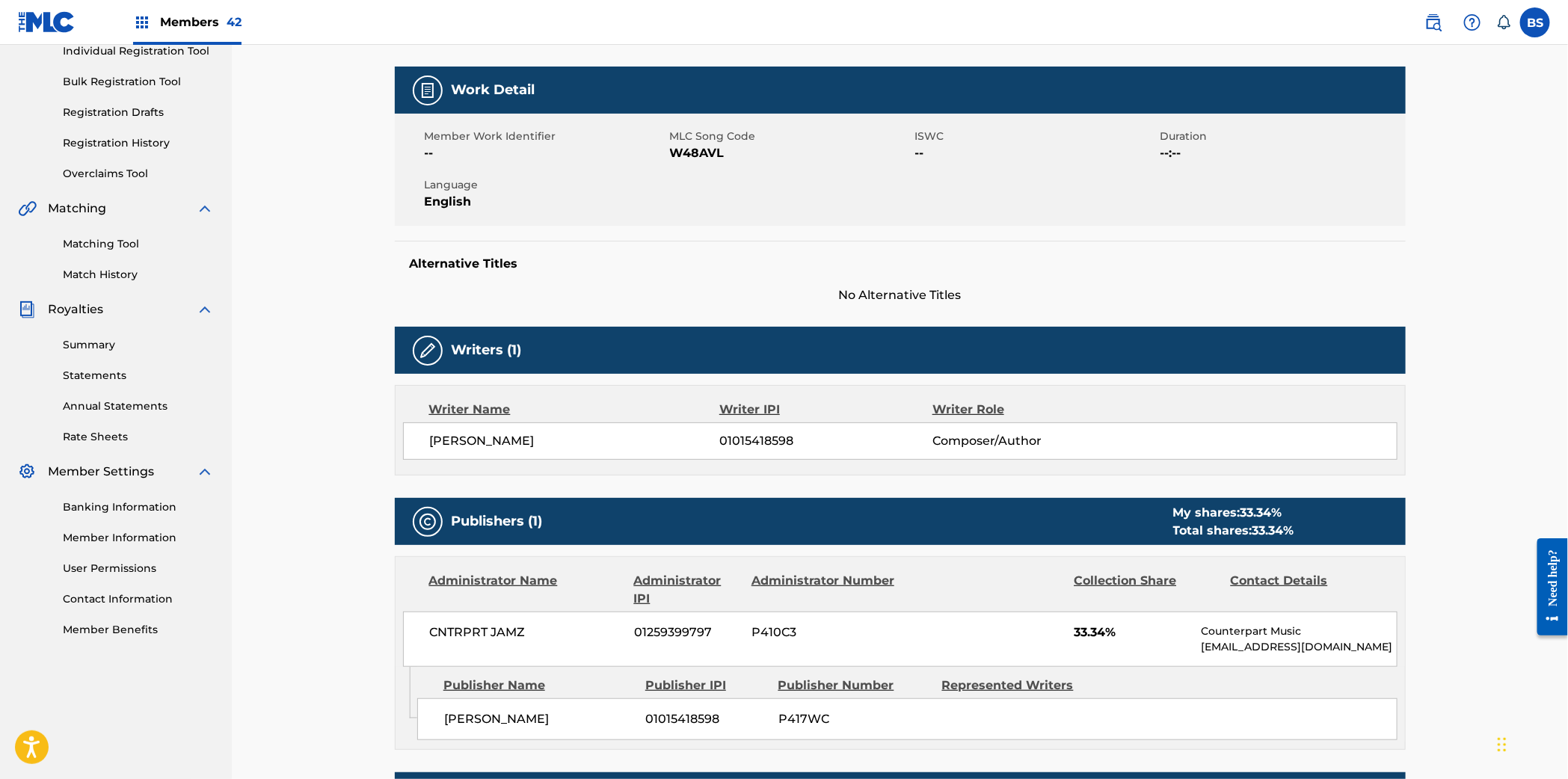
click at [745, 440] on span "01015418598" at bounding box center [825, 440] width 212 height 18
click at [747, 440] on span "01015418598" at bounding box center [825, 440] width 212 height 18
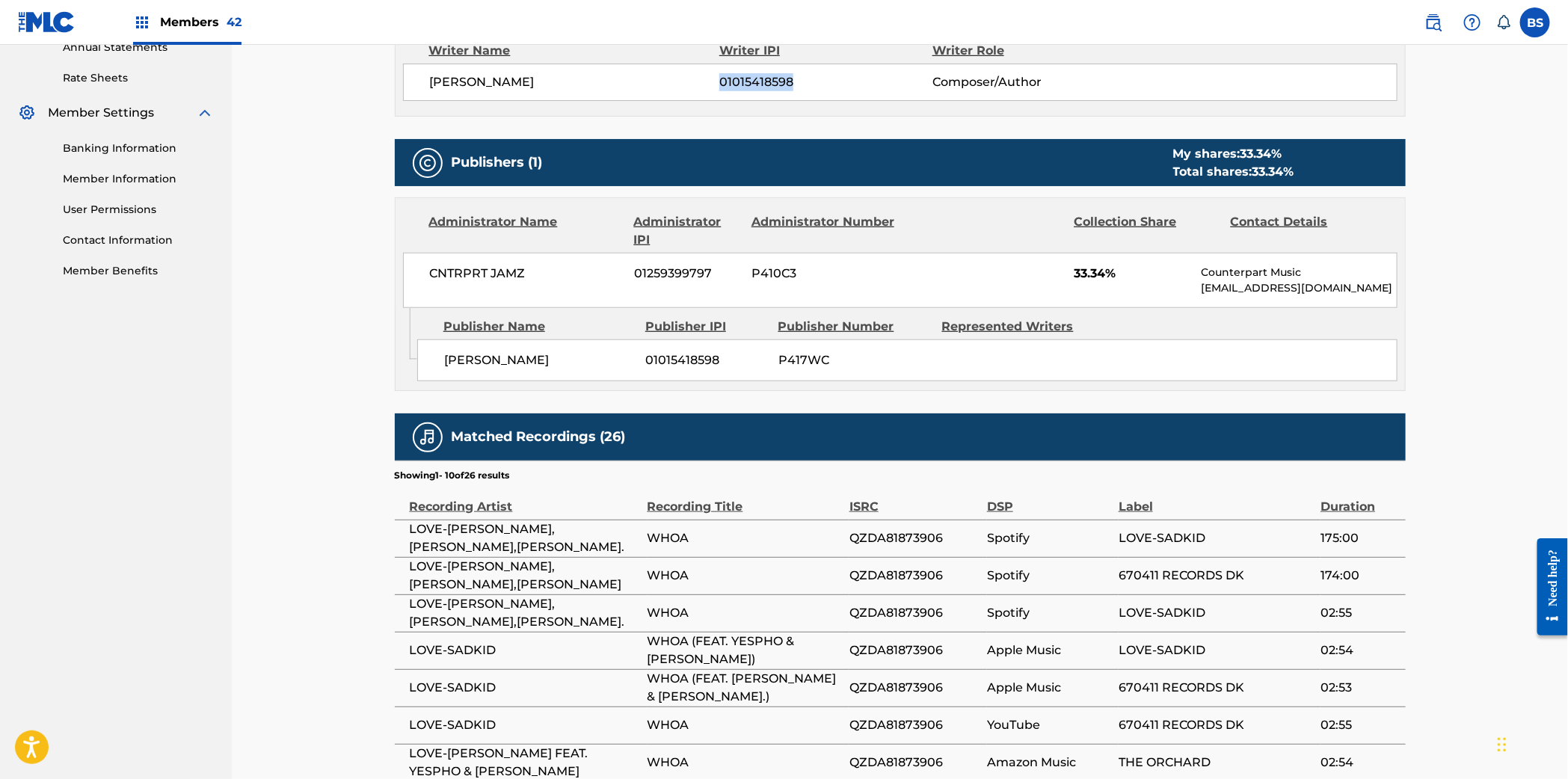
scroll to position [567, 0]
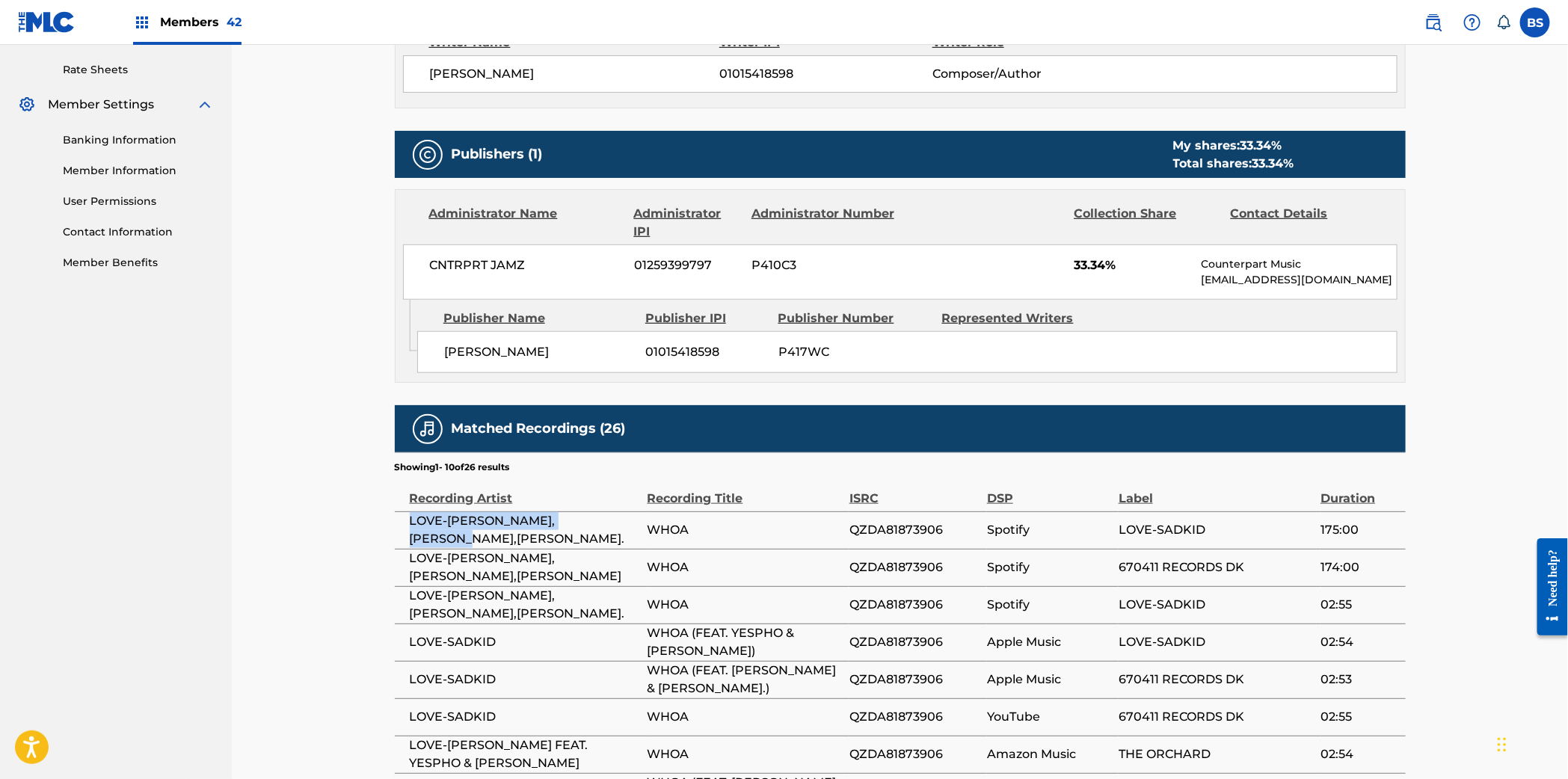
drag, startPoint x: 409, startPoint y: 532, endPoint x: 735, endPoint y: 492, distance: 328.4
click at [636, 530] on span "LOVE-SADKID,YESPHO,GARRETT." at bounding box center [525, 530] width 231 height 36
drag, startPoint x: 693, startPoint y: 537, endPoint x: 412, endPoint y: 522, distance: 281.4
click at [412, 522] on tr "LOVE-SADKID,YESPHO,GARRETT. WHOA QZDA81873906 Spotify LOVE-SADKID 175:00" at bounding box center [900, 530] width 1011 height 37
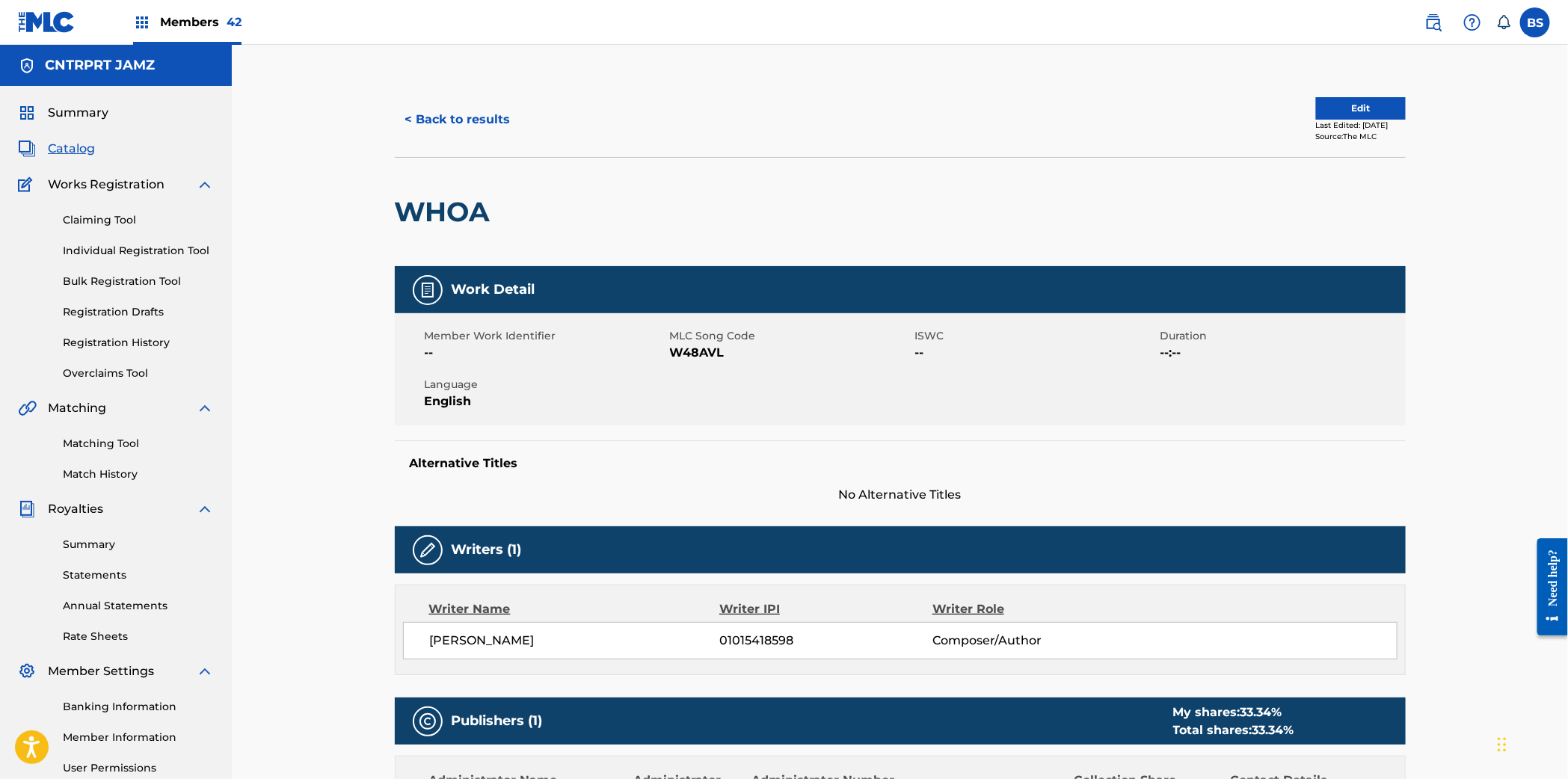
click at [435, 119] on button "< Back to results" at bounding box center [458, 119] width 126 height 37
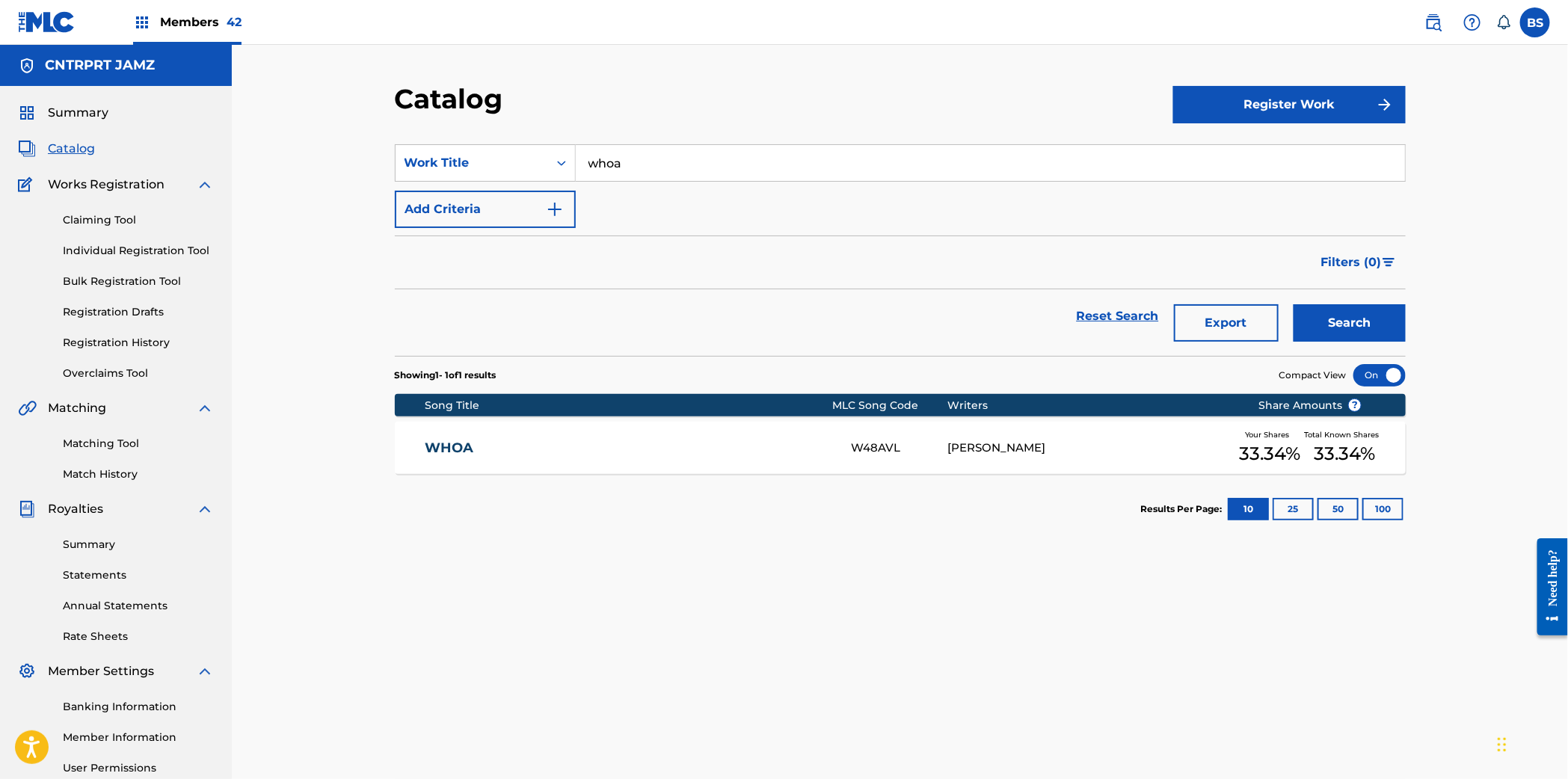
click at [640, 185] on div "SearchWithCriteria602dbad6-e4f0-4ed8-956c-e024b3bb6908 Work Title whoa Add Crit…" at bounding box center [900, 186] width 1011 height 84
click at [636, 159] on input "whoa" at bounding box center [990, 163] width 829 height 36
paste input "Celibacy"
click at [637, 207] on div "celibacy" at bounding box center [877, 197] width 604 height 27
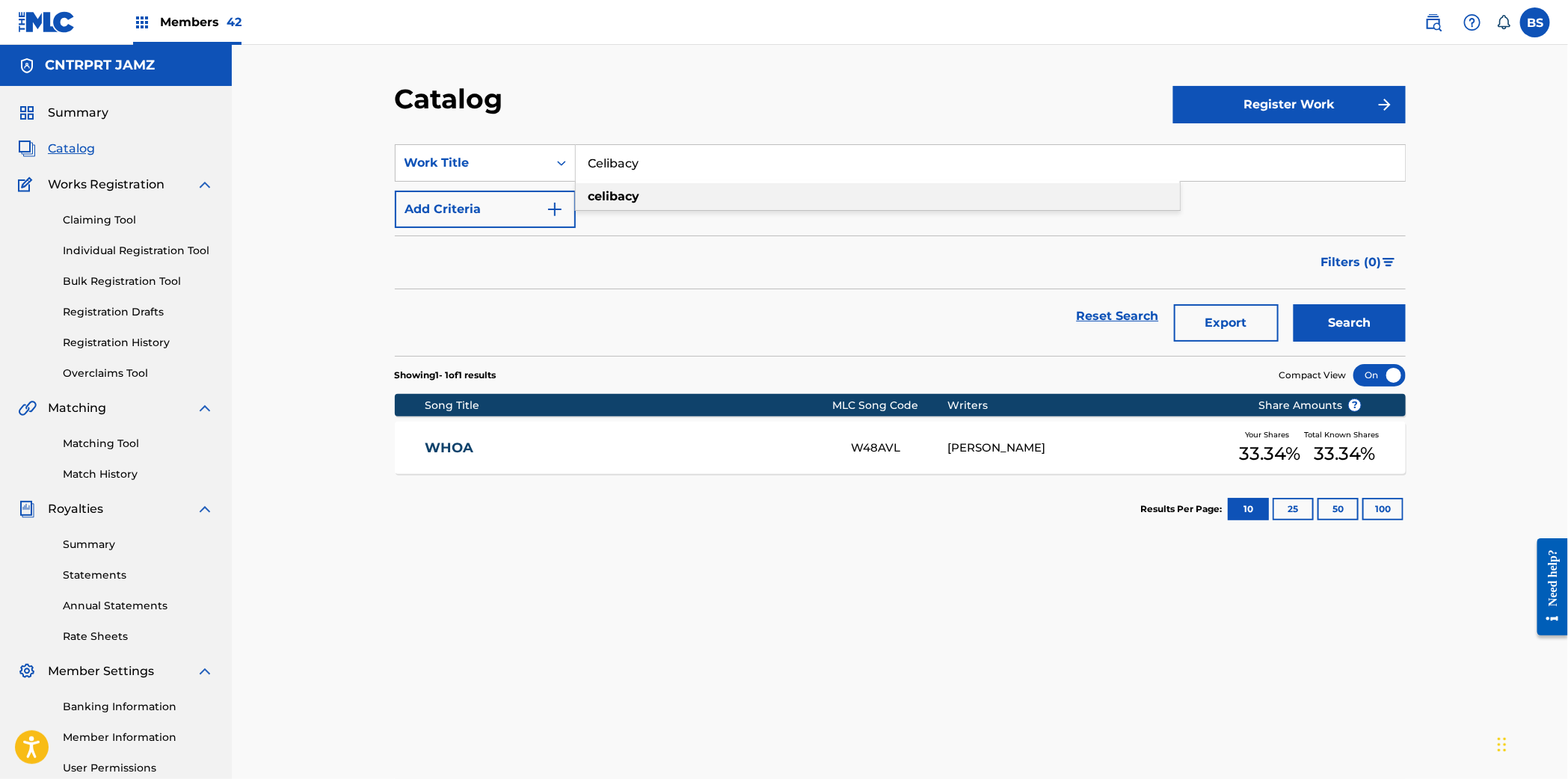
type input "celibacy"
click at [1348, 321] on button "Search" at bounding box center [1349, 322] width 112 height 37
drag, startPoint x: 757, startPoint y: 438, endPoint x: 647, endPoint y: 424, distance: 110.9
click at [756, 436] on div "CELIBACY CI6IR5 GARRETT OWENS Your Shares 50 % Total Known Shares 50 %" at bounding box center [900, 448] width 1011 height 52
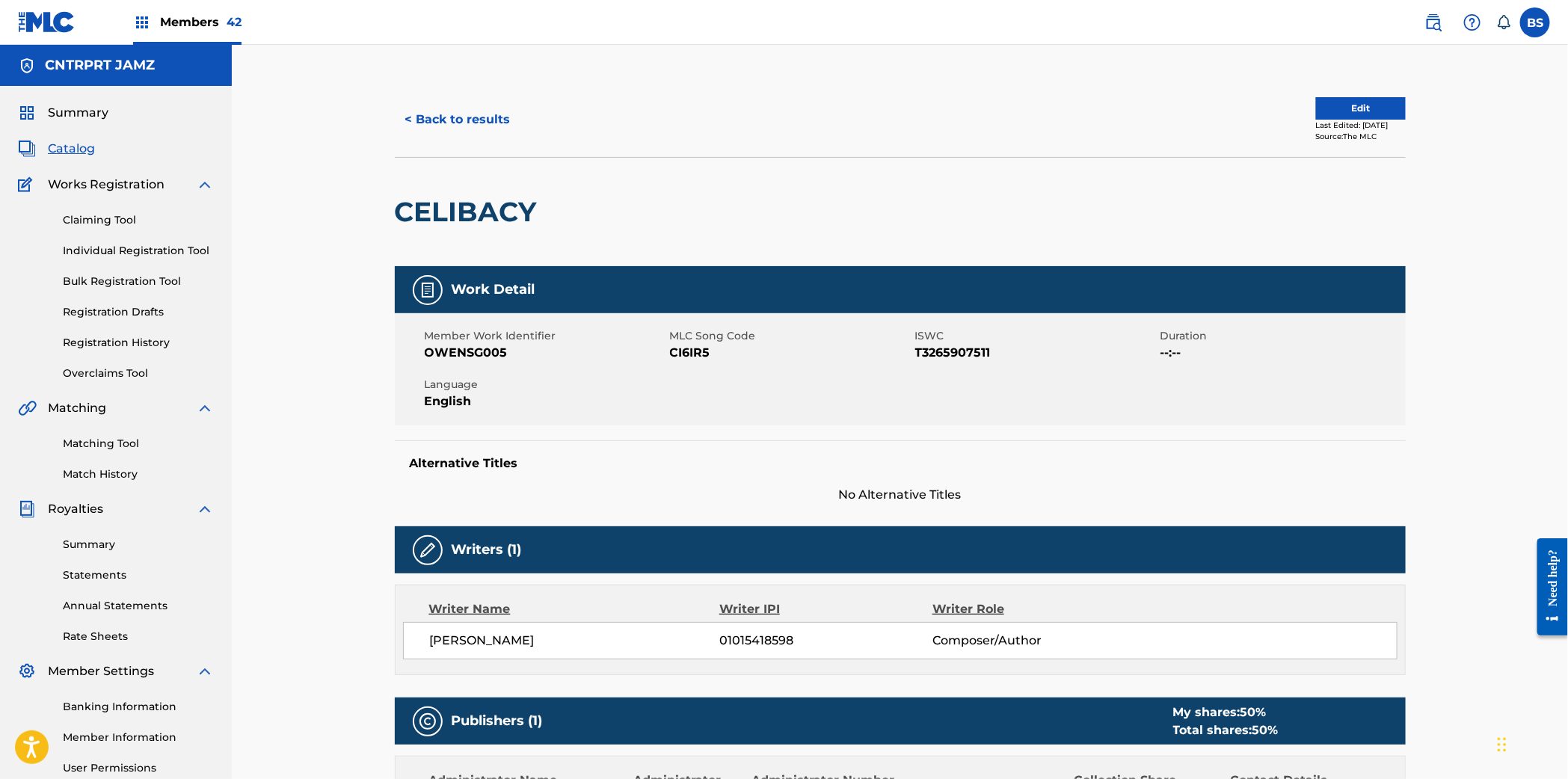
click at [771, 637] on span "01015418598" at bounding box center [825, 640] width 212 height 18
click at [771, 638] on span "01015418598" at bounding box center [825, 640] width 212 height 18
click at [1315, 107] on button "Edit" at bounding box center [1360, 108] width 90 height 22
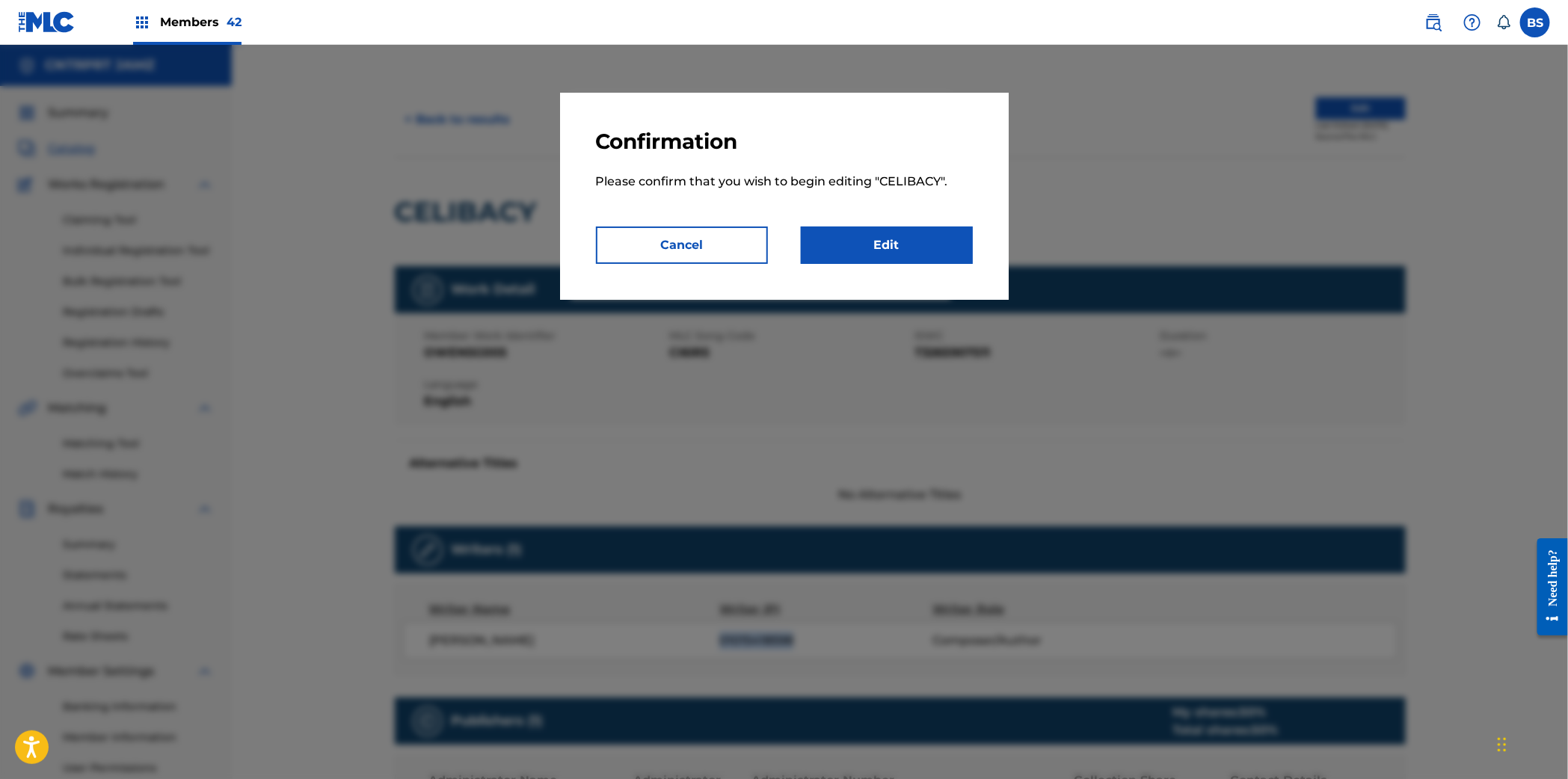
click at [928, 247] on link "Edit" at bounding box center [887, 245] width 172 height 37
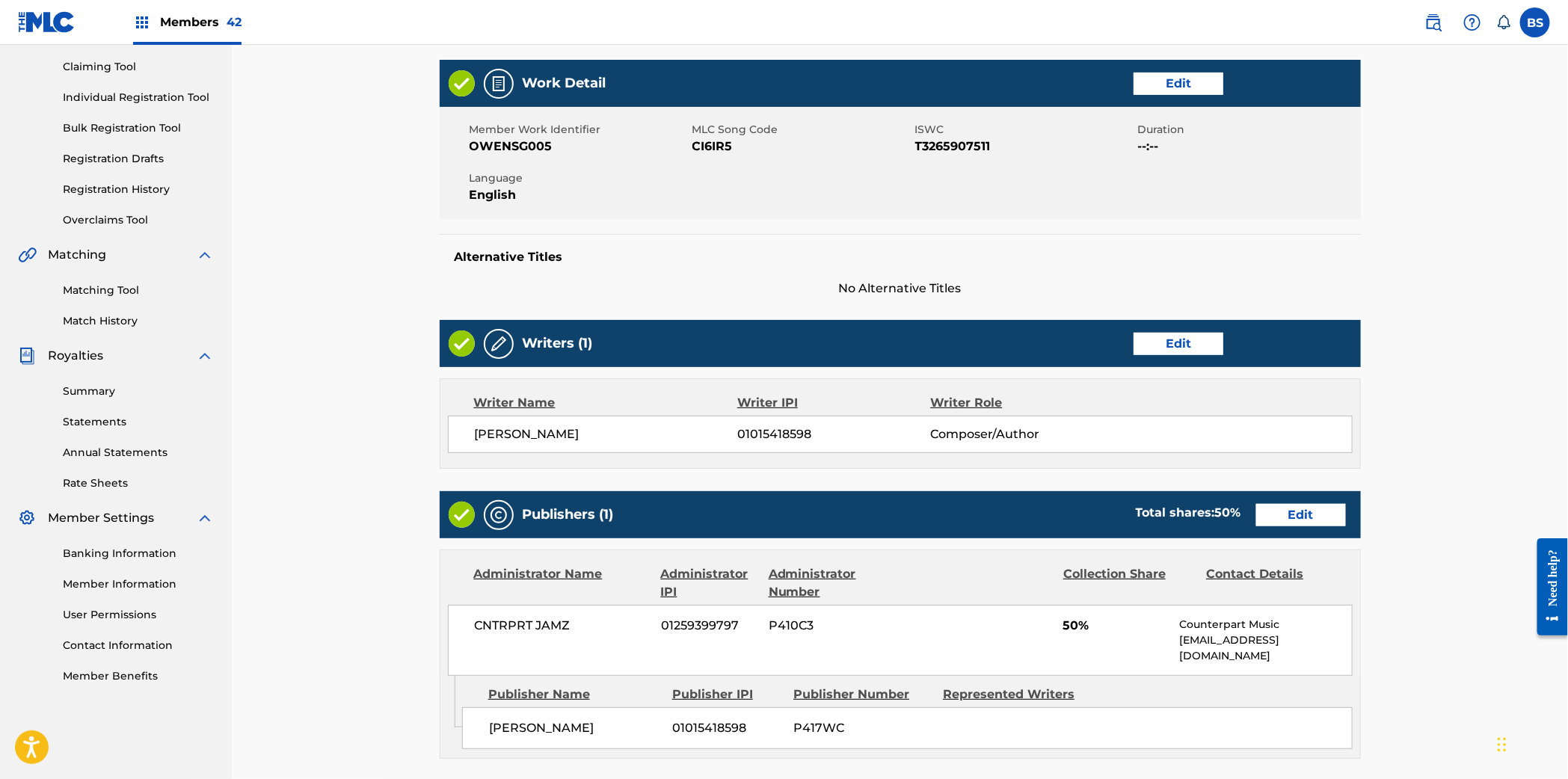
click at [1165, 331] on div "Writers (1) Edit" at bounding box center [900, 343] width 921 height 47
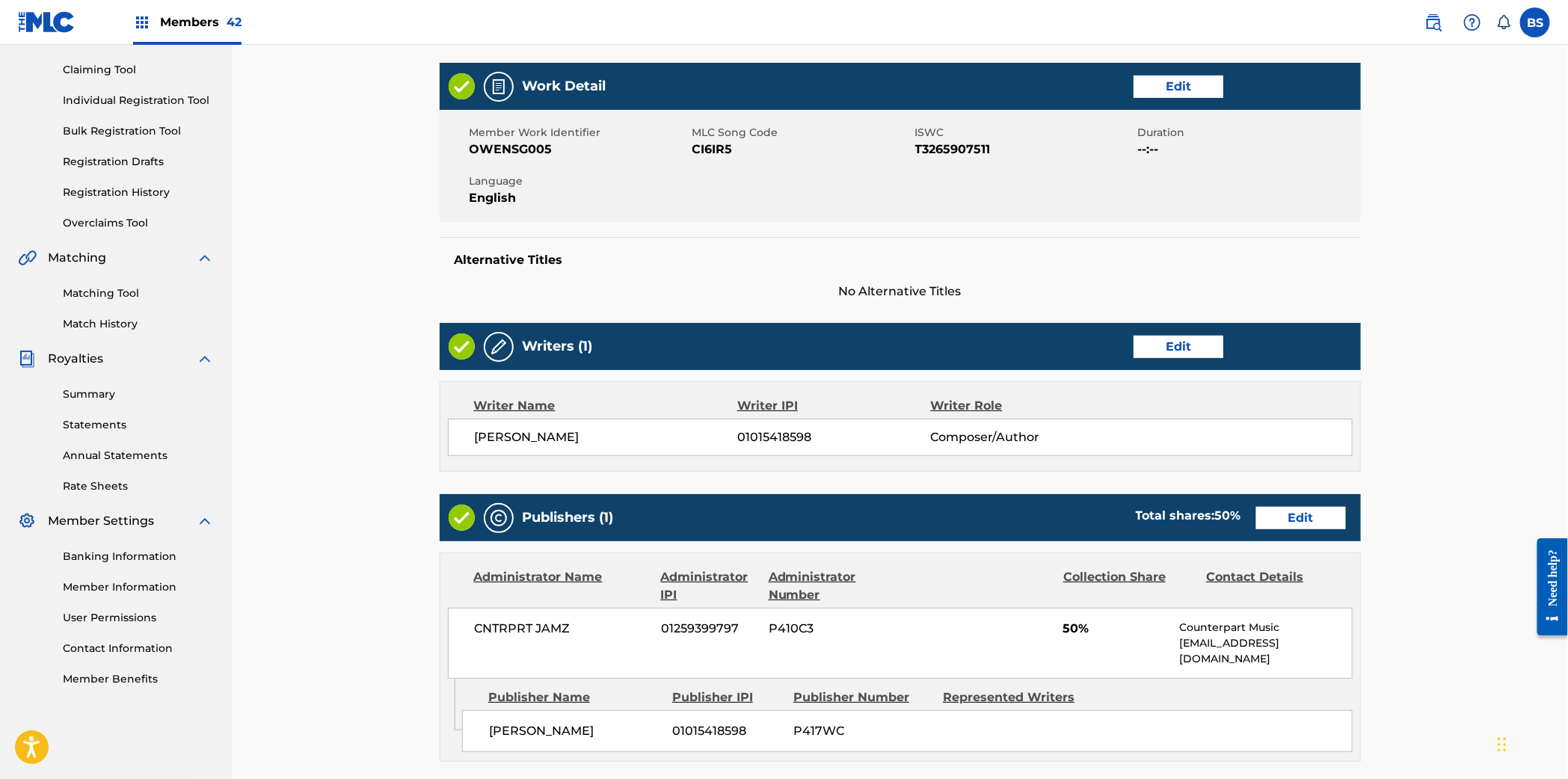
click at [1195, 342] on link "Edit" at bounding box center [1178, 346] width 90 height 22
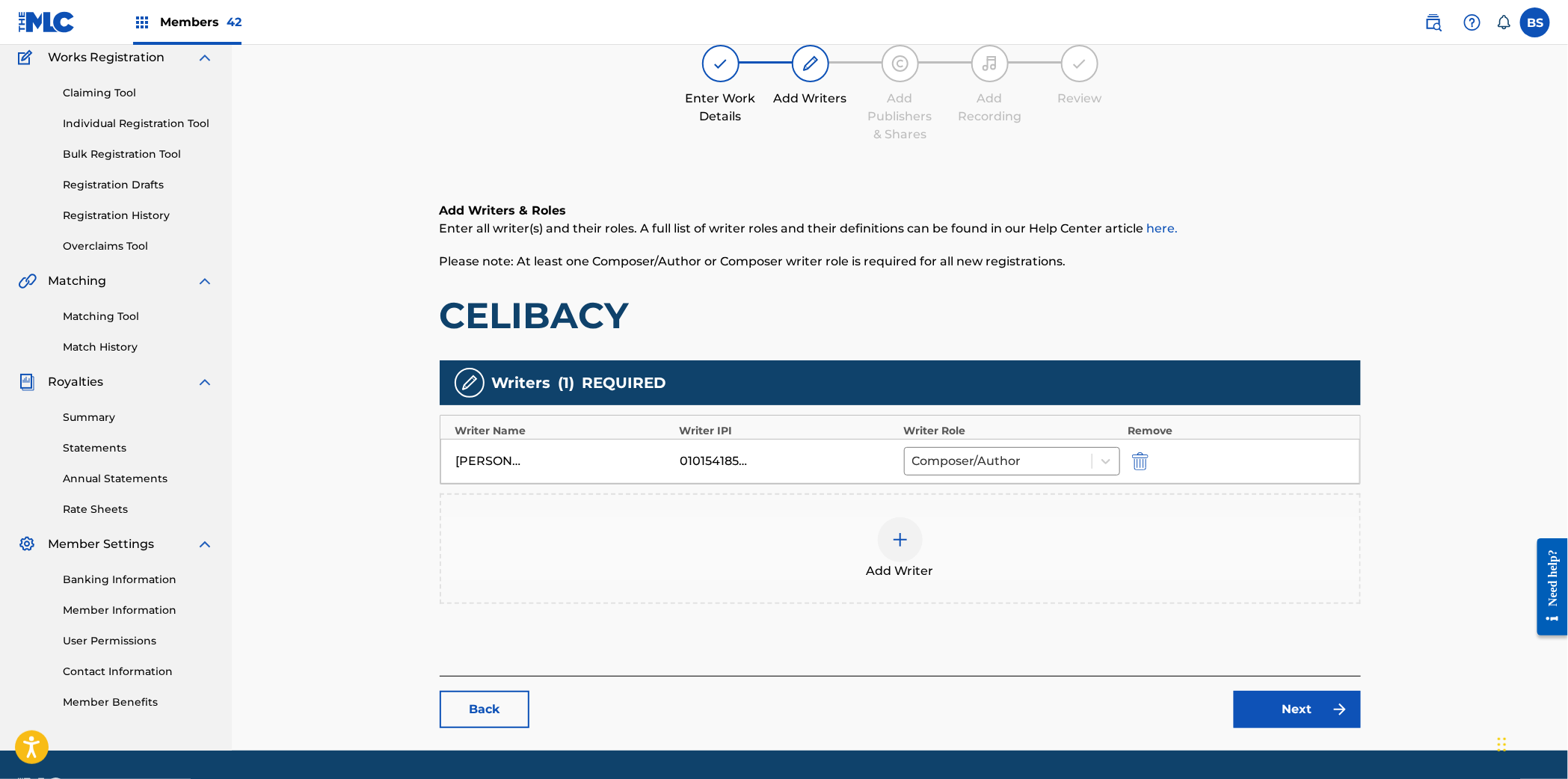
scroll to position [170, 0]
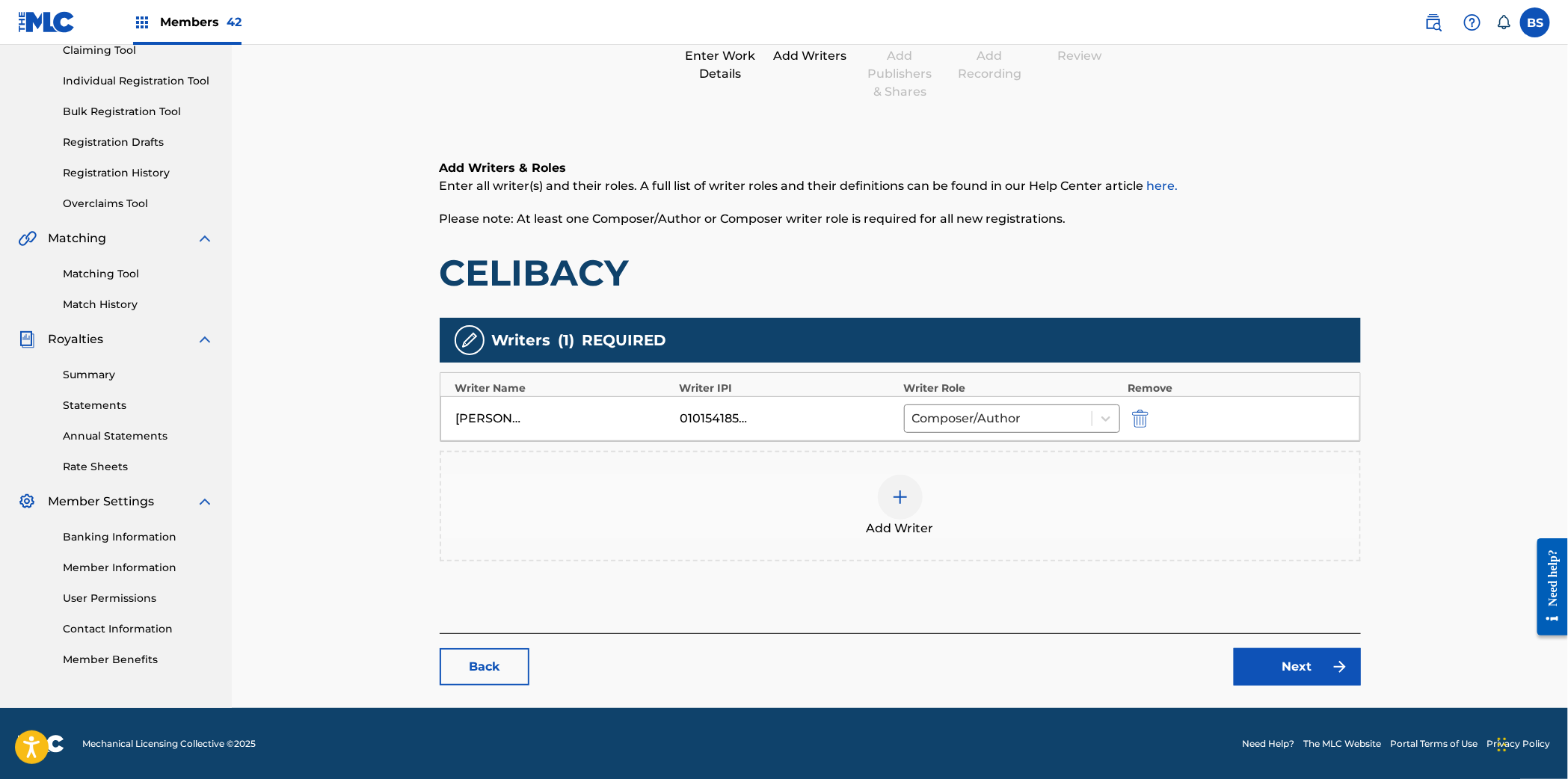
click at [895, 504] on img at bounding box center [900, 496] width 18 height 18
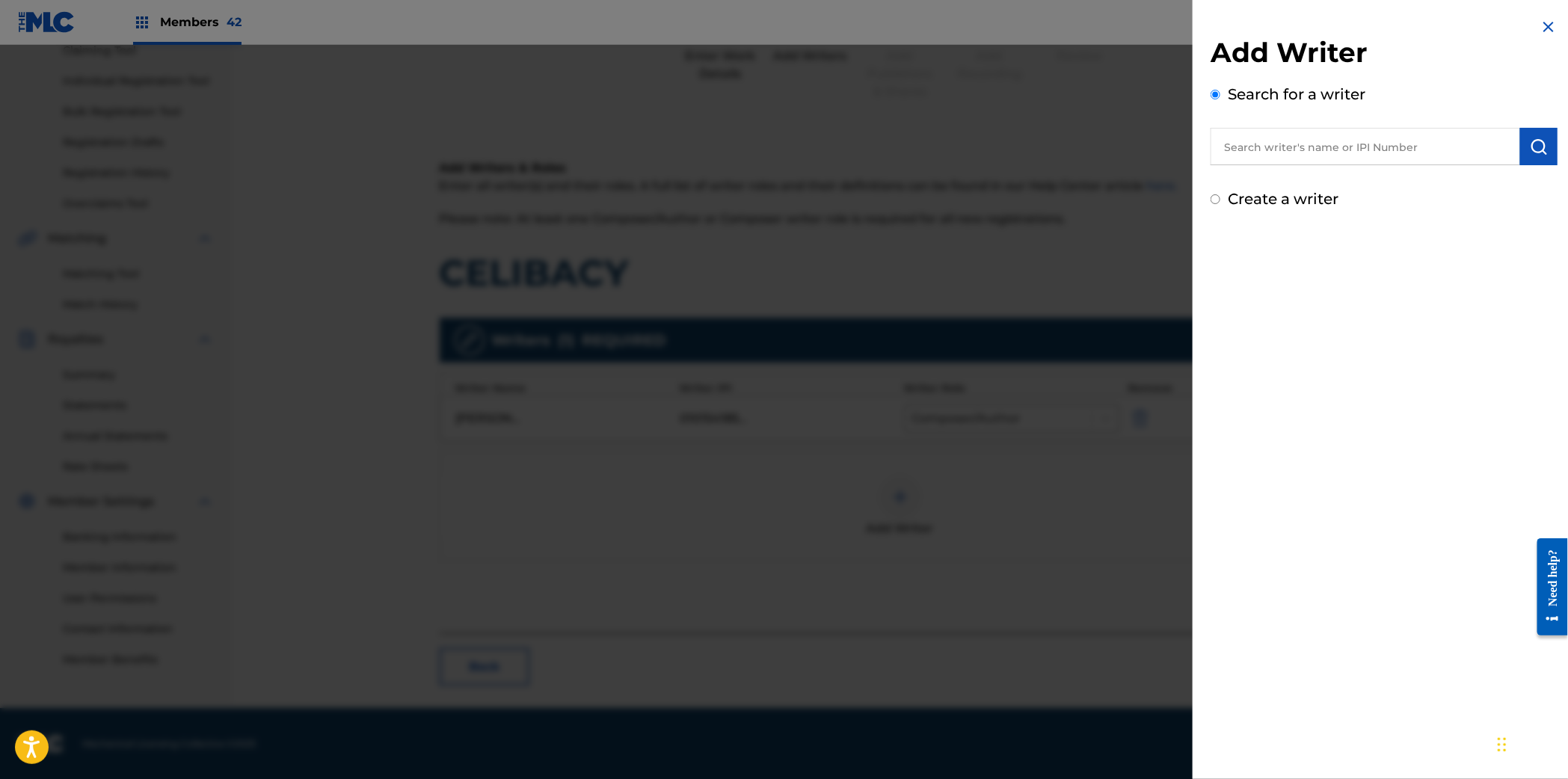
click at [1368, 154] on input "text" at bounding box center [1365, 146] width 309 height 37
paste input "815025568"
click at [1529, 153] on img "submit" at bounding box center [1538, 146] width 18 height 18
click at [1218, 149] on input "815025568" at bounding box center [1365, 146] width 309 height 37
type input "00815025568"
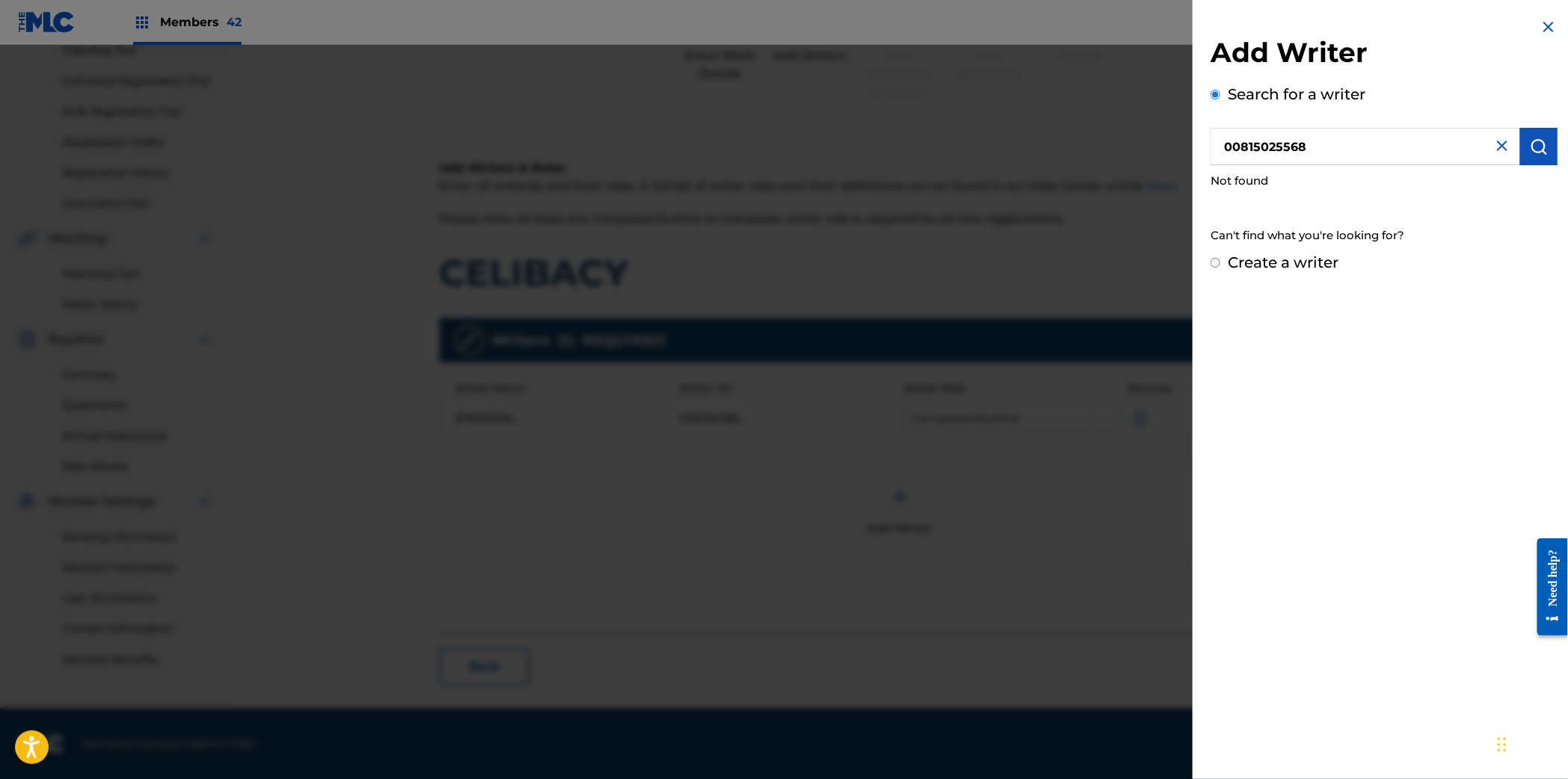
click at [1528, 159] on button "submit" at bounding box center [1538, 146] width 37 height 37
click at [1531, 152] on img "submit" at bounding box center [1538, 146] width 18 height 18
click at [1289, 139] on input "00815025568" at bounding box center [1365, 146] width 309 height 37
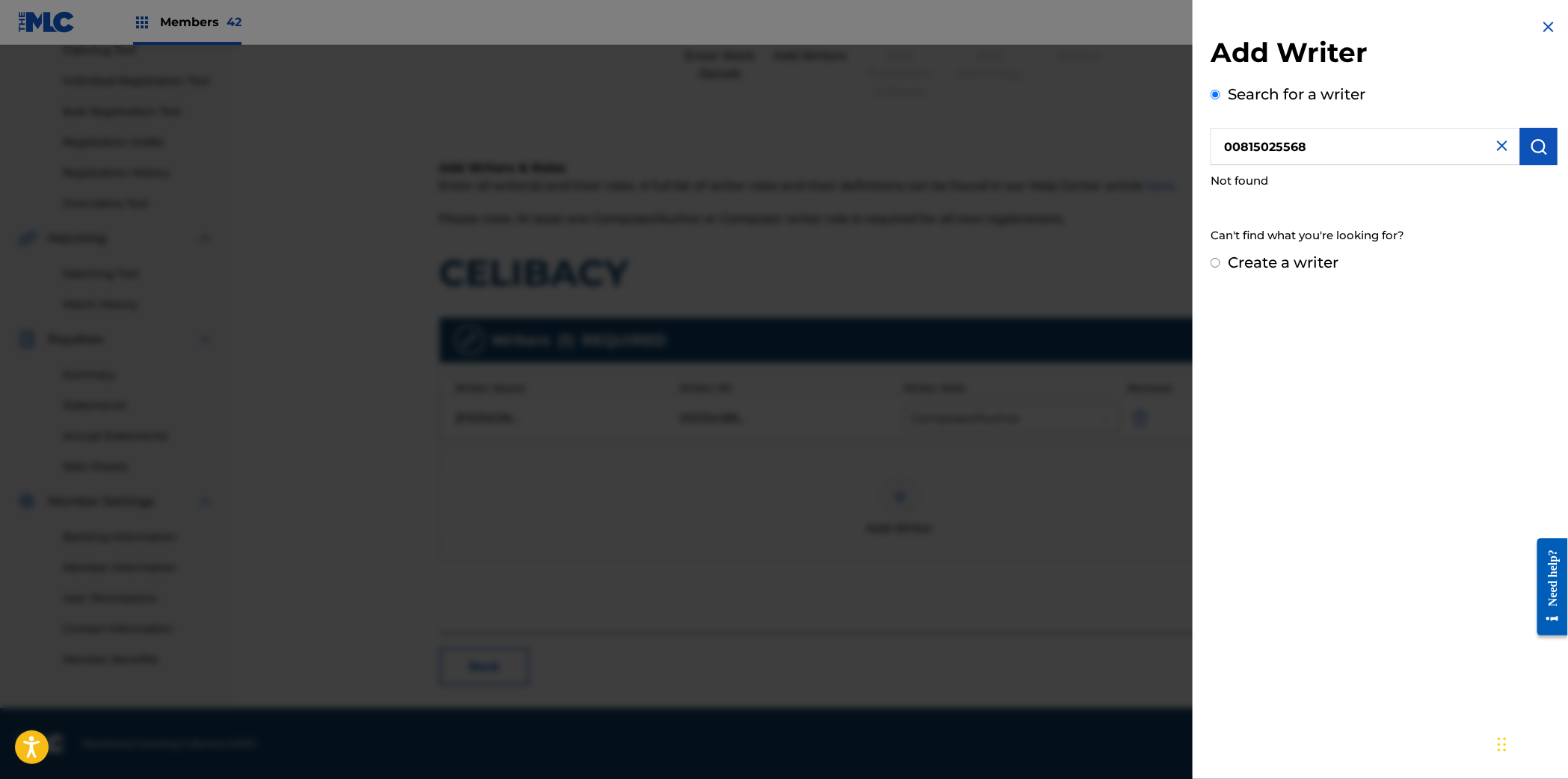
click at [1284, 262] on label "Create a writer" at bounding box center [1283, 262] width 111 height 18
radio input "true"
click at [1220, 262] on input "Create a writer" at bounding box center [1215, 263] width 9 height 9
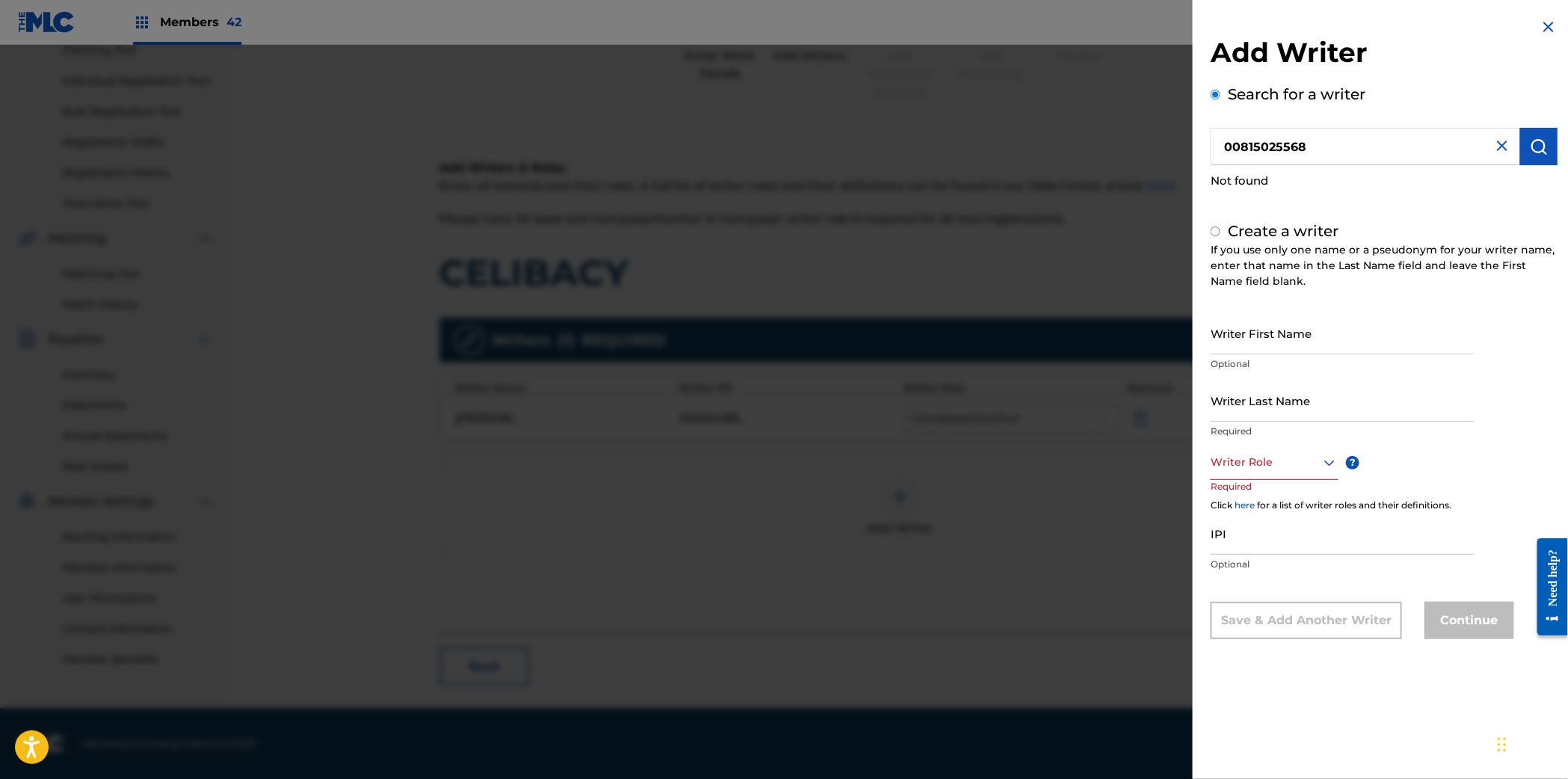
radio input "false"
radio input "true"
click at [1254, 459] on div at bounding box center [1274, 463] width 128 height 19
drag, startPoint x: 1251, startPoint y: 499, endPoint x: 1244, endPoint y: 569, distance: 70.3
click at [1251, 499] on div "Composer/Author" at bounding box center [1274, 496] width 126 height 34
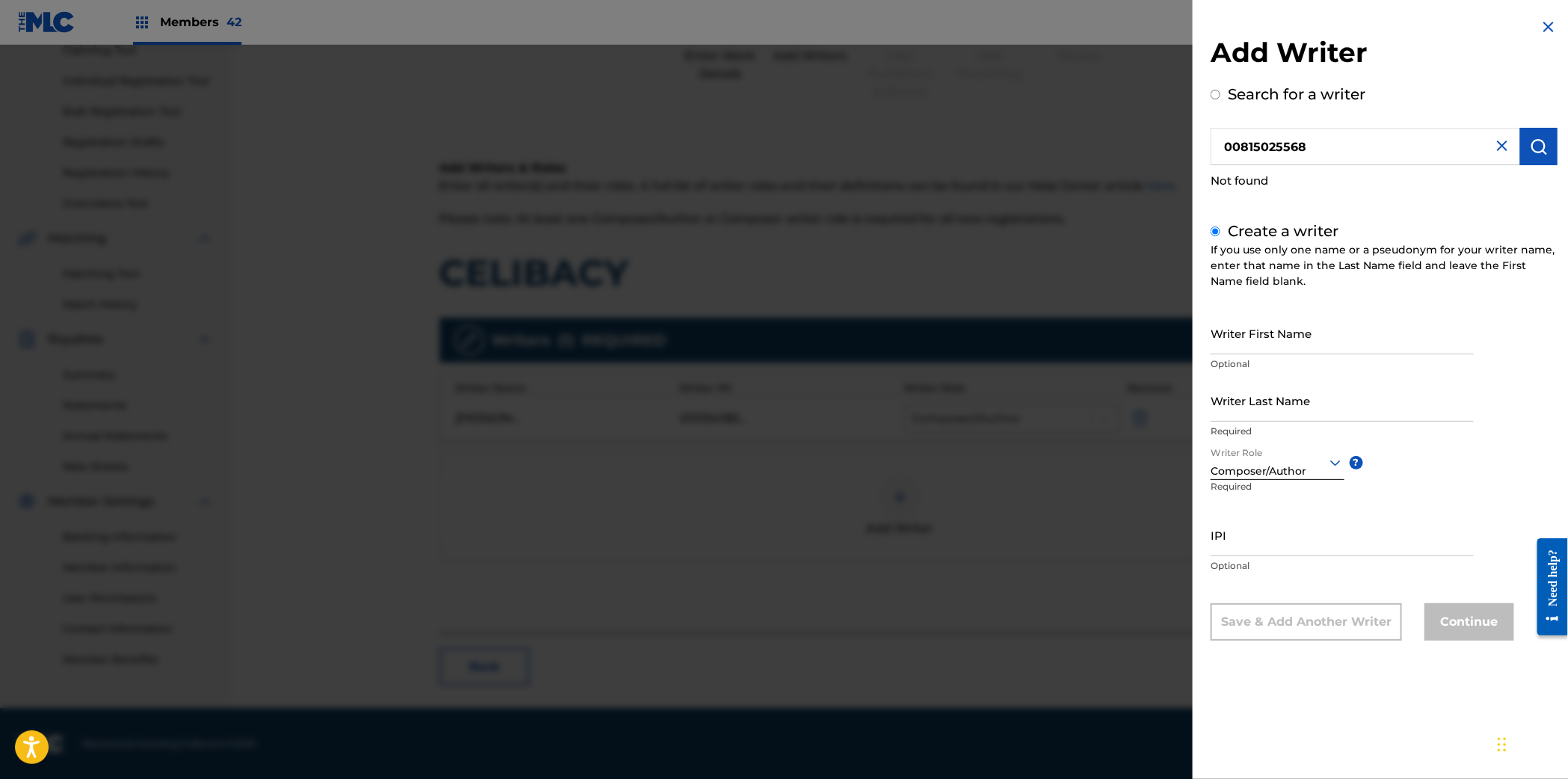
click at [1247, 527] on input "IPI" at bounding box center [1341, 534] width 263 height 43
paste input "00815025568"
type input "00815025568"
click at [1253, 336] on input "Writer First Name" at bounding box center [1341, 333] width 263 height 43
drag, startPoint x: 1247, startPoint y: 328, endPoint x: 1233, endPoint y: 321, distance: 15.7
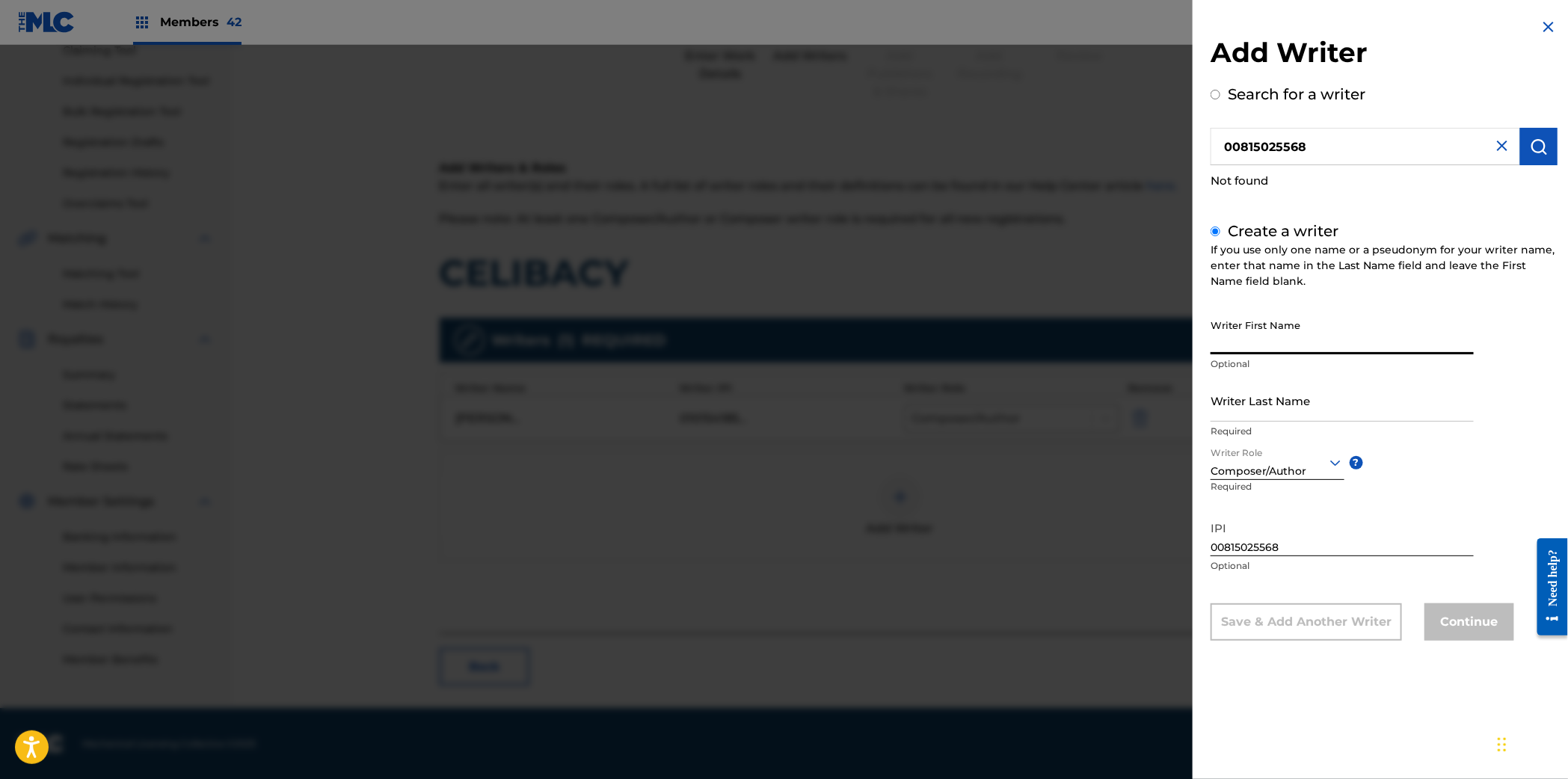
click at [1247, 328] on input "Writer First Name" at bounding box center [1341, 333] width 263 height 43
paste input "ALEXEYA"
type input "ALEXEYA"
paste input "EYMA MANDERSON"
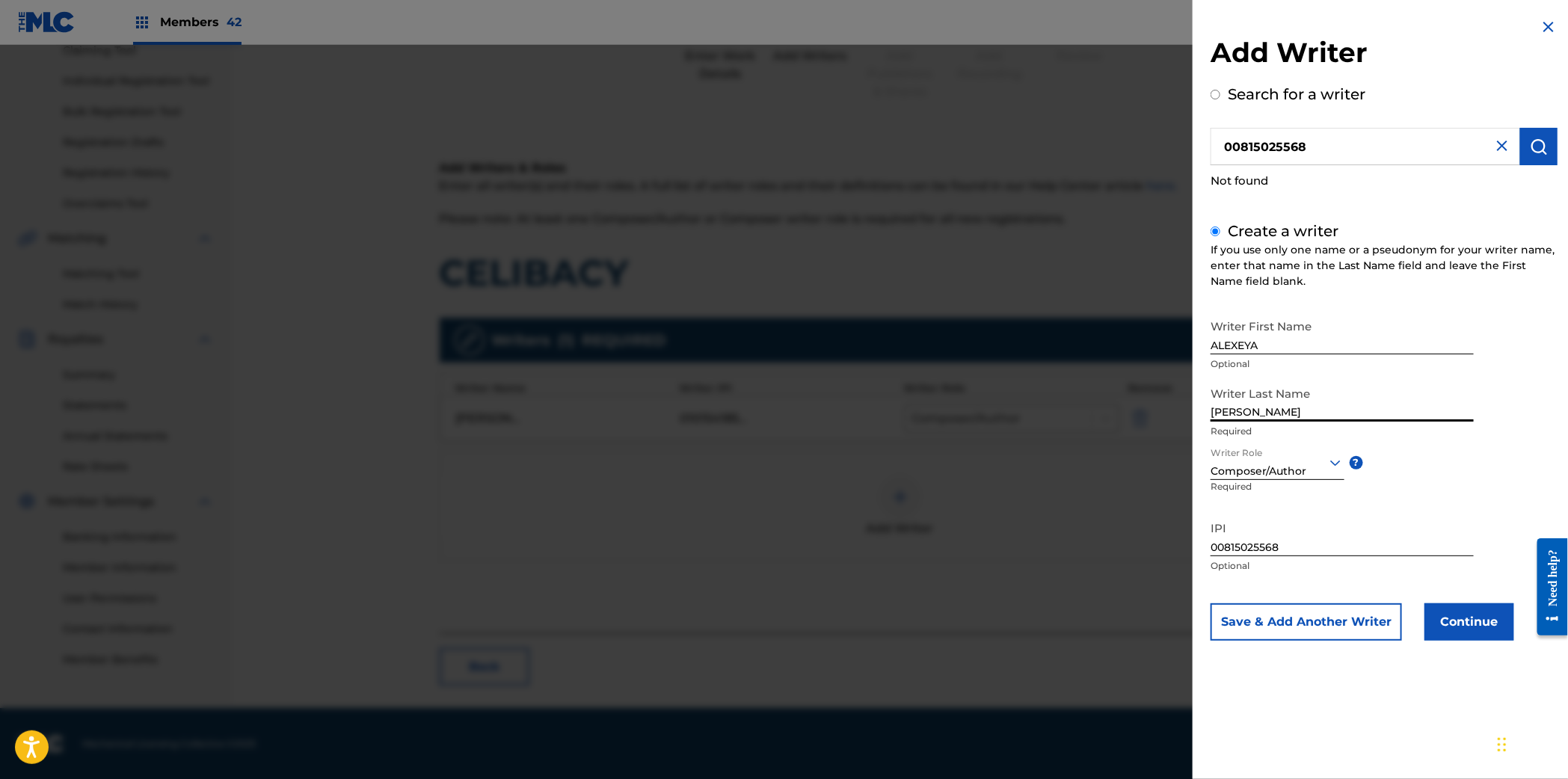
click at [1221, 411] on input "EYMA MANDERSON" at bounding box center [1341, 400] width 263 height 43
type input "EYMA MANDERSON"
click at [1270, 341] on input "ALEXEYA" at bounding box center [1341, 333] width 263 height 43
click at [1249, 335] on input "ALEXEYA DRUE" at bounding box center [1341, 333] width 263 height 43
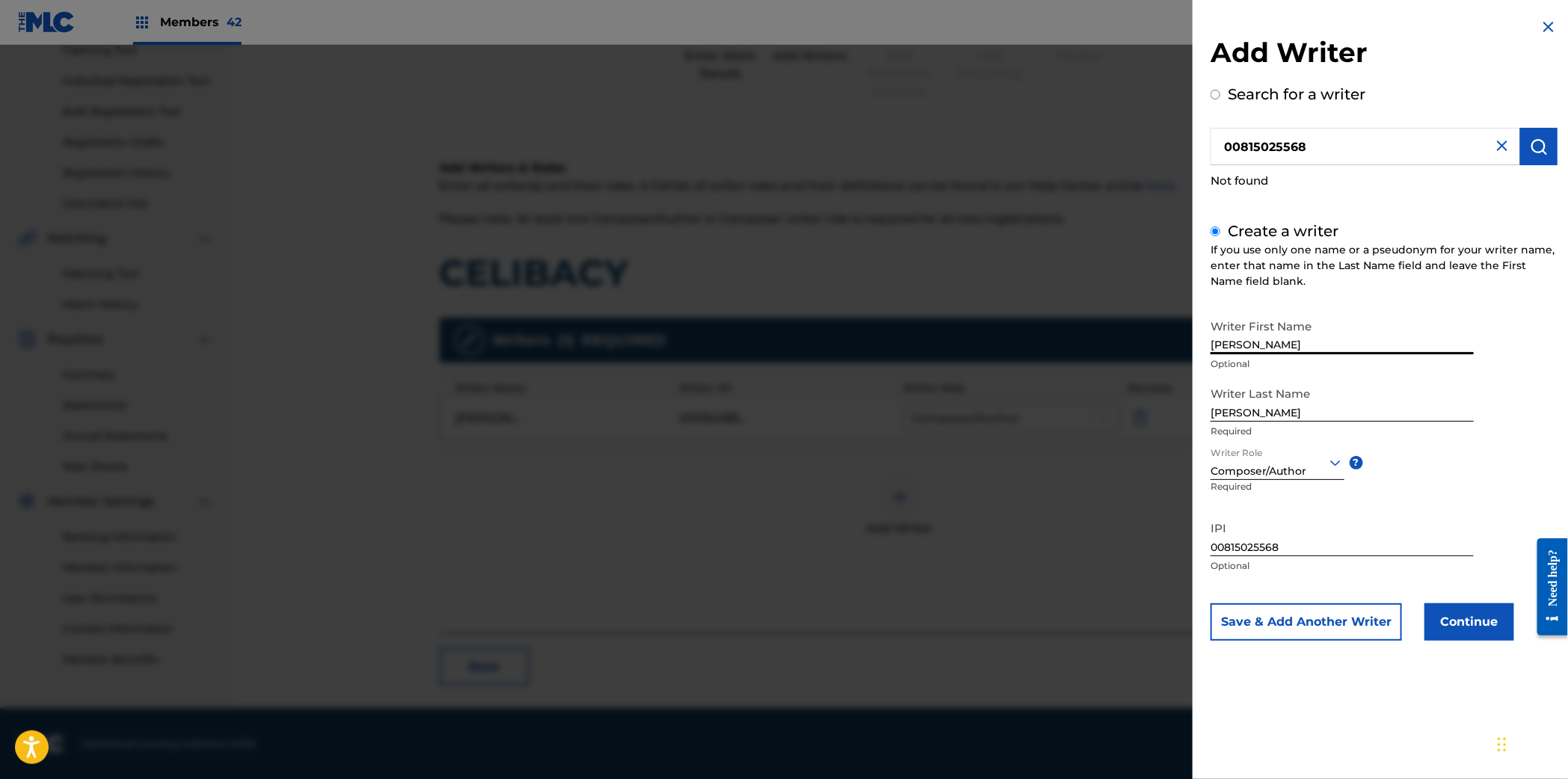
click at [1249, 335] on input "ALEXEYA DRUE" at bounding box center [1341, 333] width 263 height 43
type input "Alexya Drue"
click at [1256, 414] on input "Eyma-Anderson" at bounding box center [1341, 400] width 263 height 43
click at [1239, 413] on input "EymaManderson" at bounding box center [1341, 400] width 263 height 43
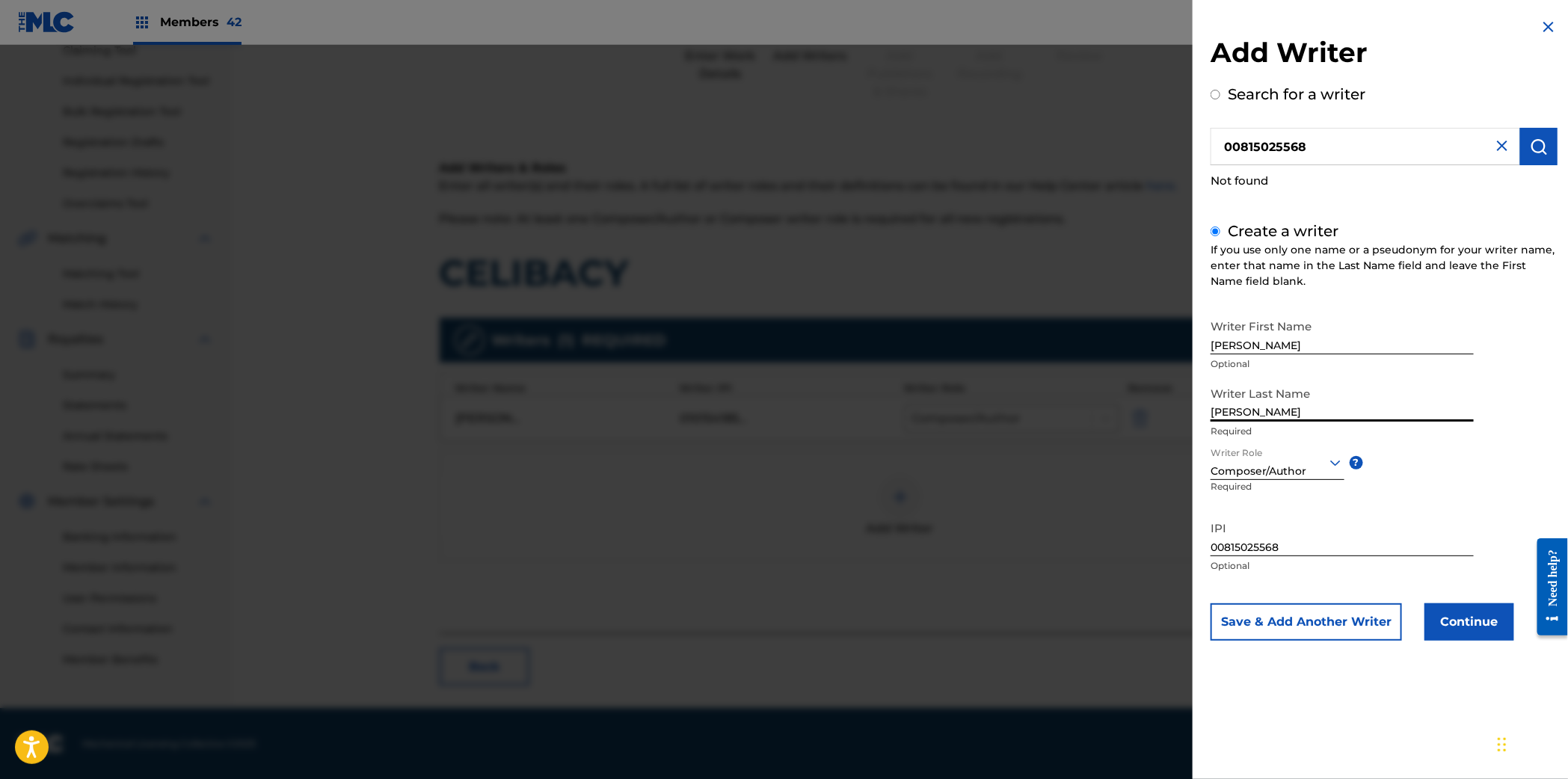
type input "Eyma-Manderson"
click at [1471, 630] on button "Continue" at bounding box center [1469, 621] width 90 height 37
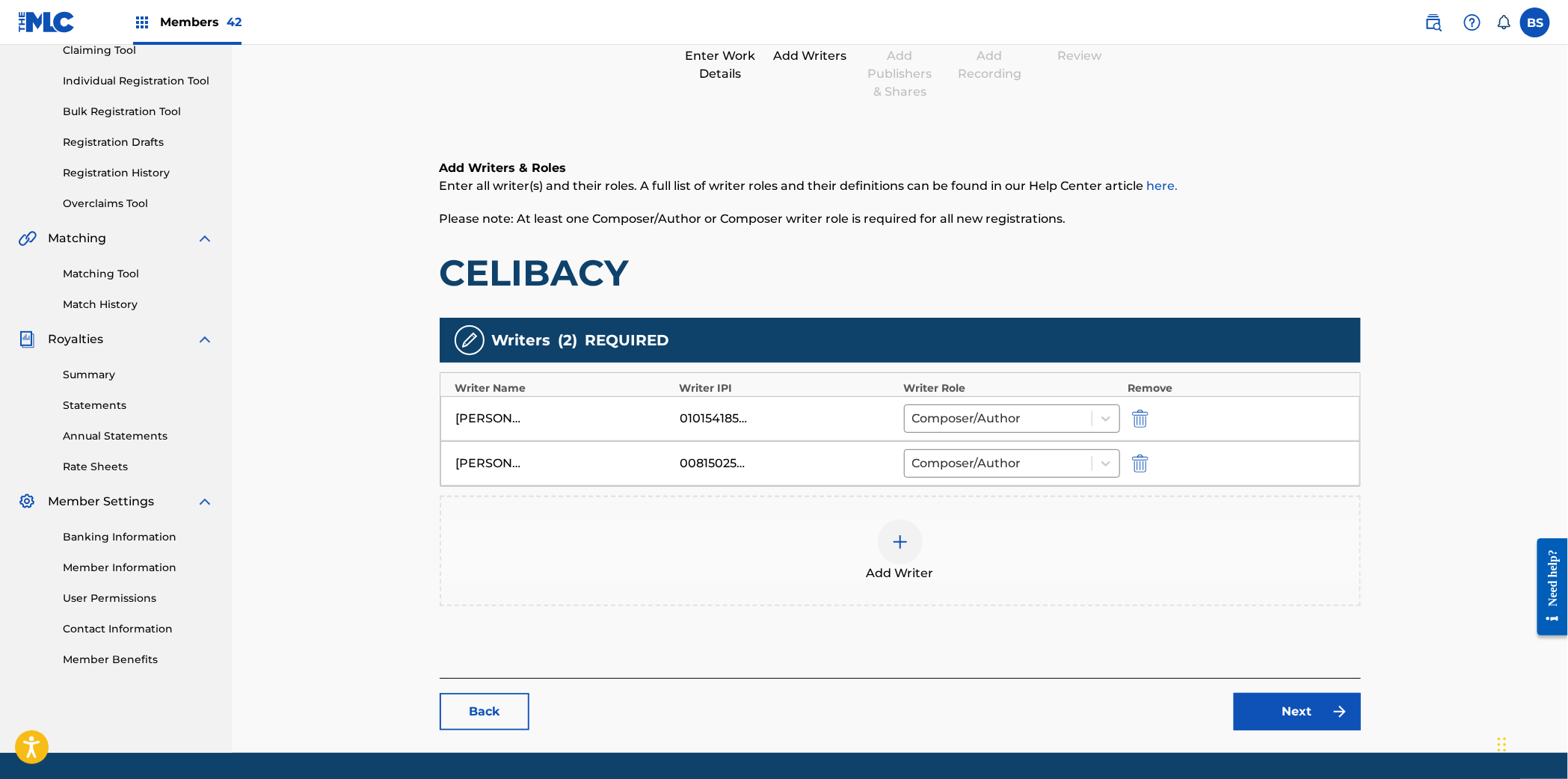
click at [1305, 698] on link "Next" at bounding box center [1296, 711] width 127 height 37
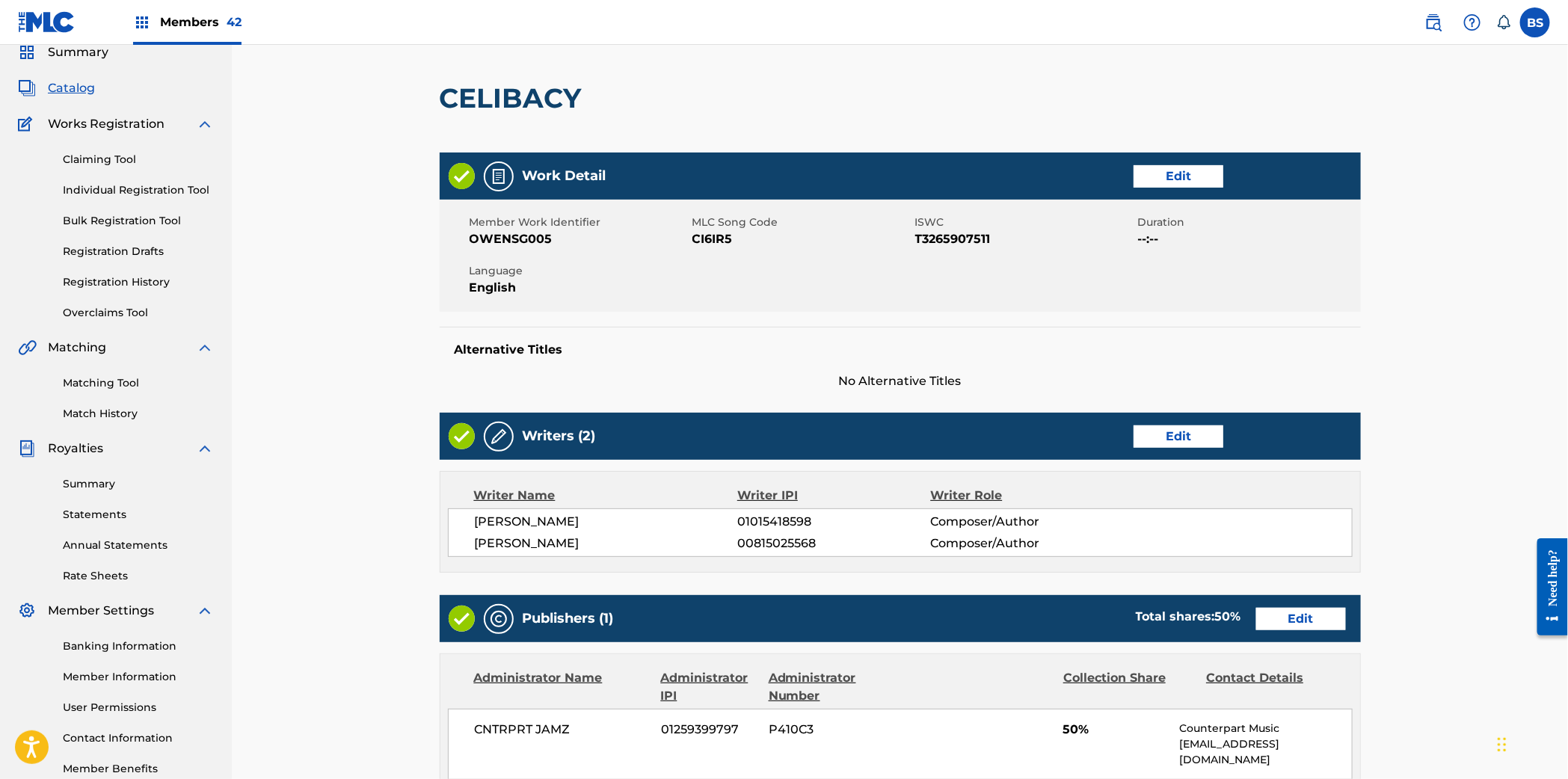
scroll to position [69, 0]
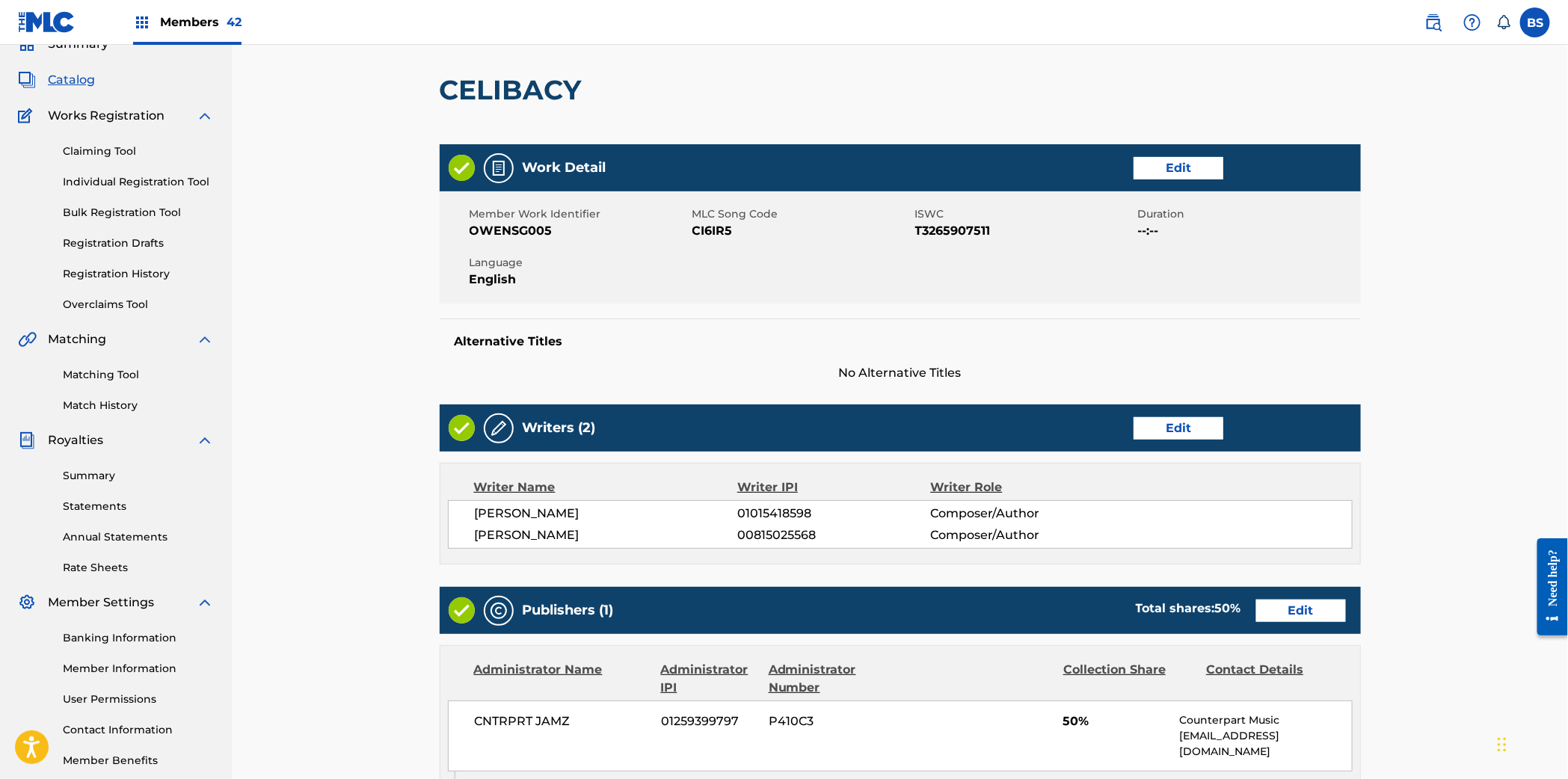
click at [1319, 605] on link "Edit" at bounding box center [1301, 610] width 90 height 22
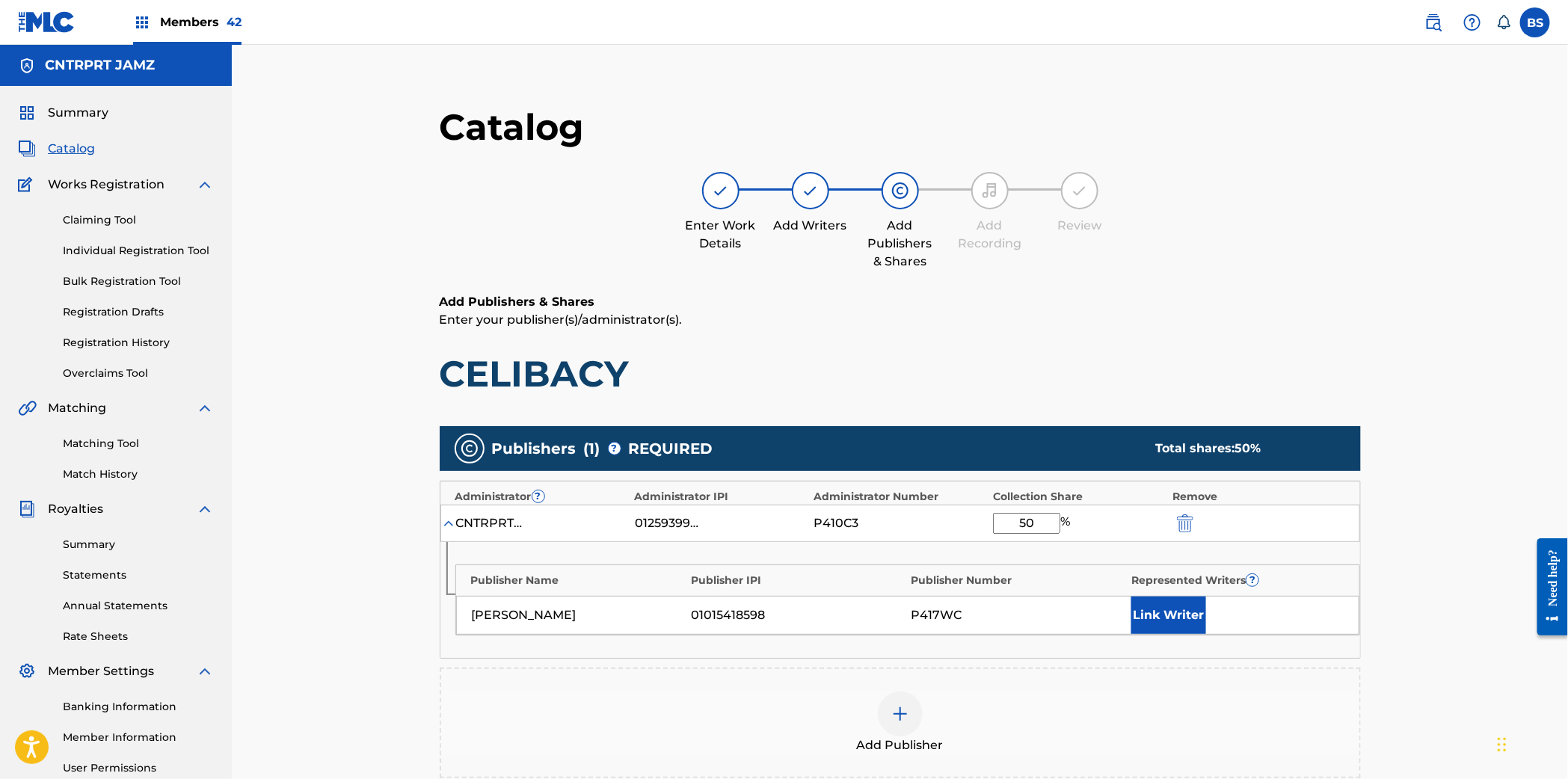
scroll to position [185, 0]
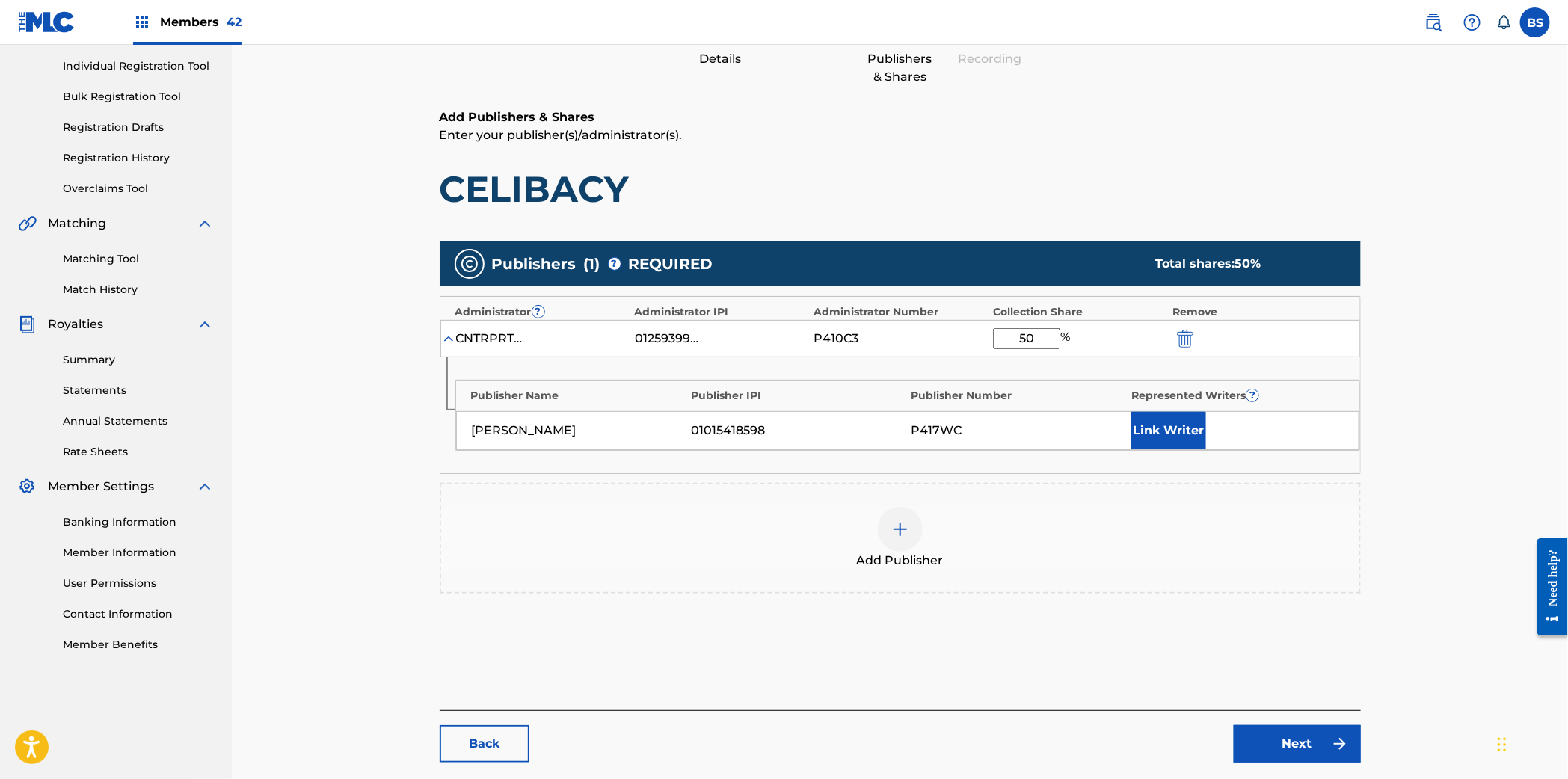
click at [1165, 424] on button "Link Writer" at bounding box center [1168, 430] width 75 height 37
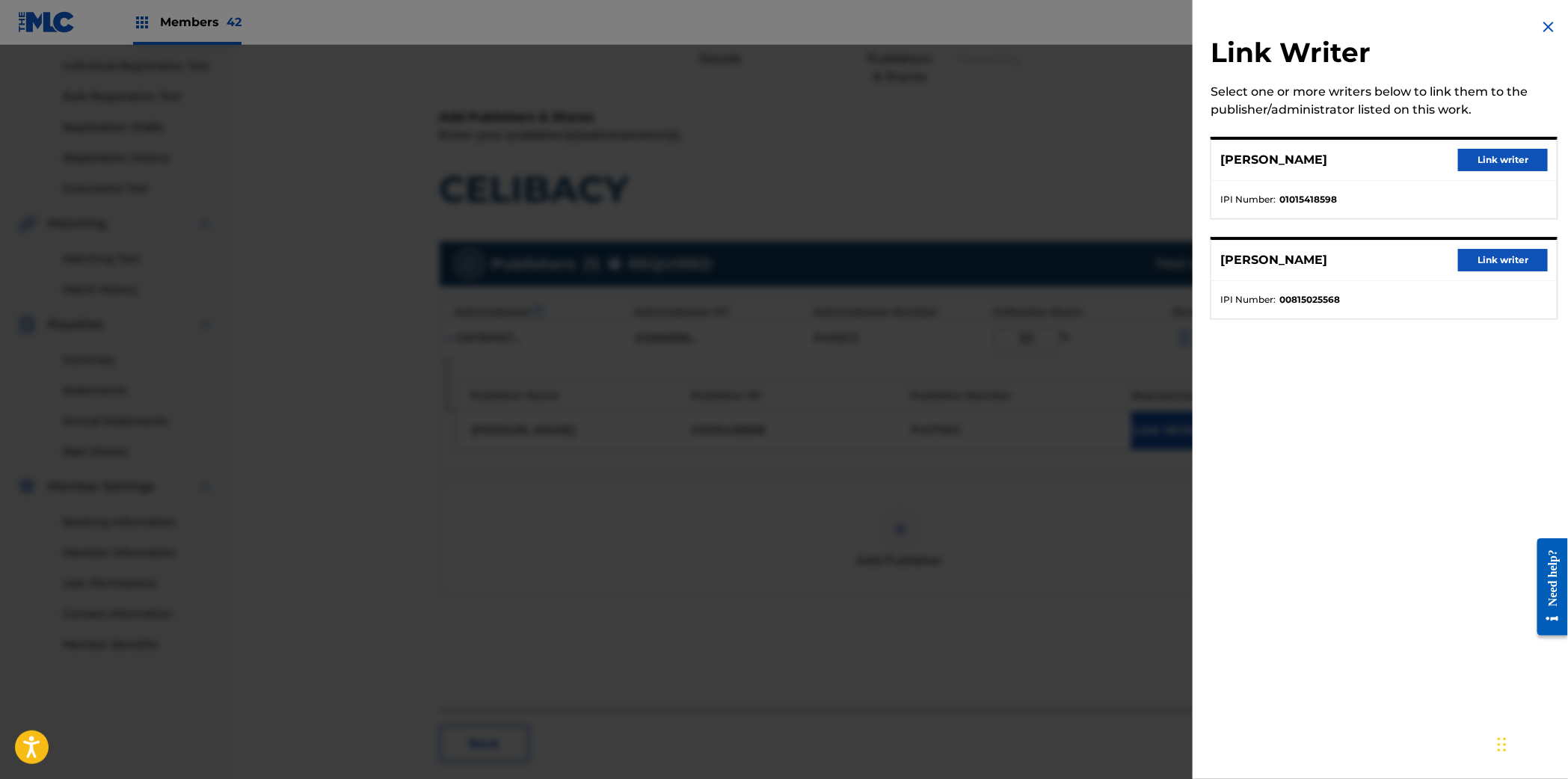
drag, startPoint x: 1501, startPoint y: 153, endPoint x: 1343, endPoint y: 228, distance: 174.9
click at [1501, 153] on button "Link writer" at bounding box center [1502, 159] width 90 height 22
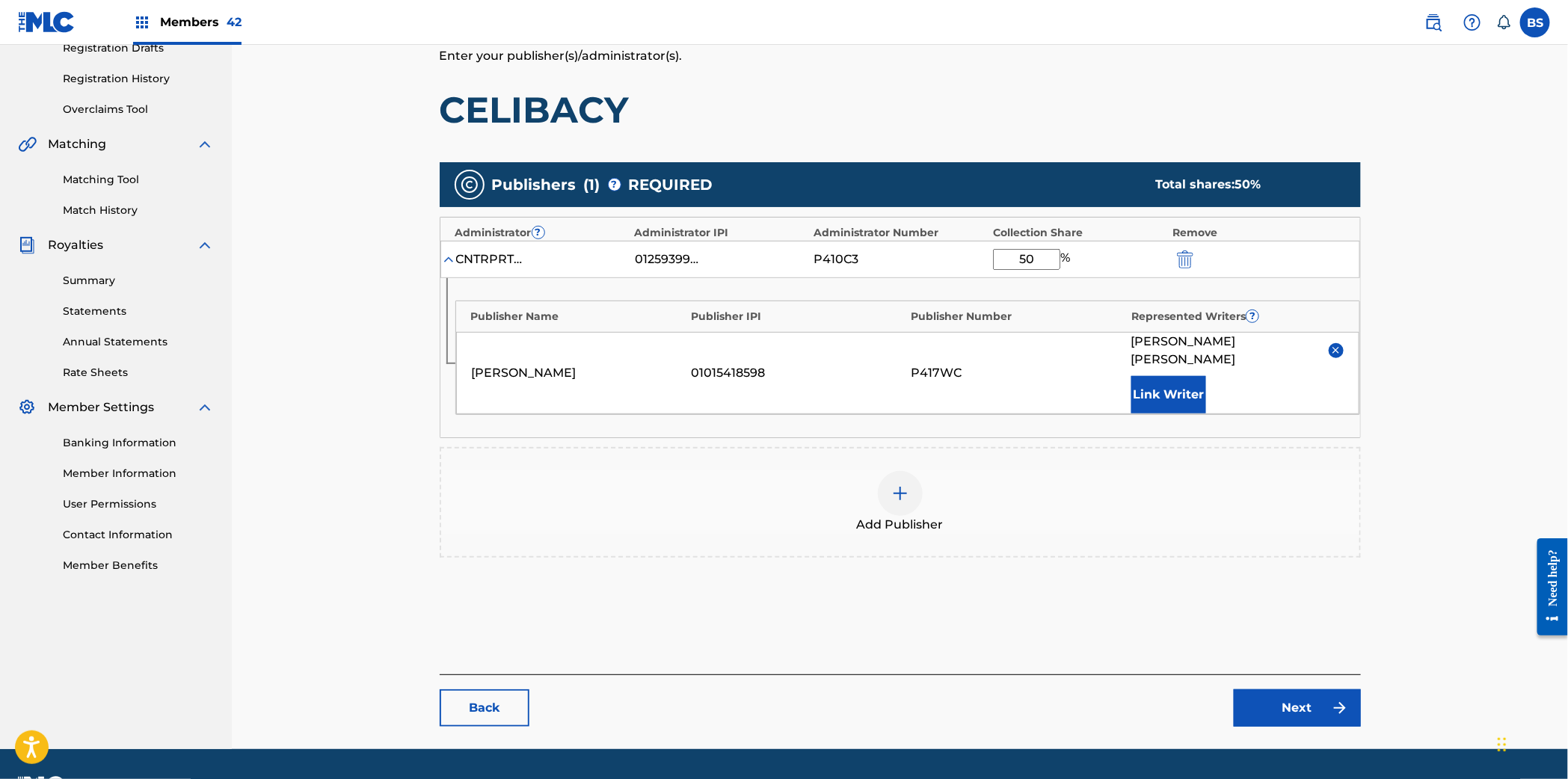
scroll to position [287, 0]
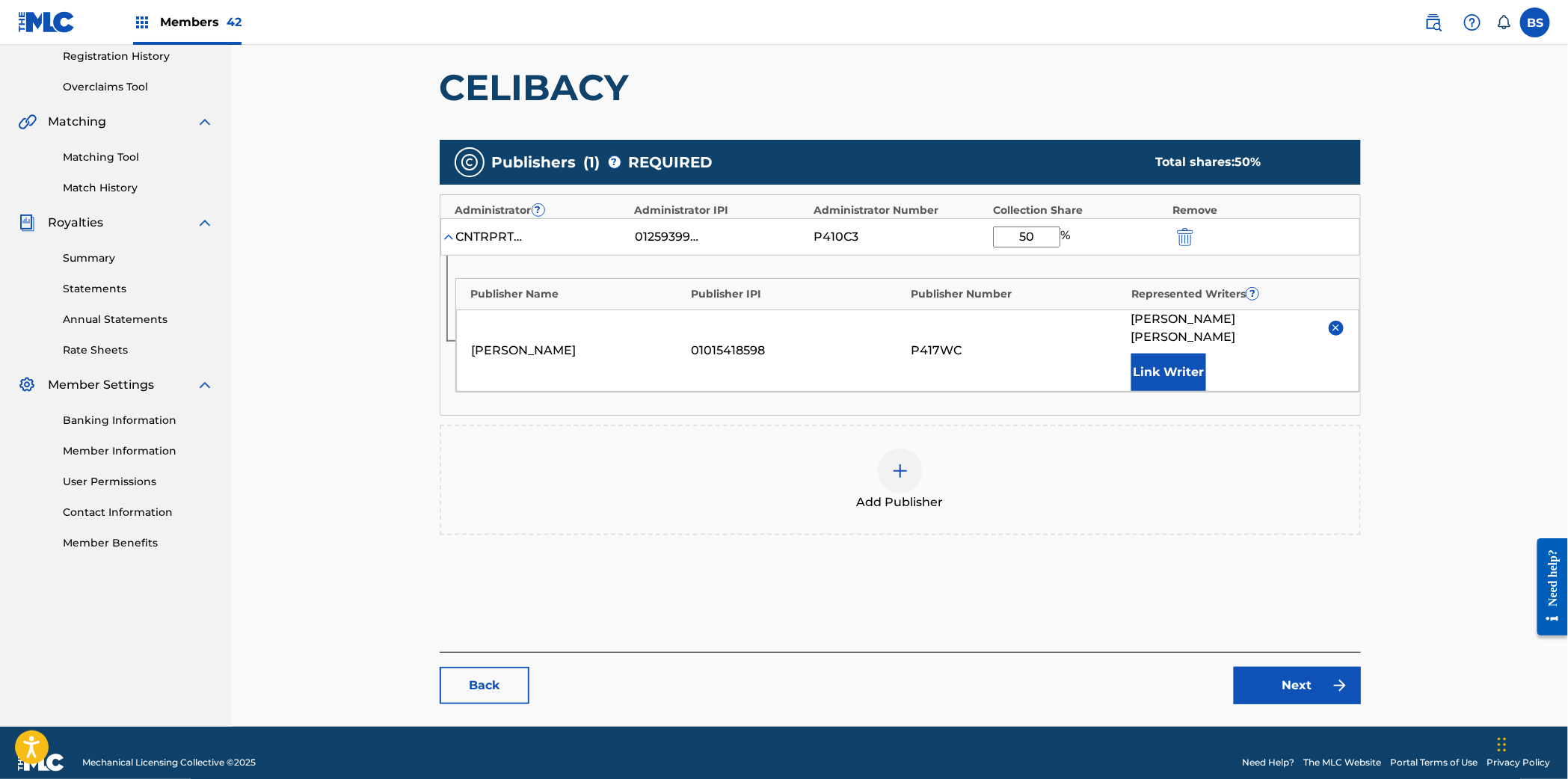
click at [1280, 667] on link "Next" at bounding box center [1296, 685] width 127 height 37
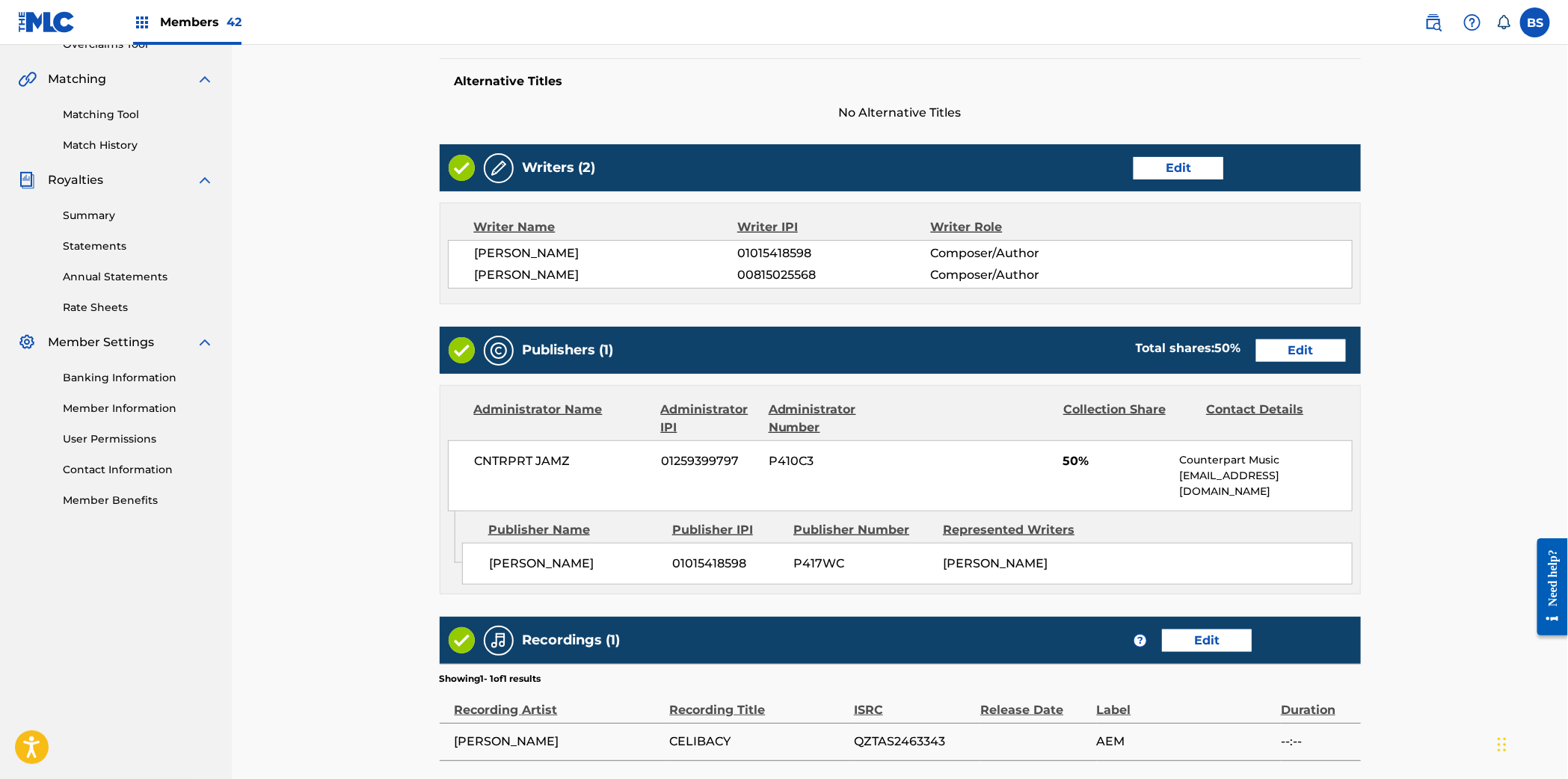
scroll to position [465, 0]
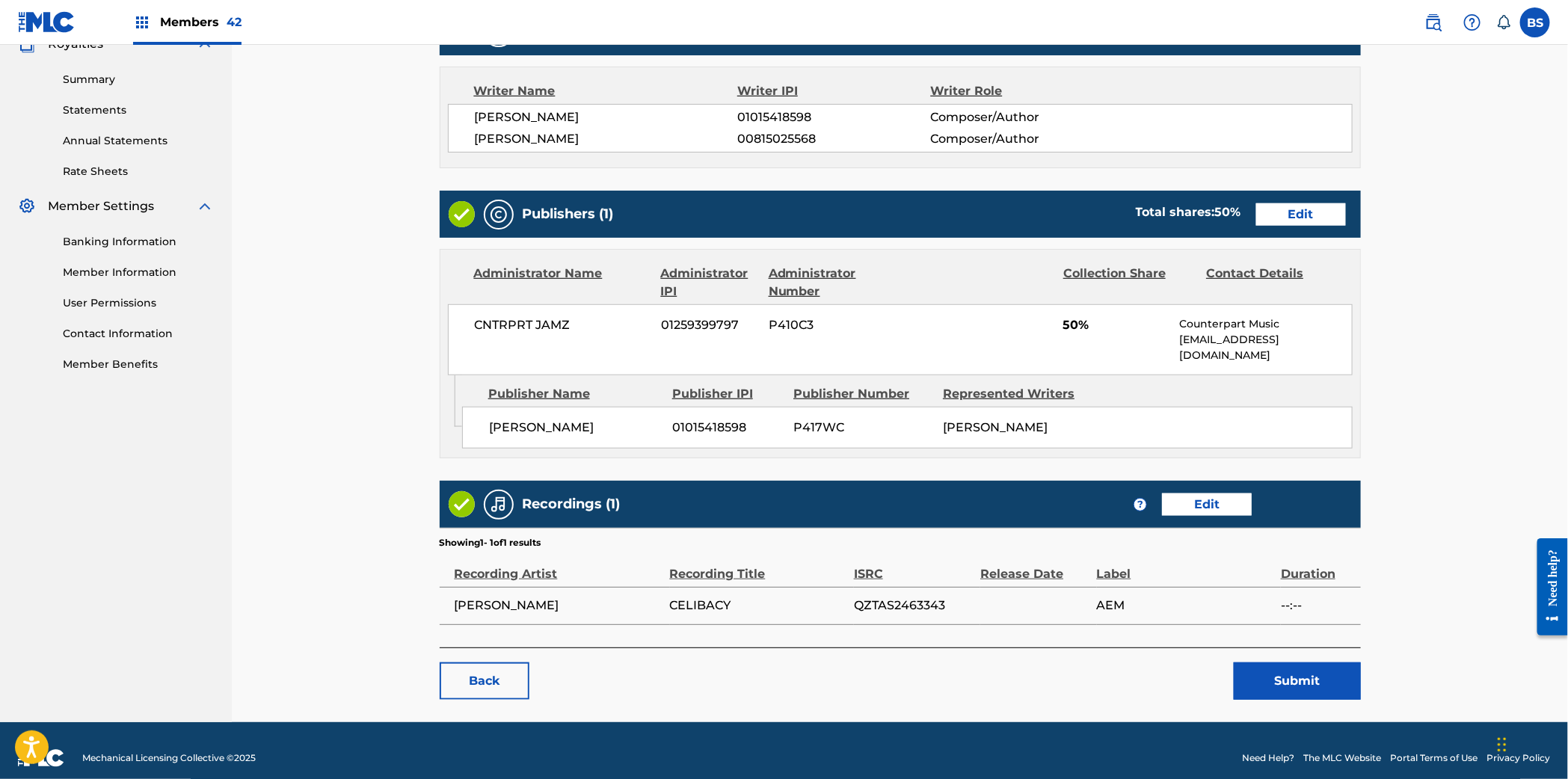
click at [1284, 668] on button "Submit" at bounding box center [1296, 680] width 127 height 37
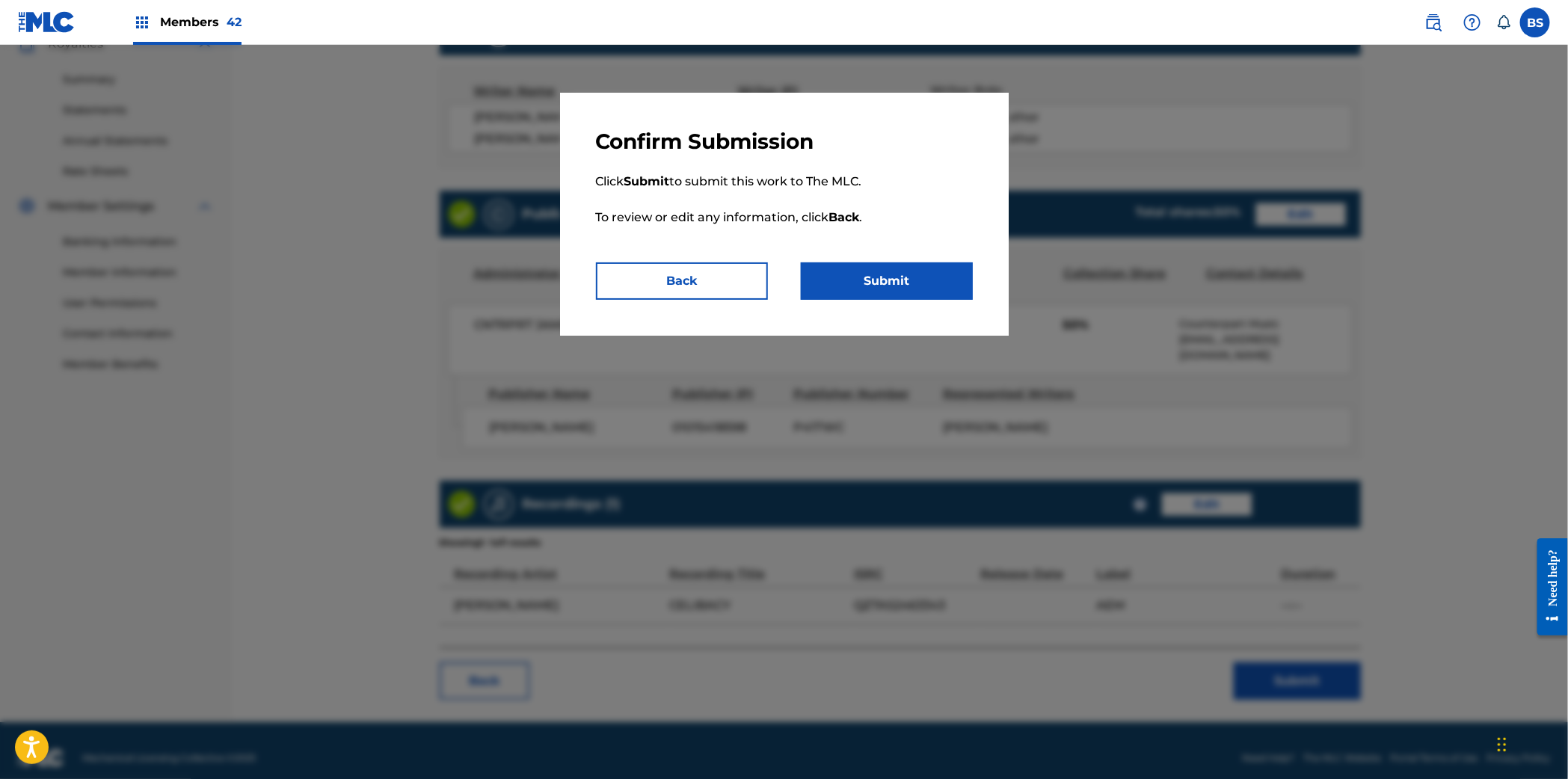
click at [912, 281] on button "Submit" at bounding box center [887, 280] width 172 height 37
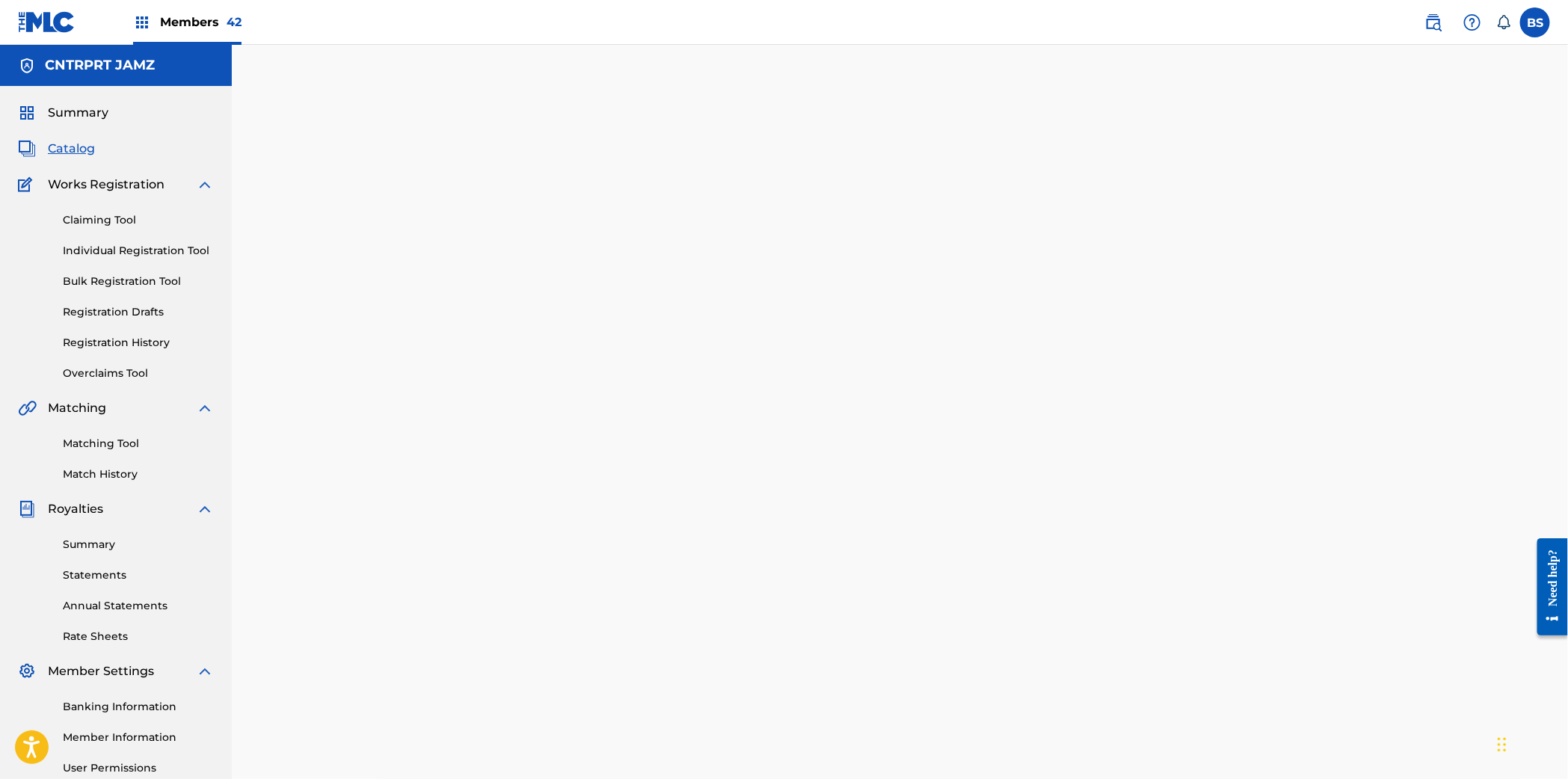
click at [133, 340] on link "Registration History" at bounding box center [138, 343] width 151 height 16
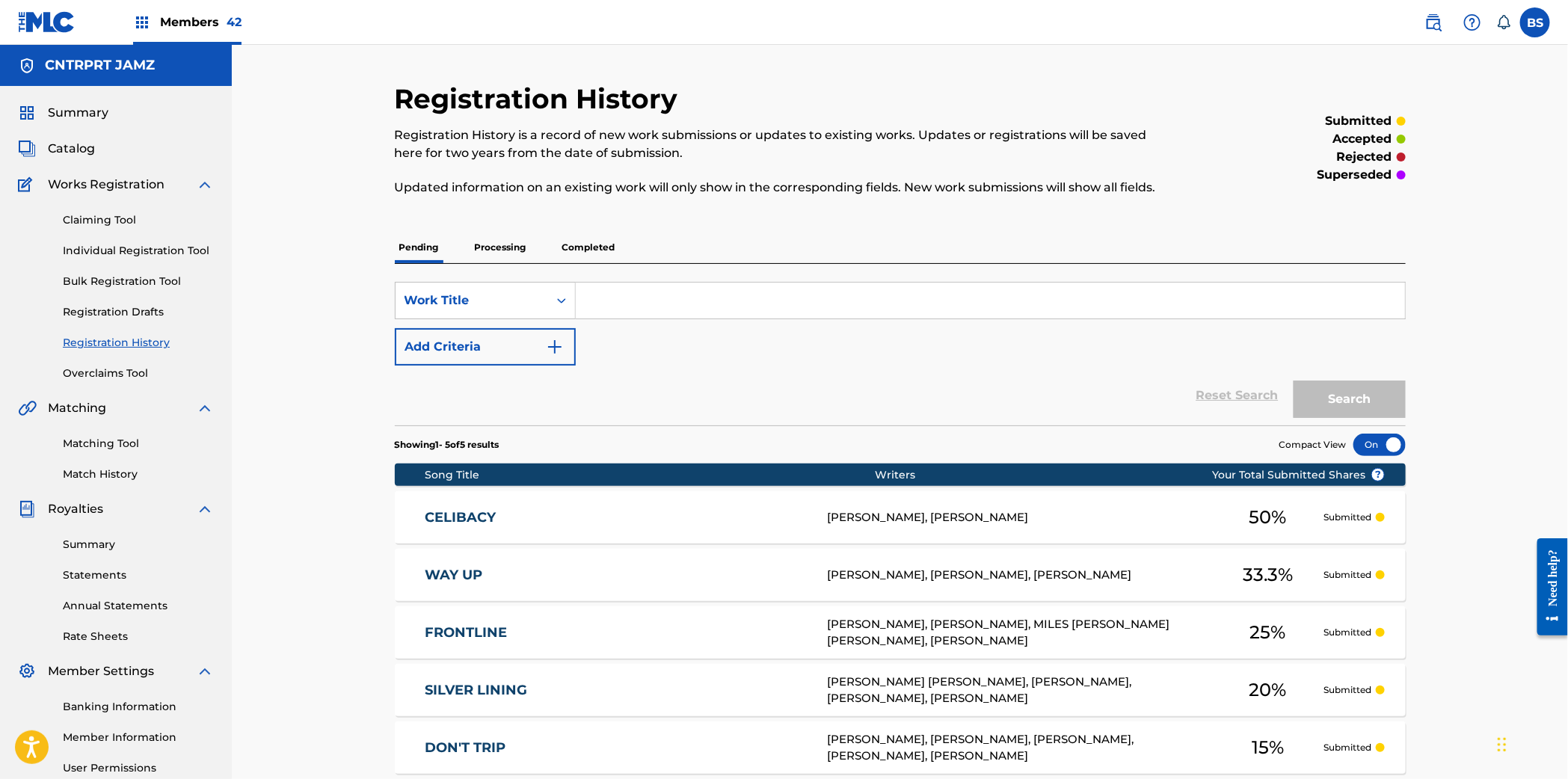
click at [614, 509] on link "CELIBACY" at bounding box center [616, 518] width 383 height 17
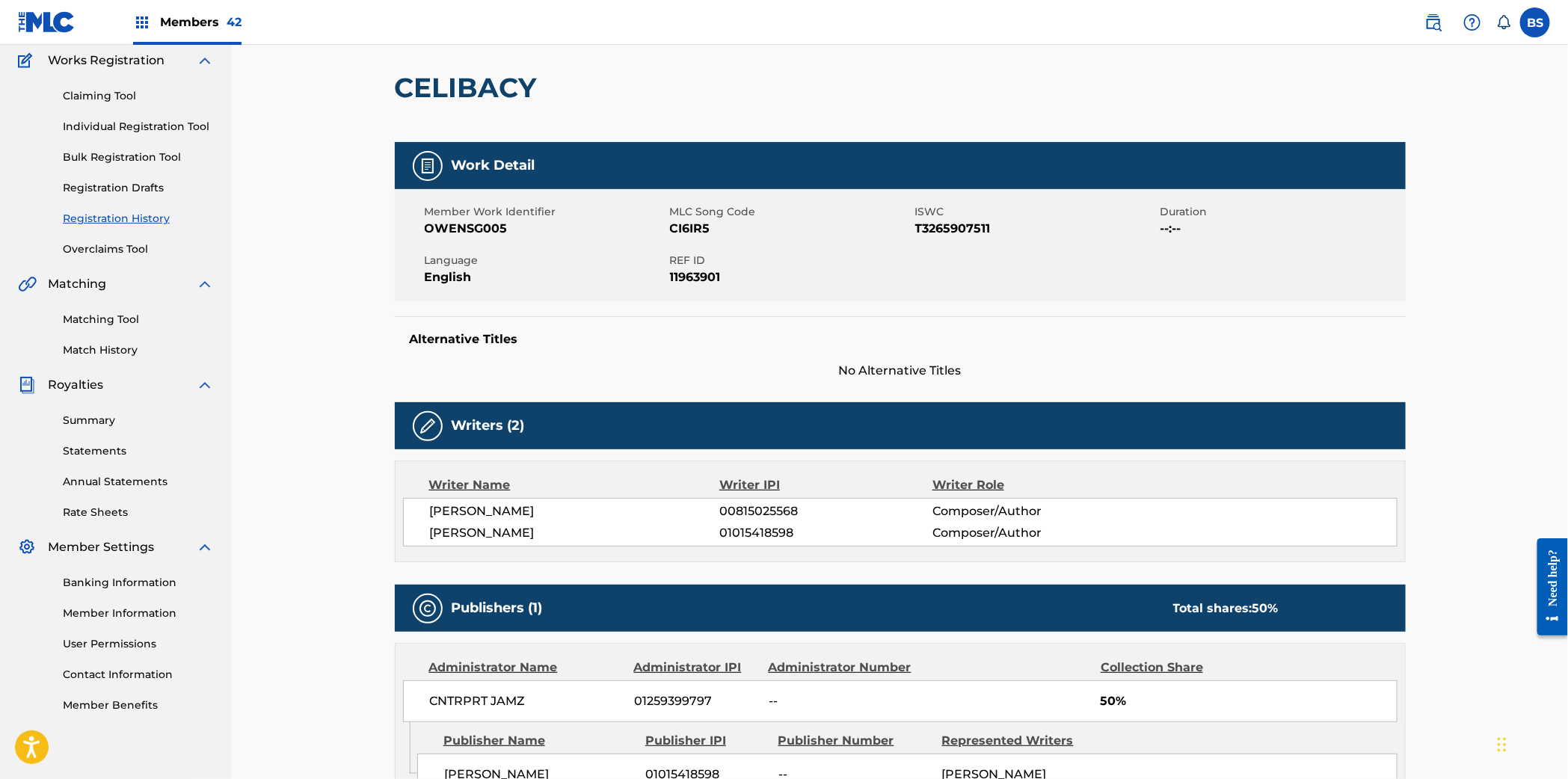
scroll to position [125, 0]
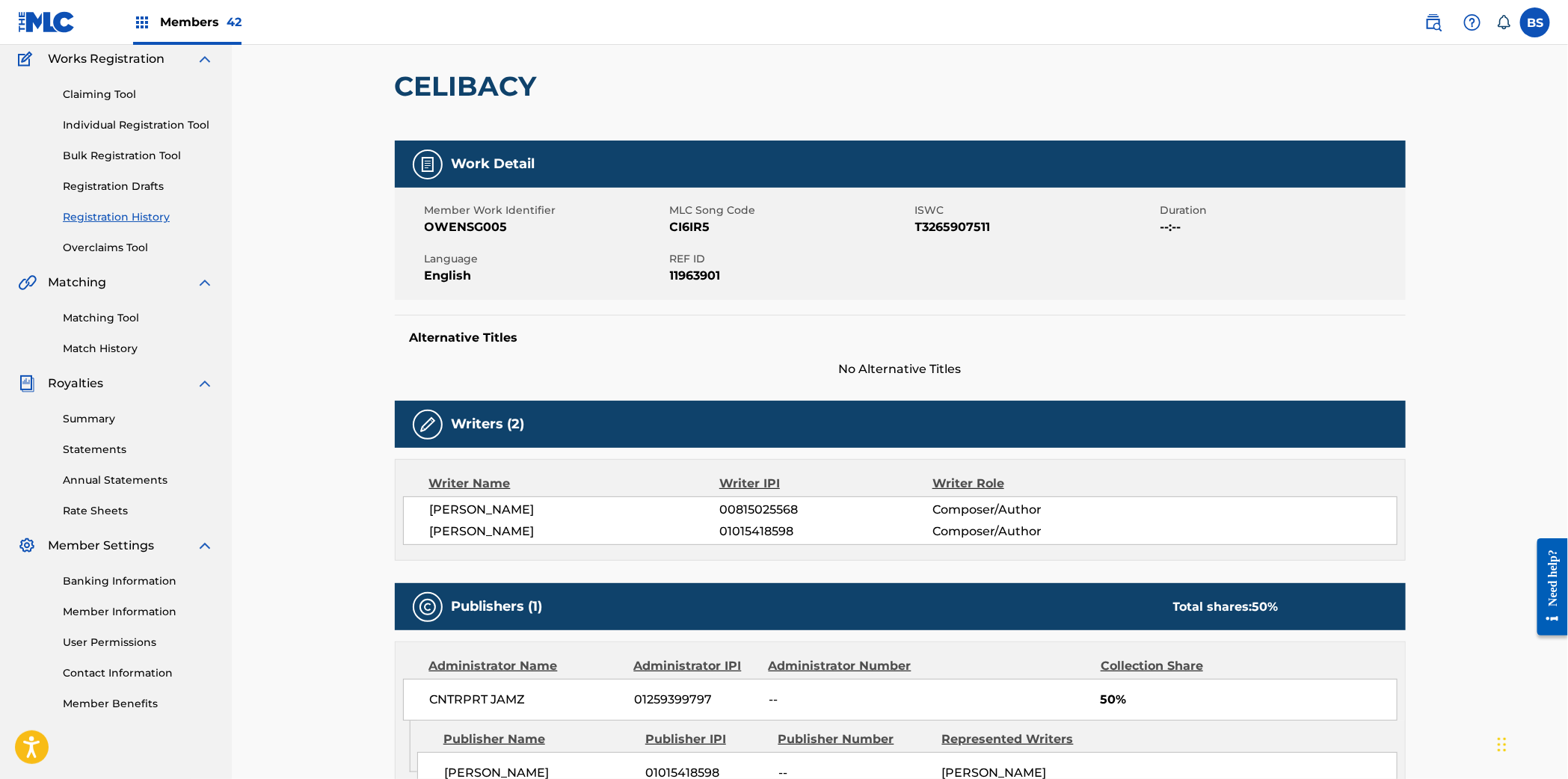
click at [738, 520] on div "Alexya Drue Eyma-Manderson 00815025568 Composer/Author GARRETT OWENS 0101541859…" at bounding box center [899, 521] width 994 height 49
drag, startPoint x: 738, startPoint y: 520, endPoint x: 739, endPoint y: 527, distance: 7.1
click at [738, 520] on div "Alexya Drue Eyma-Manderson 00815025568 Composer/Author GARRETT OWENS 0101541859…" at bounding box center [899, 521] width 994 height 49
click at [733, 510] on span "00815025568" at bounding box center [825, 509] width 212 height 18
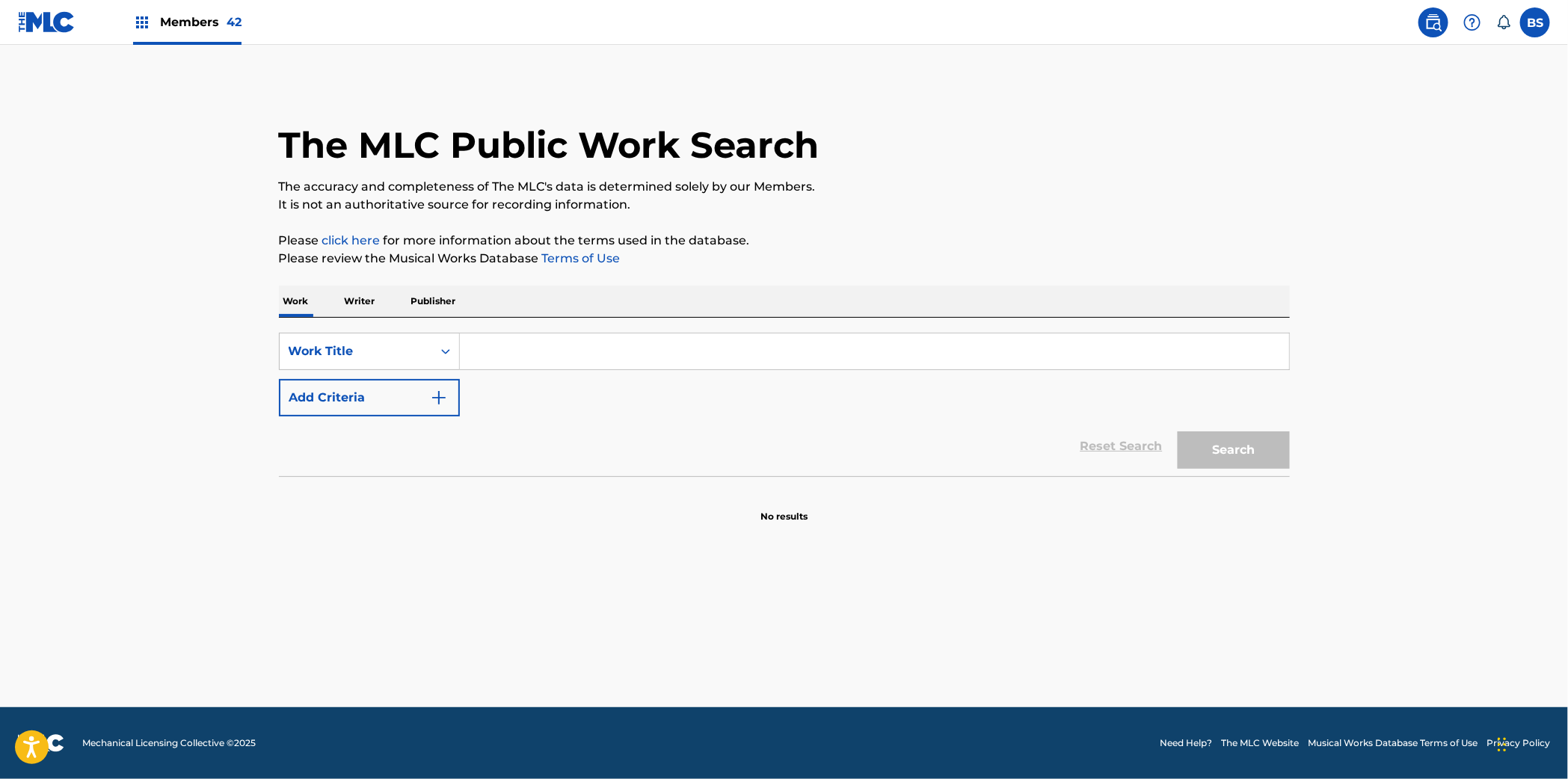
click at [506, 344] on input "Search Form" at bounding box center [874, 350] width 829 height 36
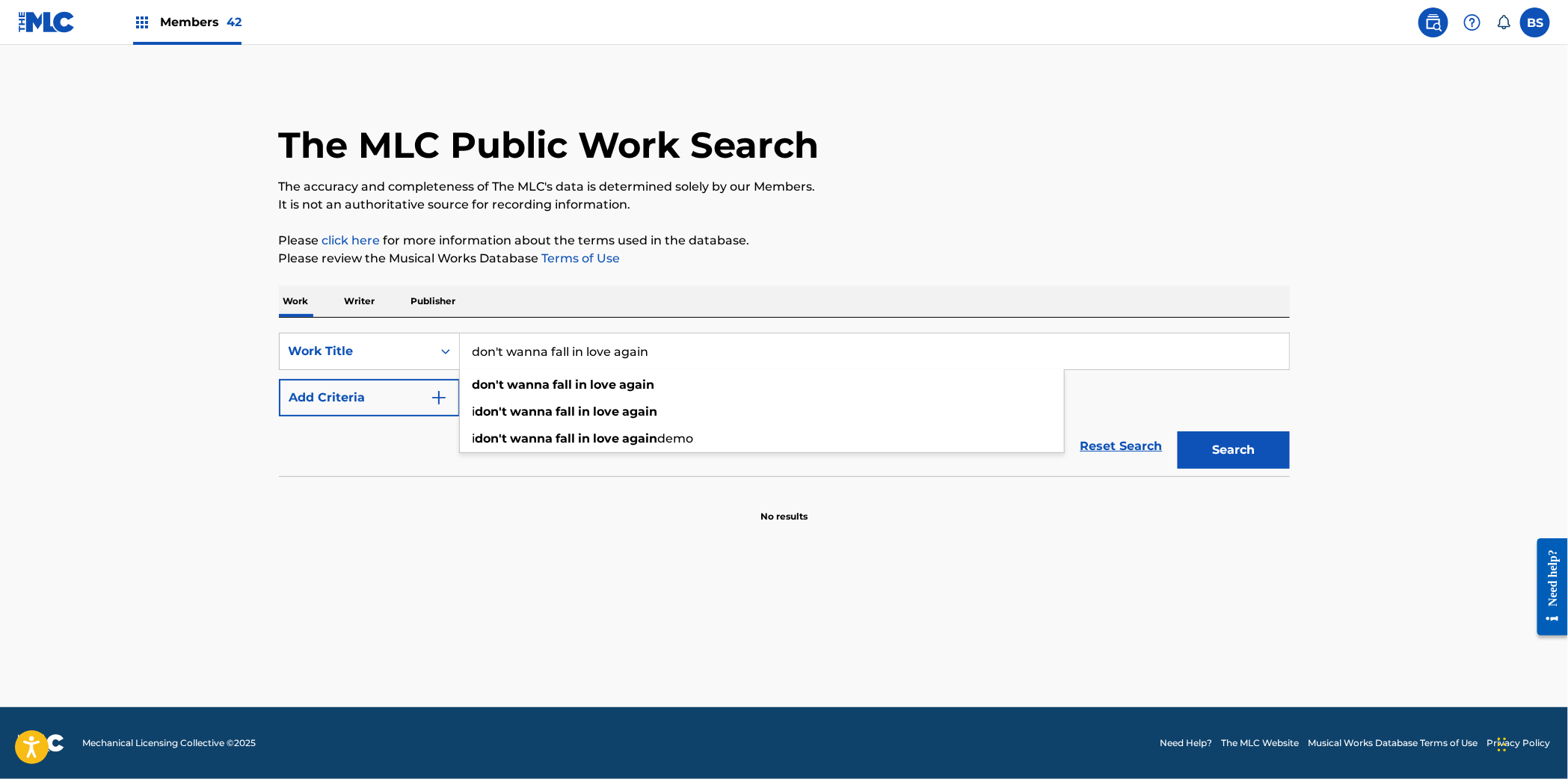
type input "don't wanna fall in love again"
click at [555, 380] on strong "fall" at bounding box center [563, 384] width 20 height 14
click at [1246, 463] on button "Search" at bounding box center [1233, 449] width 112 height 37
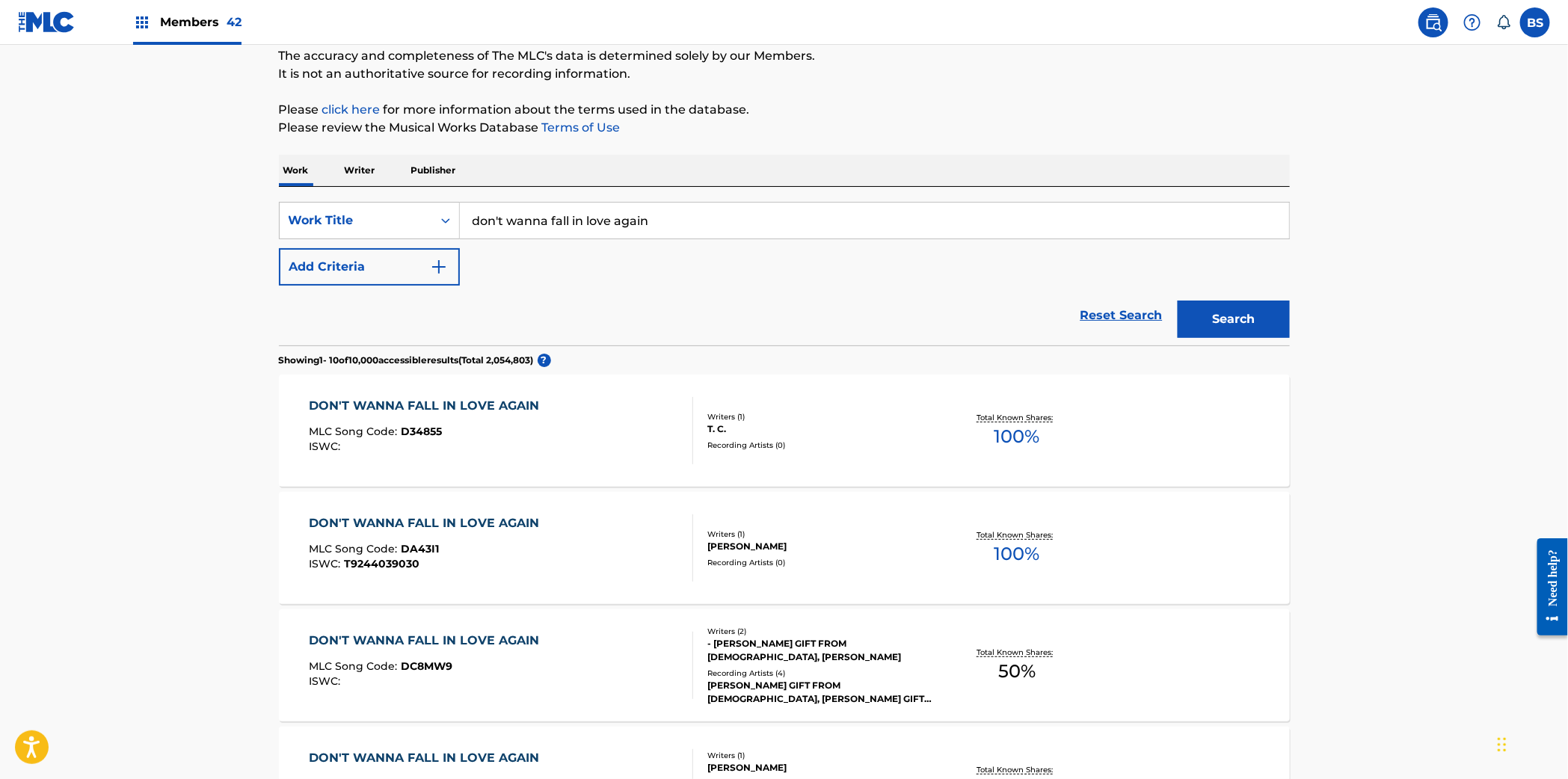
scroll to position [127, 0]
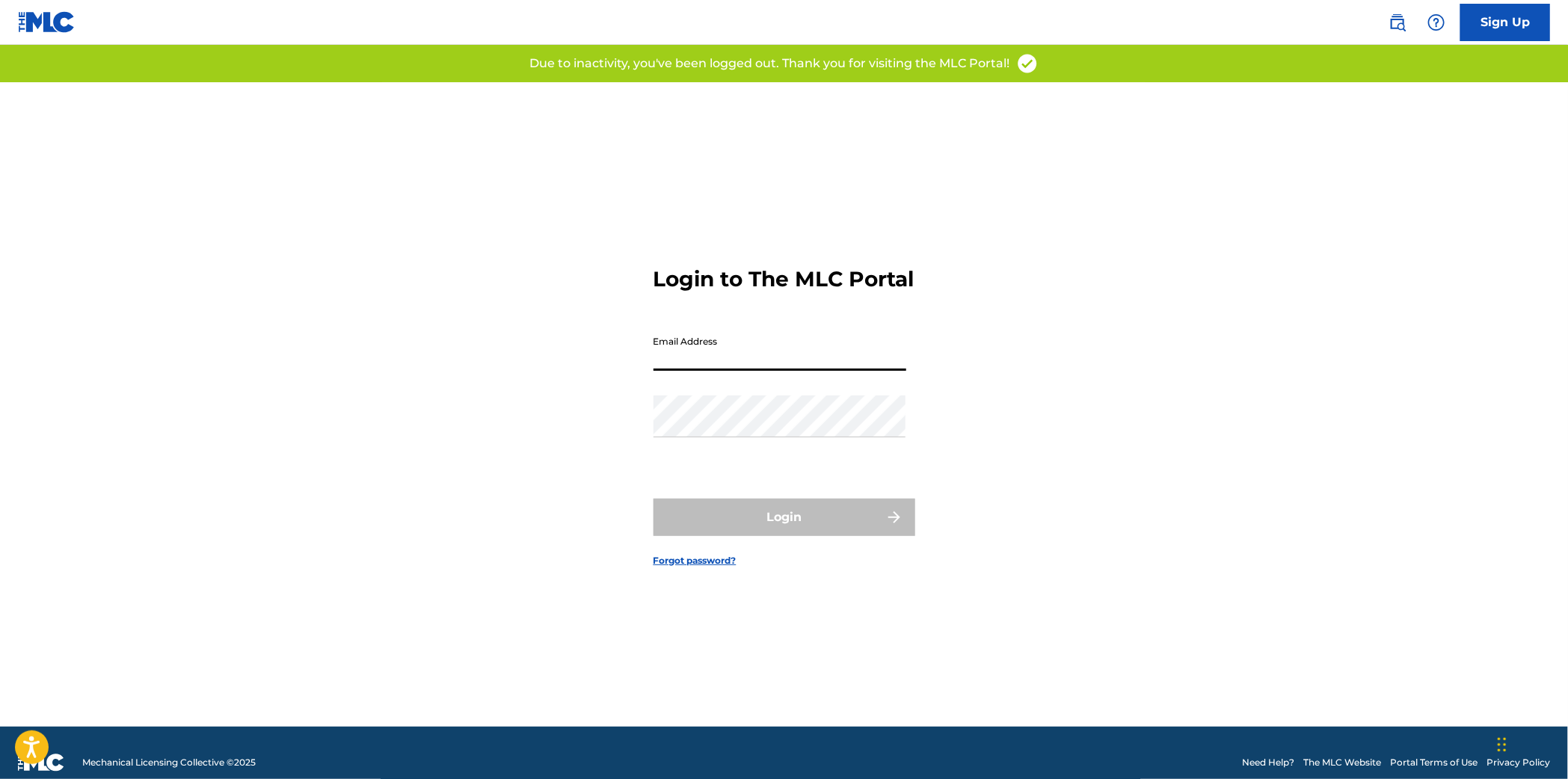
type input "[EMAIL_ADDRESS][DOMAIN_NAME]"
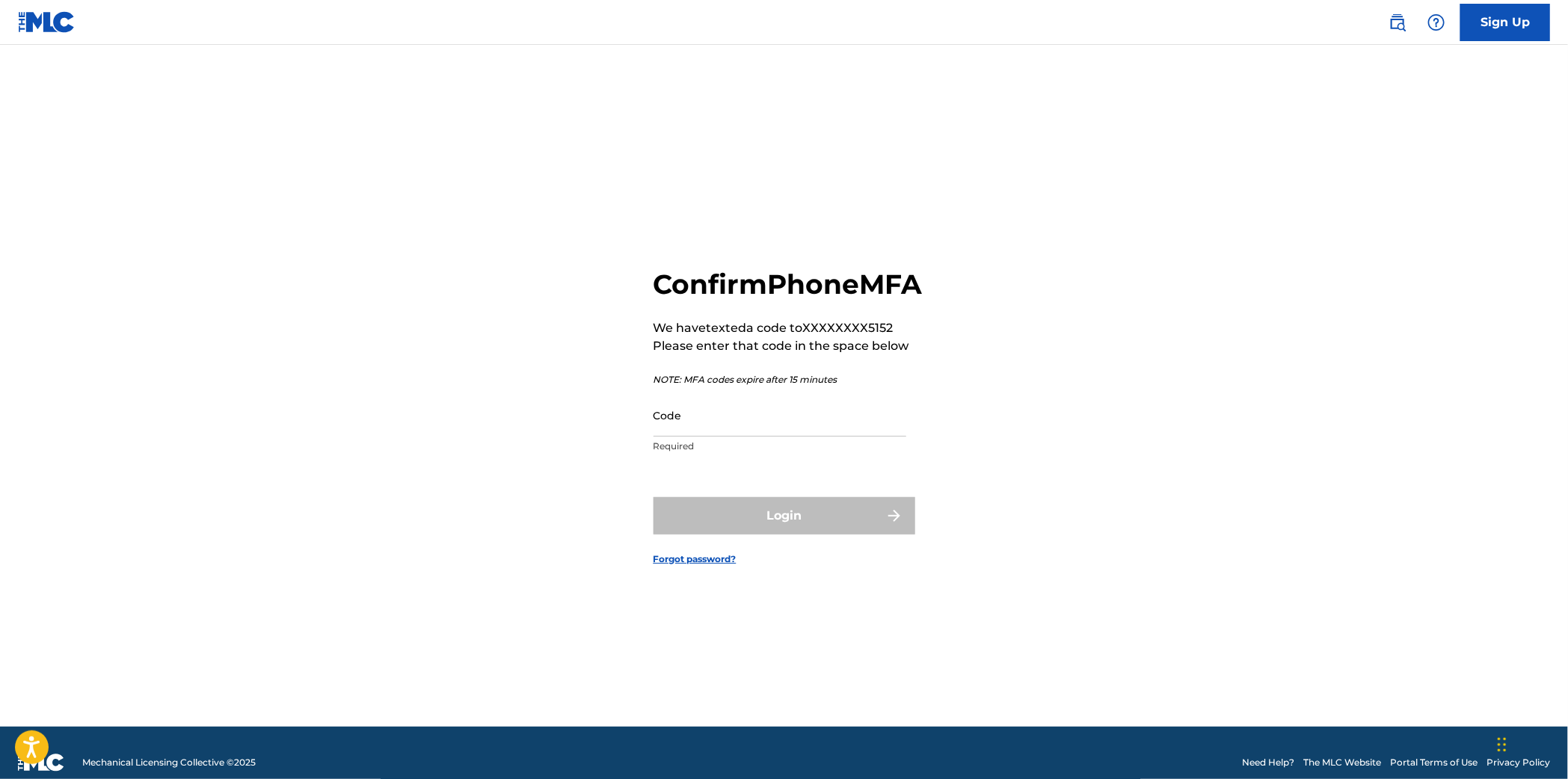
click at [708, 436] on input "Code" at bounding box center [780, 415] width 253 height 43
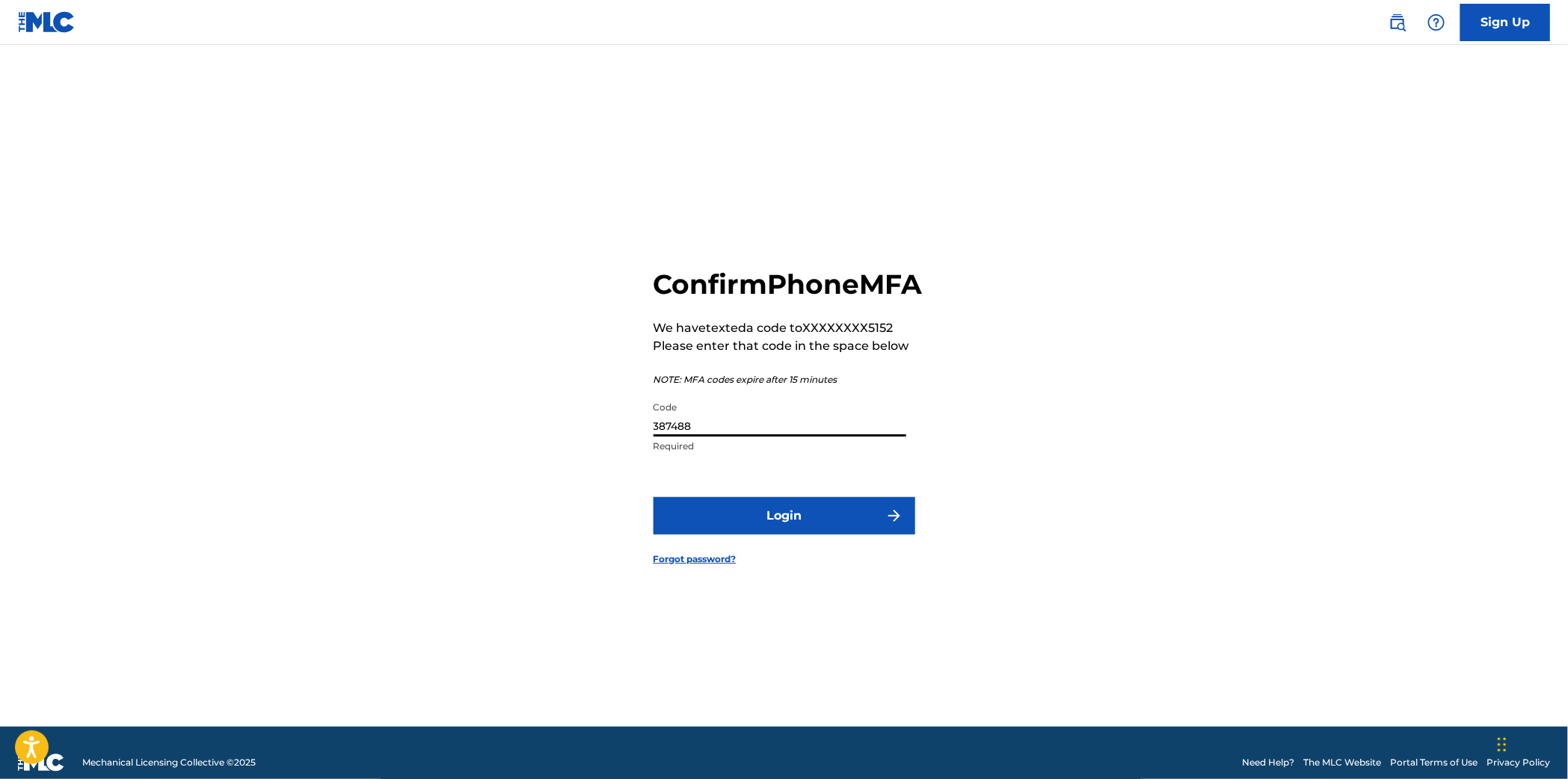
type input "387488"
click at [824, 528] on button "Login" at bounding box center [784, 515] width 261 height 37
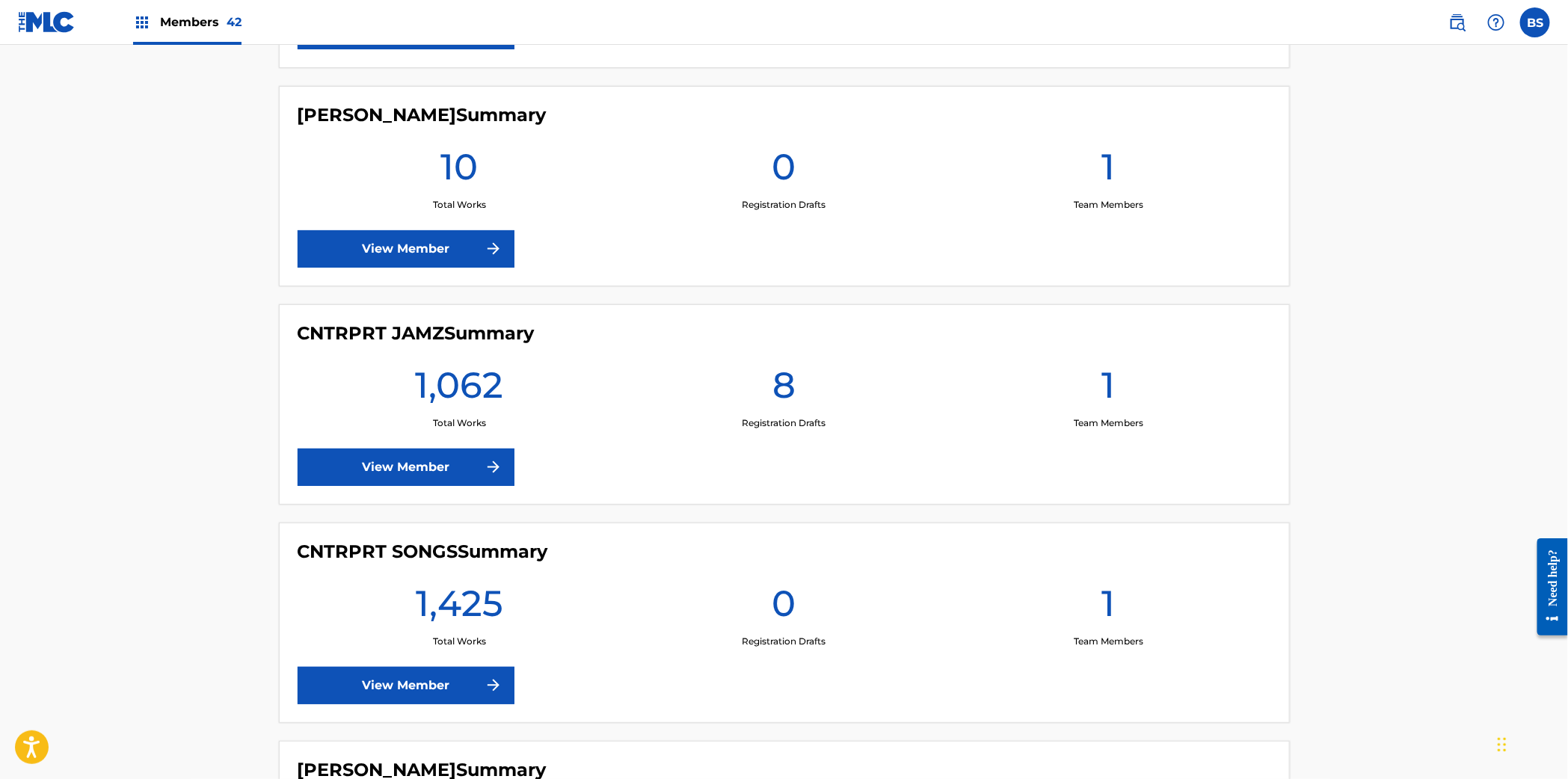
scroll to position [1424, 0]
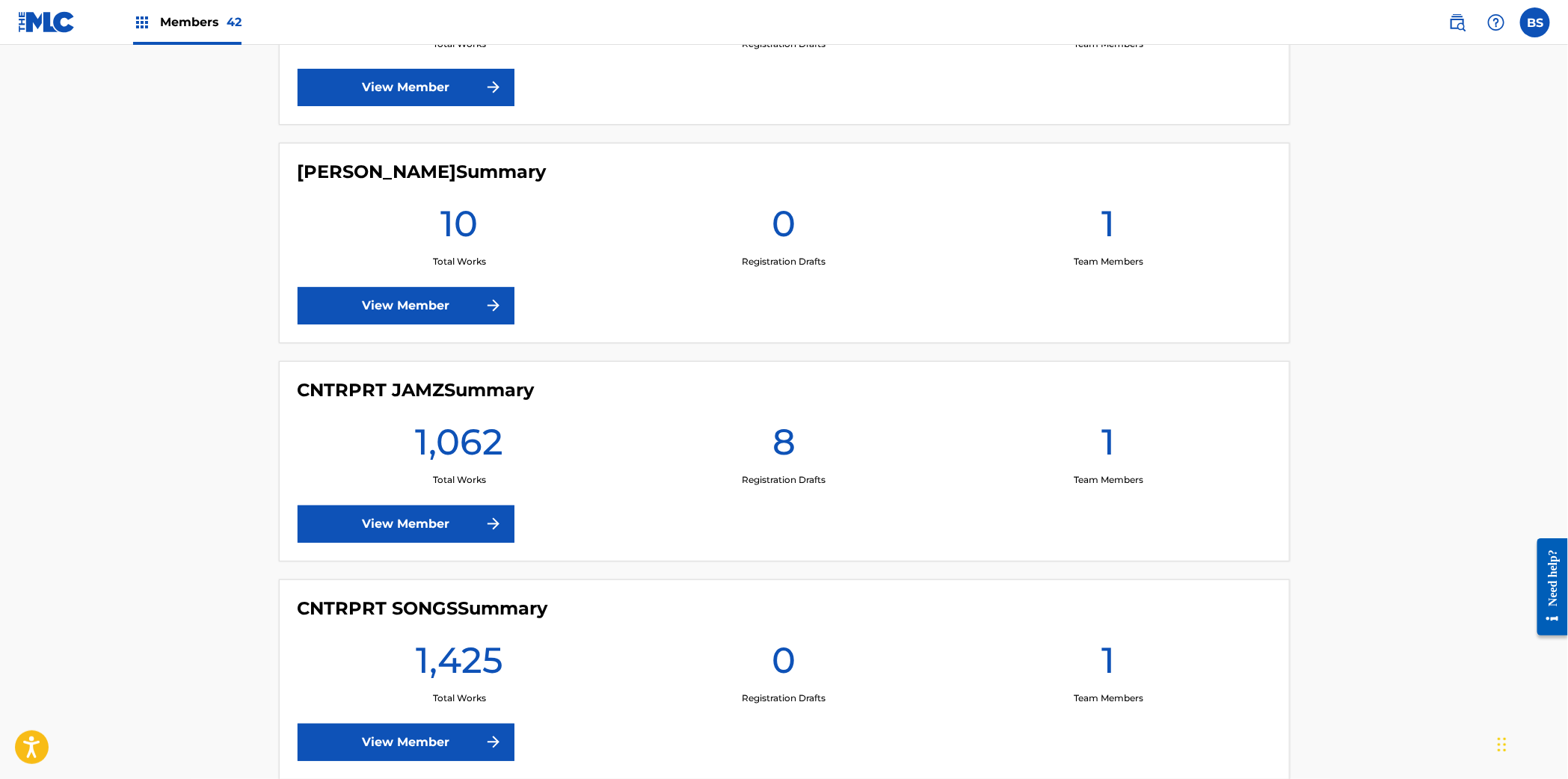
click at [444, 531] on link "View Member" at bounding box center [406, 523] width 217 height 37
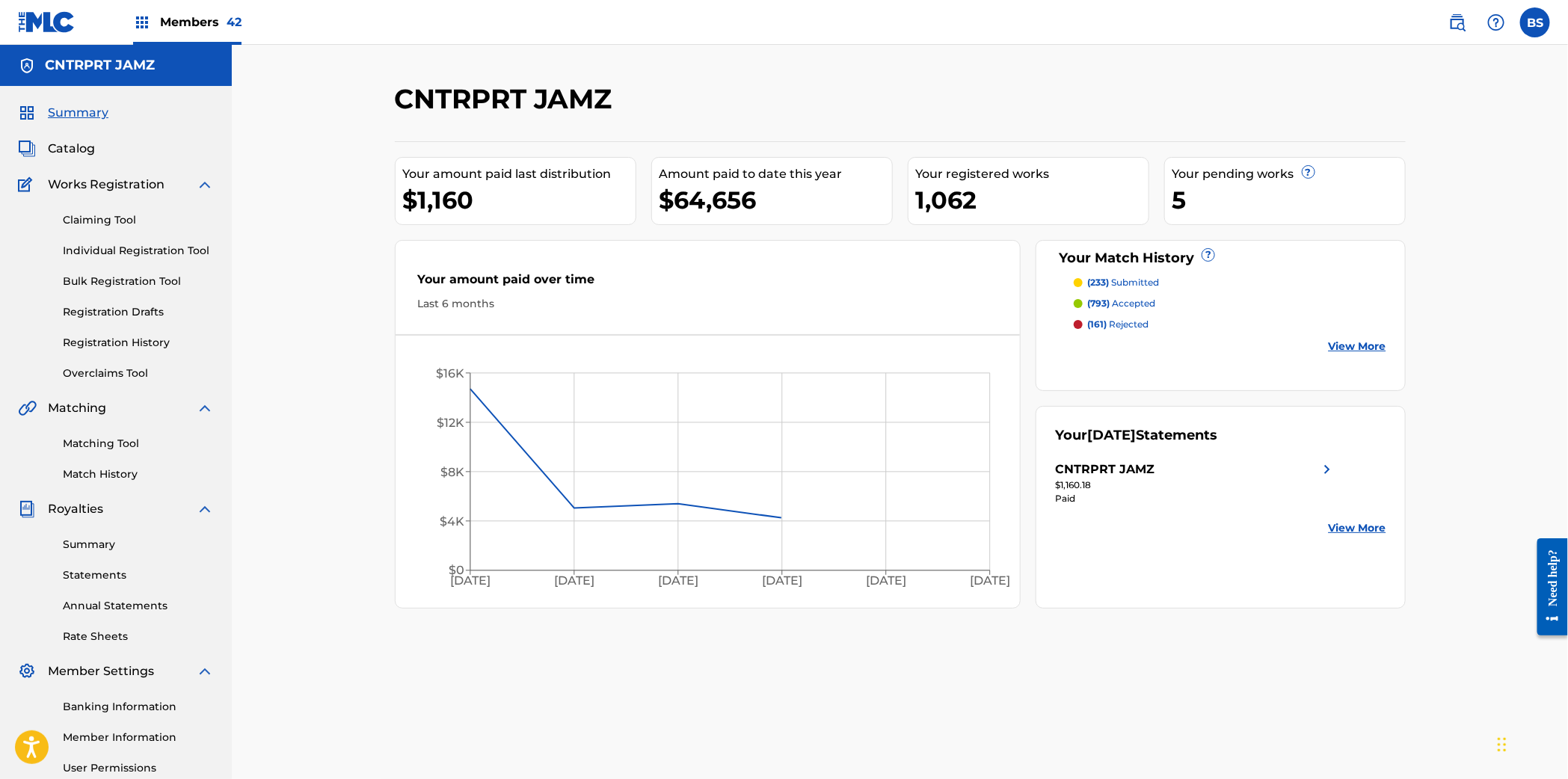
click at [83, 443] on link "Matching Tool" at bounding box center [138, 444] width 151 height 16
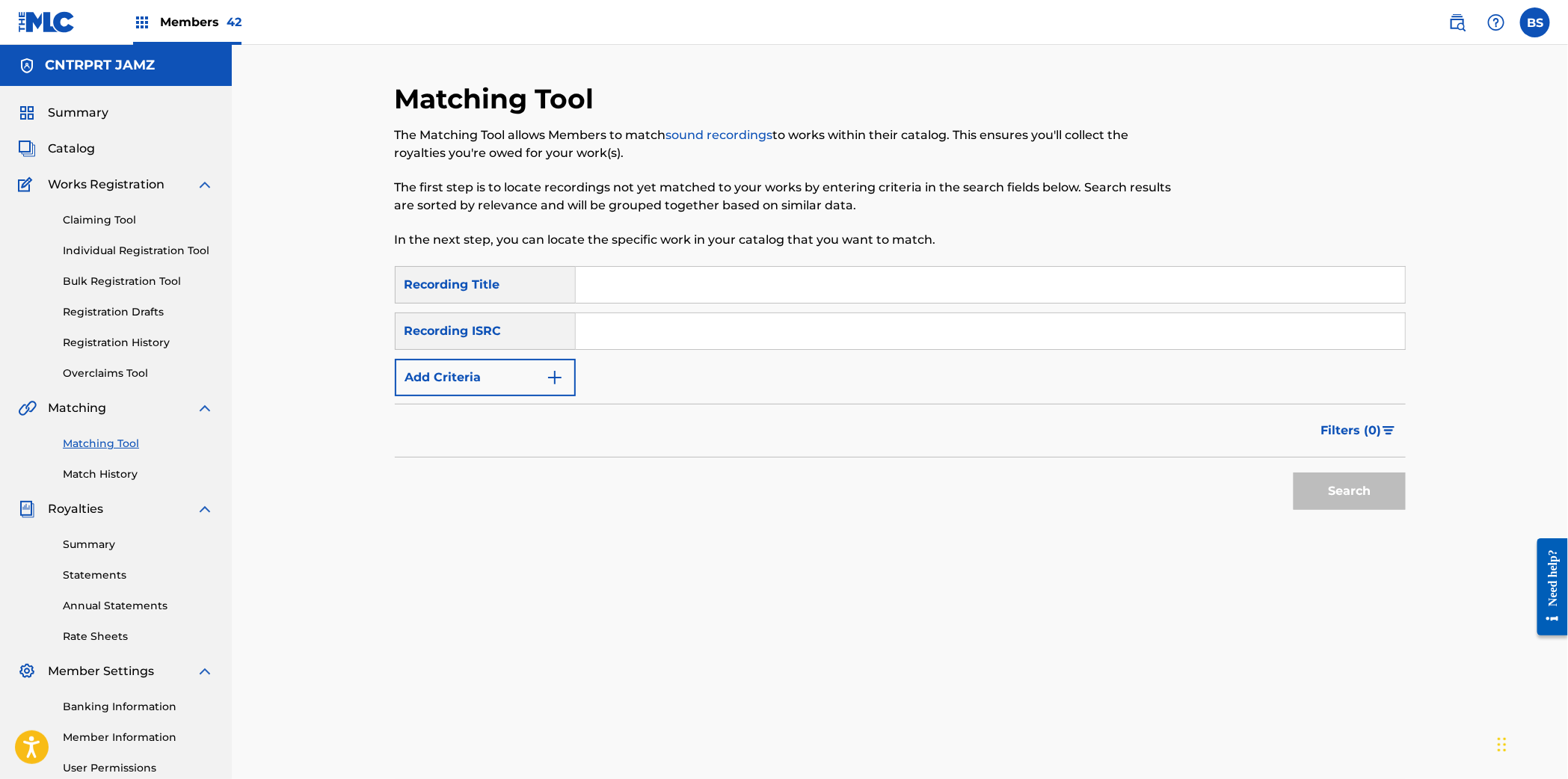
click at [699, 324] on input "Search Form" at bounding box center [990, 331] width 829 height 36
paste input "QMBZ91974607"
type input "QMBZ91974607"
drag, startPoint x: 1383, startPoint y: 499, endPoint x: 1075, endPoint y: 465, distance: 309.9
click at [1383, 495] on button "Search" at bounding box center [1349, 490] width 112 height 37
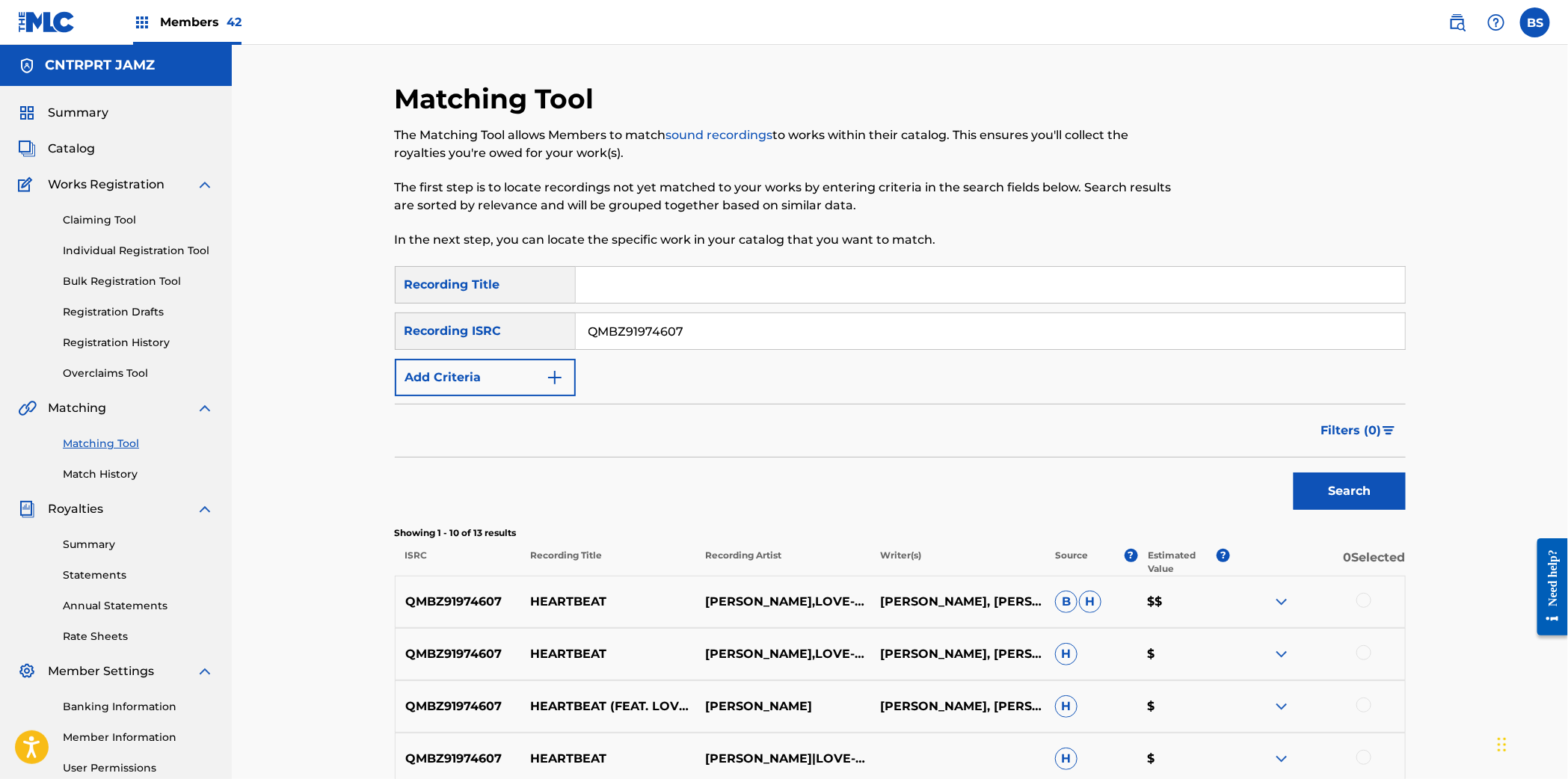
click at [70, 152] on span "Catalog" at bounding box center [72, 148] width 47 height 18
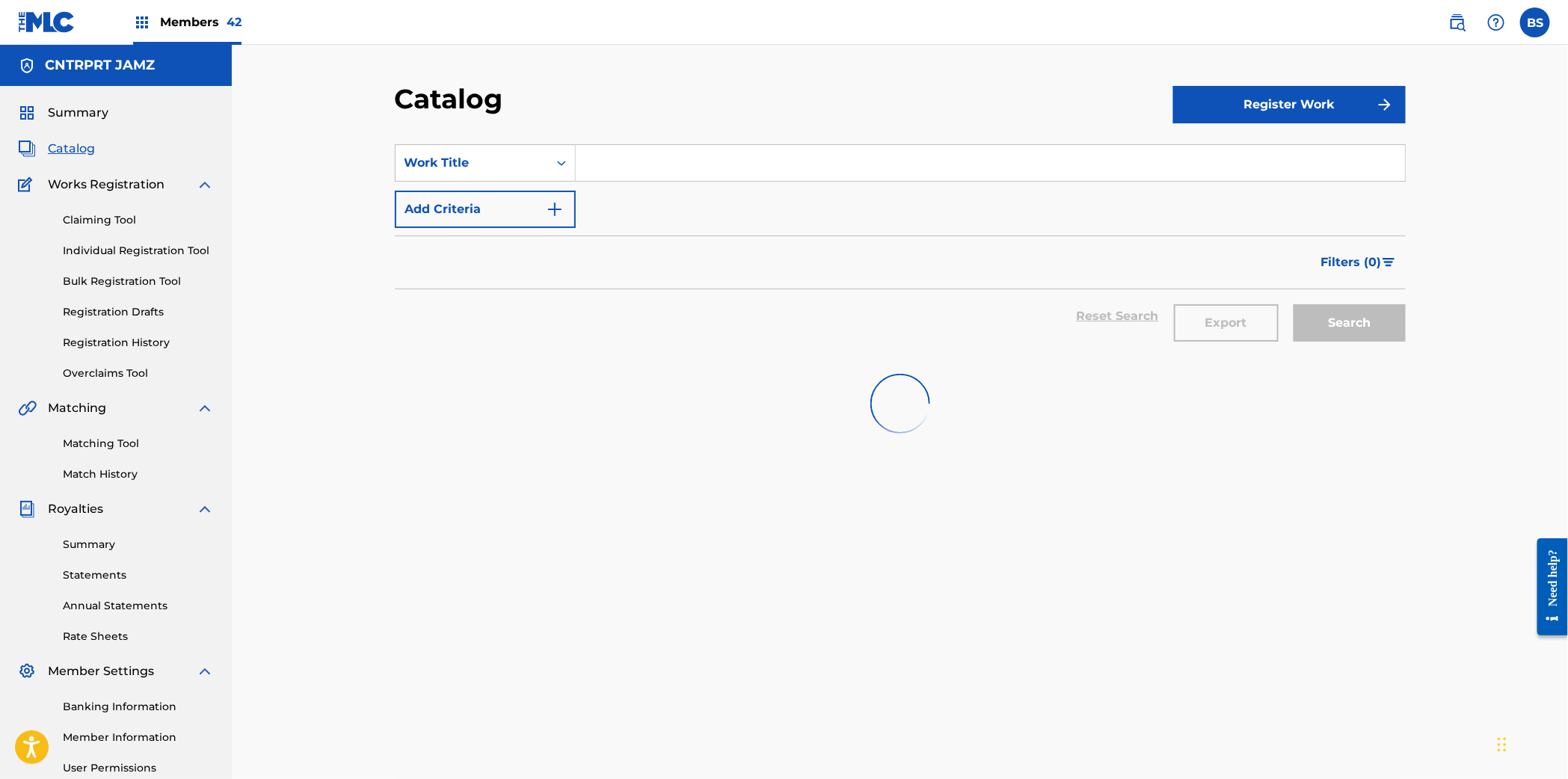
click at [682, 142] on section "SearchWithCriteria0aee9ab9-8185-4edf-a7f8-4f914c2292fd Work Title Add Criteria …" at bounding box center [900, 241] width 1011 height 230
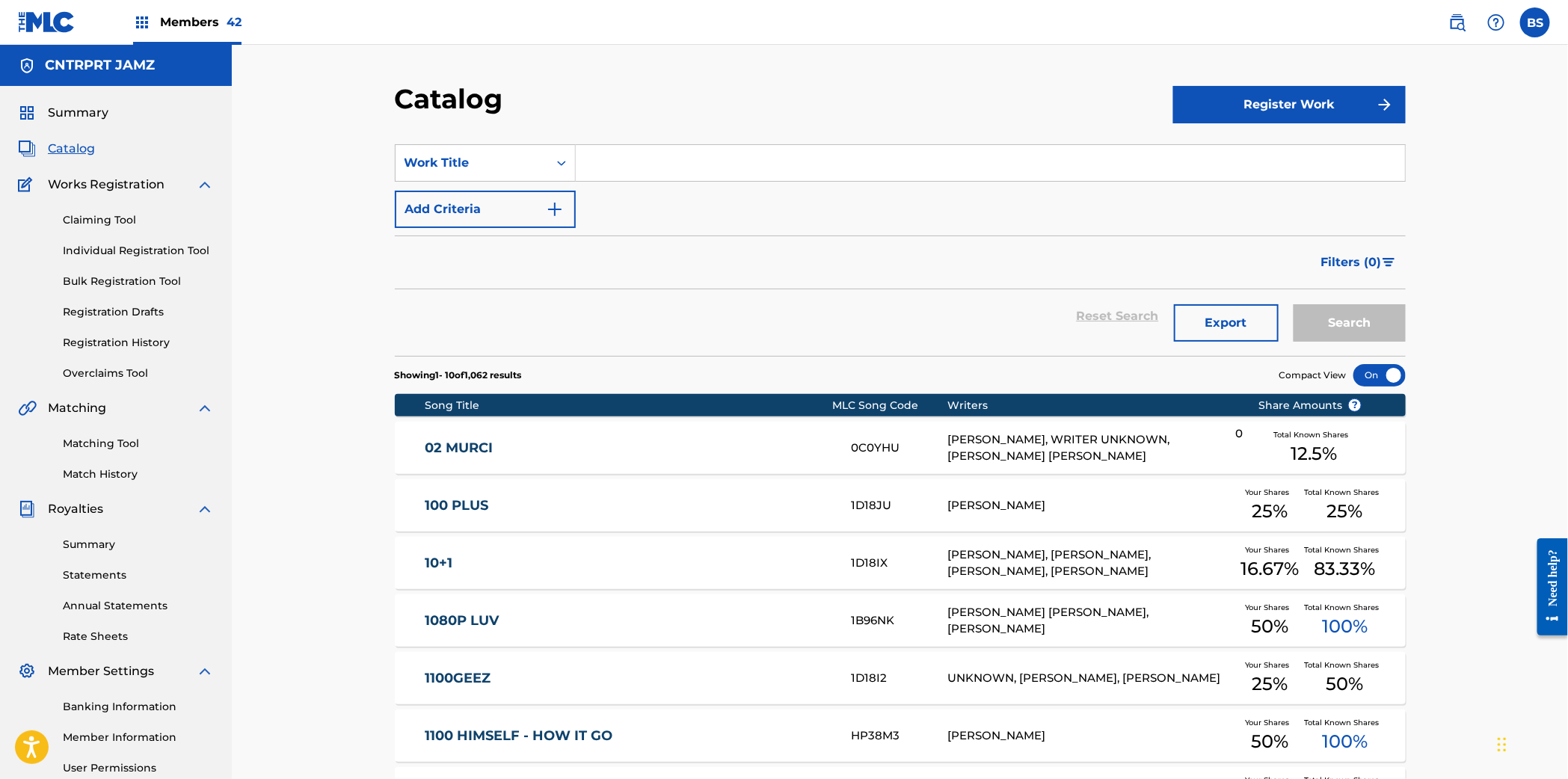
click at [676, 157] on input "Search Form" at bounding box center [990, 163] width 829 height 36
click at [114, 335] on link "Registration History" at bounding box center [138, 343] width 151 height 16
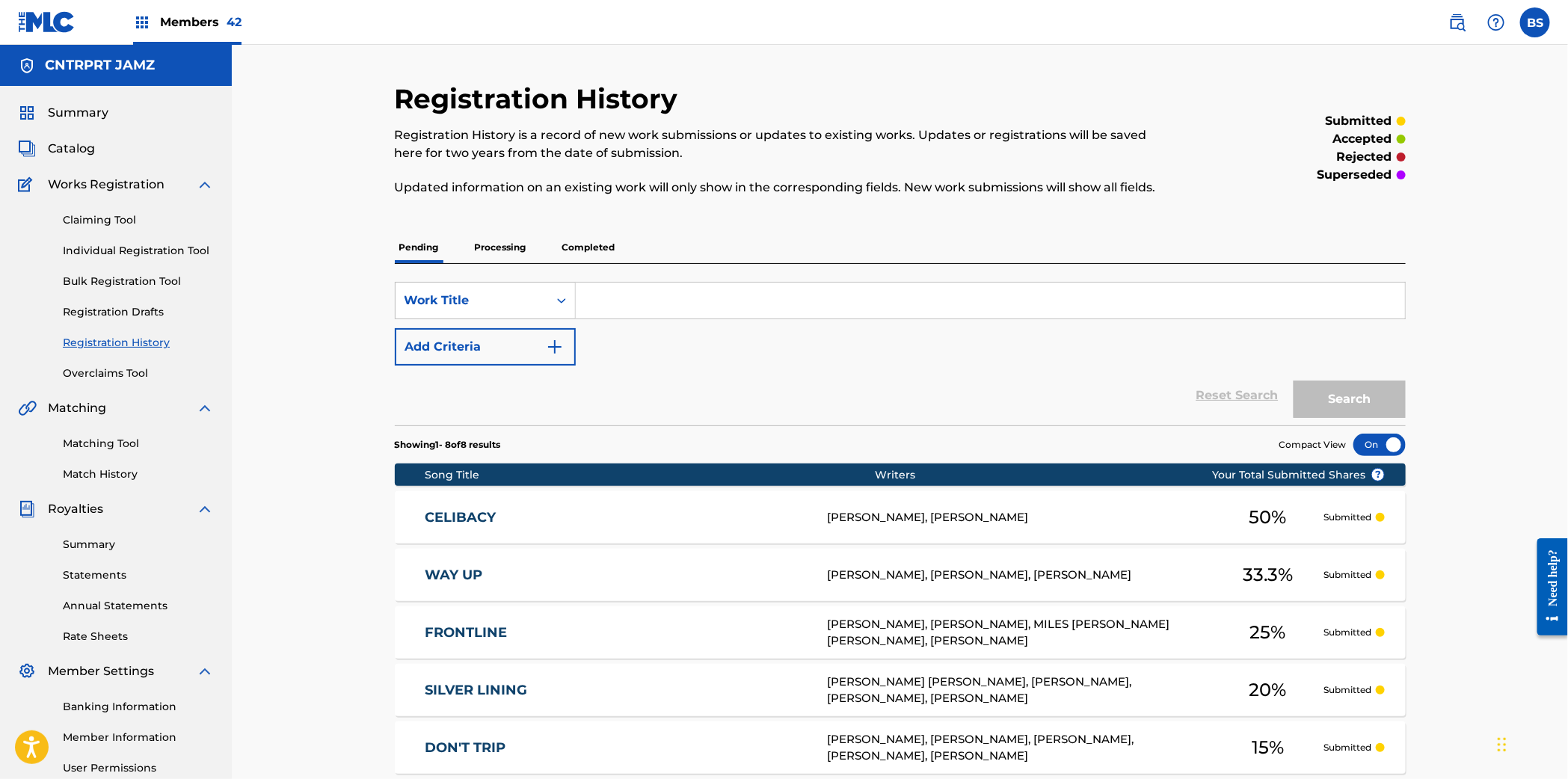
click at [741, 620] on div "FRONTLINE FB18QG THIAGO DE SOUZA, GARRETT OWENS, MILES POWERS EVANS, JEFFREY SI…" at bounding box center [900, 632] width 1011 height 52
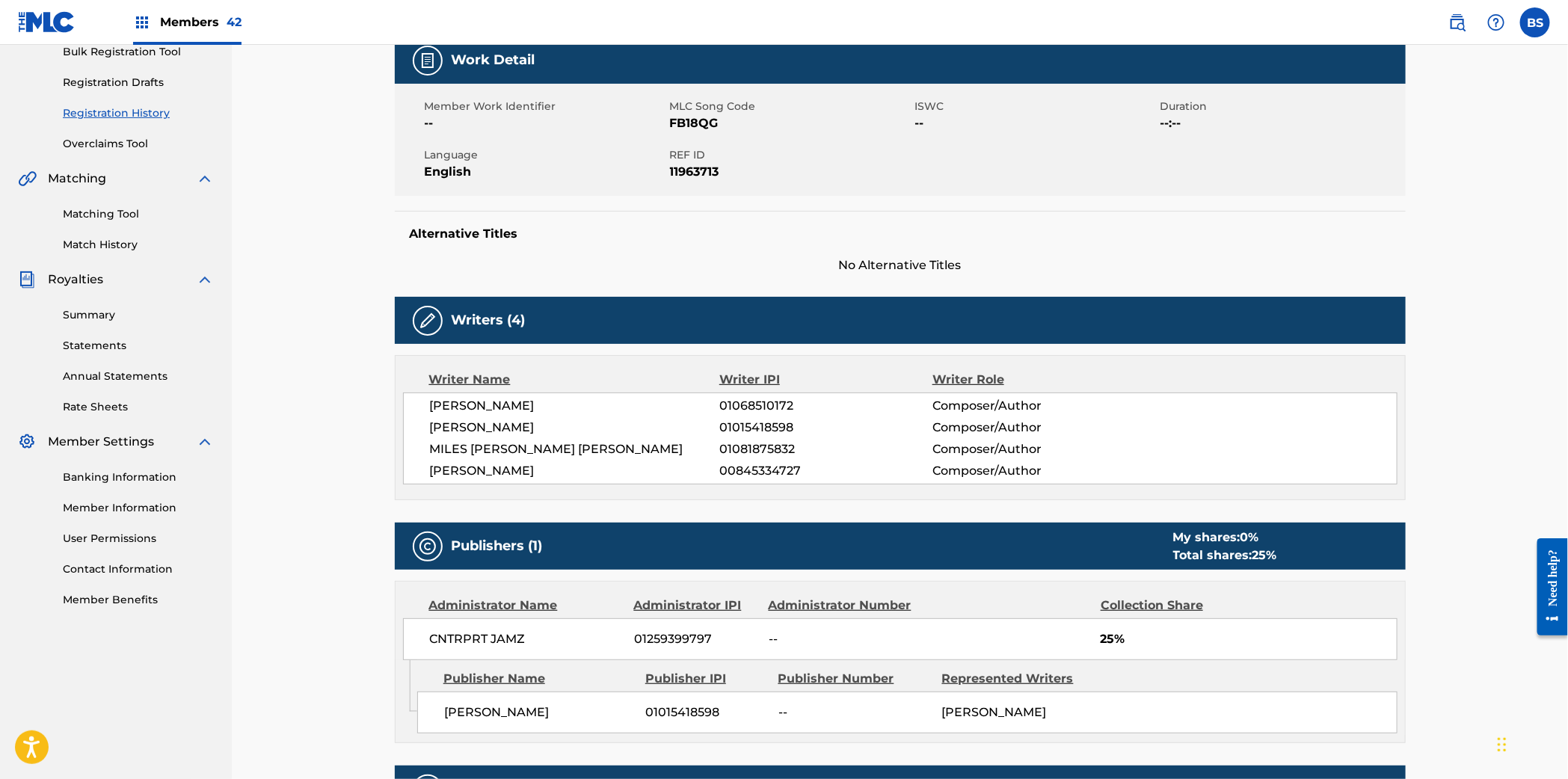
scroll to position [163, 0]
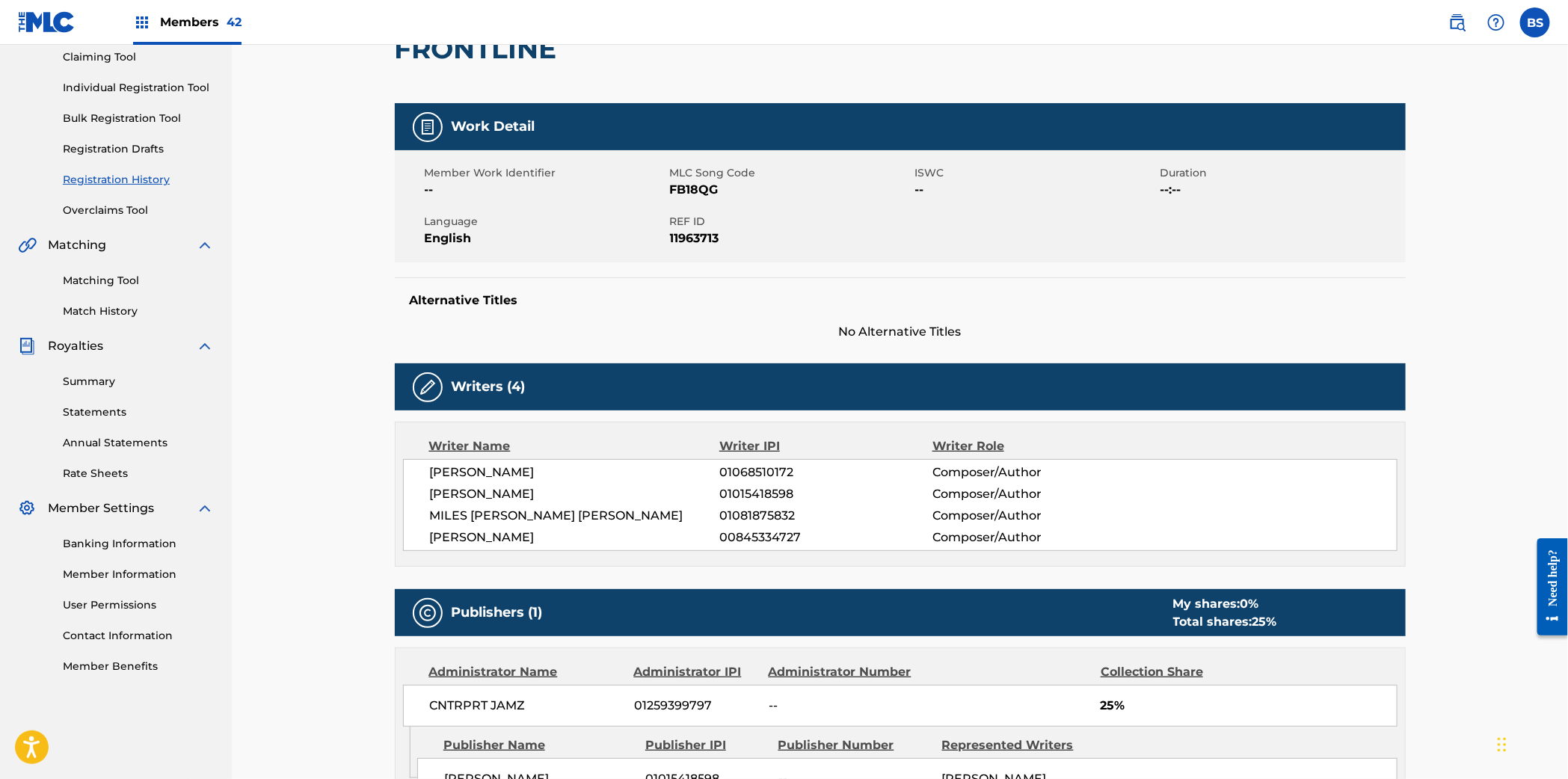
click at [689, 190] on span "FB18QG" at bounding box center [790, 189] width 242 height 18
drag, startPoint x: 689, startPoint y: 190, endPoint x: 597, endPoint y: 275, distance: 125.3
click at [688, 193] on span "FB18QG" at bounding box center [790, 189] width 242 height 18
copy span "FB18QG"
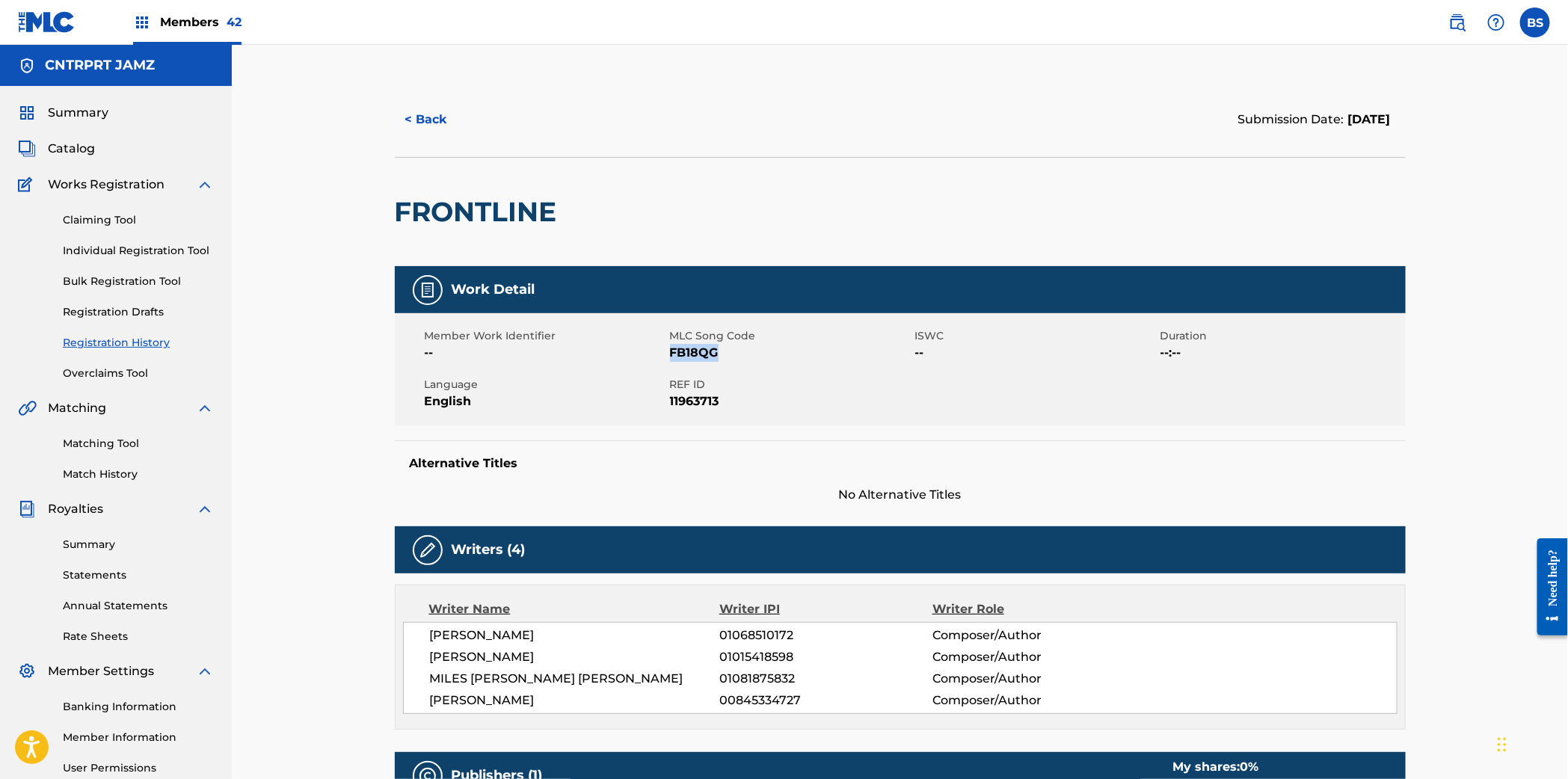
drag, startPoint x: 76, startPoint y: 152, endPoint x: 120, endPoint y: 160, distance: 44.7
click at [76, 152] on span "Catalog" at bounding box center [72, 148] width 47 height 18
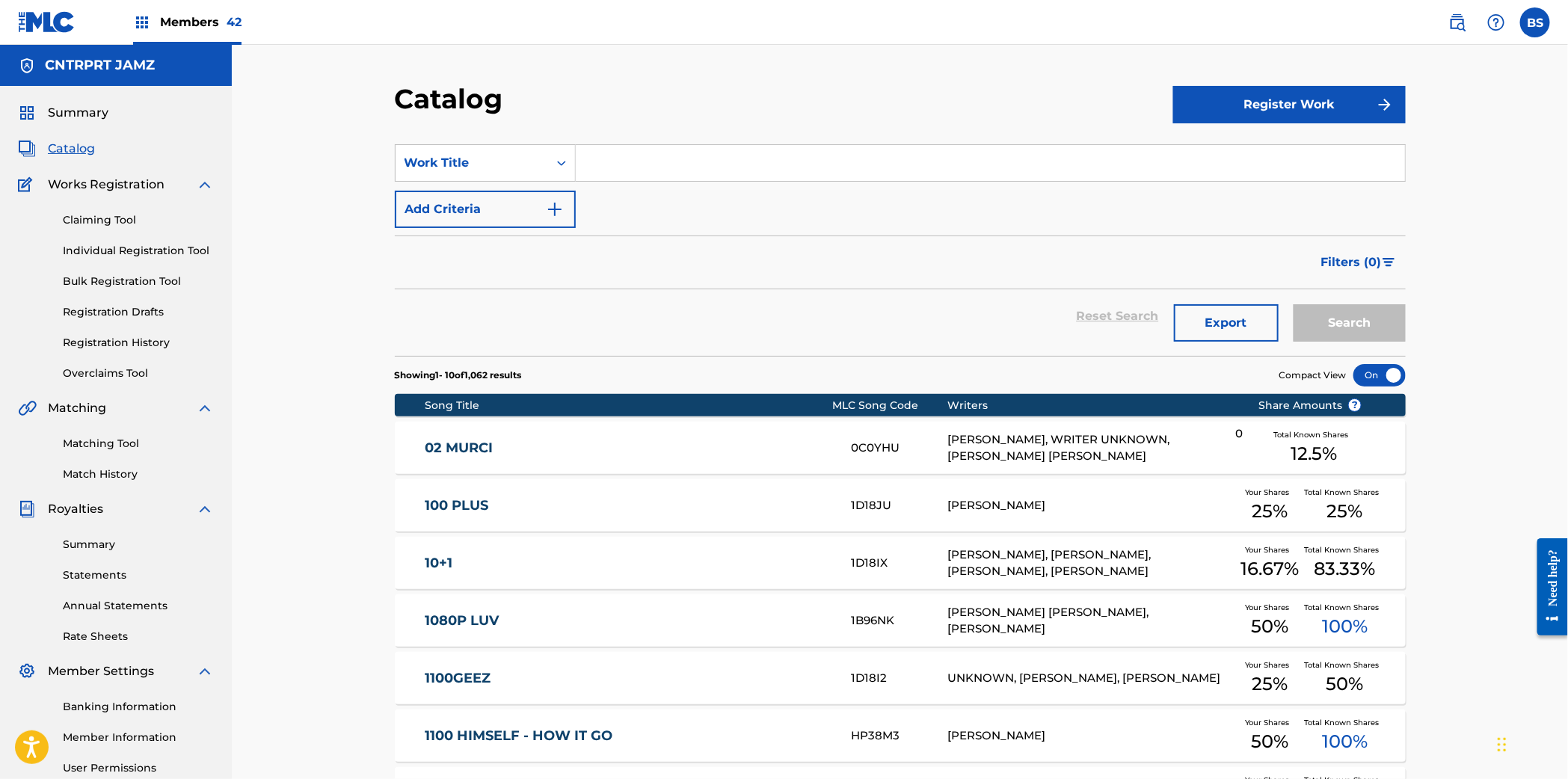
click at [712, 164] on input "Search Form" at bounding box center [990, 163] width 829 height 36
click at [499, 169] on div "Work Title" at bounding box center [471, 163] width 134 height 18
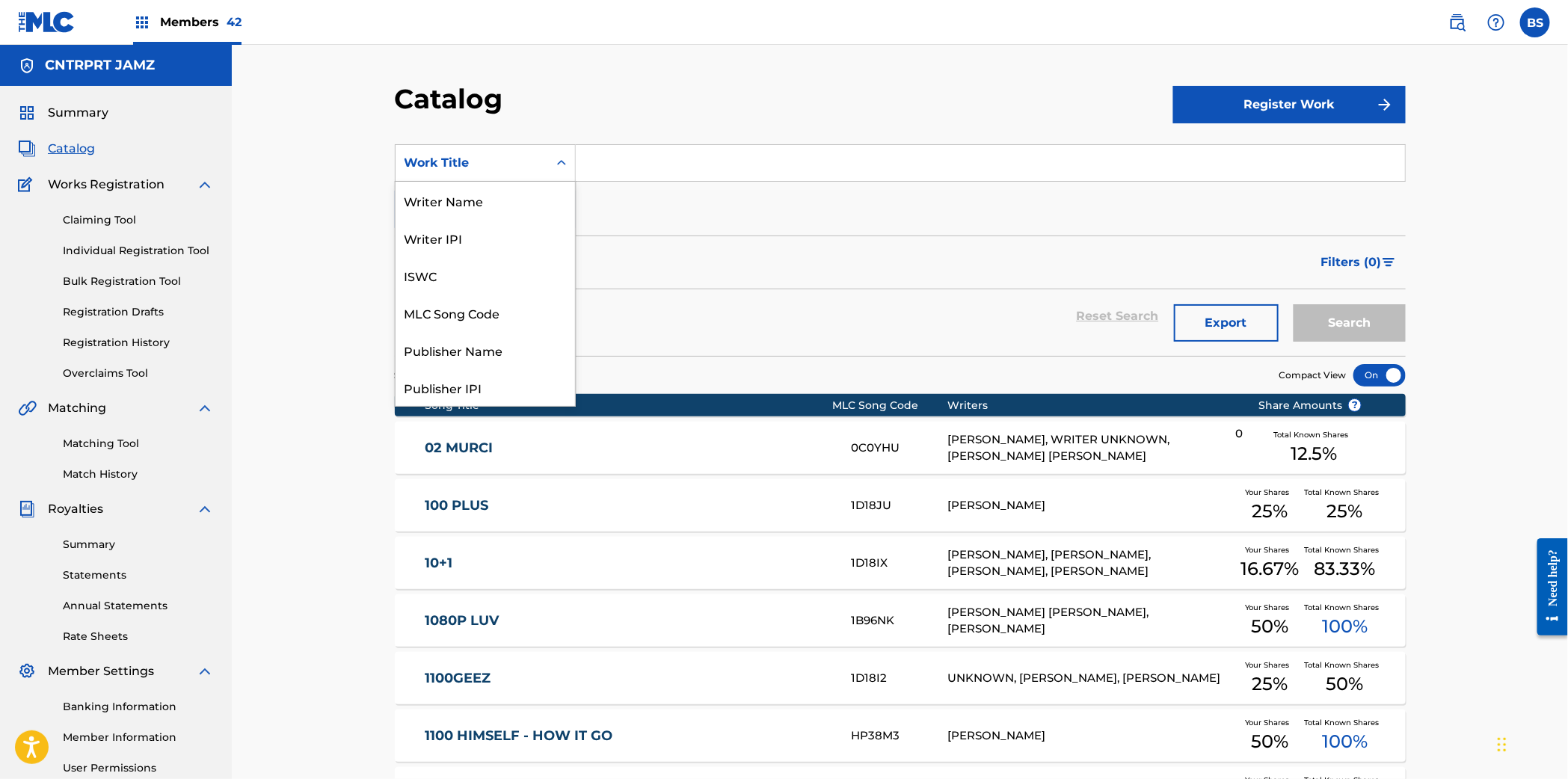
scroll to position [224, 0]
click at [501, 208] on div "MLC Publisher Number" at bounding box center [485, 200] width 179 height 37
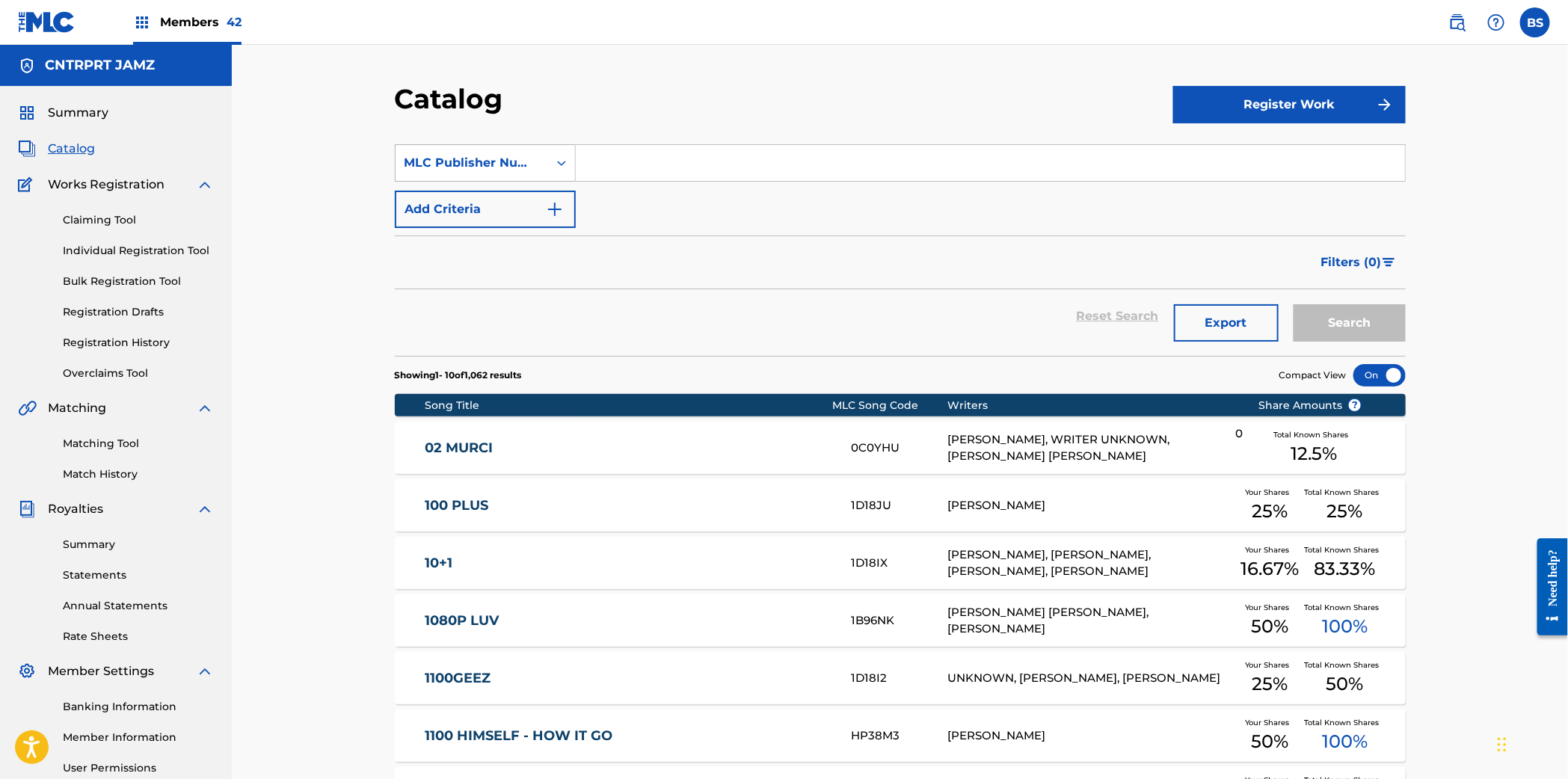
click at [476, 170] on div "MLC Publisher Number" at bounding box center [471, 163] width 134 height 18
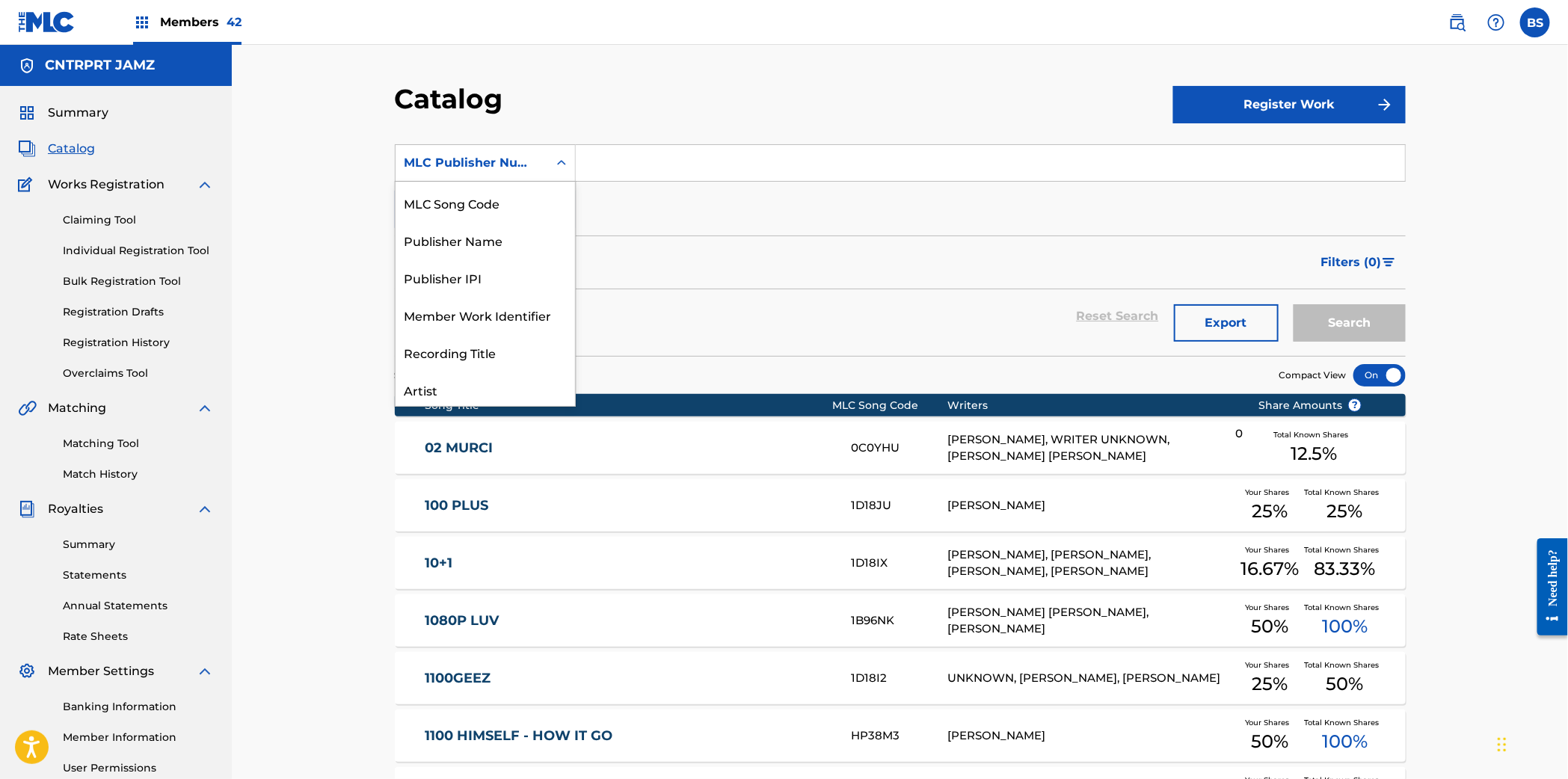
scroll to position [0, 0]
drag, startPoint x: 479, startPoint y: 343, endPoint x: 613, endPoint y: 204, distance: 193.1
click at [488, 336] on div "MLC Song Code" at bounding box center [485, 349] width 179 height 37
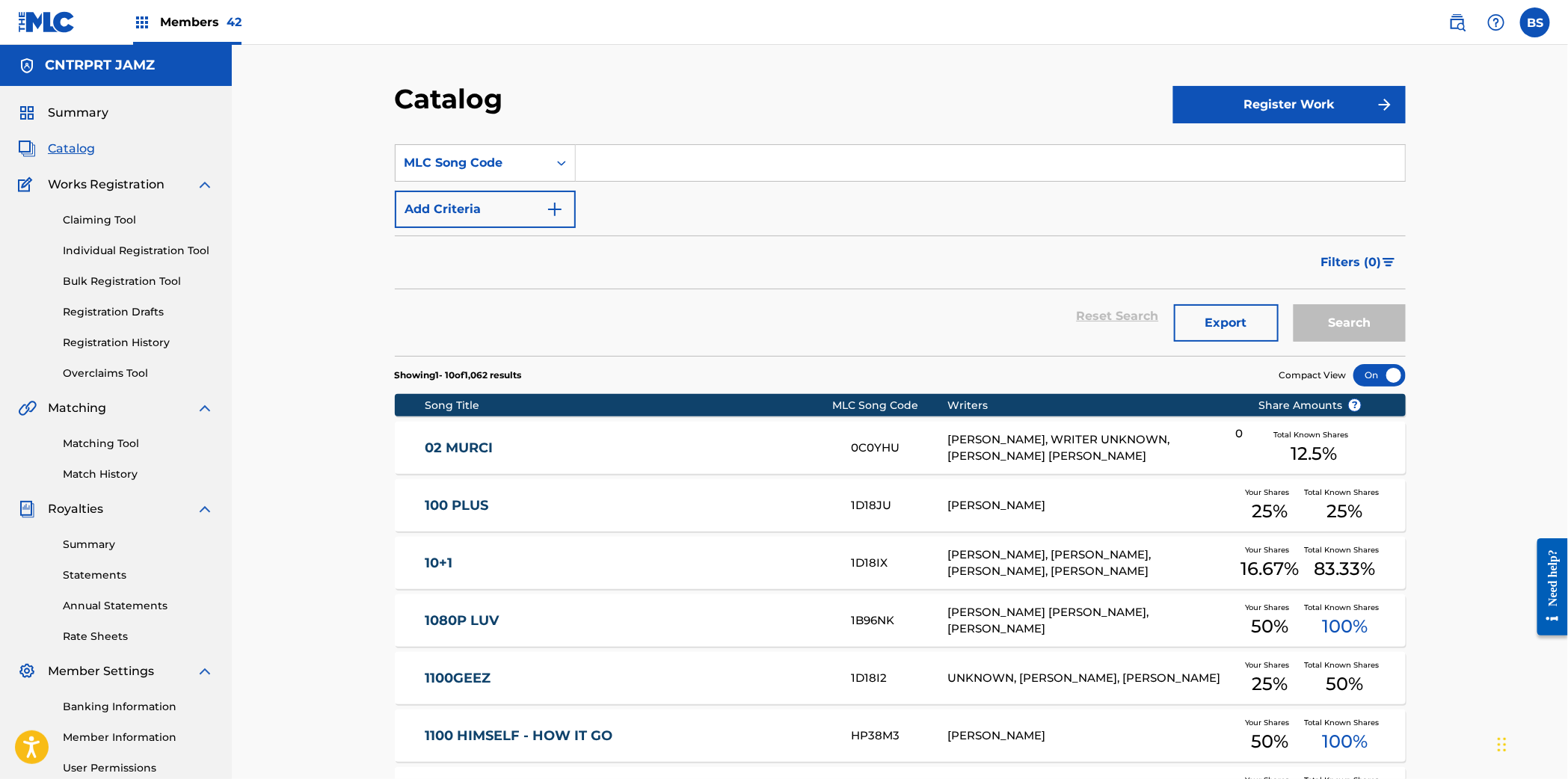
click at [643, 167] on input "Search Form" at bounding box center [990, 163] width 829 height 36
paste input "FB18QG"
type input "FB18QG"
drag, startPoint x: 1329, startPoint y: 317, endPoint x: 1315, endPoint y: 314, distance: 14.3
click at [1329, 317] on button "Search" at bounding box center [1349, 322] width 112 height 37
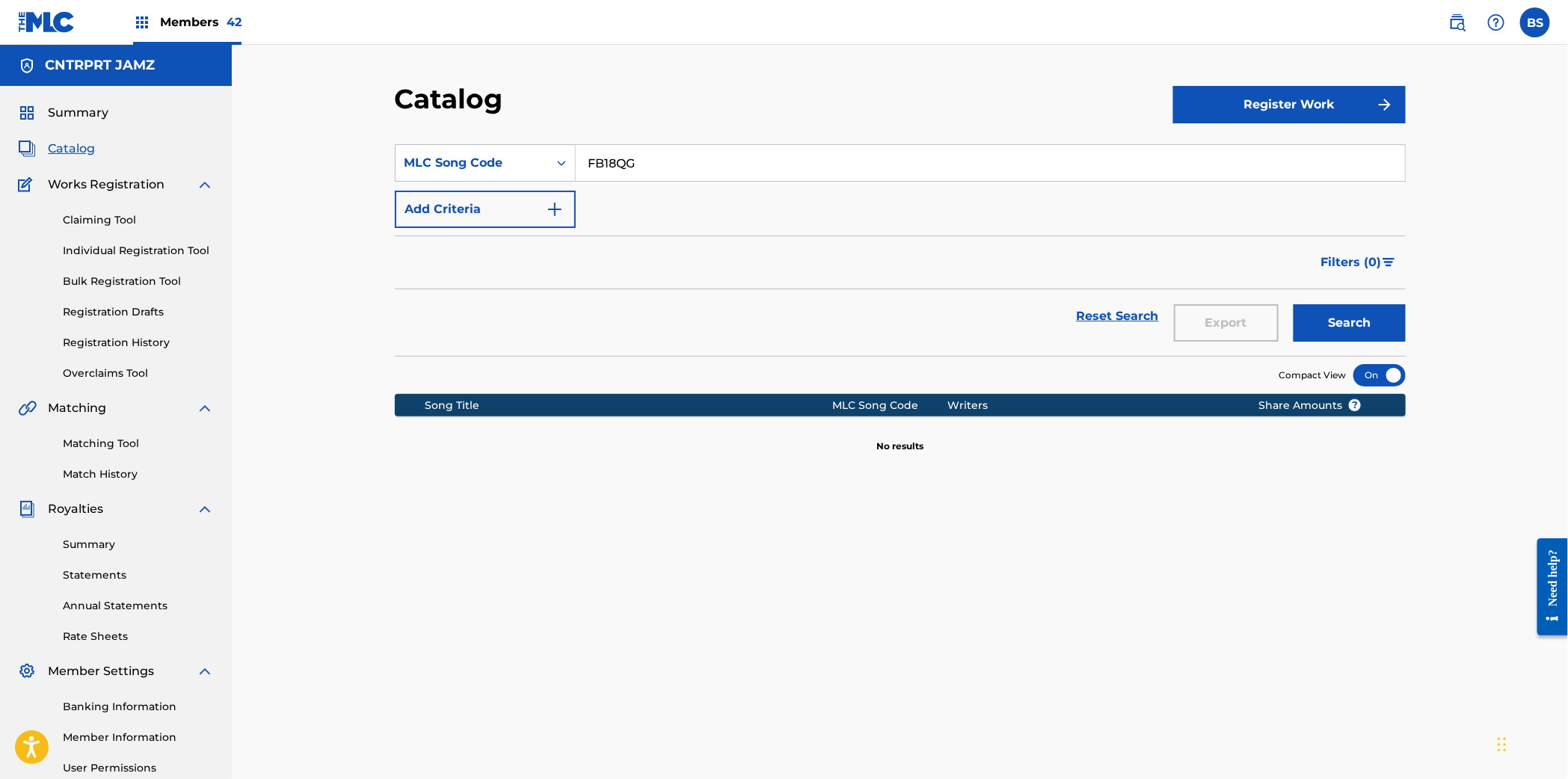
drag, startPoint x: 199, startPoint y: 12, endPoint x: 366, endPoint y: 43, distance: 169.9
click at [202, 14] on span "Members 42" at bounding box center [201, 22] width 81 height 17
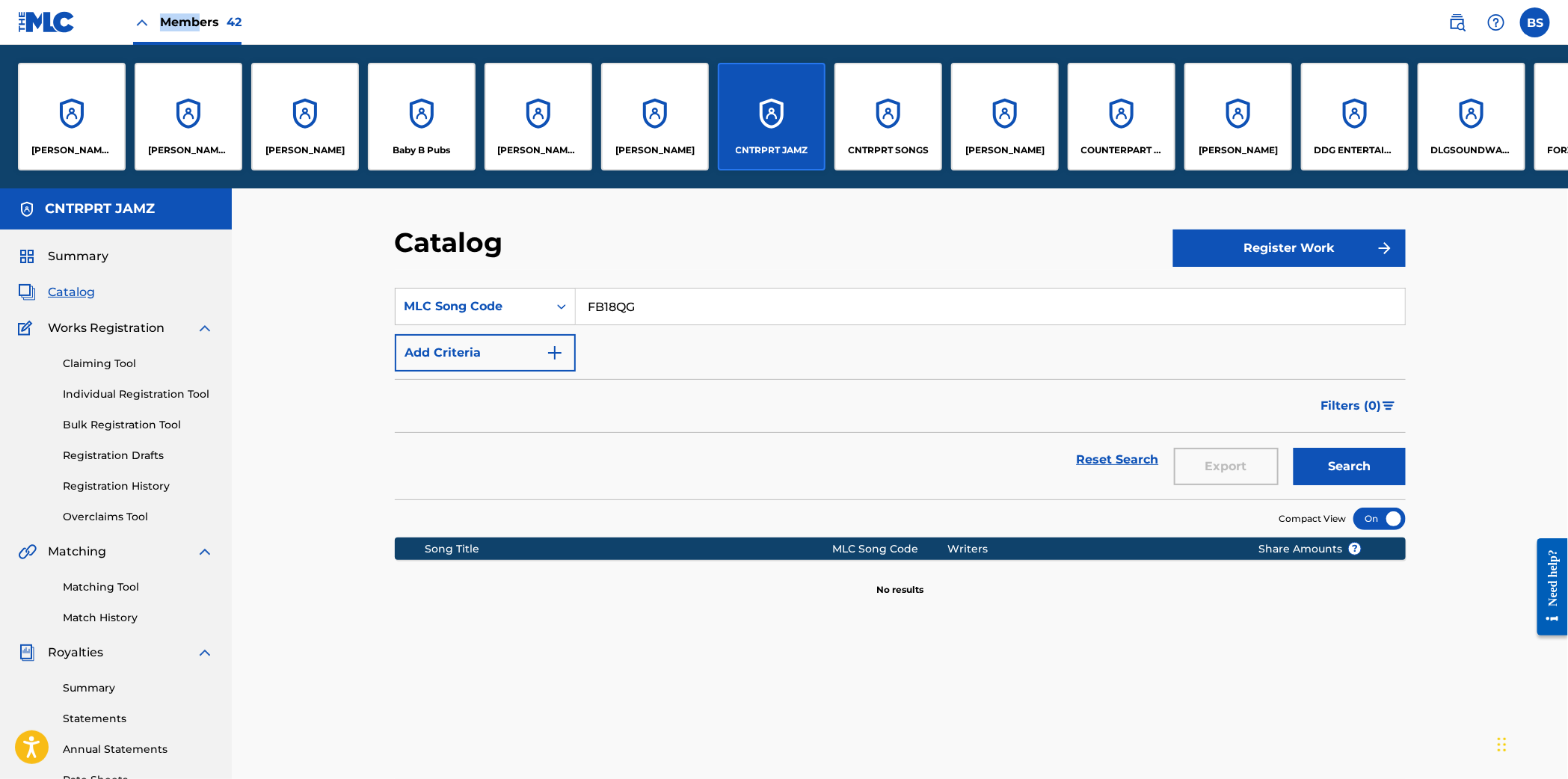
scroll to position [4, 0]
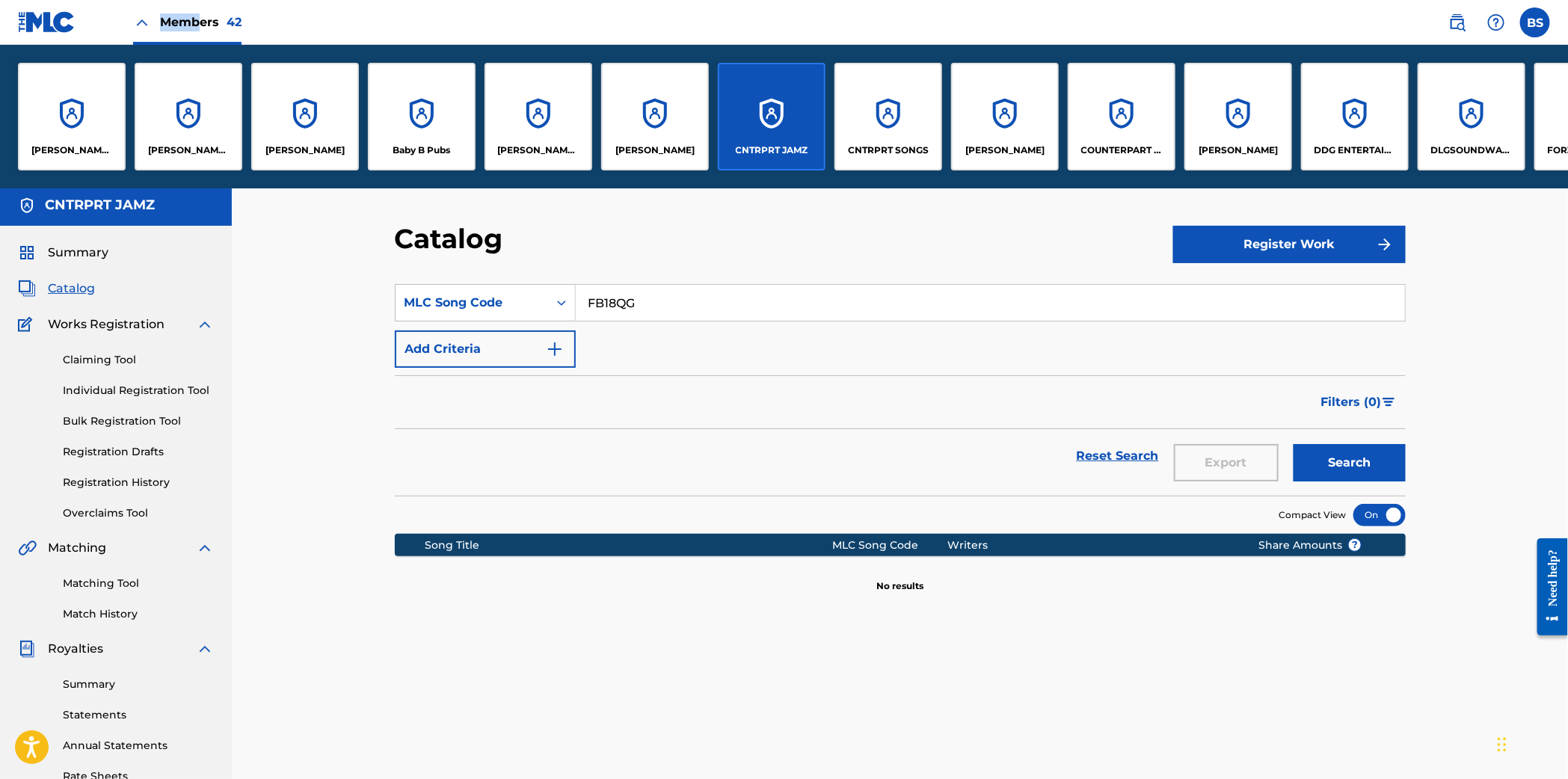
click at [896, 125] on div "CNTRPRT SONGS" at bounding box center [888, 117] width 107 height 107
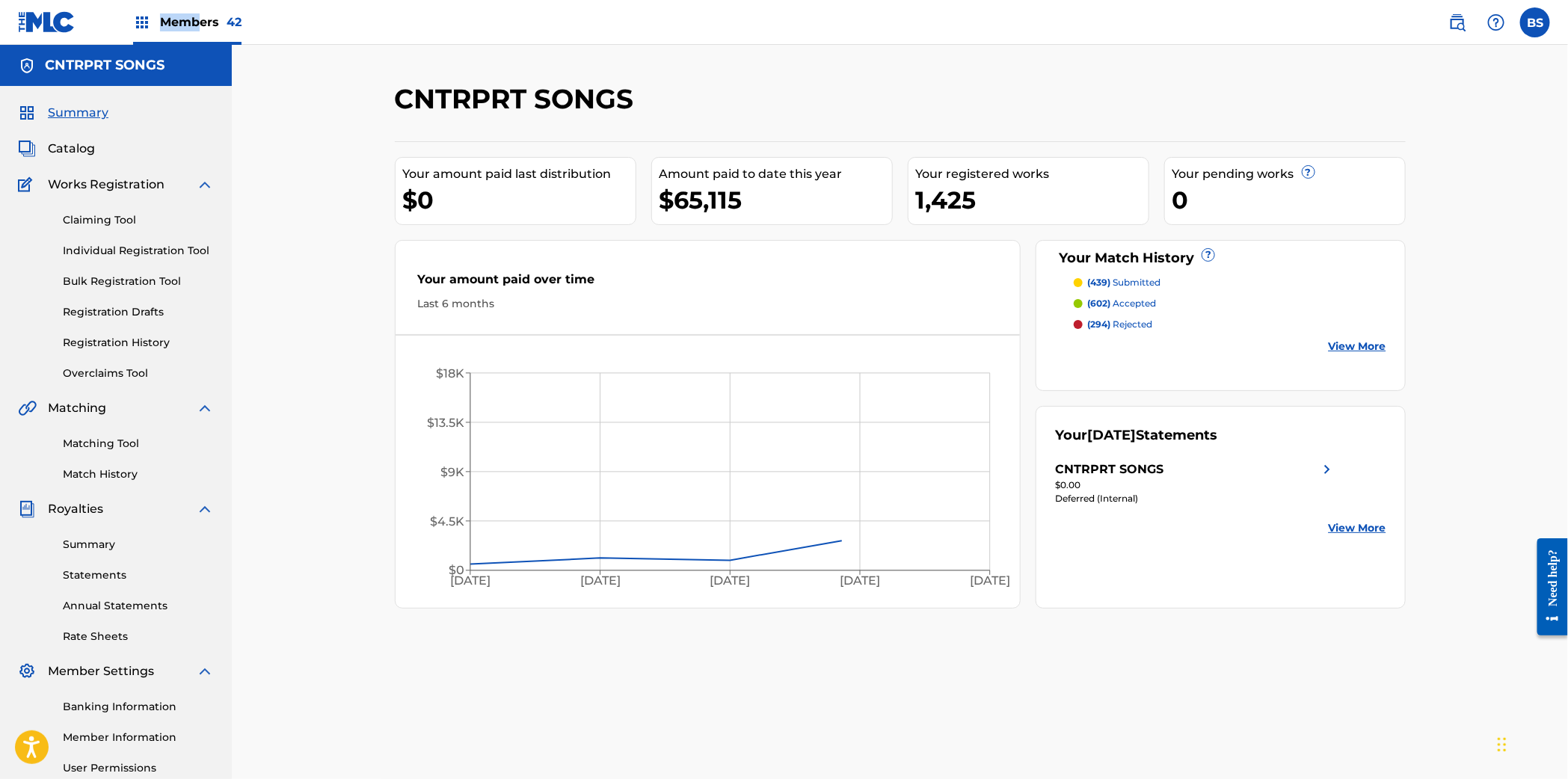
drag, startPoint x: 63, startPoint y: 146, endPoint x: 182, endPoint y: 176, distance: 122.7
click at [63, 146] on span "Catalog" at bounding box center [72, 148] width 47 height 18
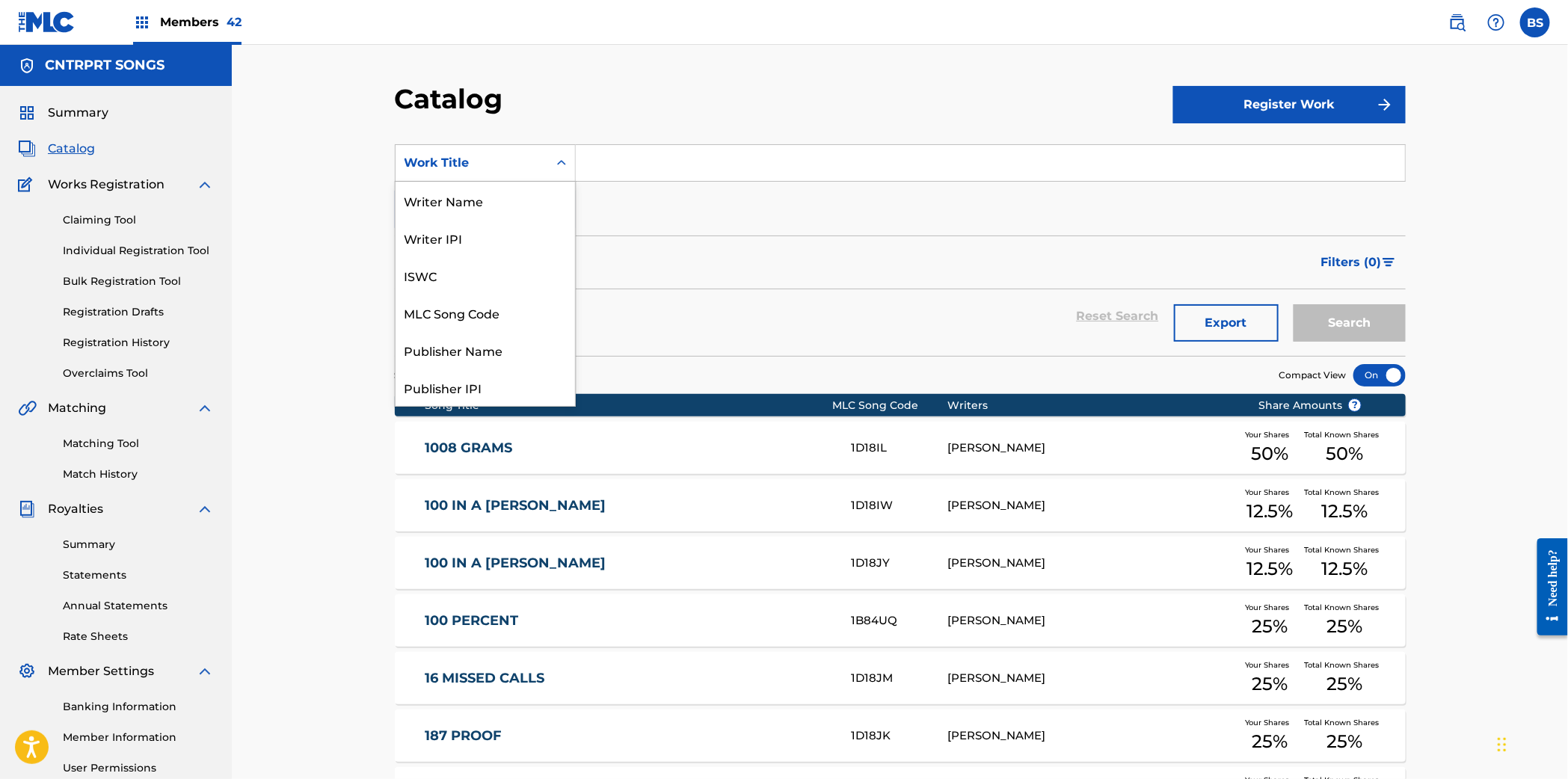
click at [484, 170] on div "Work Title" at bounding box center [471, 163] width 134 height 18
drag, startPoint x: 472, startPoint y: 307, endPoint x: 632, endPoint y: 195, distance: 195.3
click at [474, 307] on div "MLC Song Code" at bounding box center [485, 312] width 179 height 37
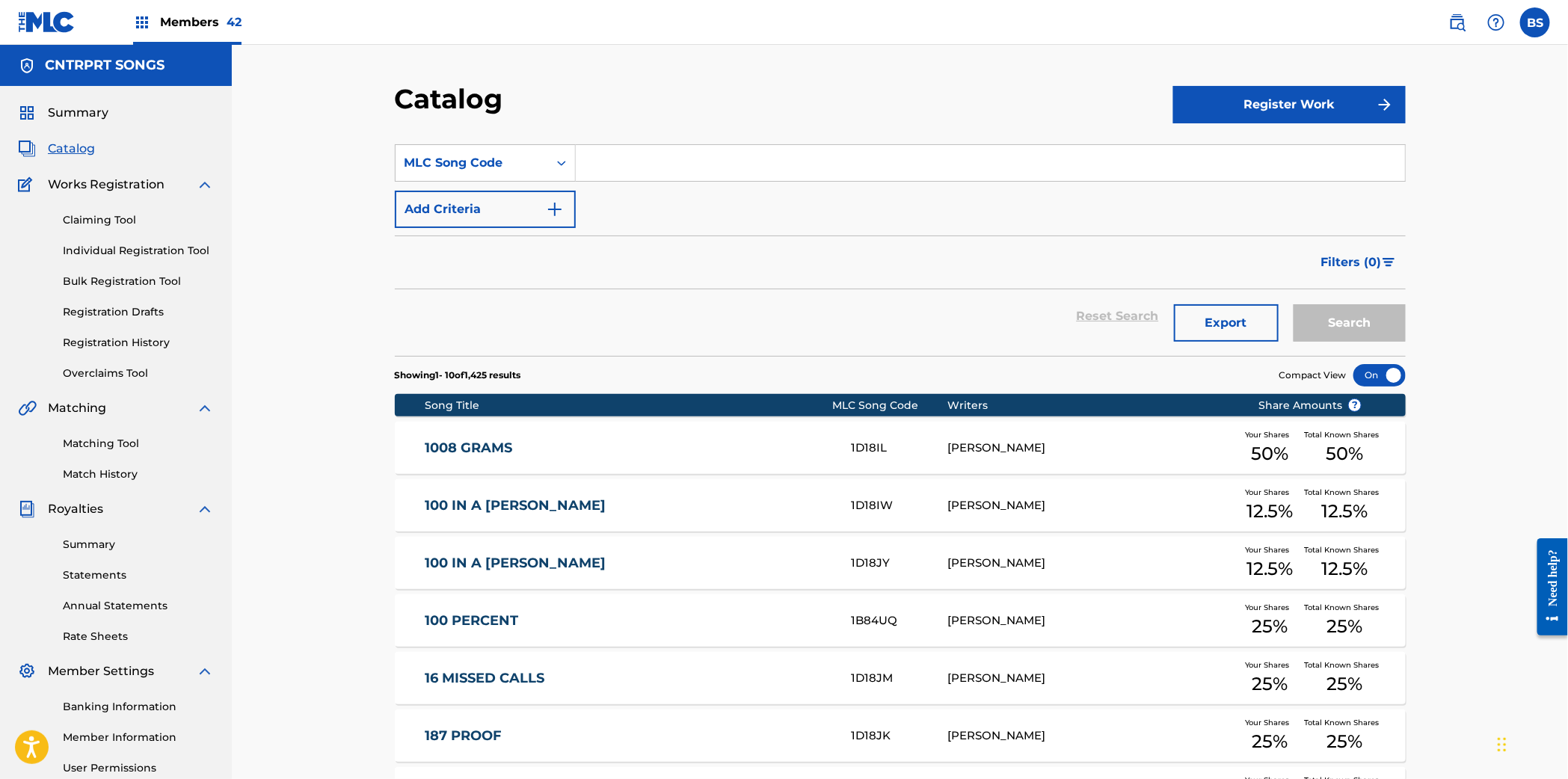
click at [638, 173] on input "Search Form" at bounding box center [990, 163] width 829 height 36
paste input "FB18QG"
type input "FB18QG"
click at [1363, 316] on button "Search" at bounding box center [1349, 322] width 112 height 37
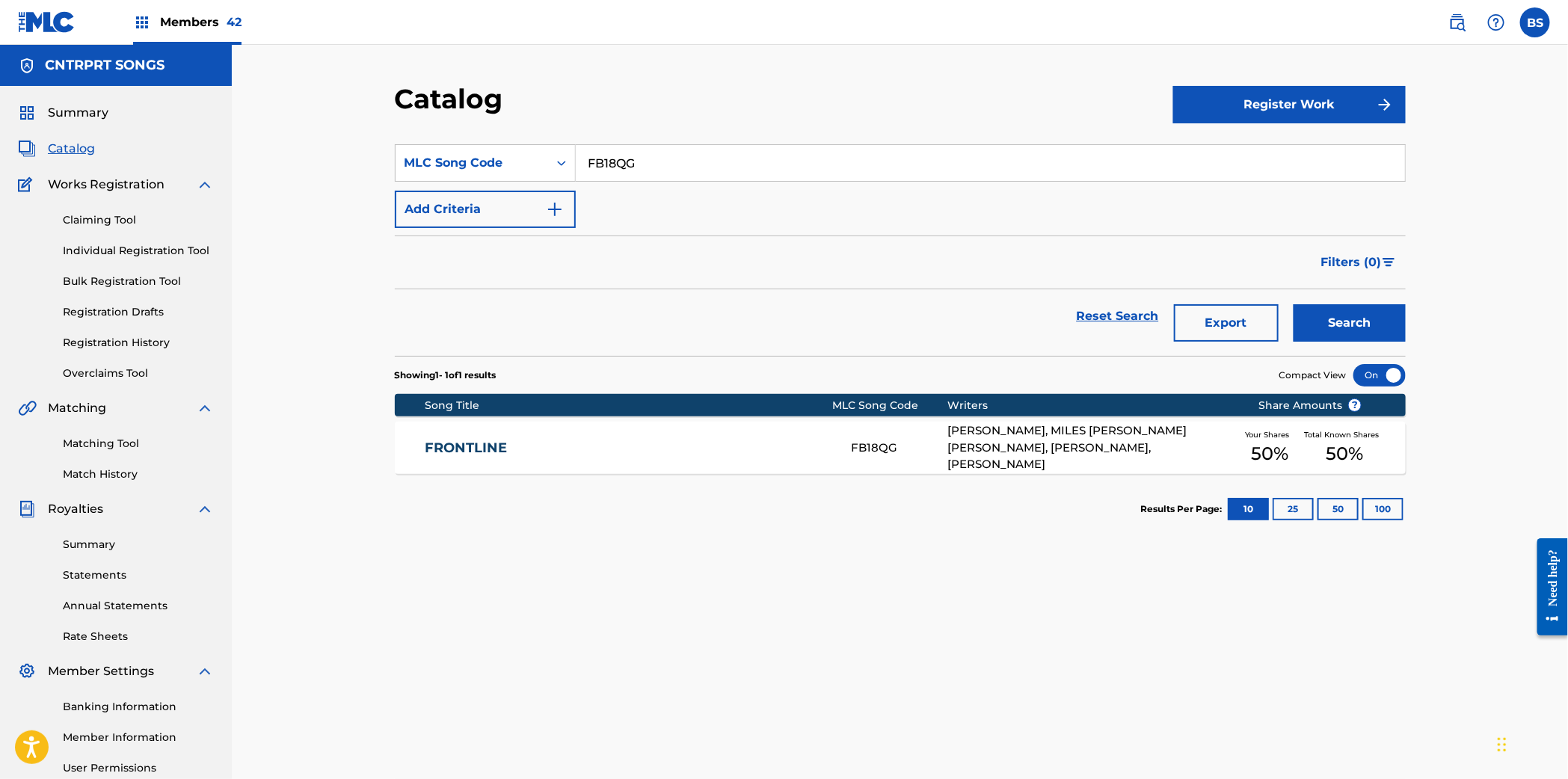
click at [745, 441] on link "FRONTLINE" at bounding box center [628, 448] width 407 height 17
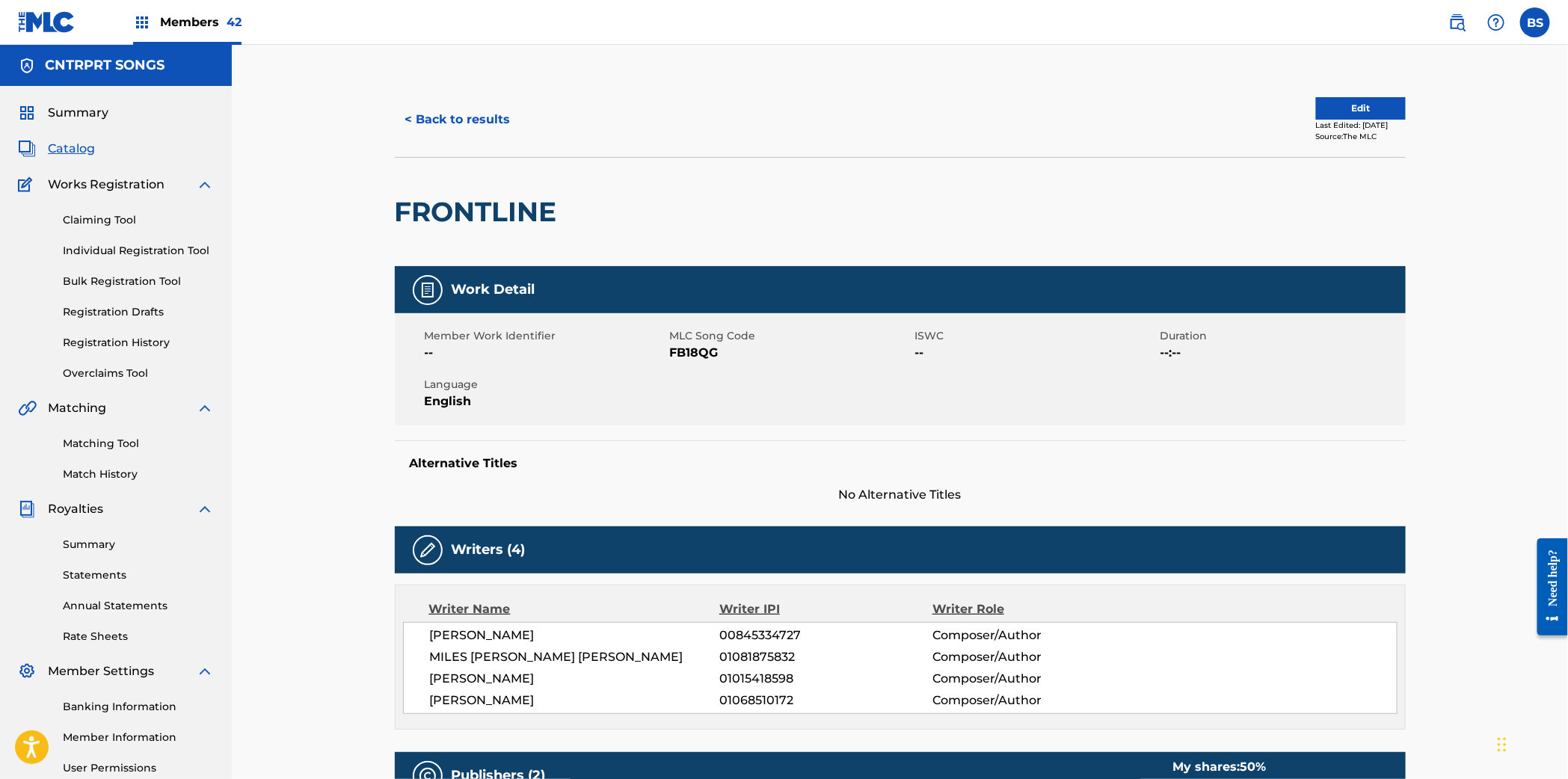
click at [189, 5] on div "Members 42" at bounding box center [187, 22] width 108 height 44
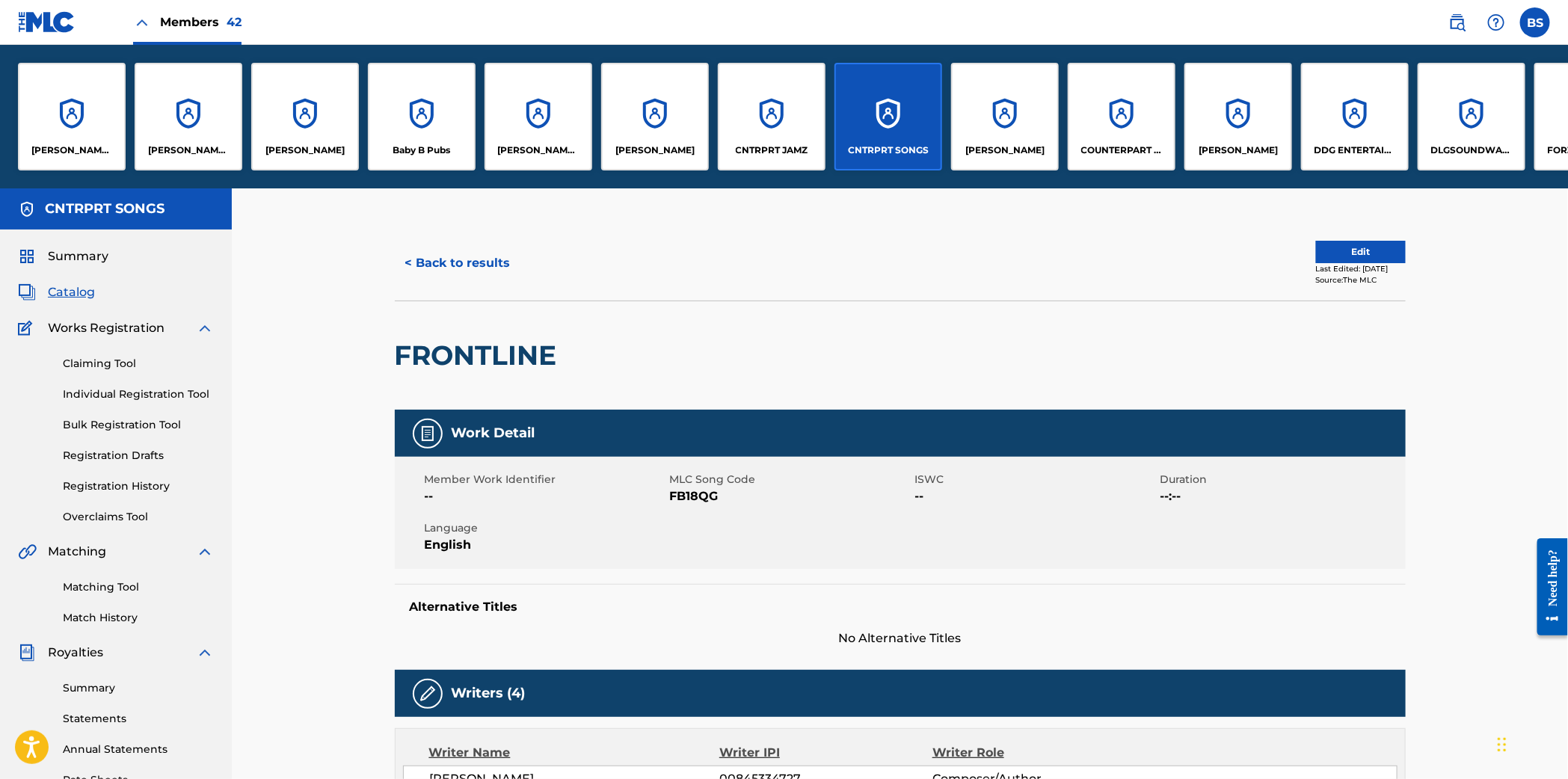
scroll to position [4, 0]
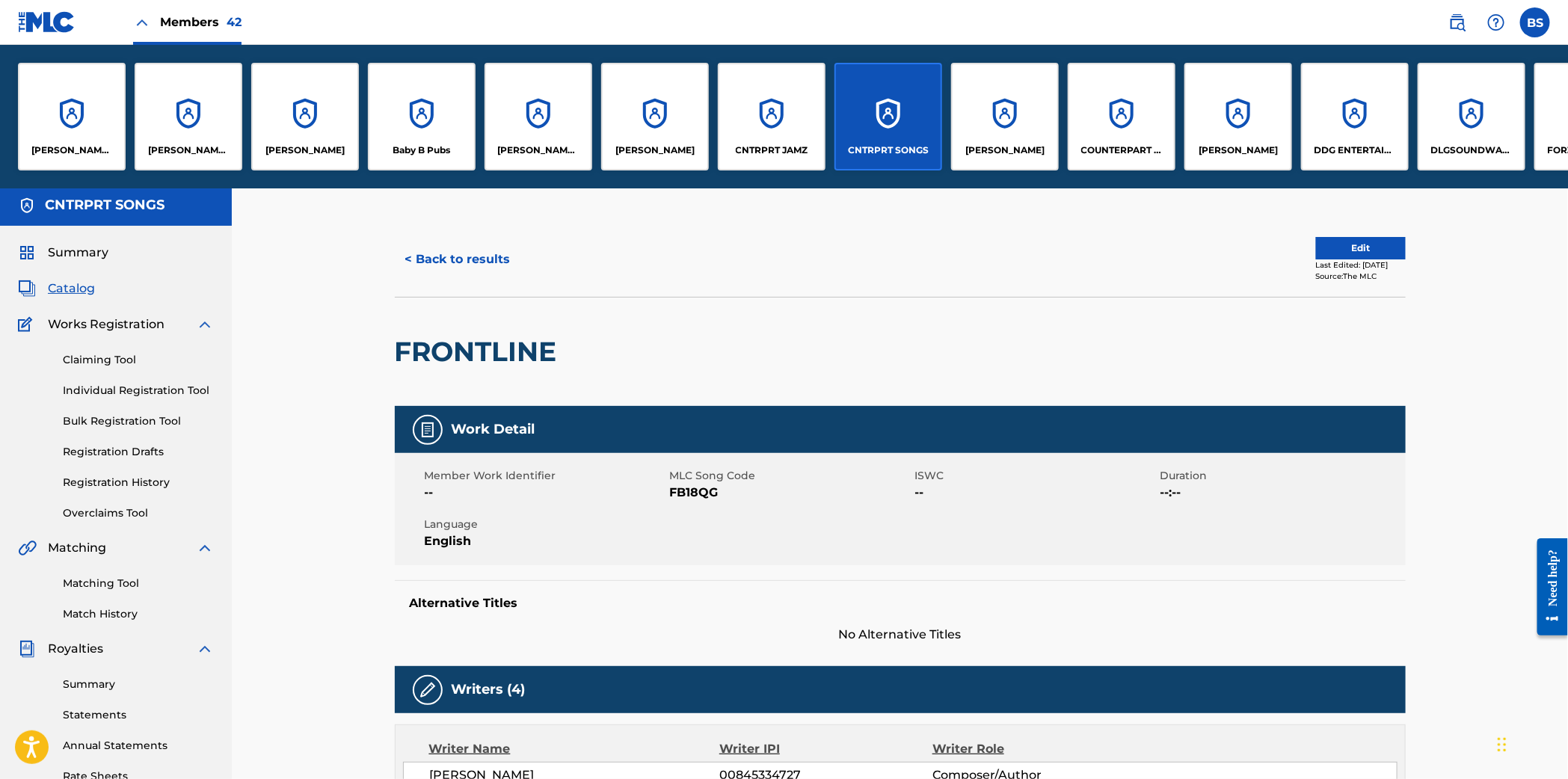
click at [792, 117] on div "CNTRPRT JAMZ" at bounding box center [771, 117] width 107 height 107
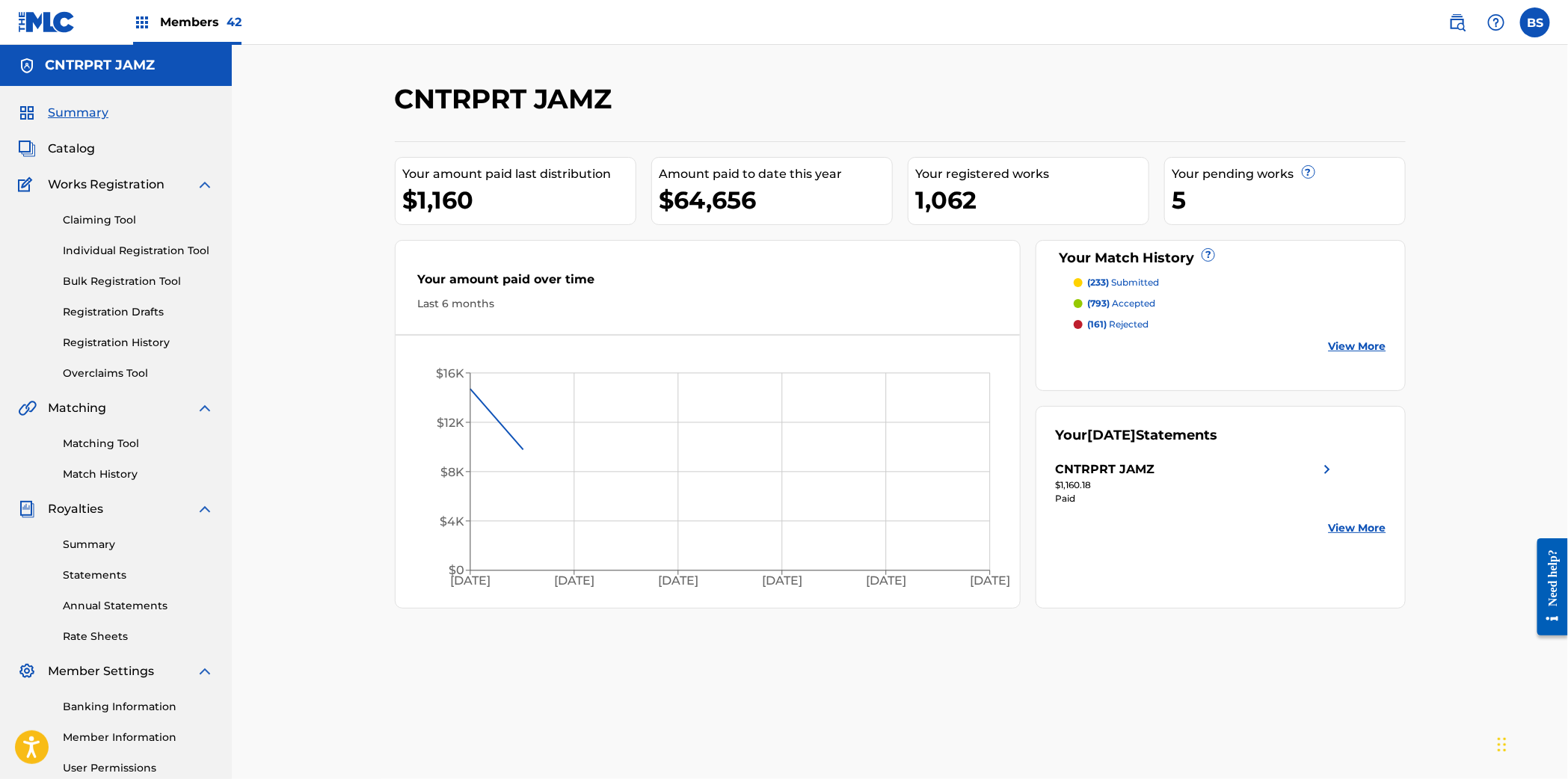
click at [71, 152] on span "Catalog" at bounding box center [72, 148] width 47 height 18
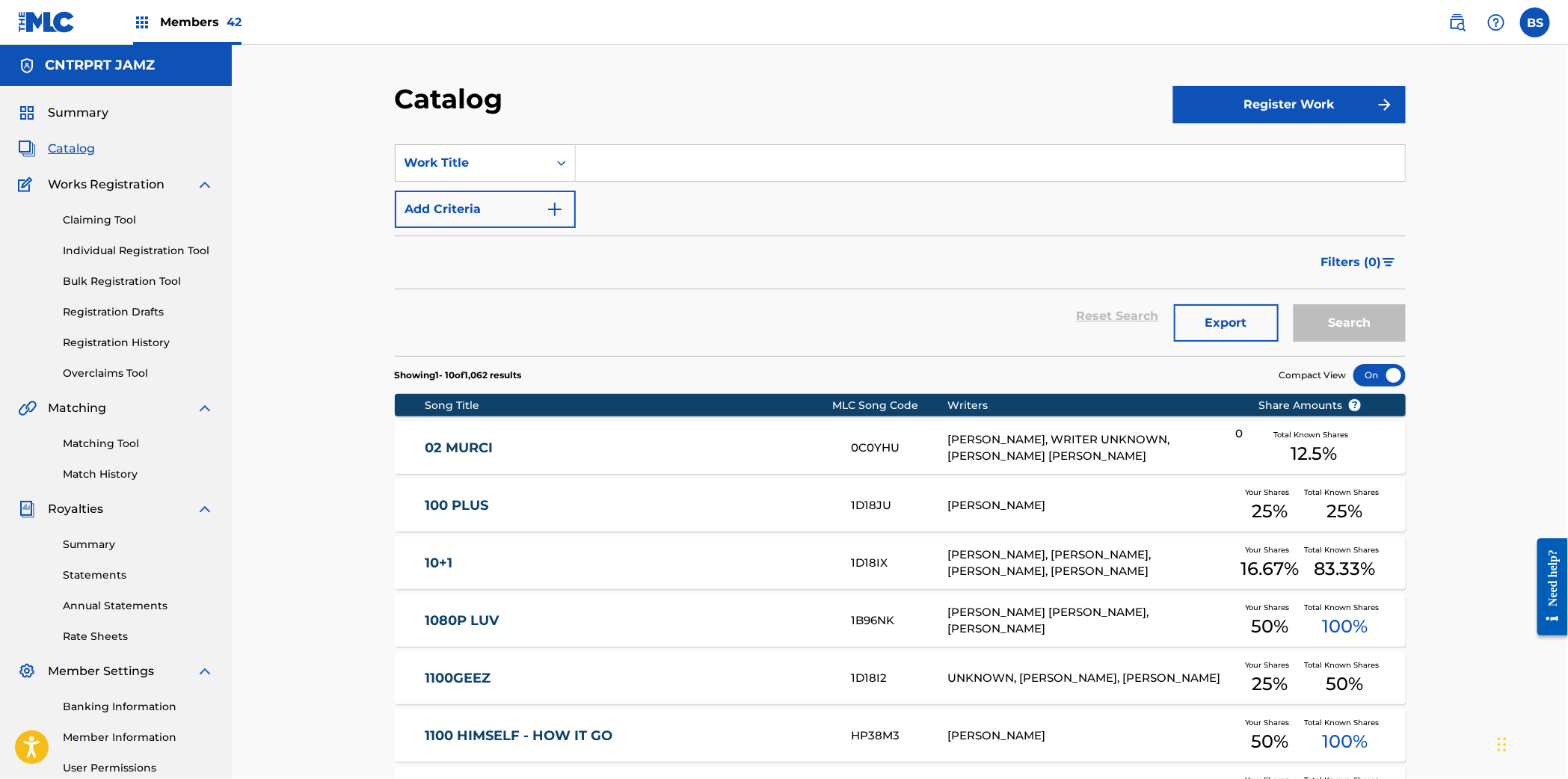
click at [681, 162] on input "Search Form" at bounding box center [990, 163] width 829 height 36
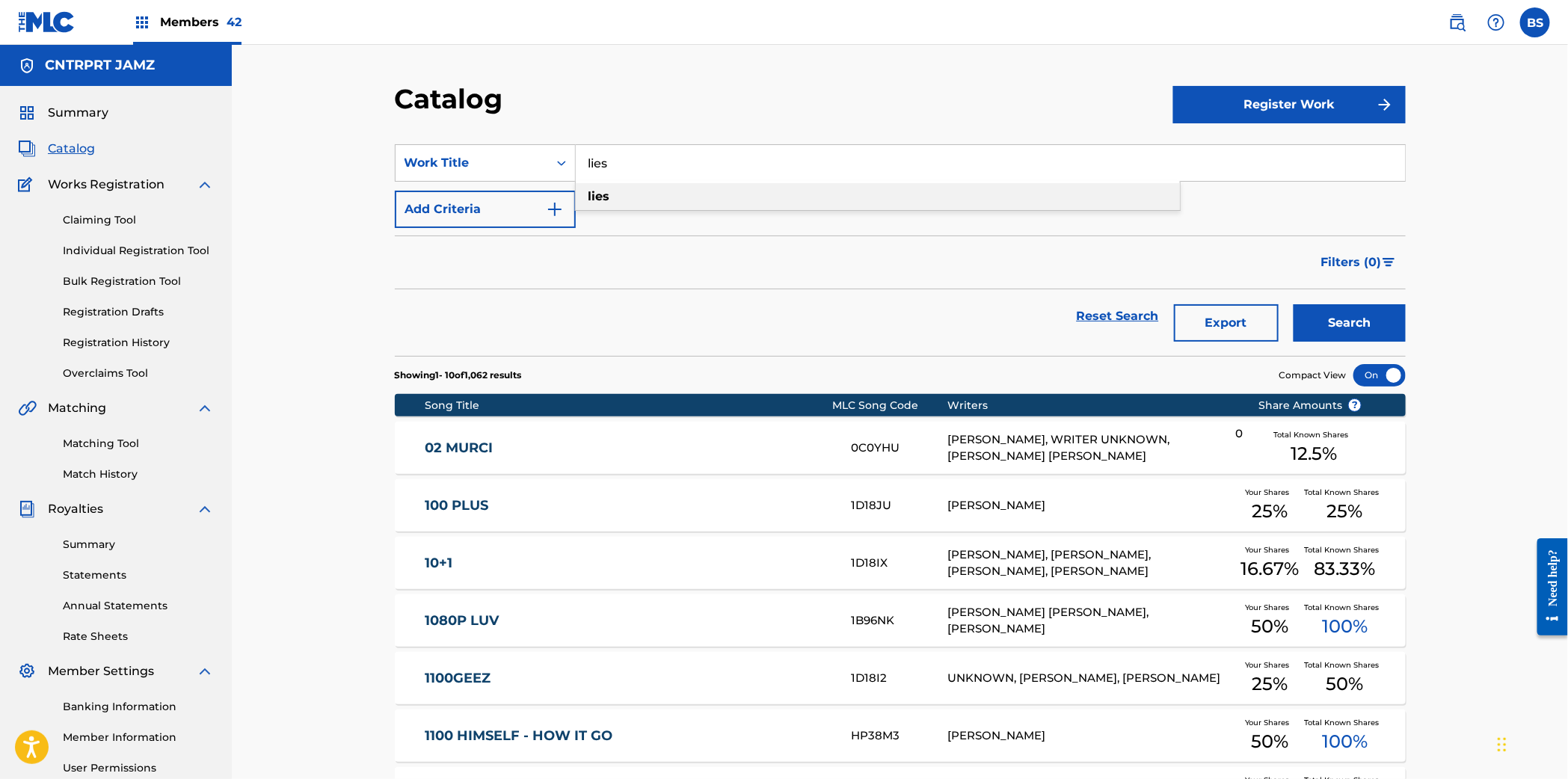
type input "lies"
click at [639, 197] on div "lies" at bounding box center [877, 197] width 604 height 27
drag, startPoint x: 1321, startPoint y: 321, endPoint x: 1274, endPoint y: 331, distance: 48.1
click at [1321, 322] on button "Search" at bounding box center [1349, 322] width 112 height 37
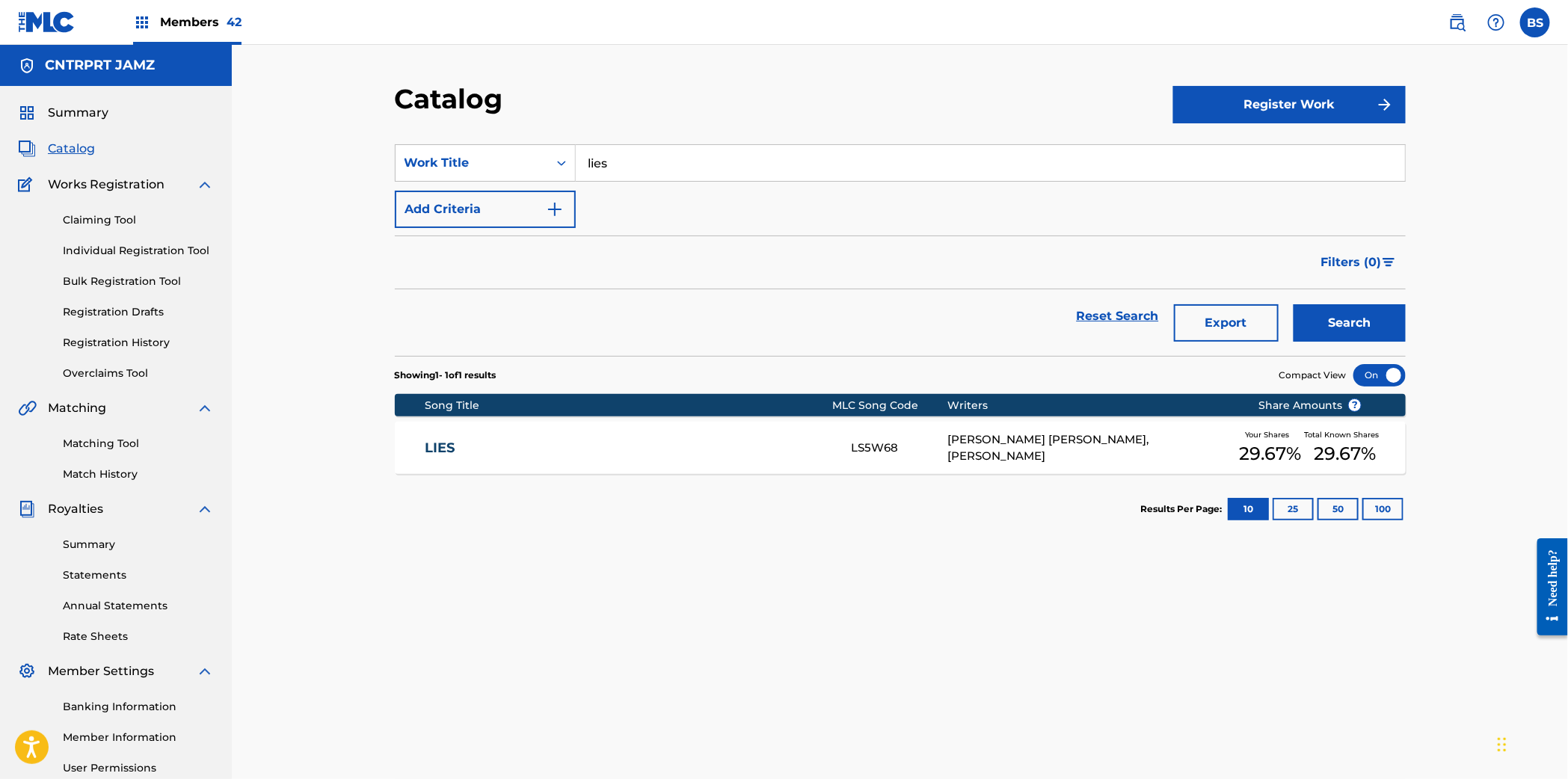
click at [771, 471] on div "LIES LS5W68 KOBY ZANE RODRIGUEZ, GARRETT OWENS Your Shares 29.67 % Total Known …" at bounding box center [900, 448] width 1011 height 52
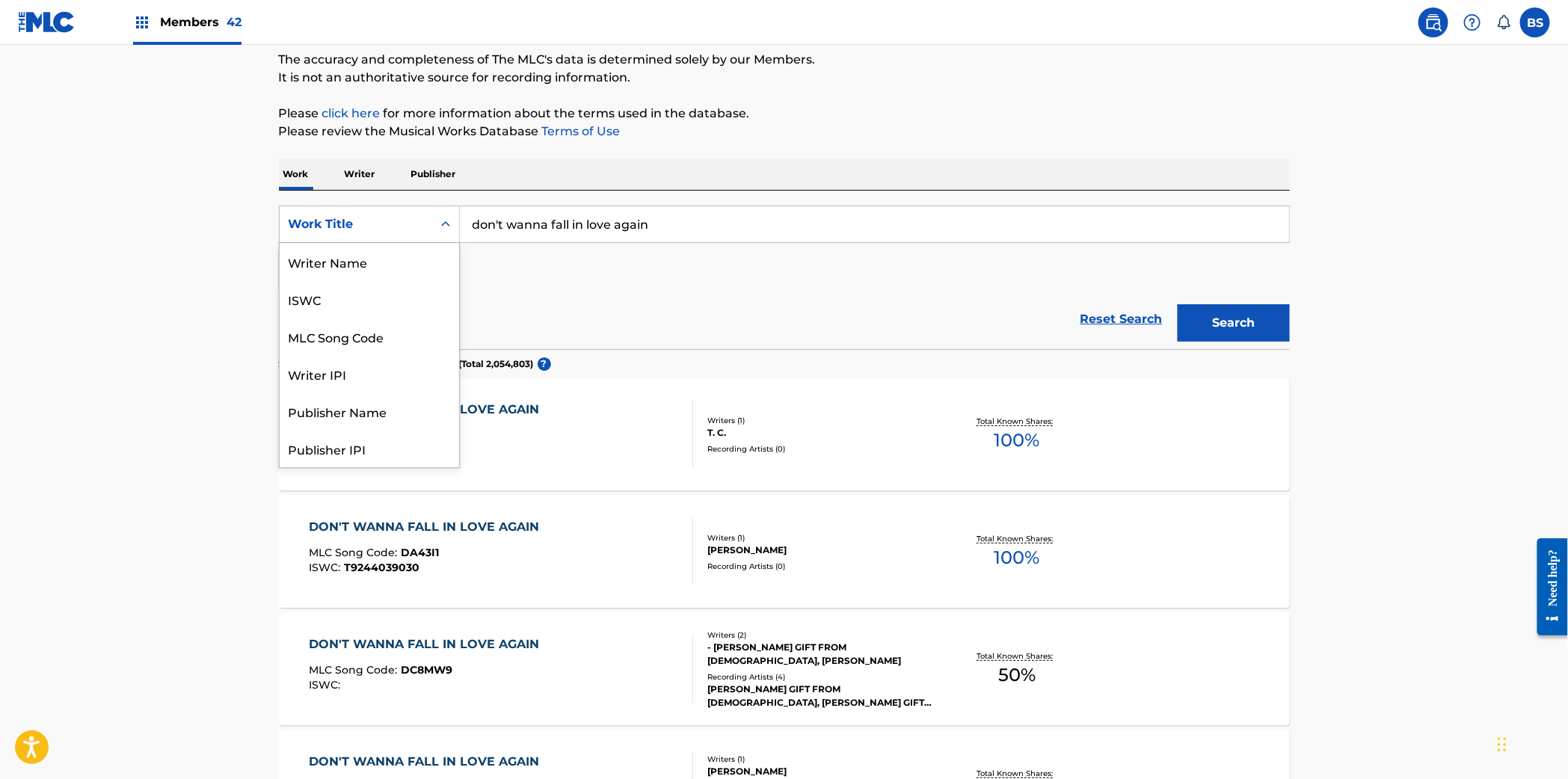
drag, startPoint x: 343, startPoint y: 223, endPoint x: 347, endPoint y: 277, distance: 54.1
click at [344, 223] on div "Work Title" at bounding box center [355, 224] width 134 height 18
drag, startPoint x: 349, startPoint y: 271, endPoint x: 538, endPoint y: 244, distance: 190.9
click at [355, 272] on div "MLC Song Code" at bounding box center [369, 261] width 179 height 37
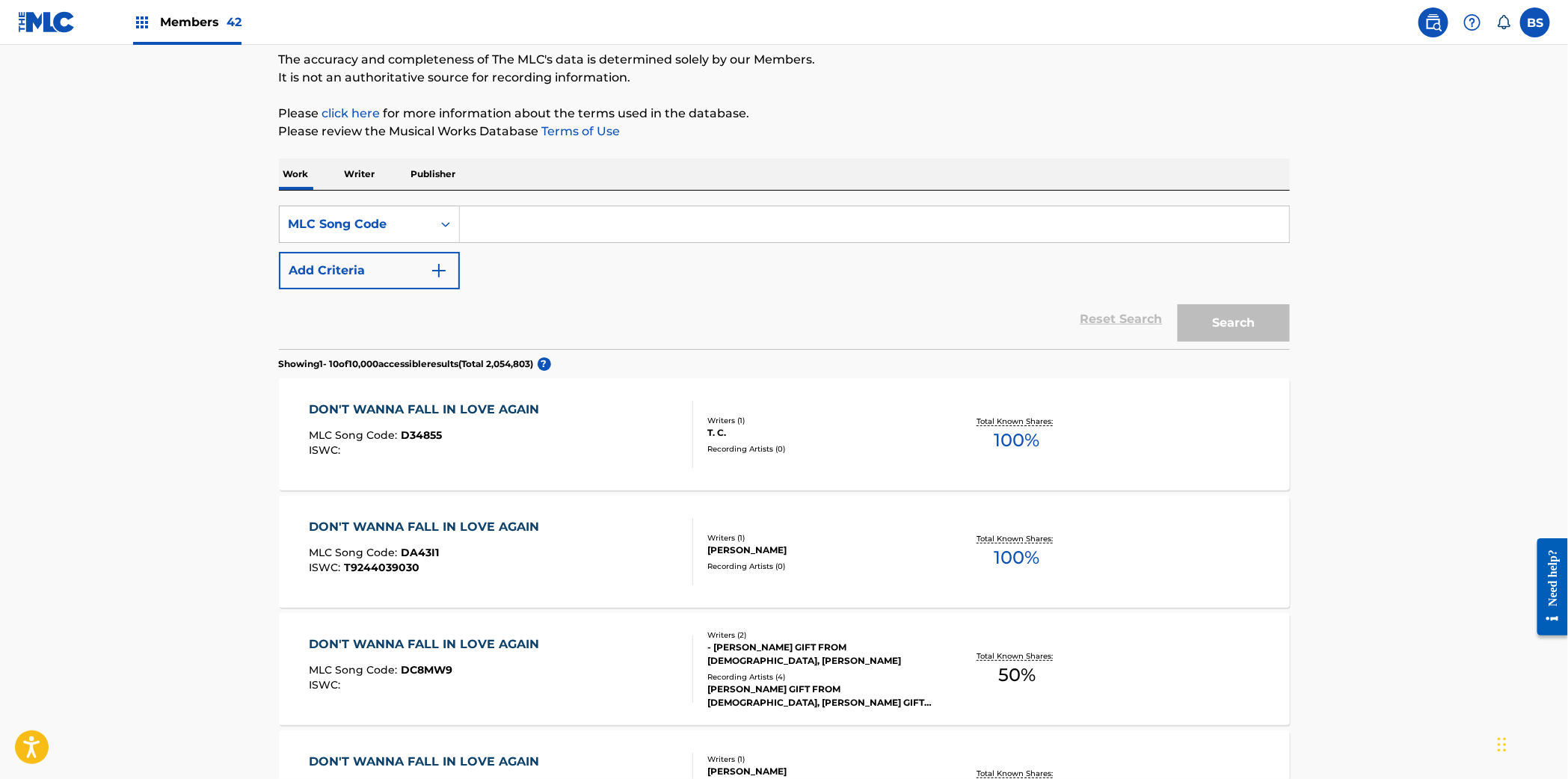
click at [662, 207] on input "Search Form" at bounding box center [874, 223] width 829 height 36
paste input "LA9GLR"
type input "LA9GLR"
drag, startPoint x: 1219, startPoint y: 327, endPoint x: 685, endPoint y: 411, distance: 540.6
click at [1218, 327] on button "Search" at bounding box center [1233, 322] width 112 height 37
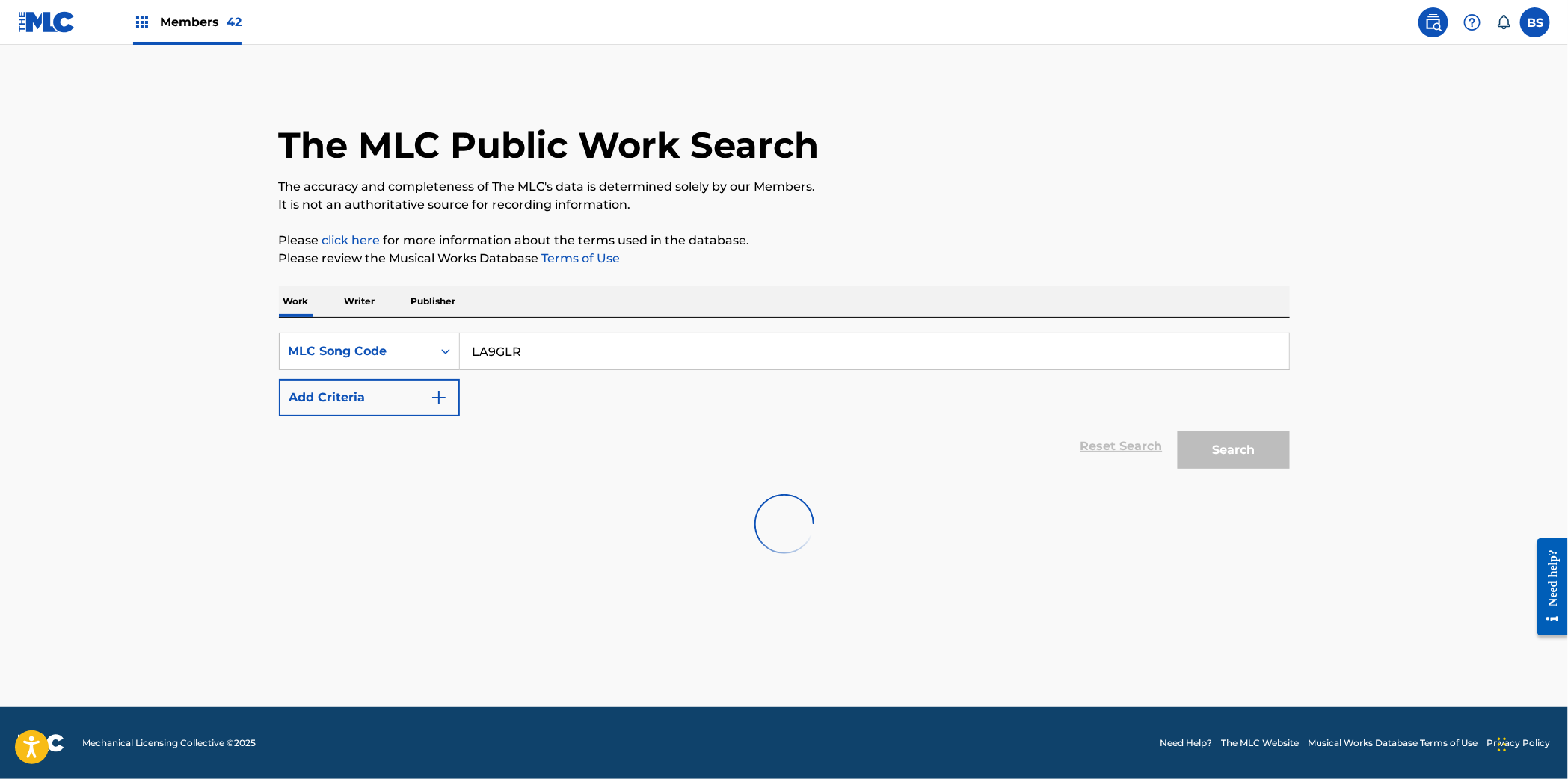
scroll to position [0, 0]
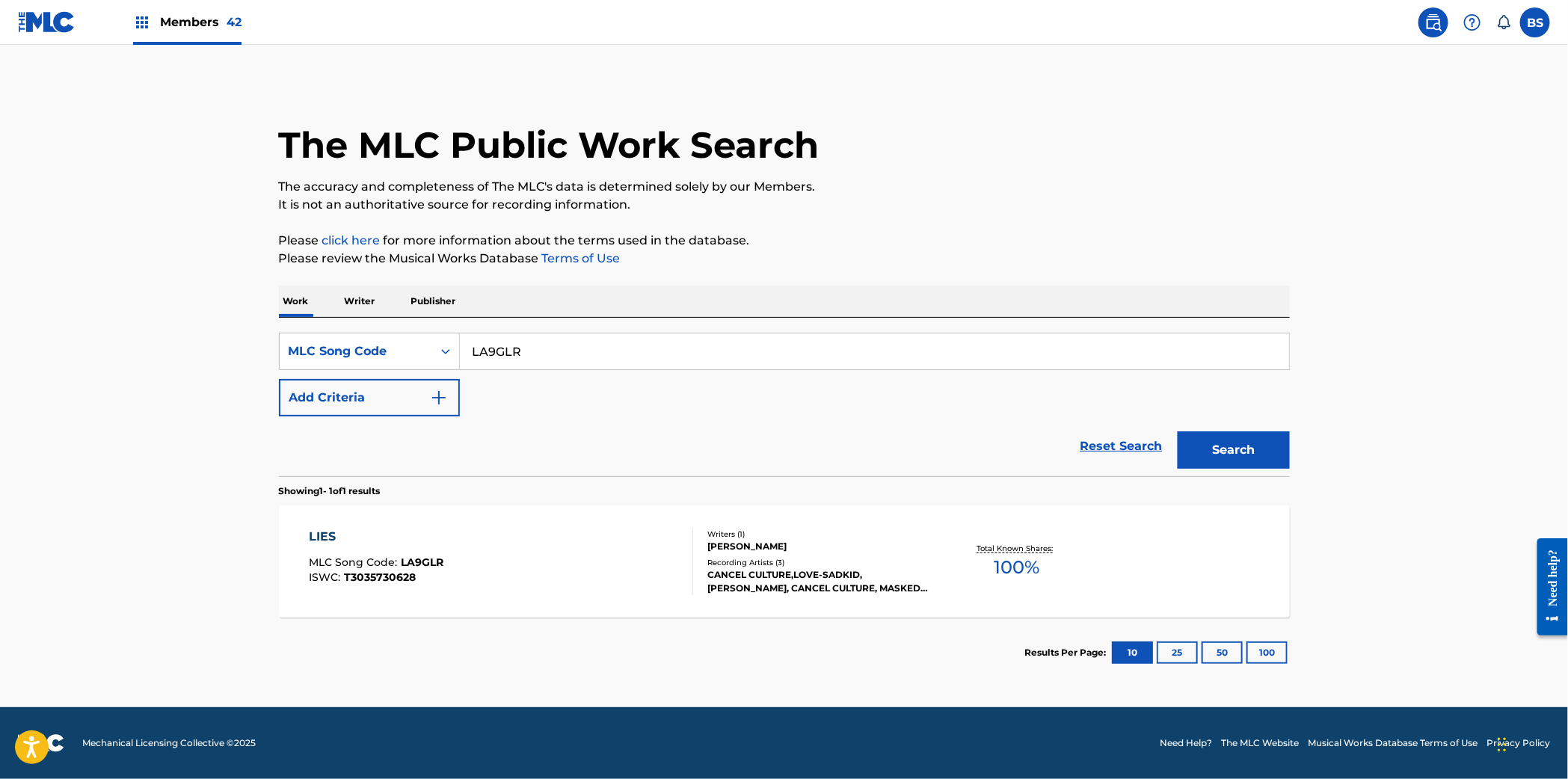
click at [625, 556] on div "LIES MLC Song Code : LA9GLR ISWC : T3035730628" at bounding box center [501, 560] width 384 height 67
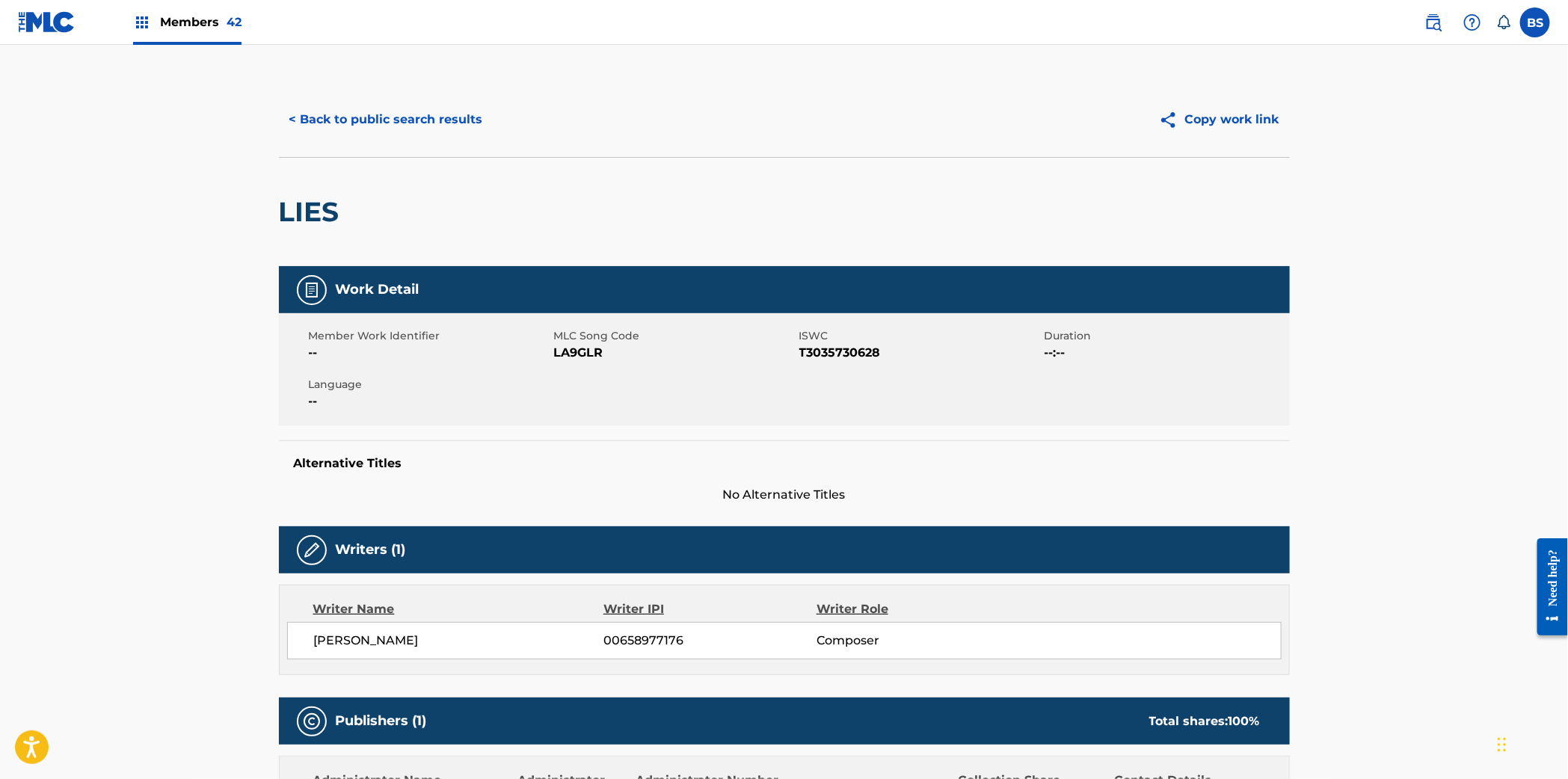
scroll to position [1, 0]
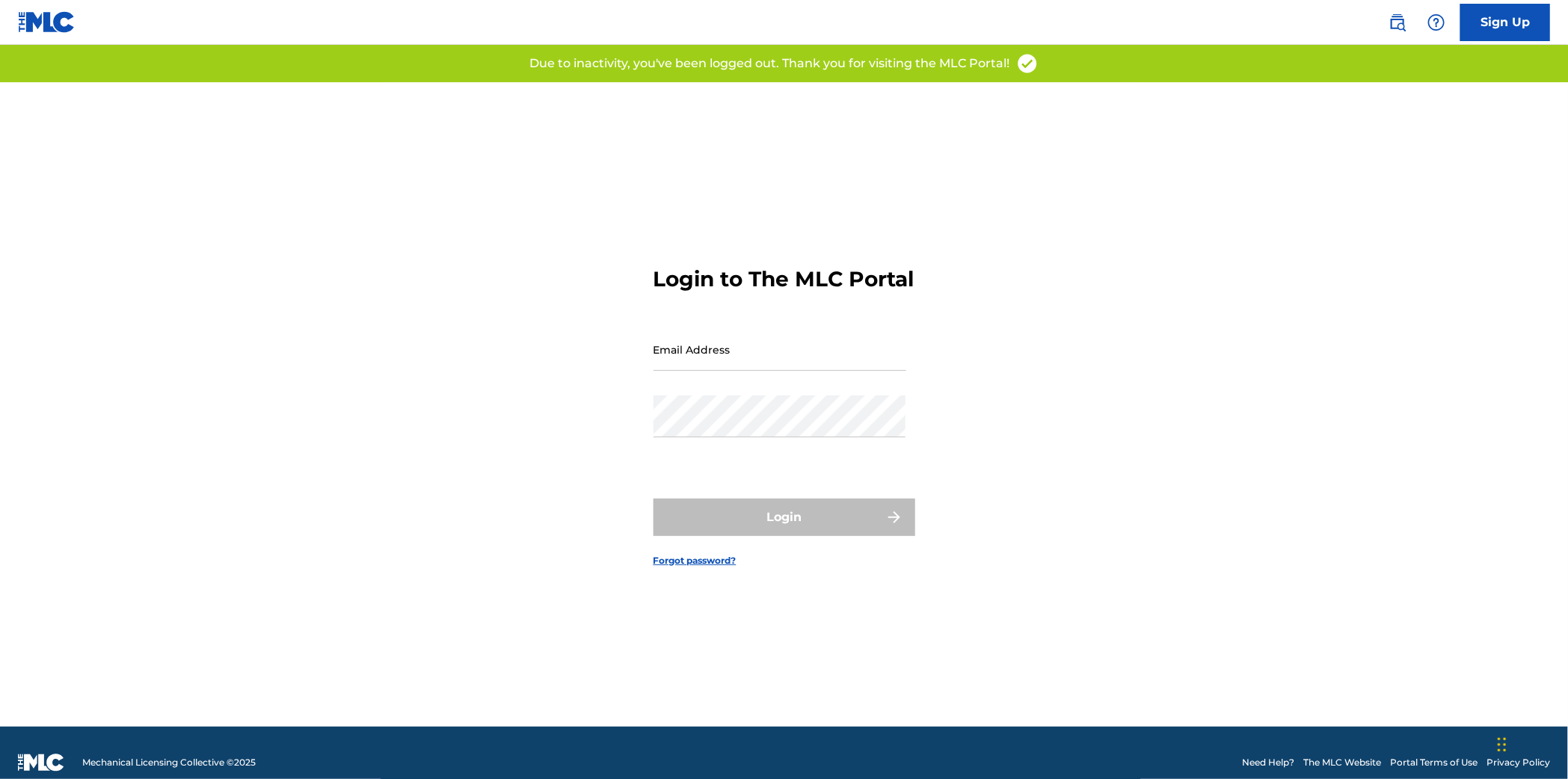
click at [719, 371] on input "Email Address" at bounding box center [780, 350] width 253 height 43
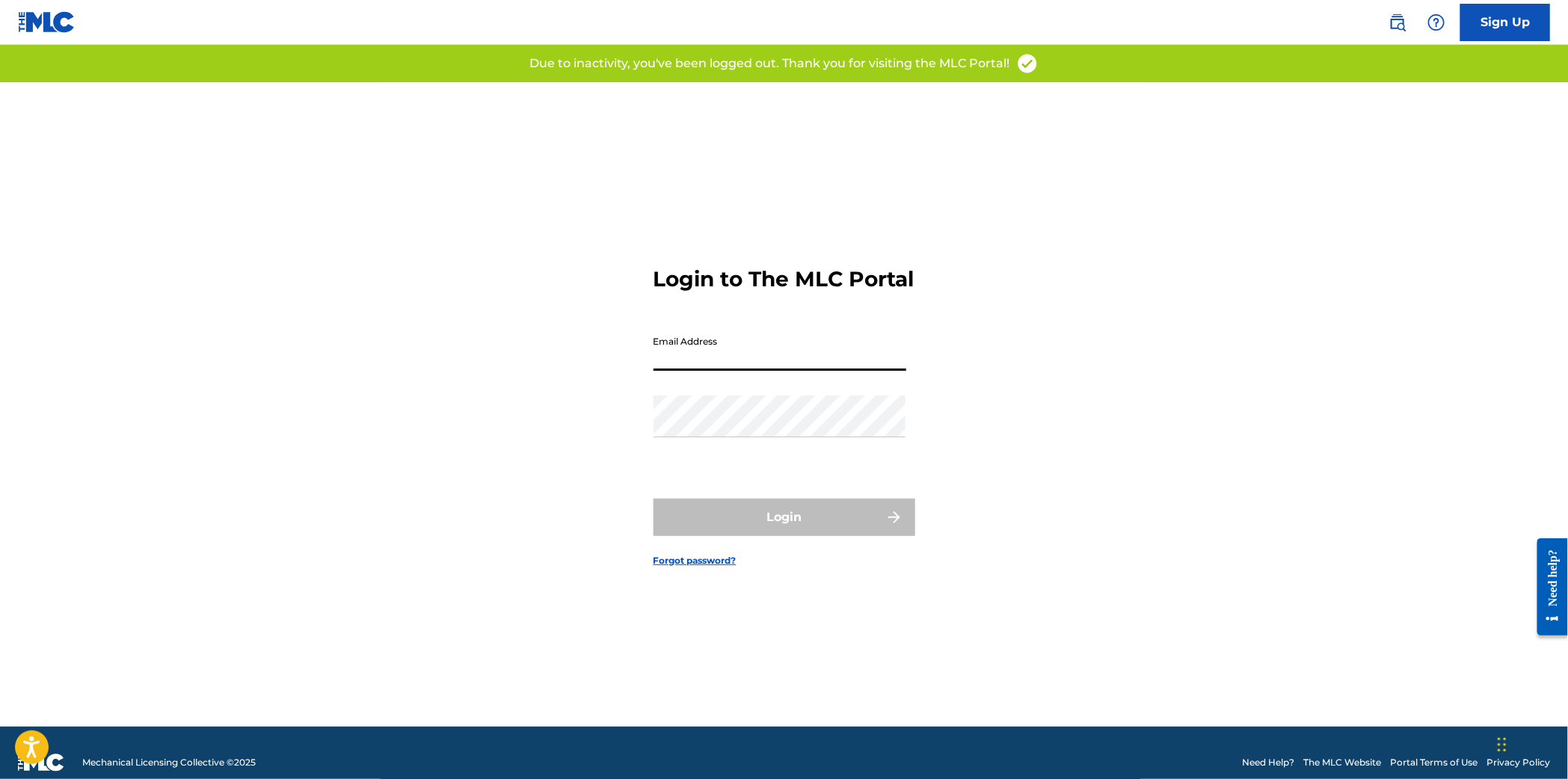
type input "[EMAIL_ADDRESS][DOMAIN_NAME]"
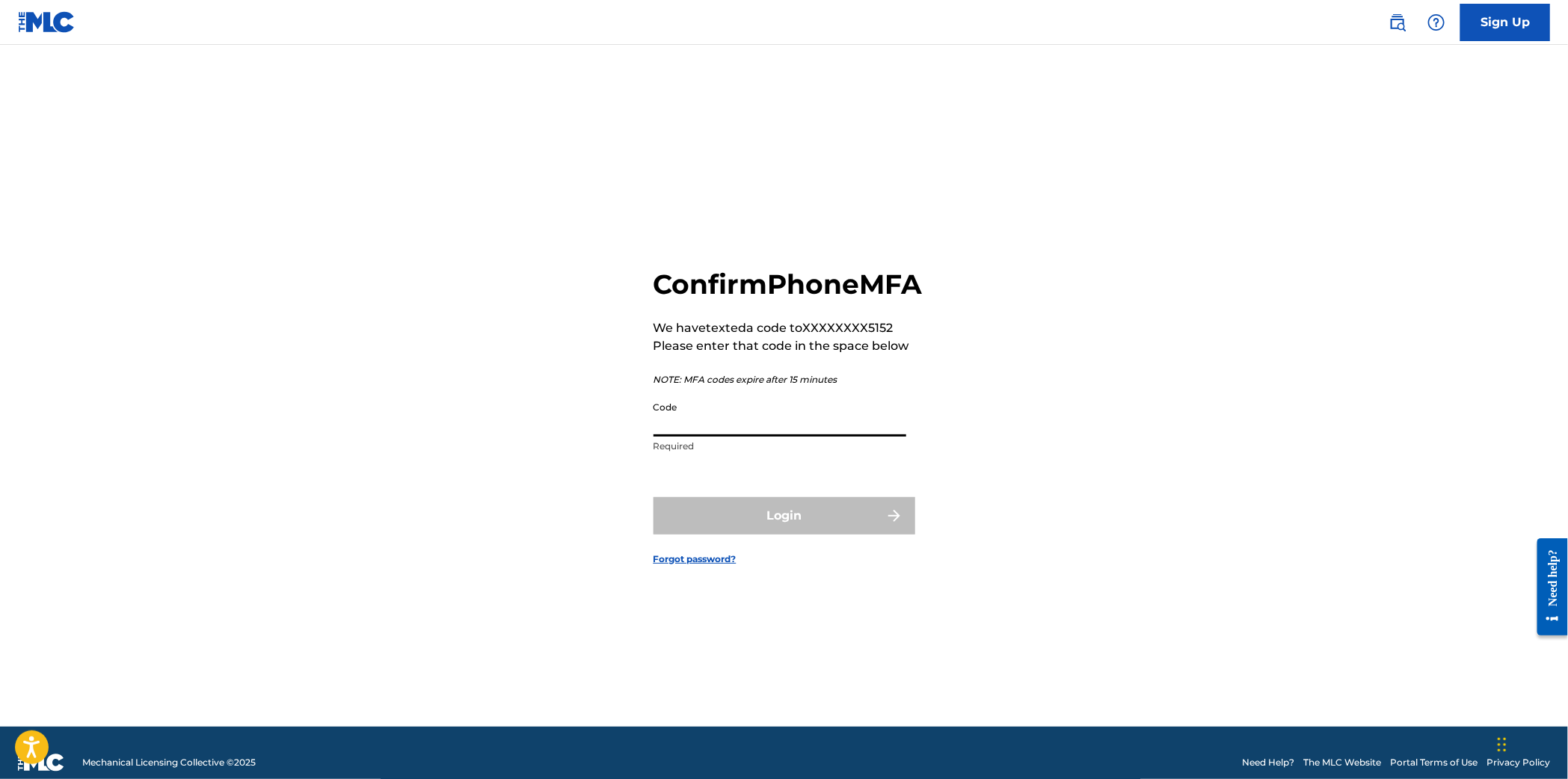
click at [692, 436] on input "Code" at bounding box center [780, 415] width 253 height 43
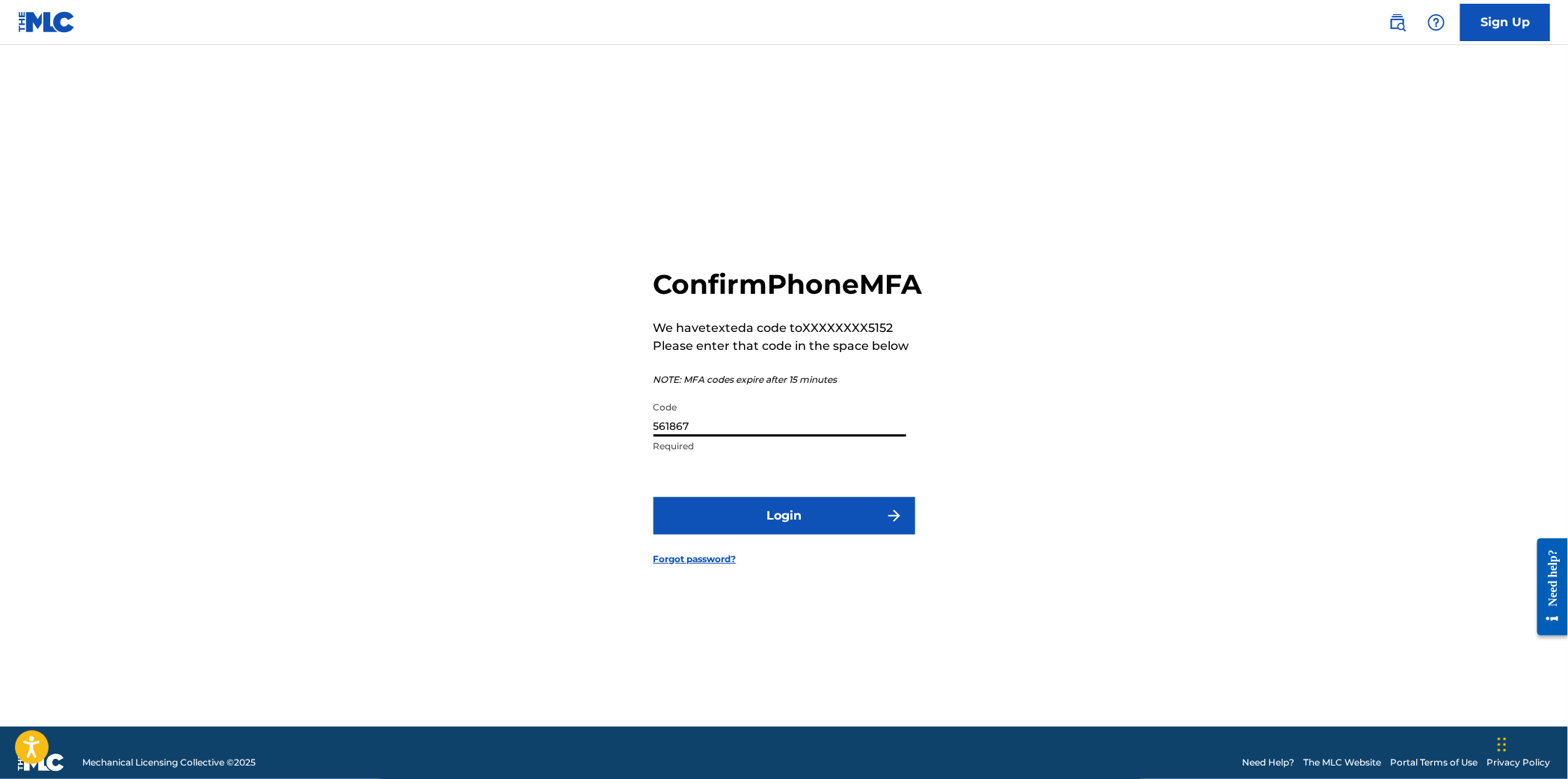
type input "561867"
click at [654, 497] on button "Login" at bounding box center [784, 515] width 261 height 37
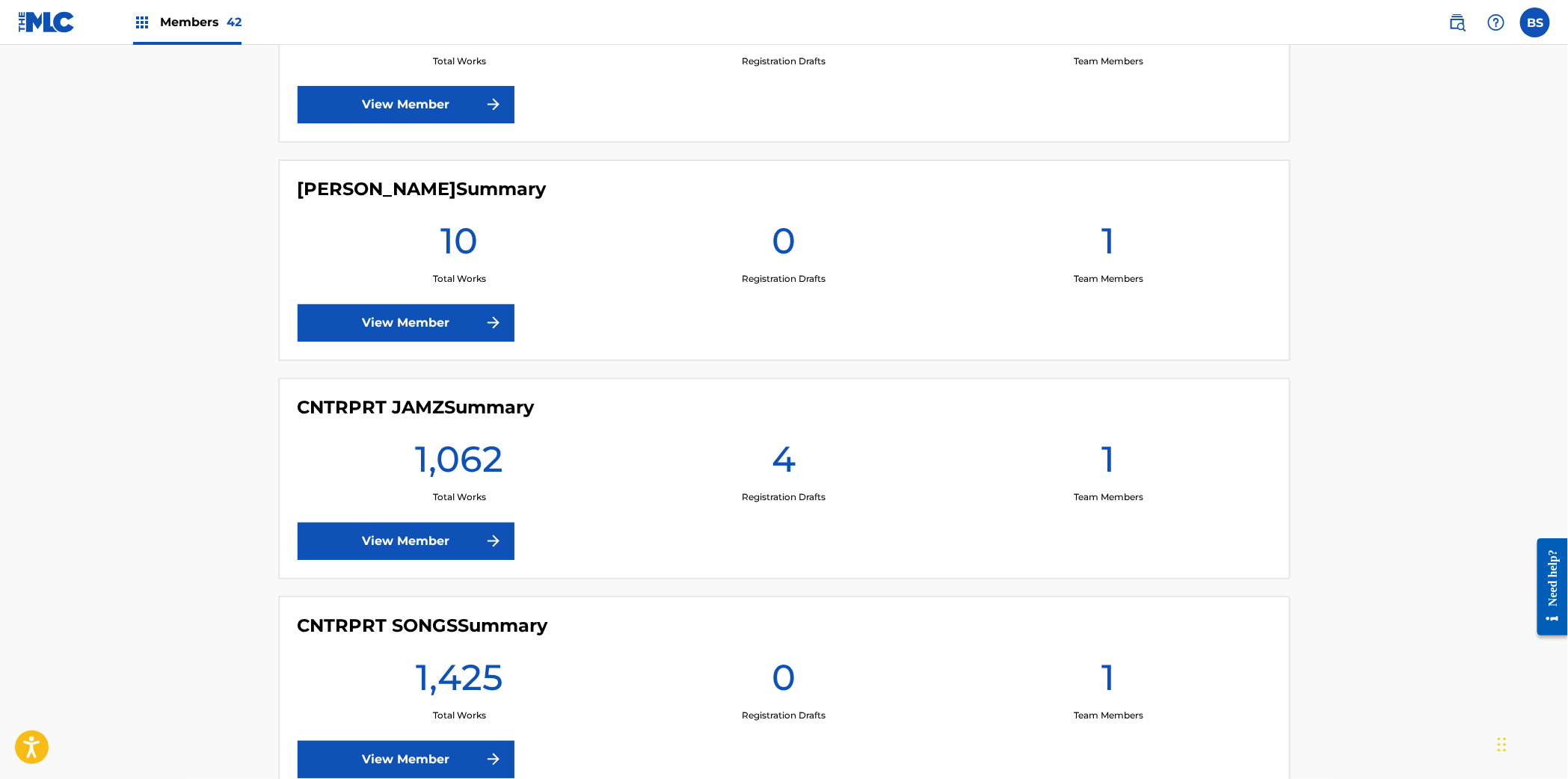
scroll to position [1585, 0]
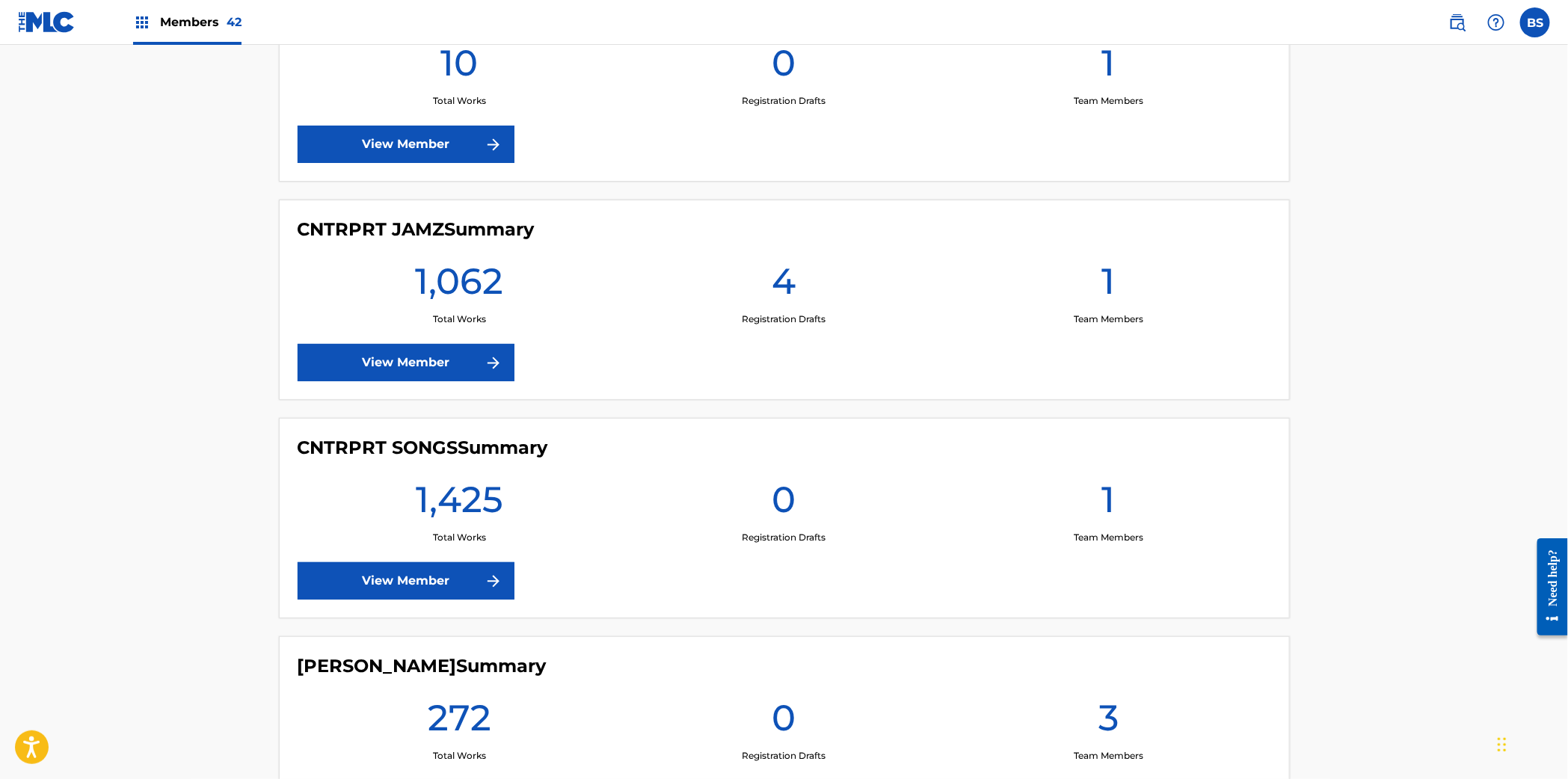
click at [433, 366] on link "View Member" at bounding box center [406, 362] width 217 height 37
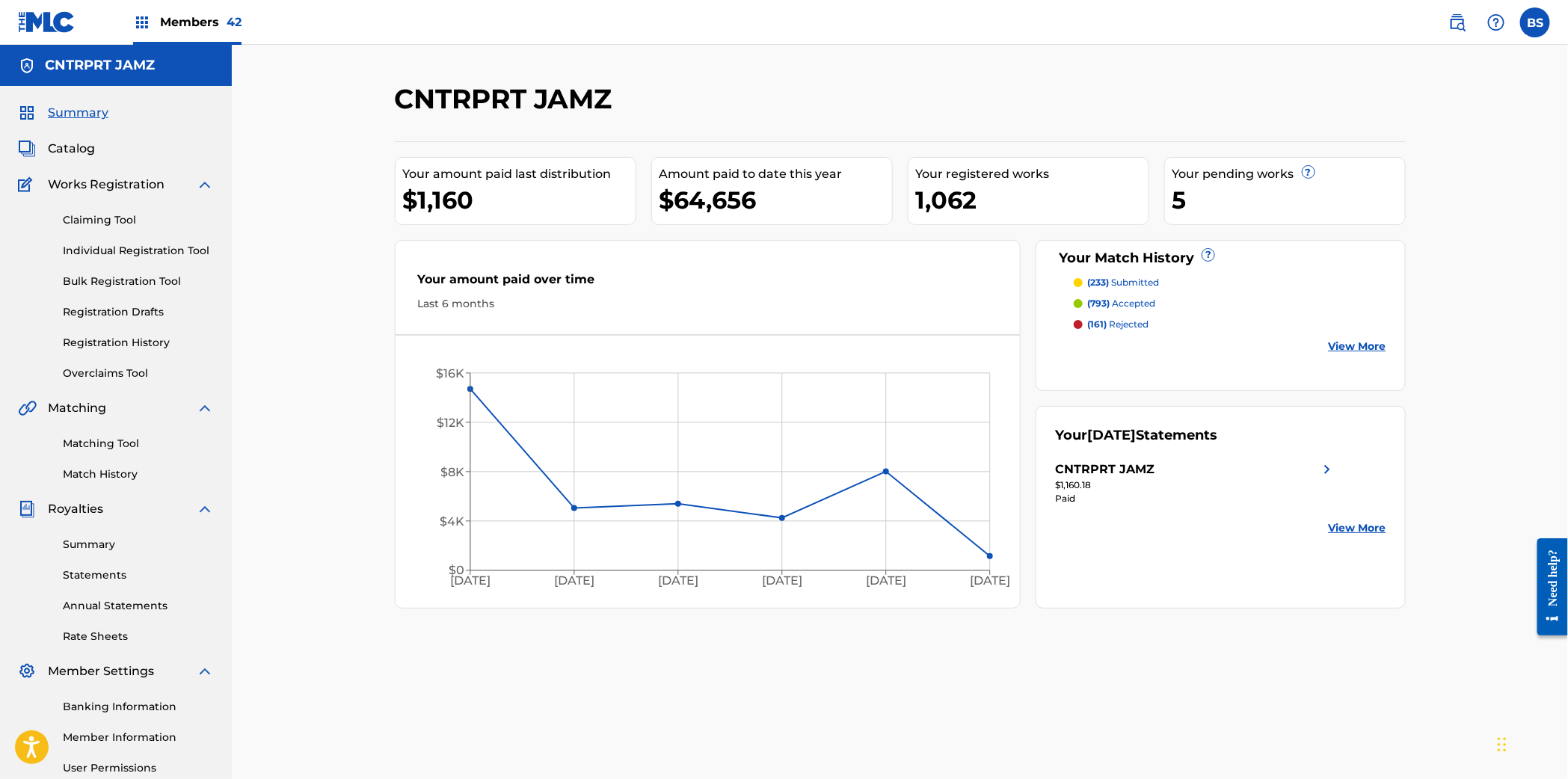
click at [1449, 21] on img at bounding box center [1457, 22] width 18 height 18
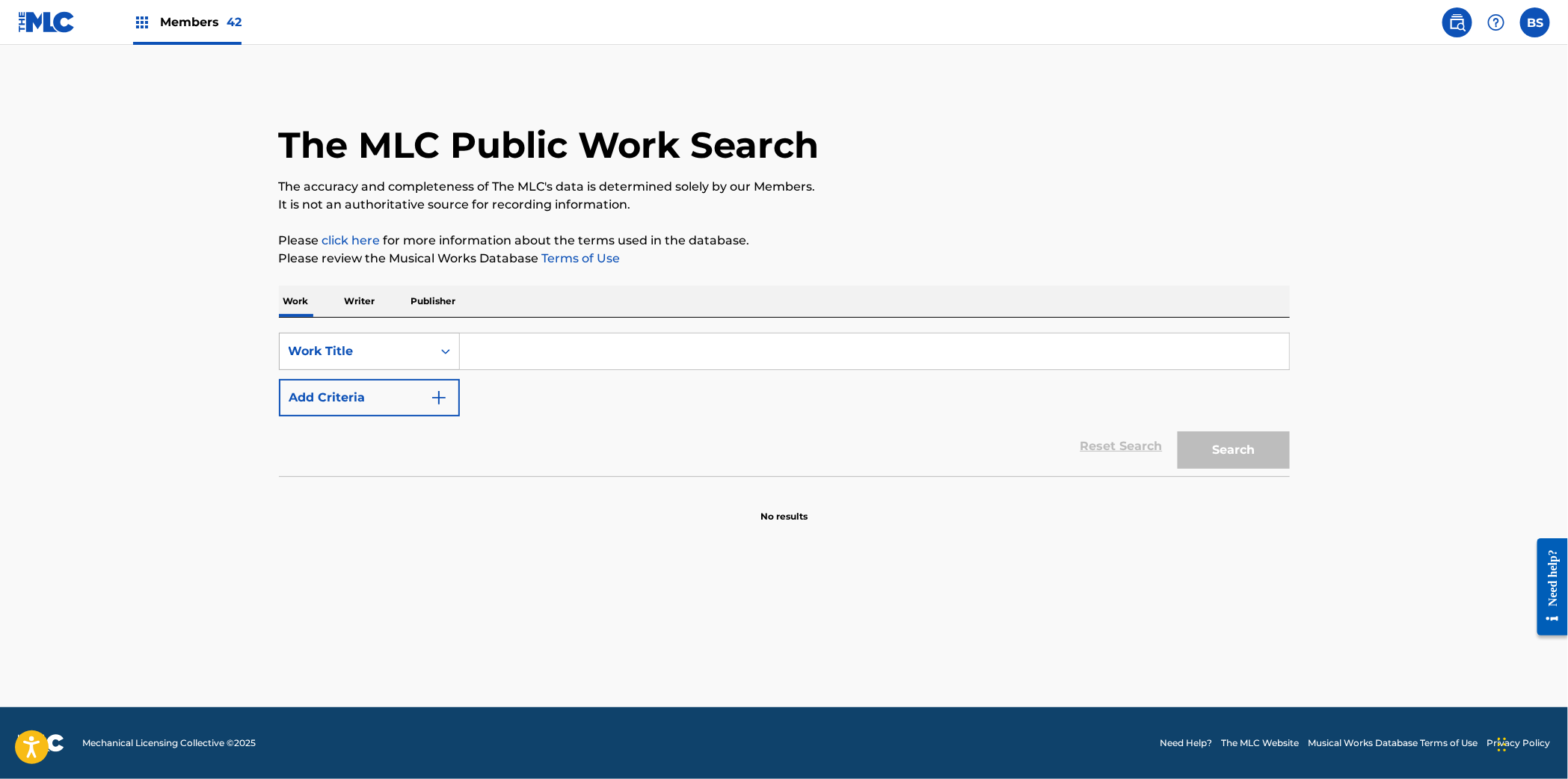
click at [347, 369] on div "Work Title" at bounding box center [369, 350] width 181 height 37
drag, startPoint x: 362, startPoint y: 397, endPoint x: 467, endPoint y: 374, distance: 107.5
click at [365, 398] on div "MLC Song Code" at bounding box center [369, 388] width 179 height 37
drag, startPoint x: 574, startPoint y: 343, endPoint x: 570, endPoint y: 349, distance: 7.2
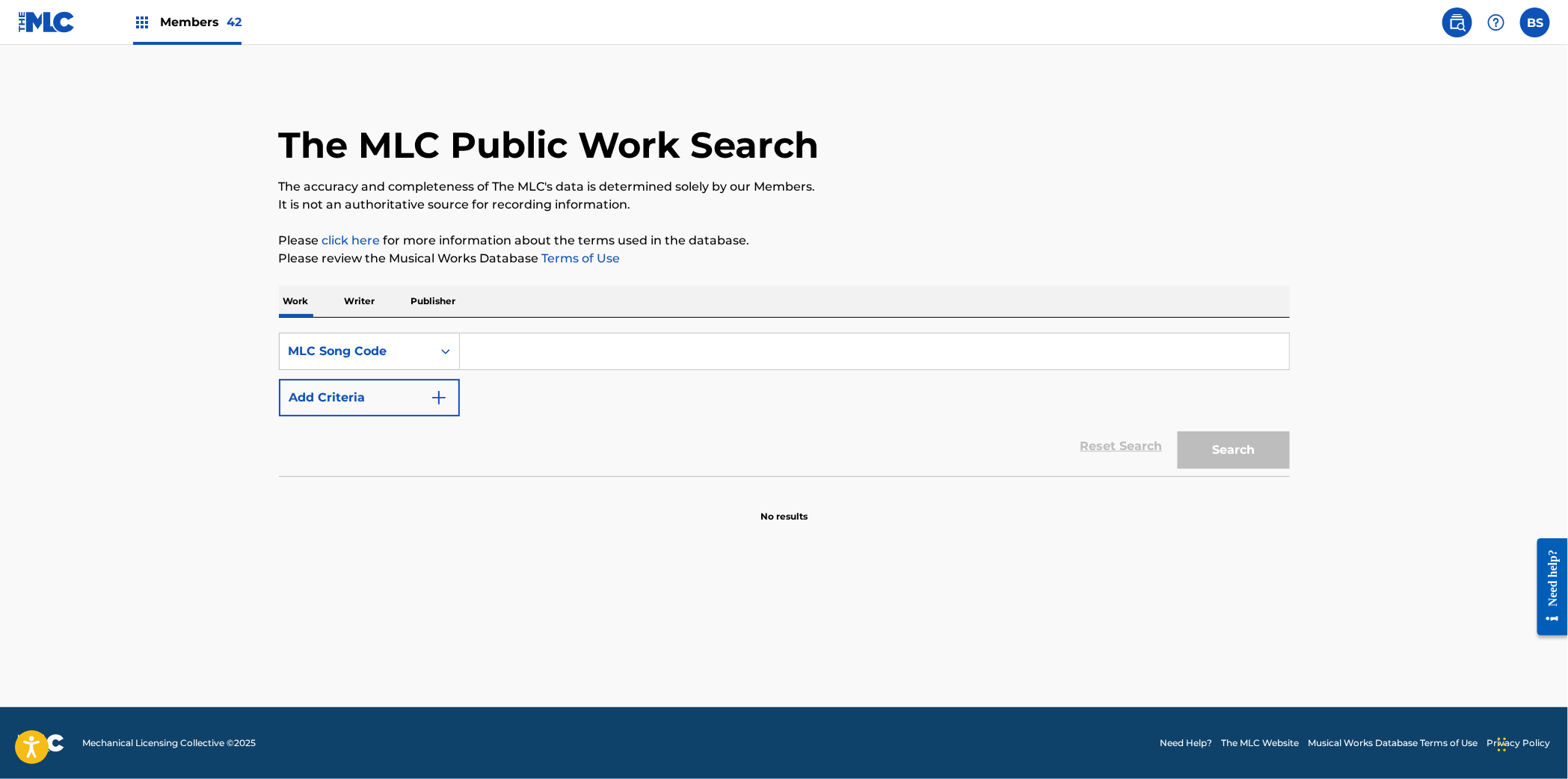
click at [574, 343] on input "Search Form" at bounding box center [874, 350] width 829 height 36
paste input "LA9GLR"
type input "LA9GLR"
drag, startPoint x: 1191, startPoint y: 448, endPoint x: 1135, endPoint y: 466, distance: 58.8
click at [1191, 448] on button "Search" at bounding box center [1233, 449] width 112 height 37
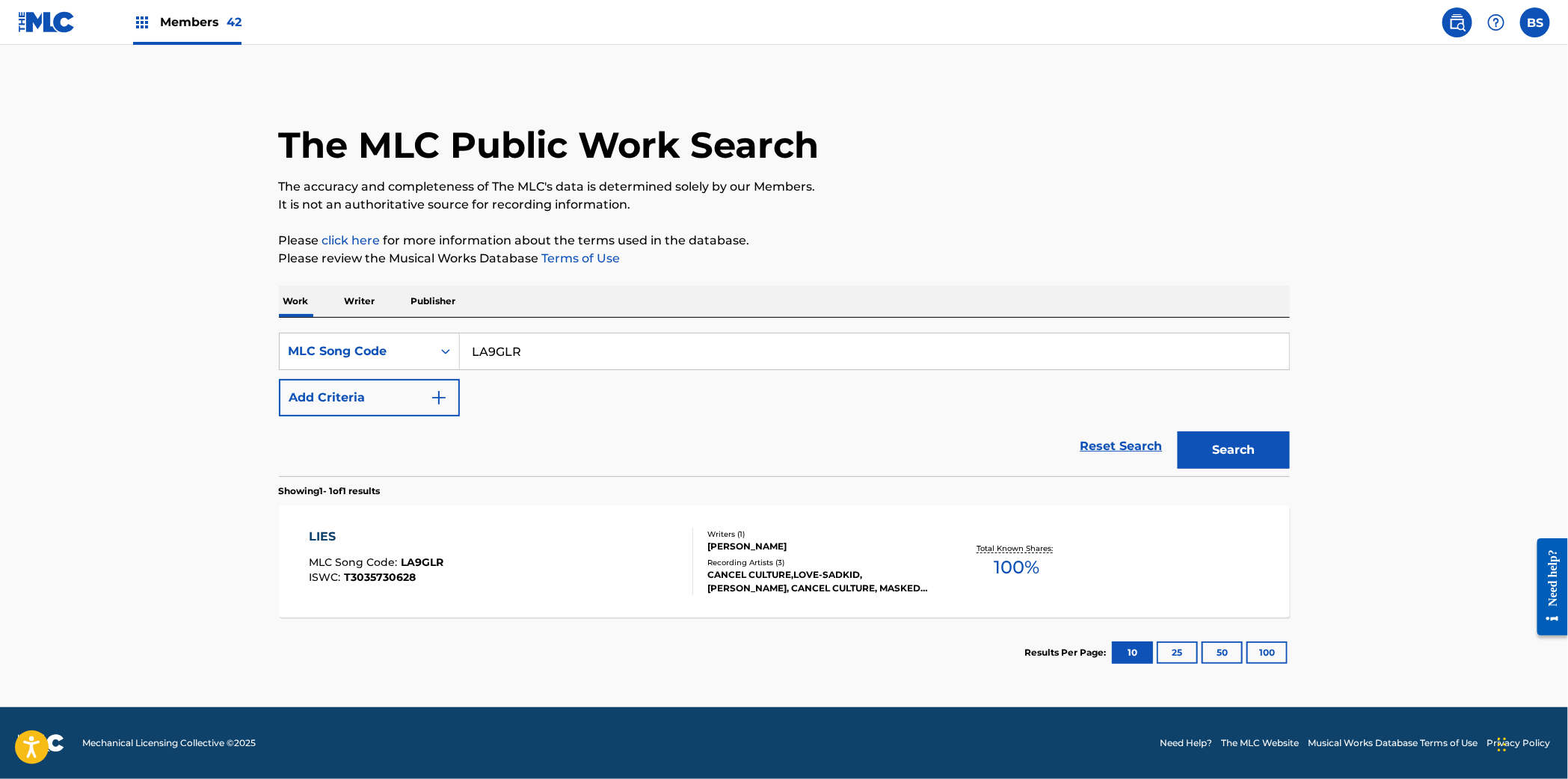
click at [583, 585] on div "LIES MLC Song Code : LA9GLR ISWC : T3035730628" at bounding box center [501, 560] width 384 height 67
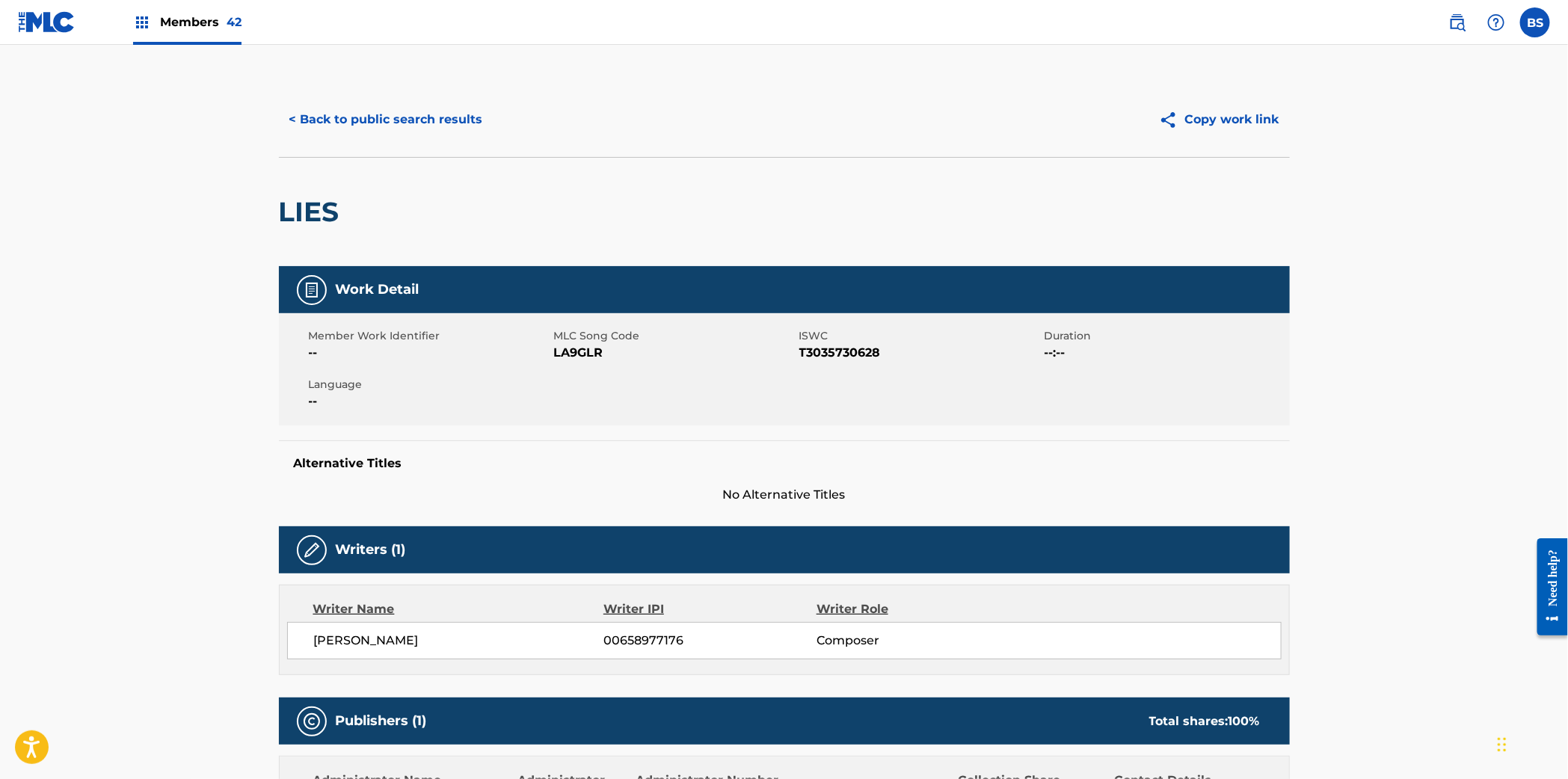
click at [433, 122] on button "< Back to public search results" at bounding box center [386, 119] width 215 height 37
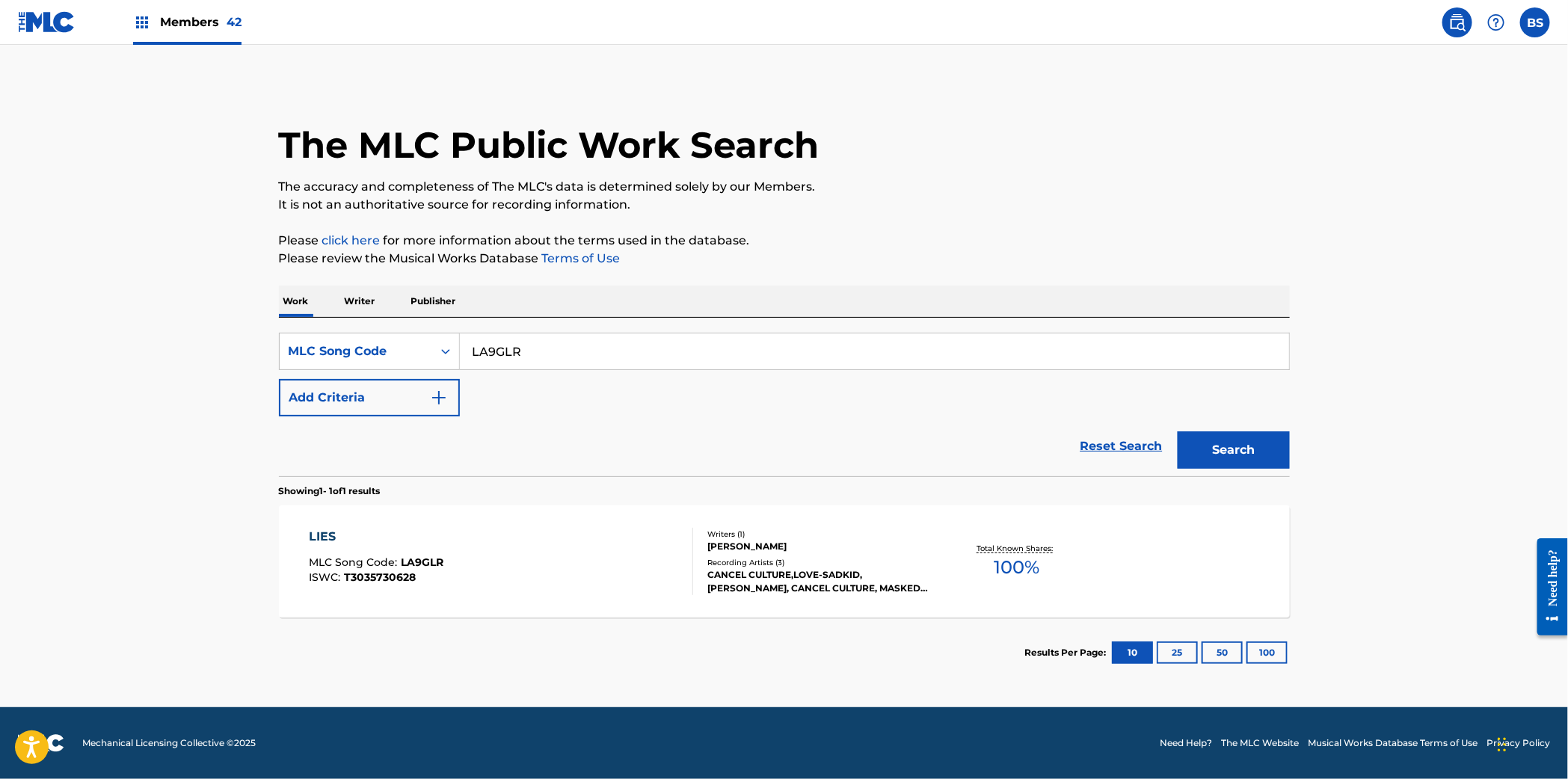
click at [561, 356] on input "LA9GLR" at bounding box center [874, 350] width 829 height 36
paste input "B0F47"
type input "LB0F47"
drag, startPoint x: 1240, startPoint y: 455, endPoint x: 610, endPoint y: 590, distance: 644.3
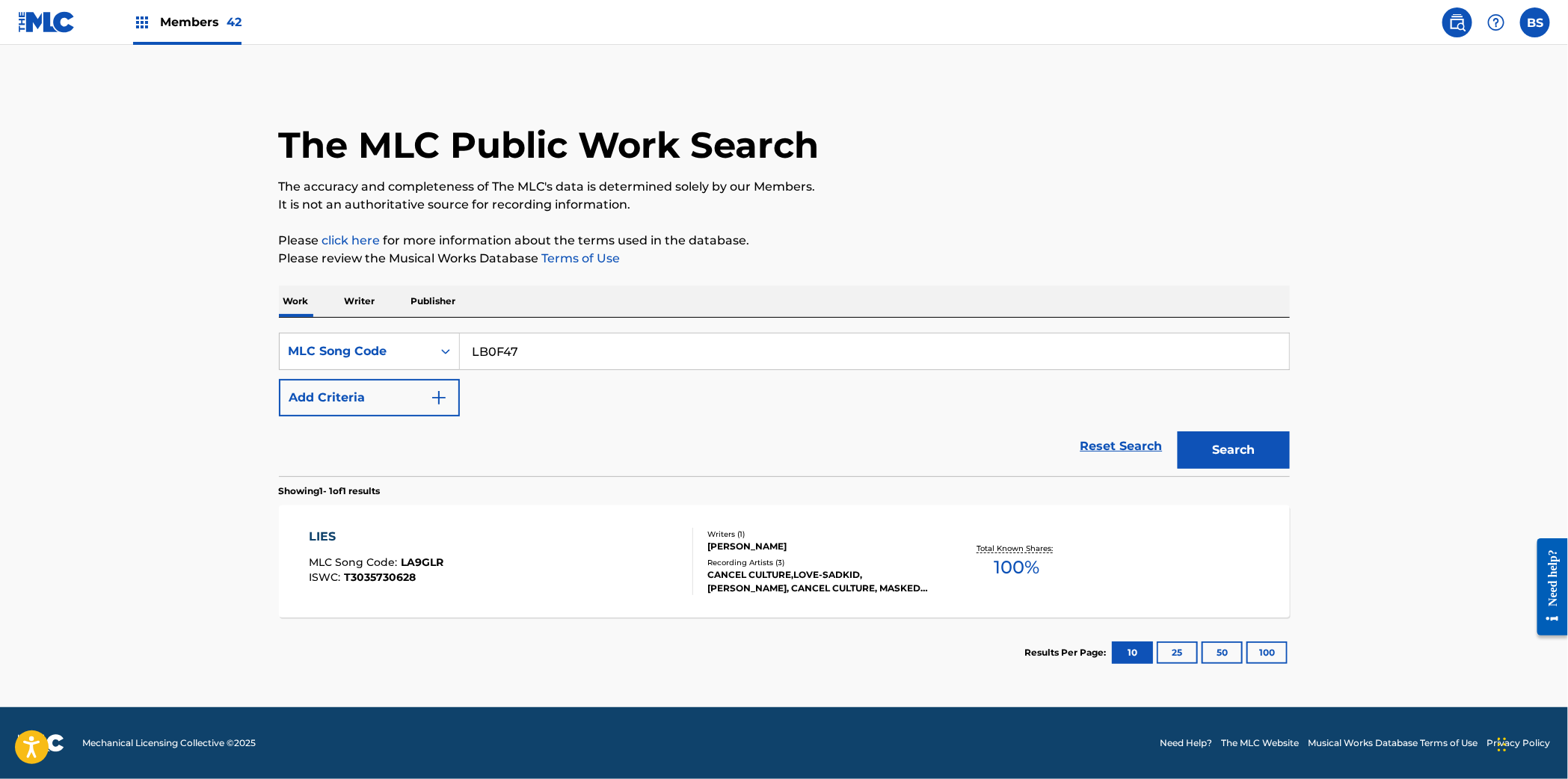
click at [1240, 455] on button "Search" at bounding box center [1233, 449] width 112 height 37
click at [542, 570] on div "LIES MLC Song Code : LB0F47 ISWC : T3043948790" at bounding box center [501, 560] width 384 height 67
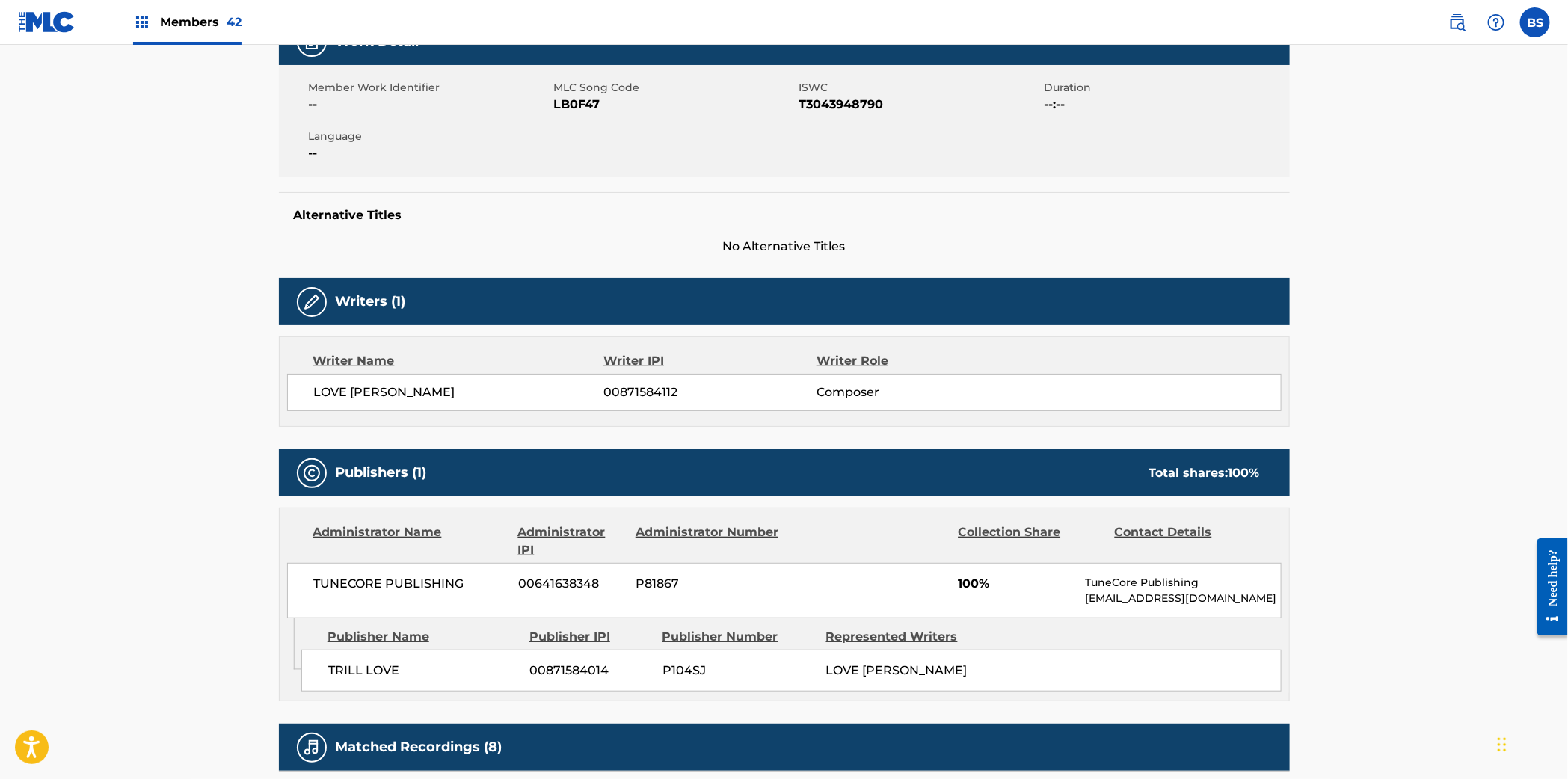
scroll to position [229, 0]
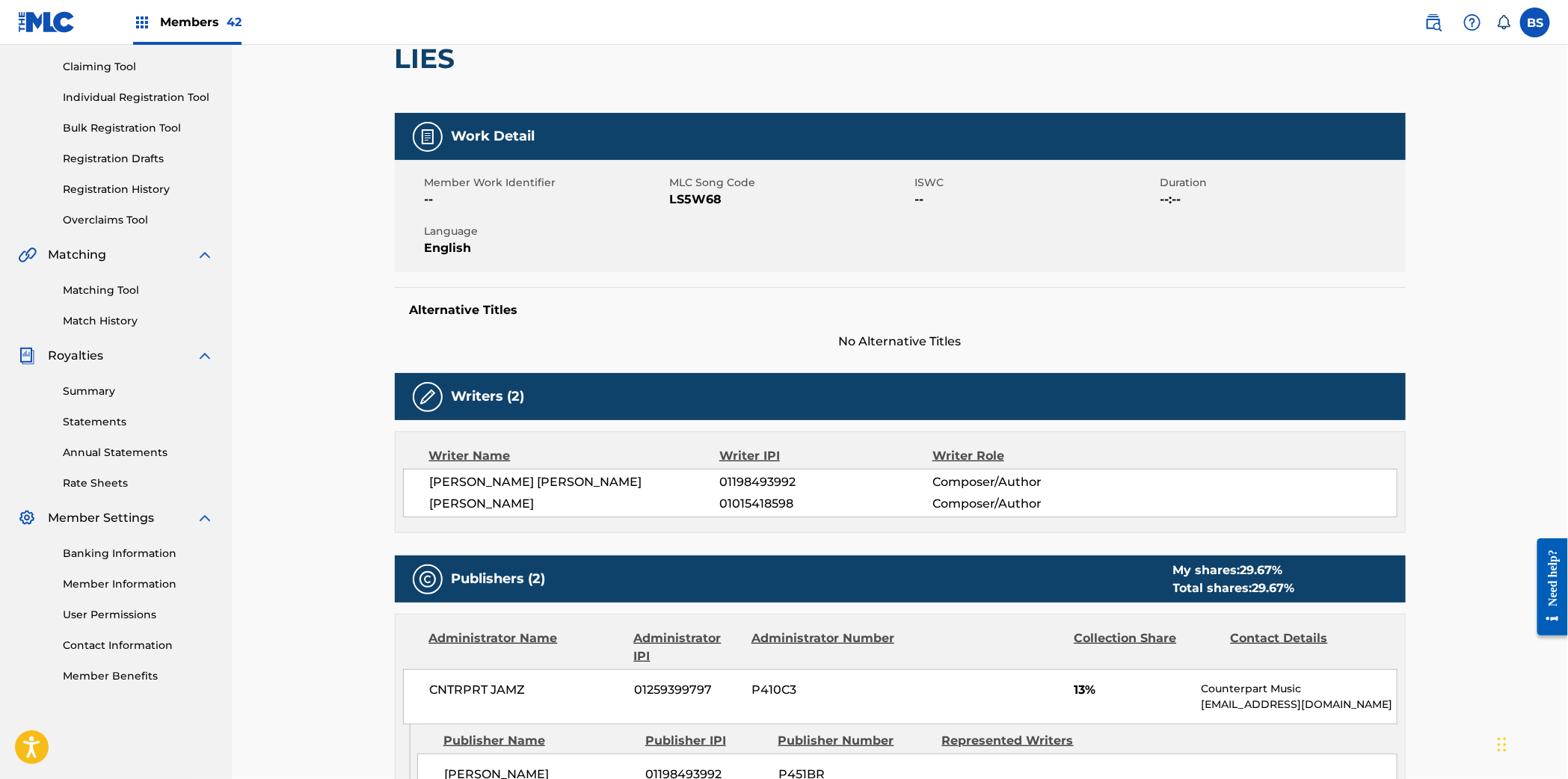
scroll to position [91, 0]
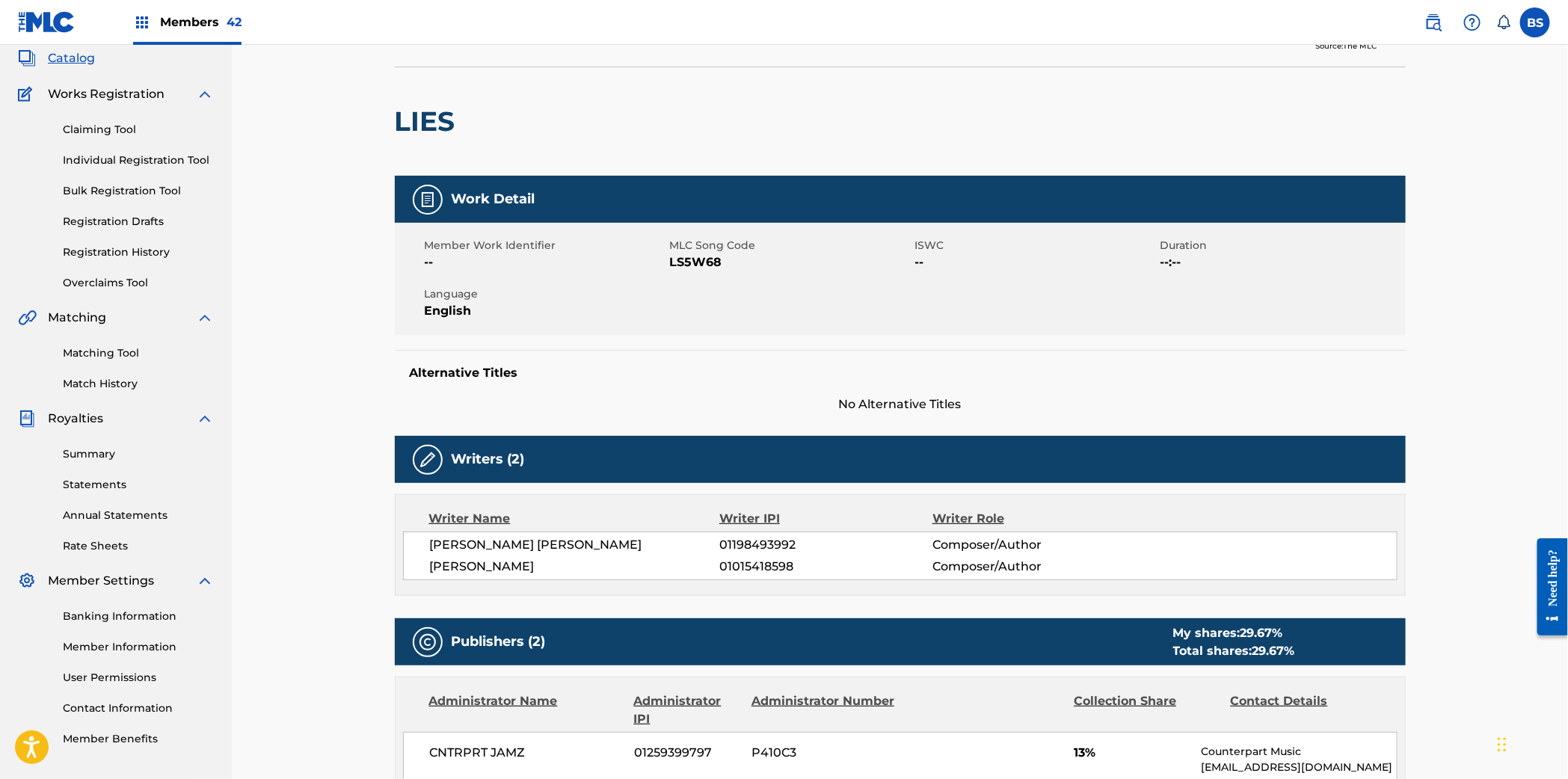
click at [703, 264] on span "LS5W68" at bounding box center [790, 262] width 242 height 18
click at [703, 264] on span "LS5W68" at bounding box center [790, 262] width 242 height 18
copy span "LS5W68"
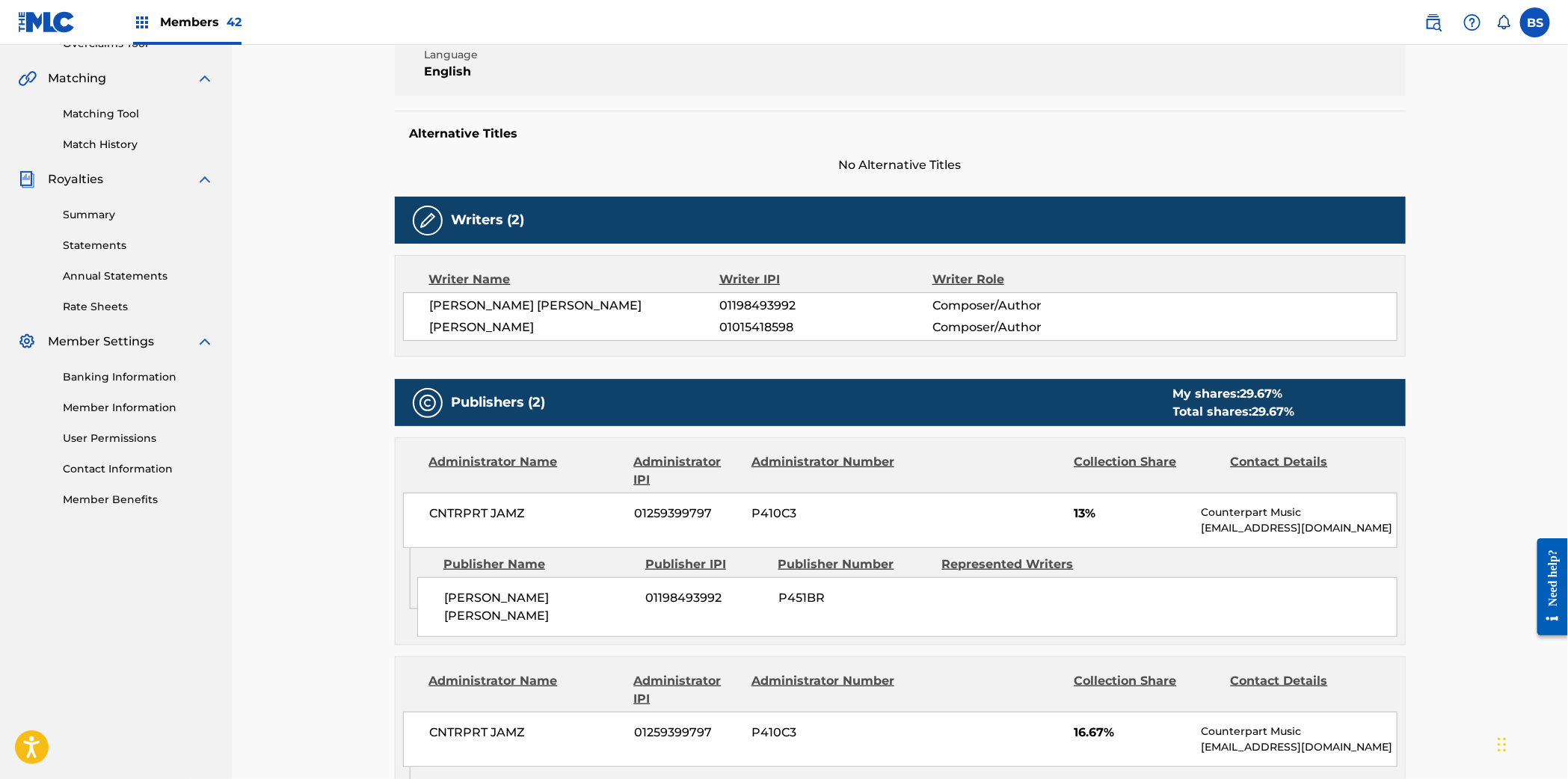
scroll to position [695, 0]
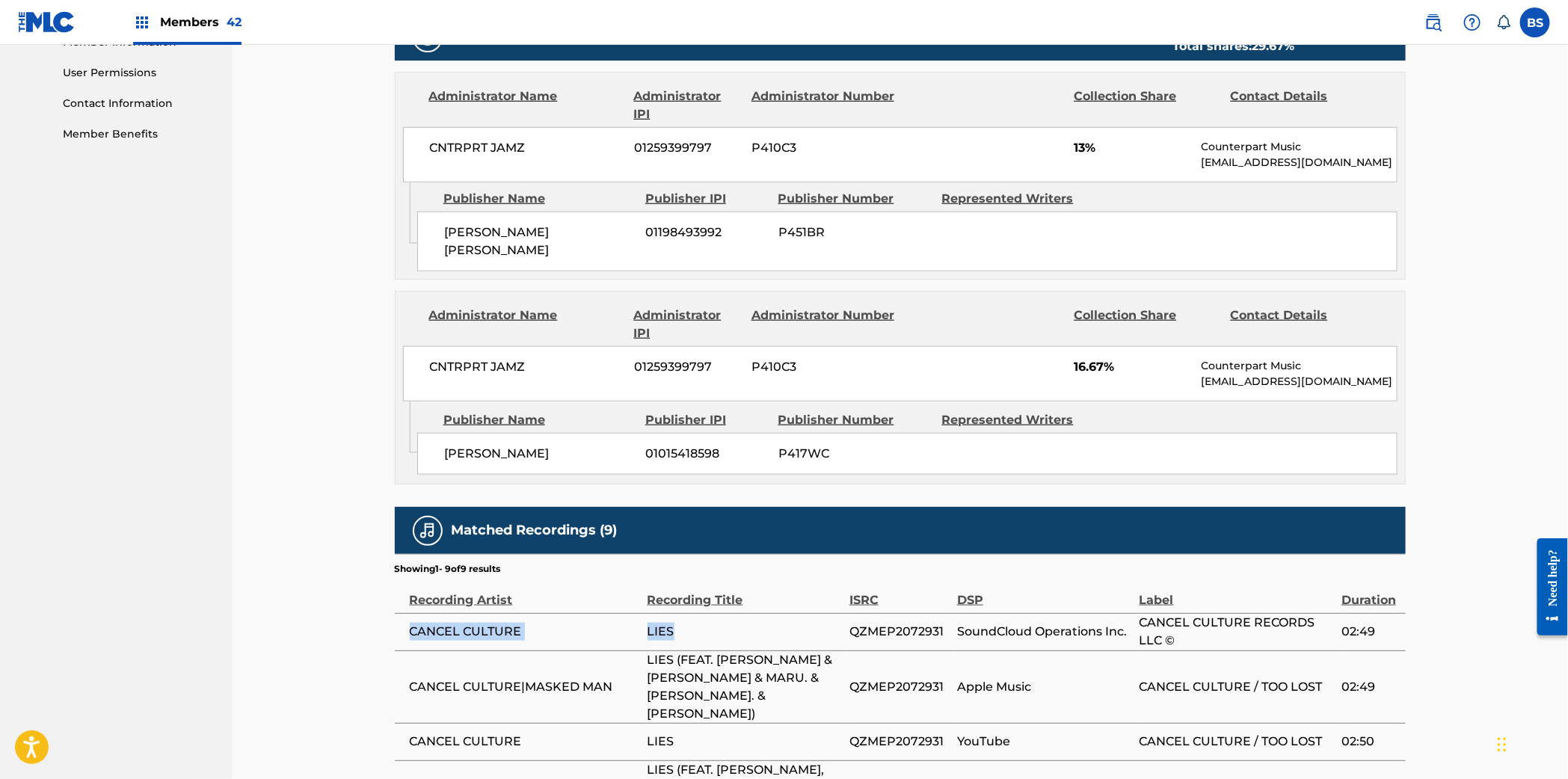
drag, startPoint x: 703, startPoint y: 617, endPoint x: 397, endPoint y: 624, distance: 306.1
click at [399, 623] on tr "CANCEL CULTURE LIES QZMEP2072931 SoundCloud Operations Inc. CANCEL CULTURE RECO…" at bounding box center [900, 631] width 1011 height 37
copy tr "CANCEL CULTURE LIES"
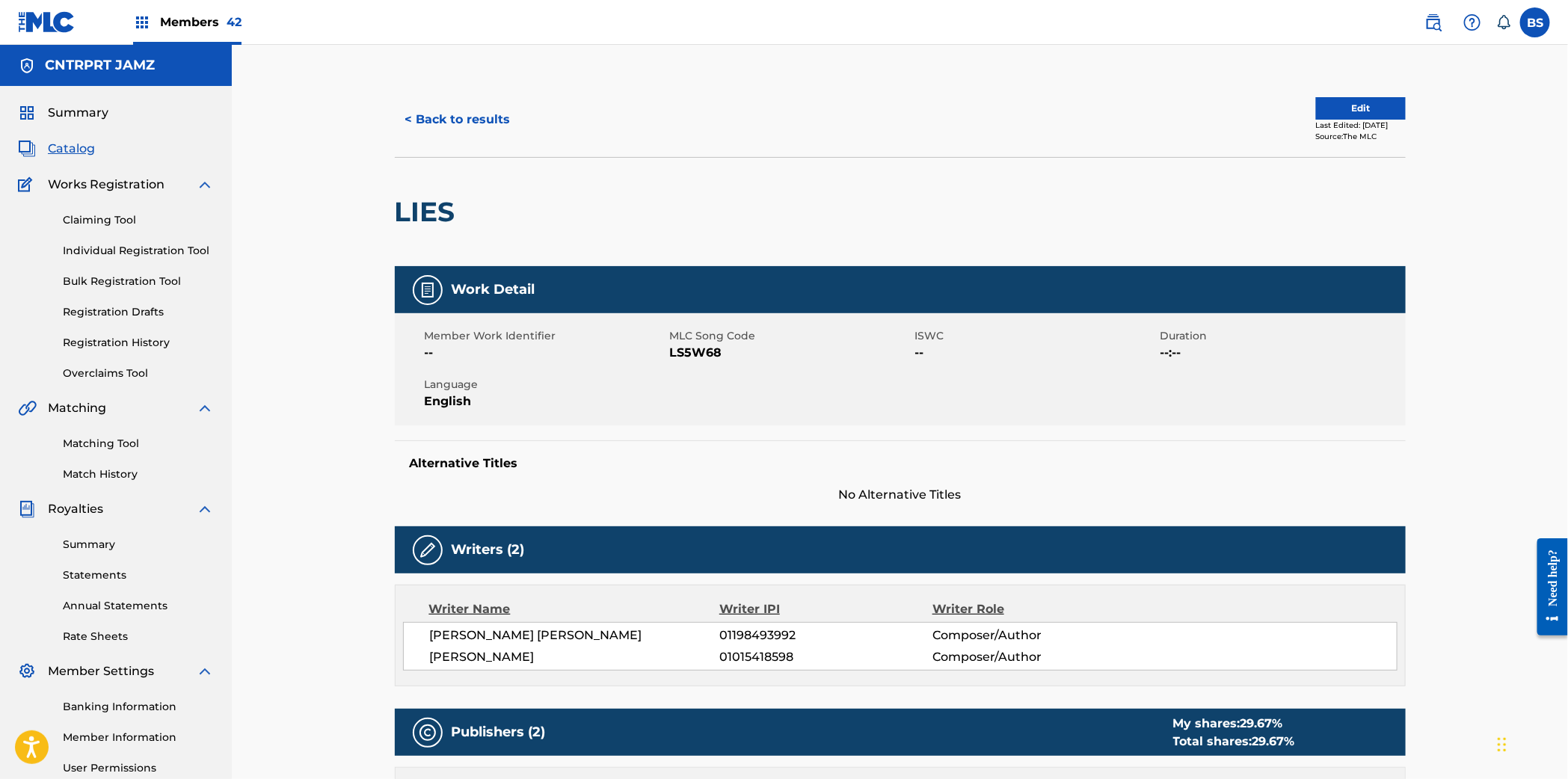
click at [208, 18] on span "Members 42" at bounding box center [201, 22] width 81 height 17
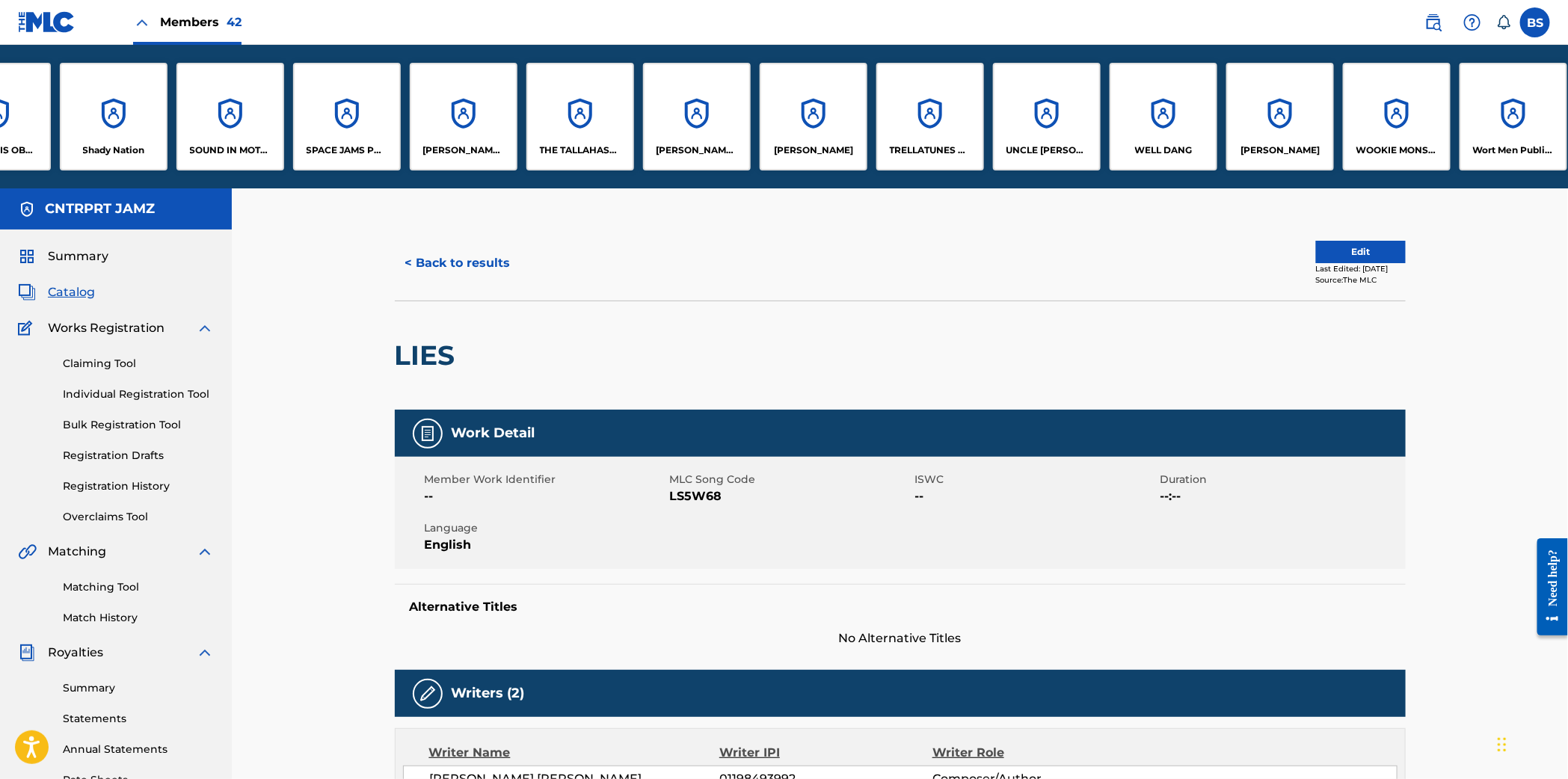
scroll to position [0, 3356]
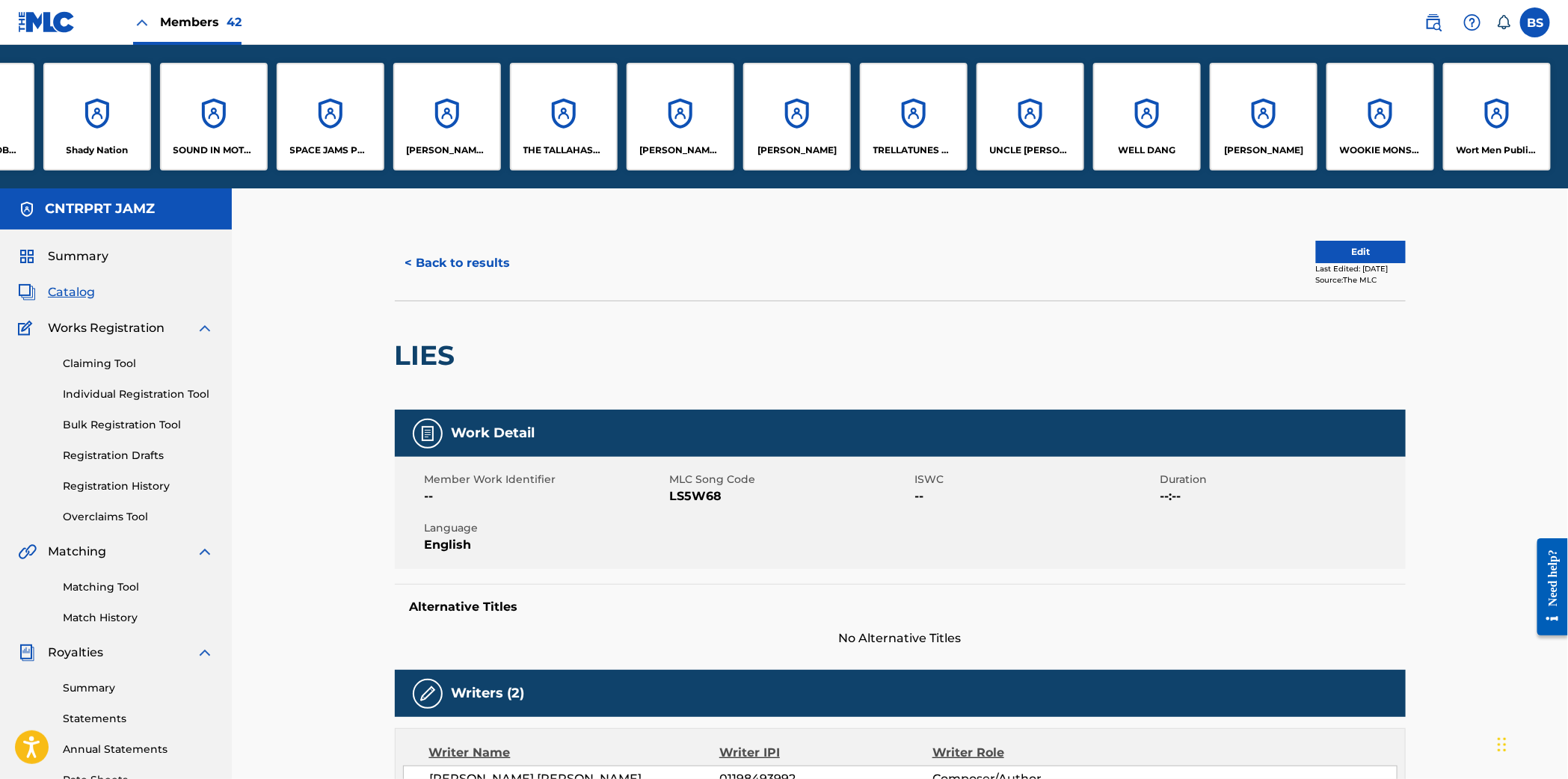
click at [1132, 122] on div "WELL DANG" at bounding box center [1146, 117] width 107 height 107
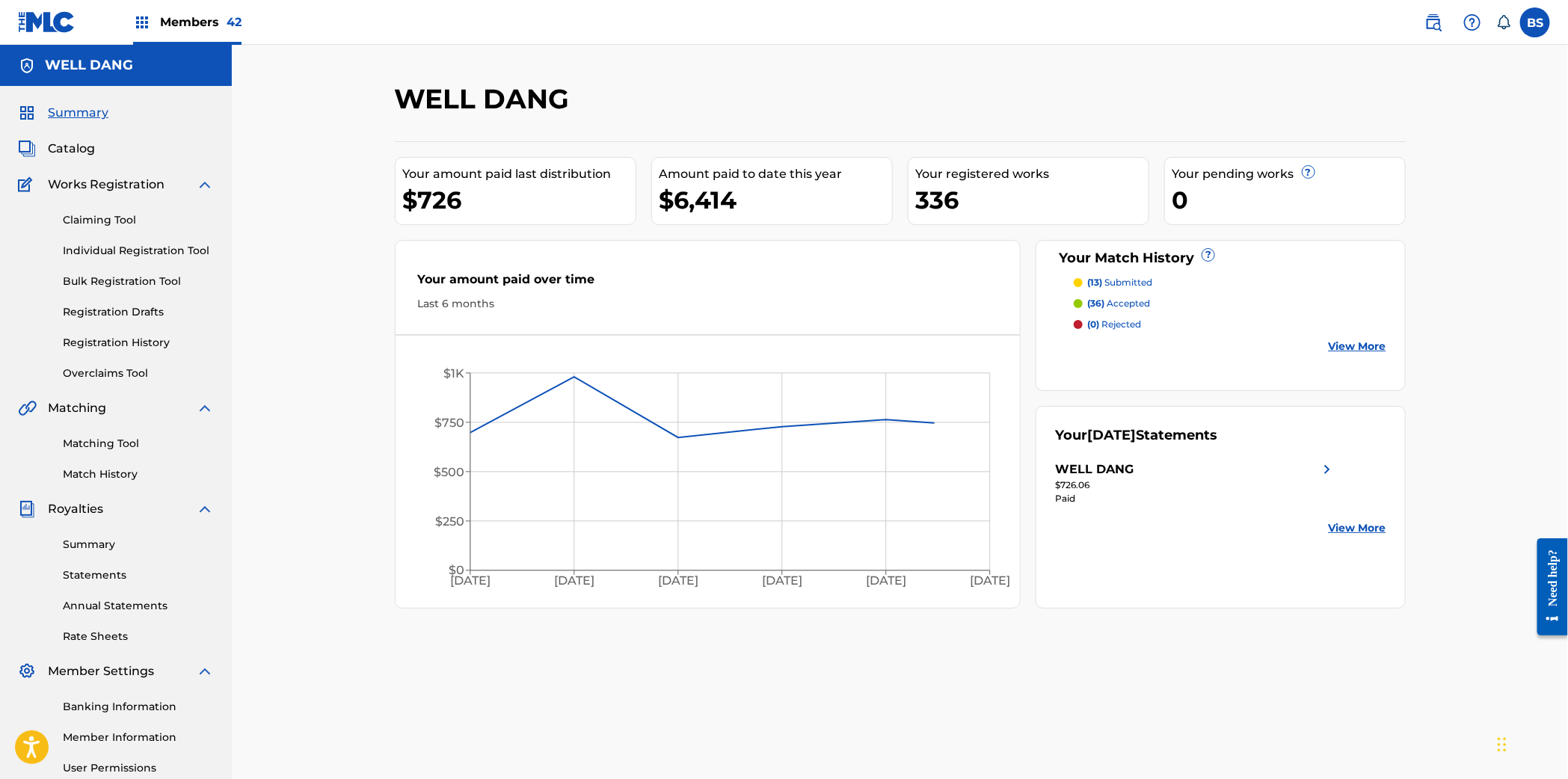
click at [69, 148] on span "Catalog" at bounding box center [72, 148] width 47 height 18
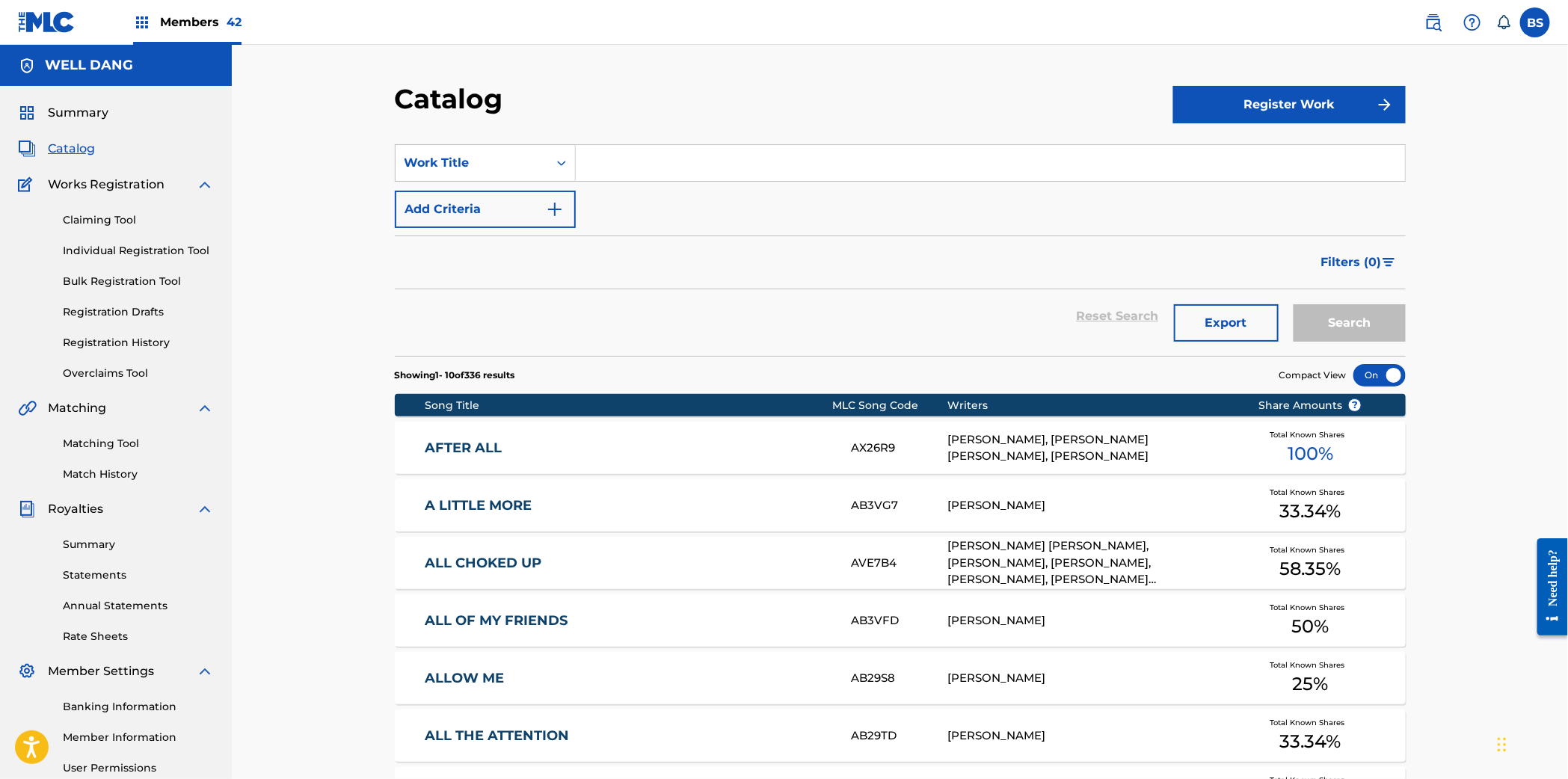
click at [636, 170] on input "Search Form" at bounding box center [990, 163] width 829 height 36
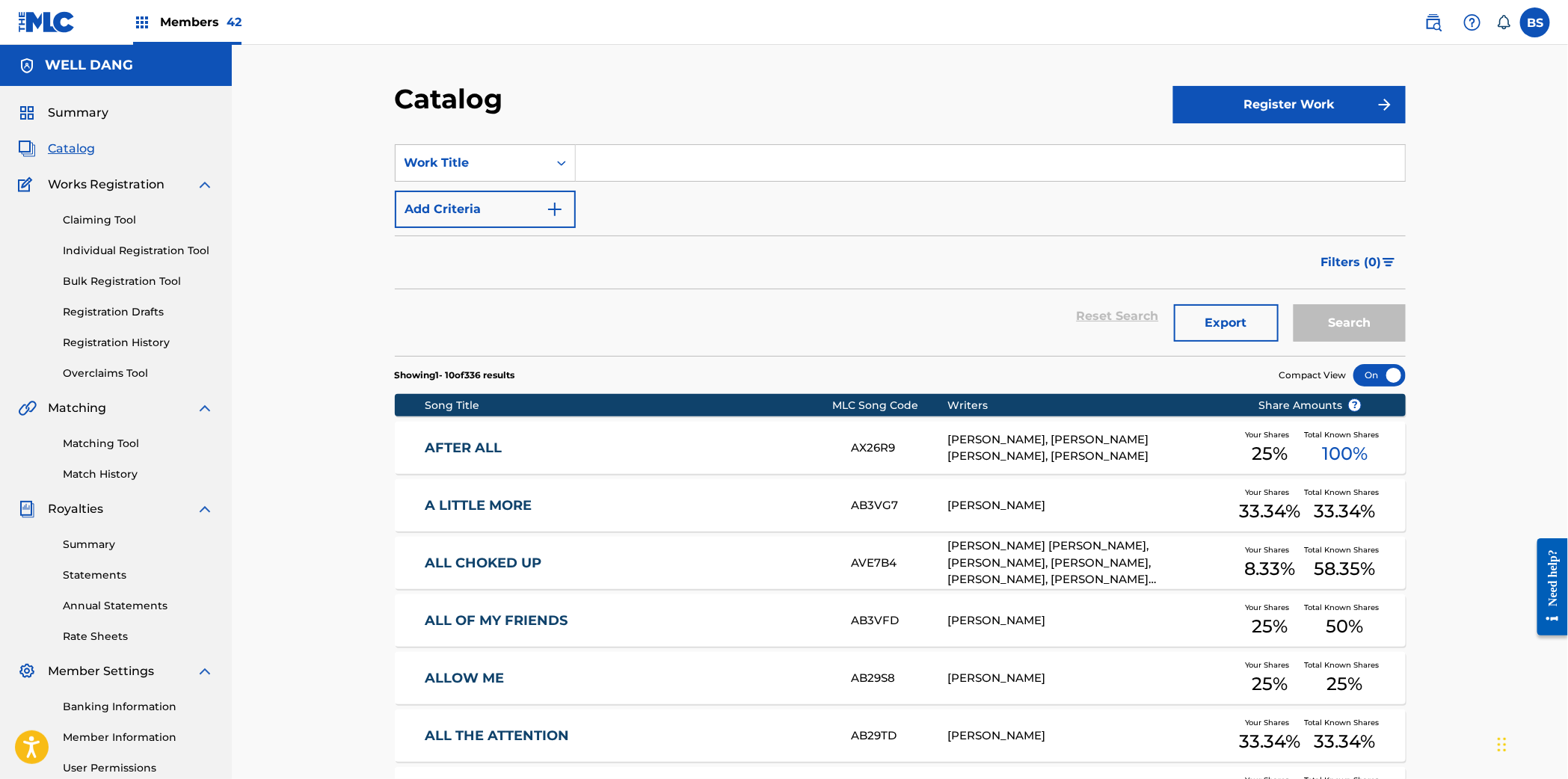
paste input "Who You Share It With"
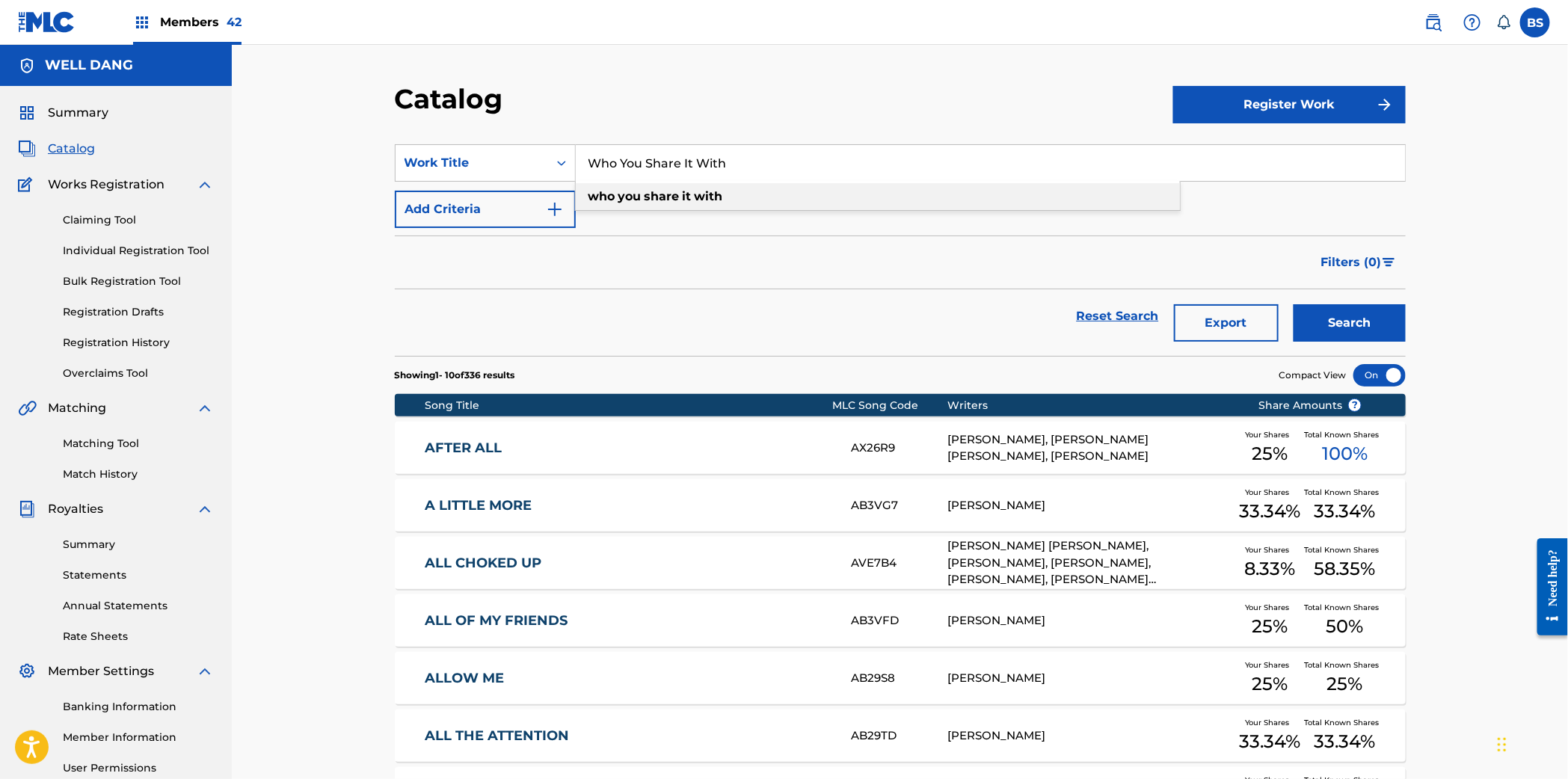
click at [702, 190] on strong "with" at bounding box center [709, 197] width 28 height 14
type input "who you share it with"
drag, startPoint x: 1305, startPoint y: 320, endPoint x: 1000, endPoint y: 314, distance: 305.1
click at [1304, 320] on button "Search" at bounding box center [1349, 322] width 112 height 37
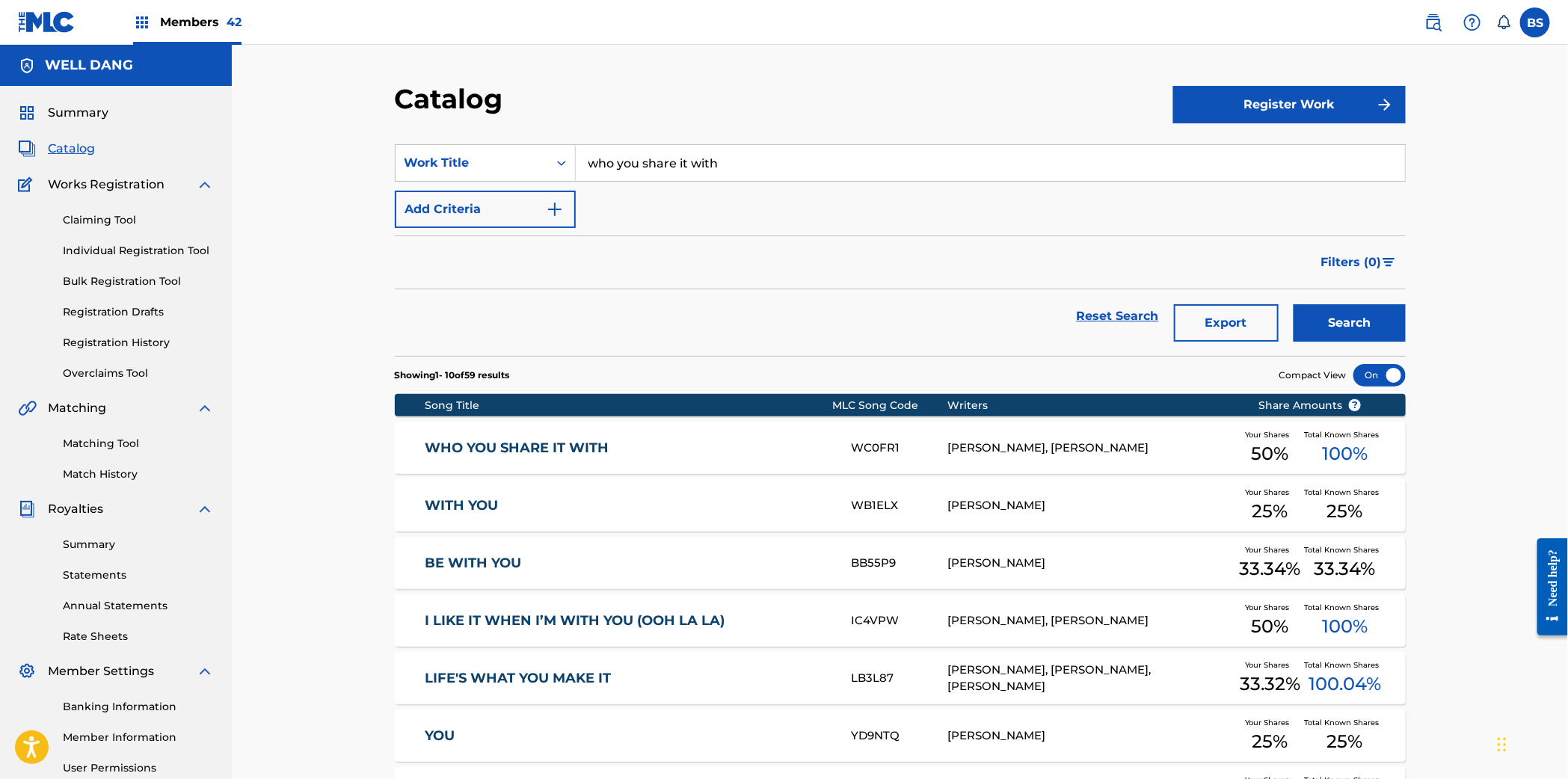
click at [751, 440] on link "WHO YOU SHARE IT WITH" at bounding box center [628, 448] width 407 height 17
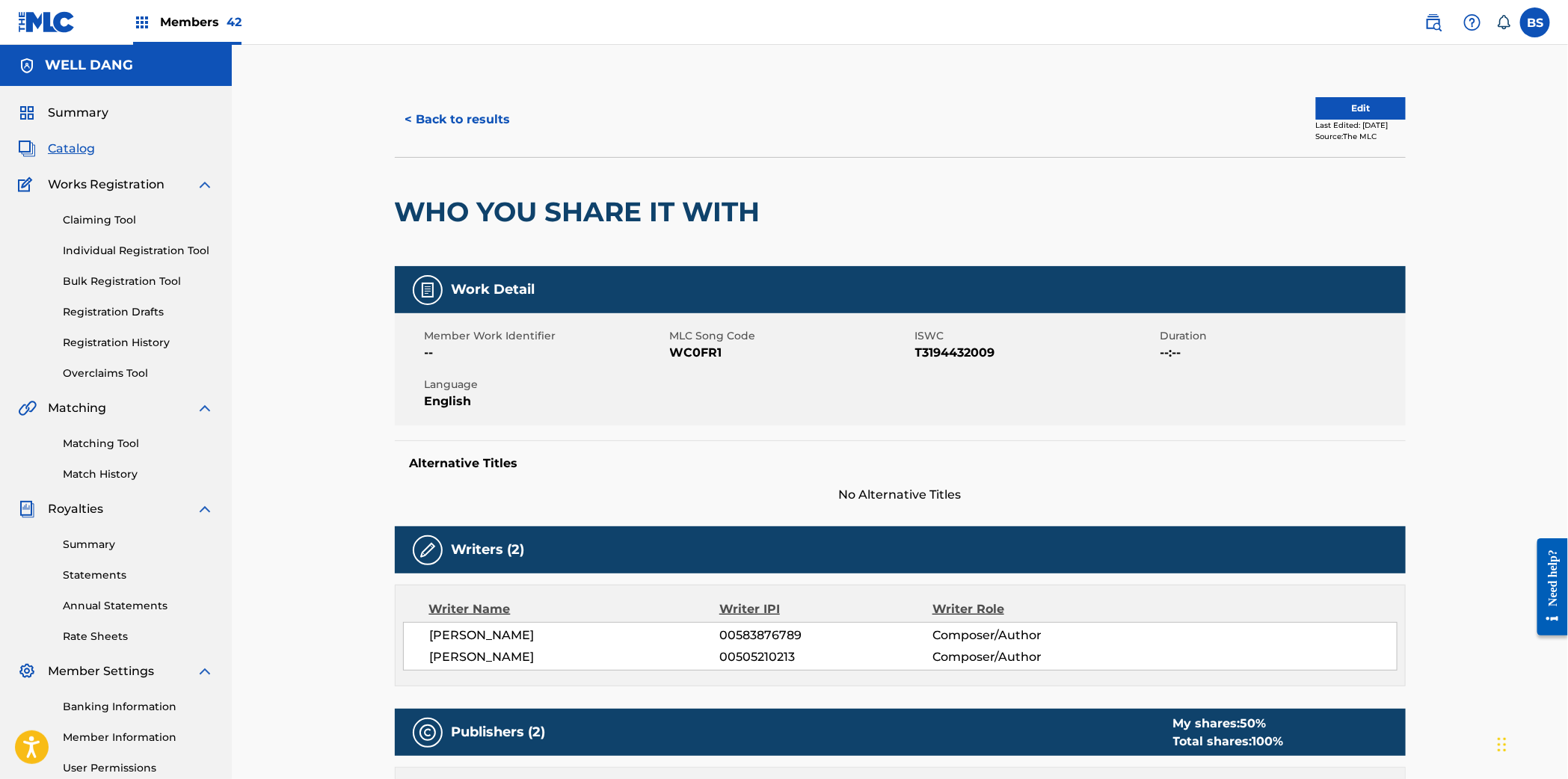
click at [453, 122] on button "< Back to results" at bounding box center [458, 119] width 126 height 37
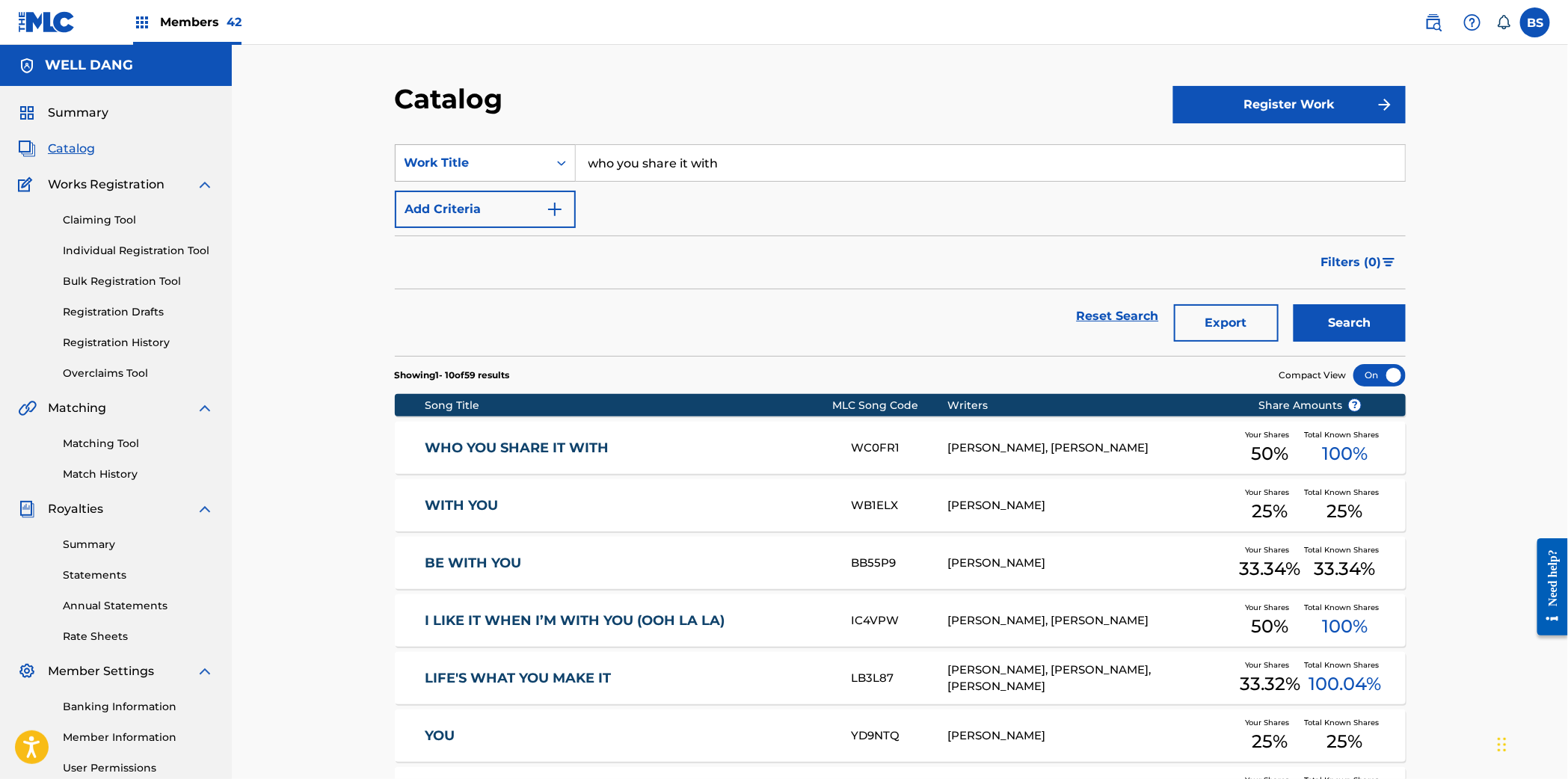
drag, startPoint x: 462, startPoint y: 152, endPoint x: 470, endPoint y: 170, distance: 19.7
click at [462, 152] on div "Work Title" at bounding box center [471, 163] width 152 height 28
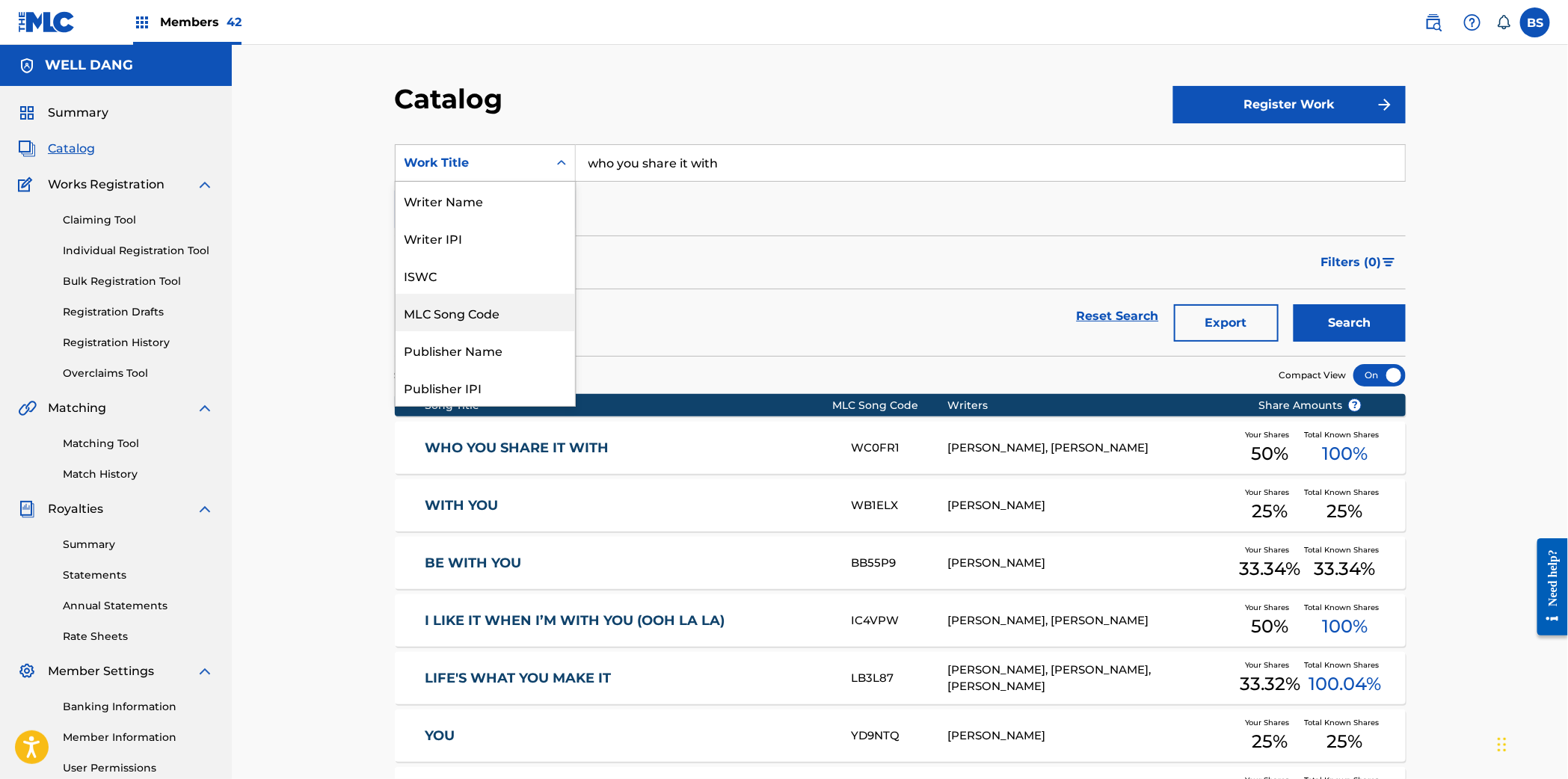
drag, startPoint x: 480, startPoint y: 317, endPoint x: 632, endPoint y: 194, distance: 195.5
click at [480, 317] on div "MLC Song Code" at bounding box center [485, 312] width 179 height 37
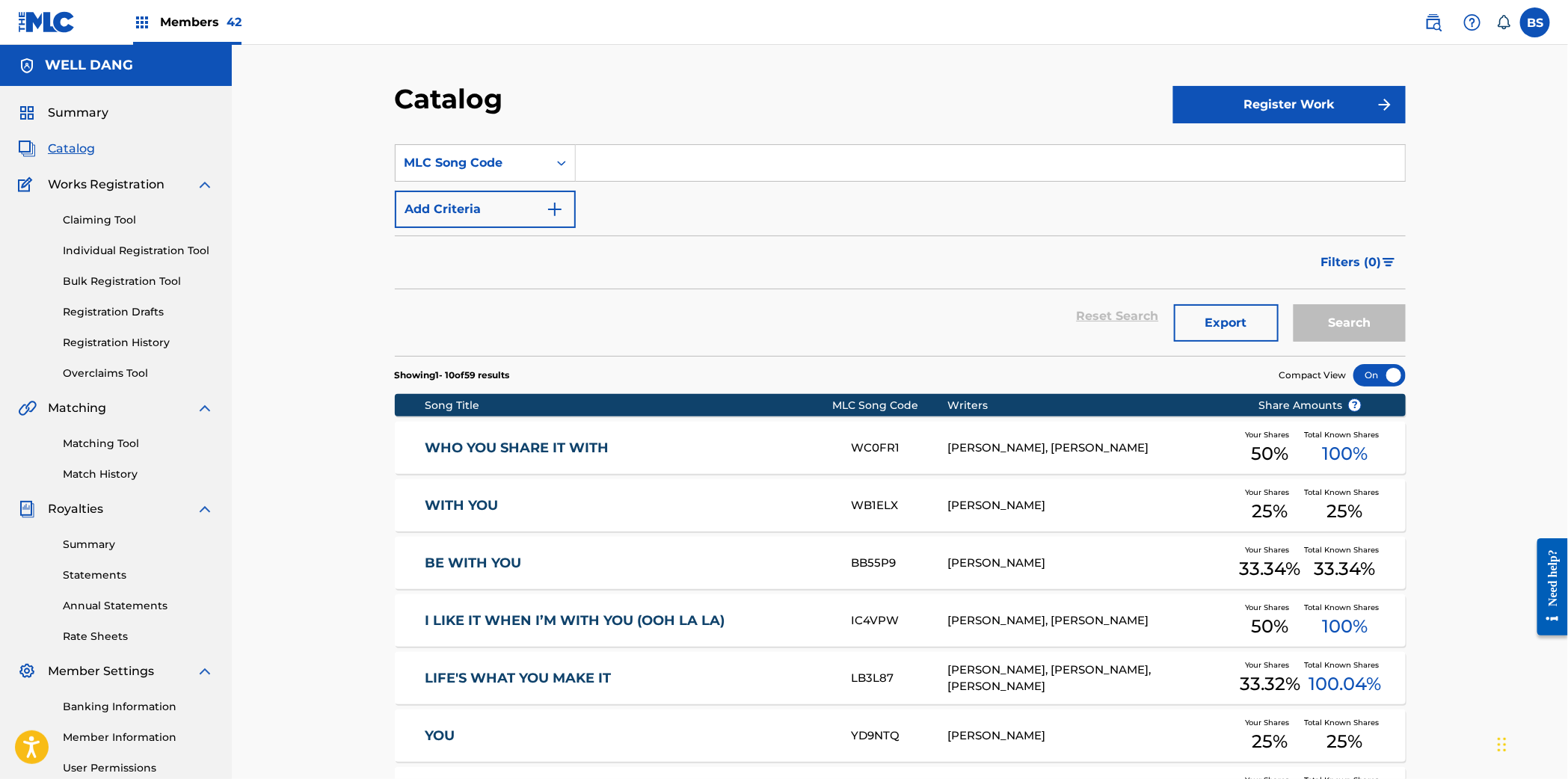
drag, startPoint x: 647, startPoint y: 176, endPoint x: 743, endPoint y: 176, distance: 96.0
click at [647, 174] on input "Search Form" at bounding box center [990, 163] width 829 height 36
paste input "AY55S0"
type input "AY55S0"
click at [1361, 324] on button "Search" at bounding box center [1349, 322] width 112 height 37
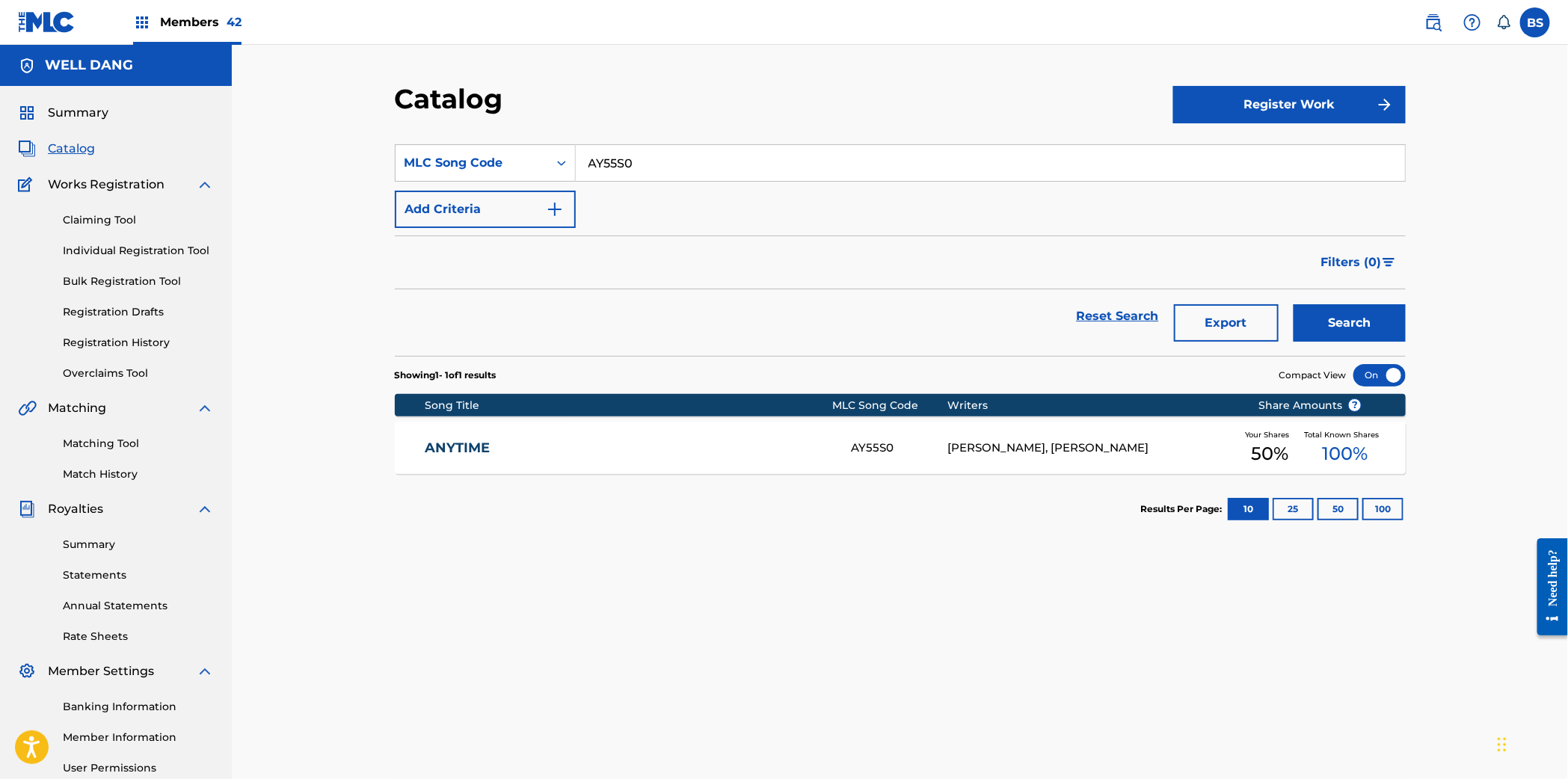
click at [587, 438] on div "ANYTIME AY55S0 CHRISTOPHER R HENDERSON, CHAD COPELIN Your Shares 50 % Total Kno…" at bounding box center [900, 448] width 1011 height 52
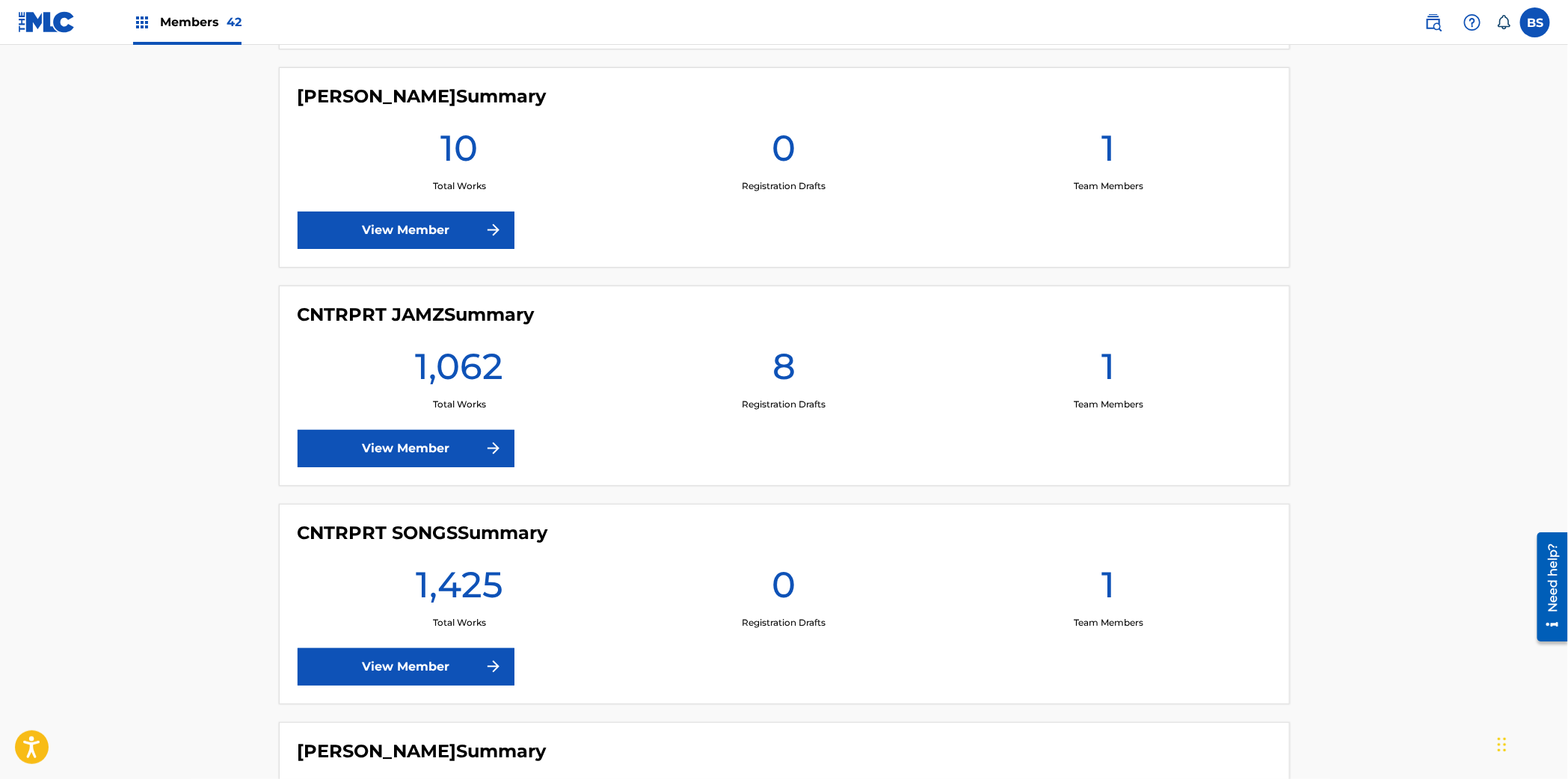
scroll to position [1497, 0]
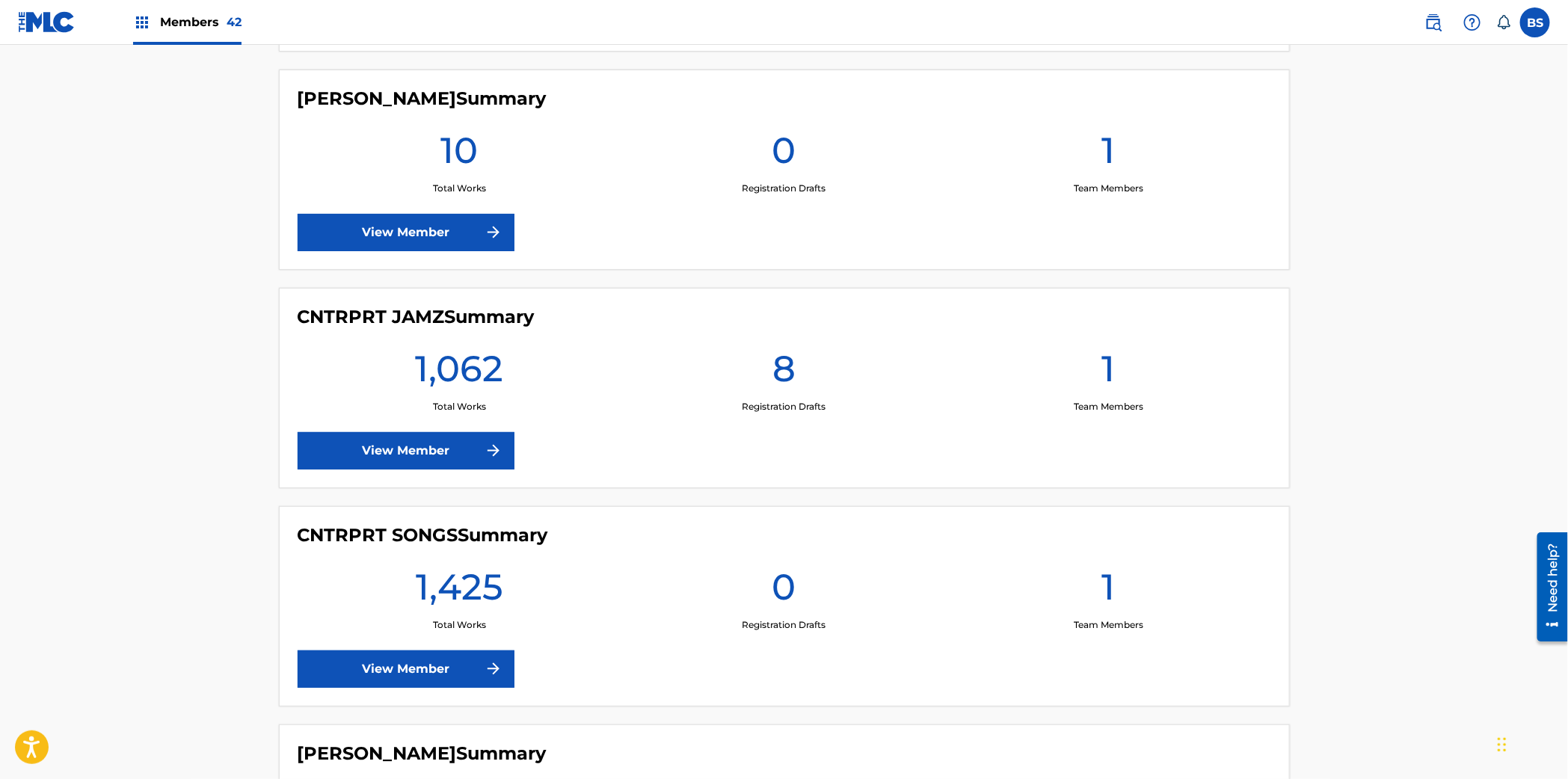
click at [394, 444] on link "View Member" at bounding box center [406, 450] width 217 height 37
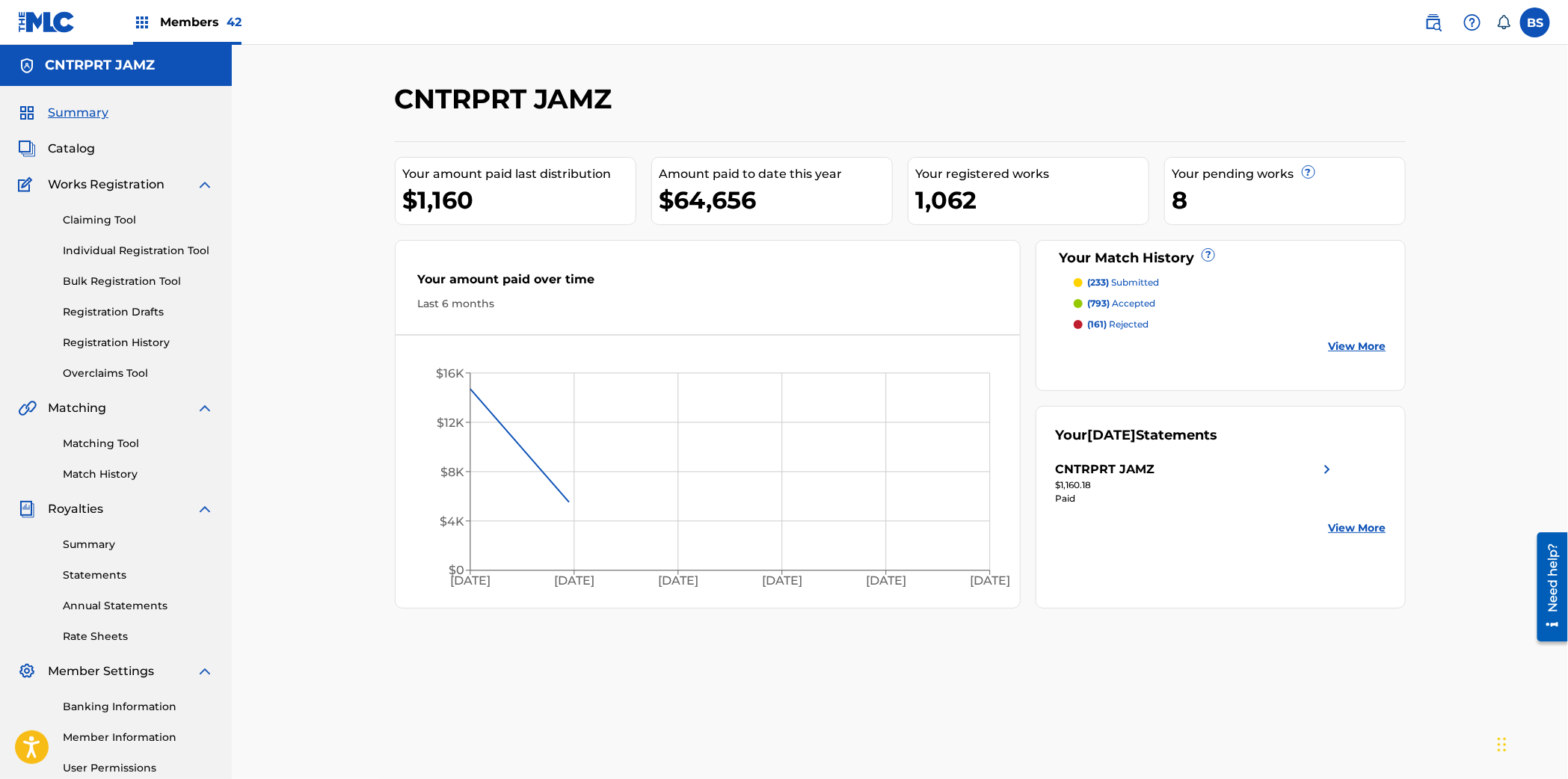
drag, startPoint x: 83, startPoint y: 142, endPoint x: 134, endPoint y: 155, distance: 52.6
click at [83, 142] on span "Catalog" at bounding box center [72, 148] width 47 height 18
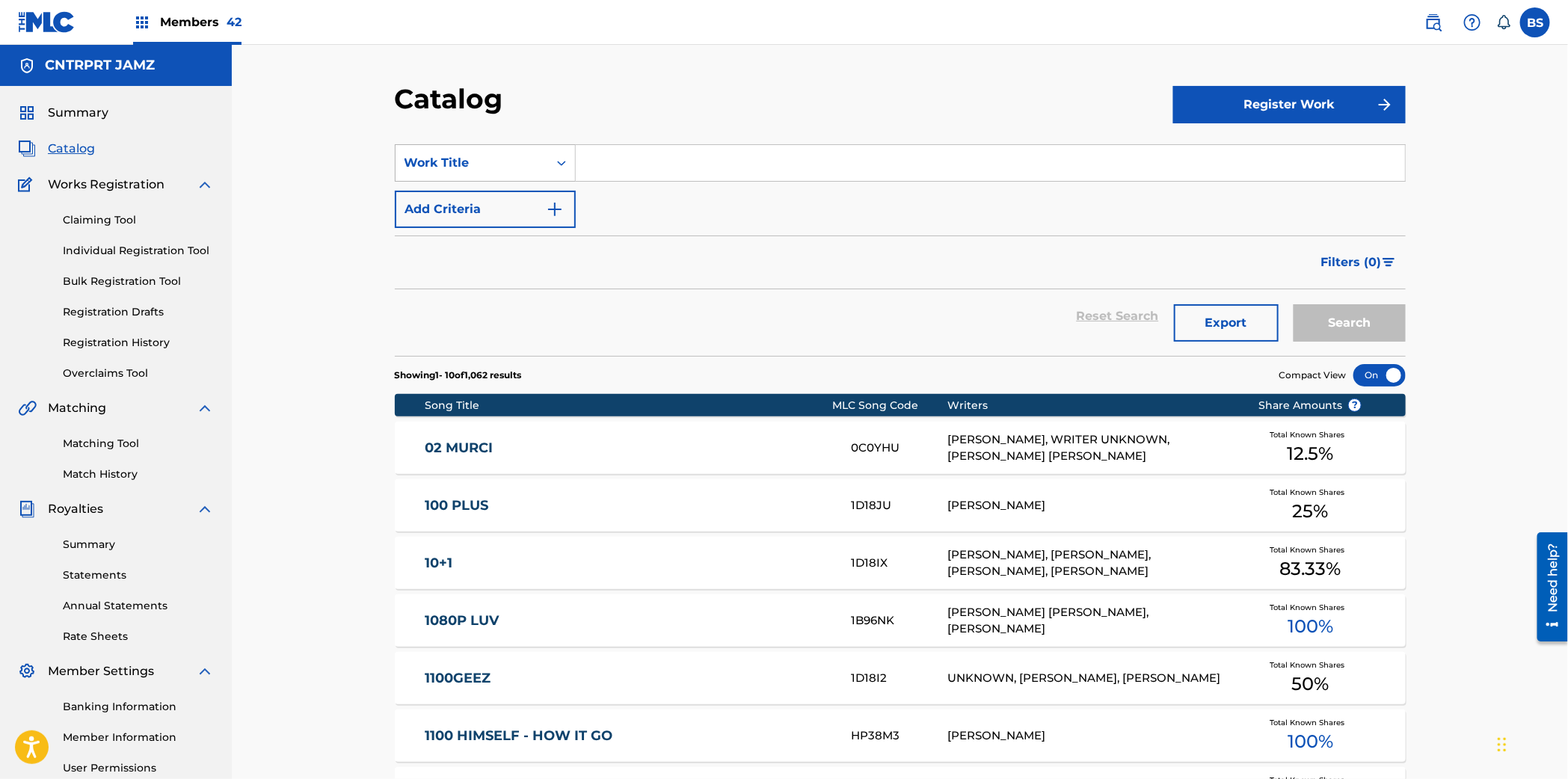
click at [513, 162] on div "Work Title" at bounding box center [471, 163] width 134 height 18
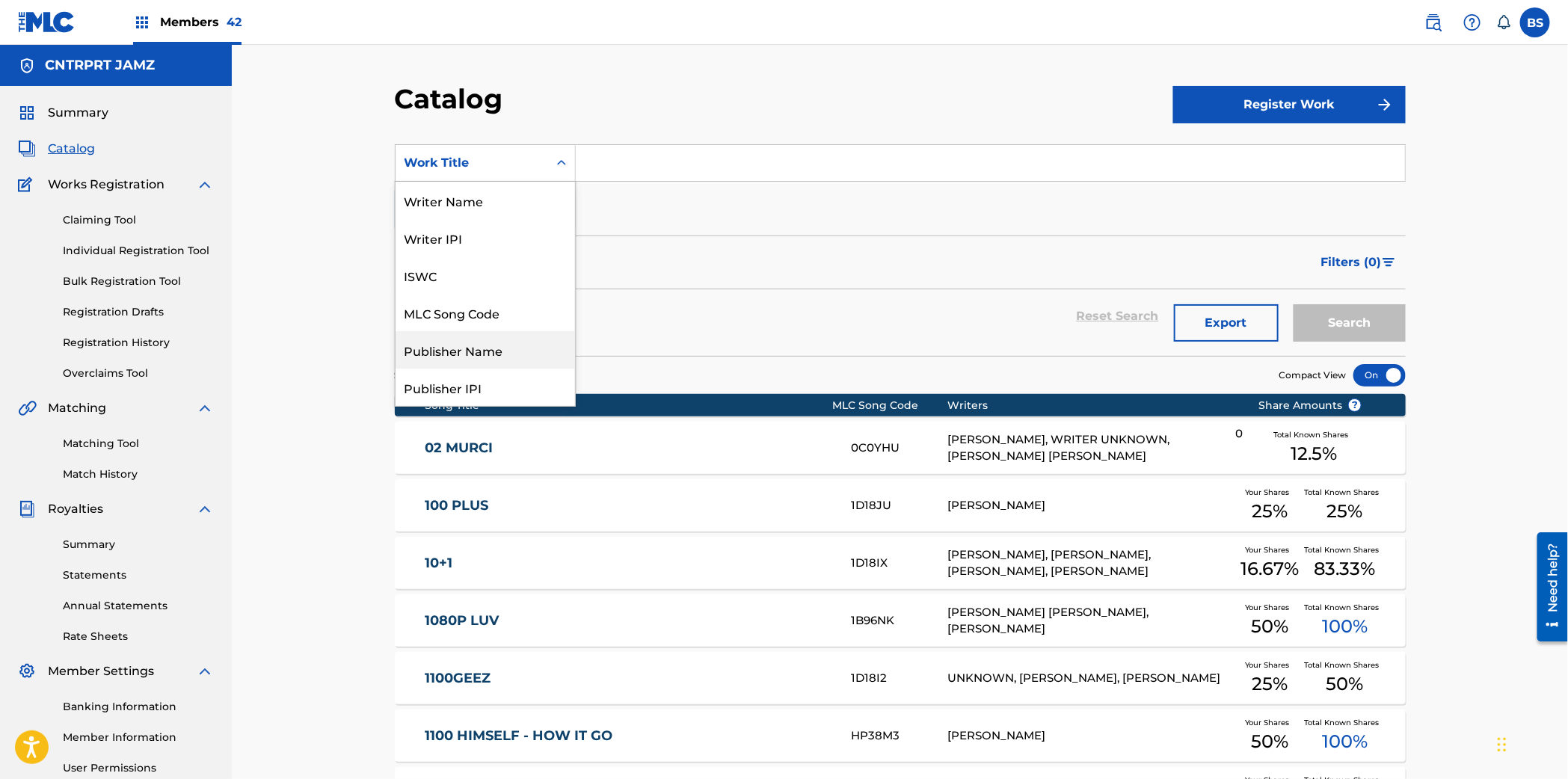
click at [479, 354] on div "Publisher Name" at bounding box center [485, 349] width 179 height 37
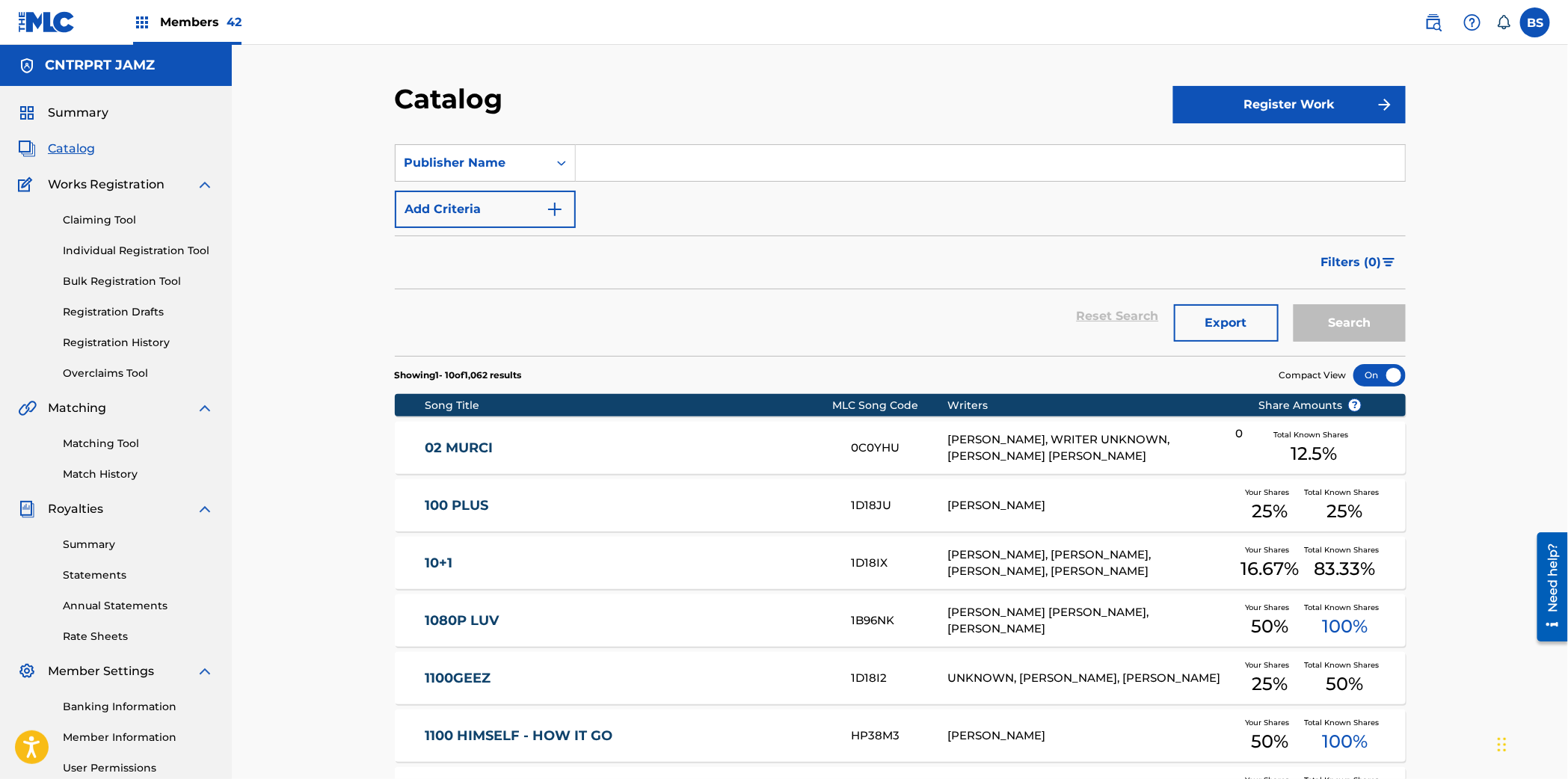
click at [738, 163] on input "Search Form" at bounding box center [990, 163] width 829 height 36
type input "2480"
click at [1293, 304] on button "Search" at bounding box center [1349, 322] width 112 height 37
